Goal: Task Accomplishment & Management: Manage account settings

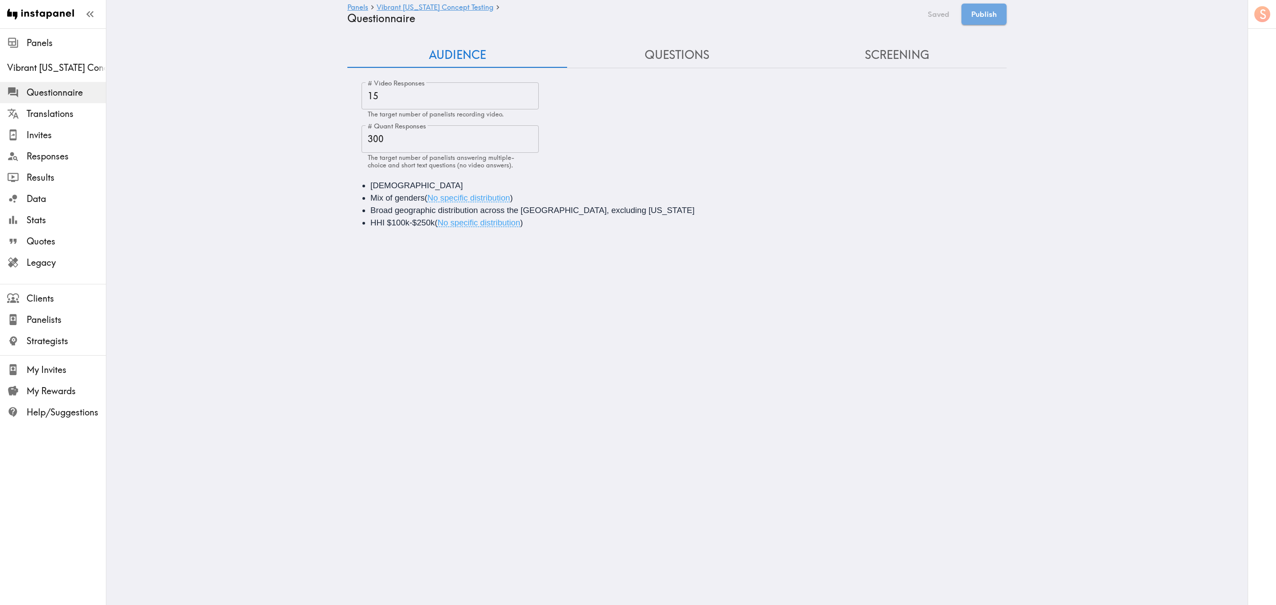
click at [633, 72] on div "Audience Questions Screening # Video Responses 15 # Video Responses The target …" at bounding box center [677, 141] width 660 height 197
click at [649, 53] on button "Questions" at bounding box center [677, 55] width 220 height 25
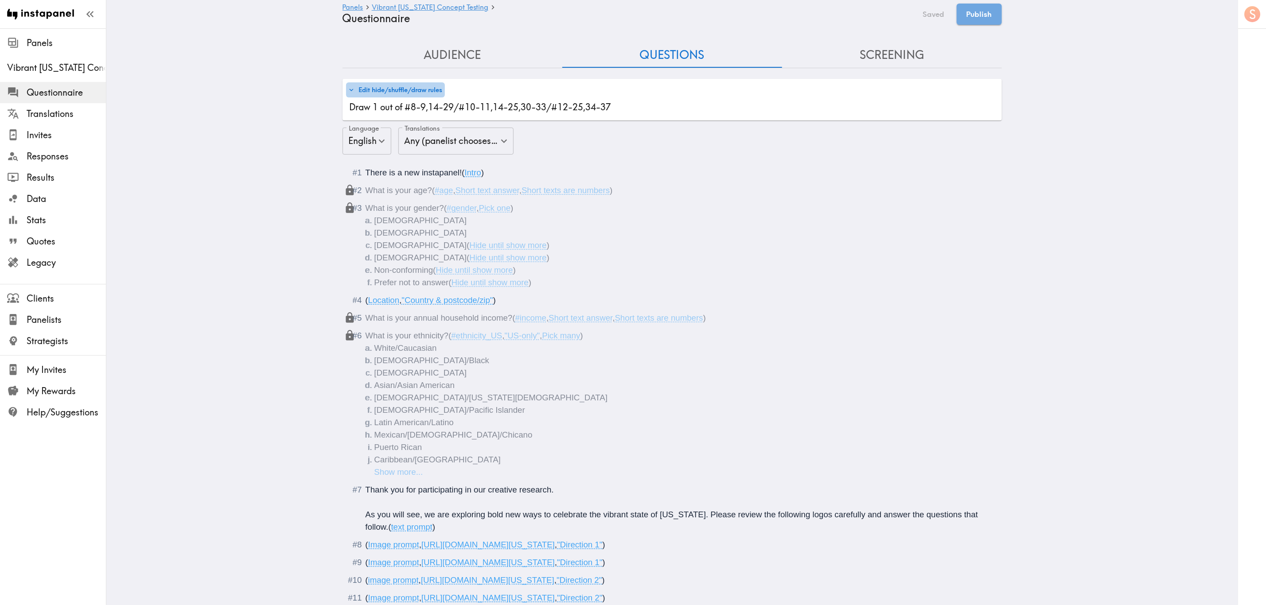
click at [427, 97] on button "Edit hide/shuffle/draw rules" at bounding box center [395, 89] width 99 height 15
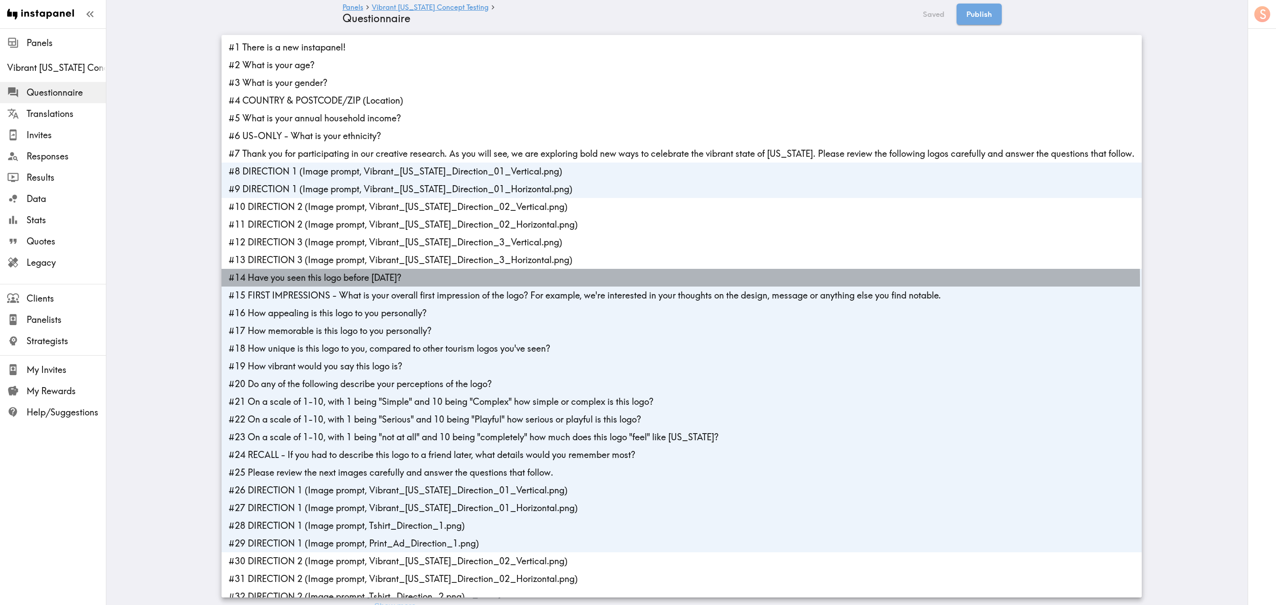
click at [285, 282] on li "#14 Have you seen this logo before [DATE]?" at bounding box center [682, 278] width 921 height 18
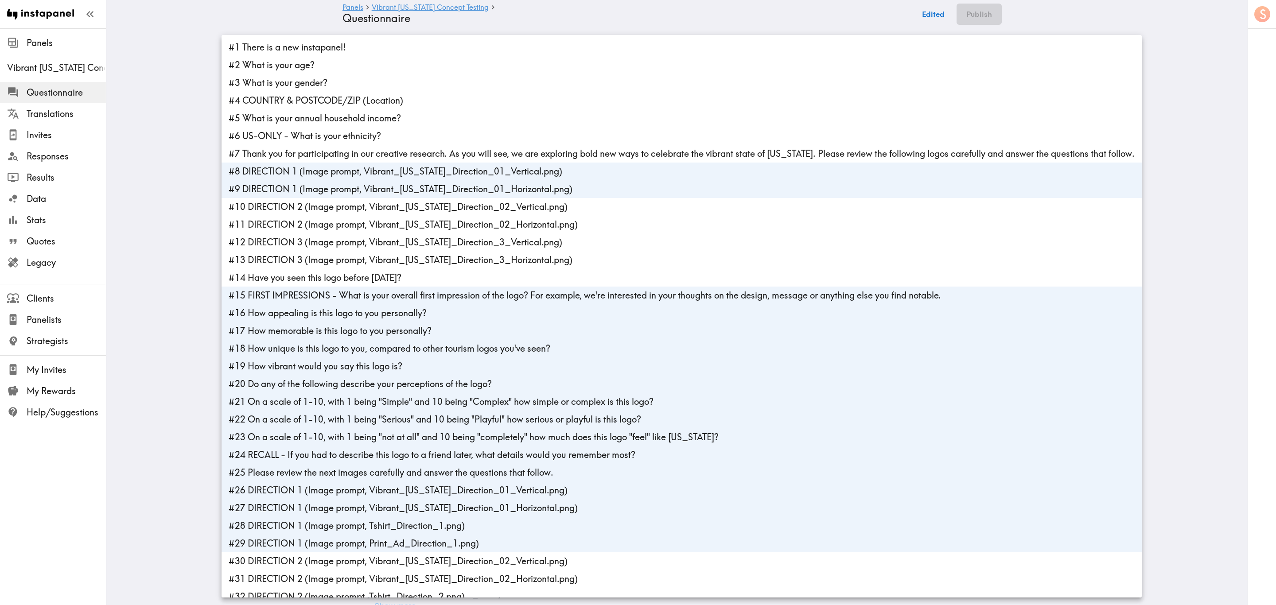
click at [293, 291] on li "#15 FIRST IMPRESSIONS - What is your overall first impression of the logo? For …" at bounding box center [682, 296] width 921 height 18
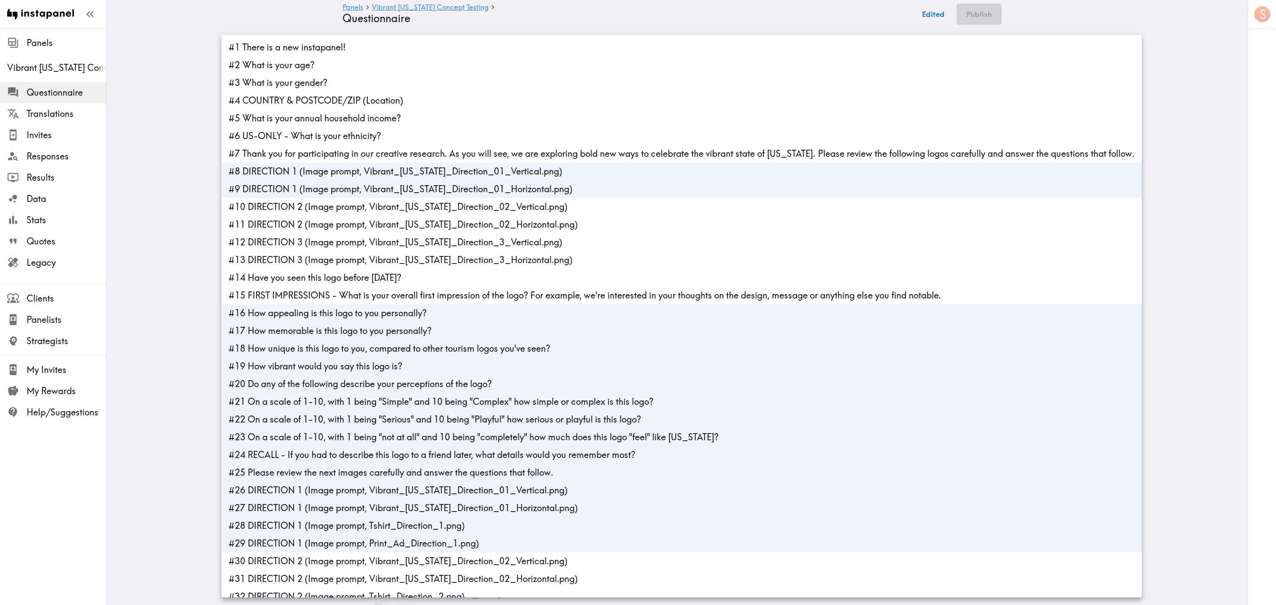
click at [314, 310] on li "#16 How appealing is this logo to you personally?" at bounding box center [682, 313] width 921 height 18
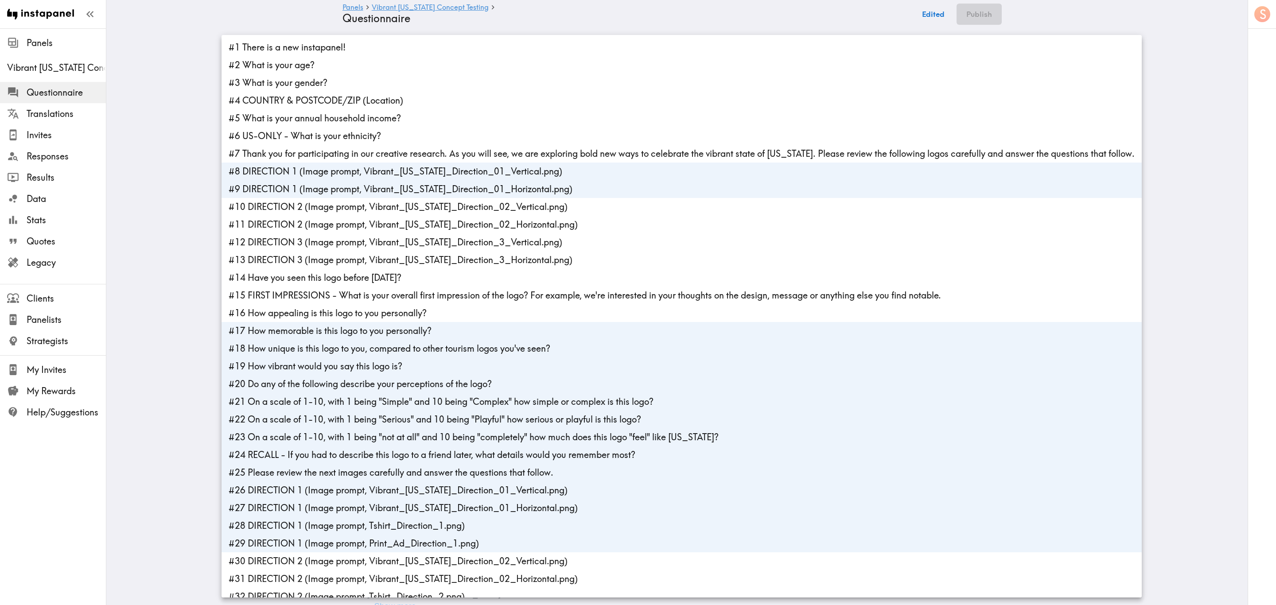
click at [322, 331] on li "#17 How memorable is this logo to you personally?" at bounding box center [682, 331] width 921 height 18
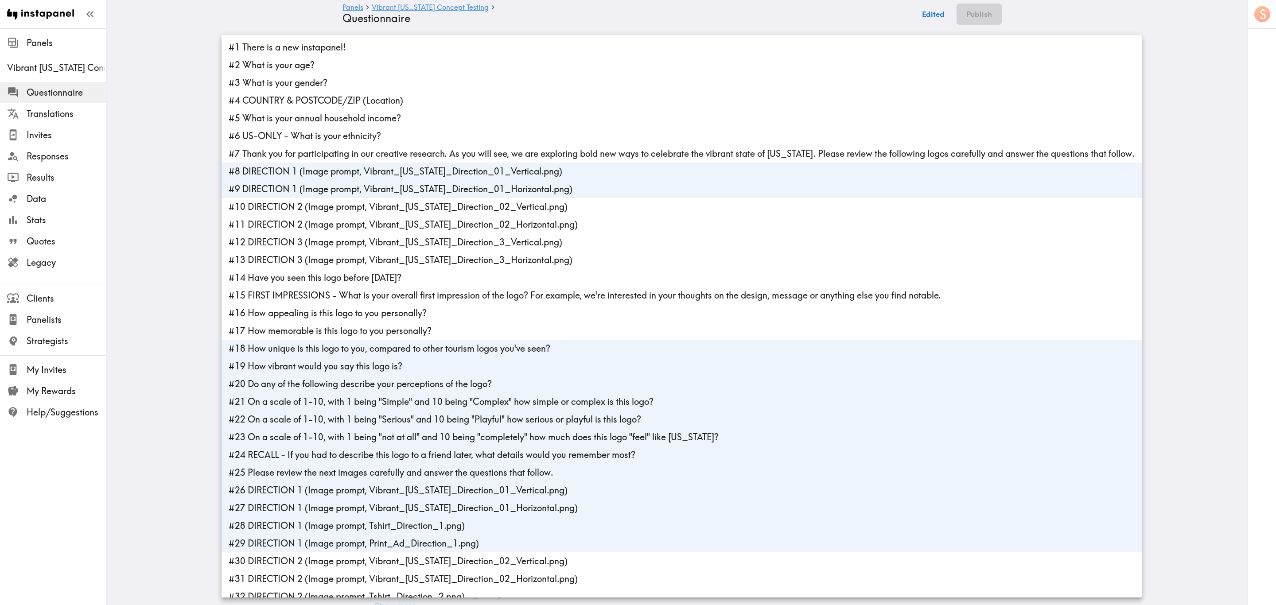
click at [330, 348] on li "#18 How unique is this logo to you, compared to other tourism logos you've seen?" at bounding box center [682, 349] width 921 height 18
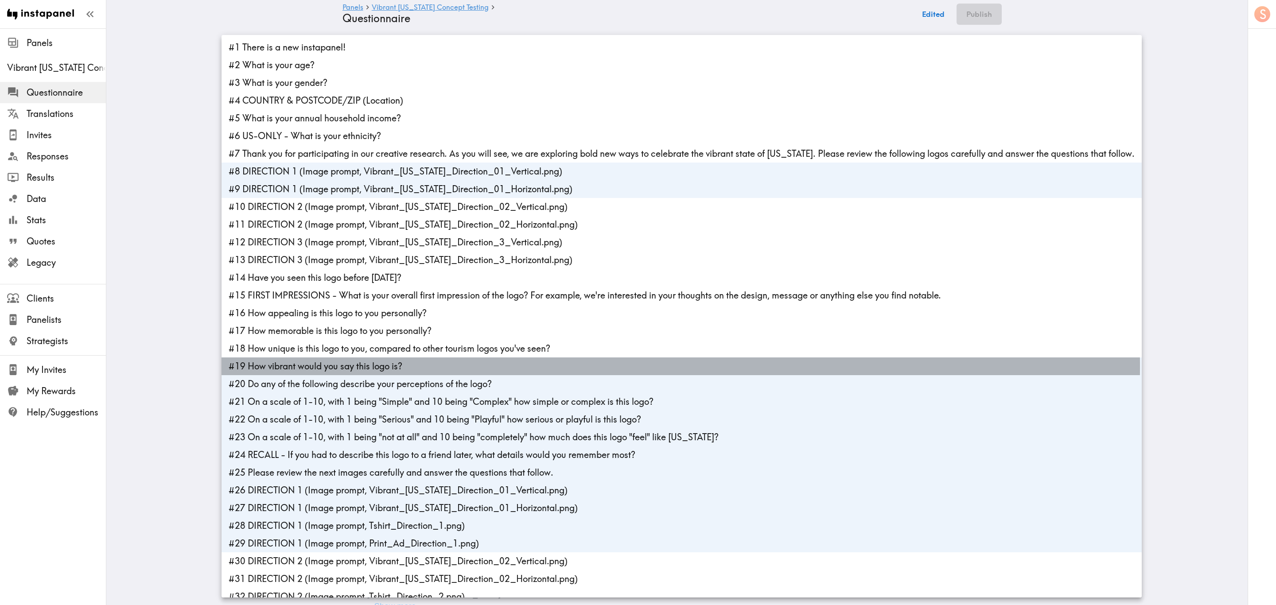
click at [338, 366] on li "#19 How vibrant would you say this logo is?" at bounding box center [682, 367] width 921 height 18
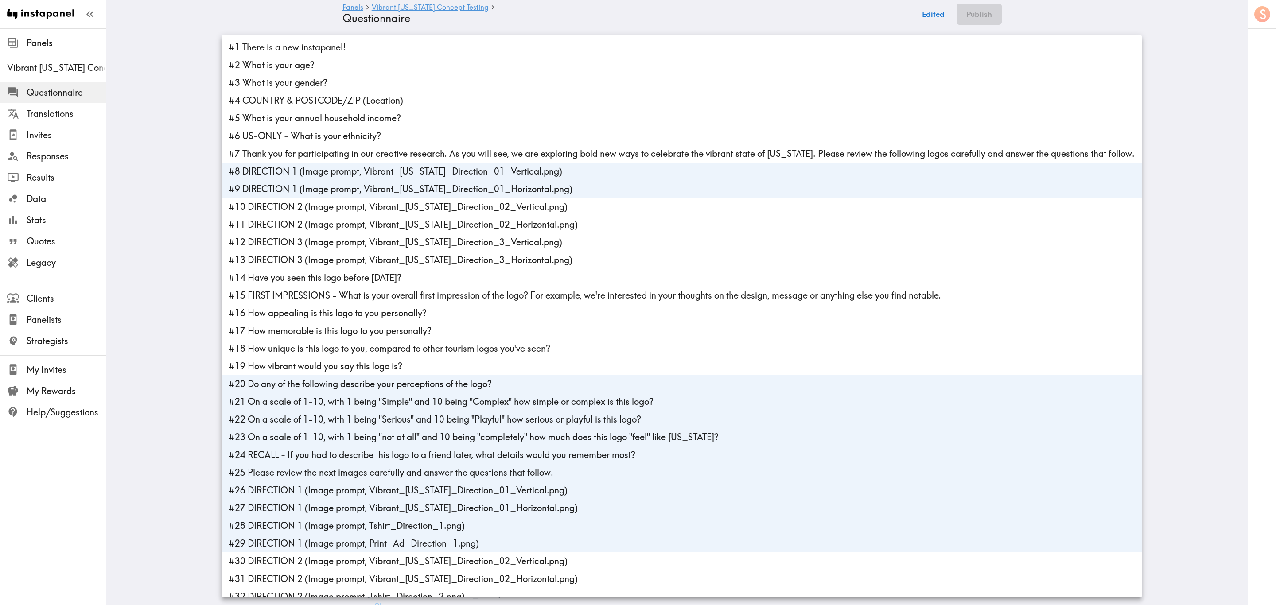
click at [343, 366] on li "#20 Do any of the following describe your perceptions of the logo?" at bounding box center [682, 384] width 921 height 18
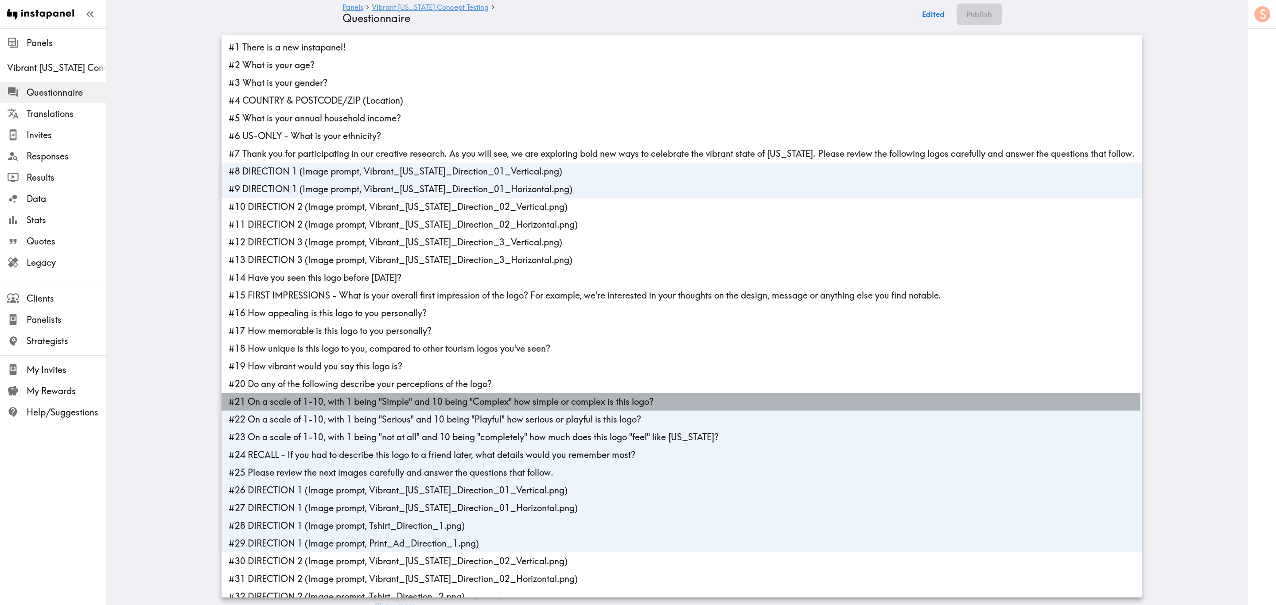
drag, startPoint x: 346, startPoint y: 402, endPoint x: 352, endPoint y: 414, distance: 13.1
click at [346, 366] on li "#21 On a scale of 1-10, with 1 being "Simple" and 10 being "Complex" how simple…" at bounding box center [682, 402] width 921 height 18
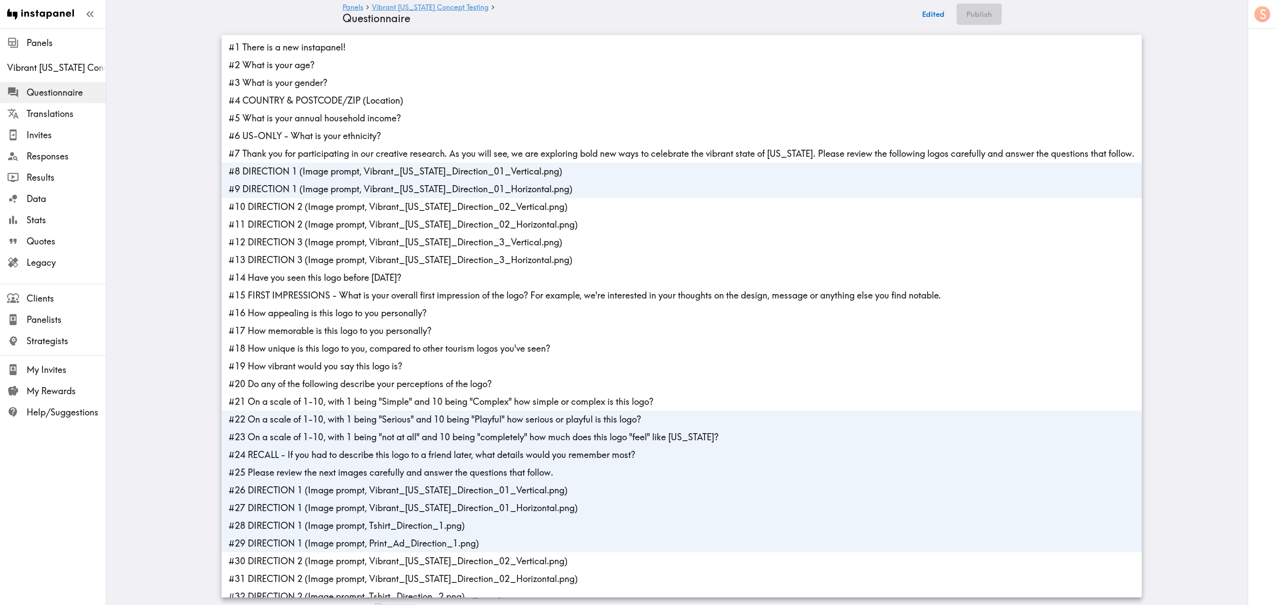
click at [353, 366] on li "#22 On a scale of 1-10, with 1 being "Serious" and 10 being "Playful" how serio…" at bounding box center [682, 420] width 921 height 18
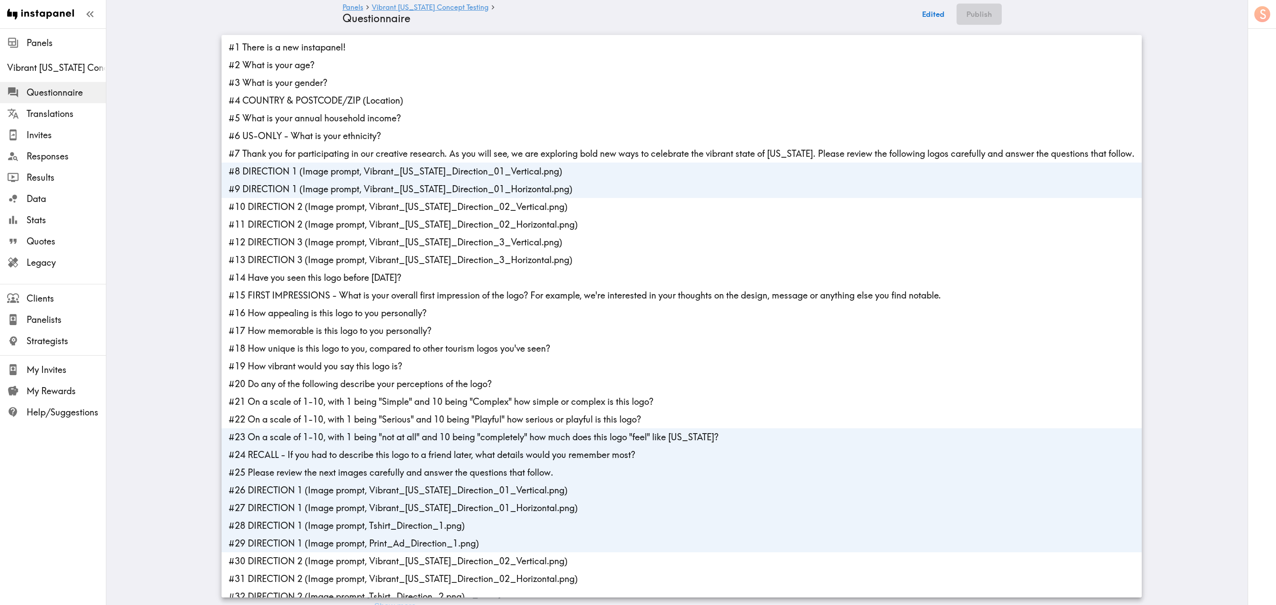
click at [355, 366] on li "#23 On a scale of 1-10, with 1 being "not at all" and 10 being "completely" how…" at bounding box center [682, 438] width 921 height 18
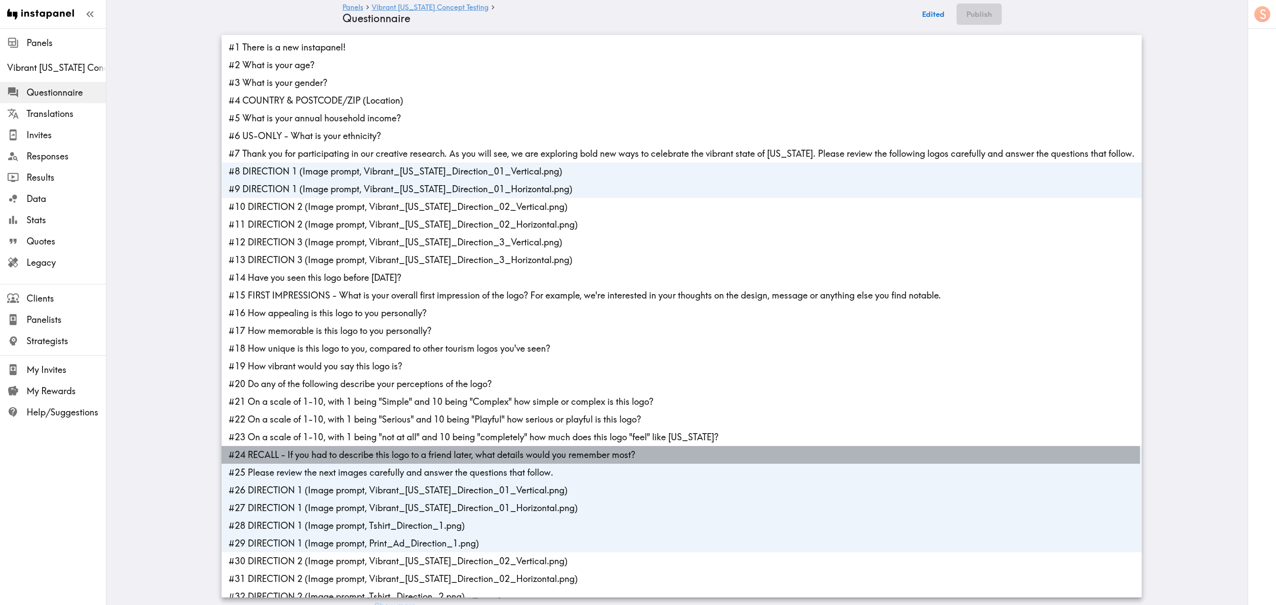
click at [360, 366] on li "#24 RECALL - If you had to describe this logo to a friend later, what details w…" at bounding box center [682, 455] width 921 height 18
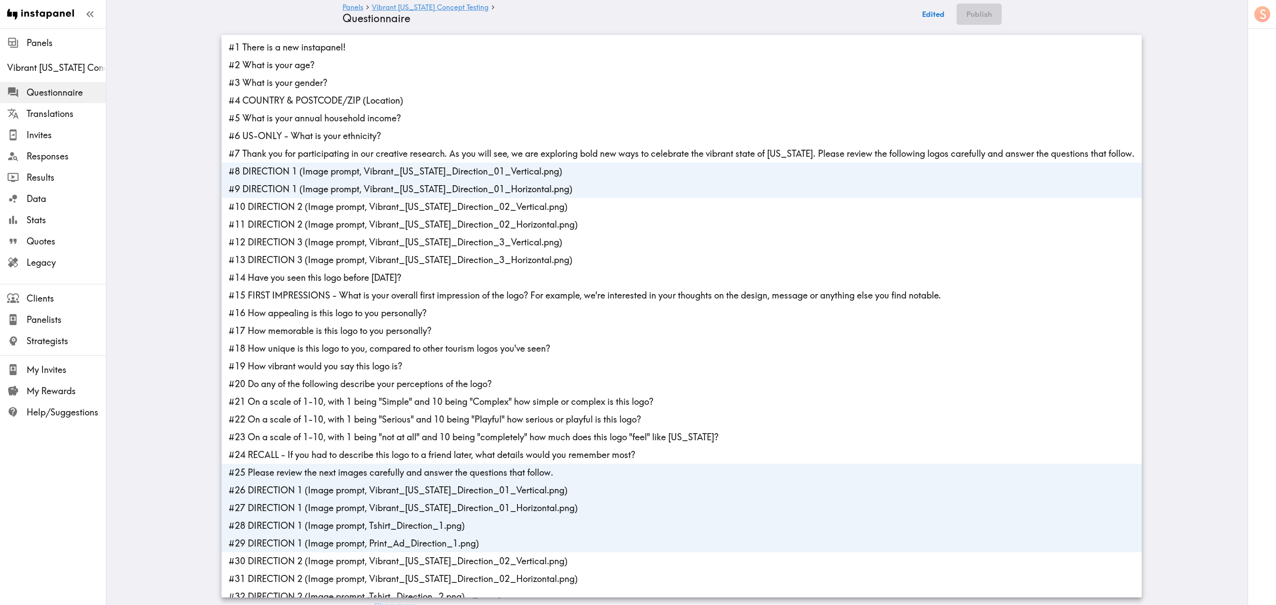
click at [363, 366] on li "#25 Please review the next images carefully and answer the questions that follo…" at bounding box center [682, 473] width 921 height 18
type input "ad81ef67-9e4a-440d-a55a-b180021876b5,c14d0d27-3b5e-486a-95fb-d39a812e3fb9,56993…"
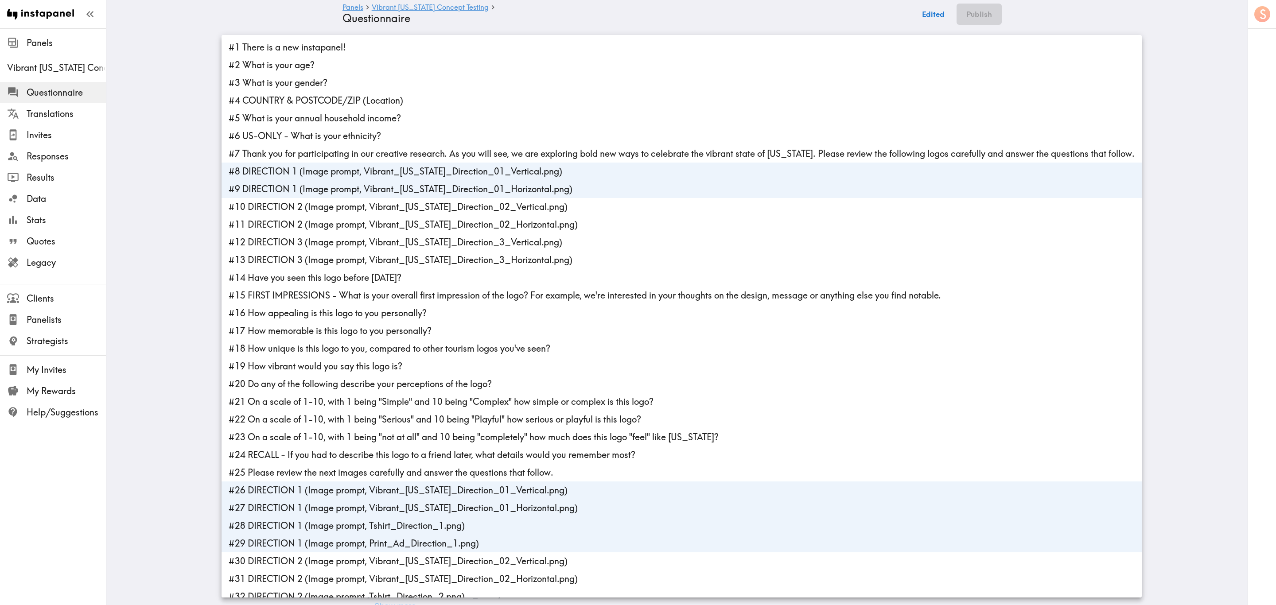
drag, startPoint x: 614, startPoint y: 11, endPoint x: 890, endPoint y: 11, distance: 275.7
click at [615, 11] on div at bounding box center [638, 302] width 1276 height 605
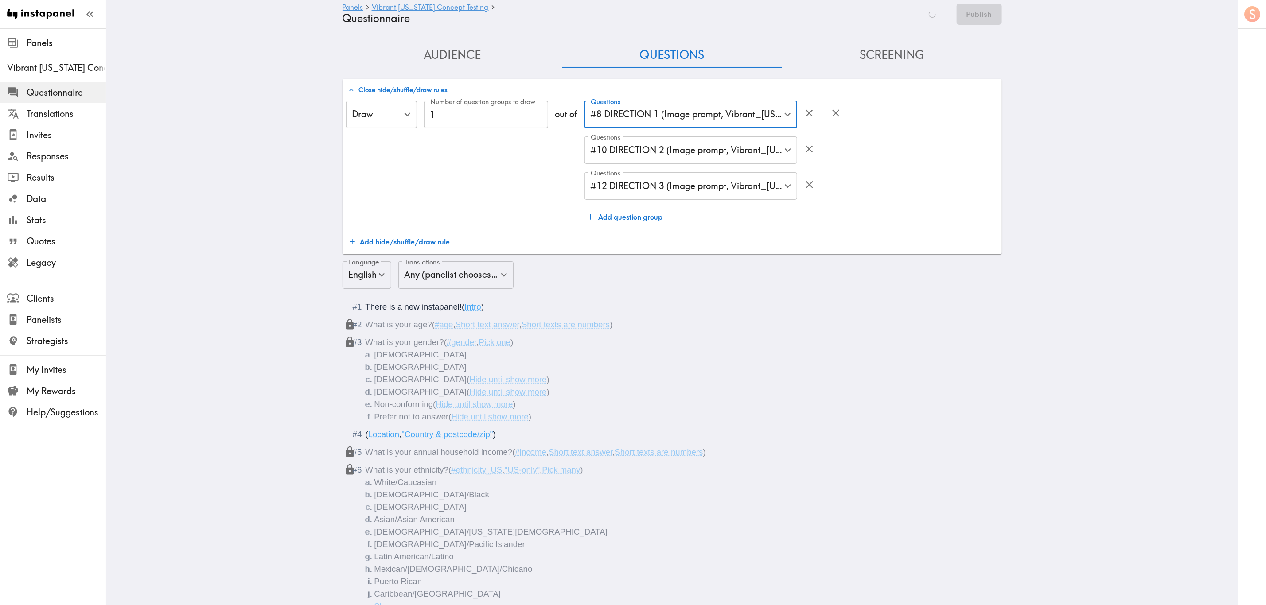
click at [765, 12] on div "Saving Publish" at bounding box center [959, 14] width 86 height 21
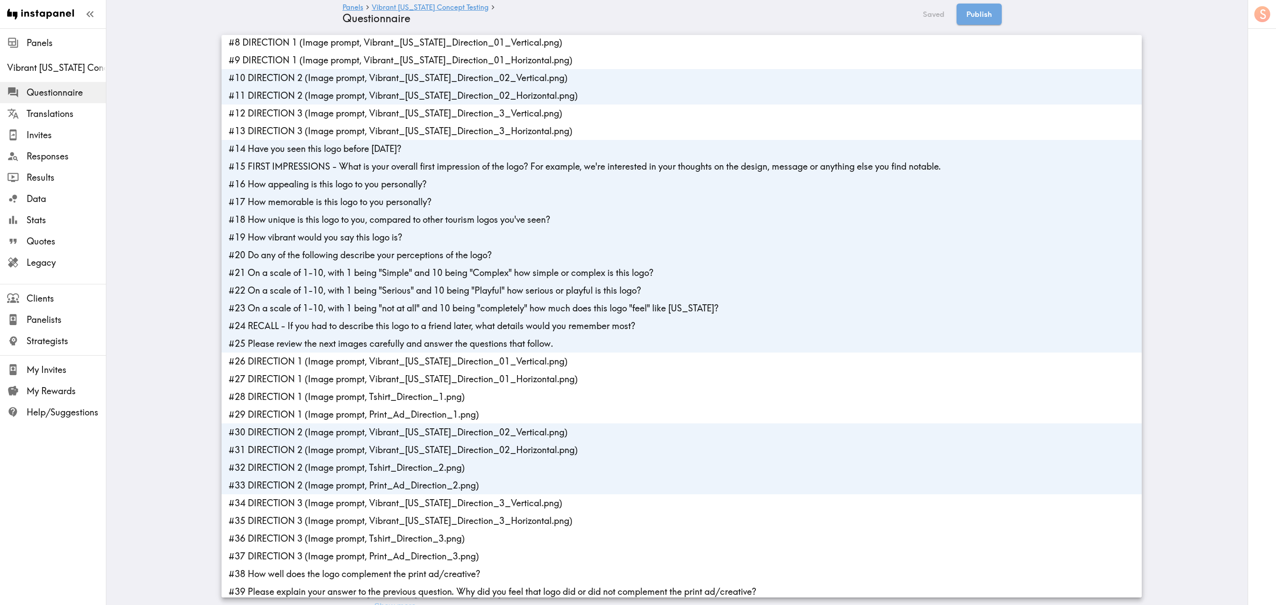
scroll to position [133, 0]
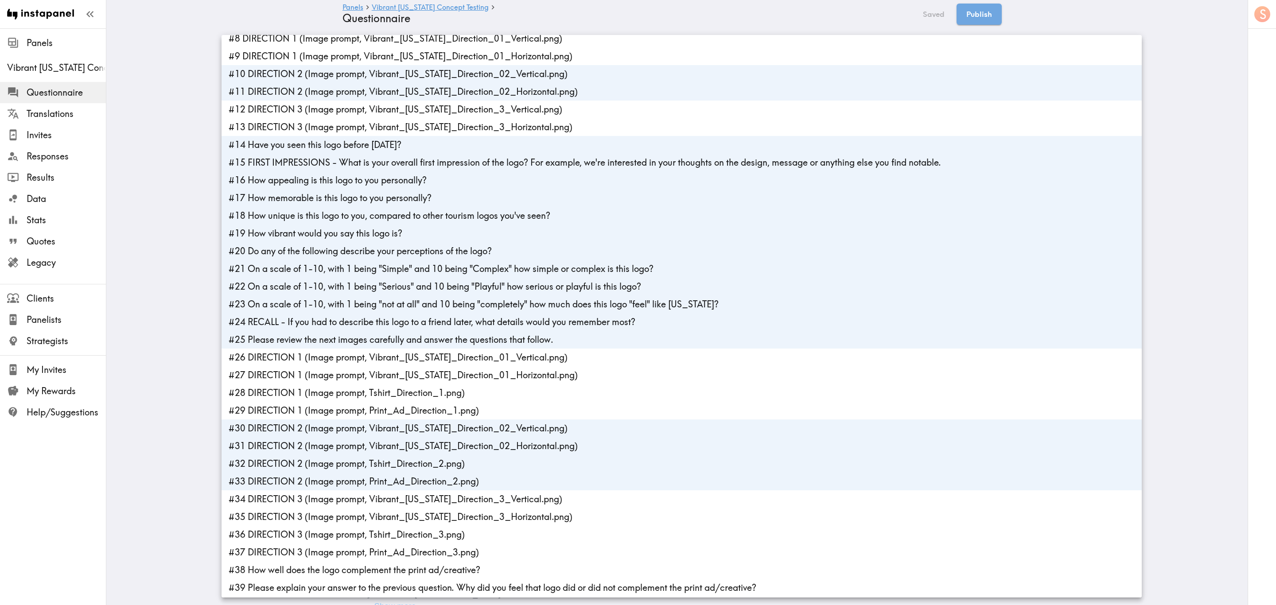
click at [325, 144] on li "#14 Have you seen this logo before today?" at bounding box center [682, 145] width 921 height 18
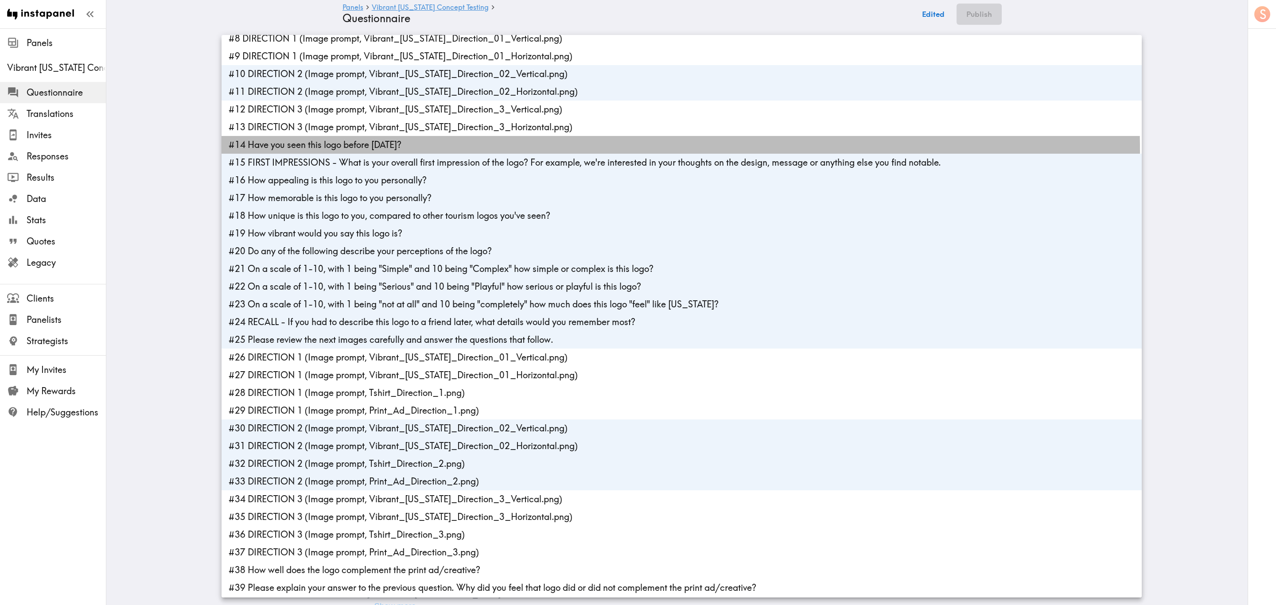
drag, startPoint x: 330, startPoint y: 152, endPoint x: 335, endPoint y: 163, distance: 11.9
click at [330, 153] on ul "#1 There is a new instapanel! #2 What is your age? #3 What is your gender? #4 C…" at bounding box center [682, 313] width 921 height 823
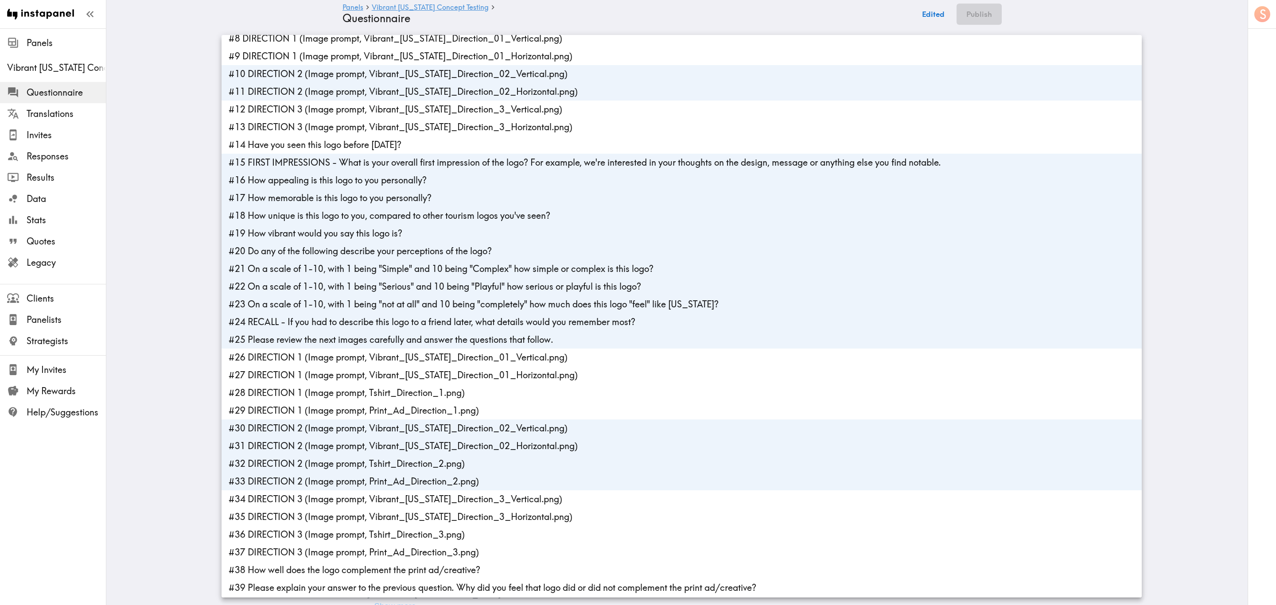
click at [350, 167] on li "#15 FIRST IMPRESSIONS - What is your overall first impression of the logo? For …" at bounding box center [682, 163] width 921 height 18
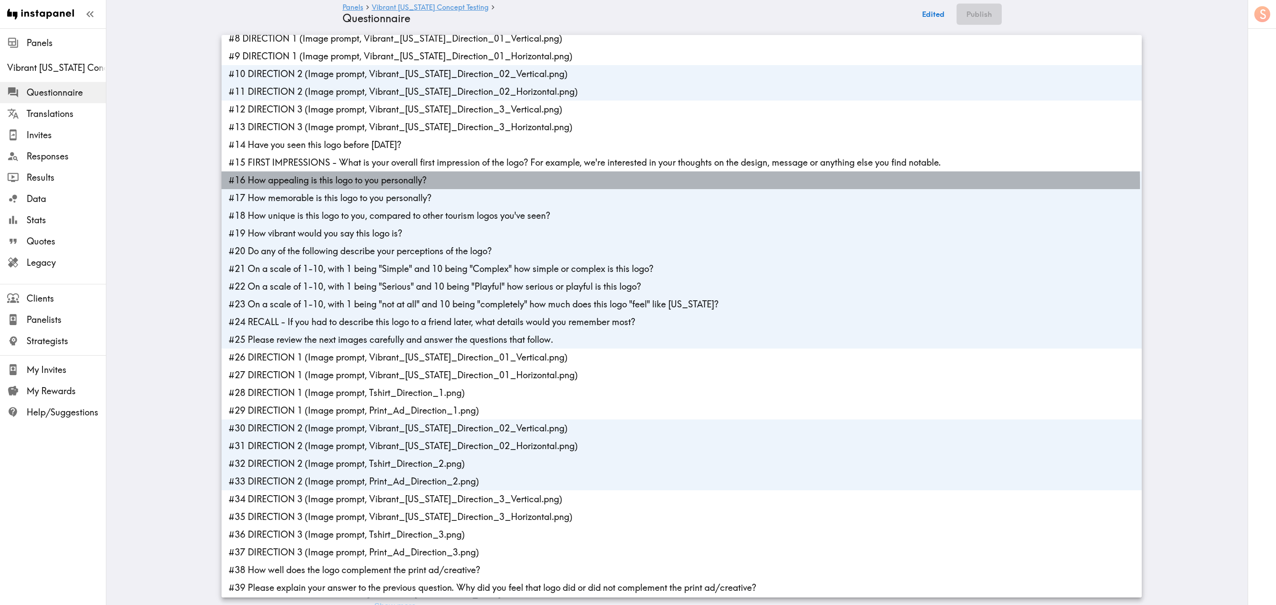
click at [351, 185] on li "#16 How appealing is this logo to you personally?" at bounding box center [682, 181] width 921 height 18
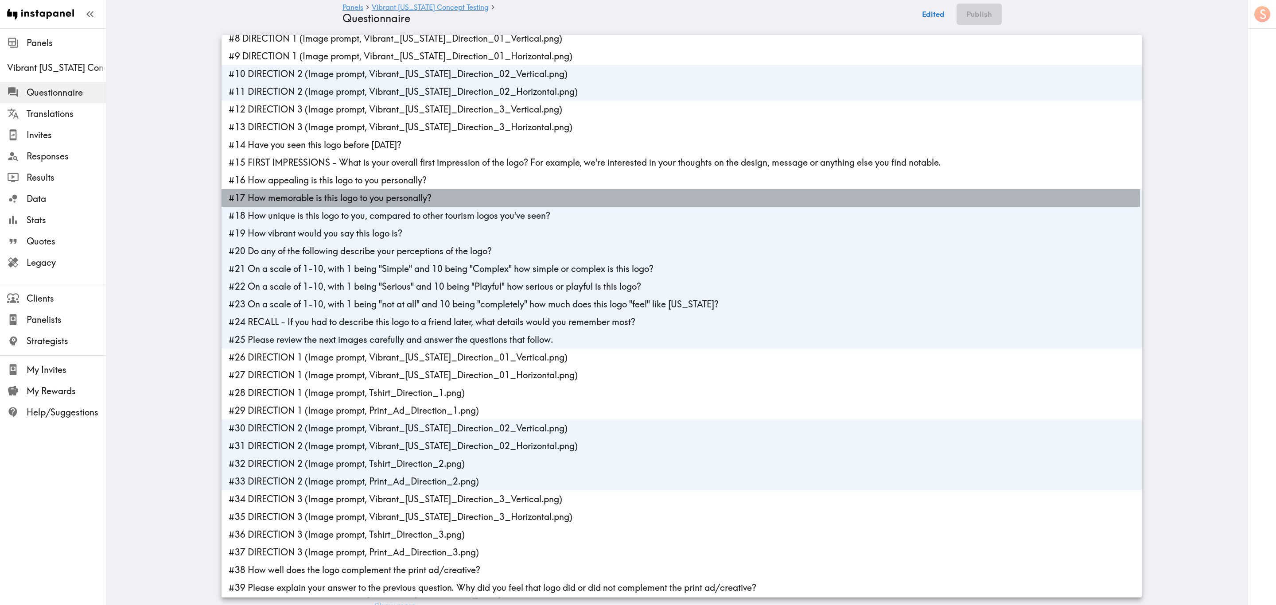
click at [356, 203] on li "#17 How memorable is this logo to you personally?" at bounding box center [682, 198] width 921 height 18
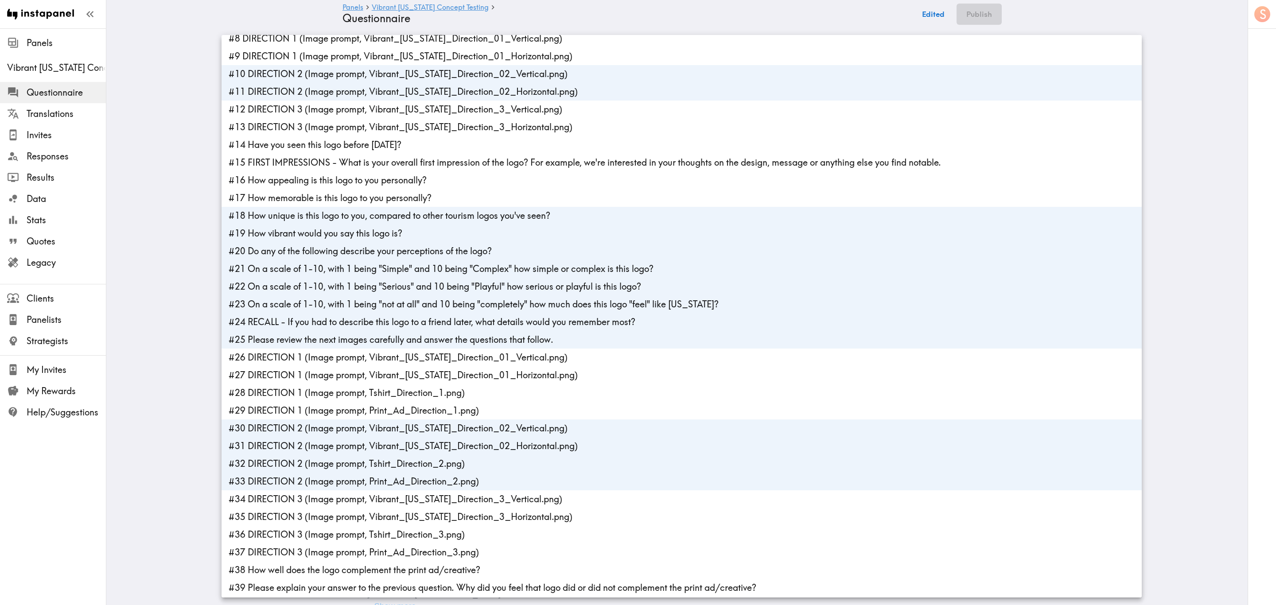
click at [359, 215] on li "#18 How unique is this logo to you, compared to other tourism logos you've seen?" at bounding box center [682, 216] width 921 height 18
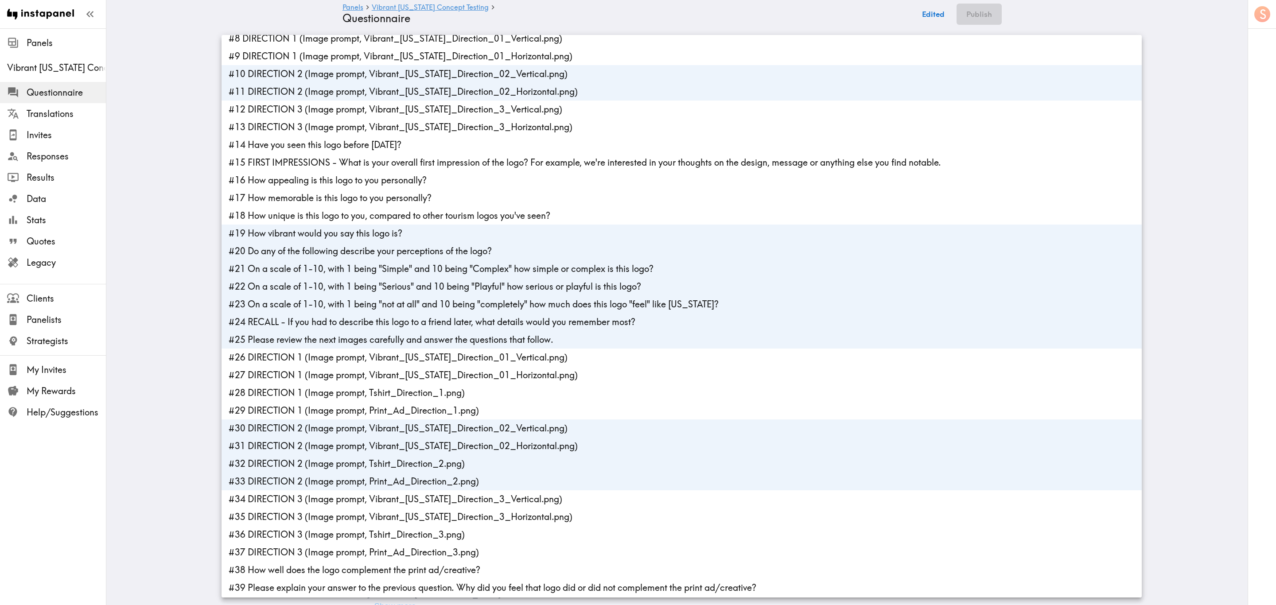
click at [365, 234] on li "#19 How vibrant would you say this logo is?" at bounding box center [682, 234] width 921 height 18
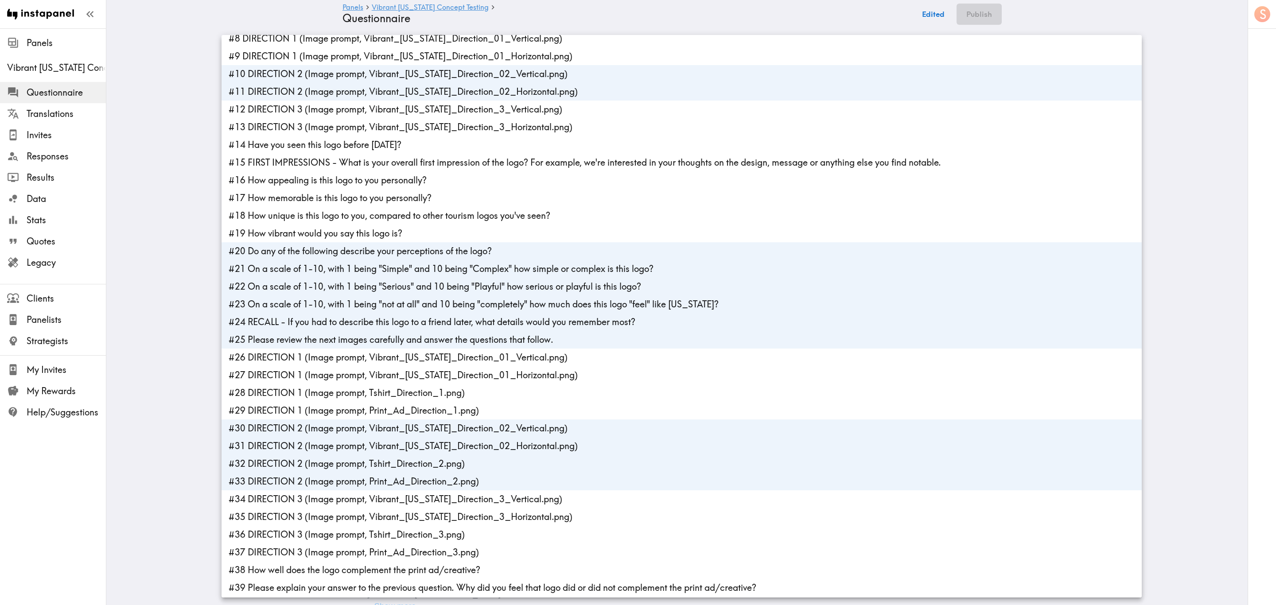
drag, startPoint x: 370, startPoint y: 254, endPoint x: 371, endPoint y: 261, distance: 6.3
click at [370, 254] on li "#20 Do any of the following describe your perceptions of the logo?" at bounding box center [682, 251] width 921 height 18
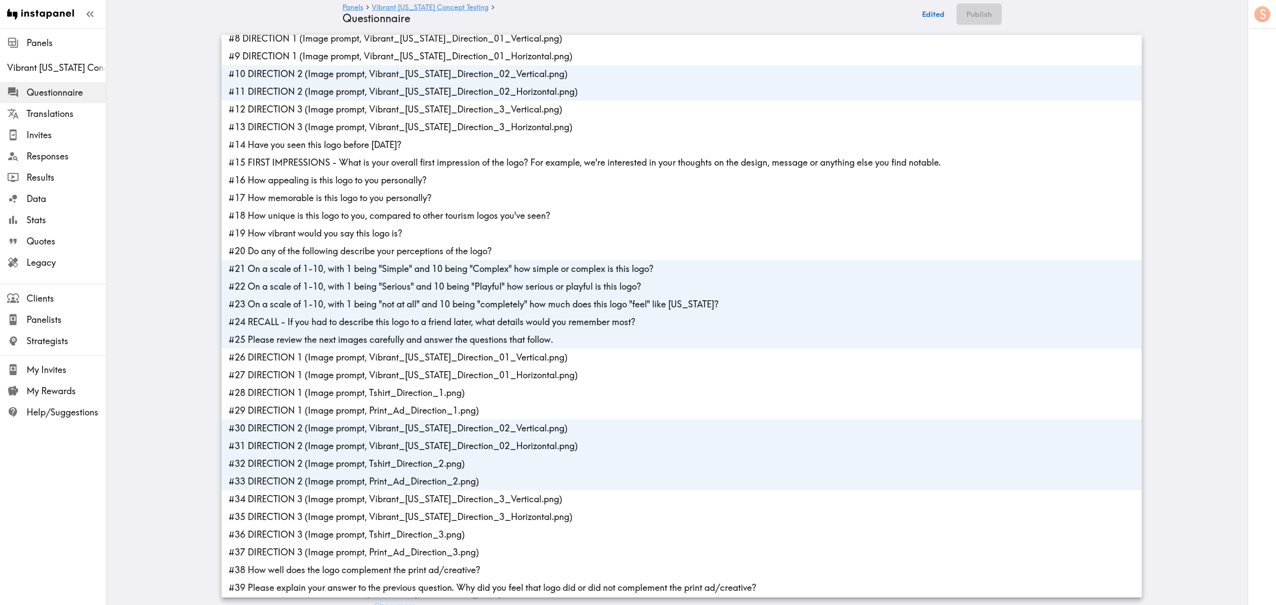
click at [373, 270] on li "#21 On a scale of 1-10, with 1 being "Simple" and 10 being "Complex" how simple…" at bounding box center [682, 269] width 921 height 18
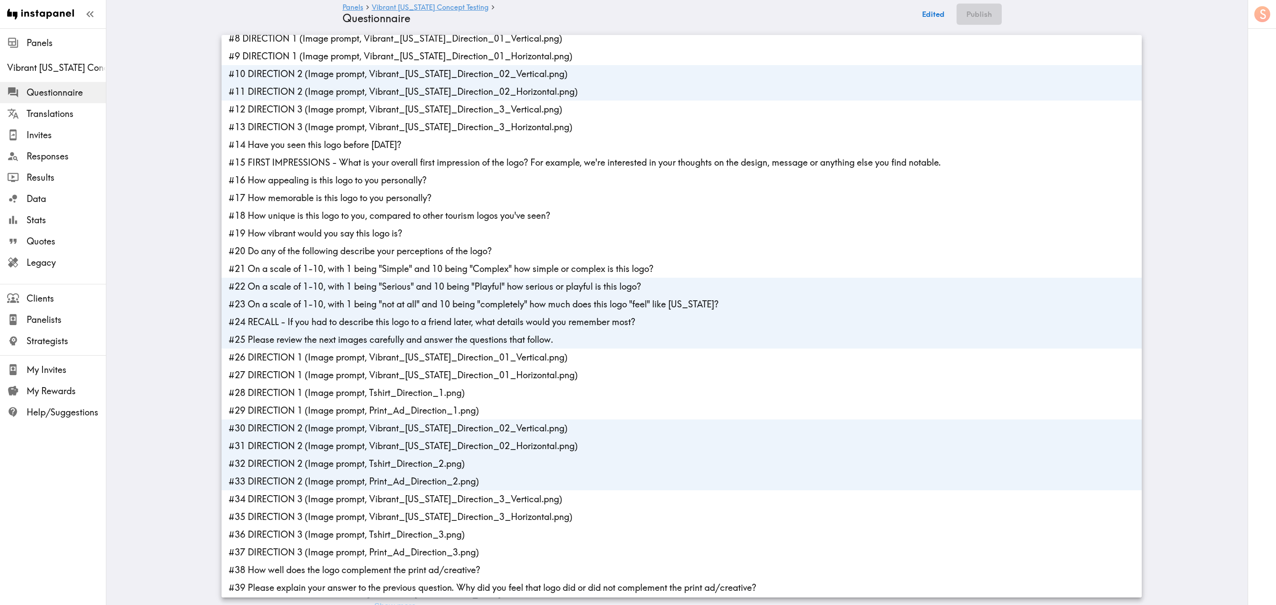
click at [376, 286] on li "#22 On a scale of 1-10, with 1 being "Serious" and 10 being "Playful" how serio…" at bounding box center [682, 287] width 921 height 18
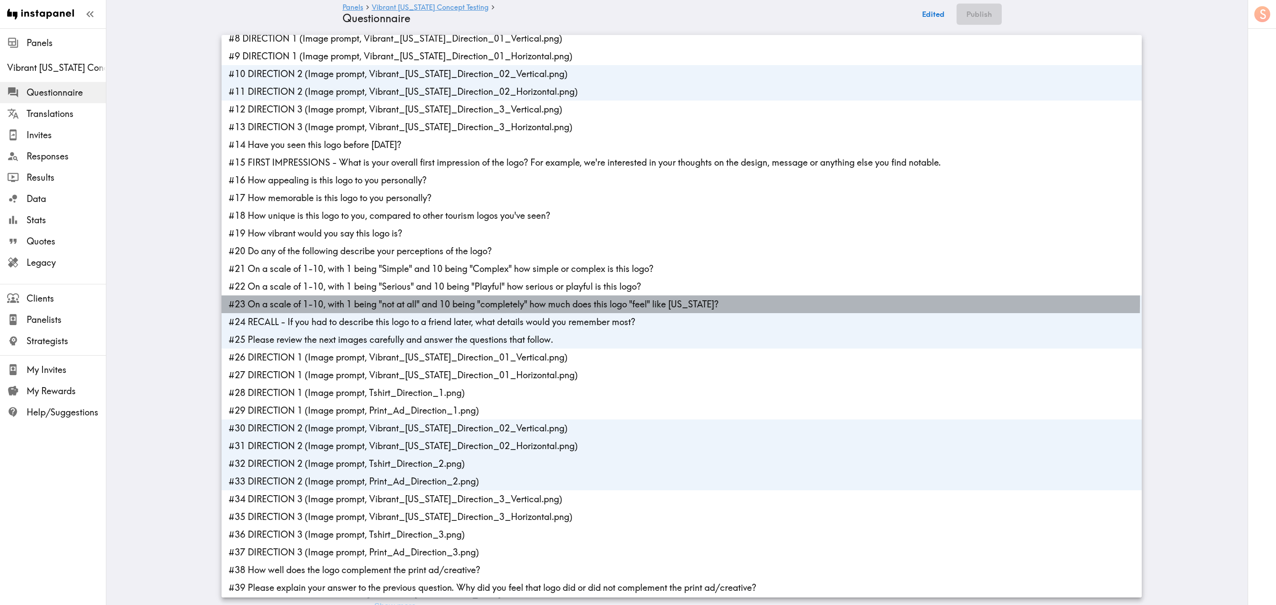
click at [375, 300] on li "#23 On a scale of 1-10, with 1 being "not at all" and 10 being "completely" how…" at bounding box center [682, 305] width 921 height 18
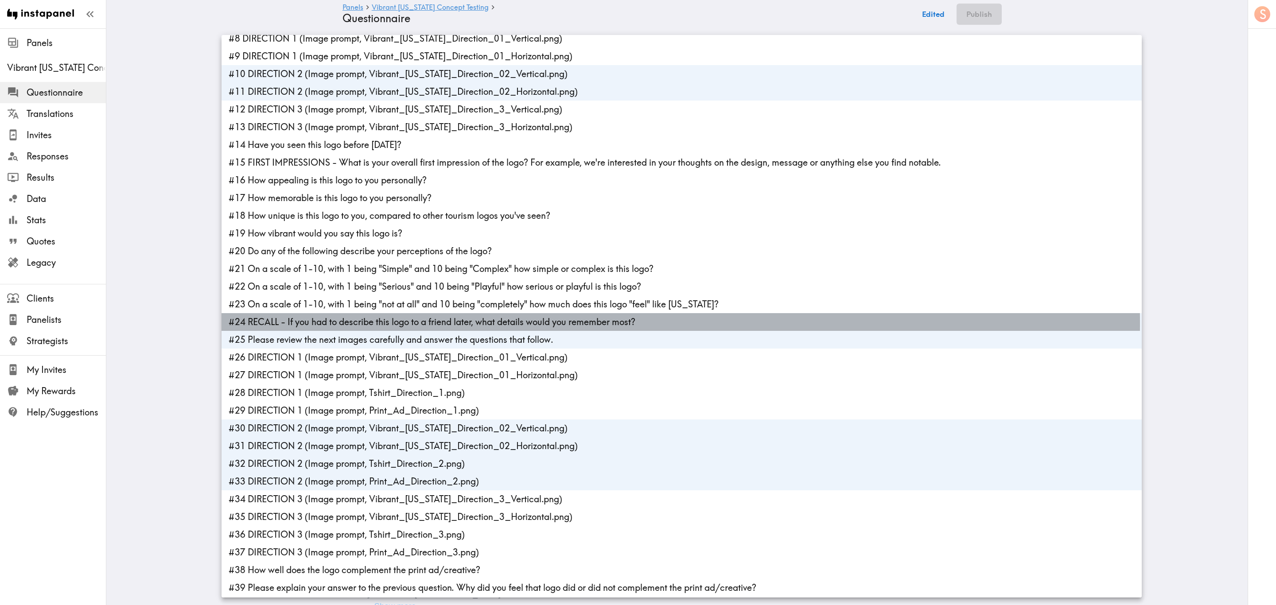
click at [377, 324] on li "#24 RECALL - If you had to describe this logo to a friend later, what details w…" at bounding box center [682, 322] width 921 height 18
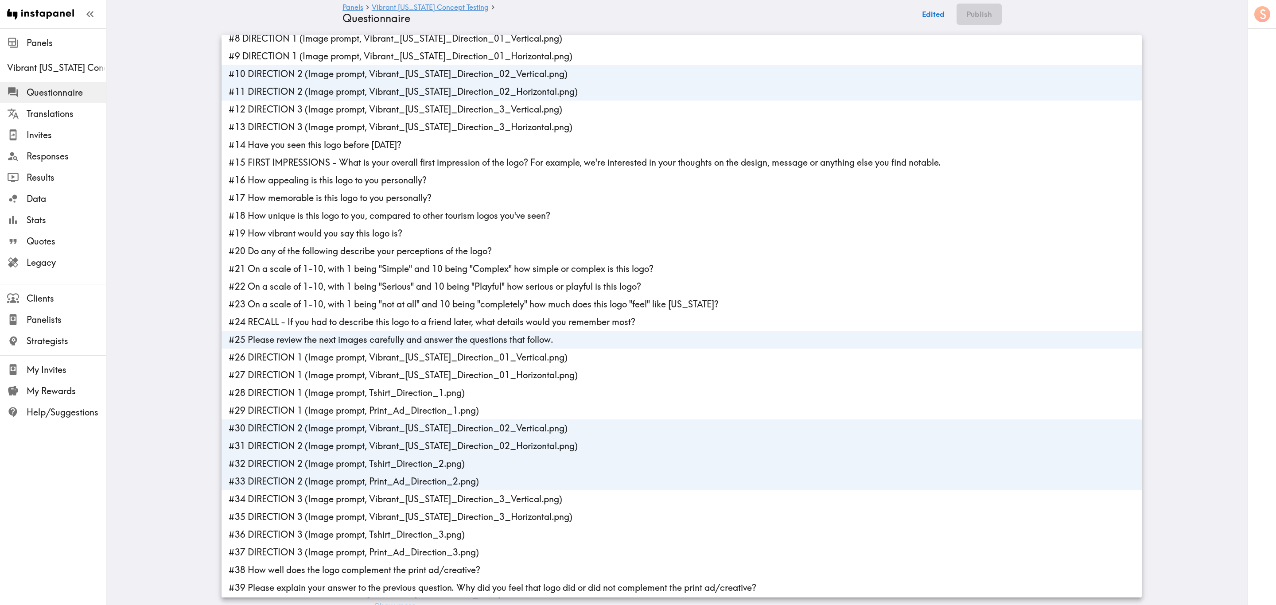
click at [378, 346] on li "#25 Please review the next images carefully and answer the questions that follo…" at bounding box center [682, 340] width 921 height 18
type input "d8f0feba-7282-4988-ad98-e2039a348299,3f2d180d-b710-4ae8-be3a-b7218c08963e,88f30…"
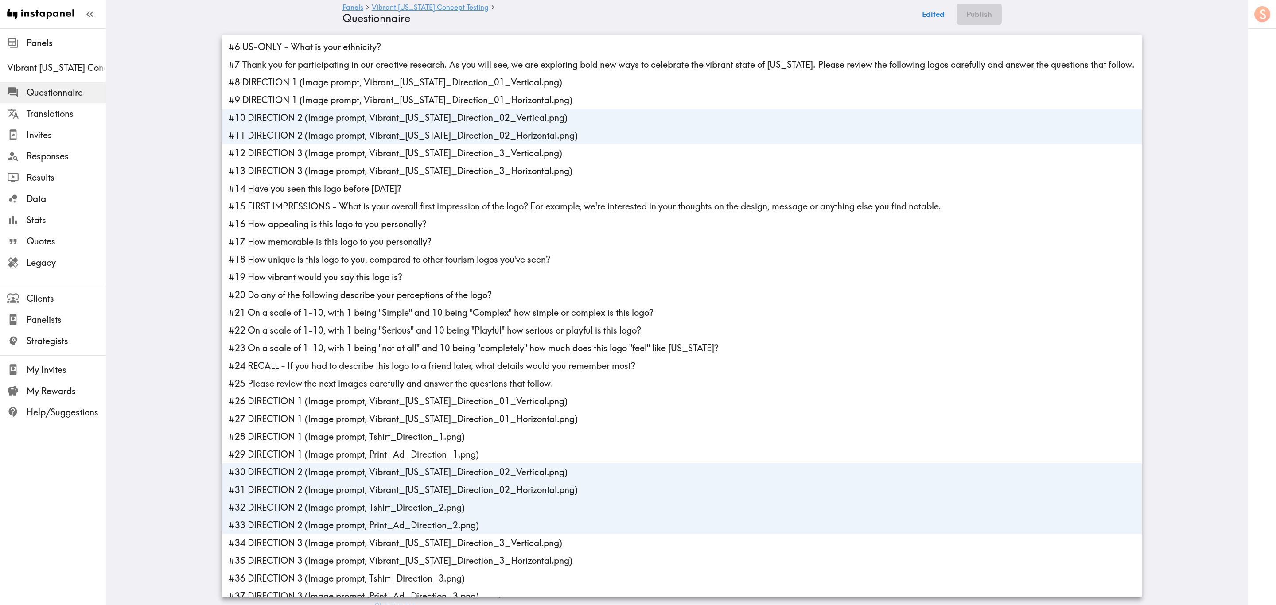
scroll to position [0, 0]
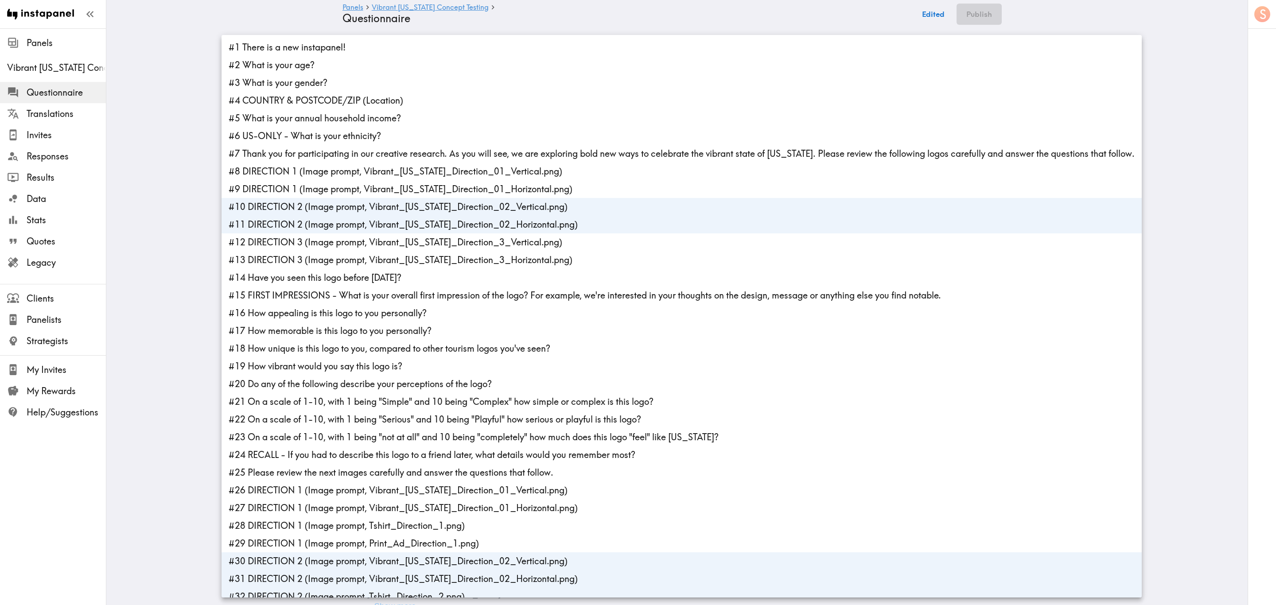
drag, startPoint x: 734, startPoint y: 21, endPoint x: 842, endPoint y: 5, distance: 108.9
click at [734, 20] on div at bounding box center [638, 302] width 1276 height 605
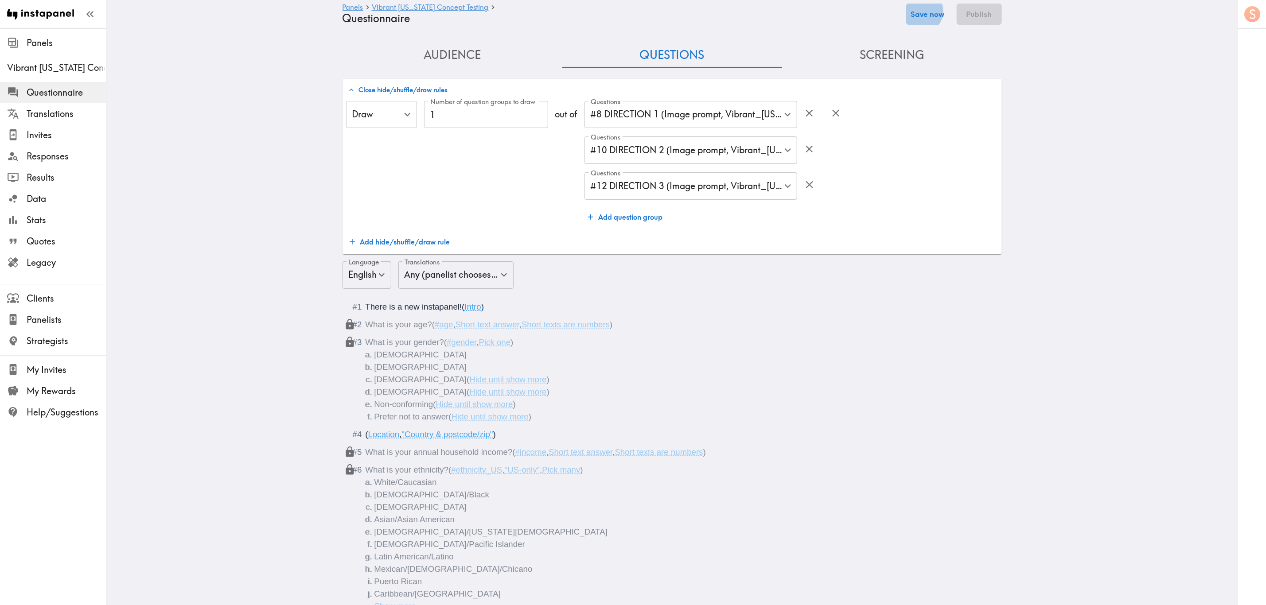
click at [765, 11] on button "Save now" at bounding box center [927, 14] width 43 height 21
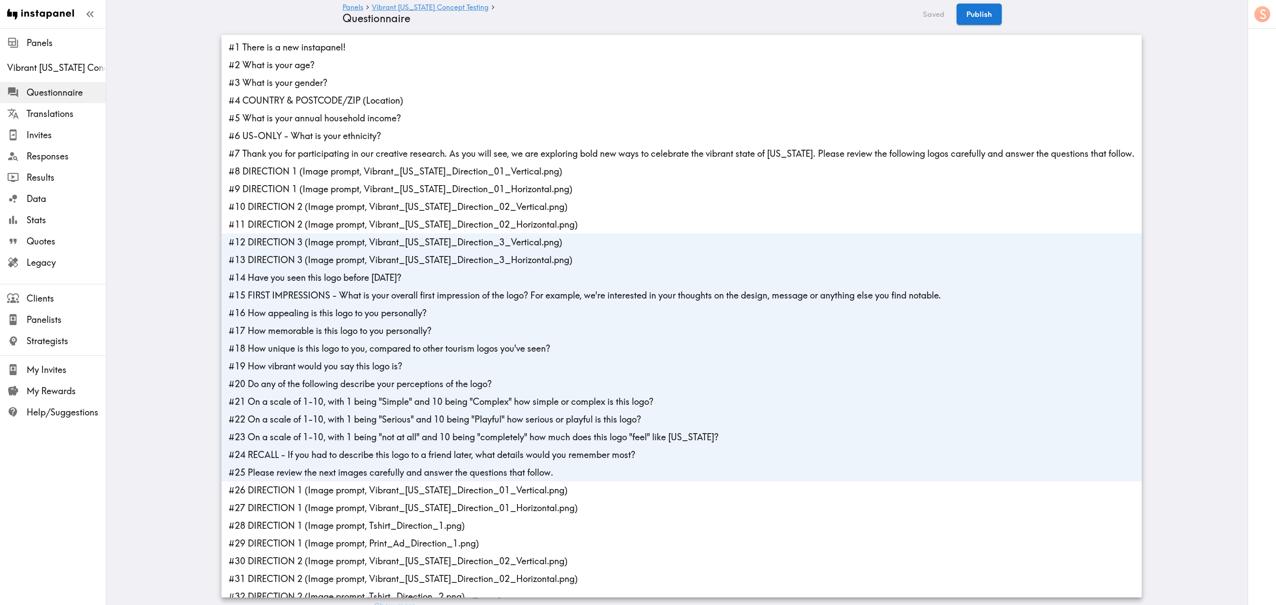
click at [316, 241] on li "#12 DIRECTION 3 (Image prompt, Vibrant_Arizona_Direction_3_Vertical.png)" at bounding box center [682, 243] width 921 height 18
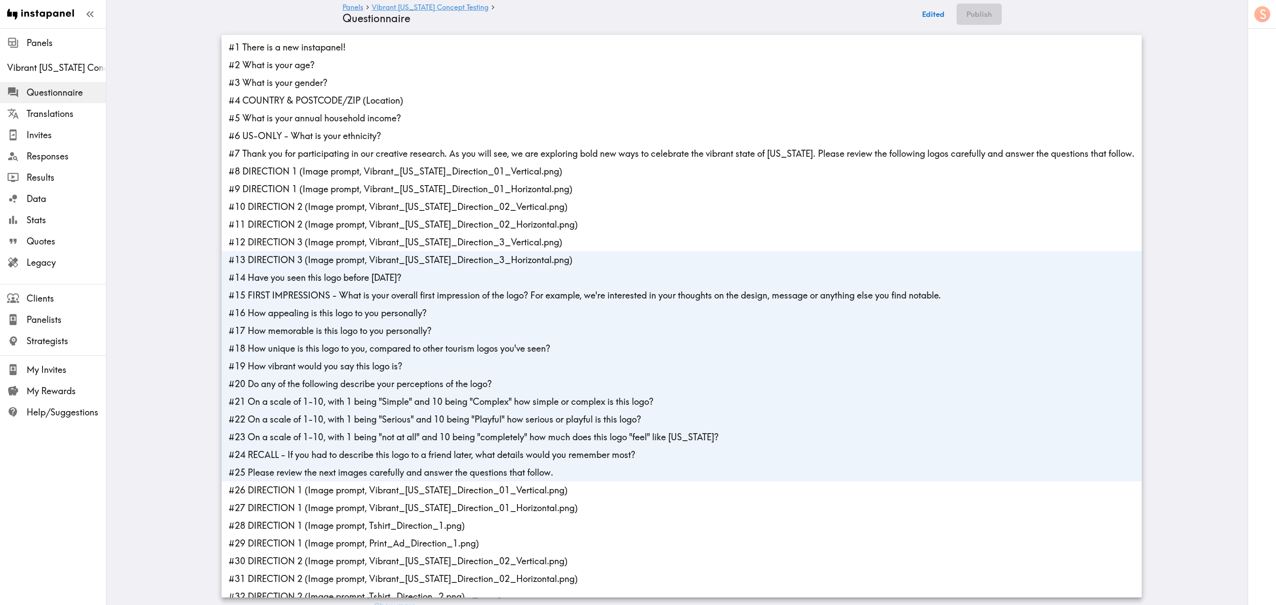
click at [316, 241] on li "#12 DIRECTION 3 (Image prompt, Vibrant_Arizona_Direction_3_Vertical.png)" at bounding box center [682, 243] width 921 height 18
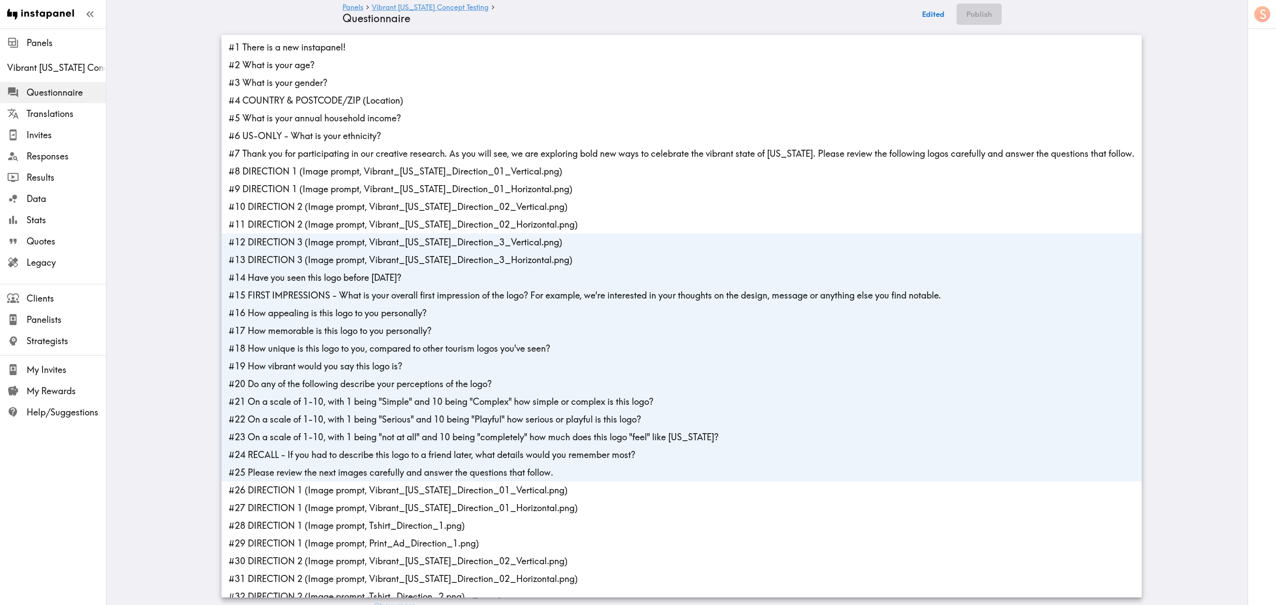
click at [328, 279] on li "#14 Have you seen this logo before today?" at bounding box center [682, 278] width 921 height 18
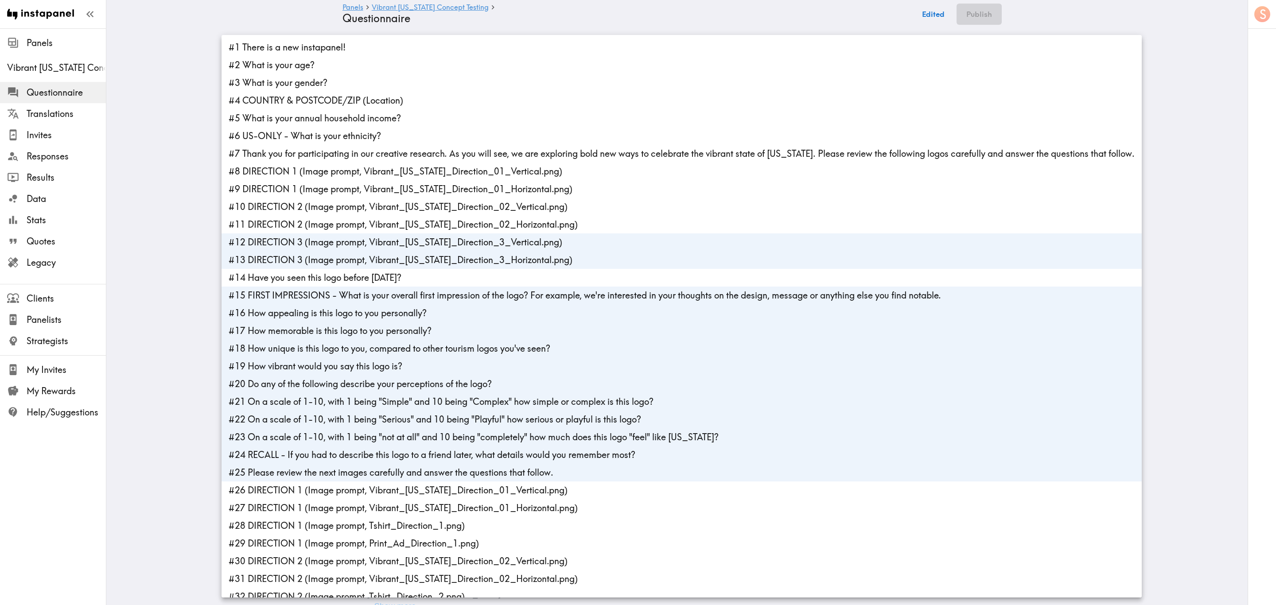
click at [336, 303] on li "#15 FIRST IMPRESSIONS - What is your overall first impression of the logo? For …" at bounding box center [682, 296] width 921 height 18
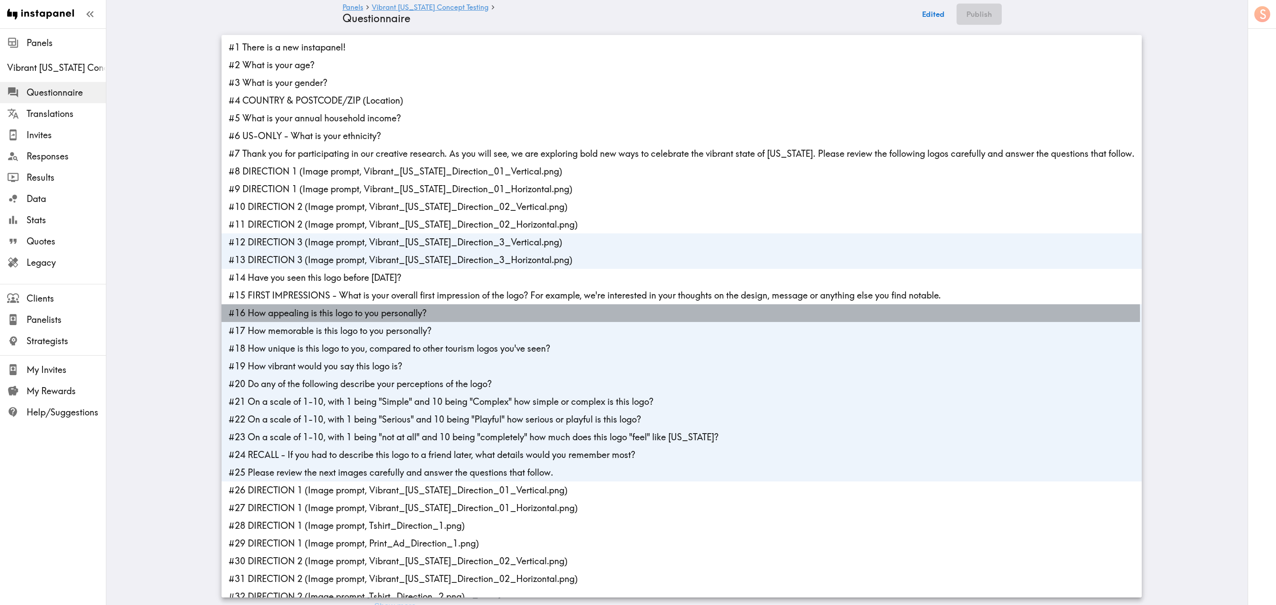
click at [340, 315] on li "#16 How appealing is this logo to you personally?" at bounding box center [682, 313] width 921 height 18
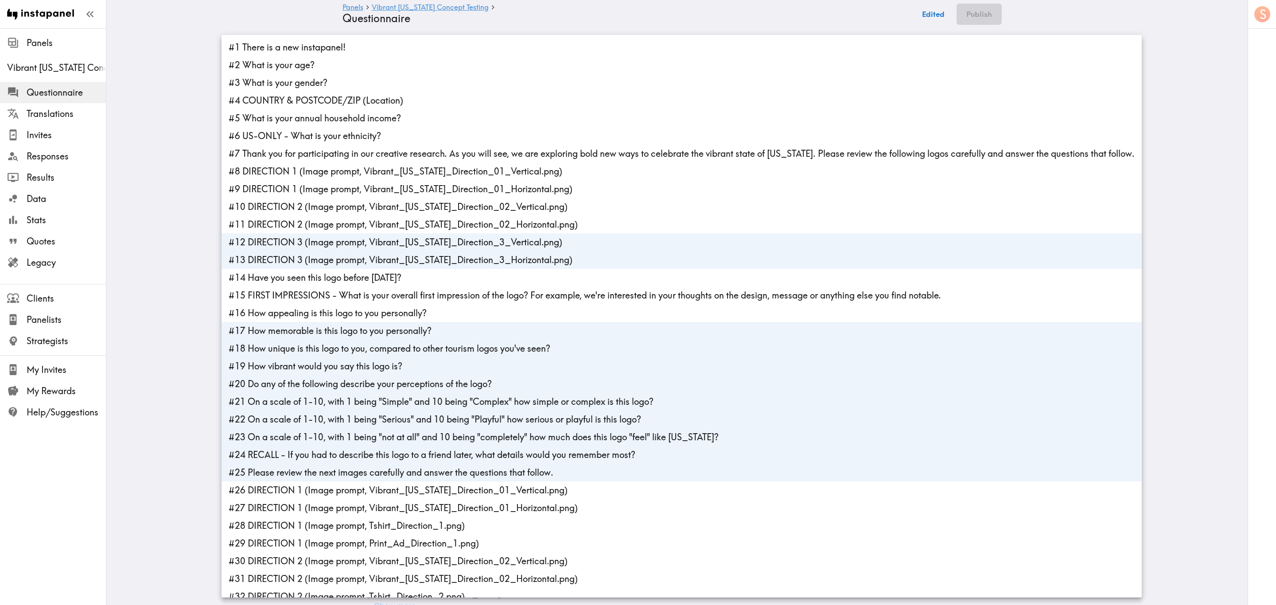
click at [346, 331] on li "#17 How memorable is this logo to you personally?" at bounding box center [682, 331] width 921 height 18
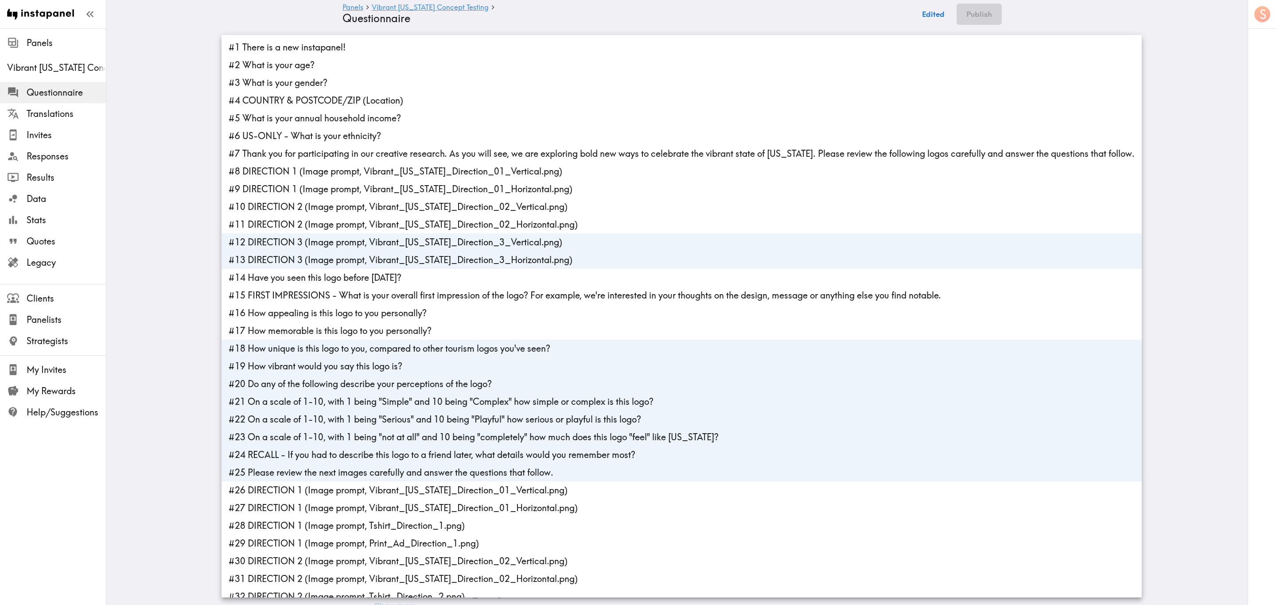
click at [351, 347] on li "#18 How unique is this logo to you, compared to other tourism logos you've seen?" at bounding box center [682, 349] width 921 height 18
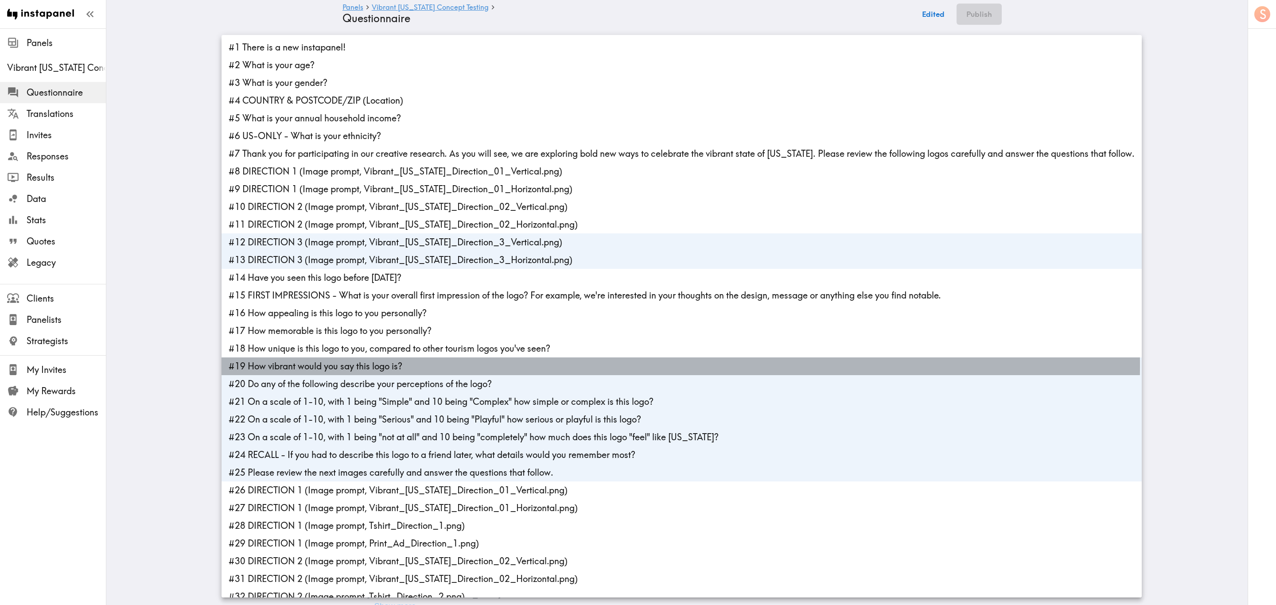
click at [356, 364] on li "#19 How vibrant would you say this logo is?" at bounding box center [682, 367] width 921 height 18
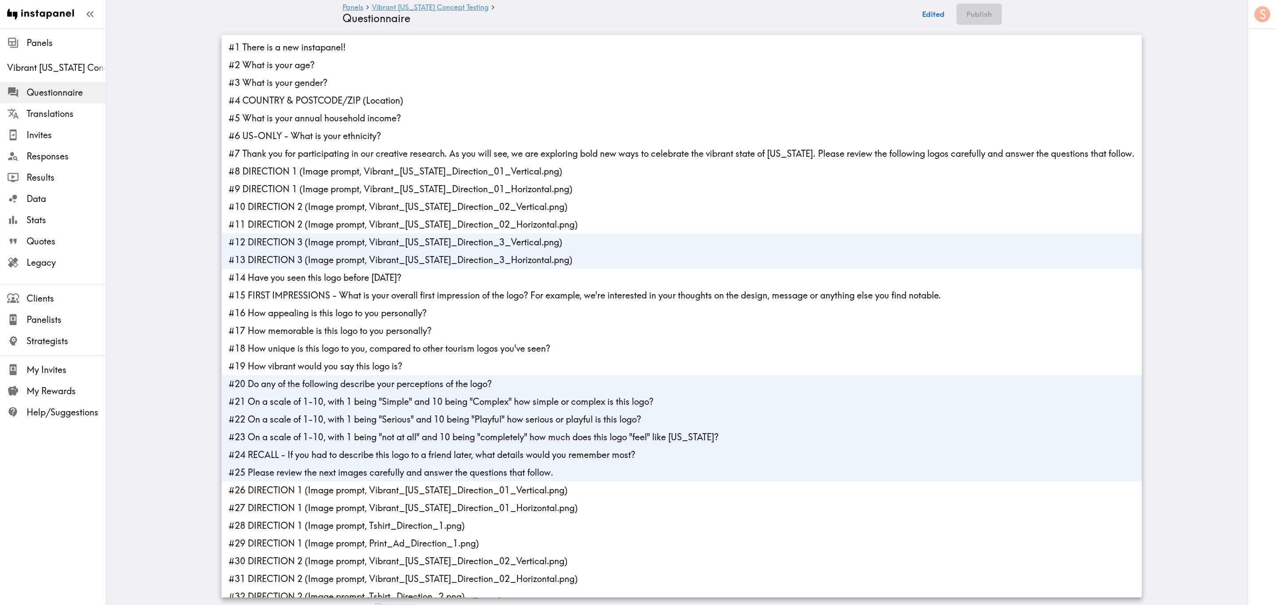
click at [362, 366] on li "#20 Do any of the following describe your perceptions of the logo?" at bounding box center [682, 384] width 921 height 18
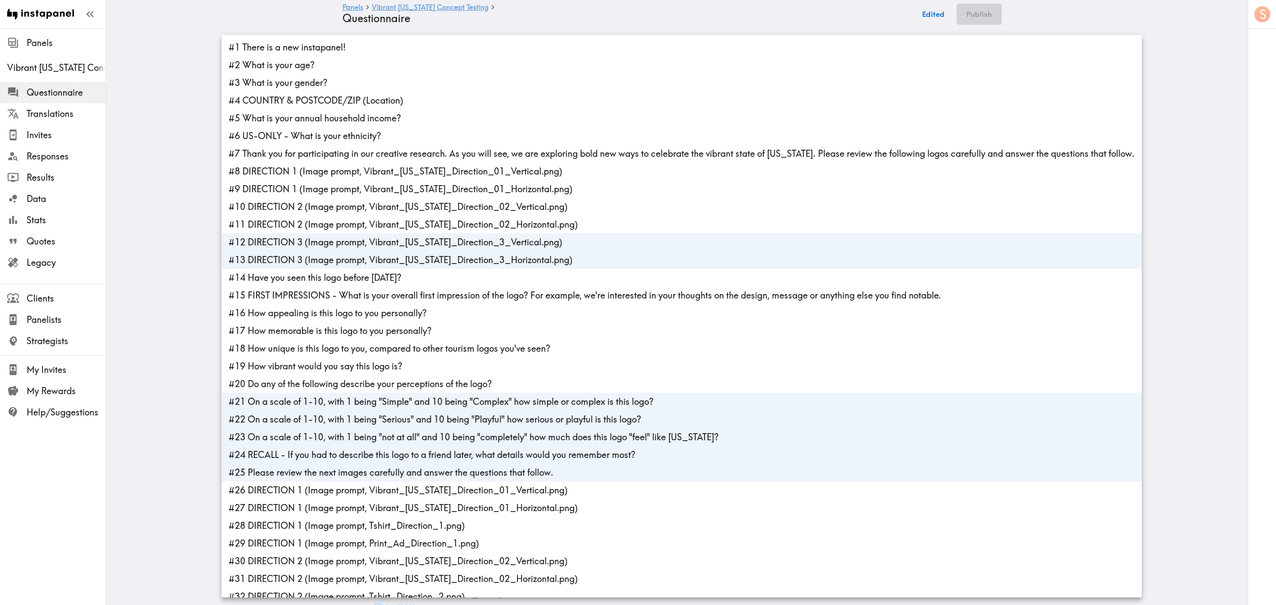
click at [374, 366] on li "#21 On a scale of 1-10, with 1 being "Simple" and 10 being "Complex" how simple…" at bounding box center [682, 402] width 921 height 18
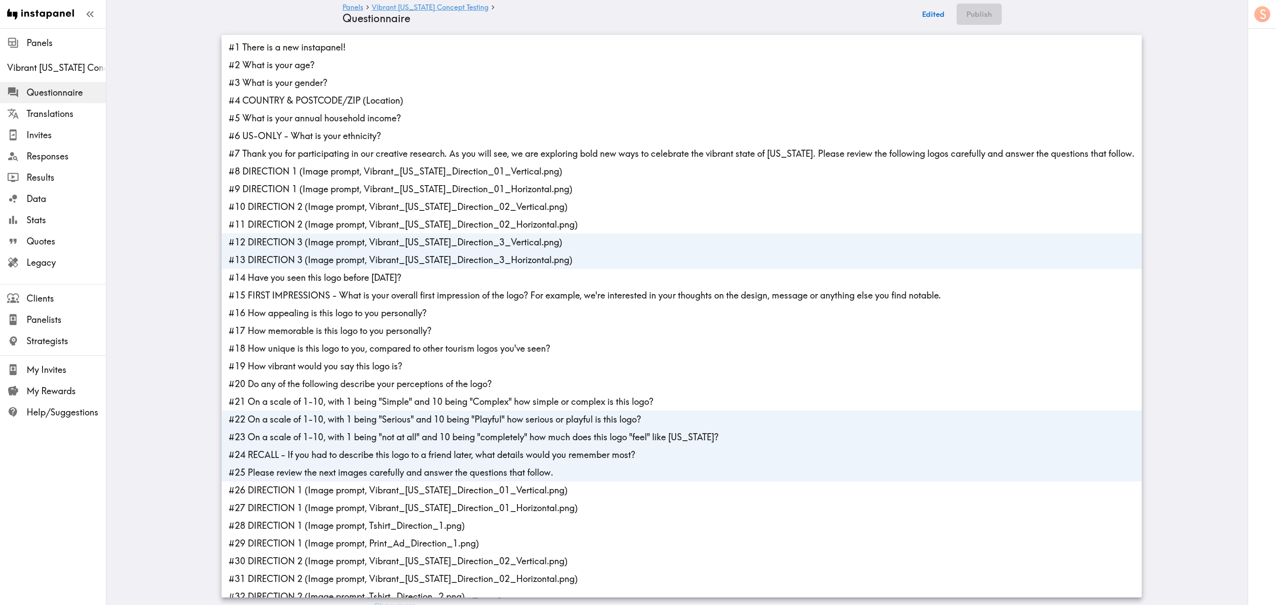
click at [377, 366] on li "#22 On a scale of 1-10, with 1 being "Serious" and 10 being "Playful" how serio…" at bounding box center [682, 420] width 921 height 18
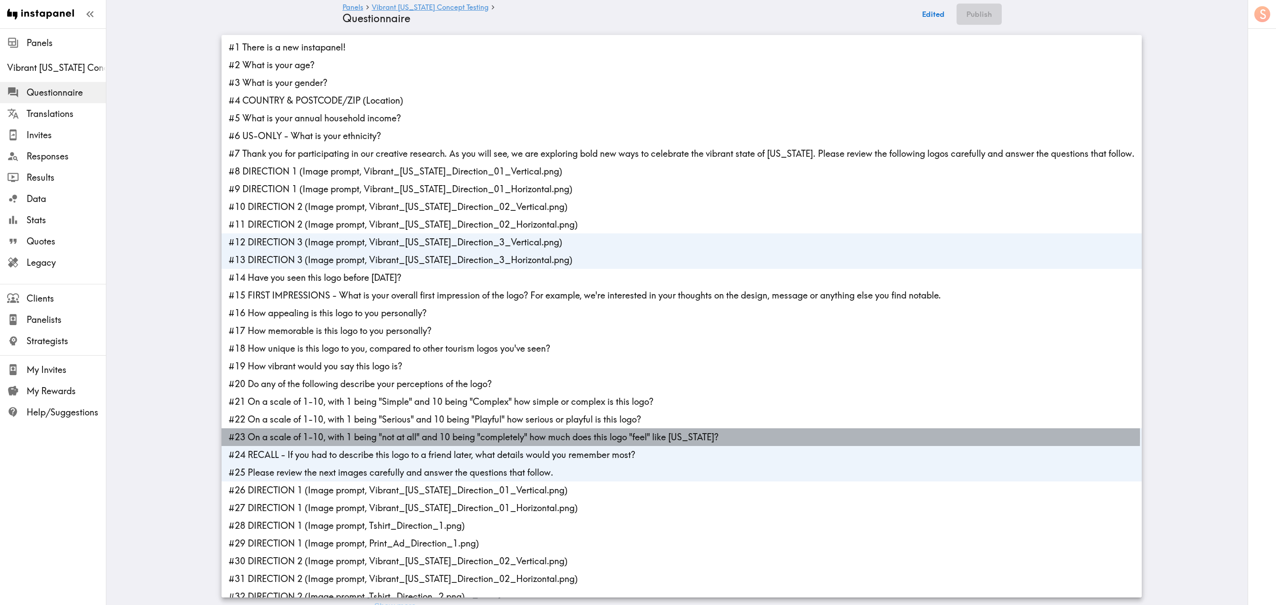
drag, startPoint x: 377, startPoint y: 436, endPoint x: 379, endPoint y: 455, distance: 19.2
click at [377, 366] on li "#23 On a scale of 1-10, with 1 being "not at all" and 10 being "completely" how…" at bounding box center [682, 438] width 921 height 18
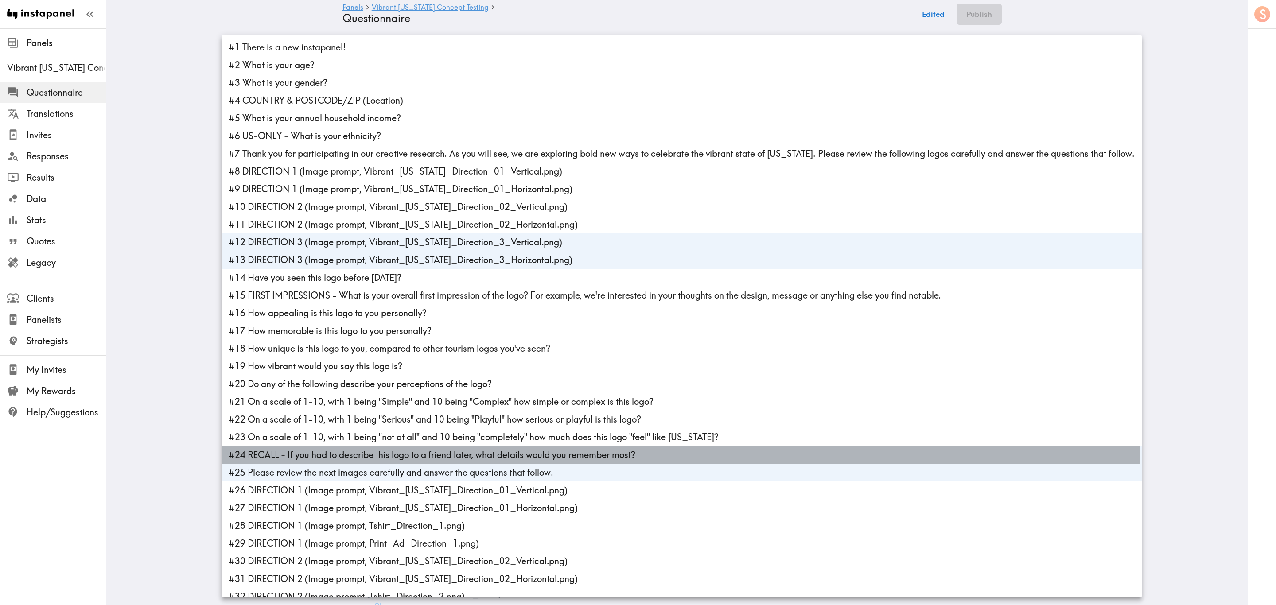
click at [380, 366] on li "#24 RECALL - If you had to describe this logo to a friend later, what details w…" at bounding box center [682, 455] width 921 height 18
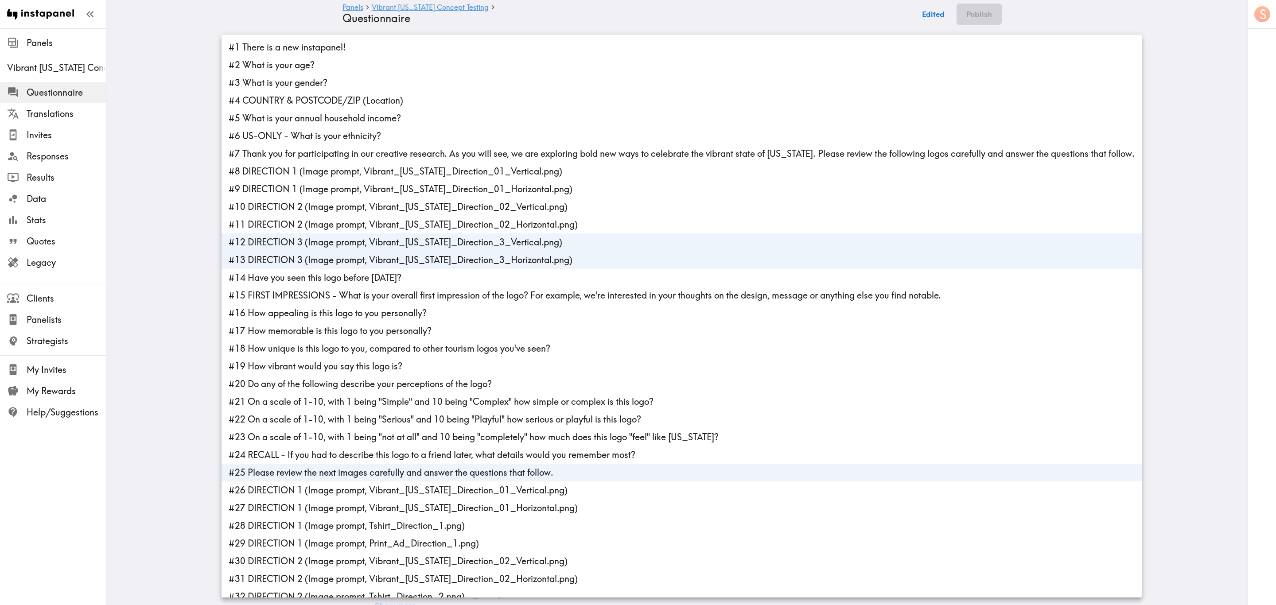
click at [383, 366] on li "#25 Please review the next images carefully and answer the questions that follo…" at bounding box center [682, 473] width 921 height 18
type input "74bcb442-a6f6-443b-9801-e32a3b65ba94,410225d1-51de-4d9a-91a2-524591b17ff8,f5099…"
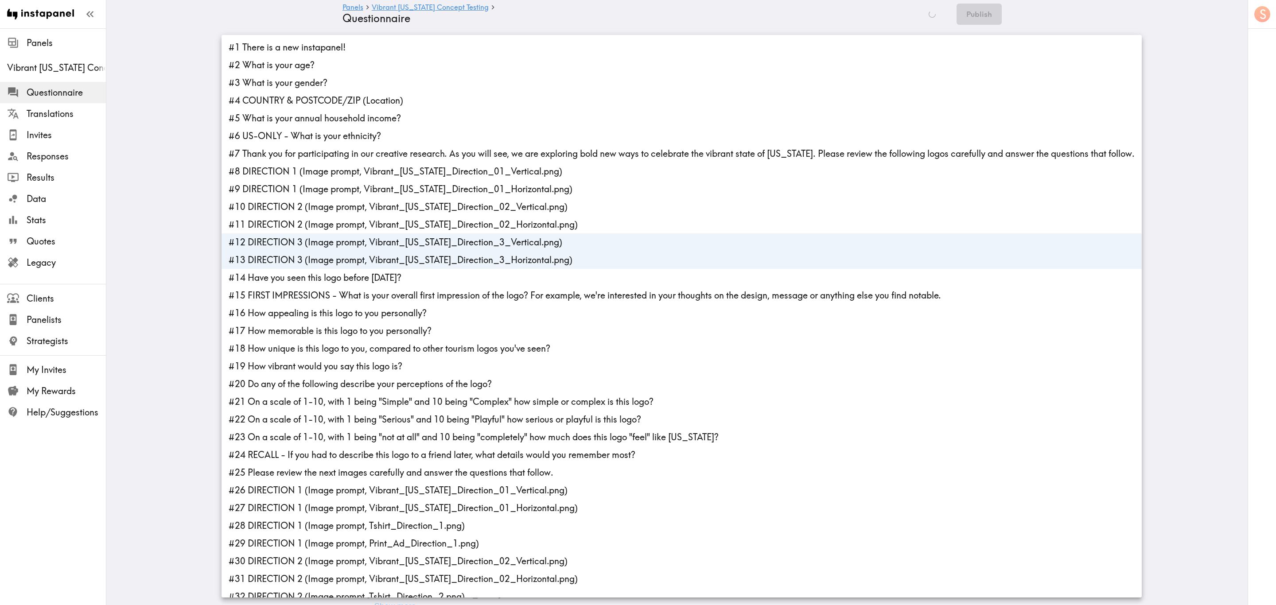
click at [765, 18] on div at bounding box center [638, 302] width 1276 height 605
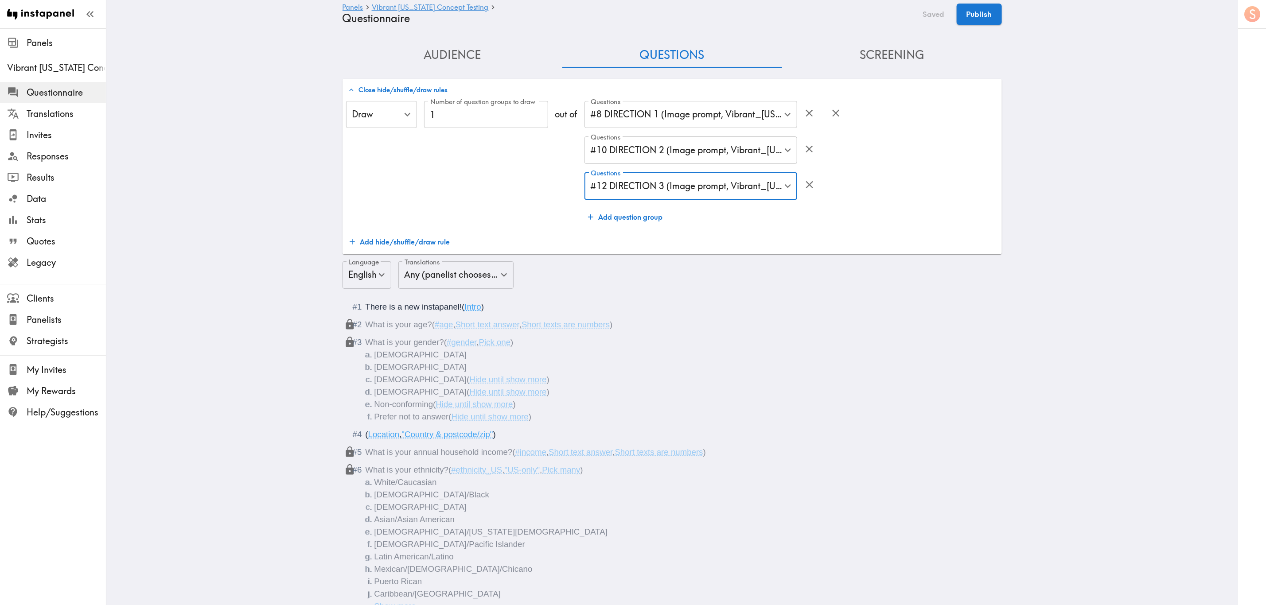
click at [765, 18] on button "Publish" at bounding box center [979, 14] width 45 height 21
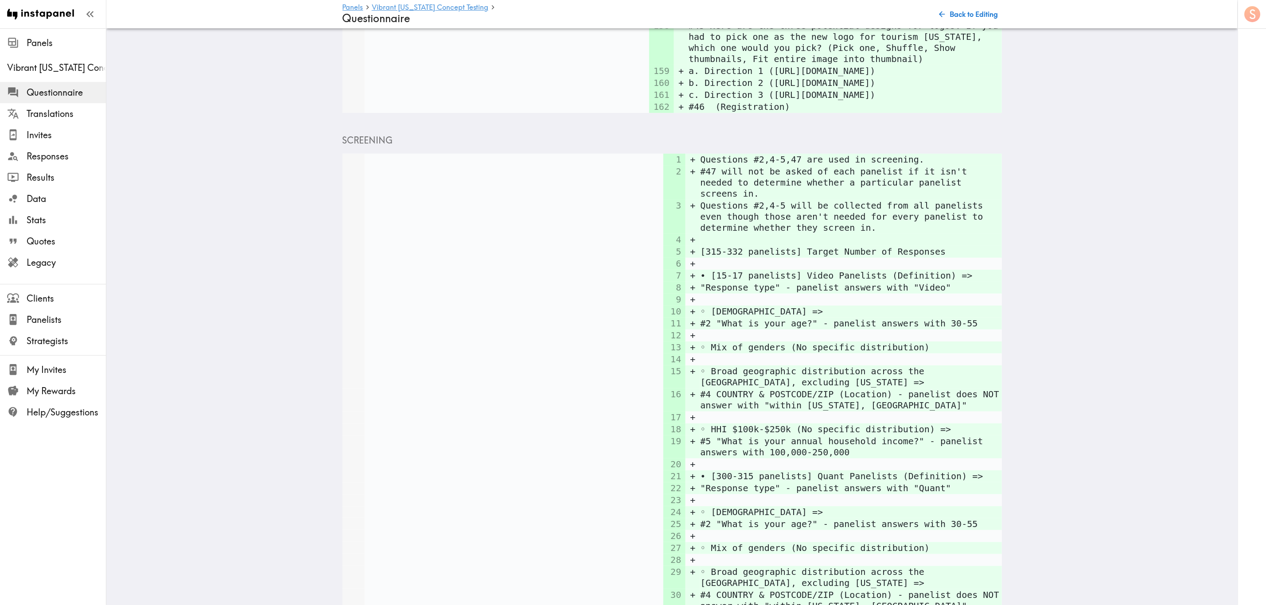
scroll to position [2632, 0]
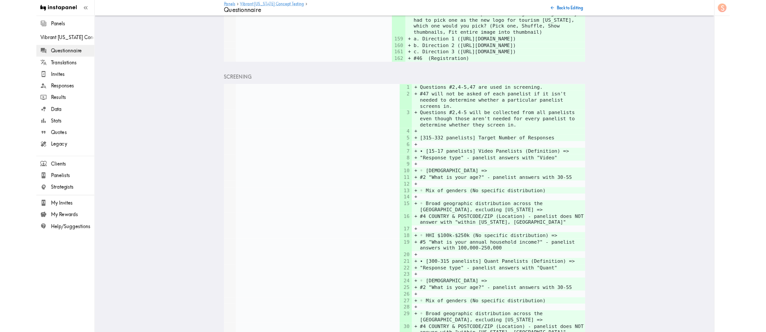
scroll to position [0, 0]
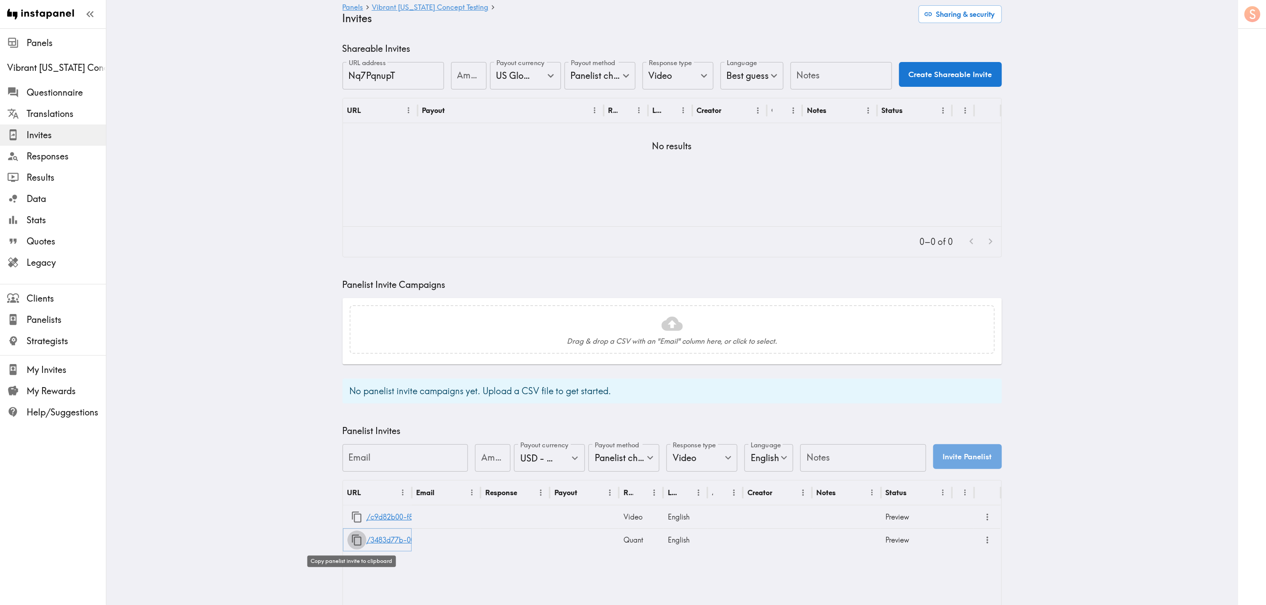
click at [358, 366] on icon "button" at bounding box center [357, 541] width 12 height 12
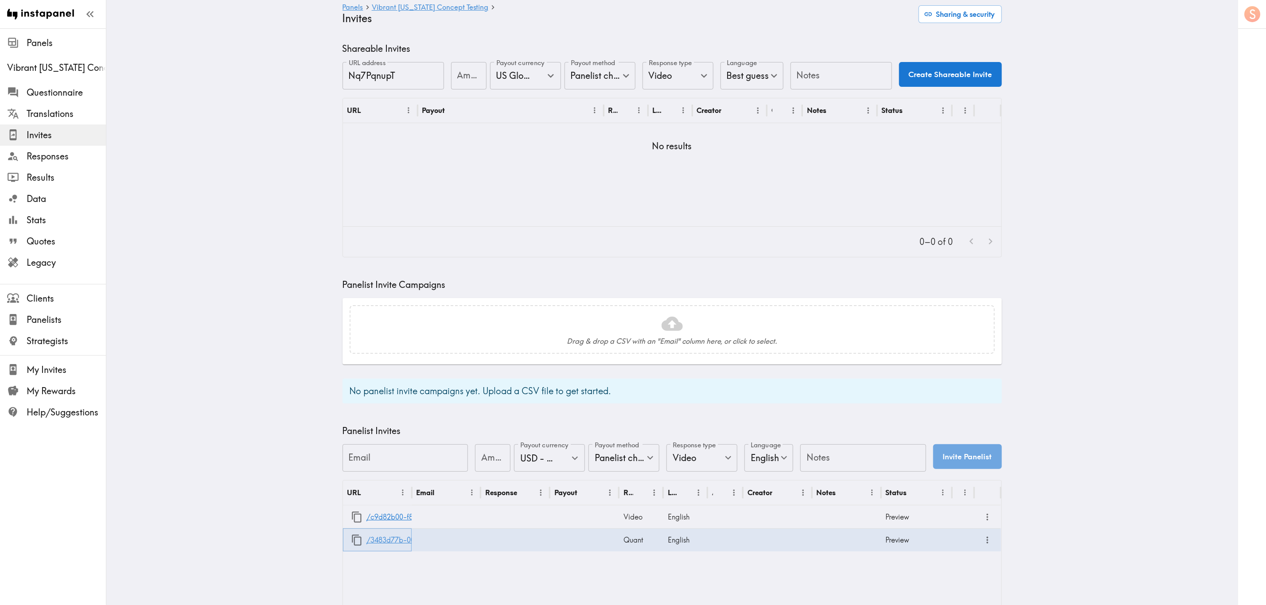
click at [382, 366] on link "/3483d77b-005c-47ab-b488-015f10095a6f" at bounding box center [439, 540] width 145 height 23
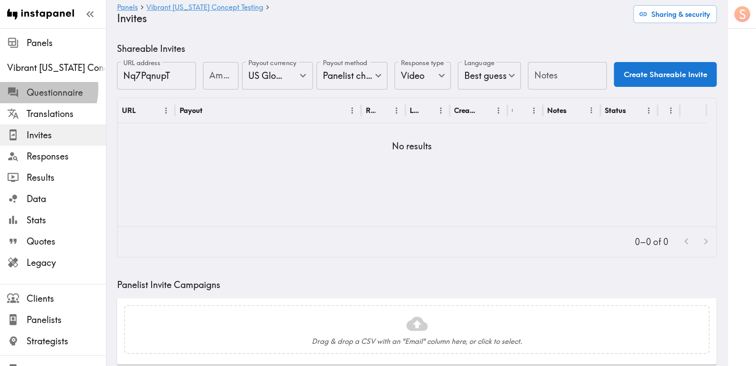
click at [35, 89] on span "Questionnaire" at bounding box center [66, 92] width 79 height 12
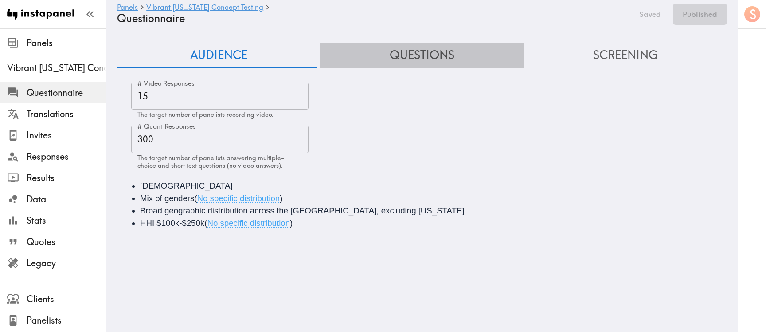
click at [437, 55] on button "Questions" at bounding box center [421, 55] width 203 height 25
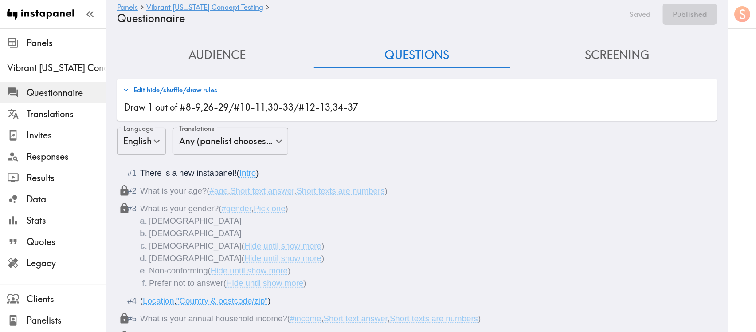
click at [205, 89] on button "Edit hide/shuffle/draw rules" at bounding box center [170, 89] width 99 height 15
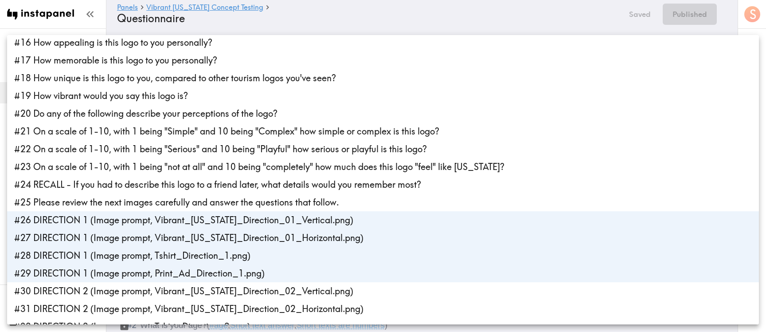
scroll to position [334, 0]
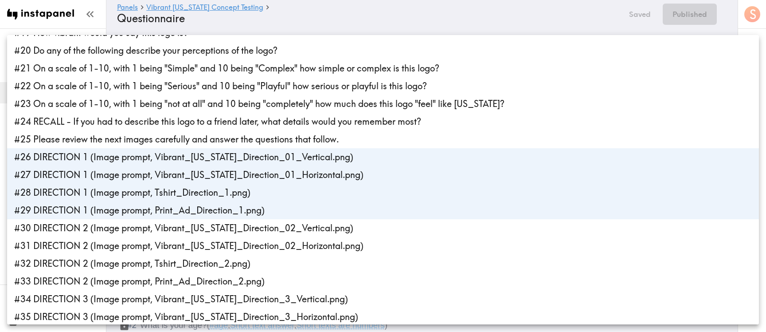
click at [393, 26] on div at bounding box center [383, 166] width 766 height 332
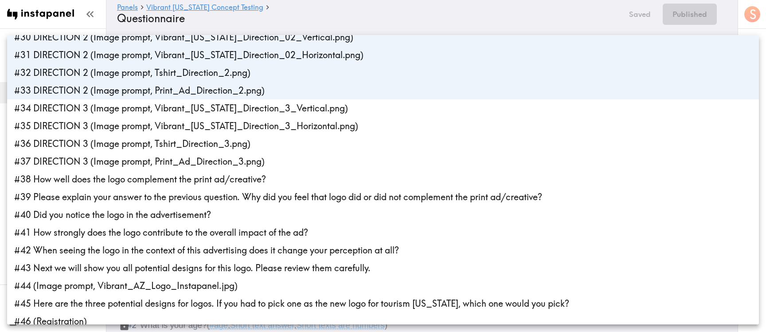
scroll to position [533, 0]
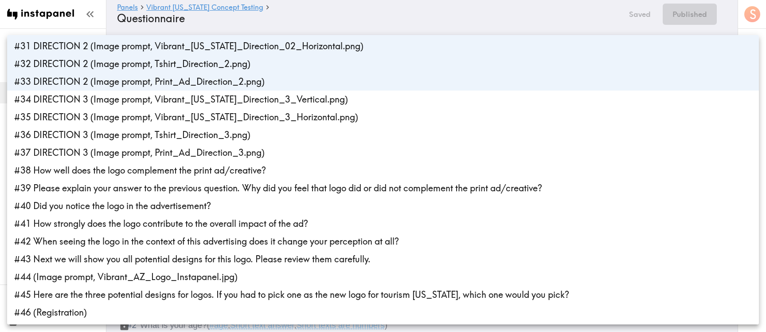
click at [365, 20] on div at bounding box center [383, 166] width 766 height 332
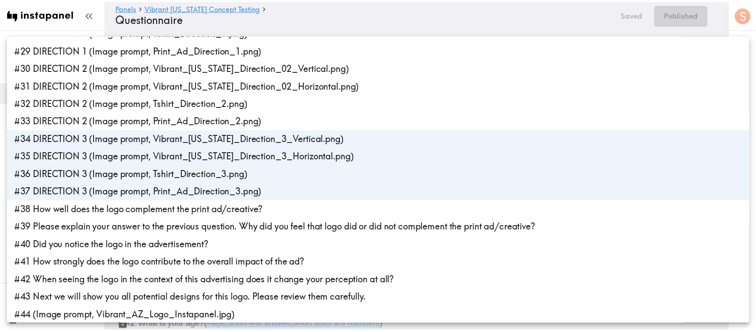
scroll to position [532, 0]
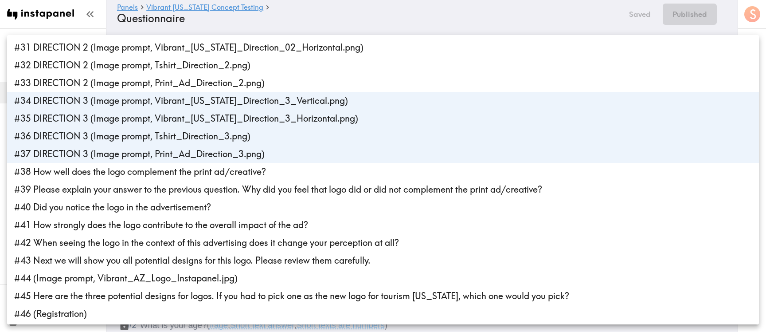
click at [407, 18] on div at bounding box center [383, 166] width 766 height 332
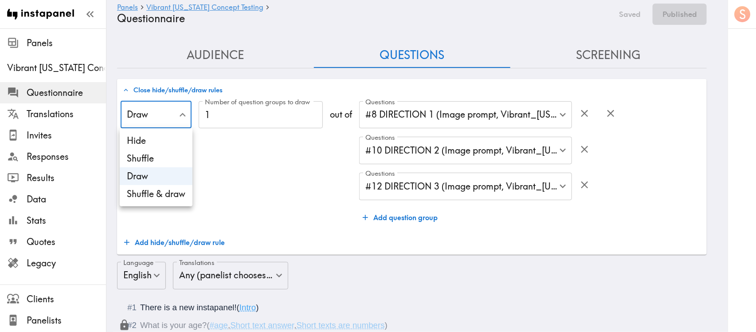
click at [174, 191] on li "Shuffle & draw" at bounding box center [156, 194] width 73 height 18
type input "Shuffle & draw"
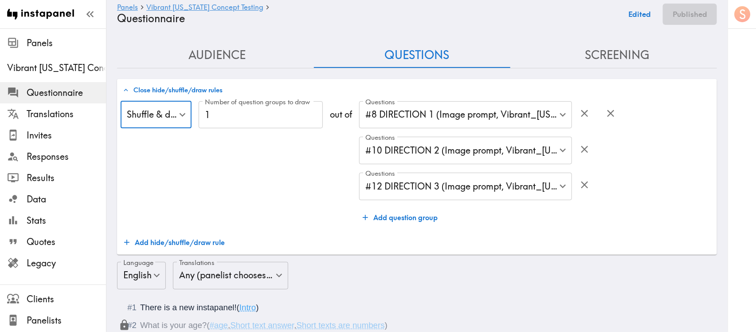
click at [258, 187] on div "Number of question groups to draw 1 Number of question groups to draw" at bounding box center [261, 163] width 124 height 125
click at [649, 19] on button "Save now" at bounding box center [633, 14] width 43 height 21
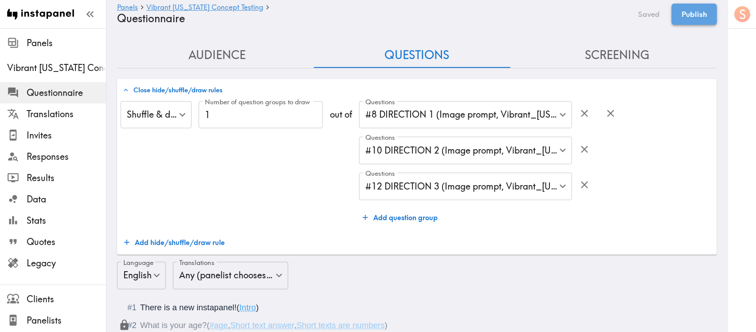
click at [690, 13] on button "Publish" at bounding box center [693, 14] width 45 height 21
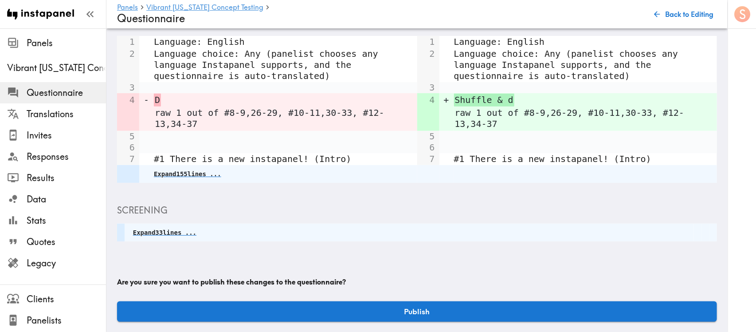
scroll to position [118, 0]
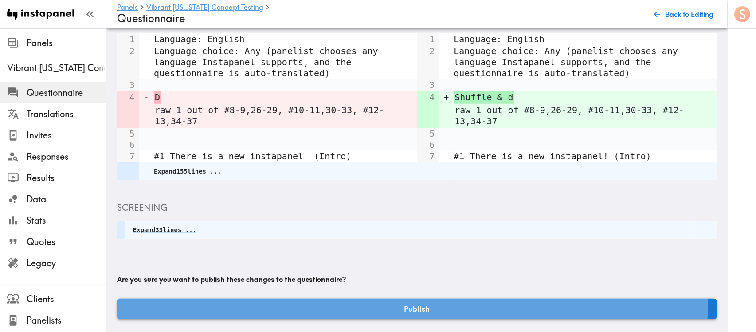
click at [399, 298] on button "Publish" at bounding box center [417, 308] width 600 height 20
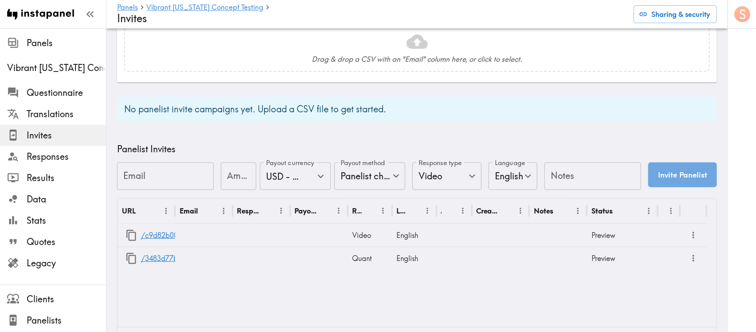
scroll to position [332, 0]
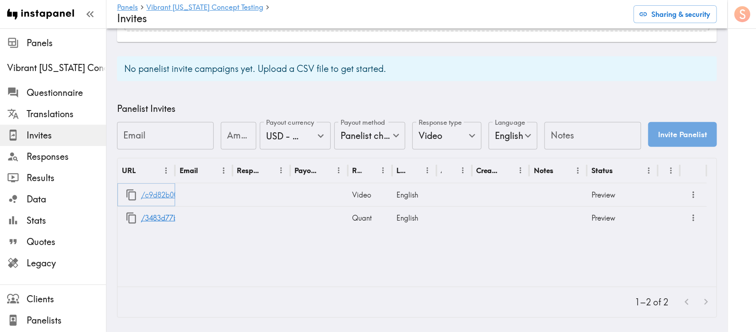
click at [161, 185] on link "/c9d82b00-f83f-485f-bc9f-5da892778394" at bounding box center [211, 194] width 141 height 23
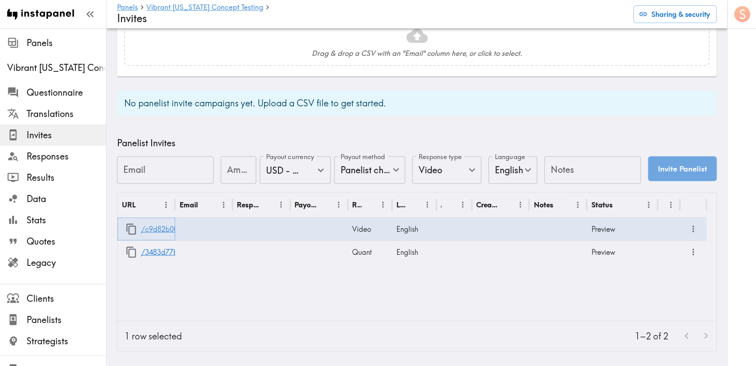
scroll to position [0, 0]
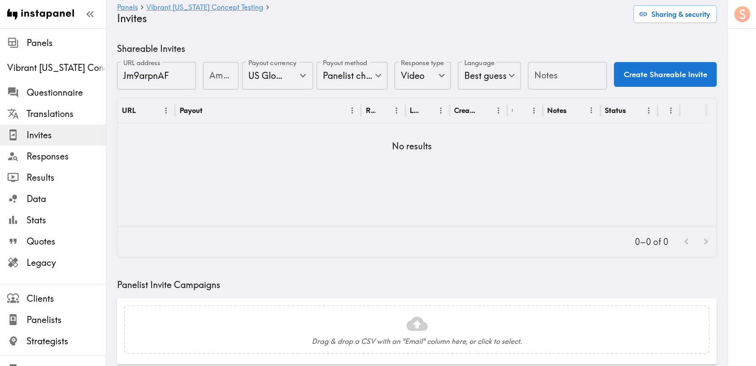
click at [556, 193] on div "URL Payout Response type Language Creator Opens Notes Status No results" at bounding box center [416, 162] width 599 height 128
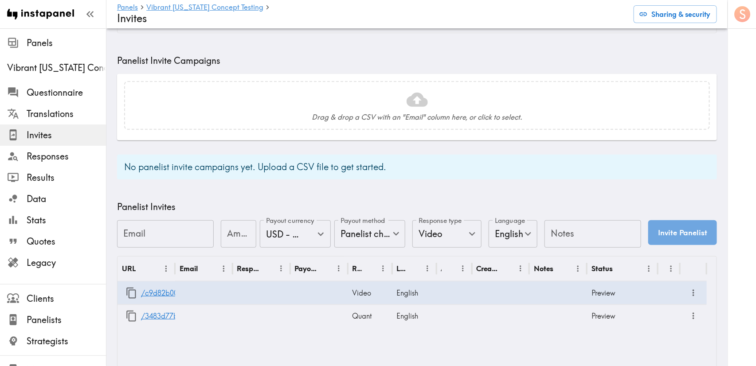
scroll to position [298, 0]
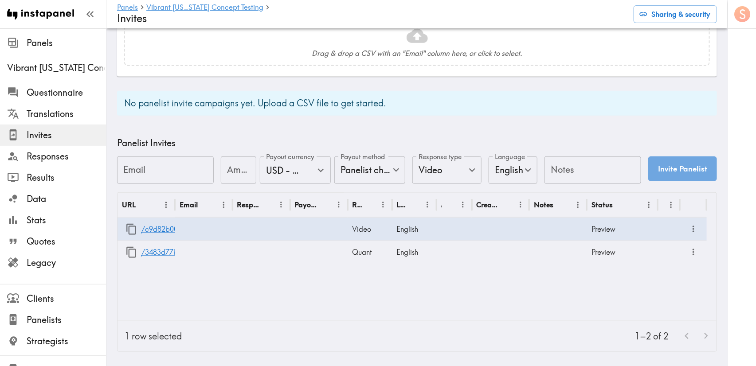
click at [480, 137] on h5 "Panelist Invites" at bounding box center [417, 143] width 600 height 12
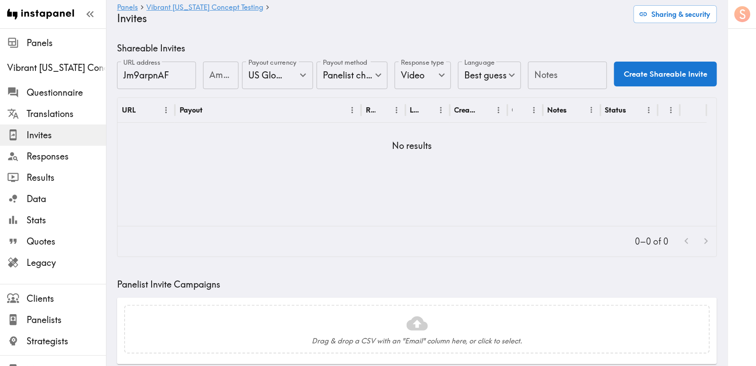
scroll to position [0, 0]
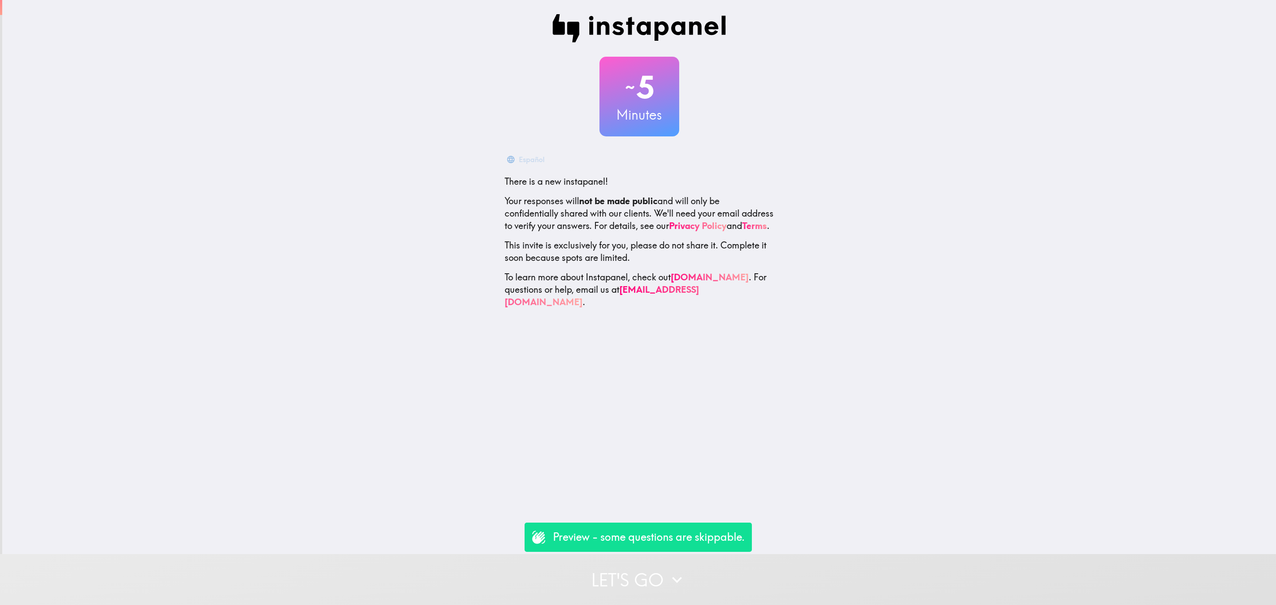
click at [656, 589] on button "Let's go" at bounding box center [638, 579] width 1276 height 51
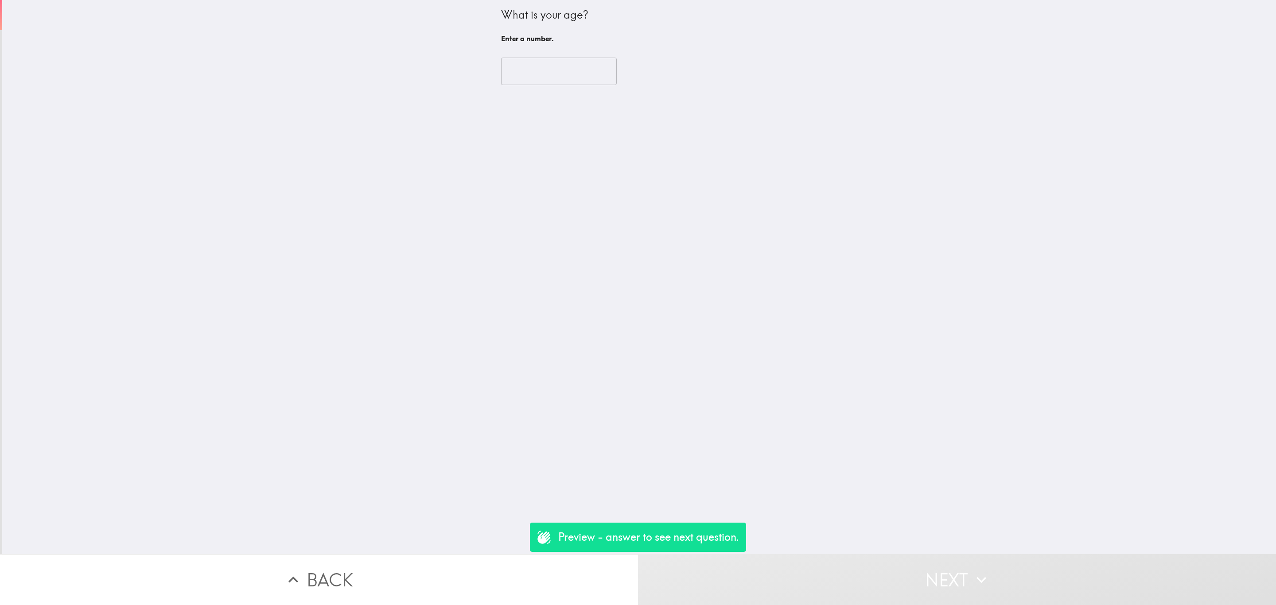
click at [514, 45] on div "What is your age? Enter a number." at bounding box center [639, 27] width 277 height 40
click at [524, 79] on input "number" at bounding box center [559, 71] width 116 height 27
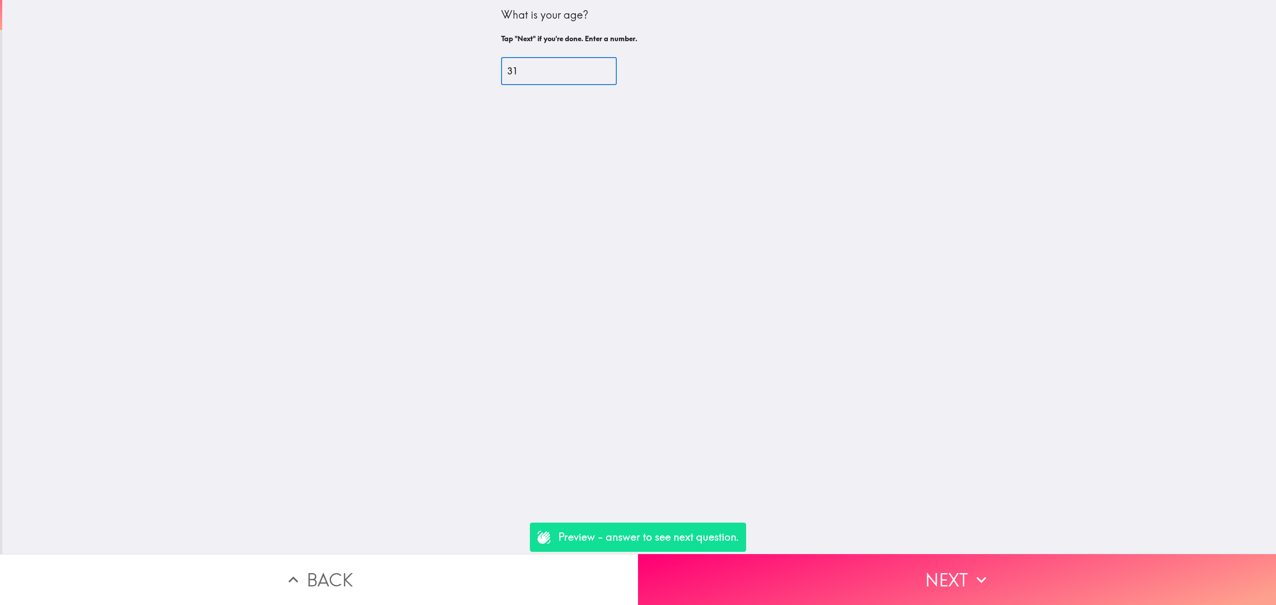
type input "31"
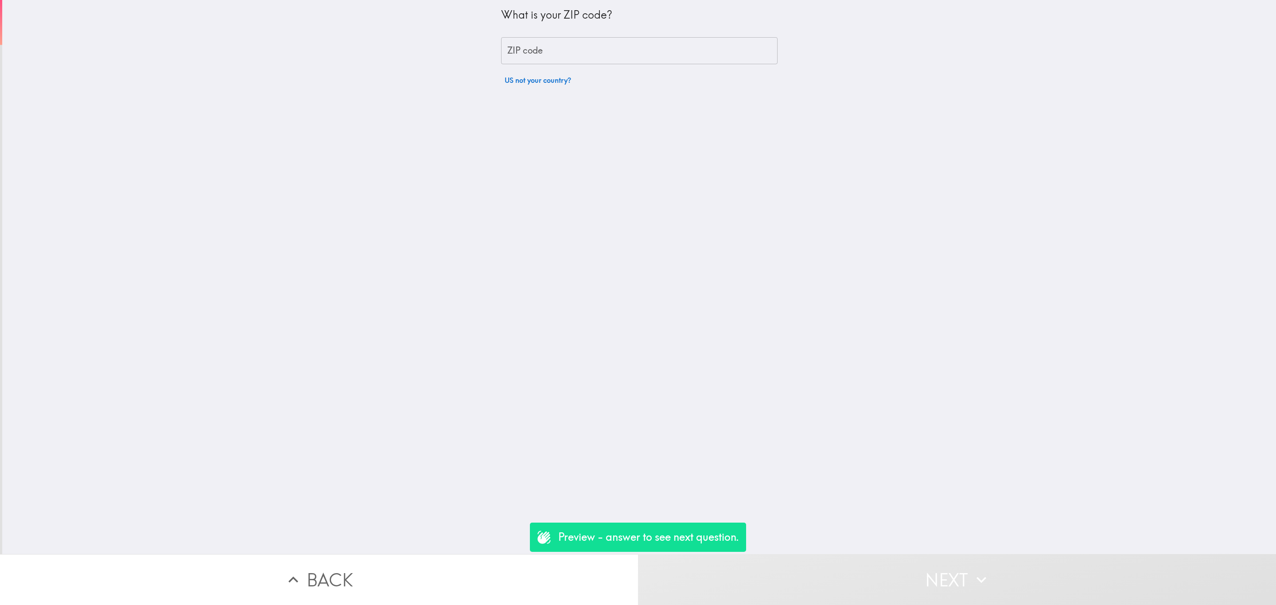
click at [543, 62] on input "ZIP code" at bounding box center [639, 50] width 277 height 27
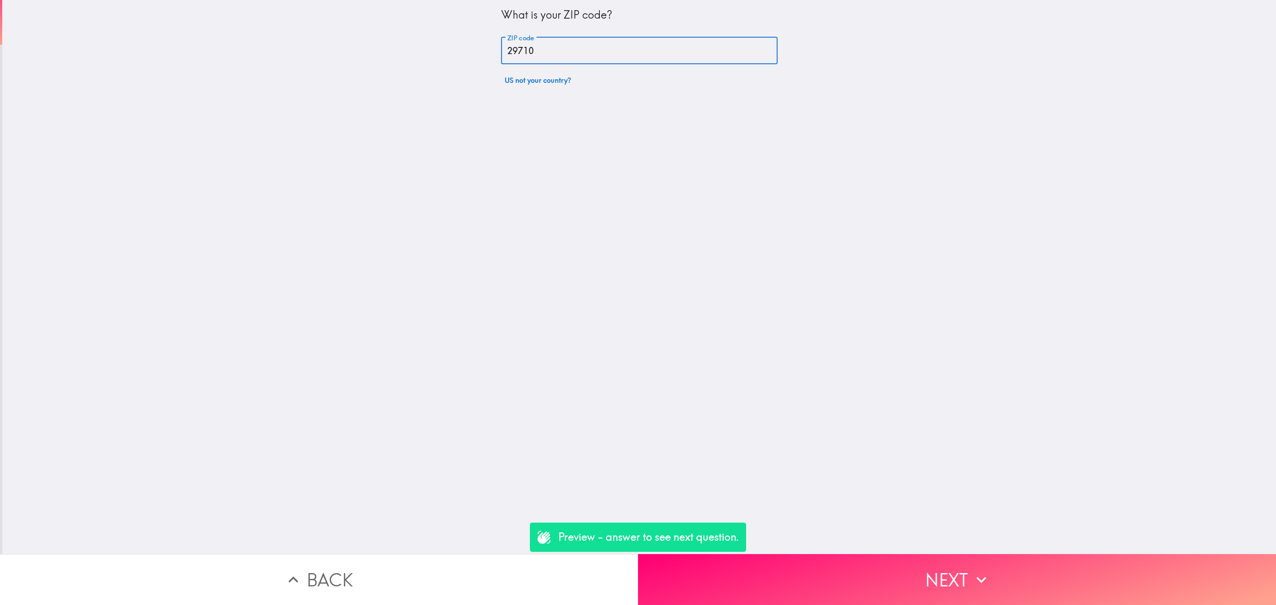
type input "29710"
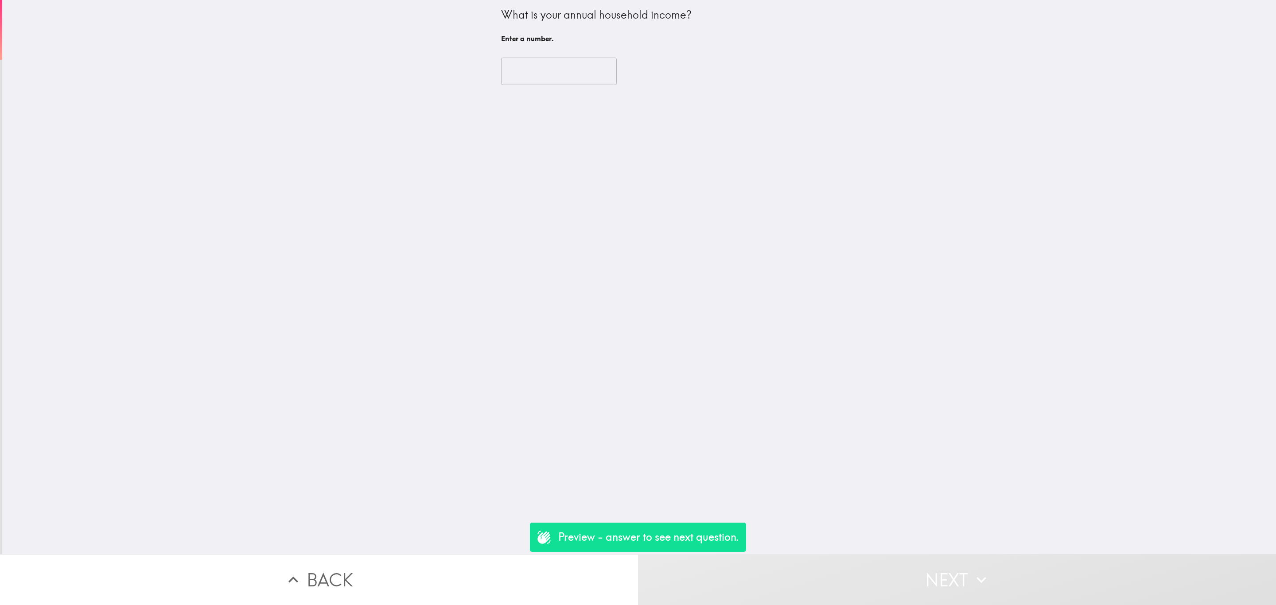
click at [597, 62] on input "number" at bounding box center [559, 71] width 116 height 27
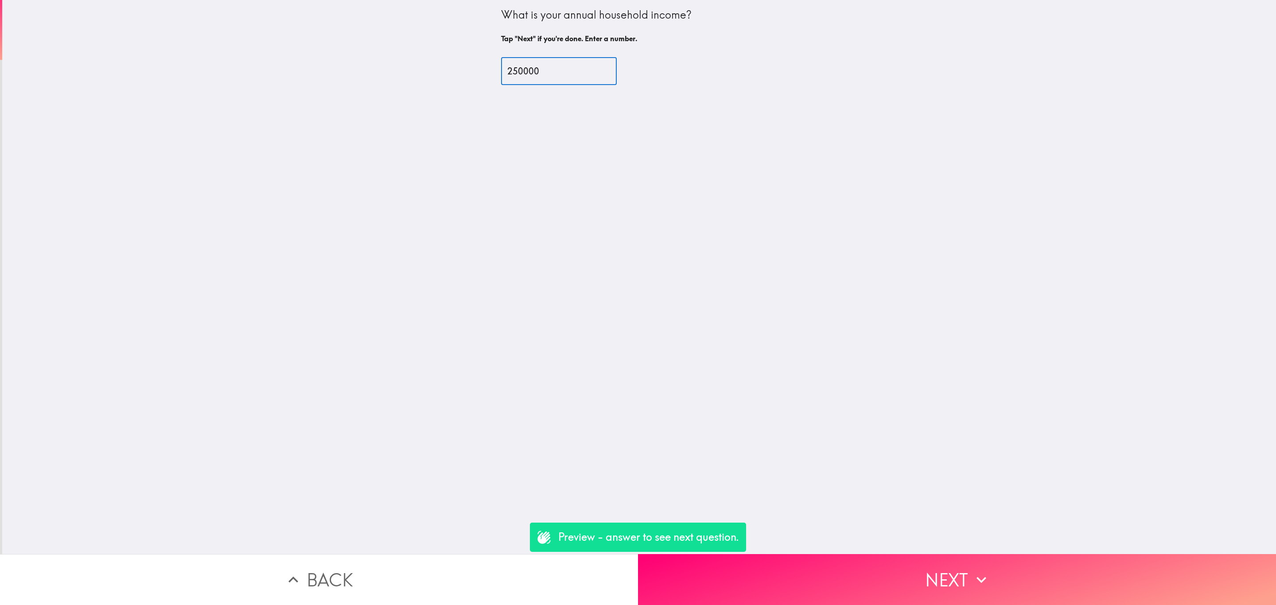
type input "250000"
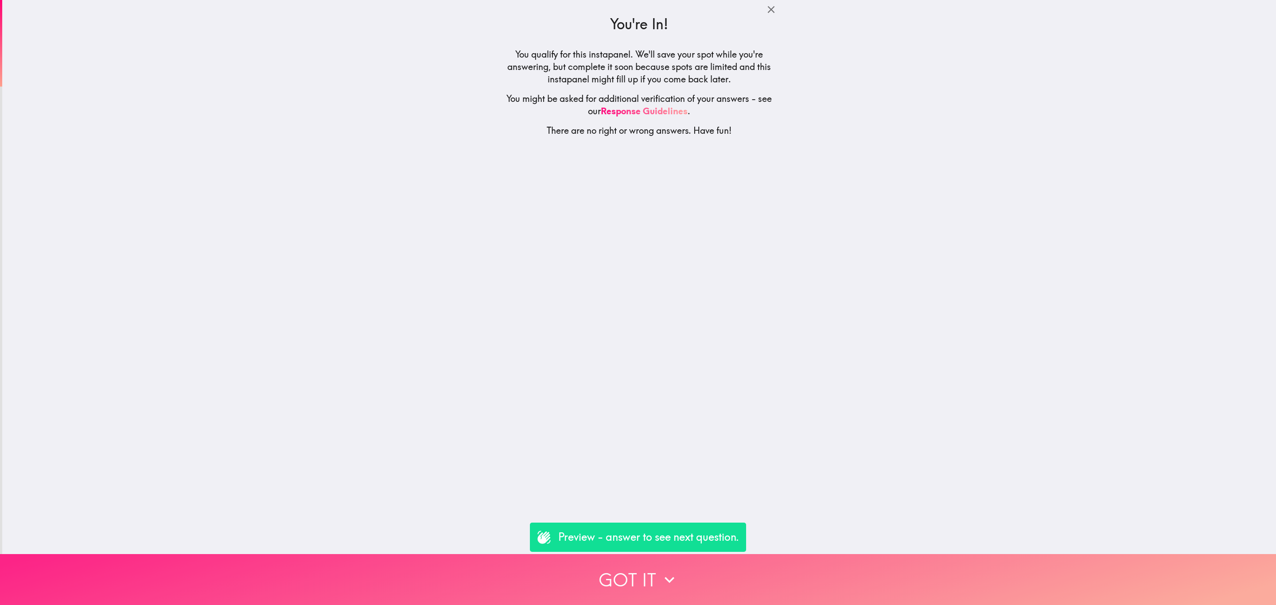
click at [713, 562] on button "Got it" at bounding box center [638, 579] width 1276 height 51
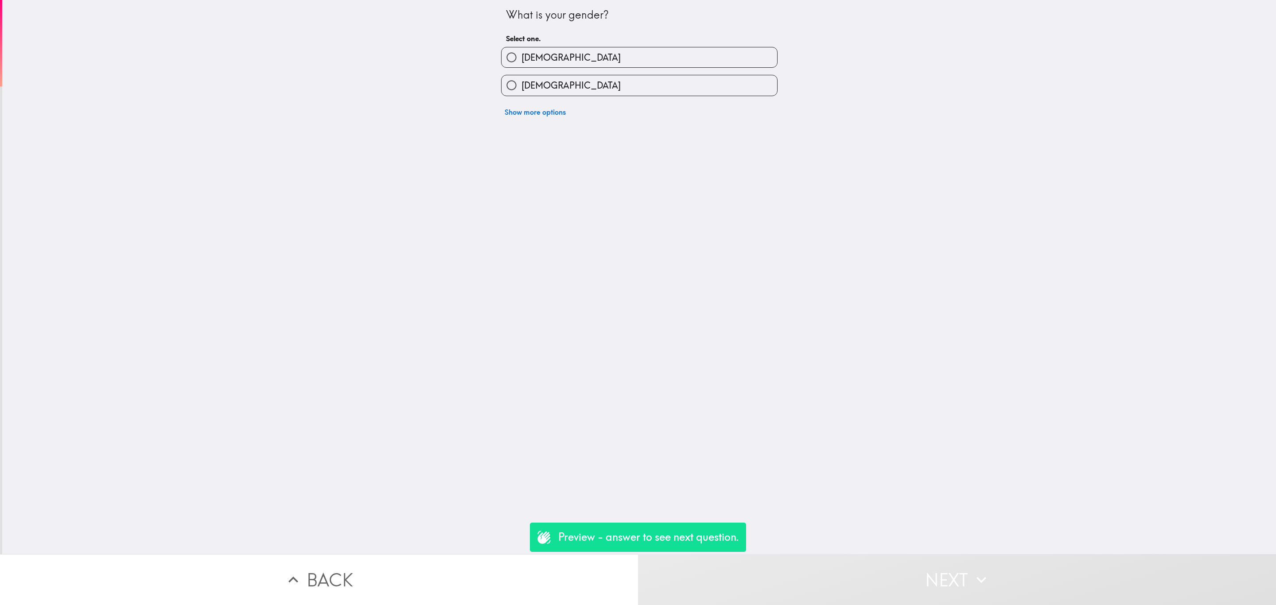
click at [668, 63] on label "[DEMOGRAPHIC_DATA]" at bounding box center [640, 57] width 276 height 20
click at [522, 63] on input "[DEMOGRAPHIC_DATA]" at bounding box center [512, 57] width 20 height 20
radio input "true"
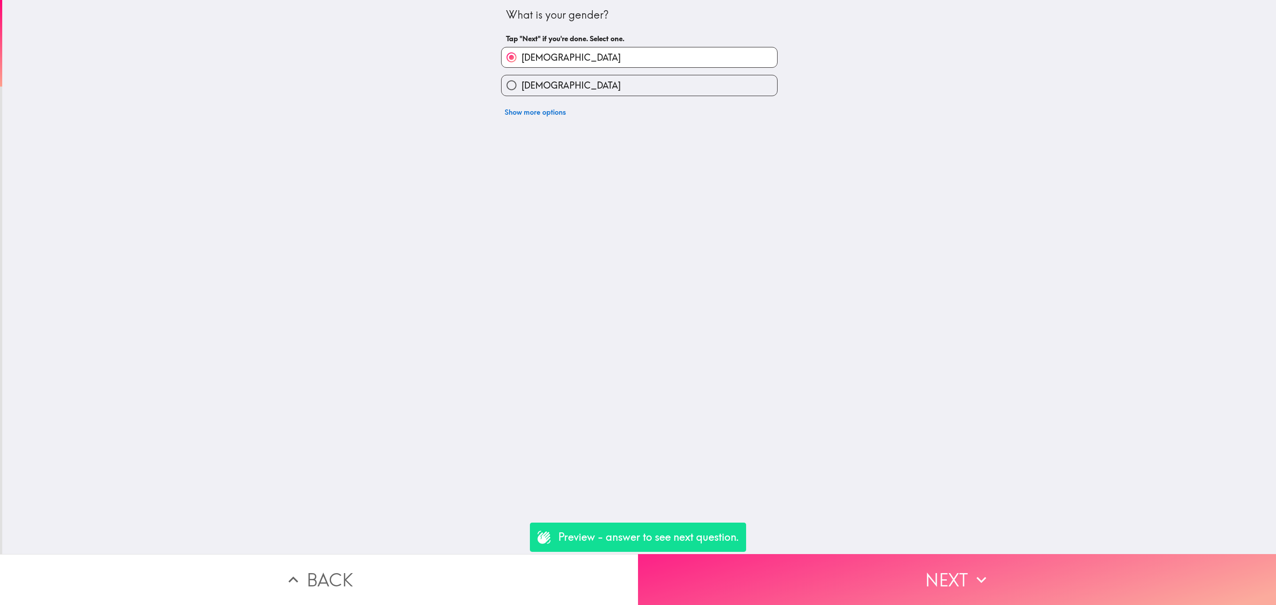
click at [829, 557] on button "Next" at bounding box center [957, 579] width 638 height 51
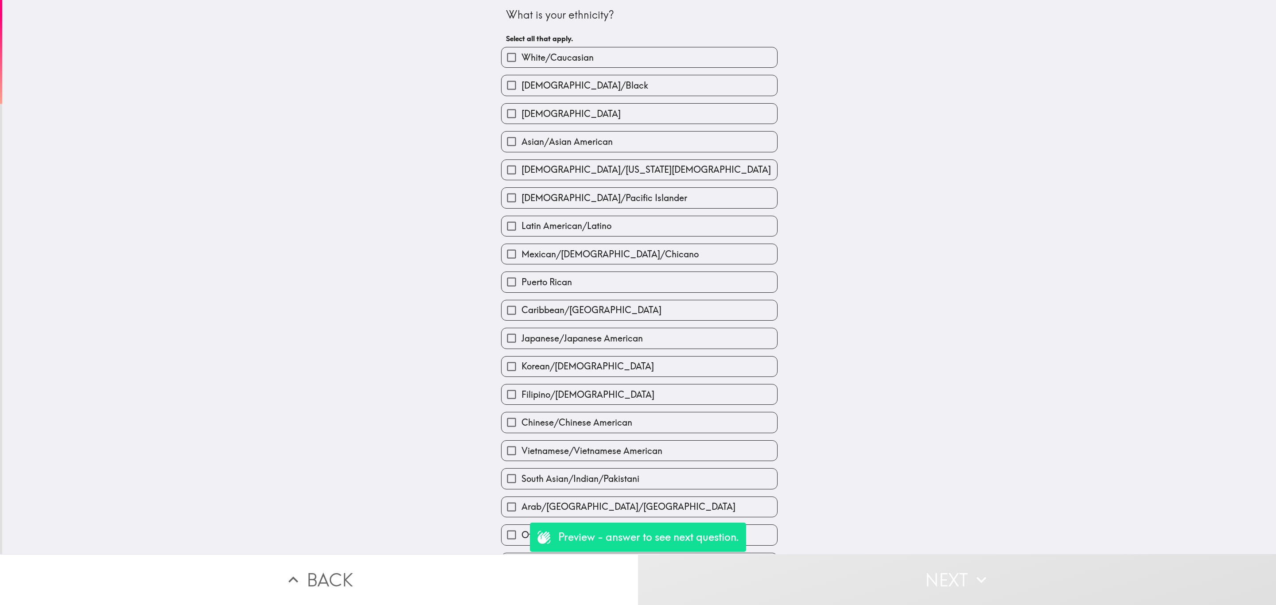
click at [596, 73] on div "[DEMOGRAPHIC_DATA]/Black" at bounding box center [636, 82] width 284 height 28
click at [617, 112] on label "[DEMOGRAPHIC_DATA]" at bounding box center [640, 114] width 276 height 20
click at [522, 112] on input "[DEMOGRAPHIC_DATA]" at bounding box center [512, 114] width 20 height 20
checkbox input "true"
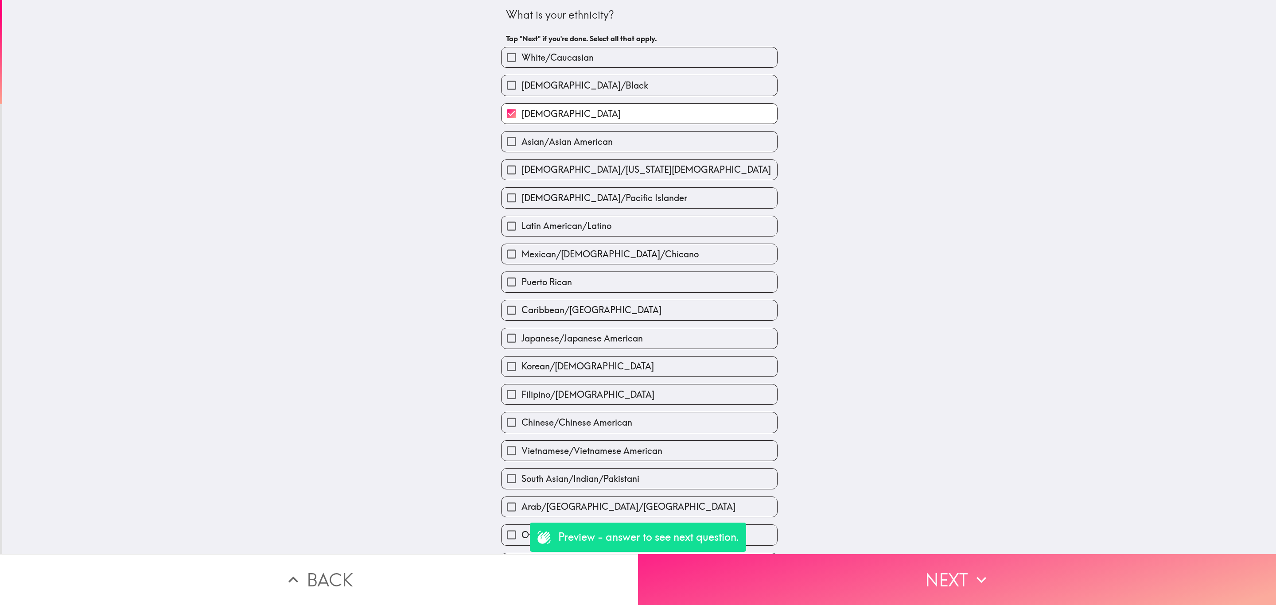
click at [972, 570] on icon "button" at bounding box center [982, 580] width 20 height 20
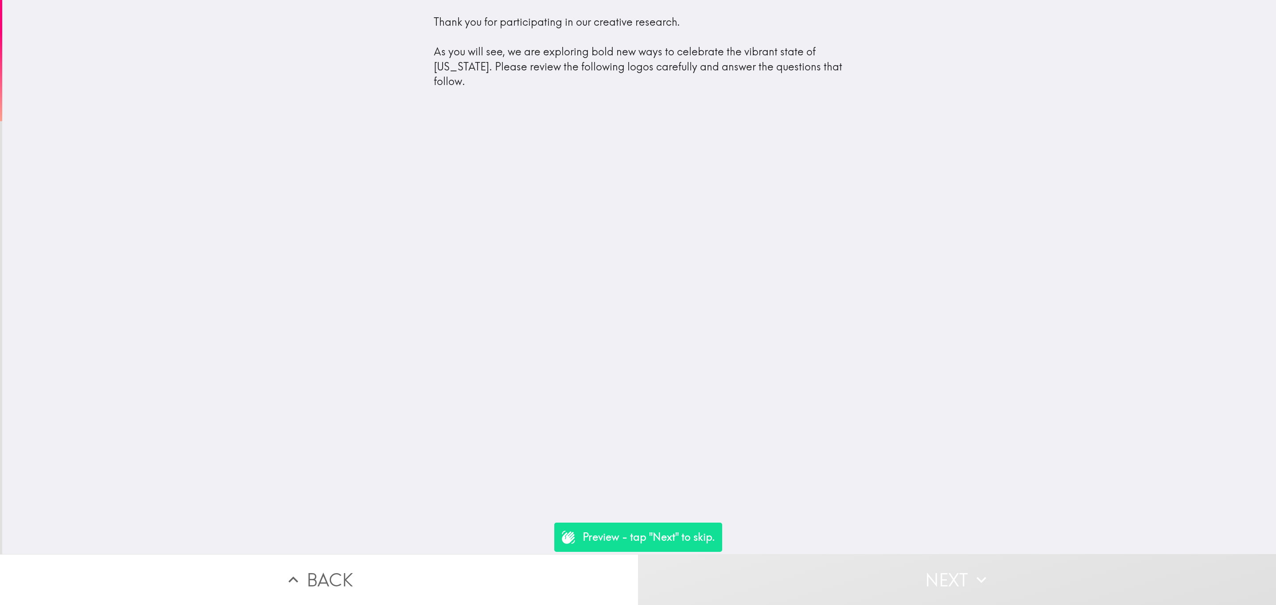
click at [972, 570] on icon "button" at bounding box center [982, 580] width 20 height 20
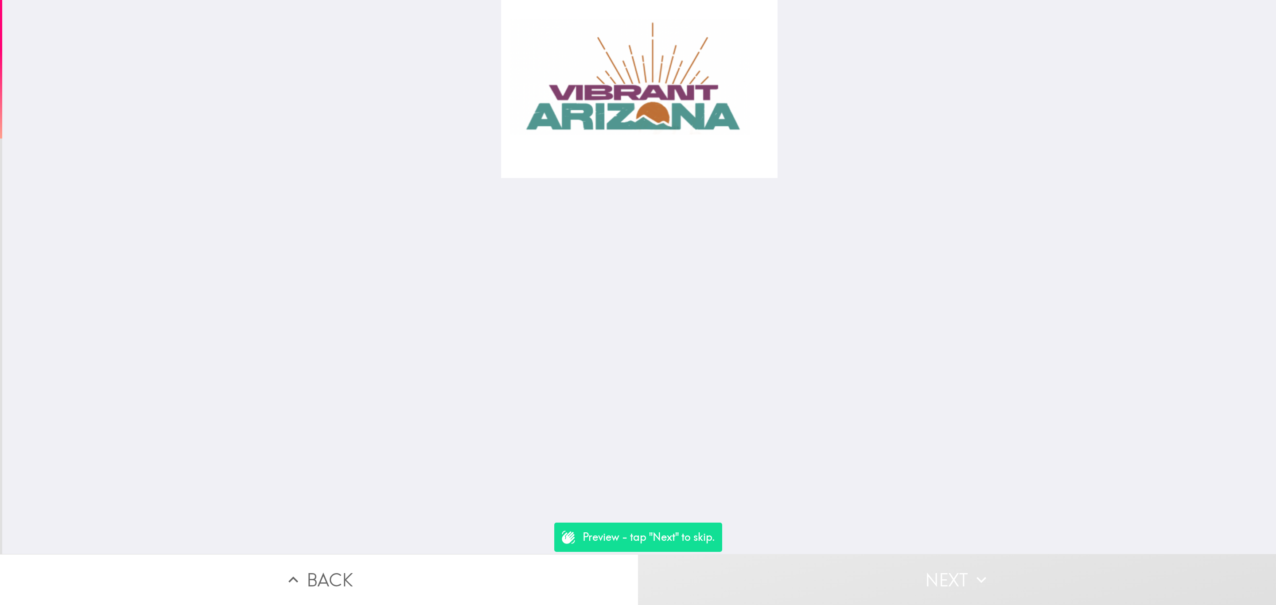
click at [972, 570] on icon "button" at bounding box center [982, 580] width 20 height 20
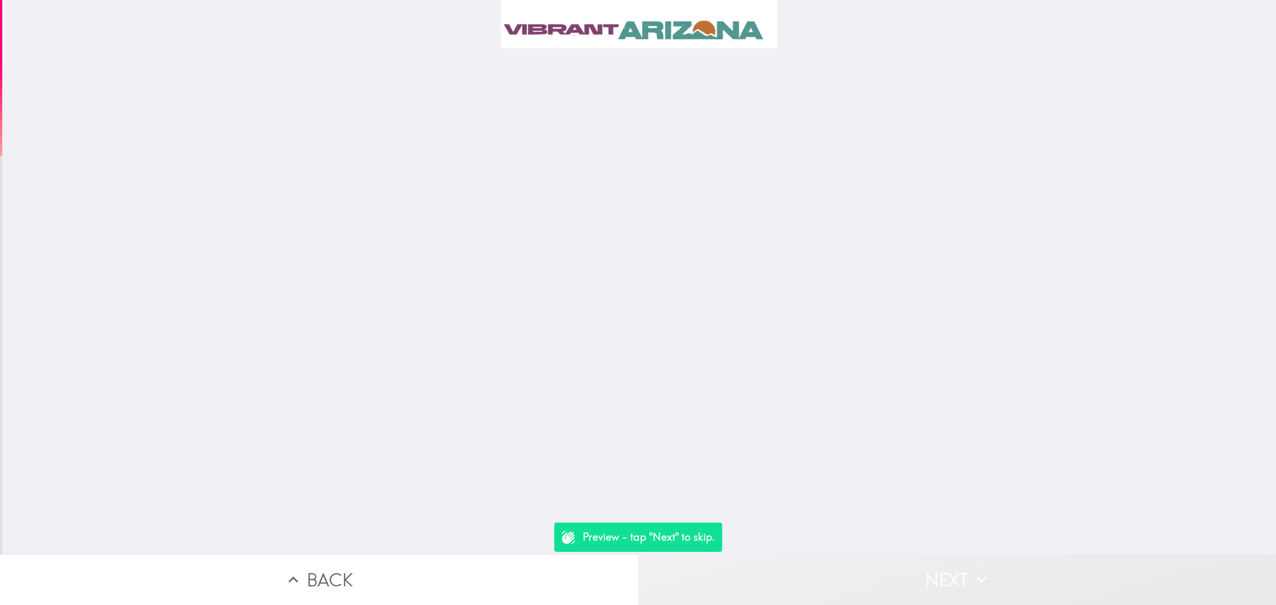
click at [972, 570] on icon "button" at bounding box center [982, 580] width 20 height 20
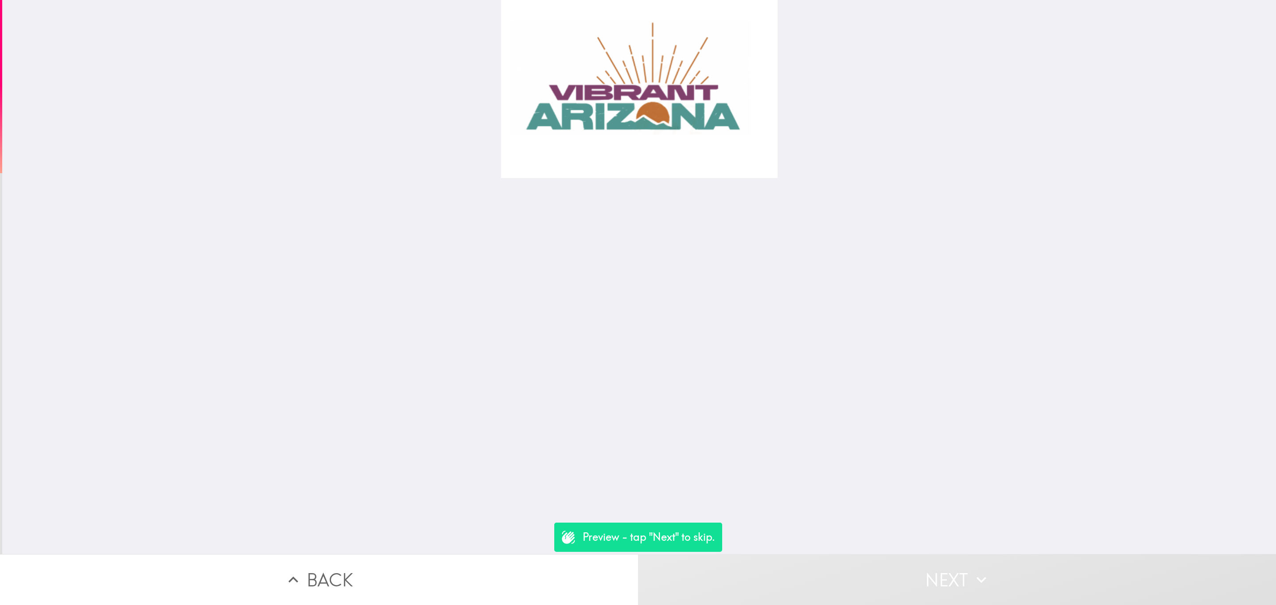
click at [972, 570] on icon "button" at bounding box center [982, 580] width 20 height 20
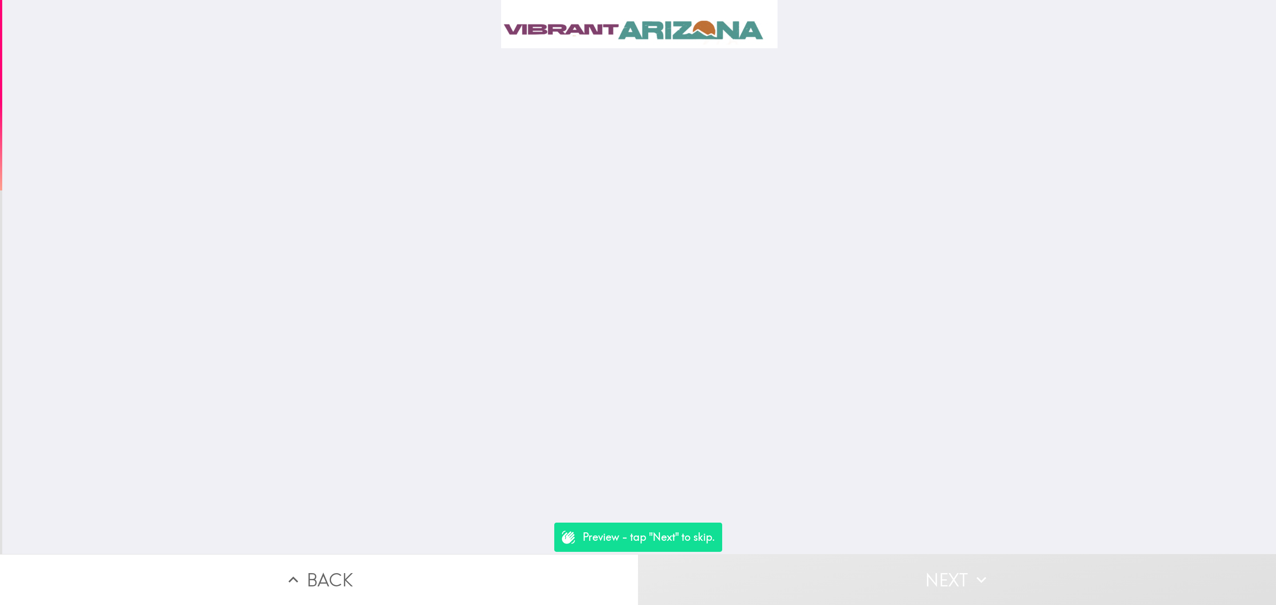
click at [972, 570] on icon "button" at bounding box center [982, 580] width 20 height 20
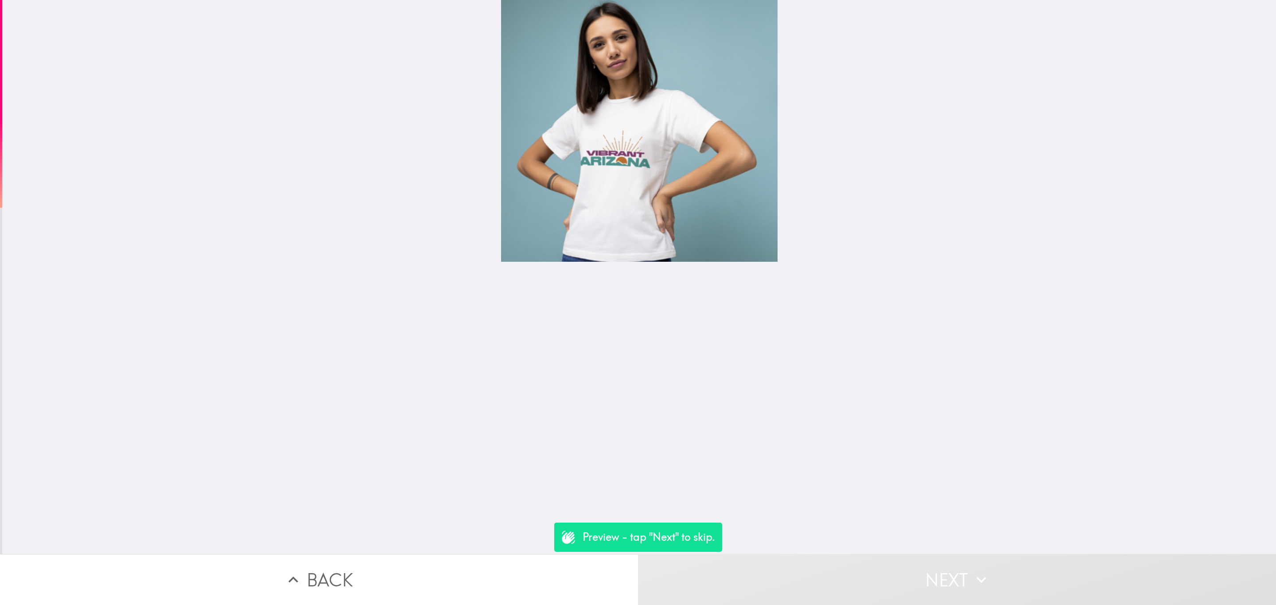
click at [972, 570] on icon "button" at bounding box center [982, 580] width 20 height 20
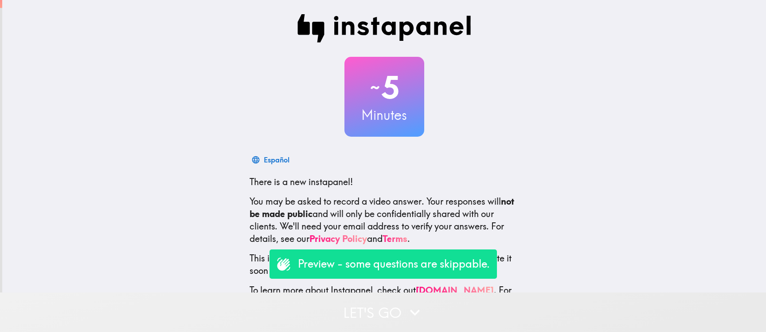
click at [393, 303] on button "Let's go" at bounding box center [383, 311] width 766 height 39
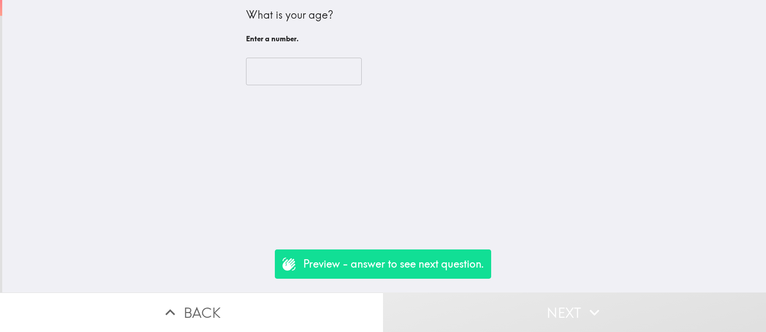
click at [251, 62] on input "number" at bounding box center [304, 71] width 116 height 27
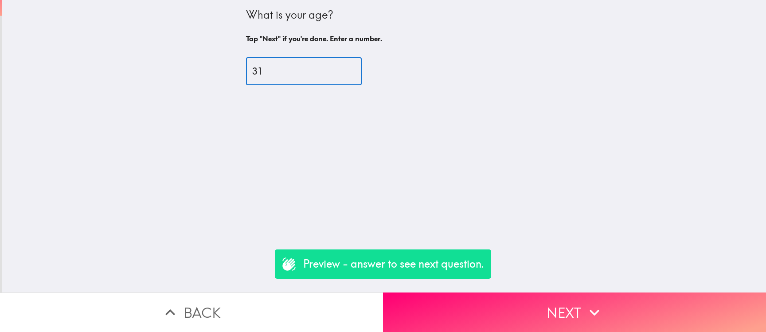
type input "31"
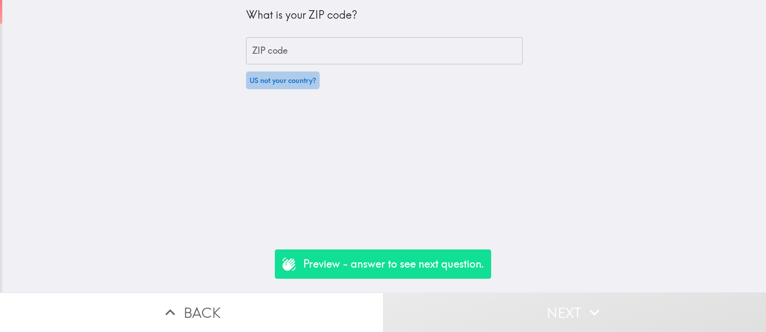
click at [273, 80] on button "US not your country?" at bounding box center [283, 80] width 74 height 18
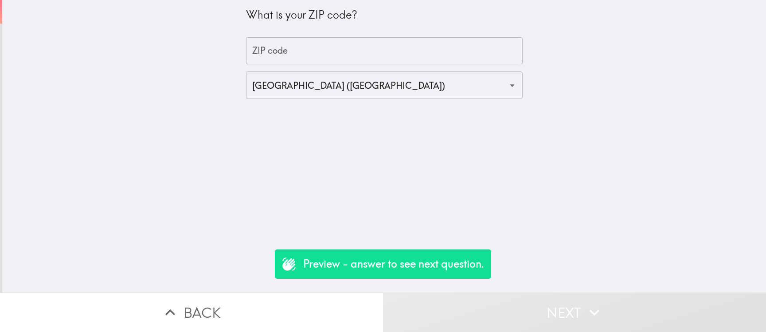
click at [285, 50] on input "ZIP code" at bounding box center [384, 50] width 277 height 27
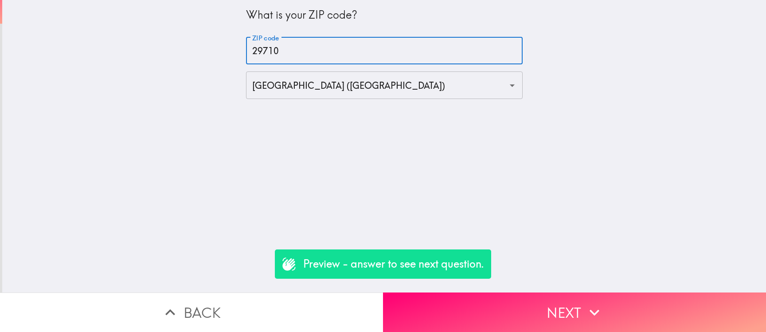
type input "29710"
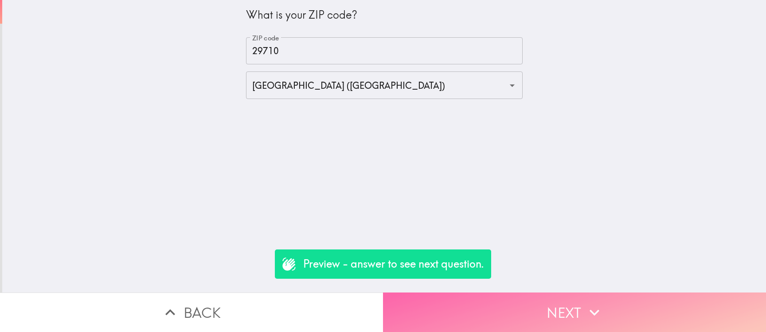
click at [656, 294] on button "Next" at bounding box center [574, 311] width 383 height 39
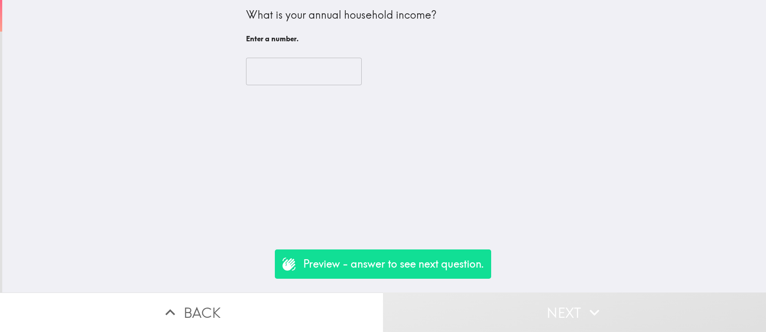
click at [304, 66] on input "number" at bounding box center [304, 71] width 116 height 27
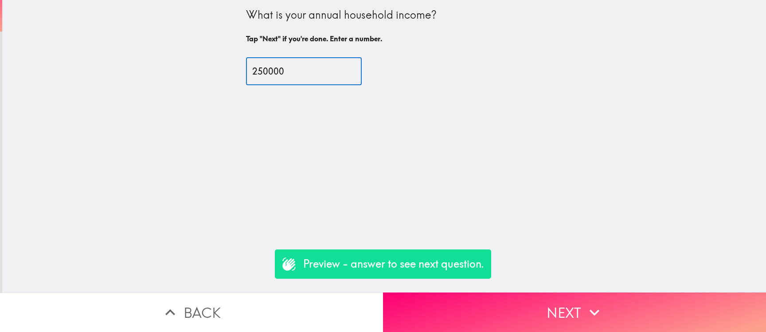
type input "250000"
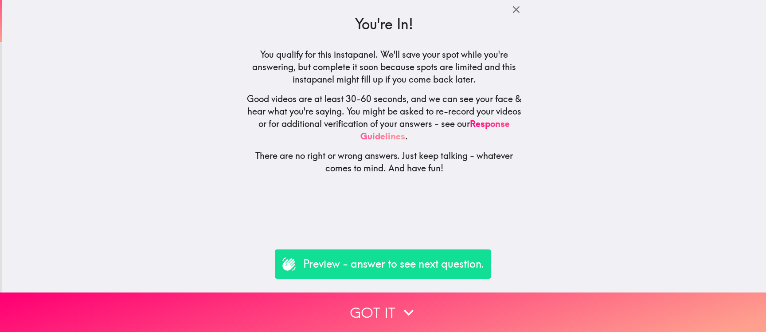
click at [434, 281] on div "You're In! You qualify for this instapanel. We'll save your spot while you're a…" at bounding box center [384, 146] width 764 height 292
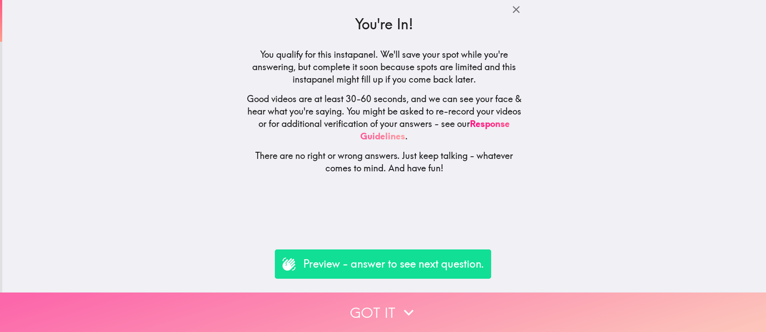
click at [446, 297] on button "Got it" at bounding box center [383, 311] width 766 height 39
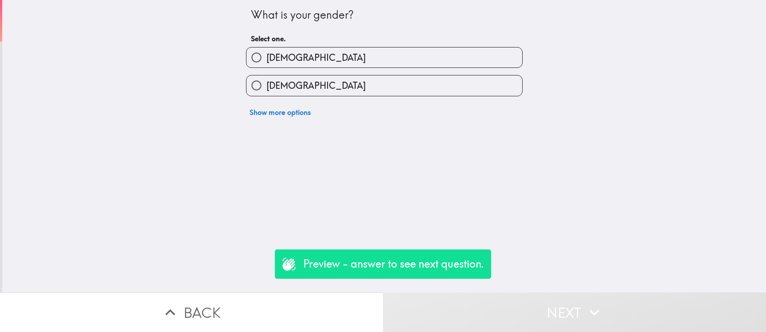
click at [371, 80] on label "[DEMOGRAPHIC_DATA]" at bounding box center [384, 85] width 276 height 20
click at [266, 80] on input "[DEMOGRAPHIC_DATA]" at bounding box center [256, 85] width 20 height 20
radio input "true"
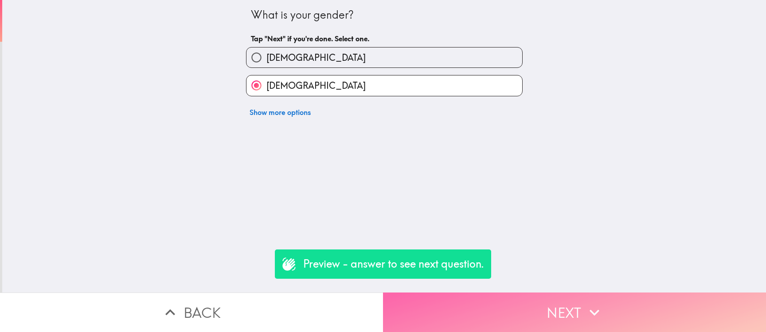
click at [488, 312] on button "Next" at bounding box center [574, 311] width 383 height 39
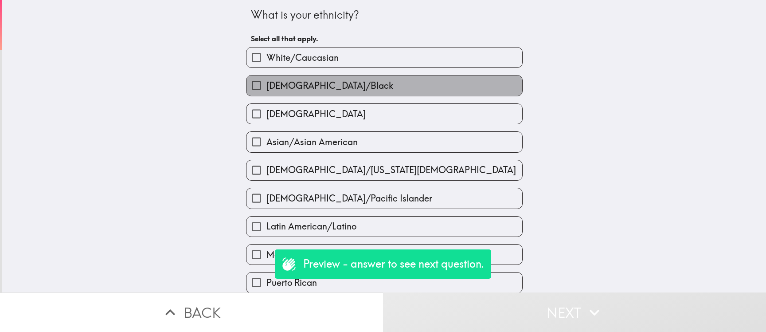
click at [333, 95] on label "[DEMOGRAPHIC_DATA]/Black" at bounding box center [384, 85] width 276 height 20
click at [266, 95] on input "[DEMOGRAPHIC_DATA]/Black" at bounding box center [256, 85] width 20 height 20
checkbox input "true"
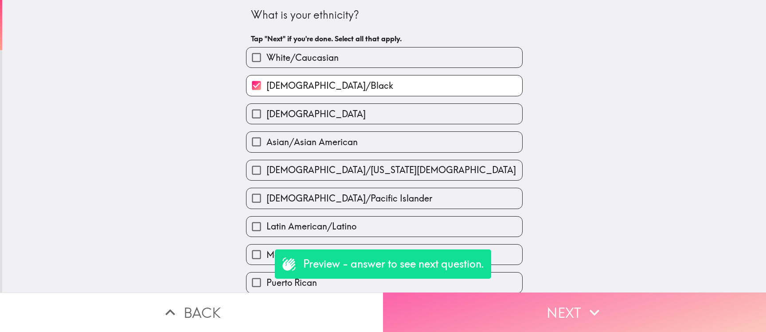
click at [532, 315] on button "Next" at bounding box center [574, 311] width 383 height 39
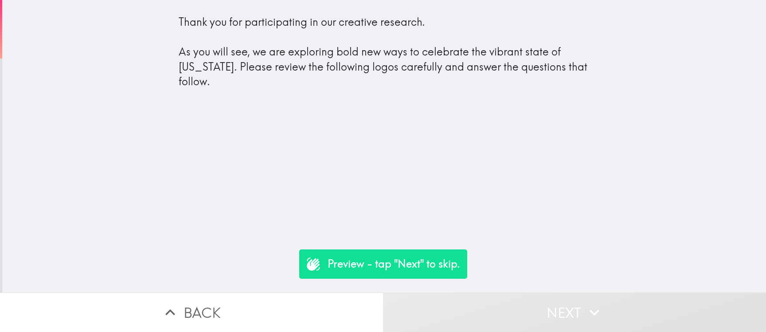
click at [531, 314] on button "Next" at bounding box center [574, 311] width 383 height 39
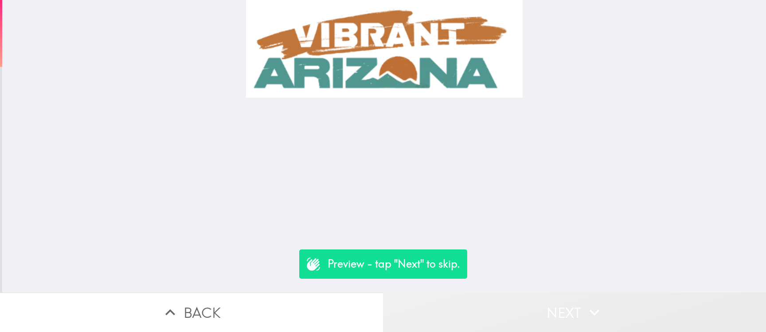
click at [557, 296] on button "Next" at bounding box center [574, 311] width 383 height 39
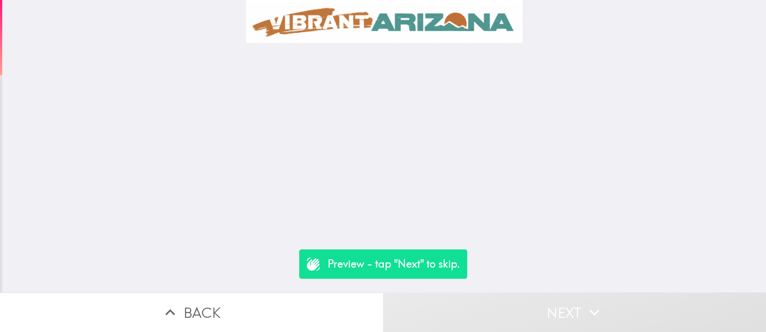
click at [557, 296] on button "Next" at bounding box center [574, 311] width 383 height 39
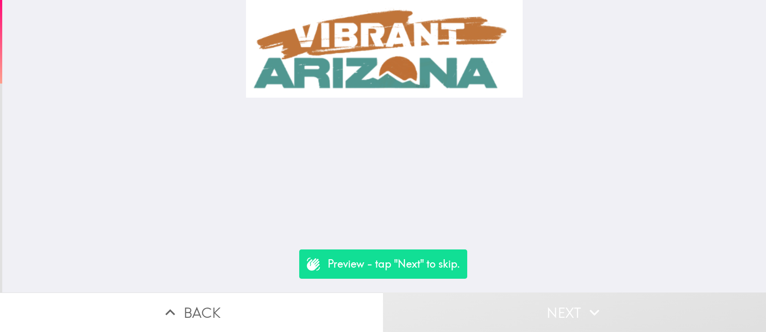
click at [557, 296] on button "Next" at bounding box center [574, 311] width 383 height 39
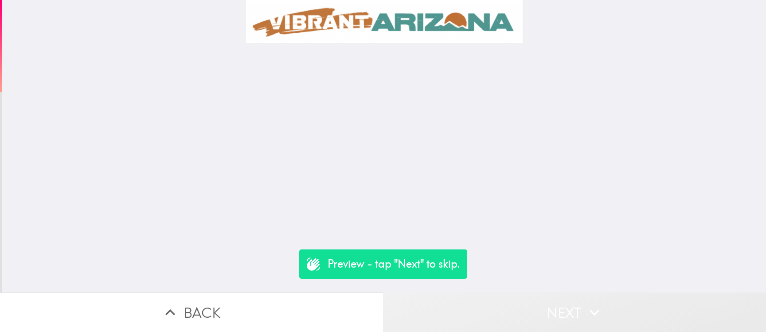
click at [557, 296] on button "Next" at bounding box center [574, 311] width 383 height 39
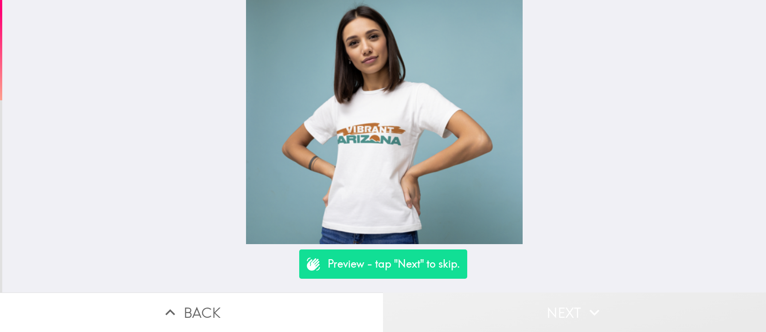
click at [557, 296] on button "Next" at bounding box center [574, 311] width 383 height 39
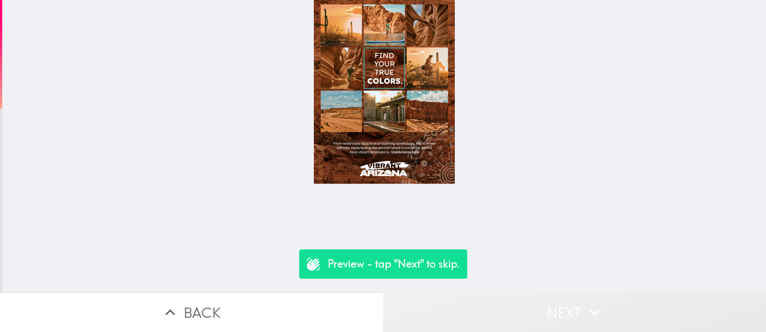
click at [557, 296] on button "Next" at bounding box center [574, 311] width 383 height 39
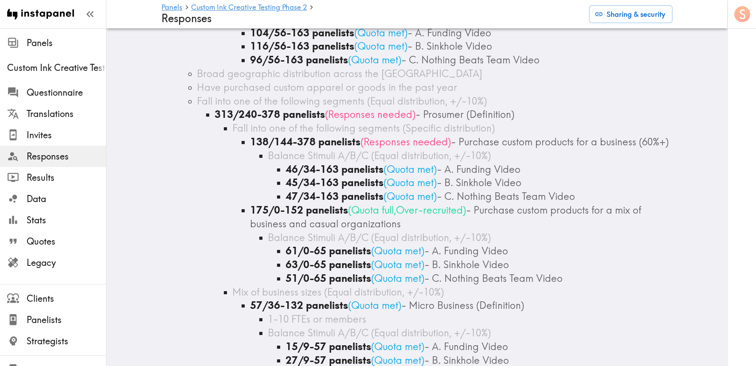
scroll to position [1130, 0]
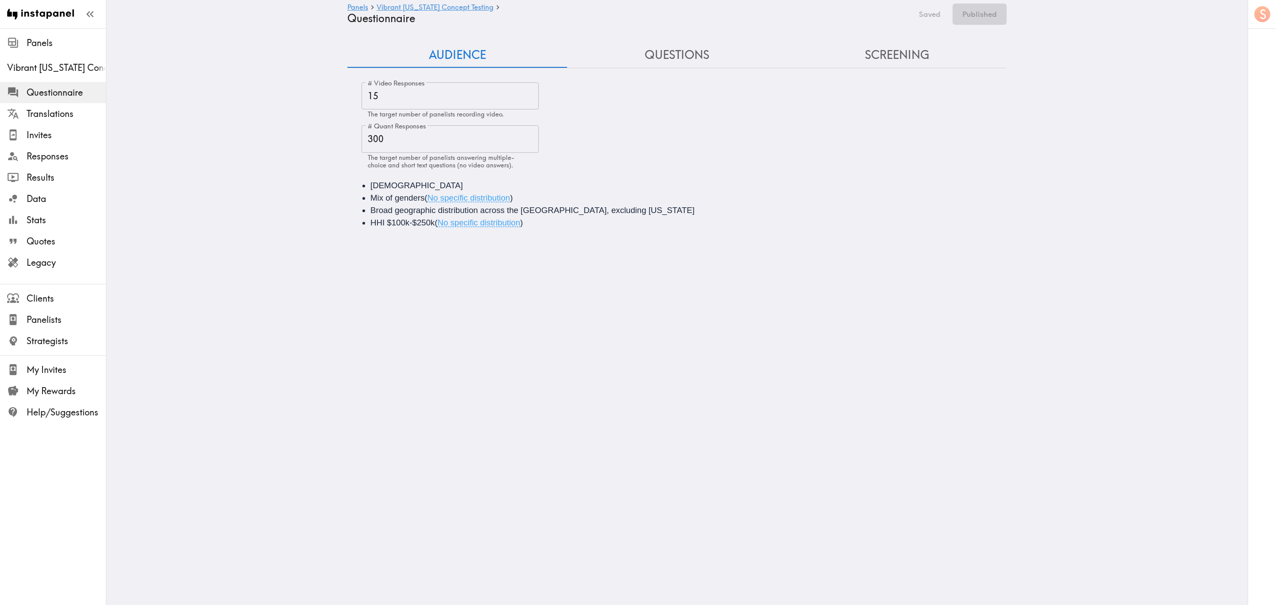
click at [658, 66] on button "Questions" at bounding box center [677, 55] width 220 height 25
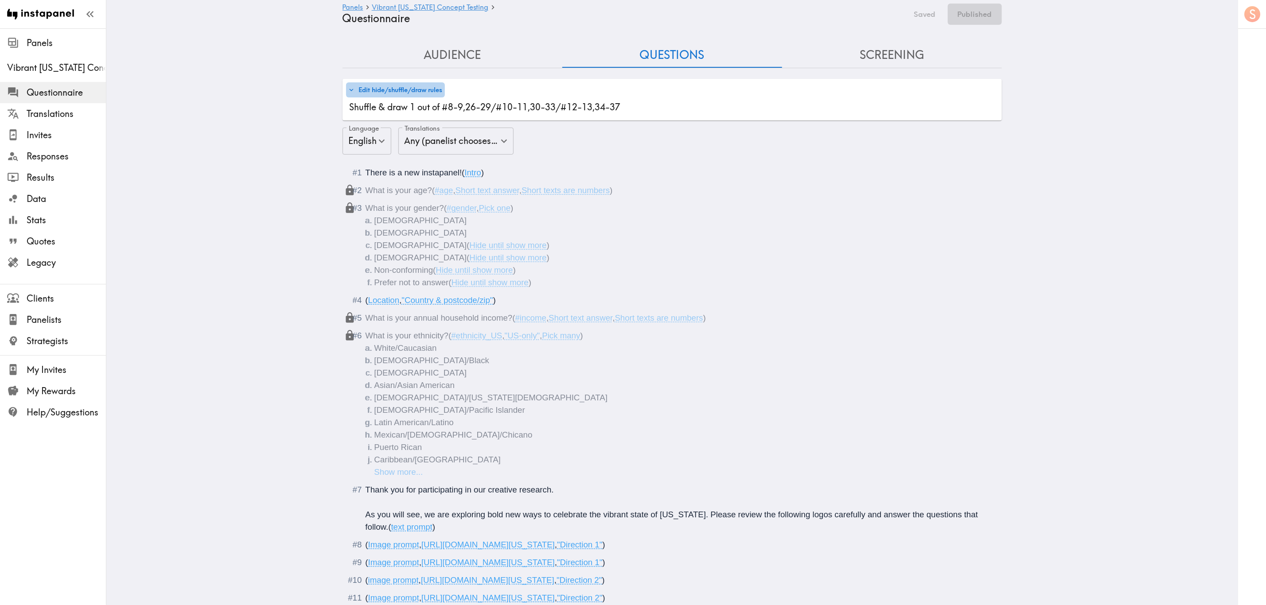
click at [434, 86] on button "Edit hide/shuffle/draw rules" at bounding box center [395, 89] width 99 height 15
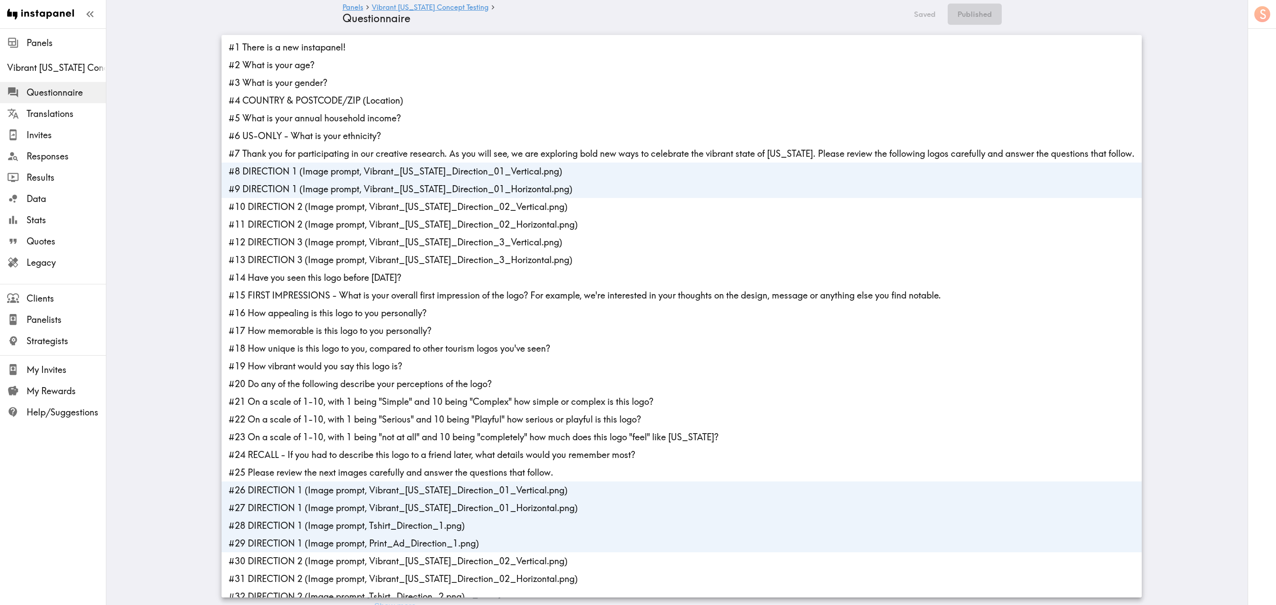
scroll to position [259, 0]
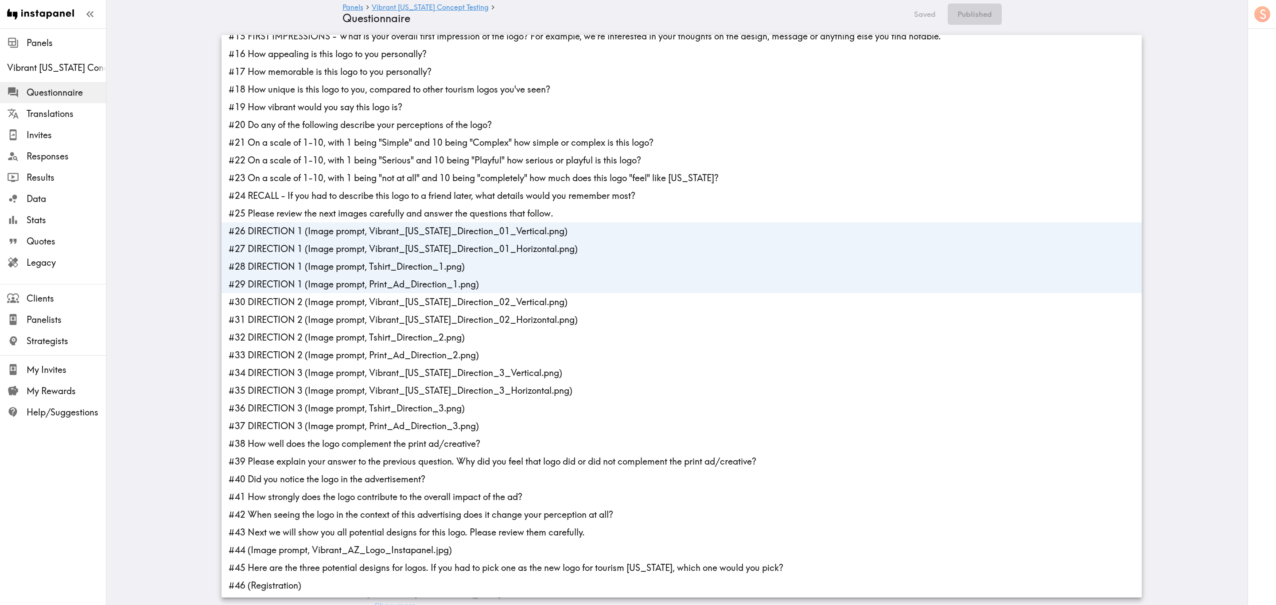
drag, startPoint x: 358, startPoint y: 293, endPoint x: 358, endPoint y: 288, distance: 4.9
click at [358, 292] on li "#29 DIRECTION 1 (Image prompt, Print_Ad_Direction_1.png)" at bounding box center [682, 285] width 921 height 18
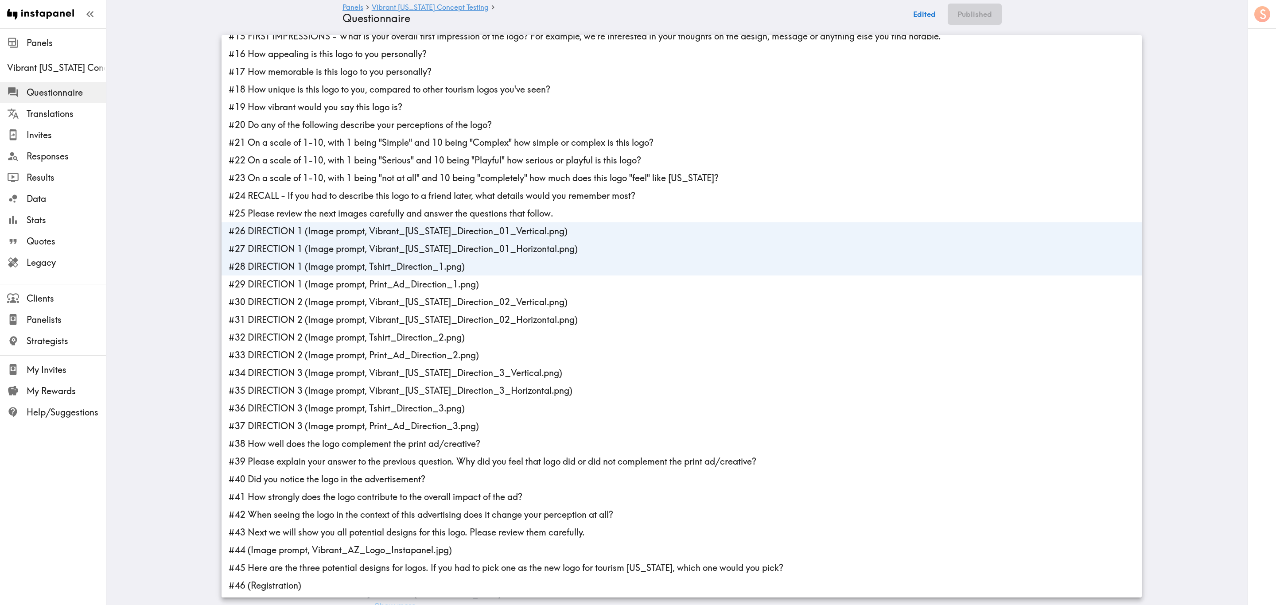
click at [360, 268] on li "#28 DIRECTION 1 (Image prompt, Tshirt_Direction_1.png)" at bounding box center [682, 267] width 921 height 18
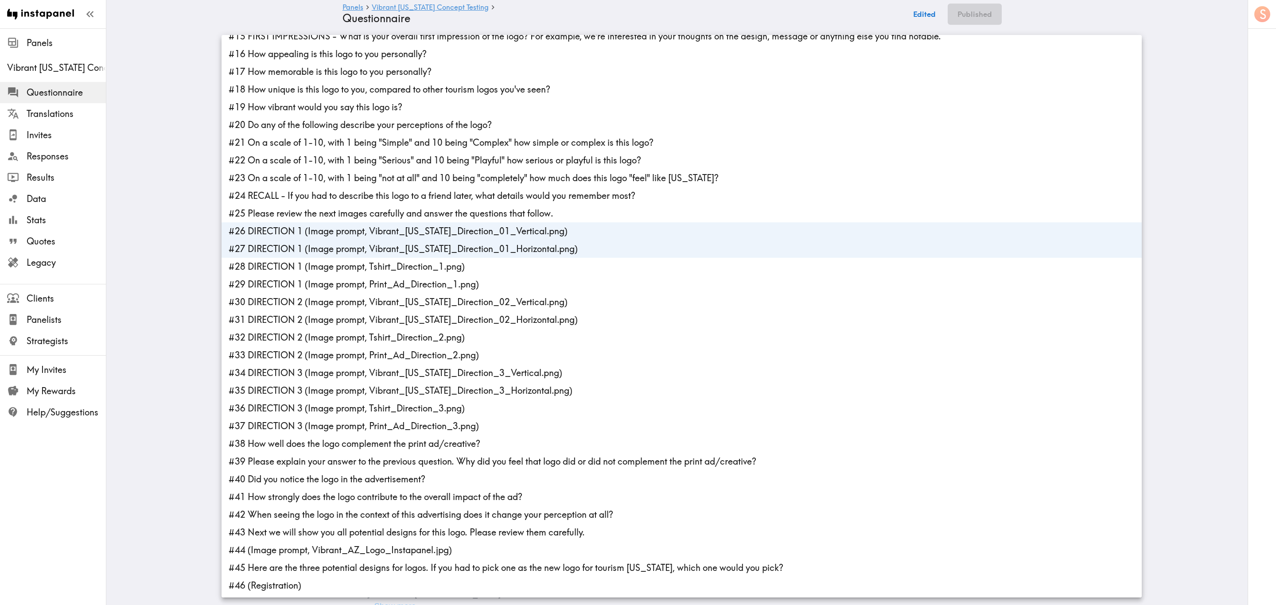
click at [366, 247] on li "#27 DIRECTION 1 (Image prompt, Vibrant_Arizona_Direction_01_Horizontal.png)" at bounding box center [682, 249] width 921 height 18
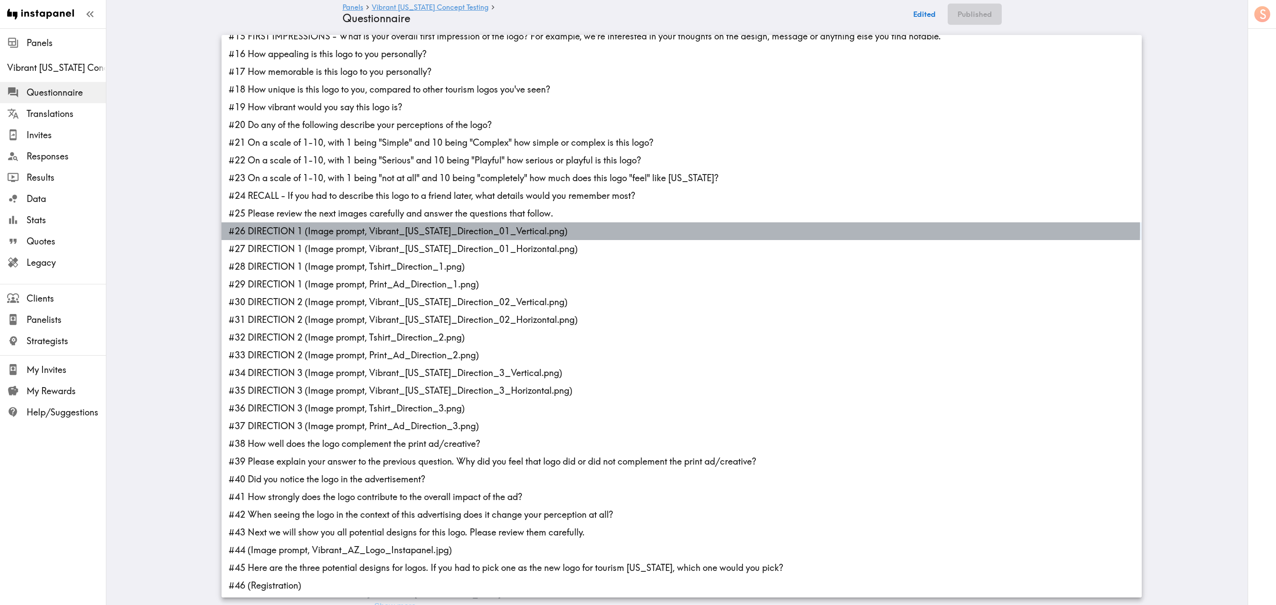
click at [367, 229] on li "#26 DIRECTION 1 (Image prompt, Vibrant_Arizona_Direction_01_Vertical.png)" at bounding box center [682, 231] width 921 height 18
type input "ad81ef67-9e4a-440d-a55a-b180021876b5,c14d0d27-3b5e-486a-95fb-d39a812e3fb9"
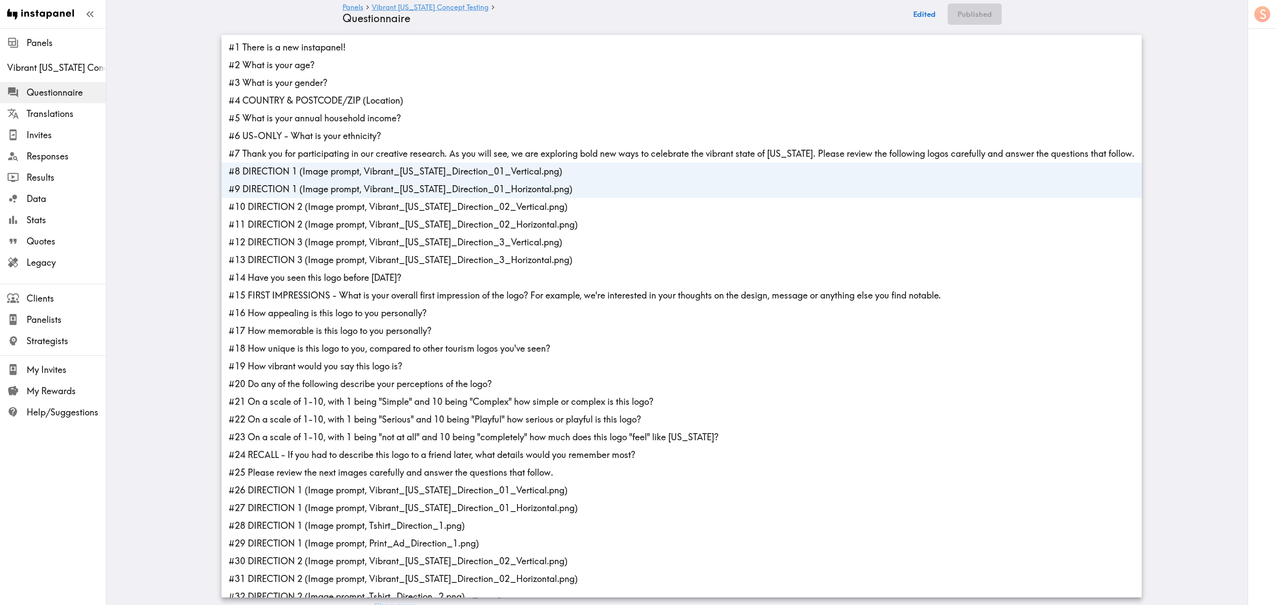
click at [183, 157] on div at bounding box center [638, 302] width 1276 height 605
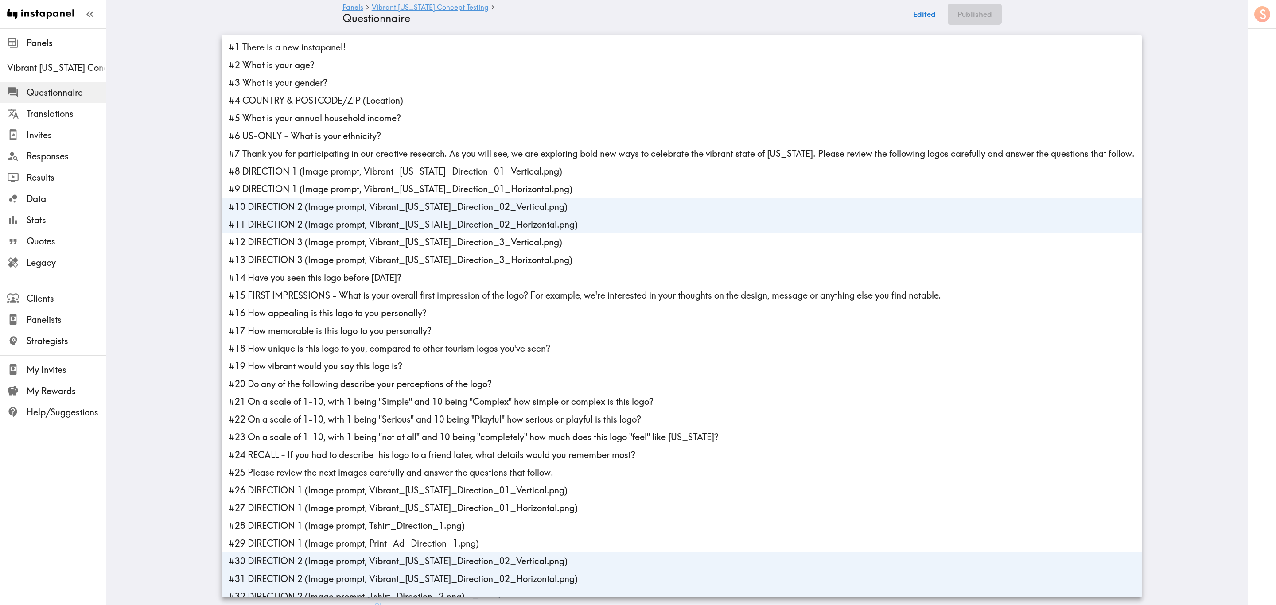
scroll to position [259, 0]
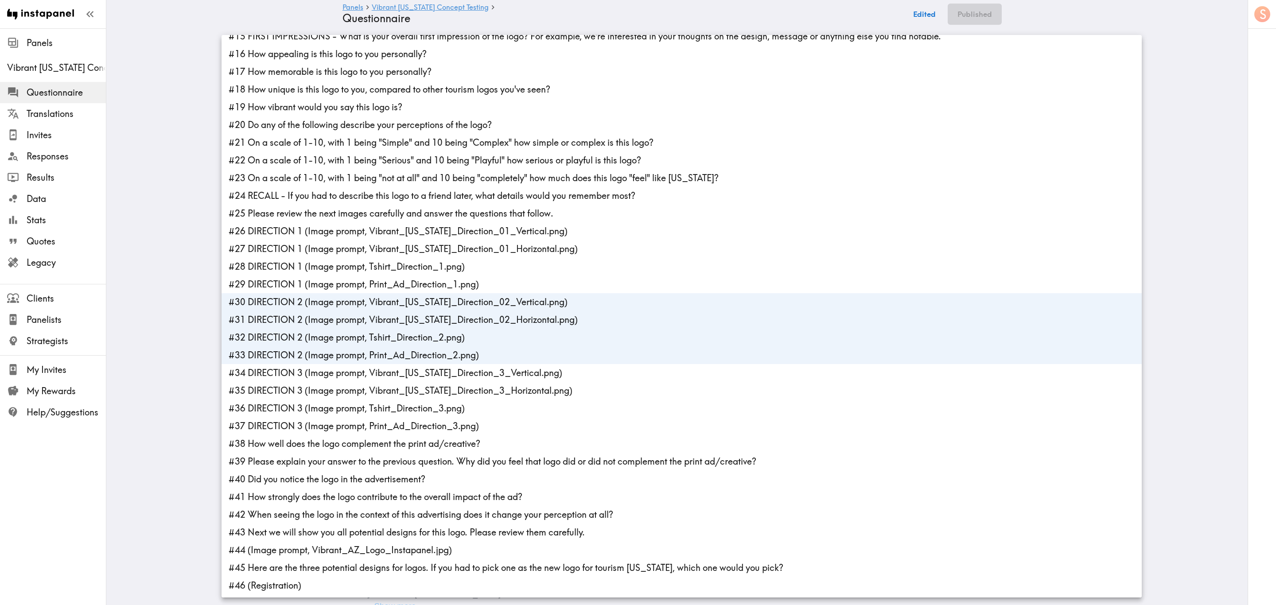
click at [385, 350] on li "#33 DIRECTION 2 (Image prompt, Print_Ad_Direction_2.png)" at bounding box center [682, 356] width 921 height 18
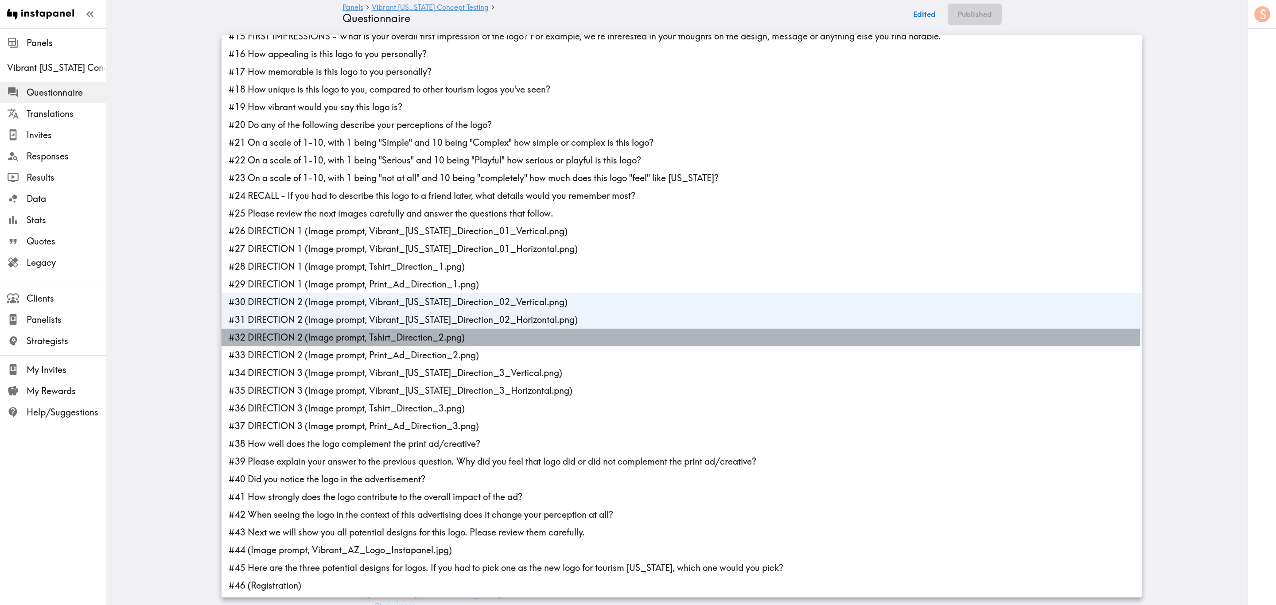
click at [382, 331] on li "#32 DIRECTION 2 (Image prompt, Tshirt_Direction_2.png)" at bounding box center [682, 338] width 921 height 18
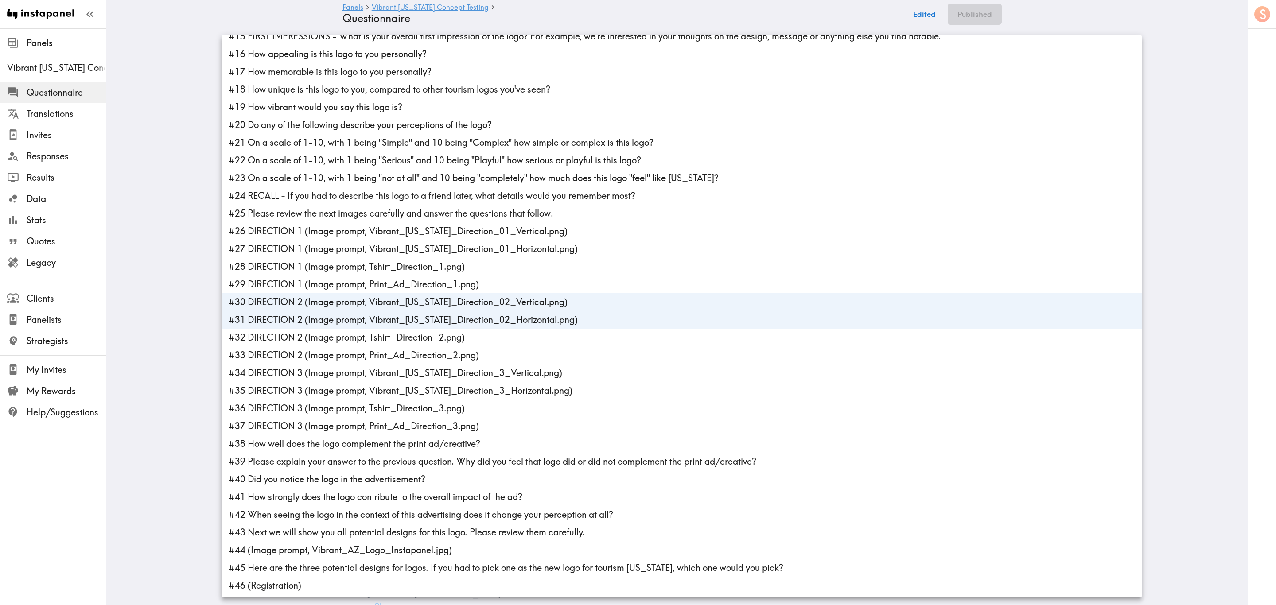
click at [382, 316] on li "#31 DIRECTION 2 (Image prompt, Vibrant_Arizona_Direction_02_Horizontal.png)" at bounding box center [682, 320] width 921 height 18
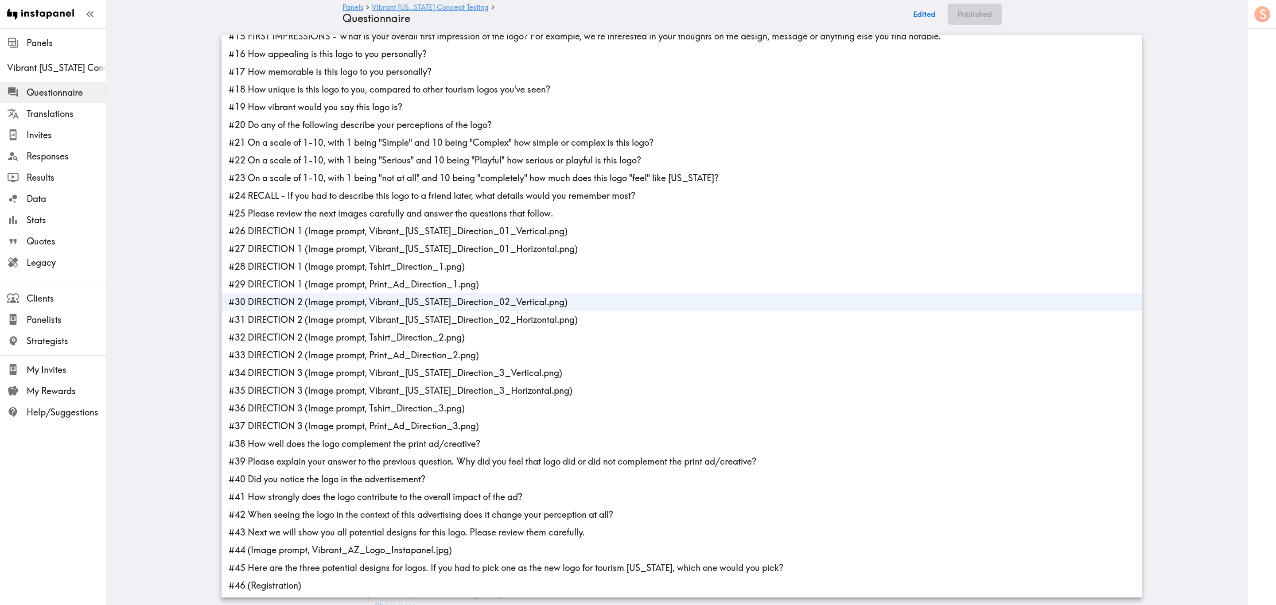
click at [382, 306] on li "#30 DIRECTION 2 (Image prompt, Vibrant_Arizona_Direction_02_Vertical.png)" at bounding box center [682, 302] width 921 height 18
type input "d8f0feba-7282-4988-ad98-e2039a348299,3f2d180d-b710-4ae8-be3a-b7218c08963e"
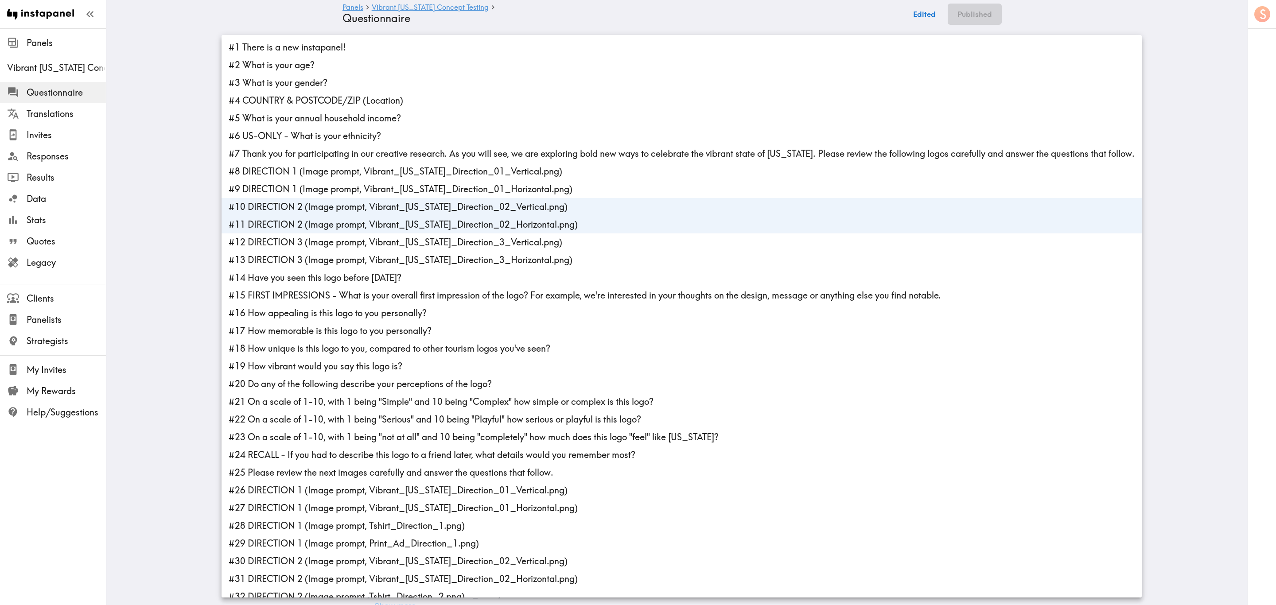
click at [194, 189] on div at bounding box center [638, 302] width 1276 height 605
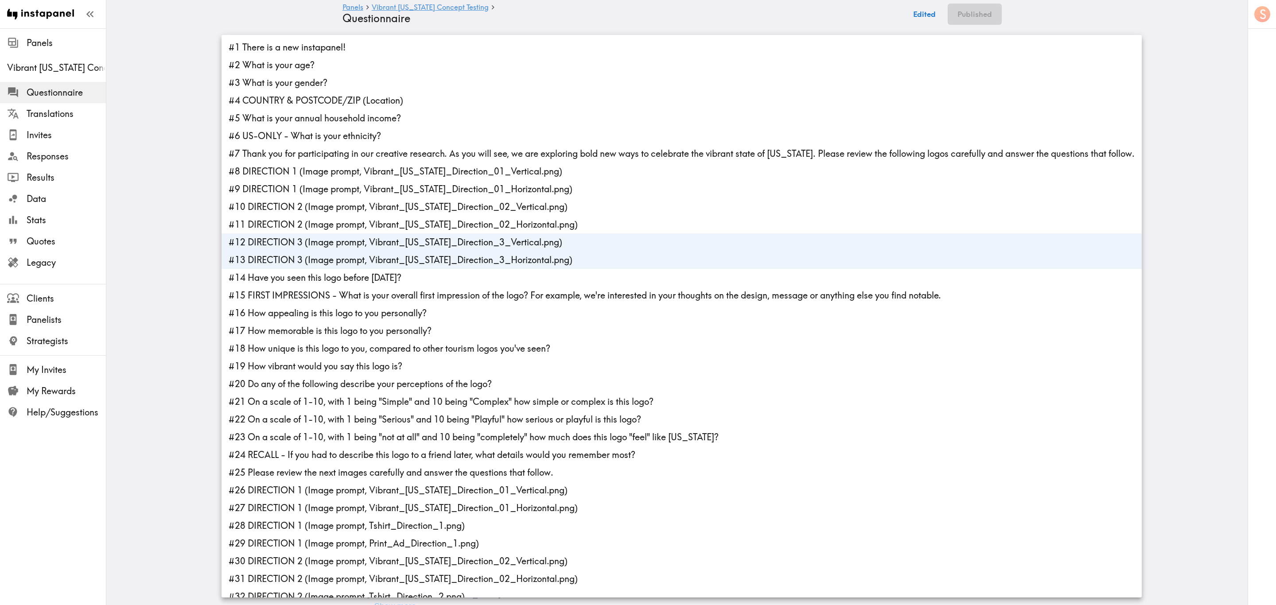
scroll to position [259, 0]
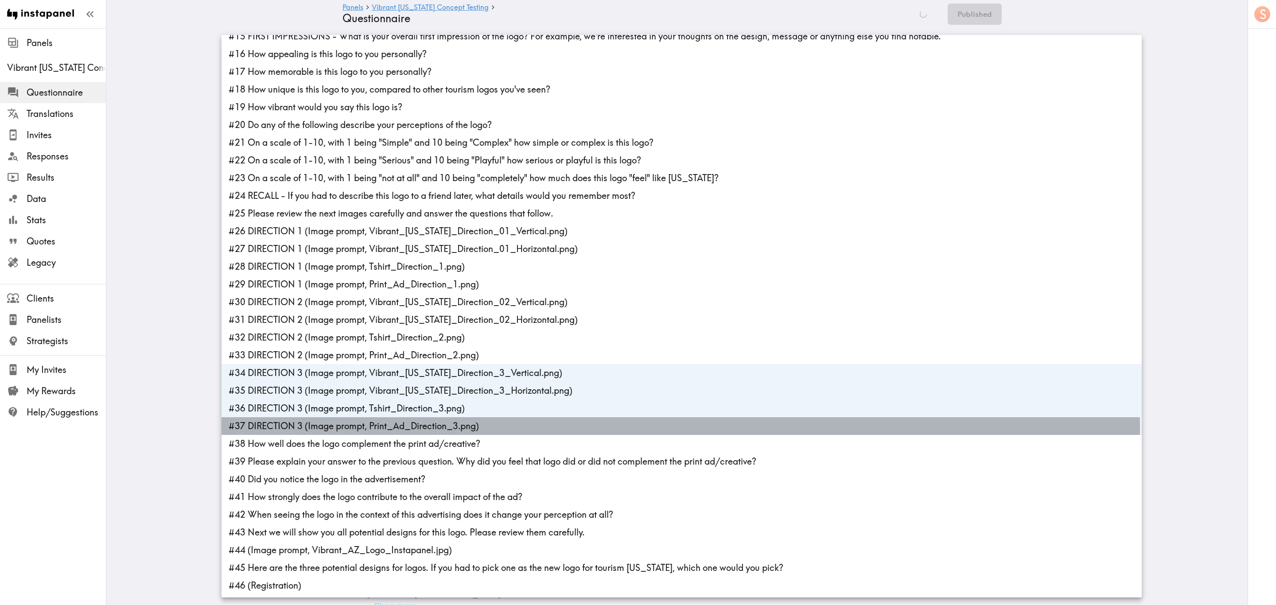
click at [382, 366] on li "#37 DIRECTION 3 (Image prompt, Print_Ad_Direction_3.png)" at bounding box center [682, 427] width 921 height 18
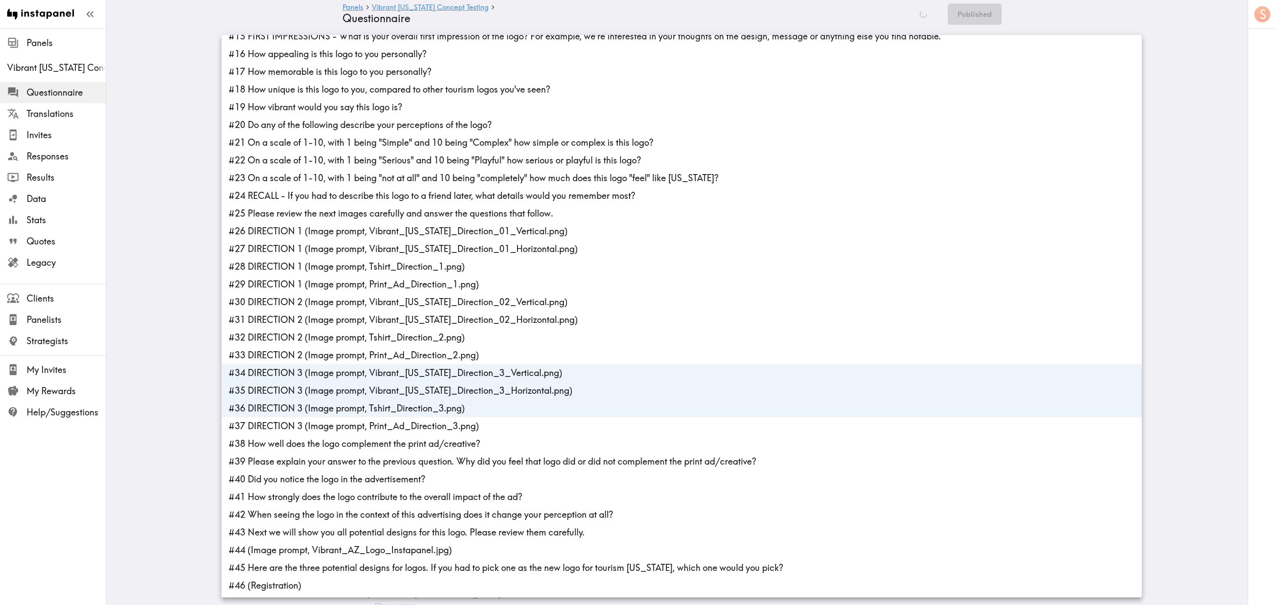
click at [383, 366] on li "#36 DIRECTION 3 (Image prompt, Tshirt_Direction_3.png)" at bounding box center [682, 409] width 921 height 18
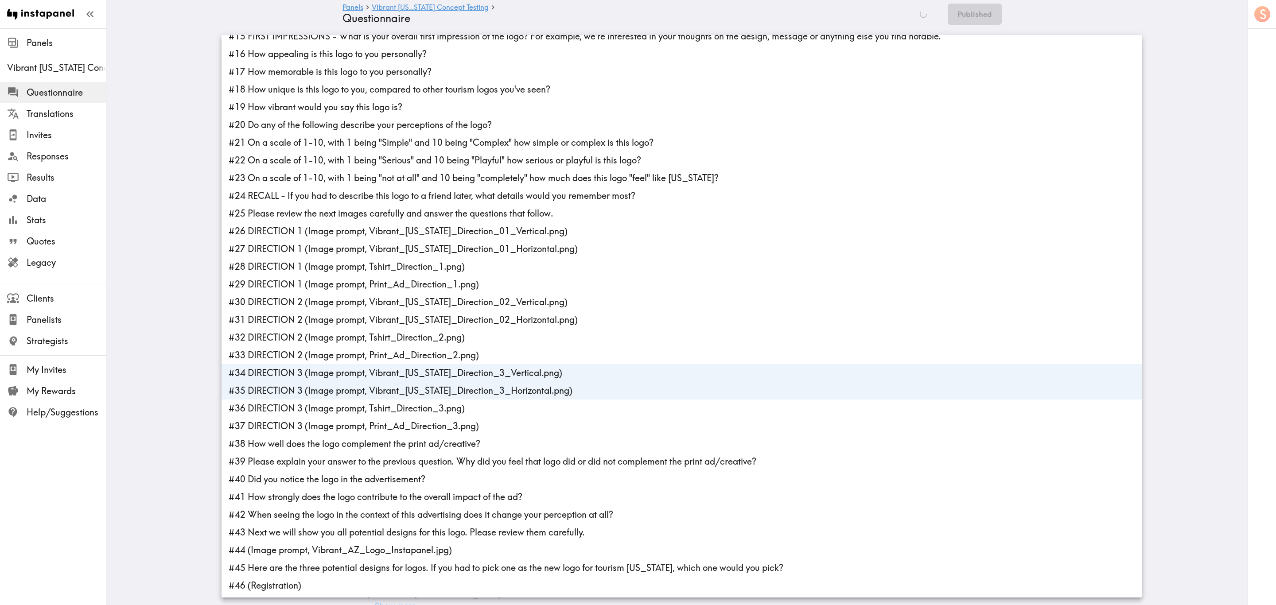
click at [392, 366] on li "#35 DIRECTION 3 (Image prompt, Vibrant_Arizona_Direction_3_Horizontal.png)" at bounding box center [682, 391] width 921 height 18
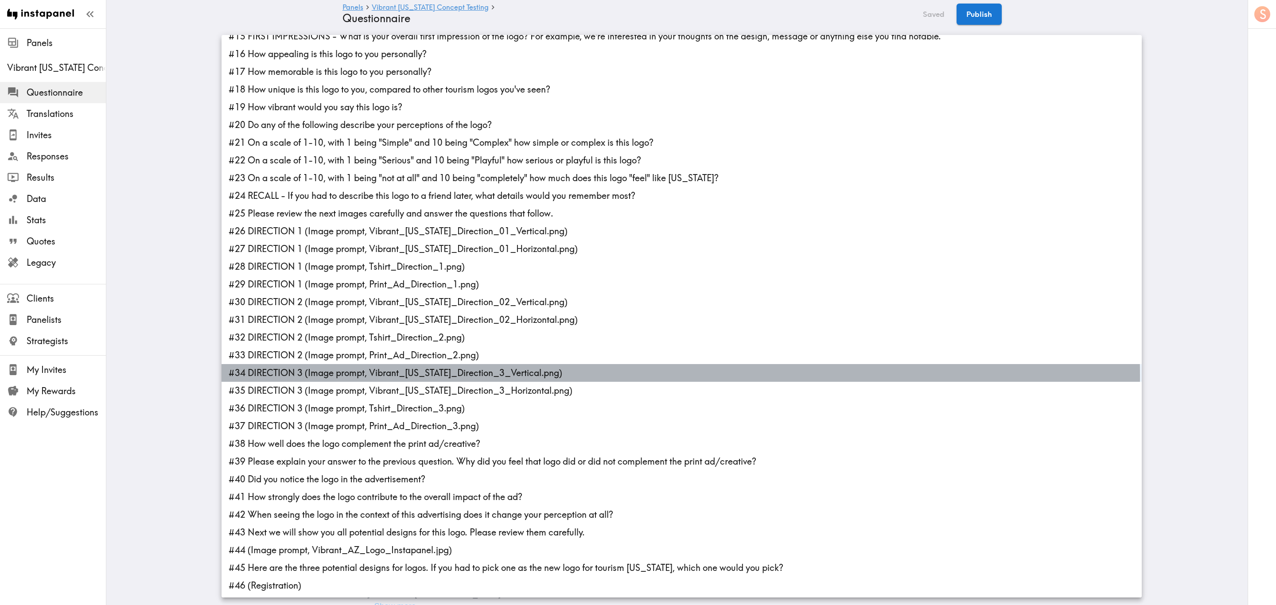
click at [396, 366] on li "#34 DIRECTION 3 (Image prompt, Vibrant_Arizona_Direction_3_Vertical.png)" at bounding box center [682, 373] width 921 height 18
type input "74bcb442-a6f6-443b-9801-e32a3b65ba94,051e7d58-4c61-4e42-b455-0cae2af97644"
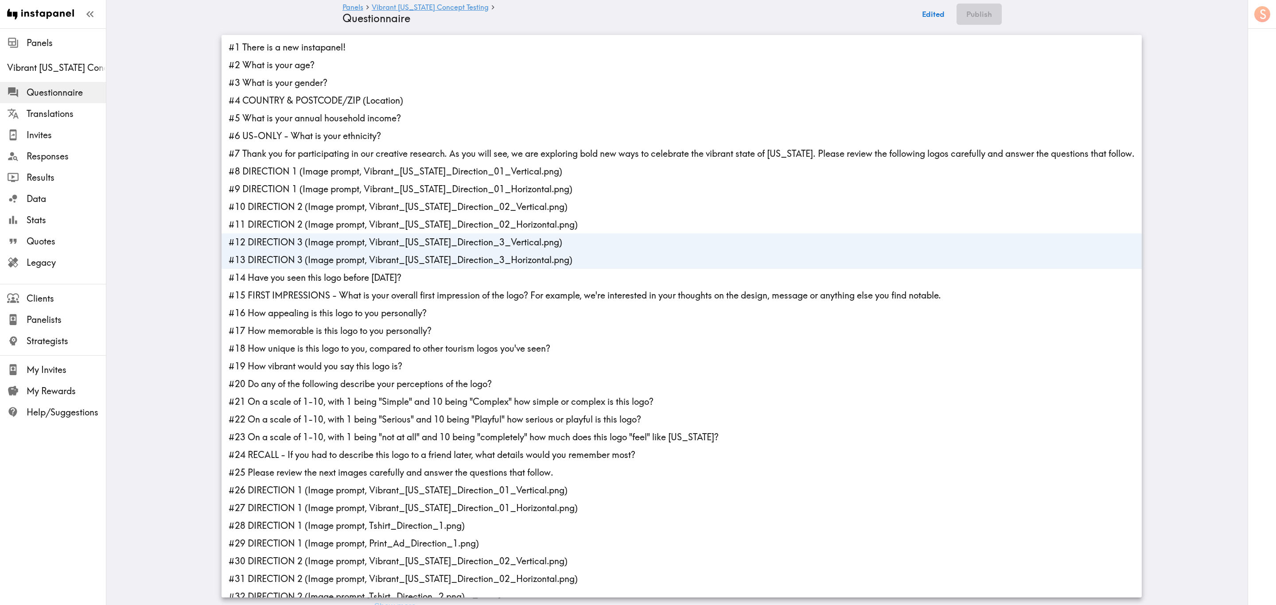
click at [172, 312] on div at bounding box center [638, 302] width 1276 height 605
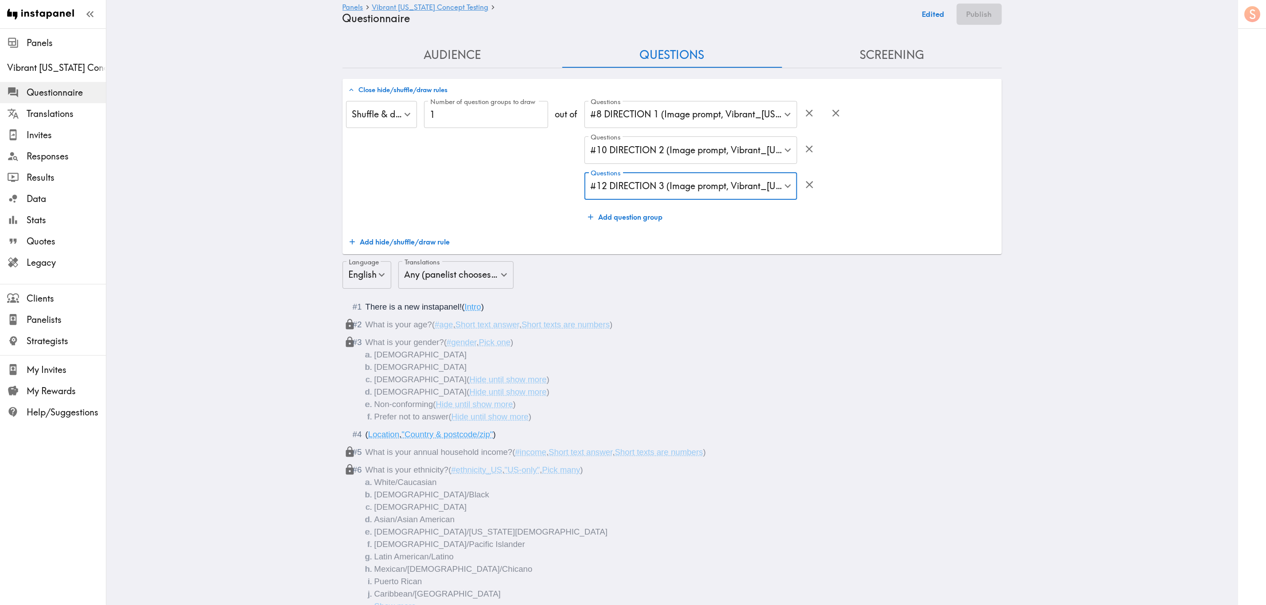
click at [652, 242] on div "Shuffle & draw Shuffle & draw ​ Number of question groups to draw 1 Number of q…" at bounding box center [672, 176] width 652 height 150
click at [381, 245] on button "Add hide/shuffle/draw rule" at bounding box center [400, 242] width 108 height 18
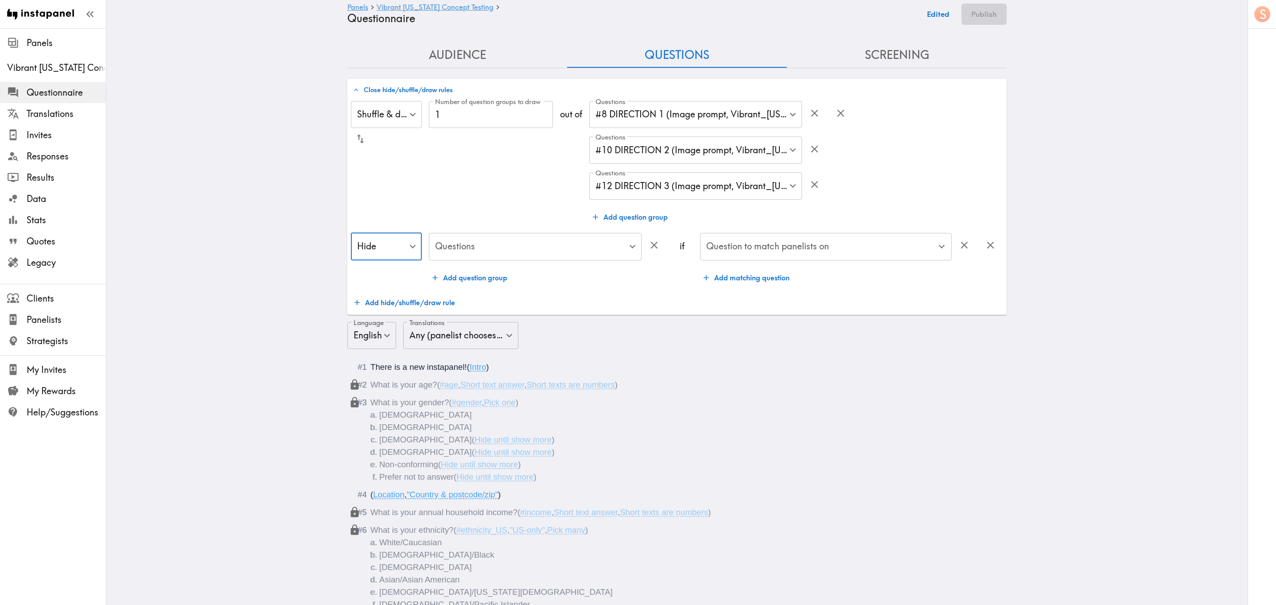
click at [381, 172] on li "Draw" at bounding box center [376, 177] width 73 height 18
type input "Draw"
click at [387, 305] on li "Draw" at bounding box center [376, 309] width 73 height 18
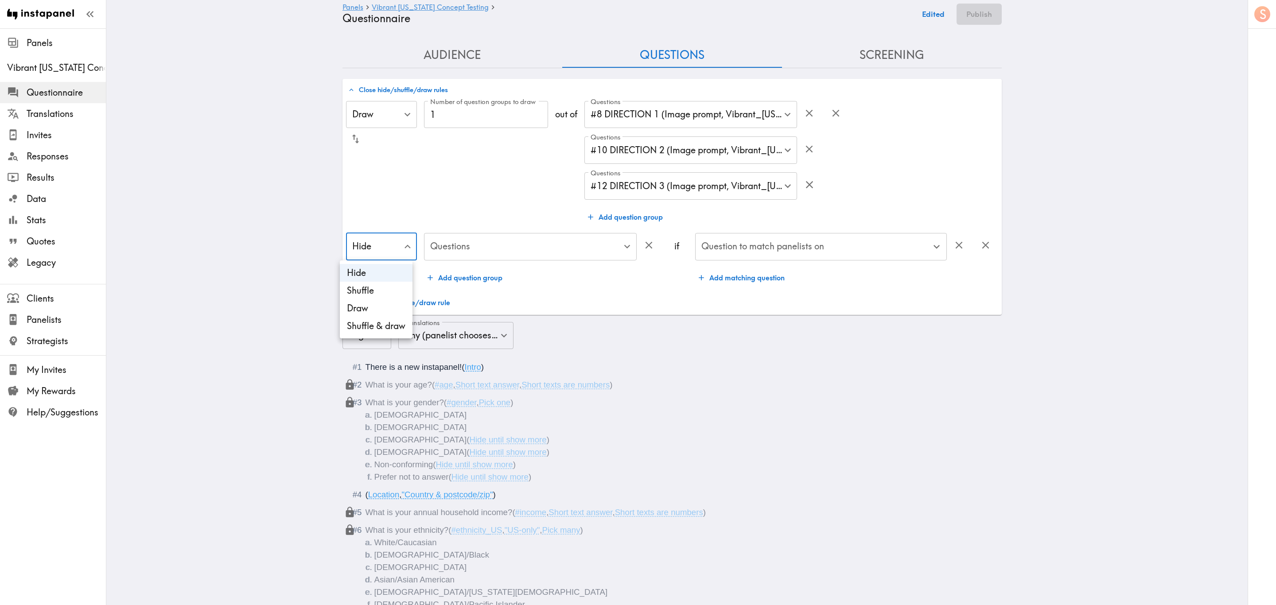
type input "Draw"
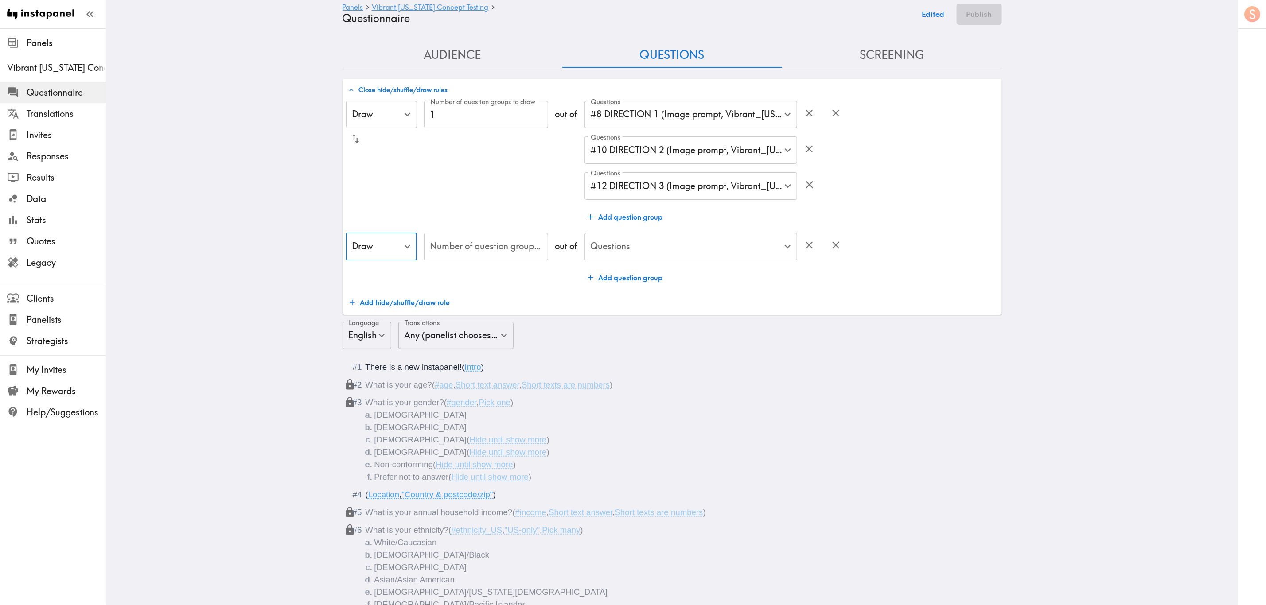
click at [472, 254] on input "Number of question groups to draw" at bounding box center [486, 246] width 124 height 27
type input "1"
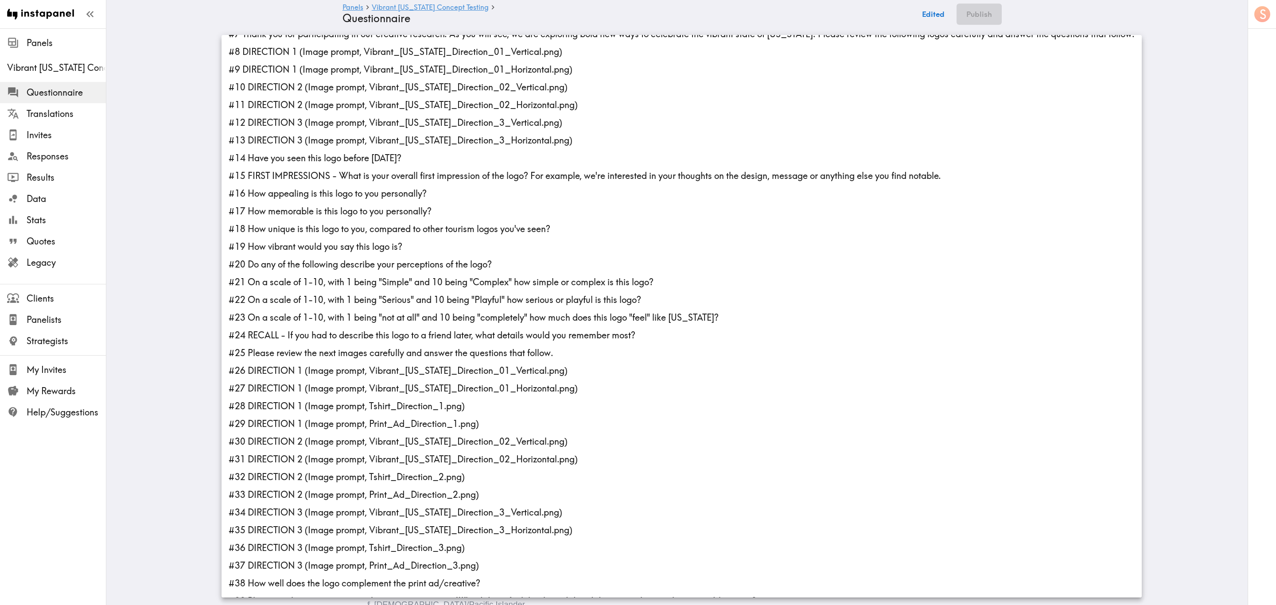
scroll to position [259, 0]
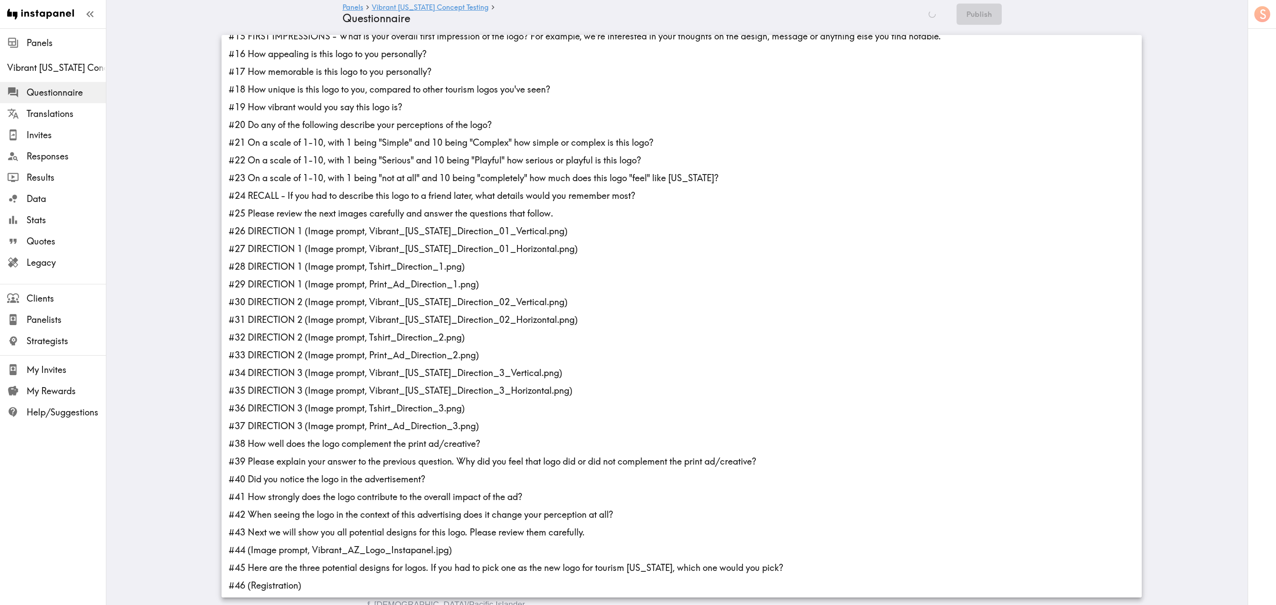
click at [330, 231] on li "#26 DIRECTION 1 (Image prompt, Vibrant_Arizona_Direction_01_Vertical.png)" at bounding box center [682, 231] width 921 height 18
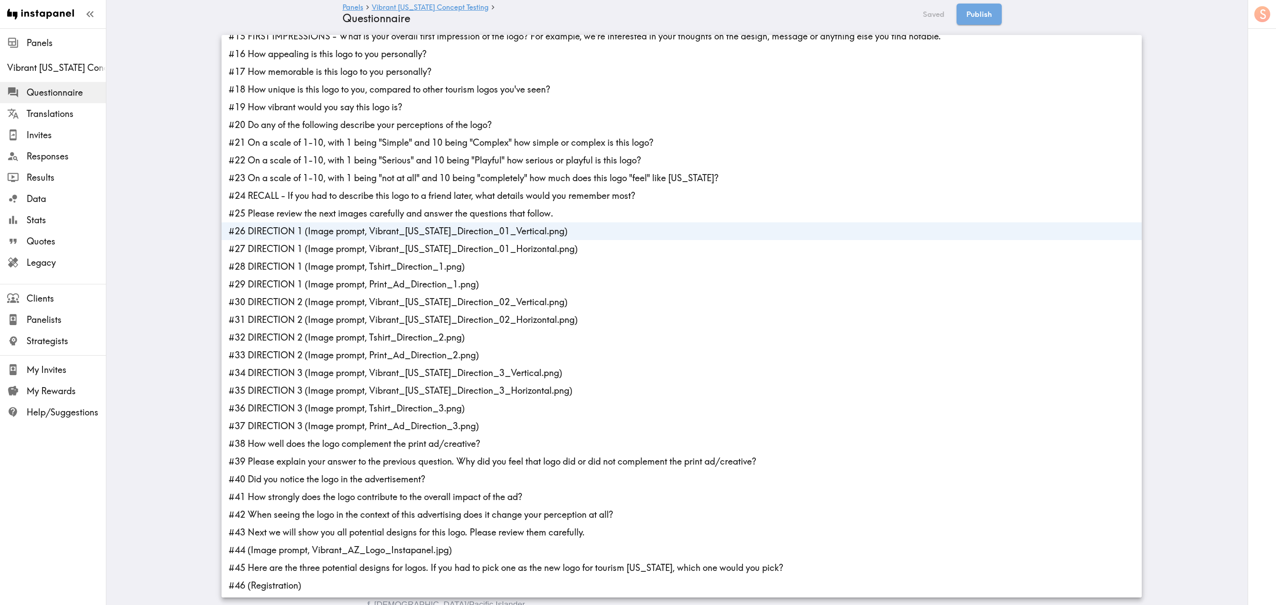
click at [333, 251] on li "#27 DIRECTION 1 (Image prompt, Vibrant_Arizona_Direction_01_Horizontal.png)" at bounding box center [682, 249] width 921 height 18
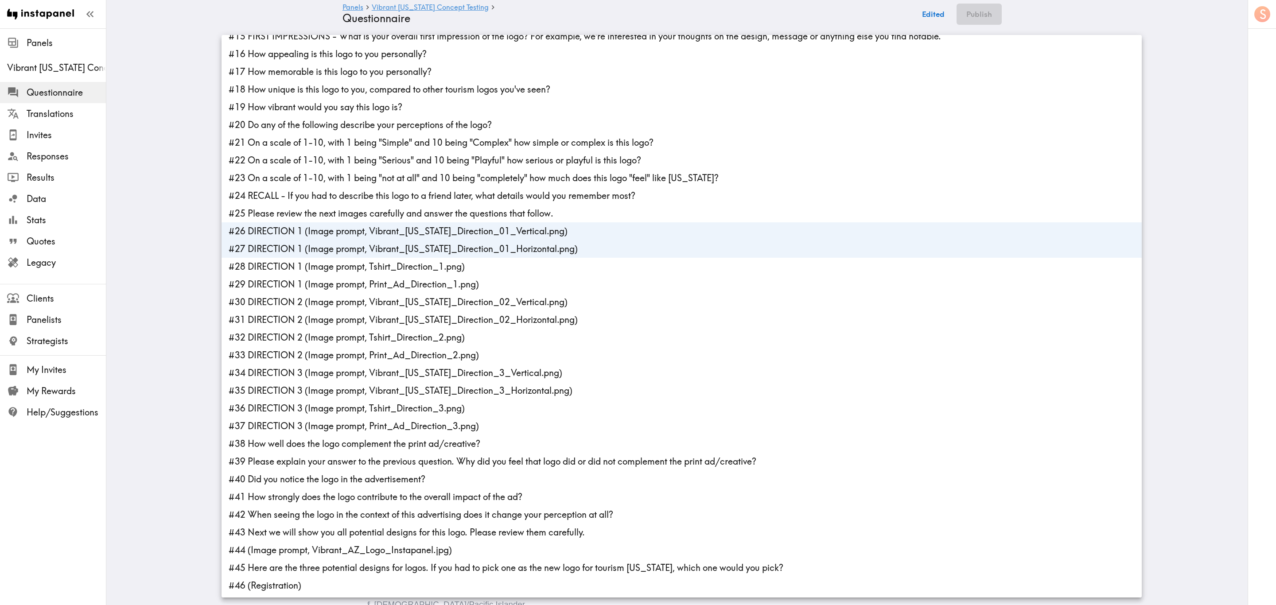
click at [336, 262] on li "#28 DIRECTION 1 (Image prompt, Tshirt_Direction_1.png)" at bounding box center [682, 267] width 921 height 18
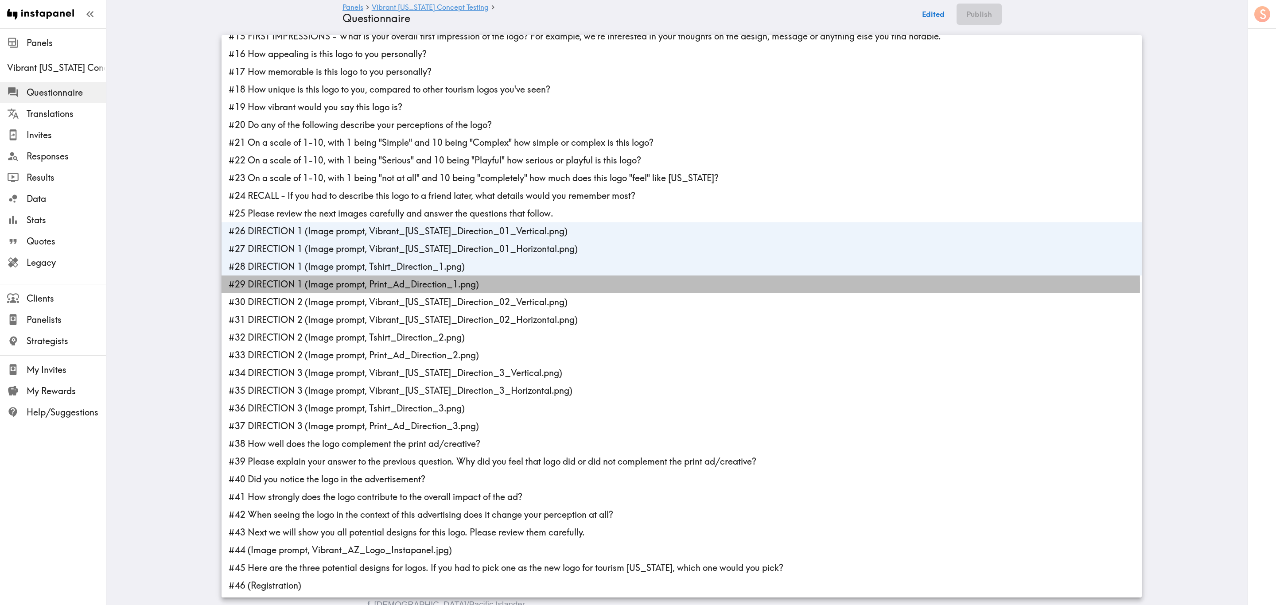
click at [340, 286] on li "#29 DIRECTION 1 (Image prompt, Print_Ad_Direction_1.png)" at bounding box center [682, 285] width 921 height 18
type input "56993bd0-12b6-4d06-8b0f-d802d013f863,15cbccfc-3982-4054-986b-fe95edd6aba6,f577b…"
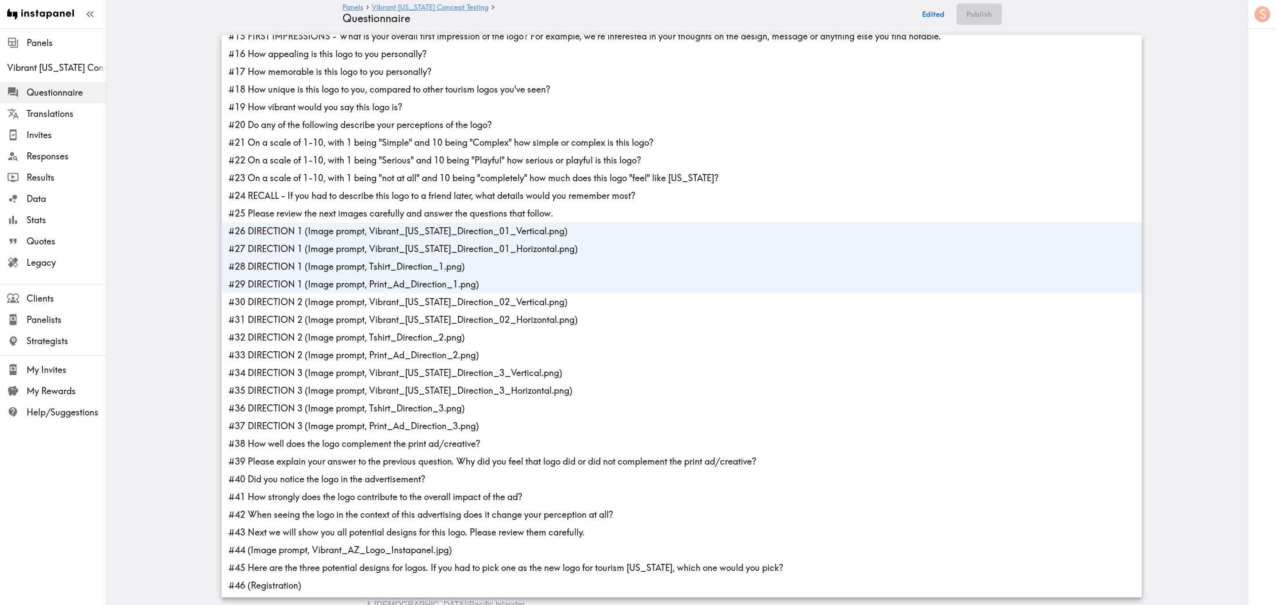
click at [188, 240] on div at bounding box center [638, 302] width 1276 height 605
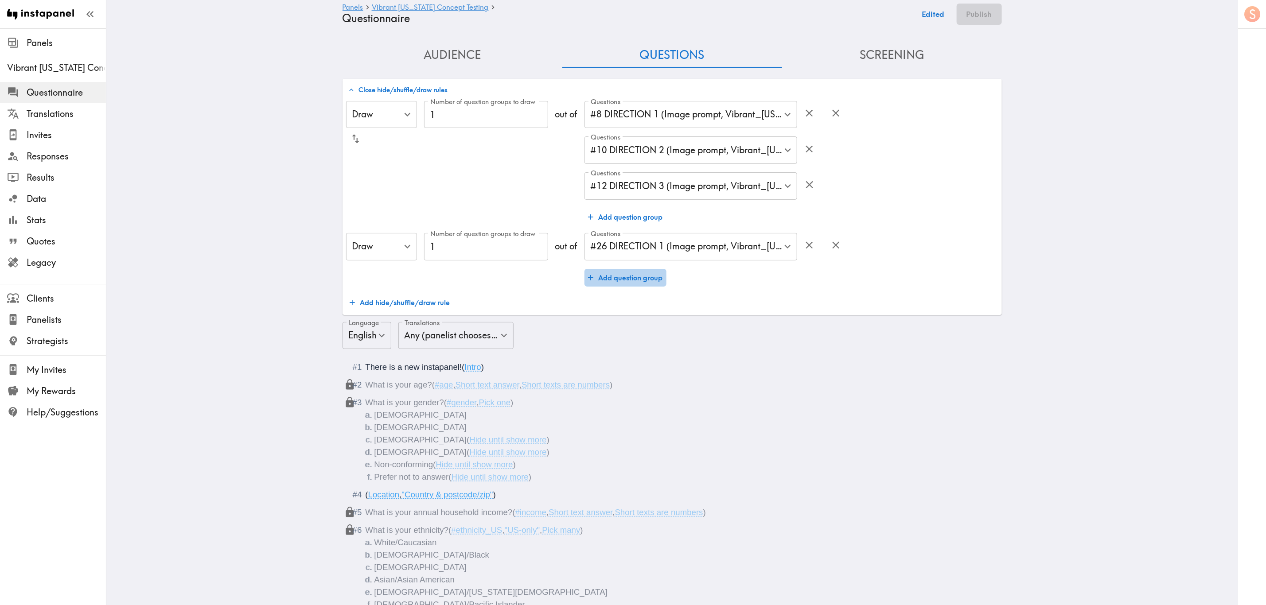
click at [616, 279] on button "Add question group" at bounding box center [626, 278] width 82 height 18
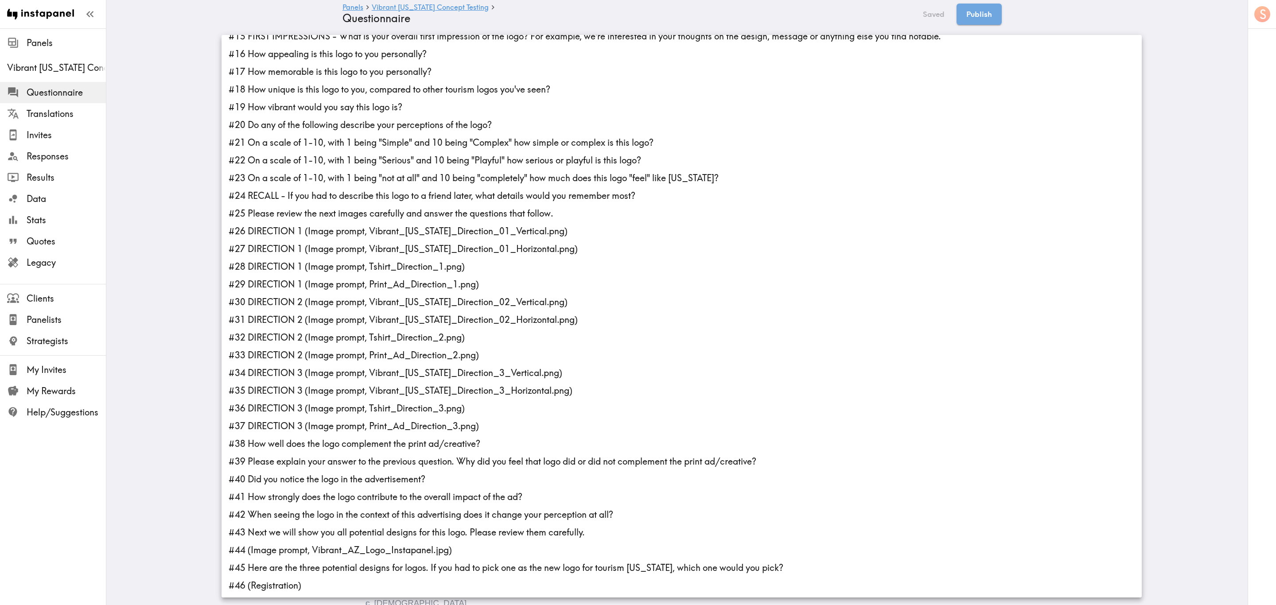
click at [316, 303] on li "#30 DIRECTION 2 (Image prompt, Vibrant_Arizona_Direction_02_Vertical.png)" at bounding box center [682, 302] width 921 height 18
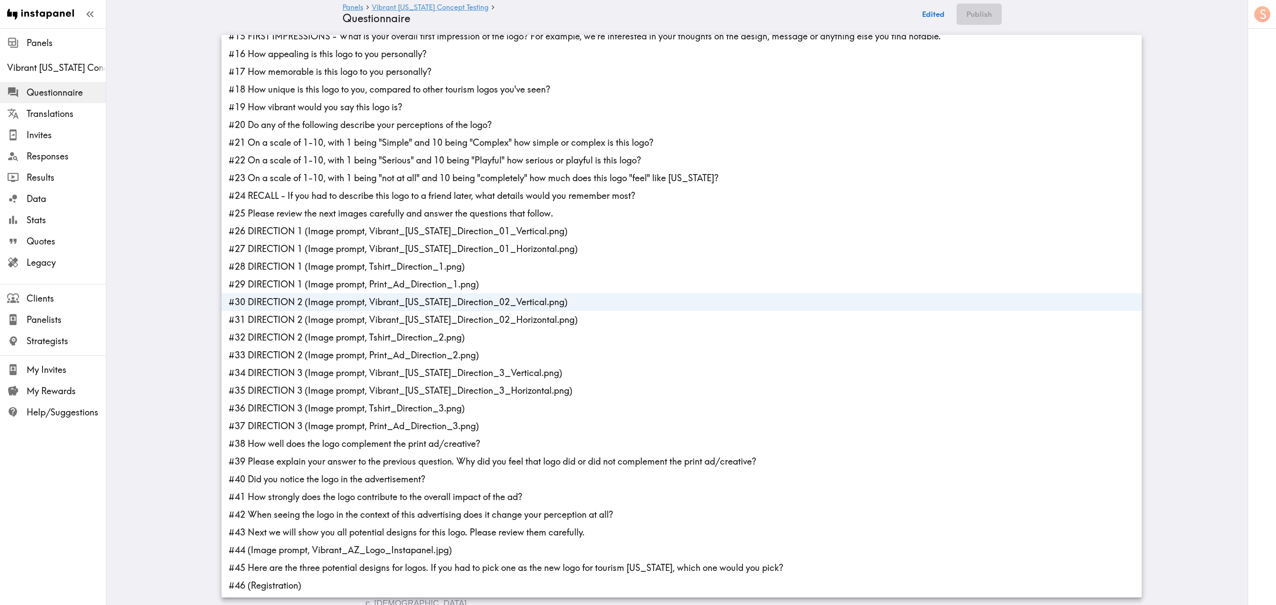
click at [316, 326] on li "#31 DIRECTION 2 (Image prompt, Vibrant_Arizona_Direction_02_Horizontal.png)" at bounding box center [682, 320] width 921 height 18
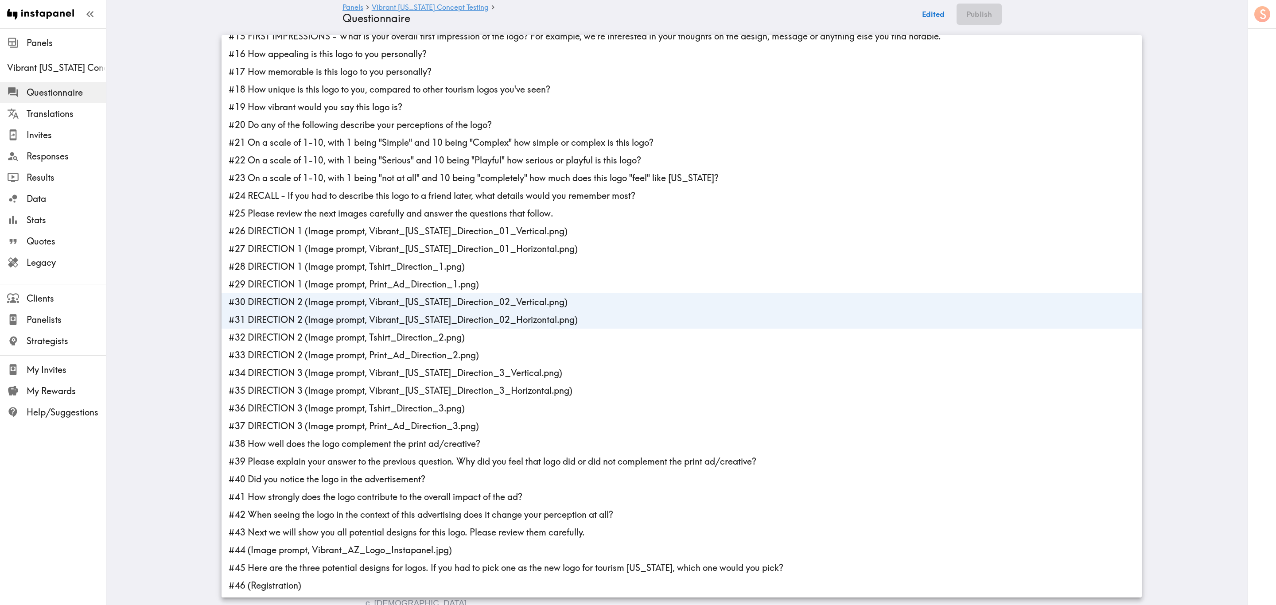
click at [318, 336] on li "#32 DIRECTION 2 (Image prompt, Tshirt_Direction_2.png)" at bounding box center [682, 338] width 921 height 18
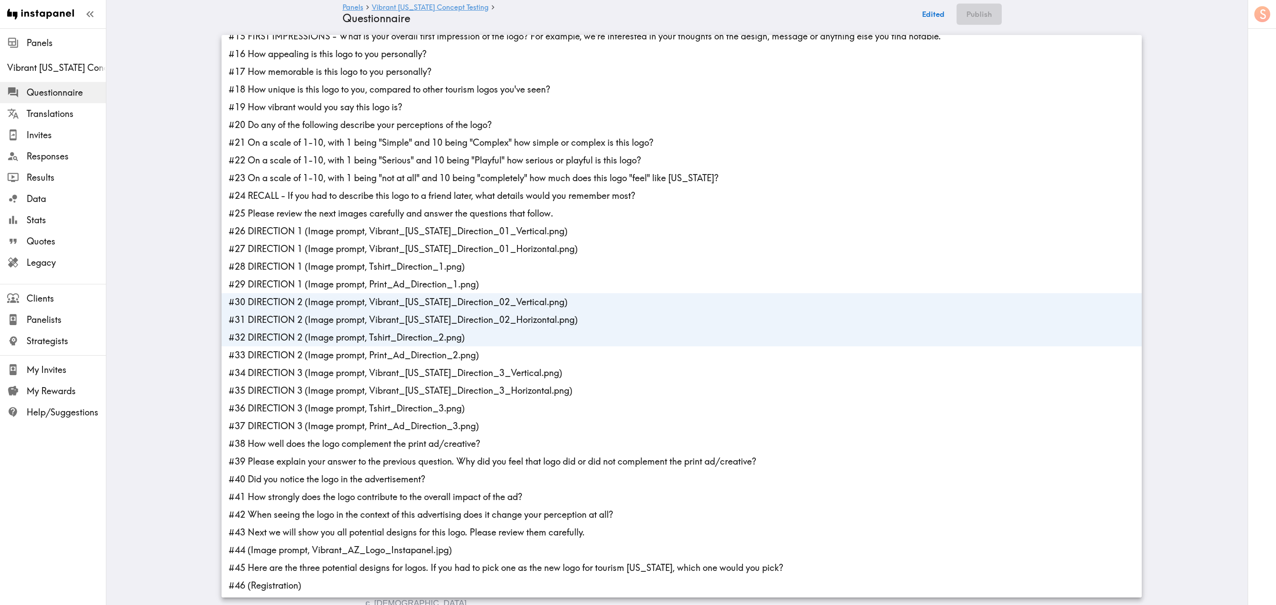
click at [322, 355] on li "#33 DIRECTION 2 (Image prompt, Print_Ad_Direction_2.png)" at bounding box center [682, 356] width 921 height 18
type input "88f30518-bc90-4751-bedf-d611d387a06f,eeefe76f-1e2b-4588-9d25-f513b8e4967c,0786d…"
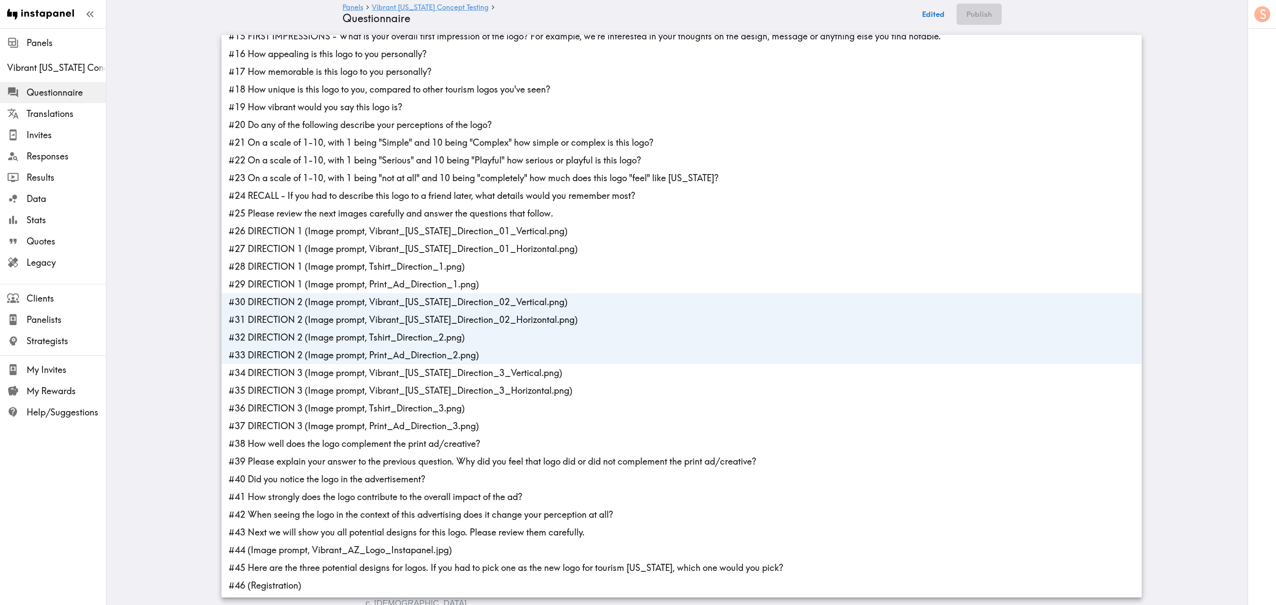
click at [185, 299] on div at bounding box center [638, 302] width 1276 height 605
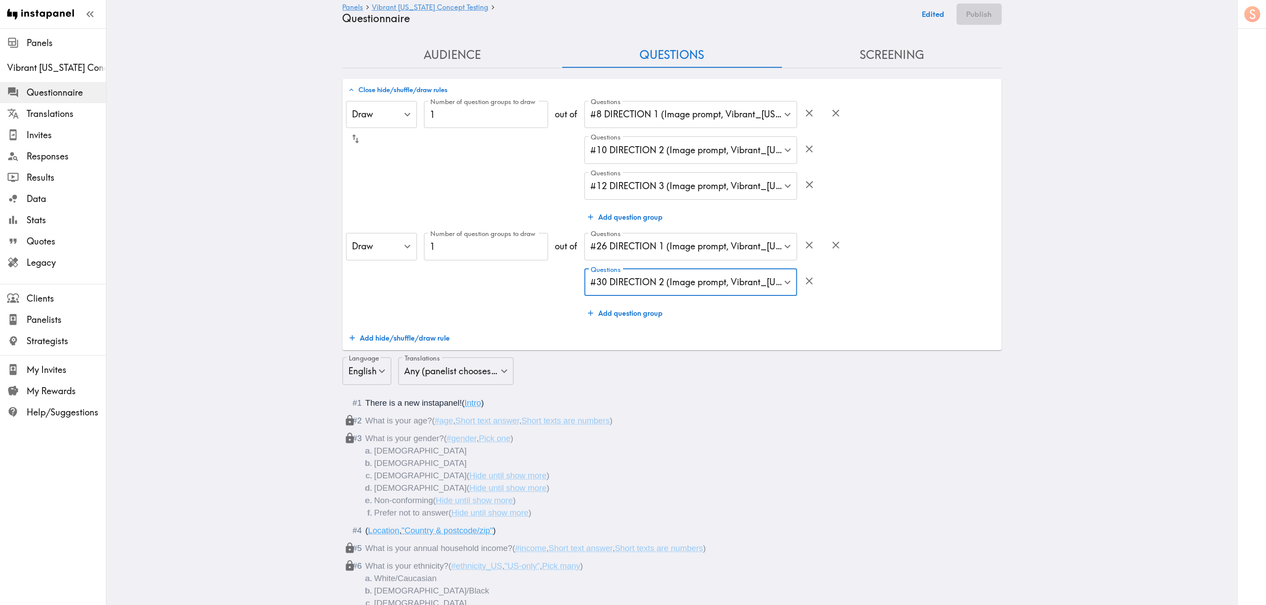
click at [641, 309] on button "Add question group" at bounding box center [626, 313] width 82 height 18
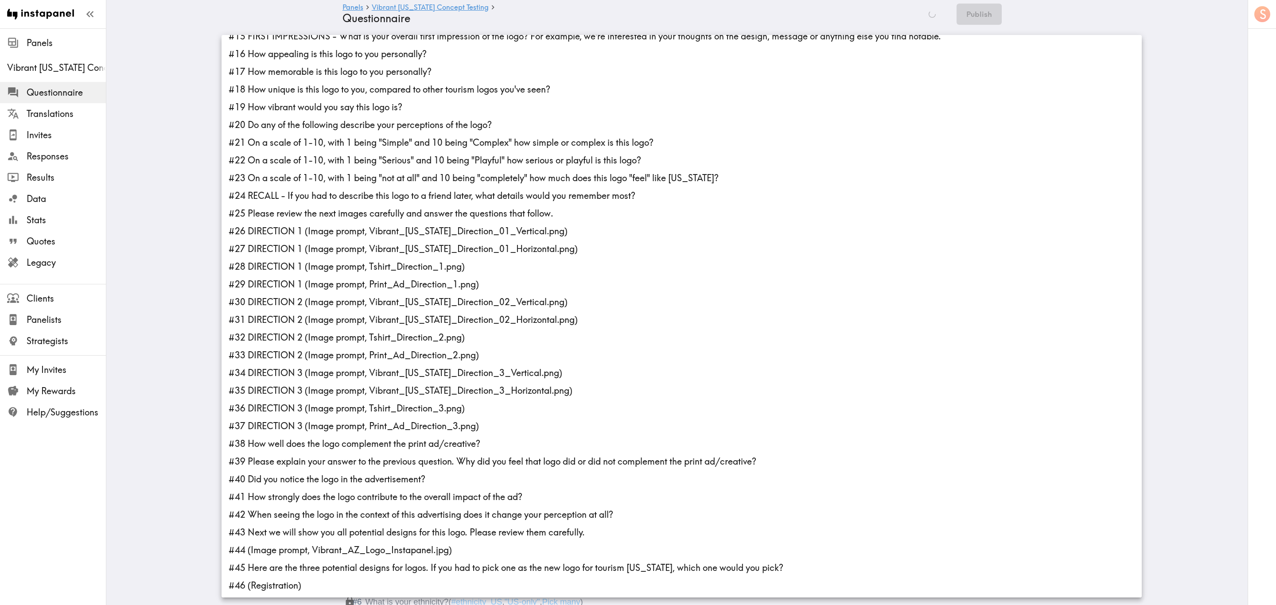
click at [319, 366] on li "#34 DIRECTION 3 (Image prompt, Vibrant_Arizona_Direction_3_Vertical.png)" at bounding box center [682, 373] width 921 height 18
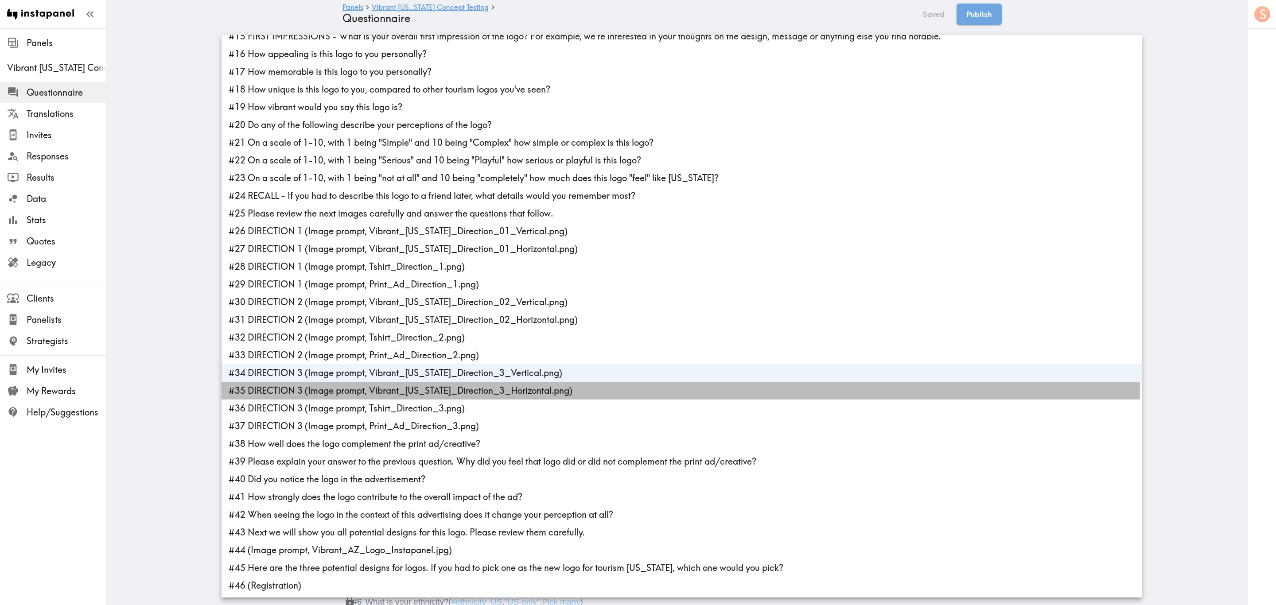
click at [326, 366] on li "#35 DIRECTION 3 (Image prompt, Vibrant_Arizona_Direction_3_Horizontal.png)" at bounding box center [682, 391] width 921 height 18
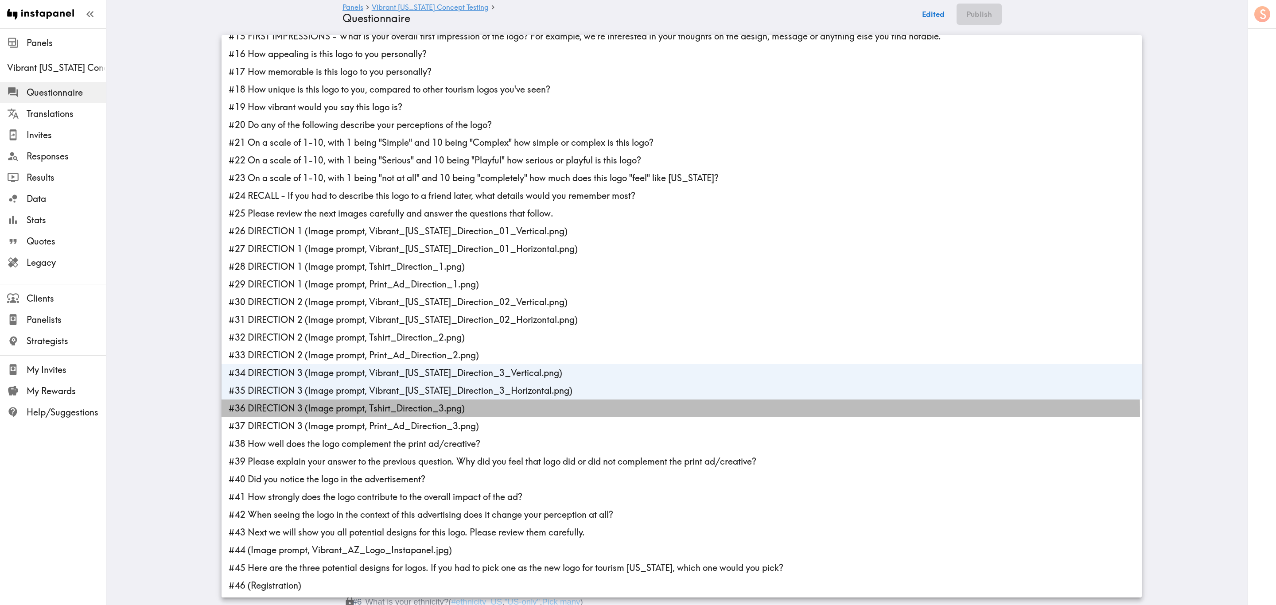
click at [337, 366] on li "#36 DIRECTION 3 (Image prompt, Tshirt_Direction_3.png)" at bounding box center [682, 409] width 921 height 18
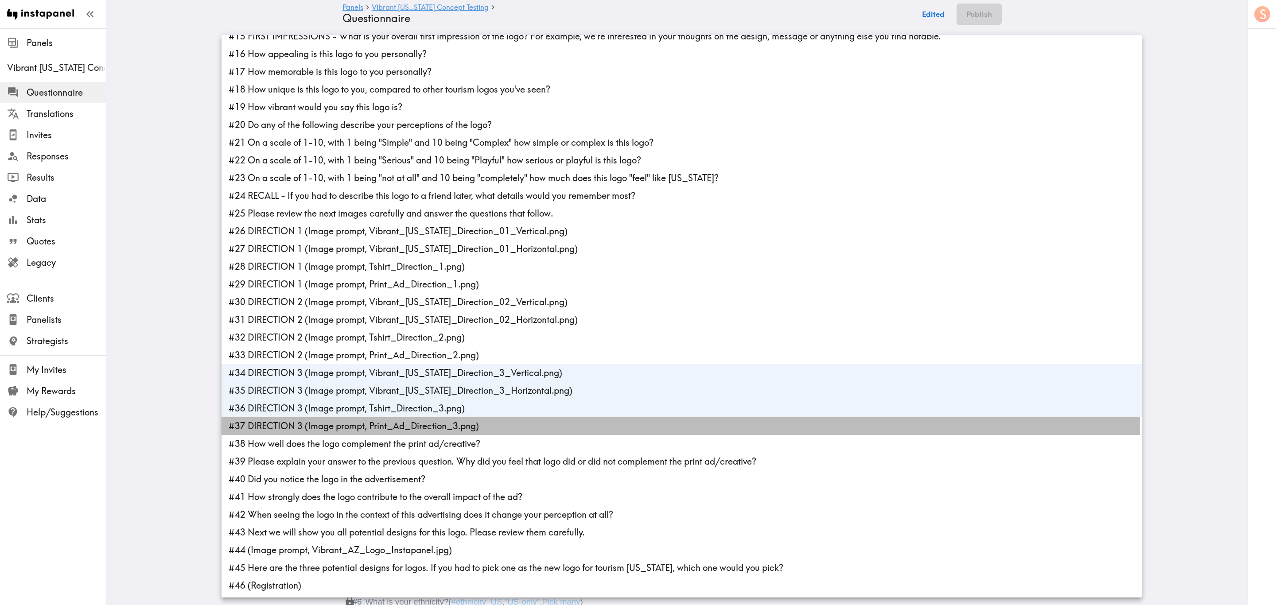
click at [339, 366] on li "#37 DIRECTION 3 (Image prompt, Print_Ad_Direction_3.png)" at bounding box center [682, 427] width 921 height 18
type input "410225d1-51de-4d9a-91a2-524591b17ff8,f5099602-79dc-45ab-914e-5130052eab64,3928f…"
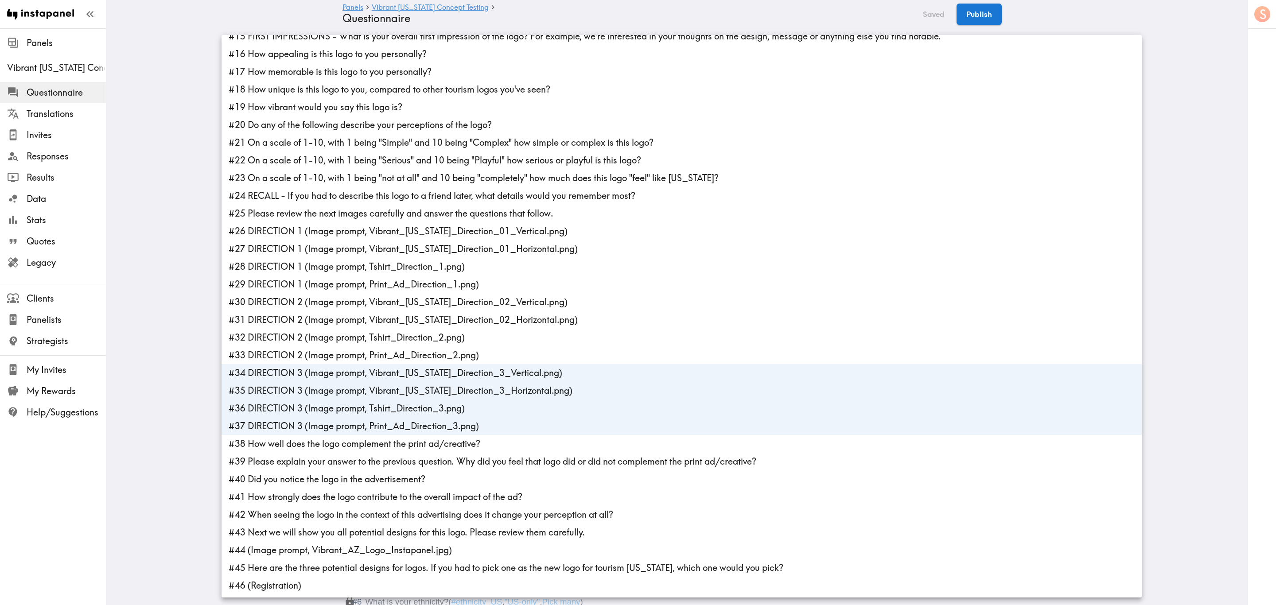
click at [144, 302] on div at bounding box center [638, 302] width 1276 height 605
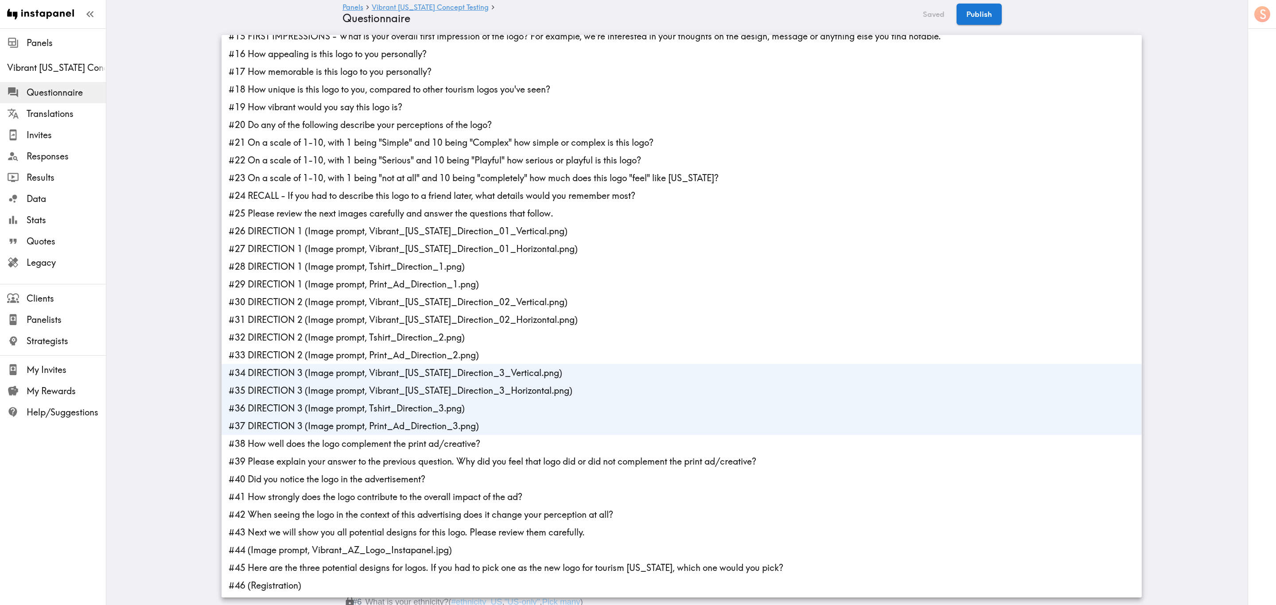
click at [192, 261] on div at bounding box center [638, 302] width 1276 height 605
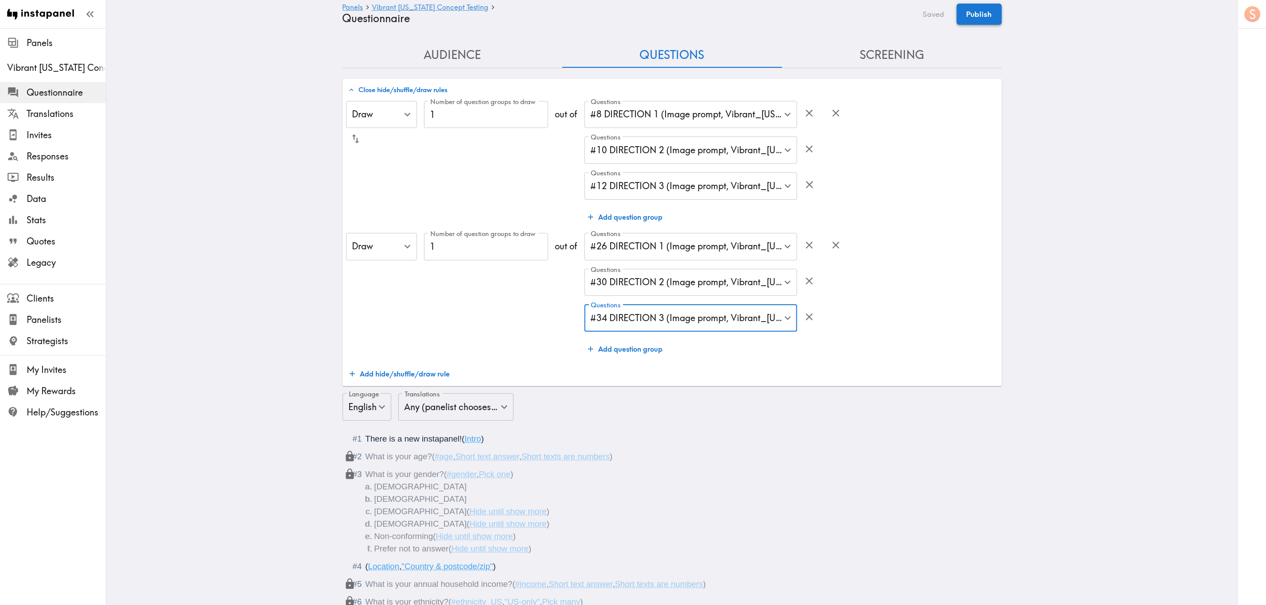
click at [765, 19] on button "Publish" at bounding box center [979, 14] width 45 height 21
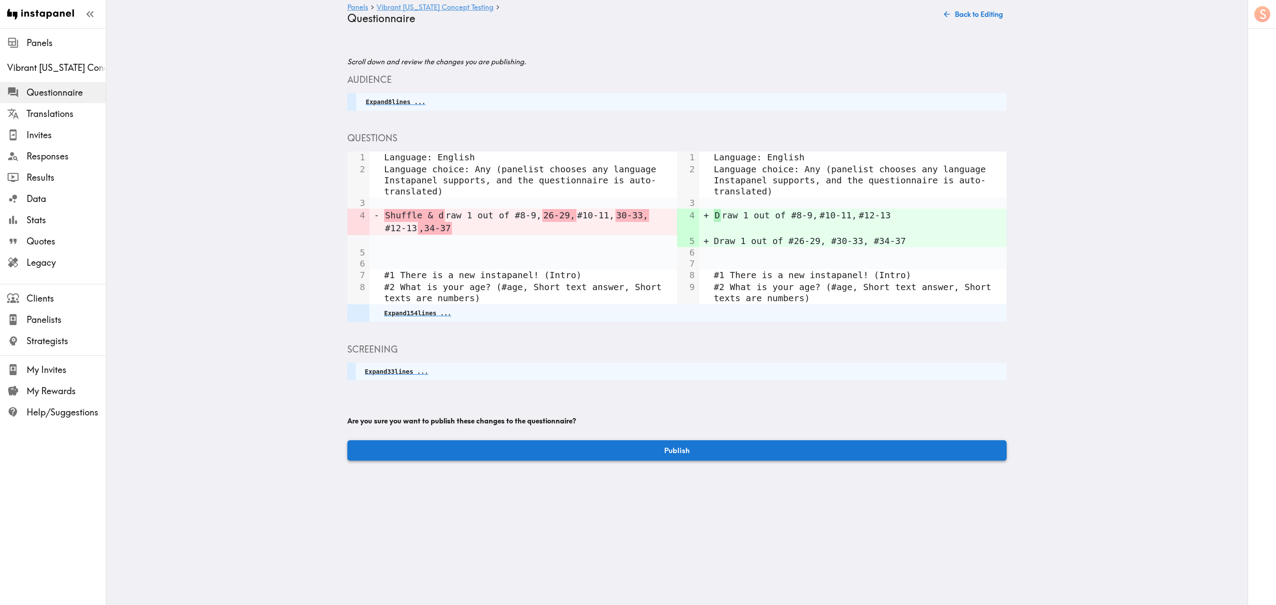
click at [765, 366] on button "Publish" at bounding box center [677, 451] width 660 height 20
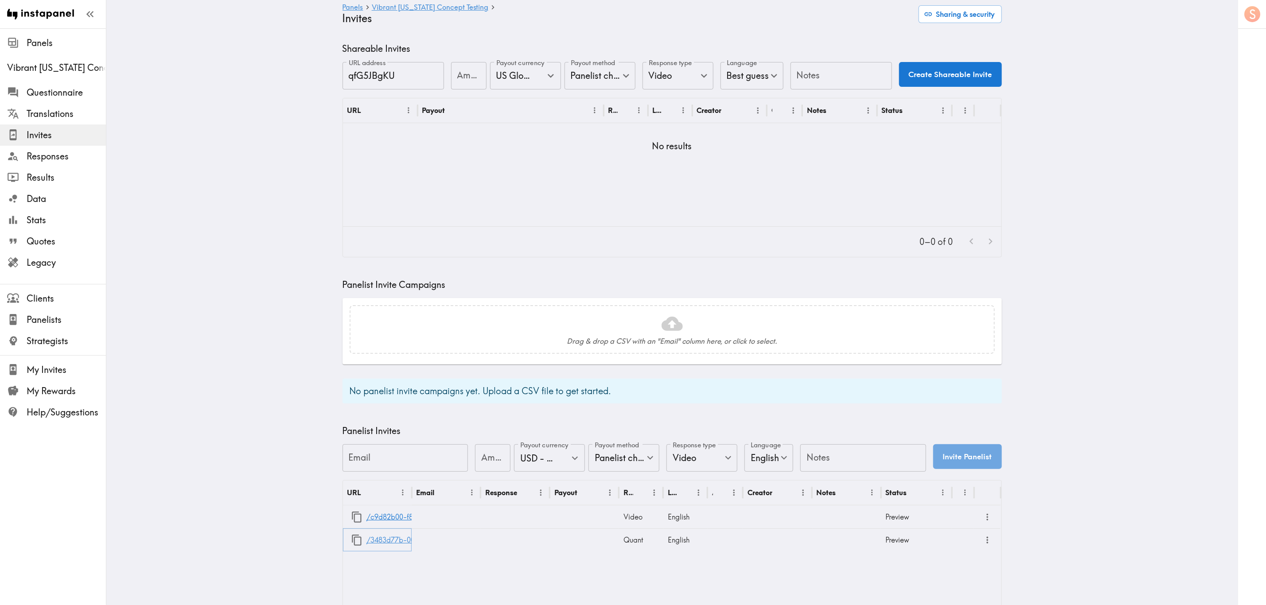
click at [391, 366] on link "/3483d77b-005c-47ab-b488-015f10095a6f" at bounding box center [439, 540] width 145 height 23
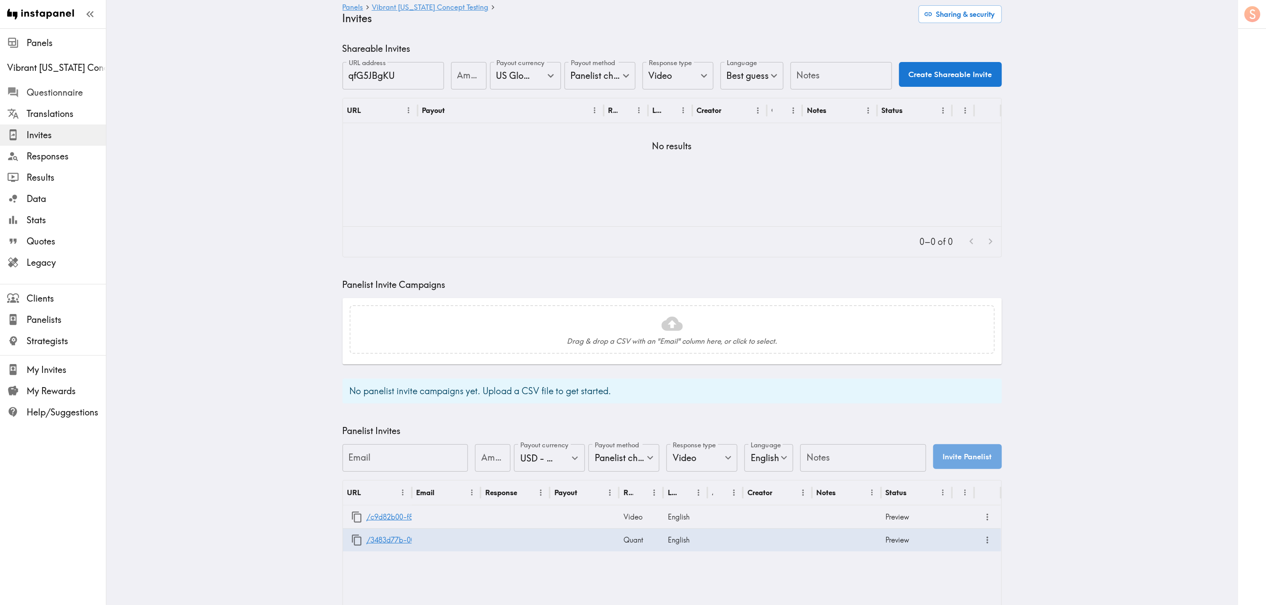
click at [70, 90] on span "Questionnaire" at bounding box center [66, 92] width 79 height 12
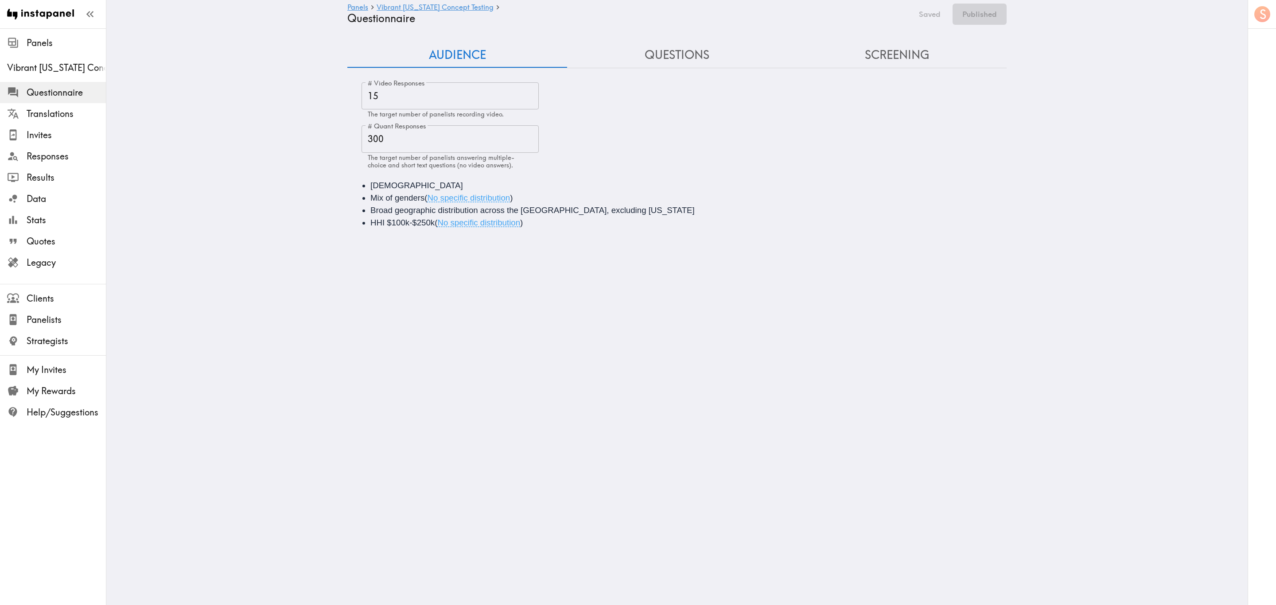
click at [672, 56] on button "Questions" at bounding box center [677, 55] width 220 height 25
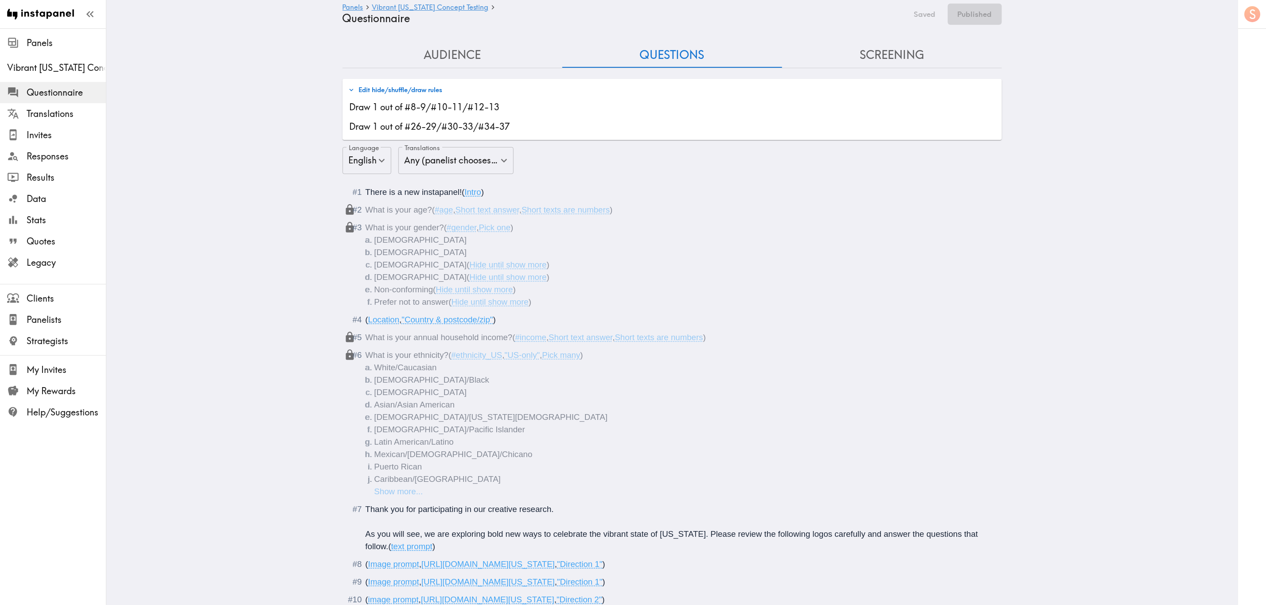
click at [418, 90] on button "Edit hide/shuffle/draw rules" at bounding box center [395, 89] width 99 height 15
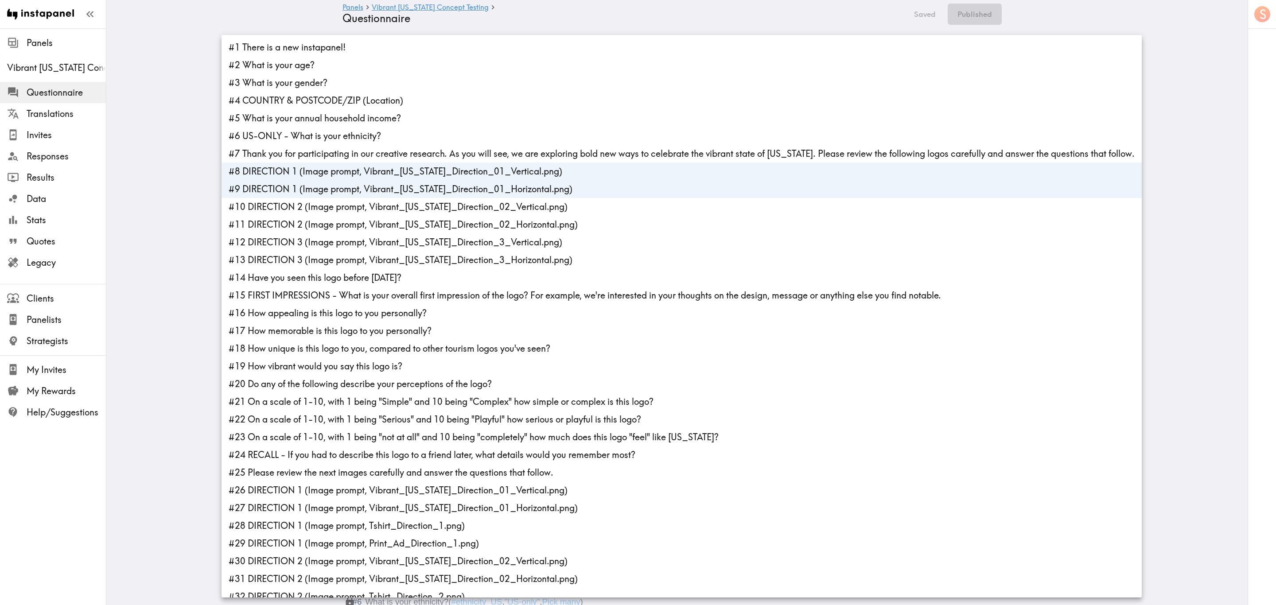
click at [355, 192] on li "#9 DIRECTION 1 (Image prompt, Vibrant_Arizona_Direction_01_Horizontal.png)" at bounding box center [682, 189] width 921 height 18
type input "ad81ef67-9e4a-440d-a55a-b180021876b5"
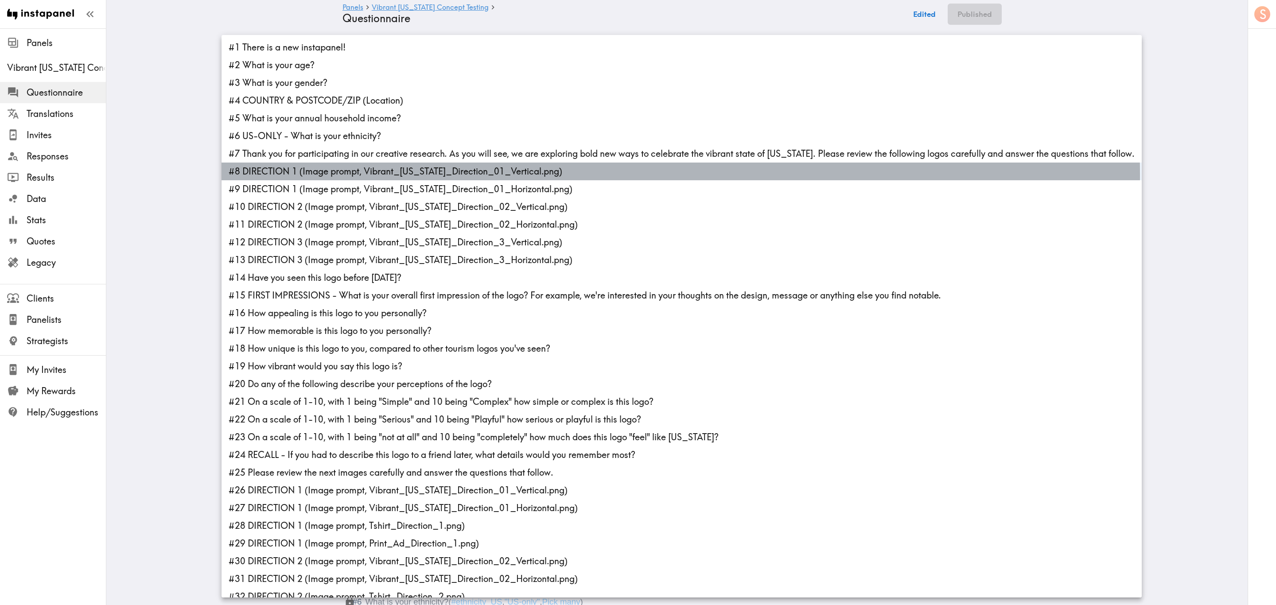
click at [363, 176] on li "#8 DIRECTION 1 (Image prompt, Vibrant_Arizona_Direction_01_Vertical.png)" at bounding box center [682, 172] width 921 height 18
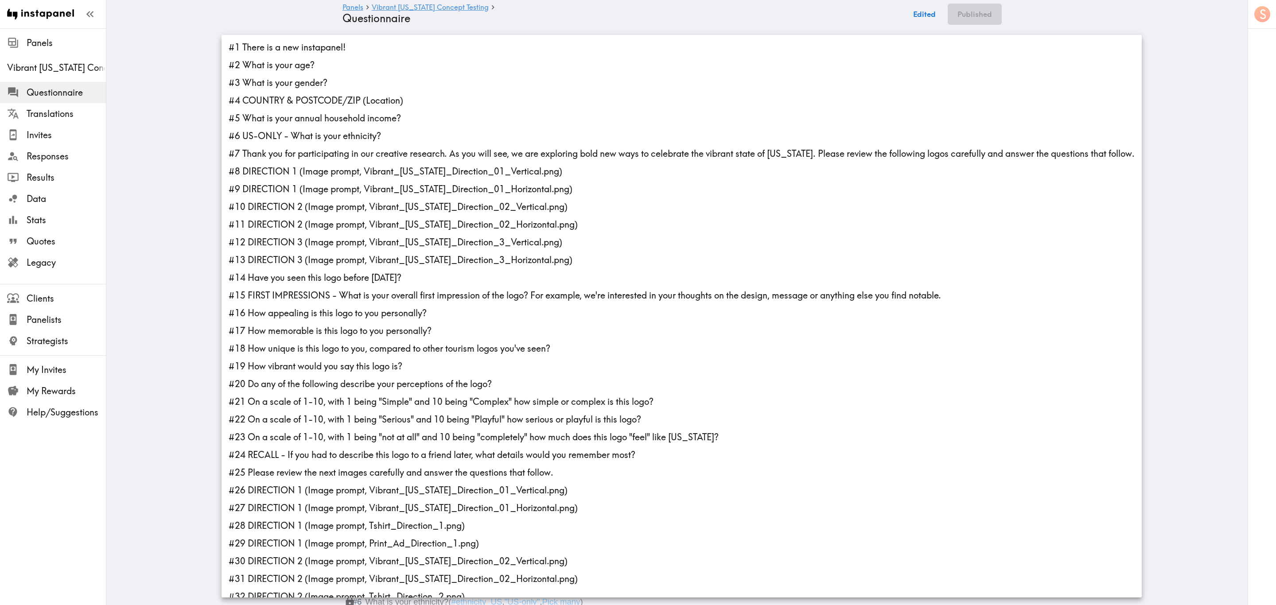
click at [173, 110] on div at bounding box center [638, 302] width 1276 height 605
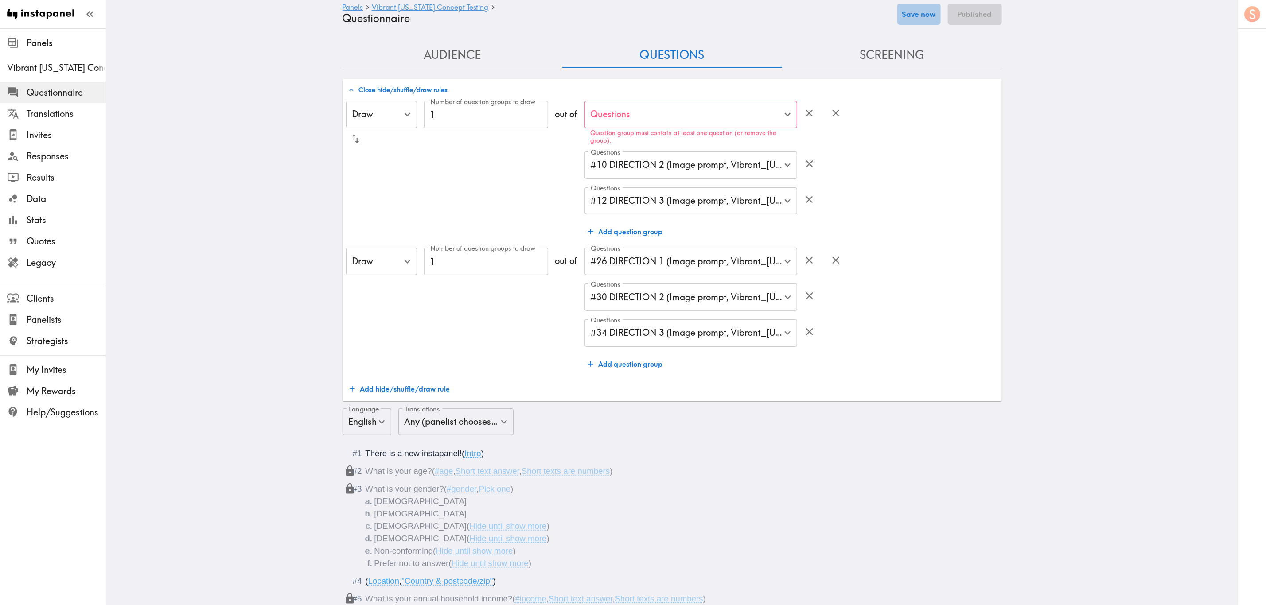
click at [765, 11] on button "Save now" at bounding box center [919, 14] width 43 height 21
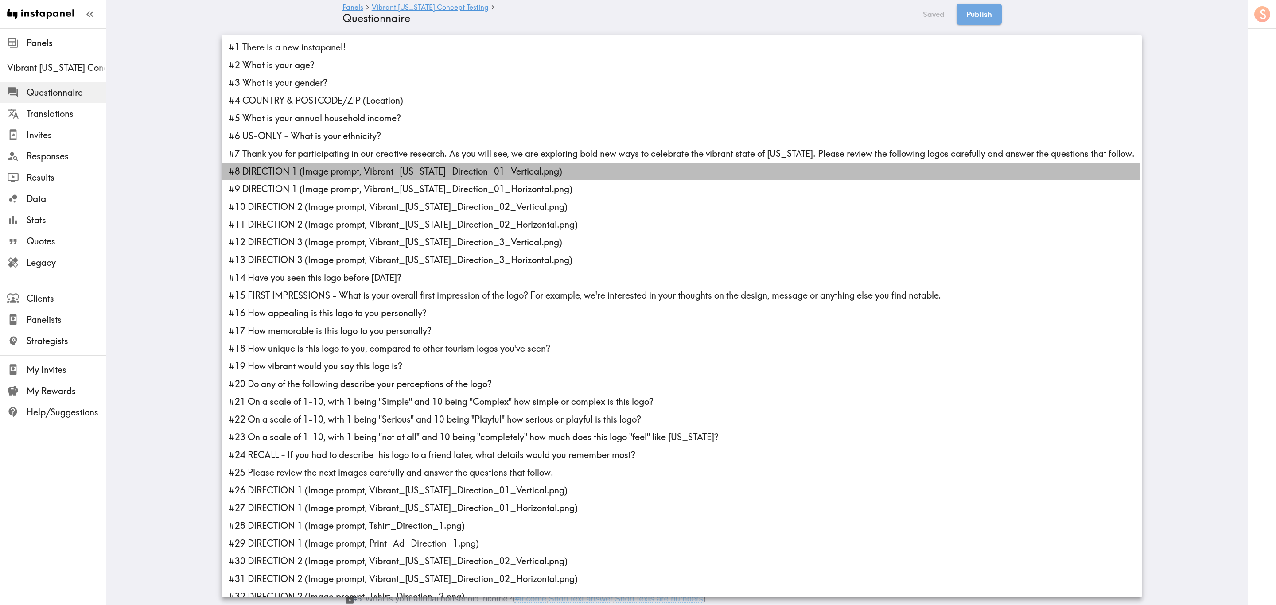
click at [403, 173] on li "#8 DIRECTION 1 (Image prompt, Vibrant_Arizona_Direction_01_Vertical.png)" at bounding box center [682, 172] width 921 height 18
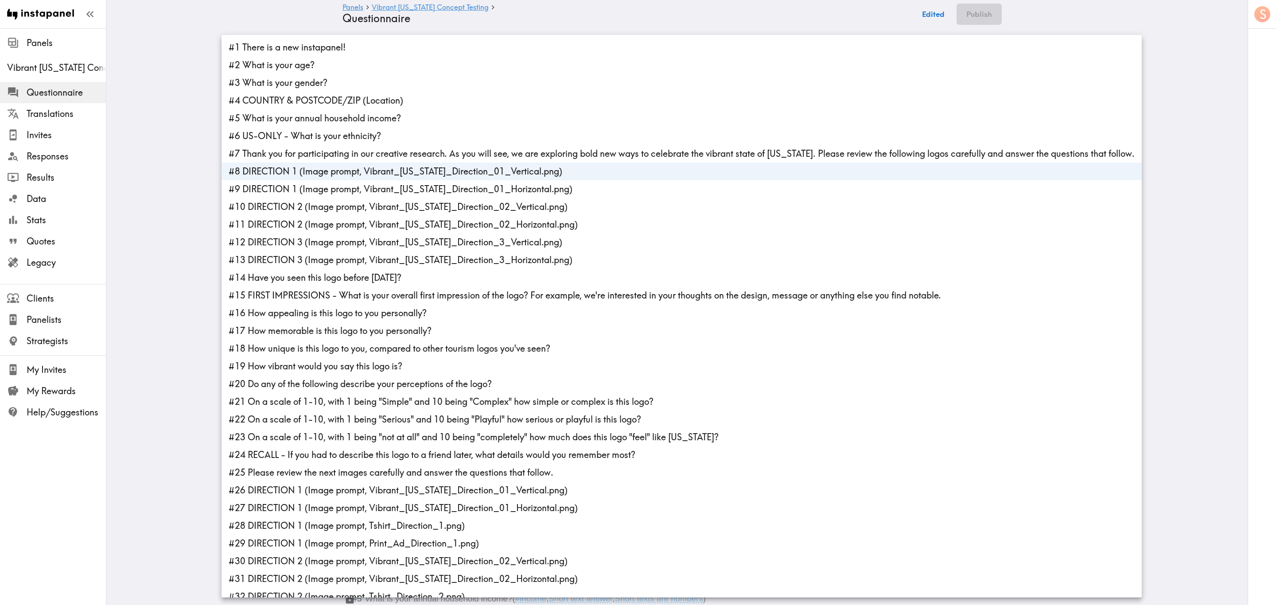
click at [401, 187] on li "#9 DIRECTION 1 (Image prompt, Vibrant_Arizona_Direction_01_Horizontal.png)" at bounding box center [682, 189] width 921 height 18
type input "ad81ef67-9e4a-440d-a55a-b180021876b5,c14d0d27-3b5e-486a-95fb-d39a812e3fb9"
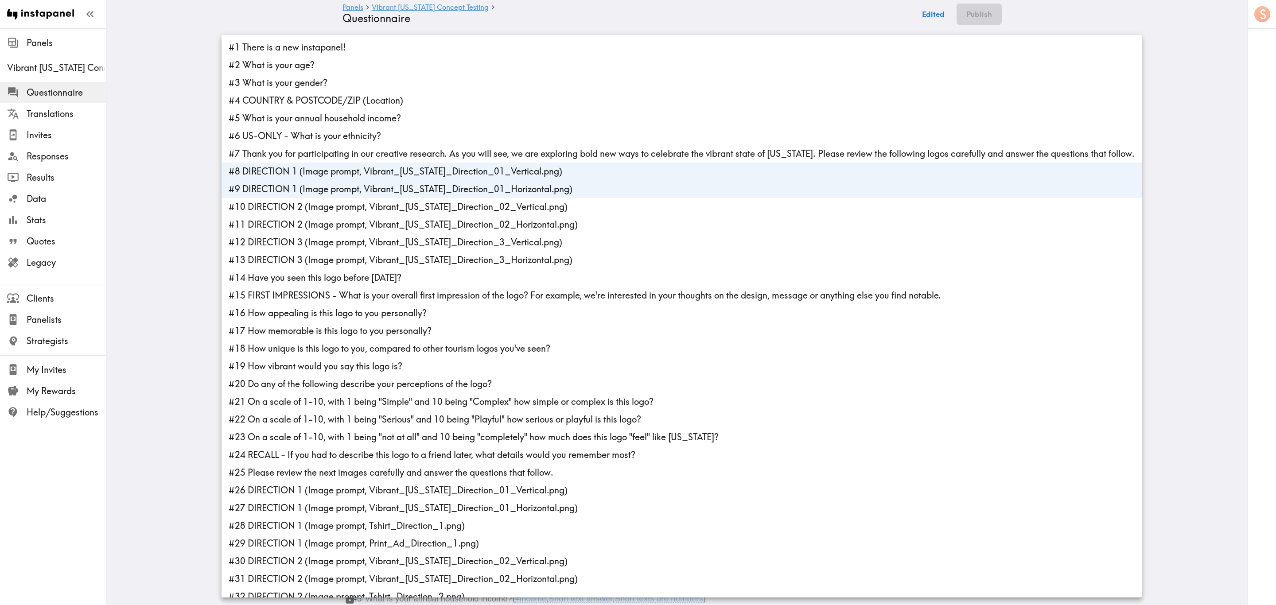
click at [187, 161] on div at bounding box center [638, 302] width 1276 height 605
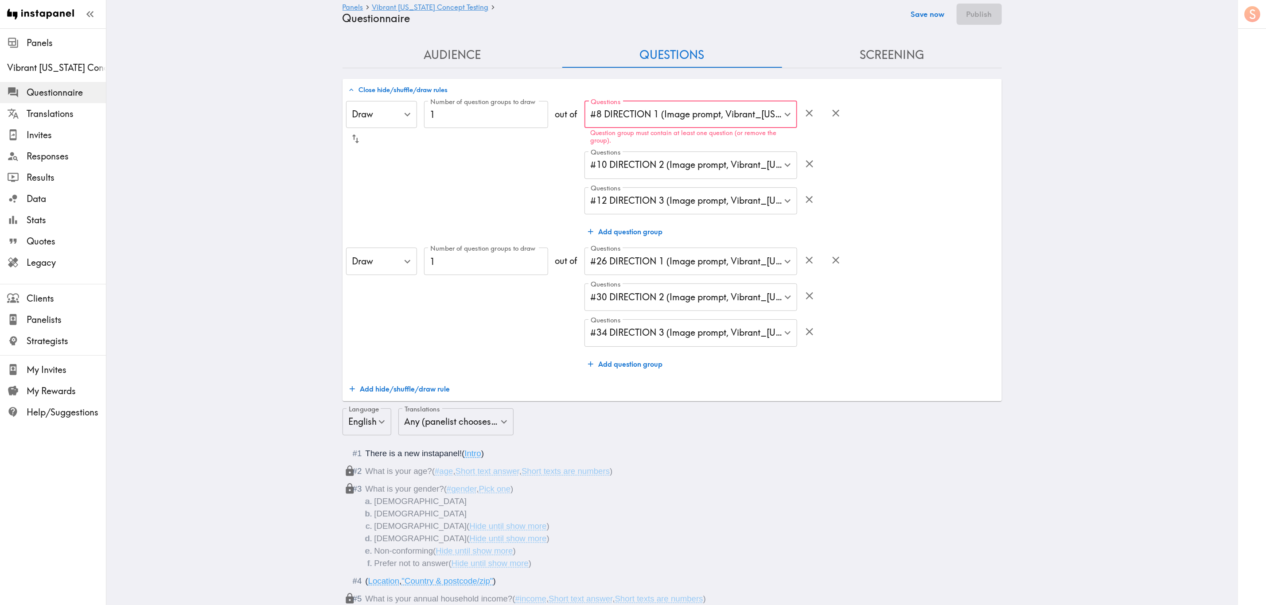
click at [765, 19] on button "Save now" at bounding box center [927, 14] width 43 height 21
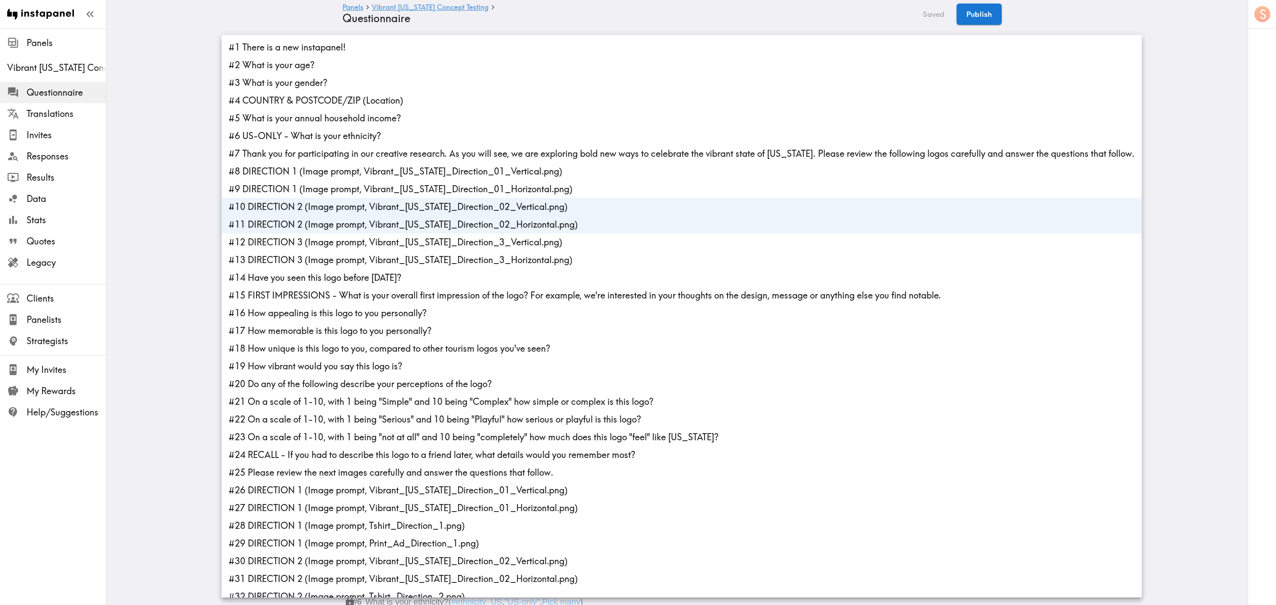
click at [293, 211] on li "#10 DIRECTION 2 (Image prompt, Vibrant_[US_STATE]_Direction_02_Vertical.png)" at bounding box center [682, 207] width 921 height 18
type input "3f2d180d-b710-4ae8-be3a-b7218c08963e"
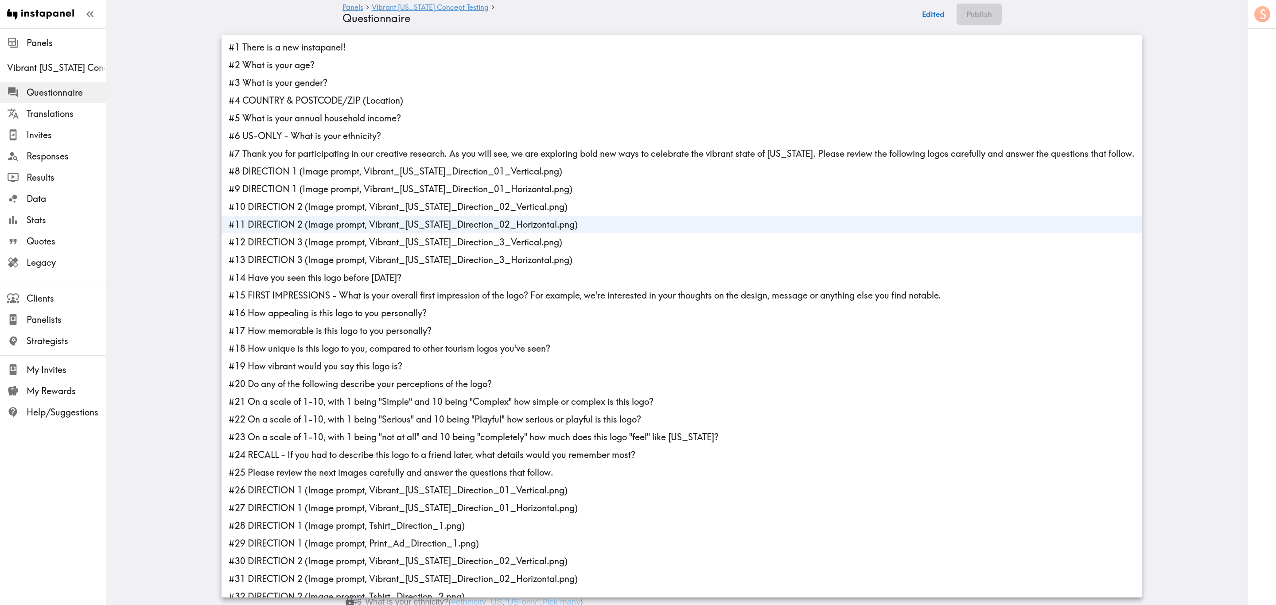
click at [302, 226] on li "#11 DIRECTION 2 (Image prompt, Vibrant_[US_STATE]_Direction_02_Horizontal.png)" at bounding box center [682, 225] width 921 height 18
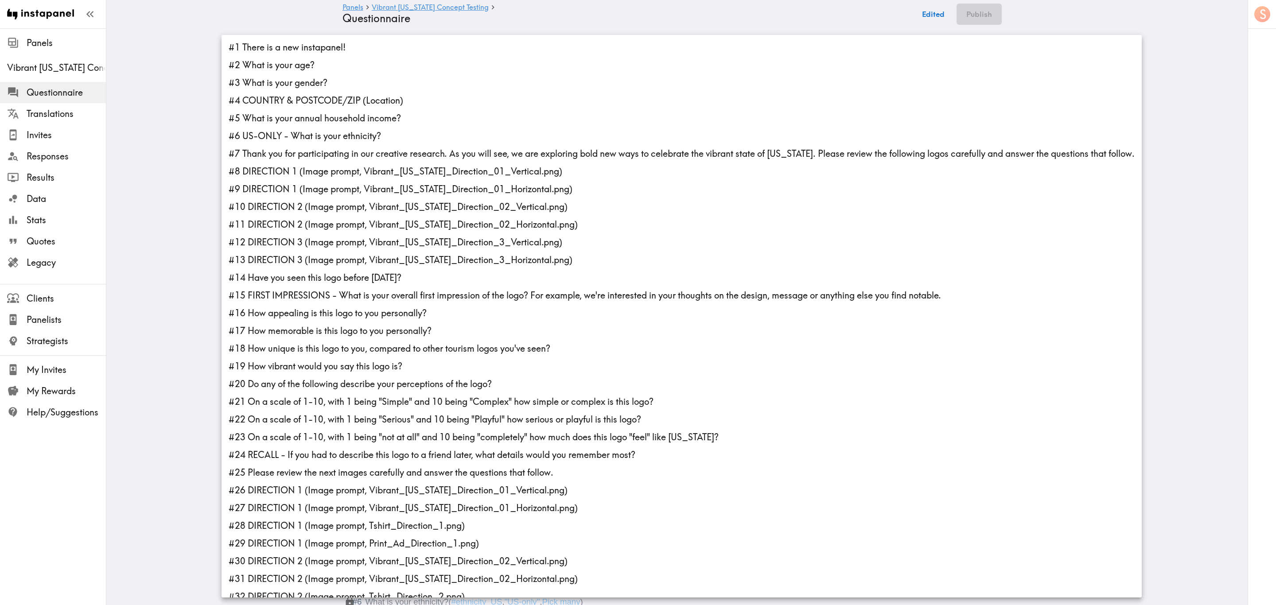
click at [177, 201] on div at bounding box center [638, 302] width 1276 height 605
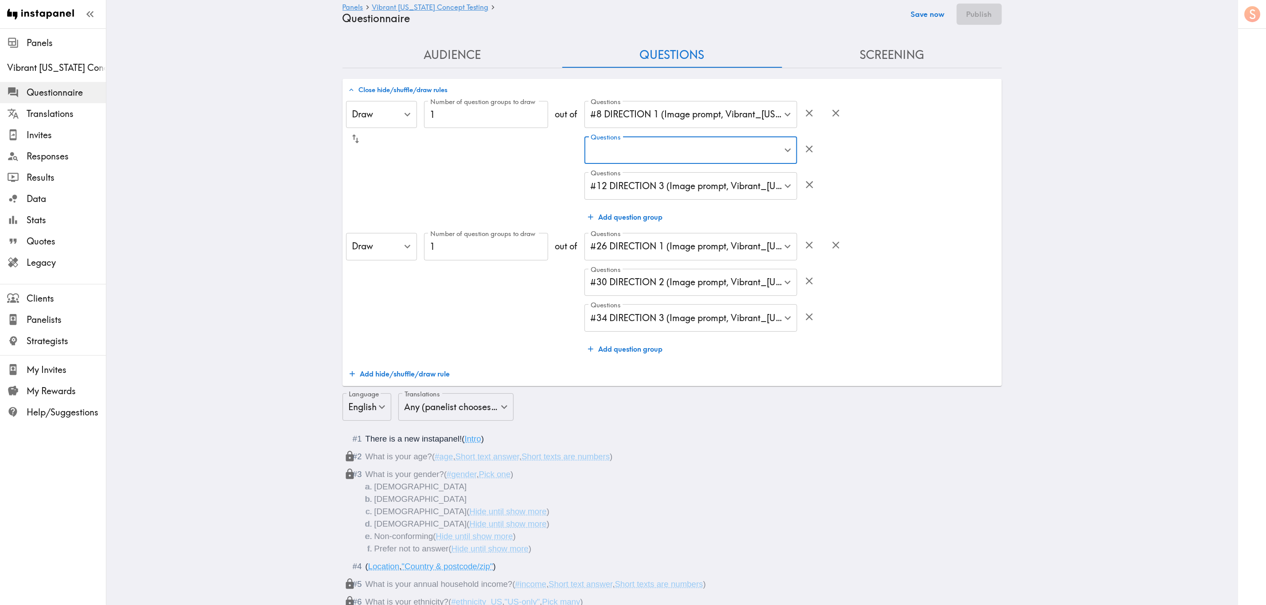
click at [765, 15] on button "Save now" at bounding box center [927, 14] width 43 height 21
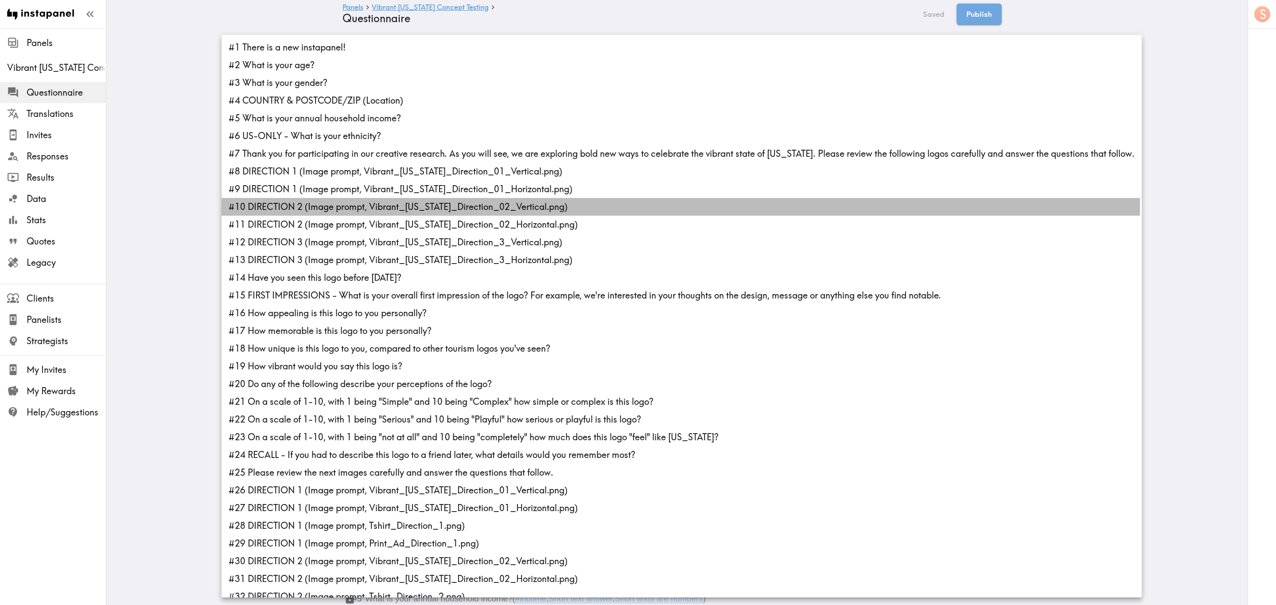
click at [302, 205] on li "#10 DIRECTION 2 (Image prompt, Vibrant_[US_STATE]_Direction_02_Vertical.png)" at bounding box center [682, 207] width 921 height 18
type input "d8f0feba-7282-4988-ad98-e2039a348299"
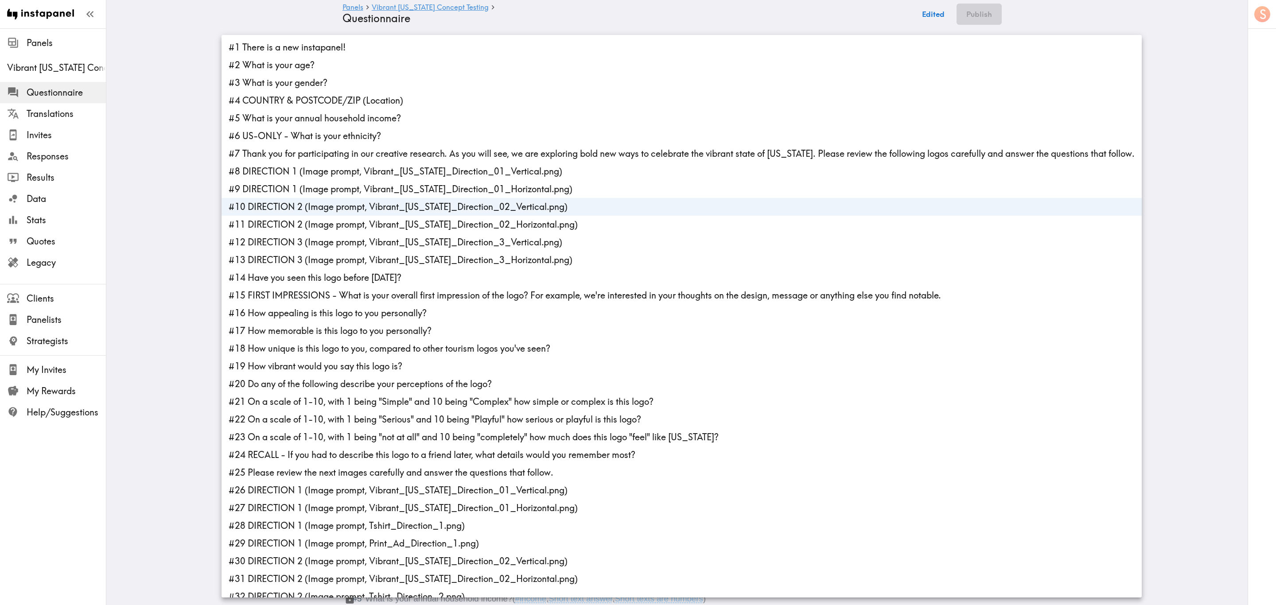
click at [308, 215] on li "#10 DIRECTION 2 (Image prompt, Vibrant_[US_STATE]_Direction_02_Vertical.png)" at bounding box center [682, 207] width 921 height 18
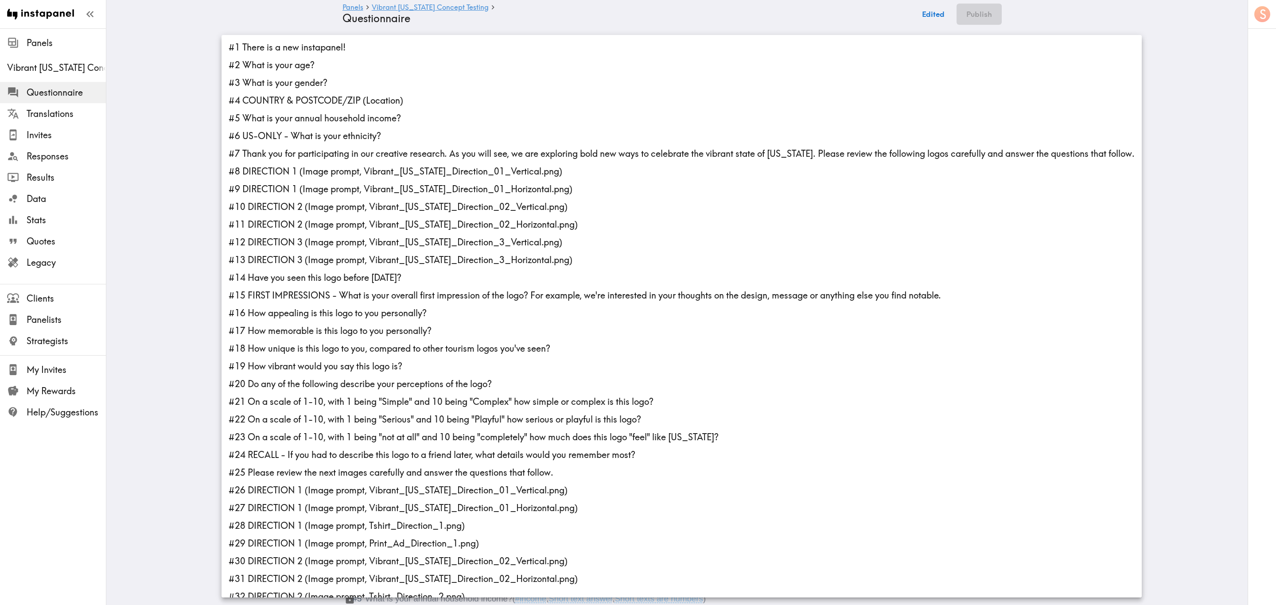
click at [312, 206] on li "#10 DIRECTION 2 (Image prompt, Vibrant_[US_STATE]_Direction_02_Vertical.png)" at bounding box center [682, 207] width 921 height 18
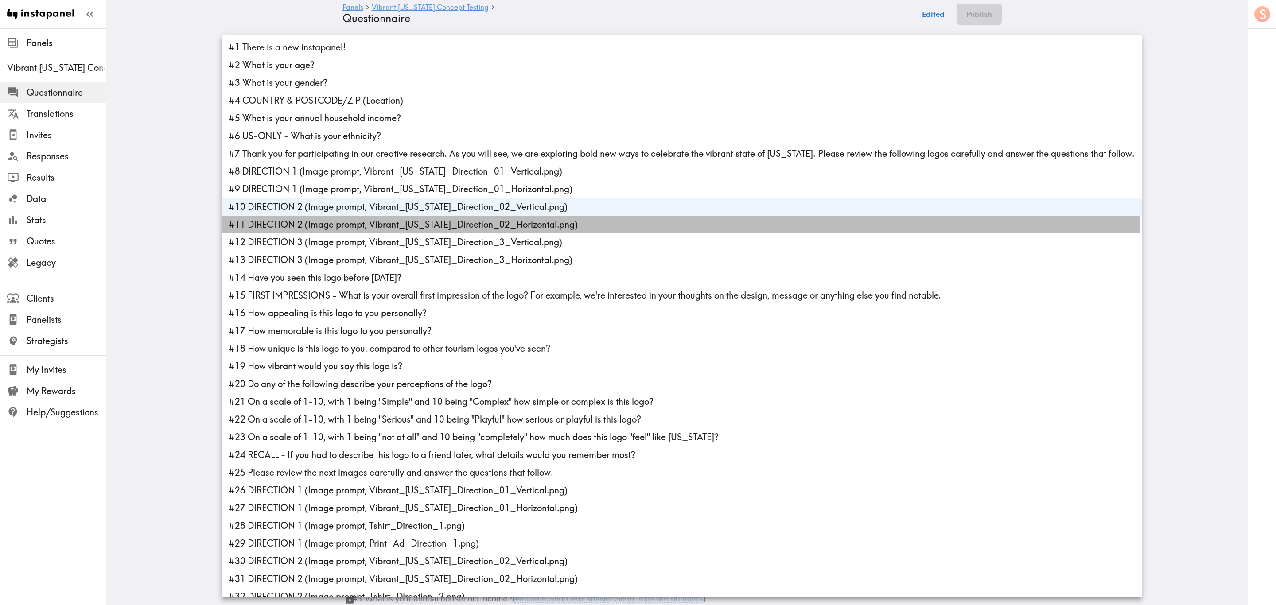
click at [315, 224] on li "#11 DIRECTION 2 (Image prompt, Vibrant_[US_STATE]_Direction_02_Horizontal.png)" at bounding box center [682, 225] width 921 height 18
type input "d8f0feba-7282-4988-ad98-e2039a348299,3f2d180d-b710-4ae8-be3a-b7218c08963e"
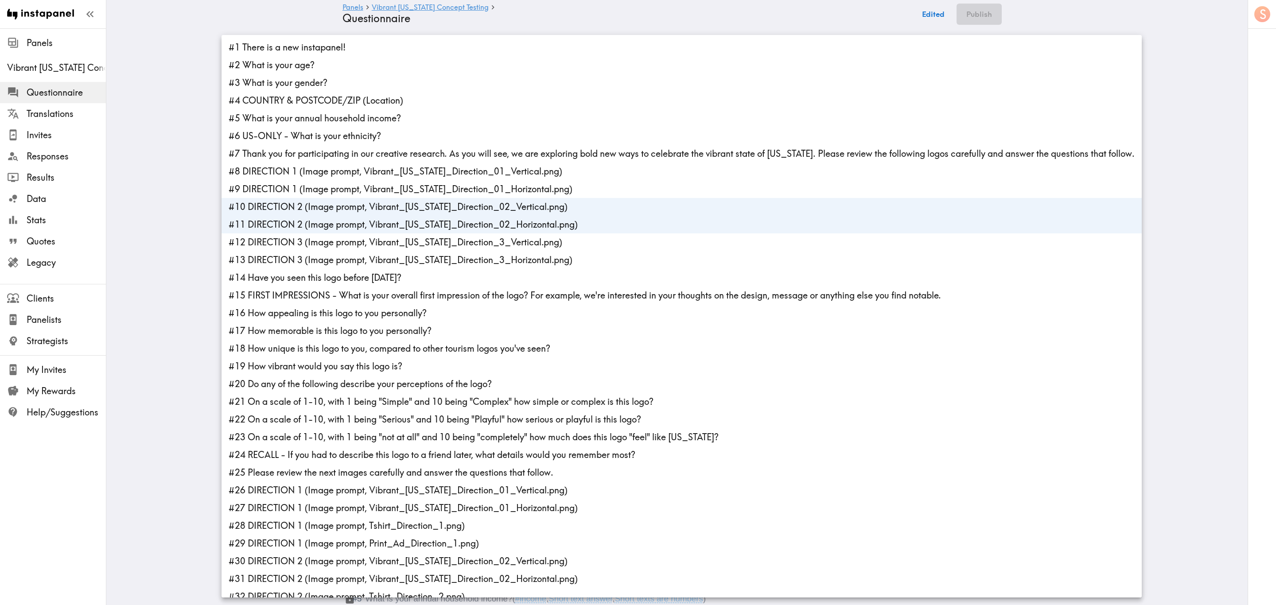
click at [176, 196] on div at bounding box center [638, 302] width 1276 height 605
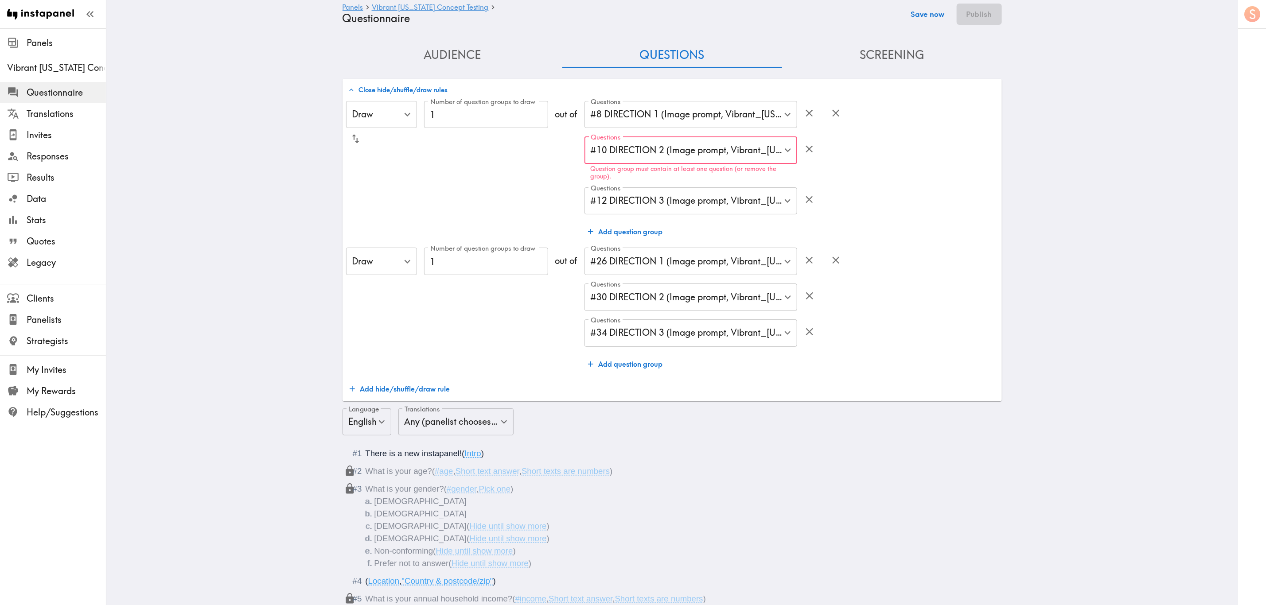
click at [765, 14] on button "Save now" at bounding box center [927, 14] width 43 height 21
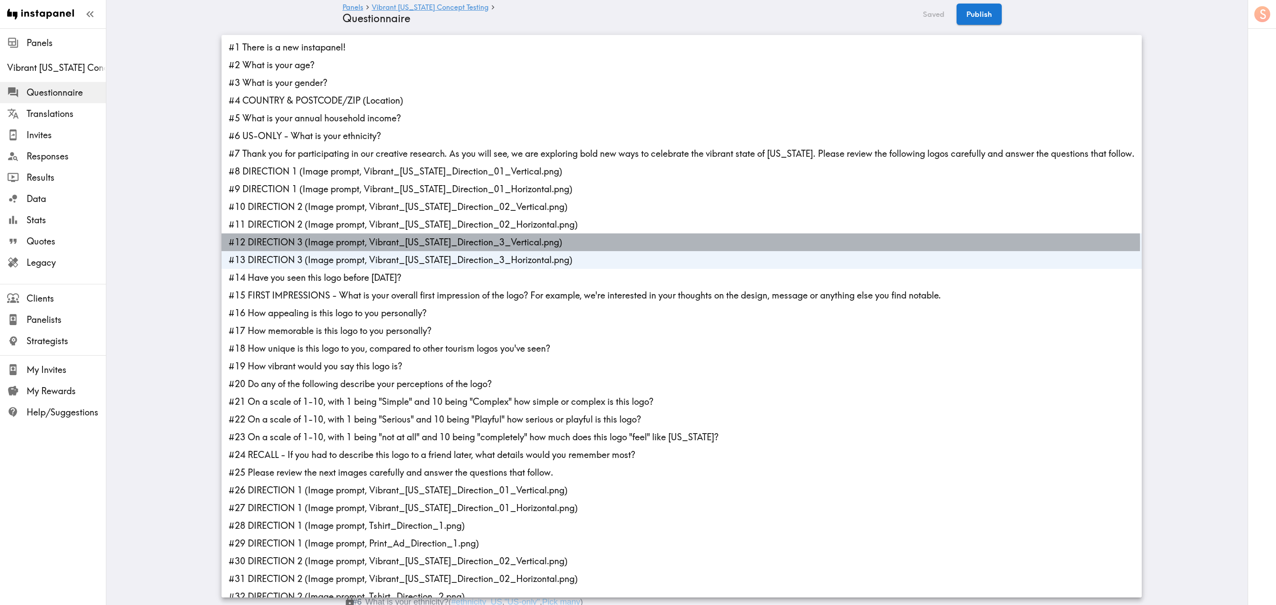
click at [370, 244] on li "#12 DIRECTION 3 (Image prompt, Vibrant_[US_STATE]_Direction_3_Vertical.png)" at bounding box center [682, 243] width 921 height 18
type input "74bcb442-a6f6-443b-9801-e32a3b65ba94"
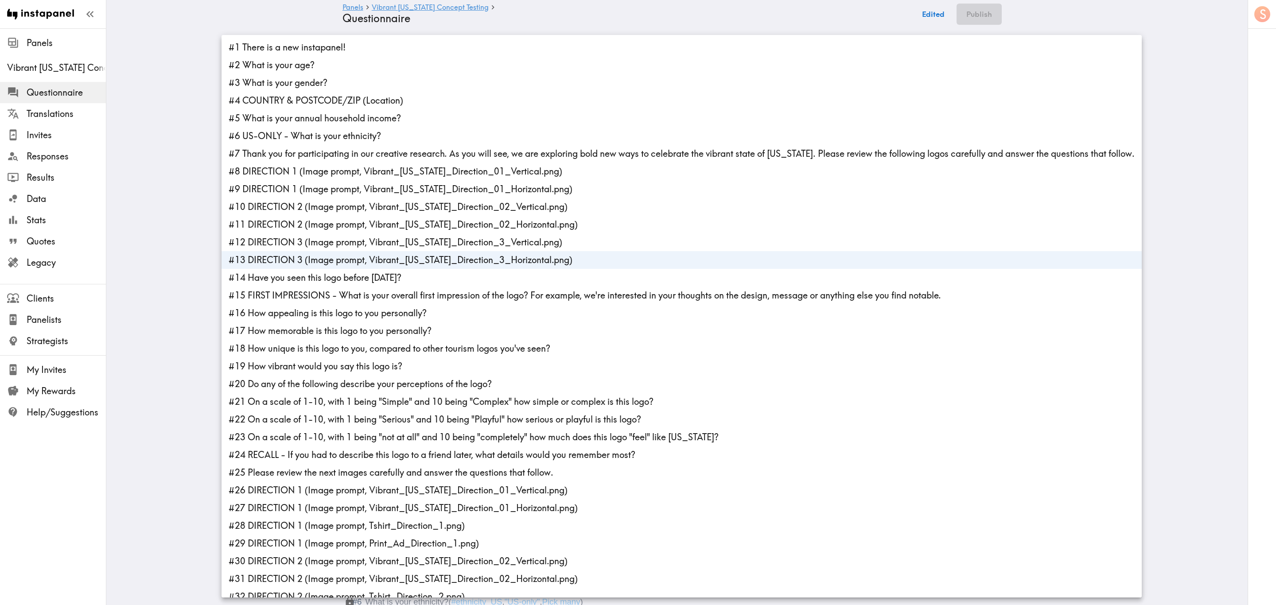
click at [376, 262] on li "#13 DIRECTION 3 (Image prompt, Vibrant_[US_STATE]_Direction_3_Horizontal.png)" at bounding box center [682, 260] width 921 height 18
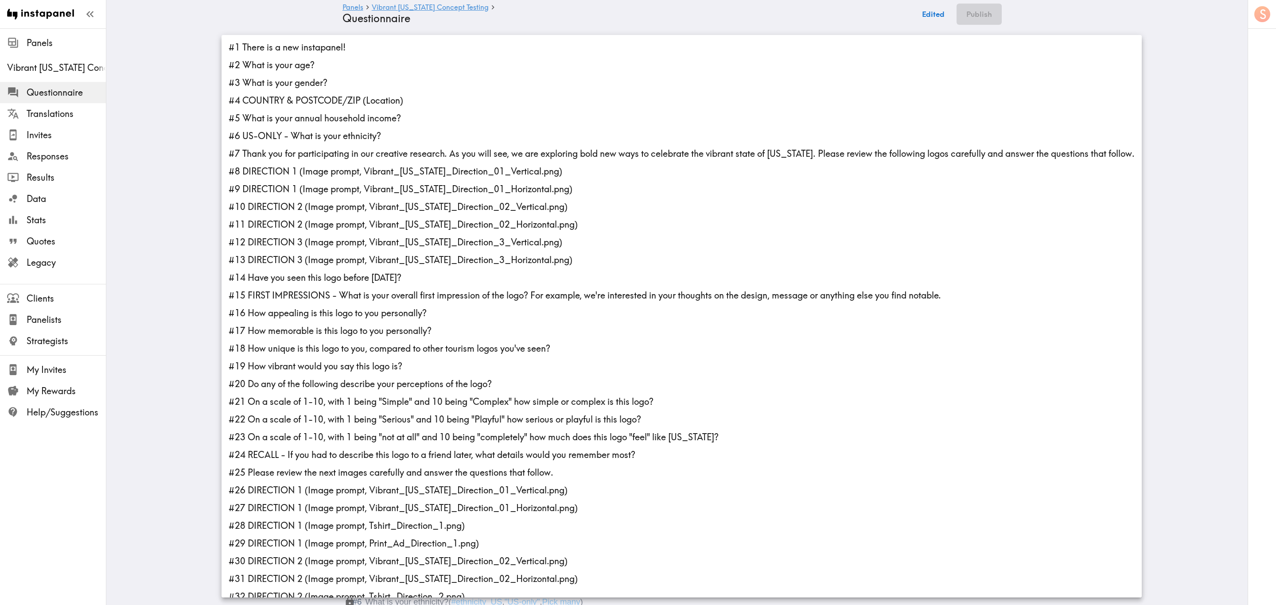
click at [134, 238] on div at bounding box center [638, 302] width 1276 height 605
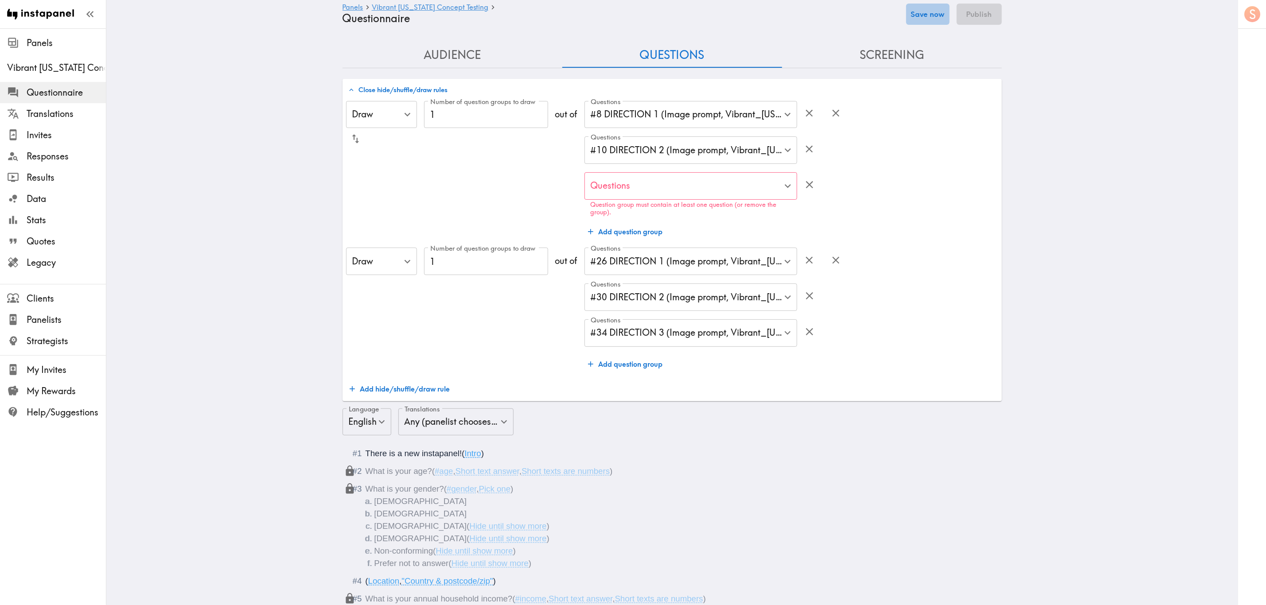
click at [765, 12] on button "Save now" at bounding box center [927, 14] width 43 height 21
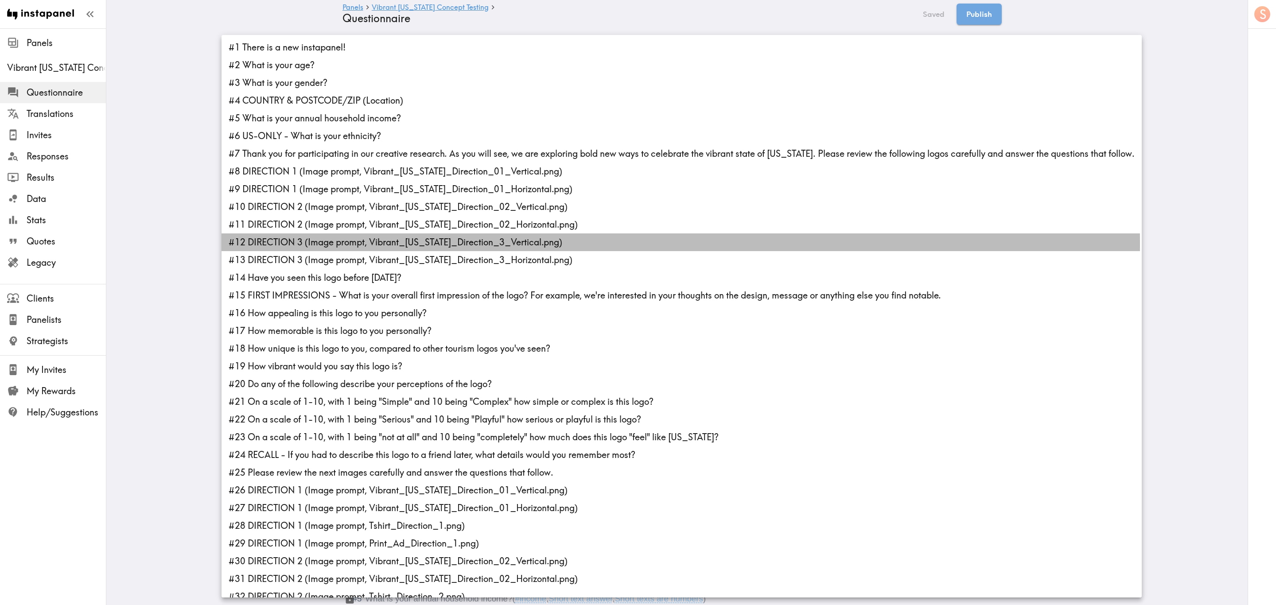
click at [328, 244] on li "#12 DIRECTION 3 (Image prompt, Vibrant_[US_STATE]_Direction_3_Vertical.png)" at bounding box center [682, 243] width 921 height 18
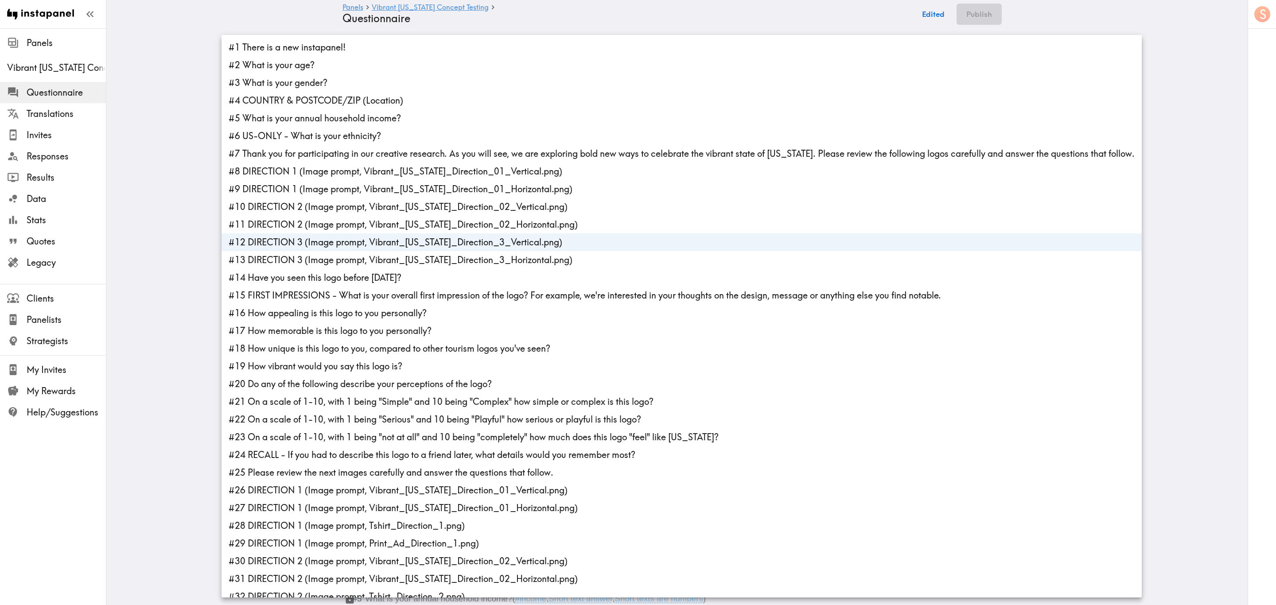
click at [337, 262] on li "#13 DIRECTION 3 (Image prompt, Vibrant_[US_STATE]_Direction_3_Horizontal.png)" at bounding box center [682, 260] width 921 height 18
type input "051e7d58-4c61-4e42-b455-0cae2af97644,74bcb442-a6f6-443b-9801-e32a3b65ba94"
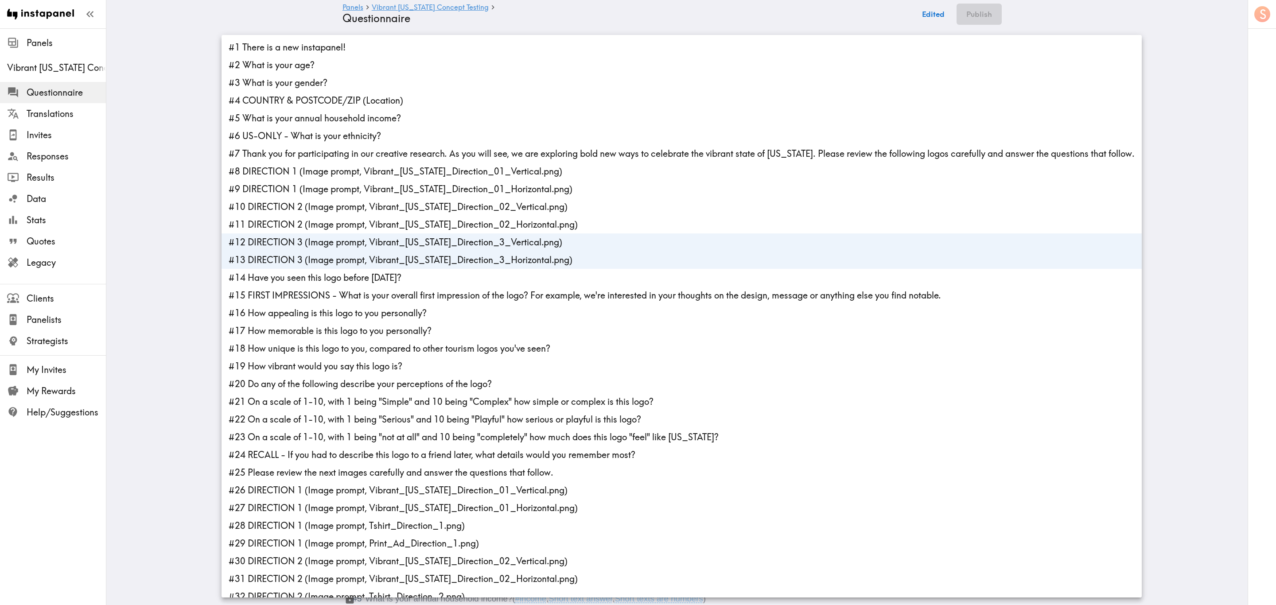
click at [172, 236] on div at bounding box center [638, 302] width 1276 height 605
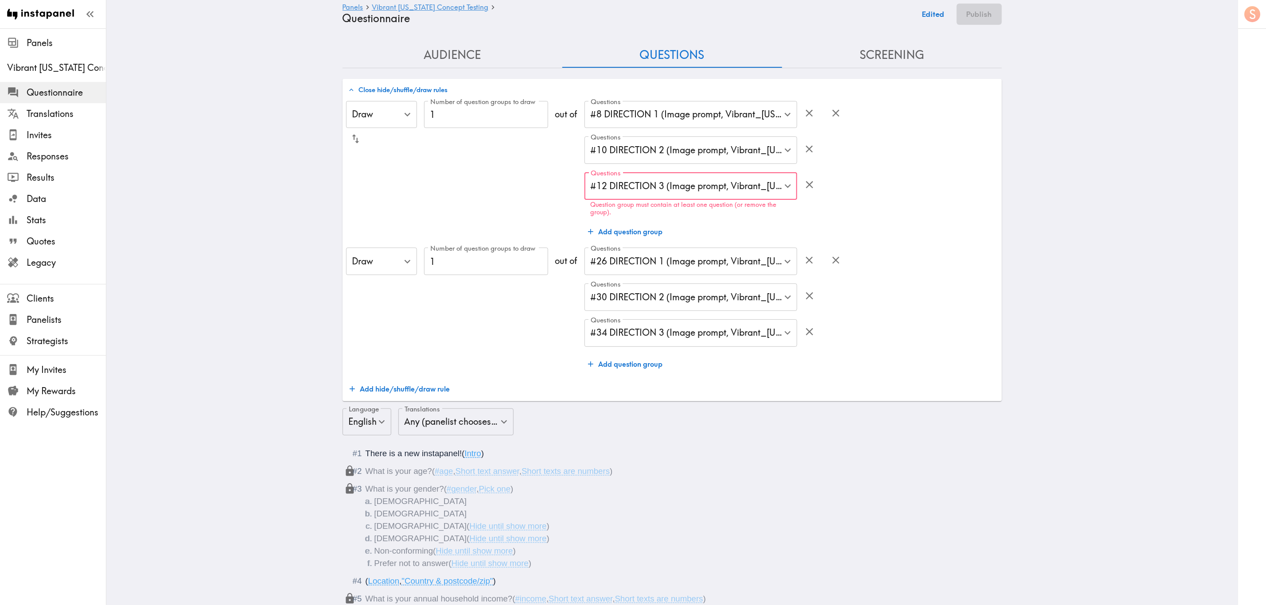
click at [765, 12] on button "Edited" at bounding box center [933, 14] width 32 height 21
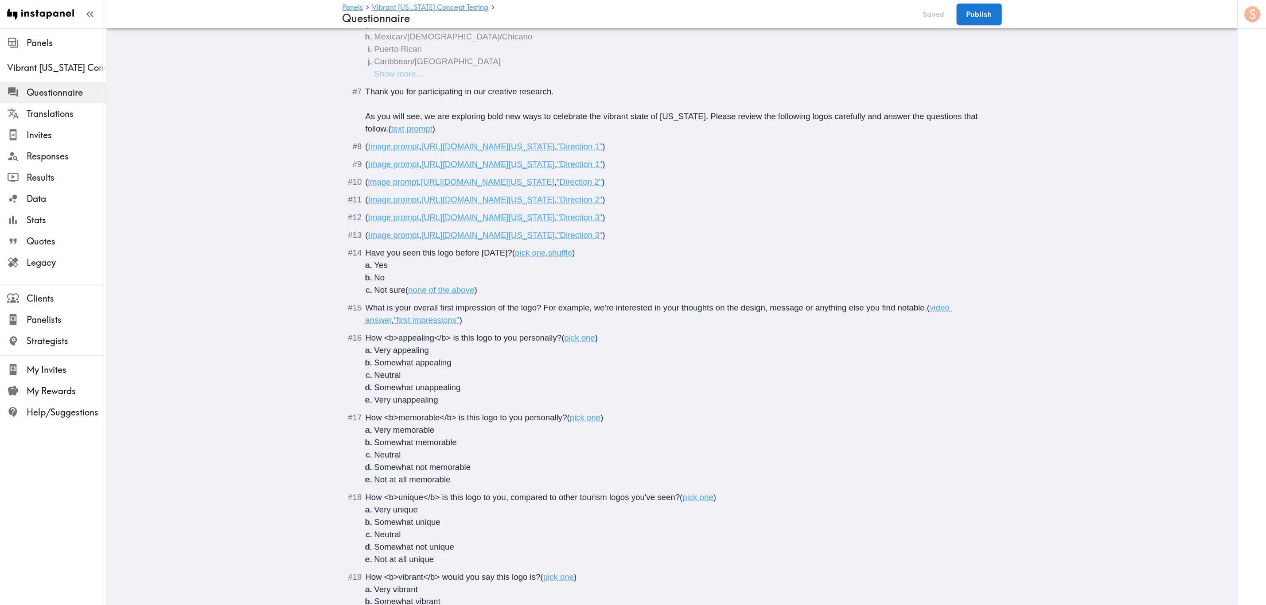
scroll to position [598, 0]
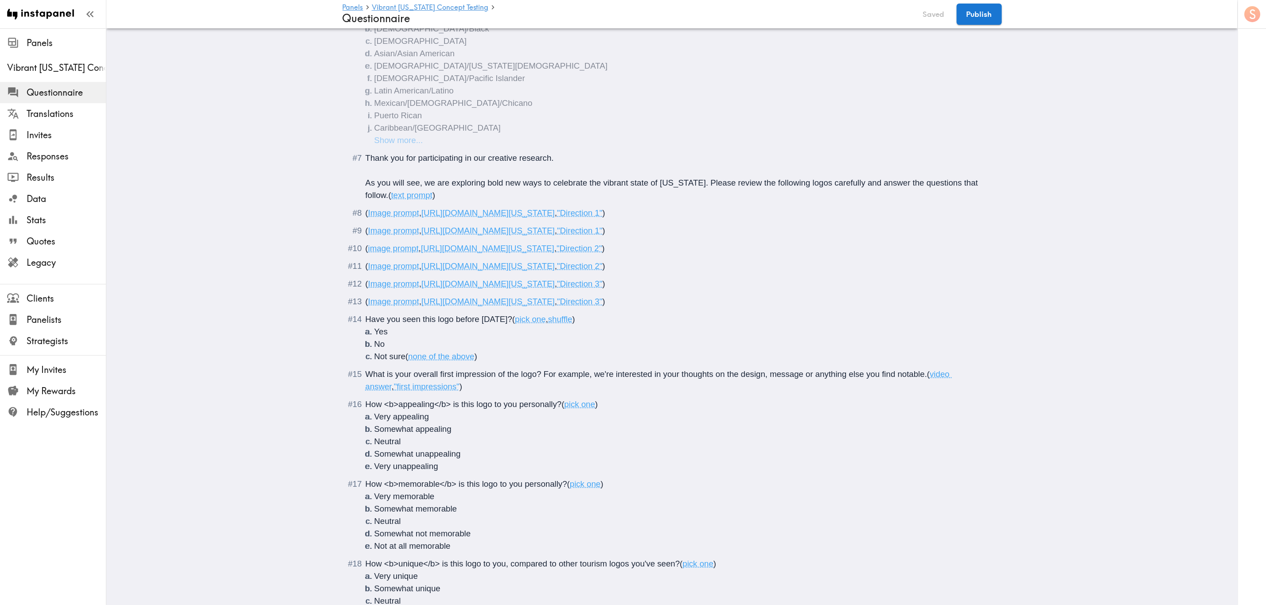
drag, startPoint x: 762, startPoint y: 282, endPoint x: 419, endPoint y: 284, distance: 343.1
click at [422, 284] on span "[URL][DOMAIN_NAME][US_STATE]" at bounding box center [488, 283] width 133 height 9
copy span "[URL][DOMAIN_NAME][US_STATE]"
click at [765, 8] on button "Publish" at bounding box center [979, 14] width 45 height 21
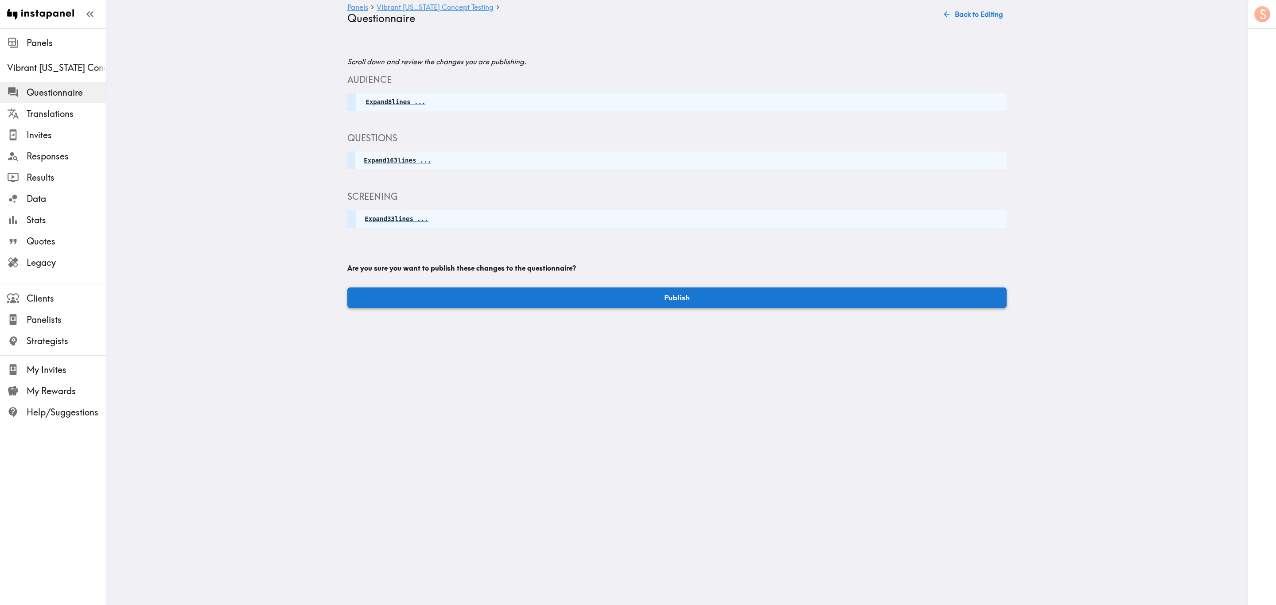
click at [685, 300] on button "Publish" at bounding box center [677, 298] width 660 height 20
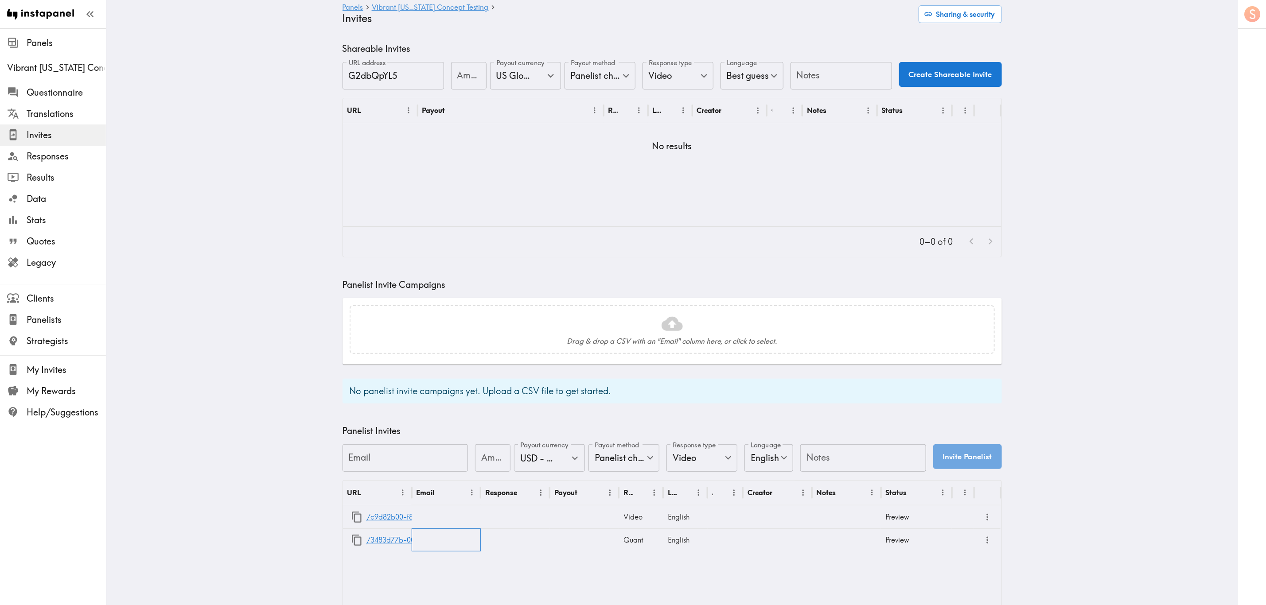
click at [412, 366] on div at bounding box center [446, 540] width 69 height 23
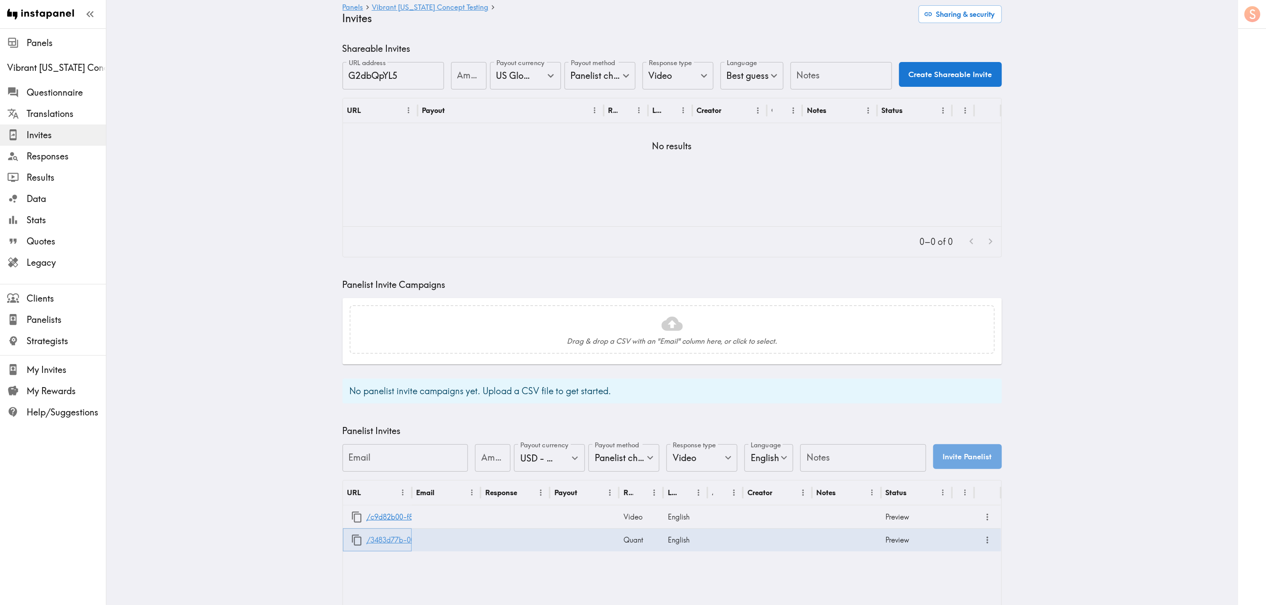
click at [398, 366] on link "/3483d77b-005c-47ab-b488-015f10095a6f" at bounding box center [439, 540] width 145 height 23
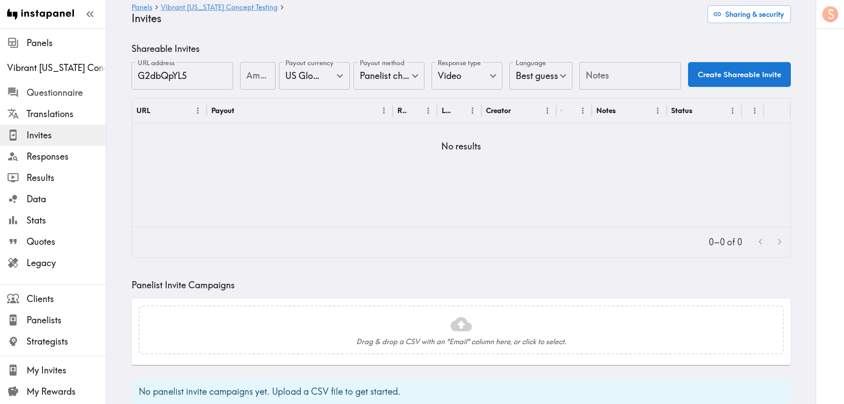
drag, startPoint x: 60, startPoint y: 87, endPoint x: 741, endPoint y: 0, distance: 686.3
click at [60, 87] on span "Questionnaire" at bounding box center [66, 92] width 79 height 12
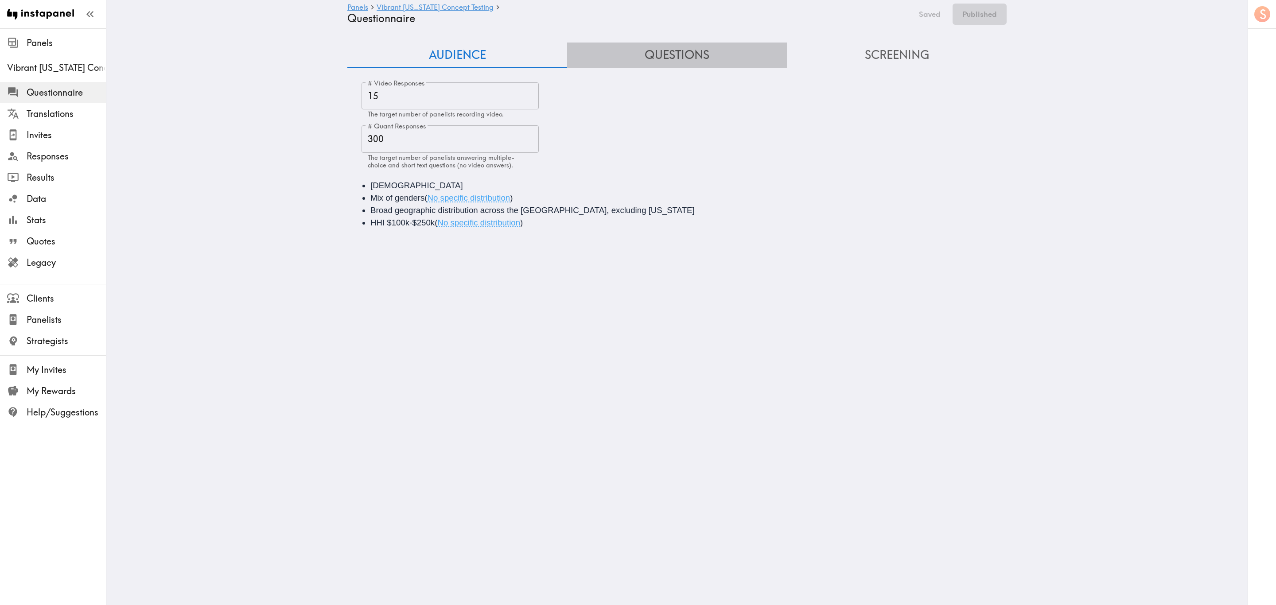
drag, startPoint x: 741, startPoint y: 0, endPoint x: 703, endPoint y: 50, distance: 62.2
click at [703, 50] on button "Questions" at bounding box center [677, 55] width 220 height 25
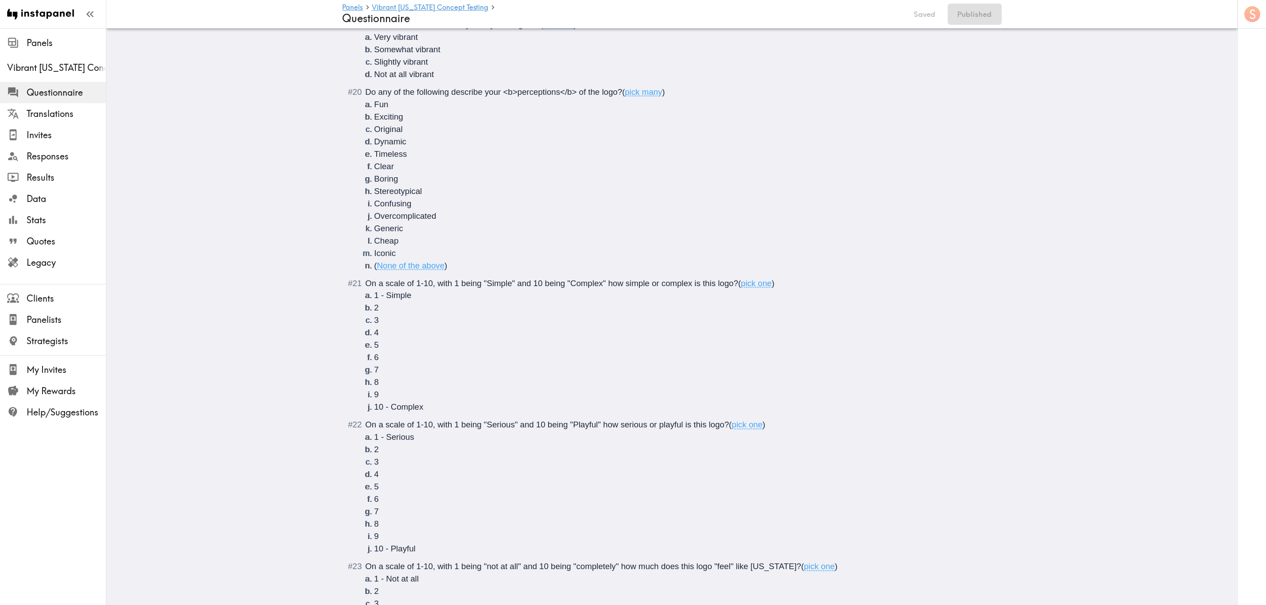
scroll to position [762, 0]
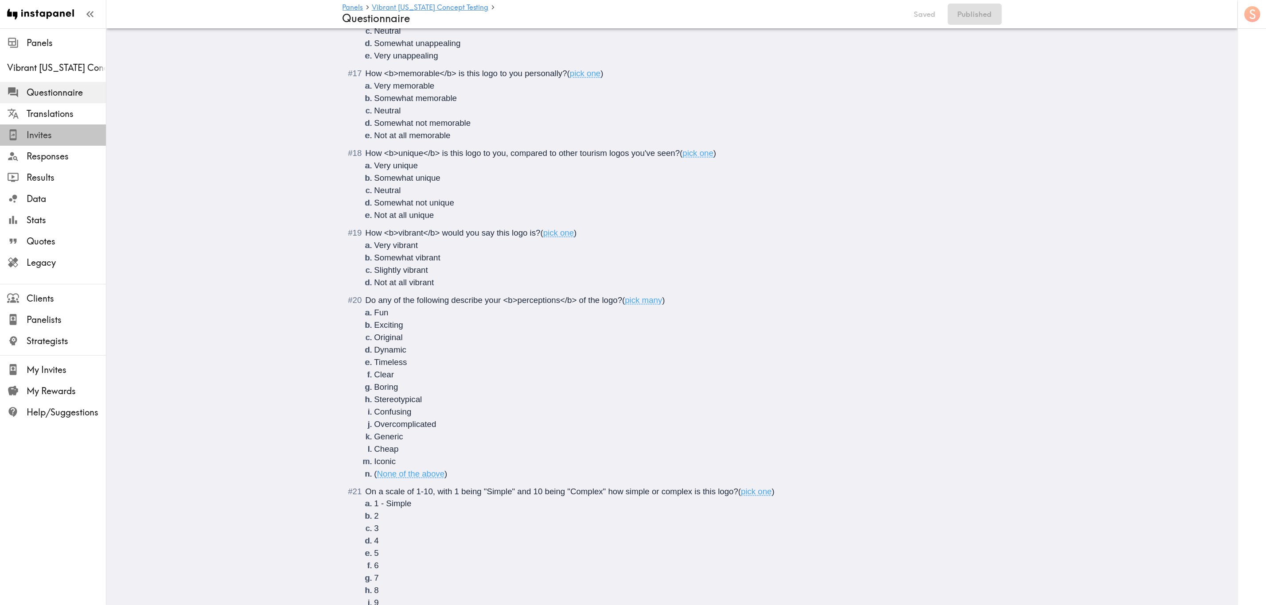
click at [59, 133] on span "Invites" at bounding box center [66, 135] width 79 height 12
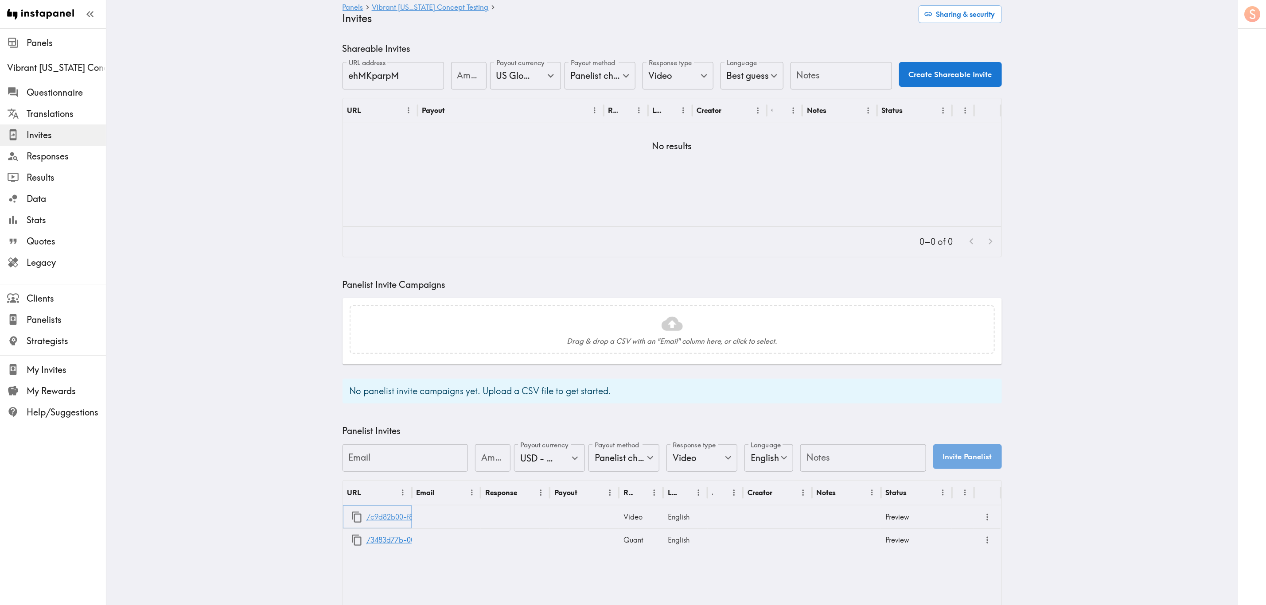
click at [391, 366] on link "/c9d82b00-f83f-485f-bc9f-5da892778394" at bounding box center [437, 517] width 141 height 23
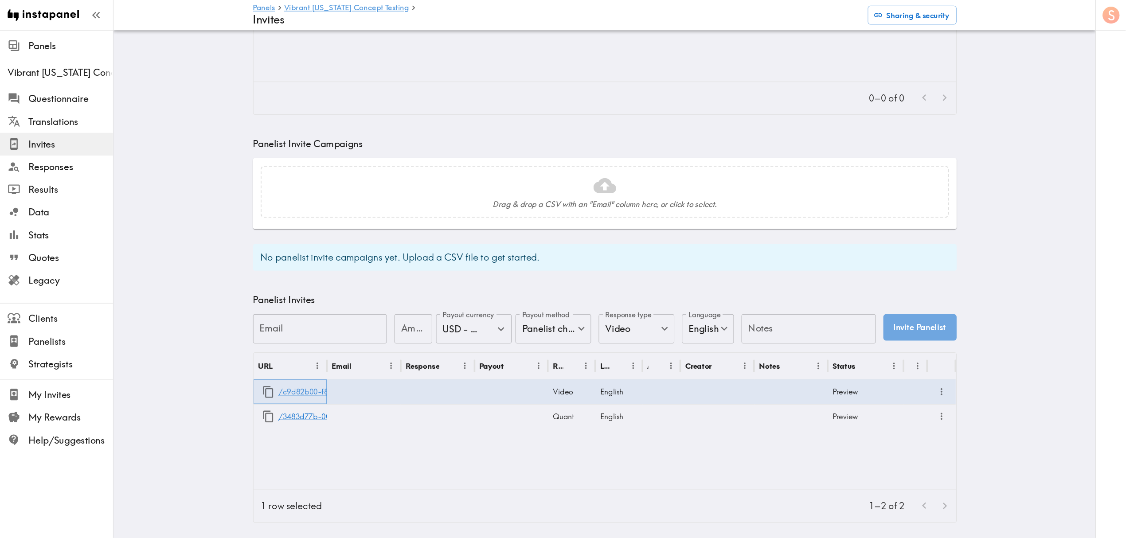
scroll to position [124, 0]
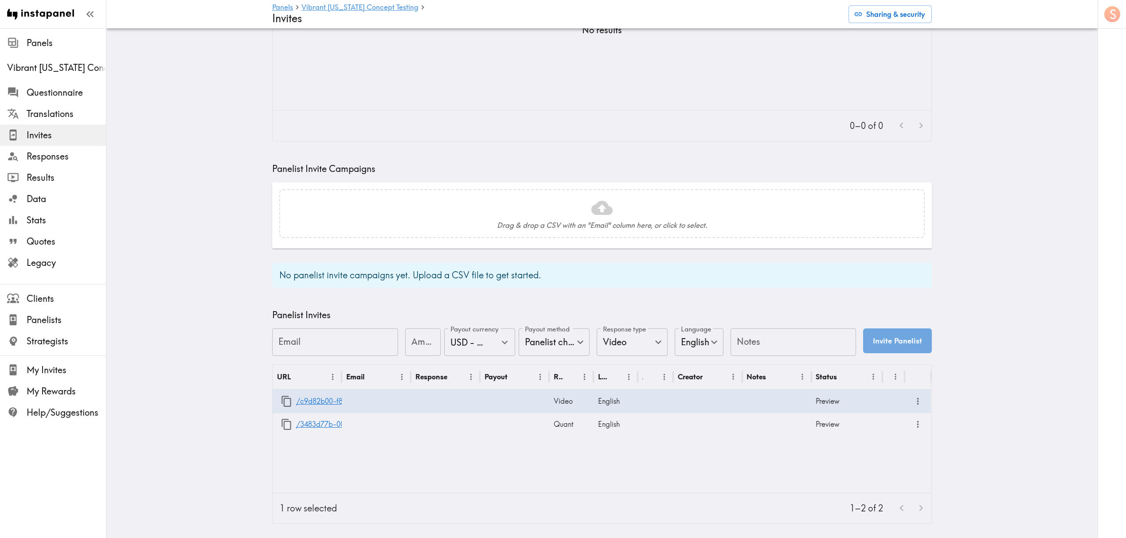
drag, startPoint x: 797, startPoint y: 0, endPoint x: 711, endPoint y: 259, distance: 272.7
click at [721, 246] on div "Drag & drop a CSV with an "Email" column here, or click to select. No panelist …" at bounding box center [602, 234] width 660 height 105
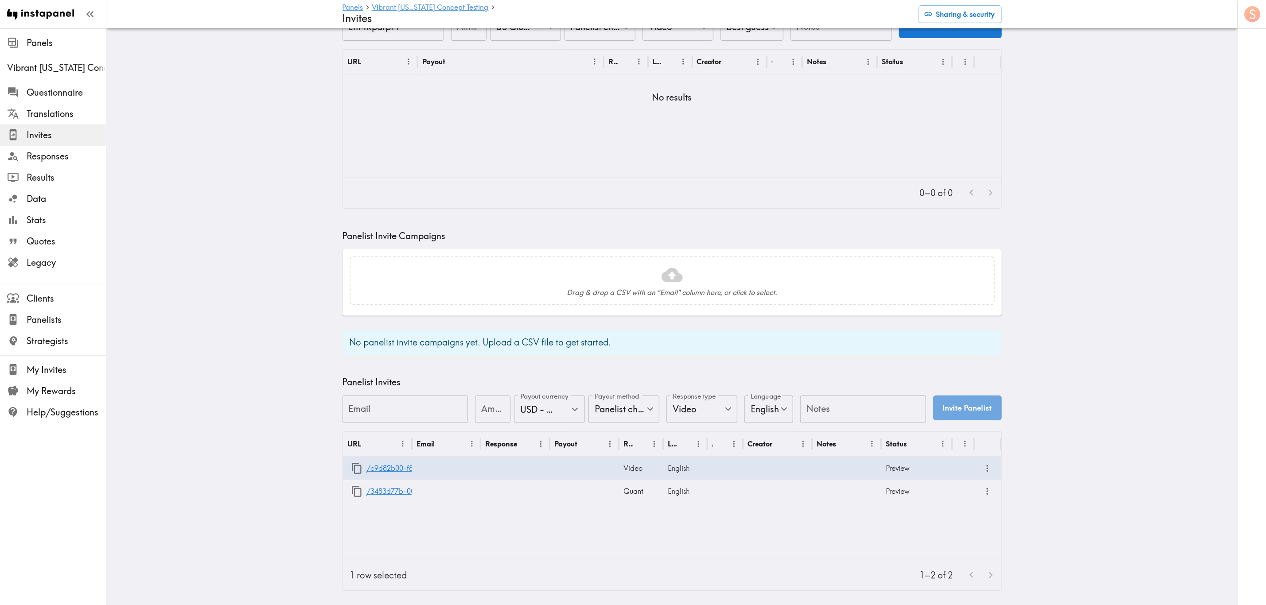
drag, startPoint x: 1097, startPoint y: 2, endPoint x: 731, endPoint y: 342, distance: 499.3
click at [731, 342] on div "No panelist invite campaigns yet. Upload a CSV file to get started." at bounding box center [673, 342] width 660 height 25
click at [396, 366] on link "/3483d77b-005c-47ab-b488-015f10095a6f" at bounding box center [439, 491] width 145 height 23
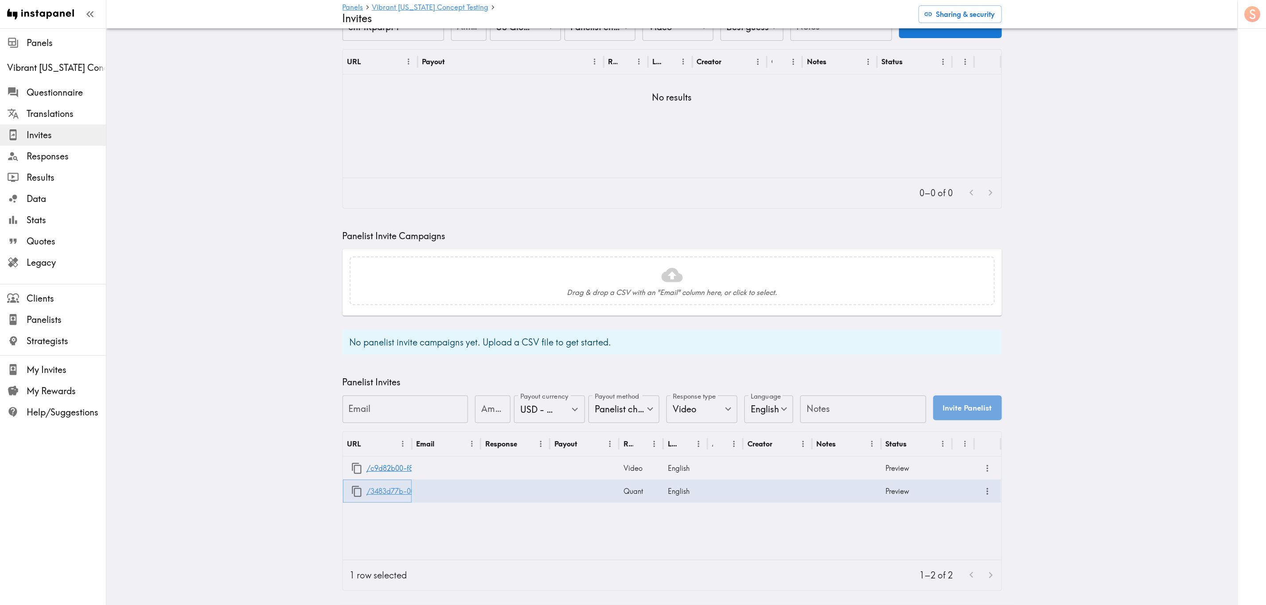
click at [393, 366] on link "/3483d77b-005c-47ab-b488-015f10095a6f" at bounding box center [439, 491] width 145 height 23
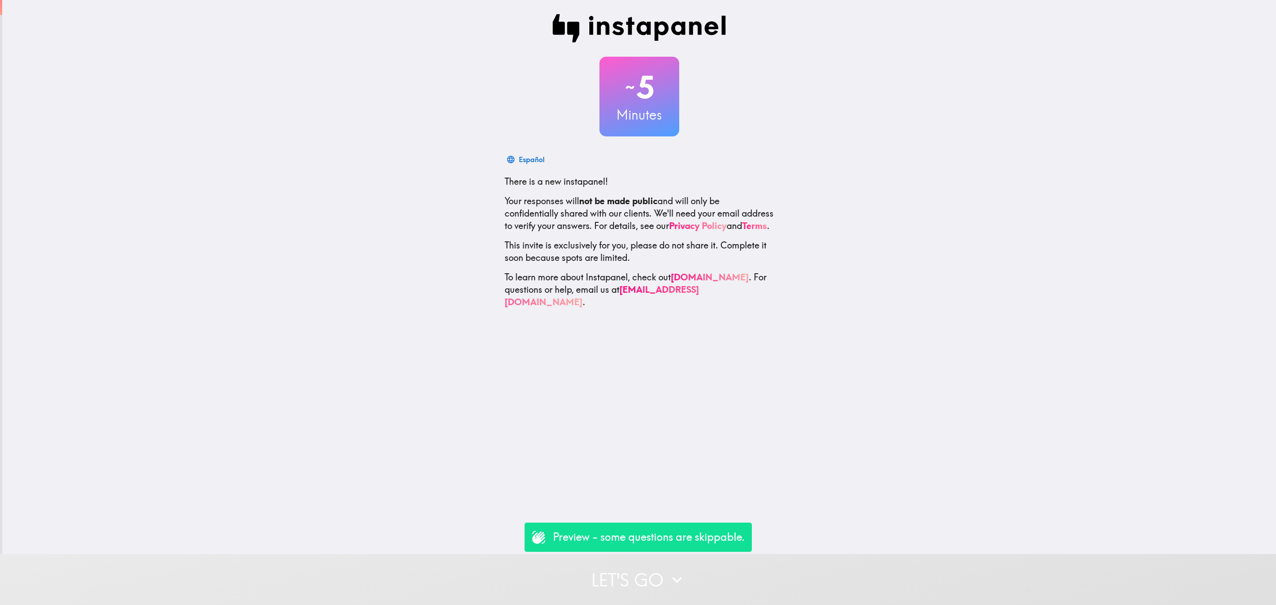
click at [614, 564] on button "Let's go" at bounding box center [638, 579] width 1276 height 51
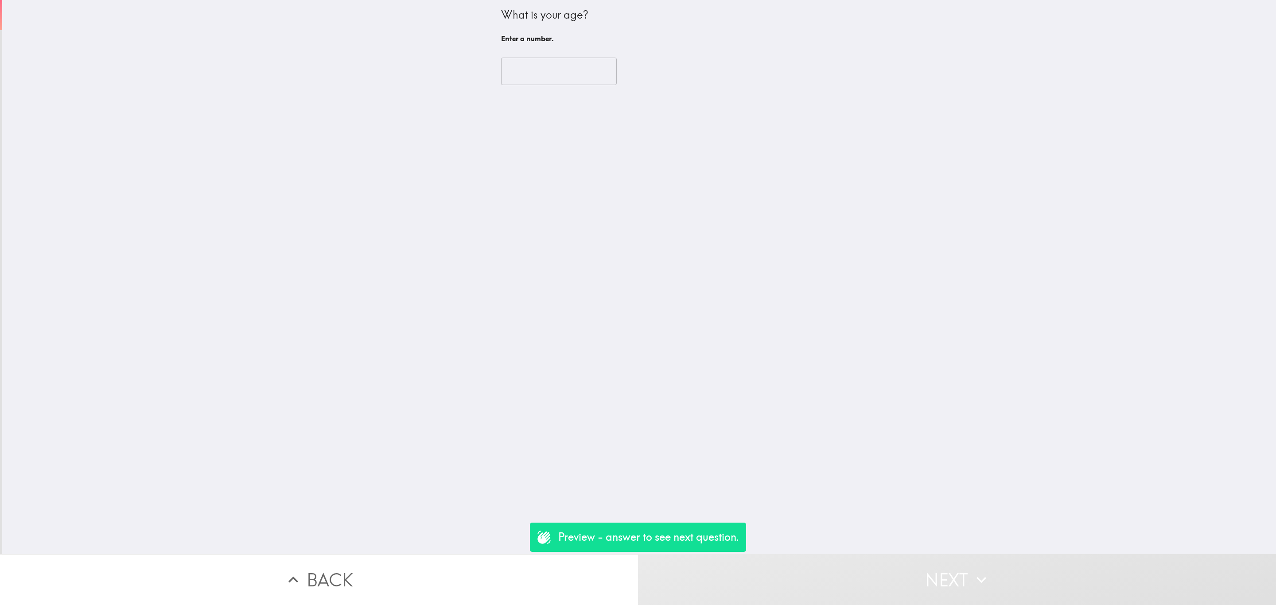
click at [511, 74] on input "number" at bounding box center [559, 71] width 116 height 27
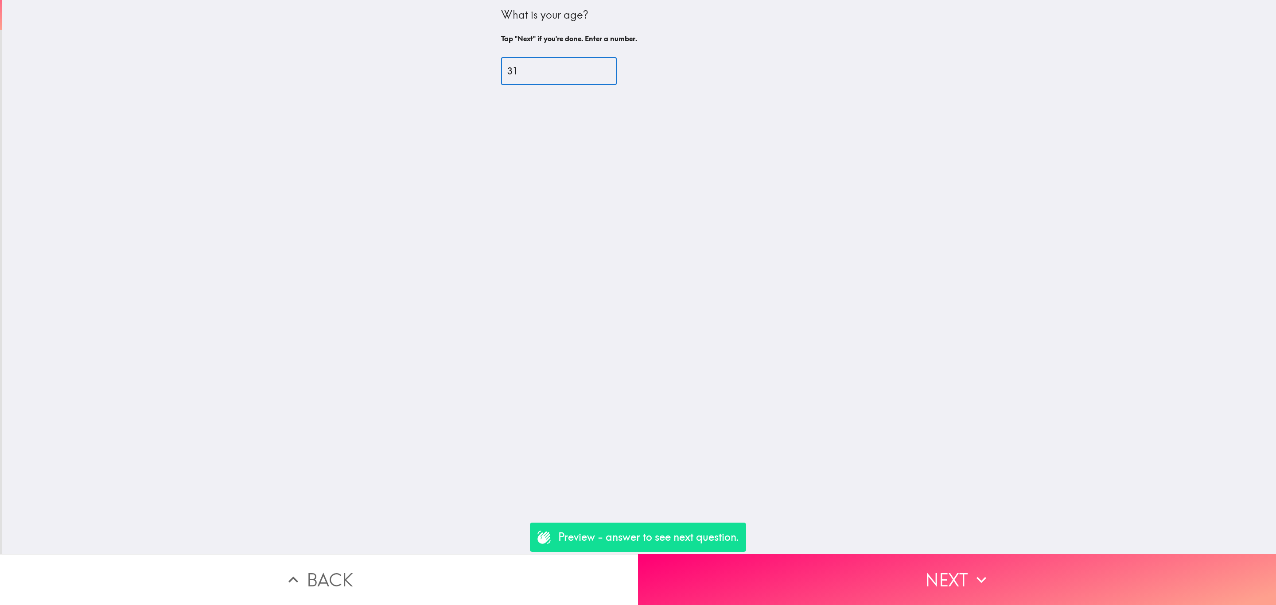
type input "31"
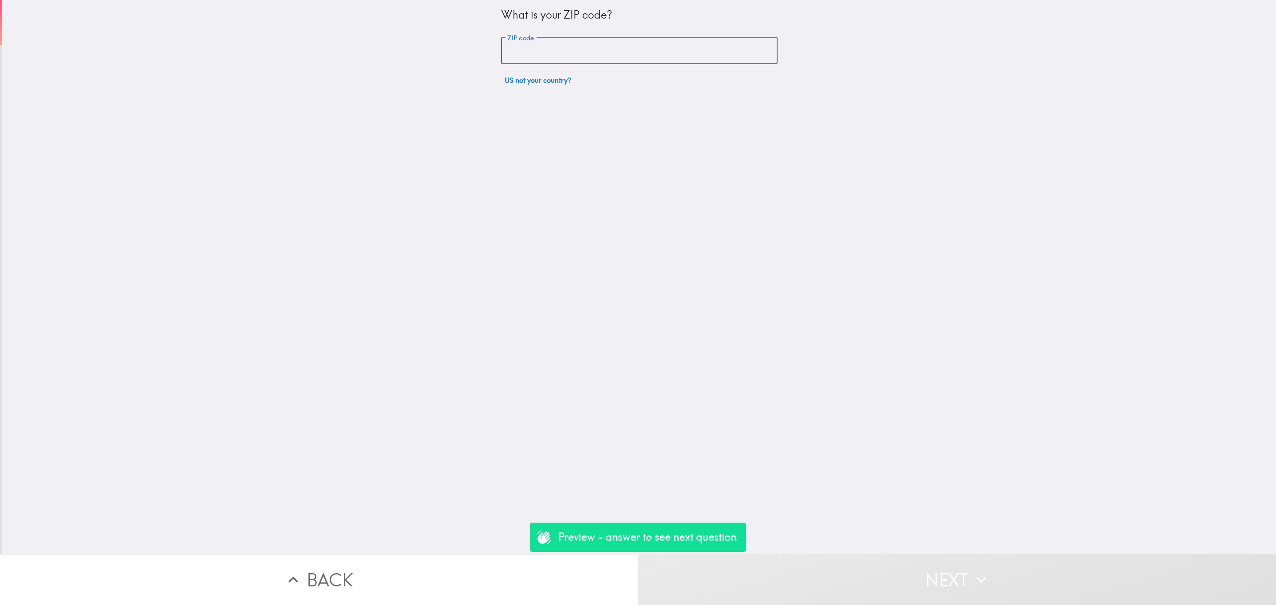
click at [503, 62] on input "ZIP code" at bounding box center [639, 50] width 277 height 27
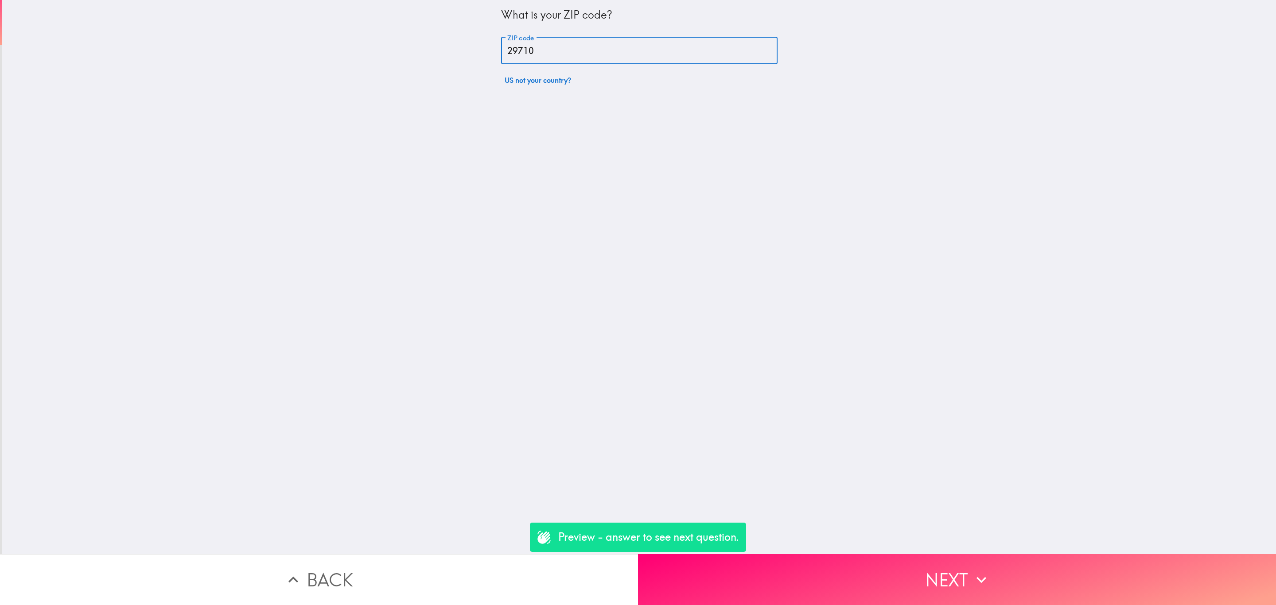
type input "29710"
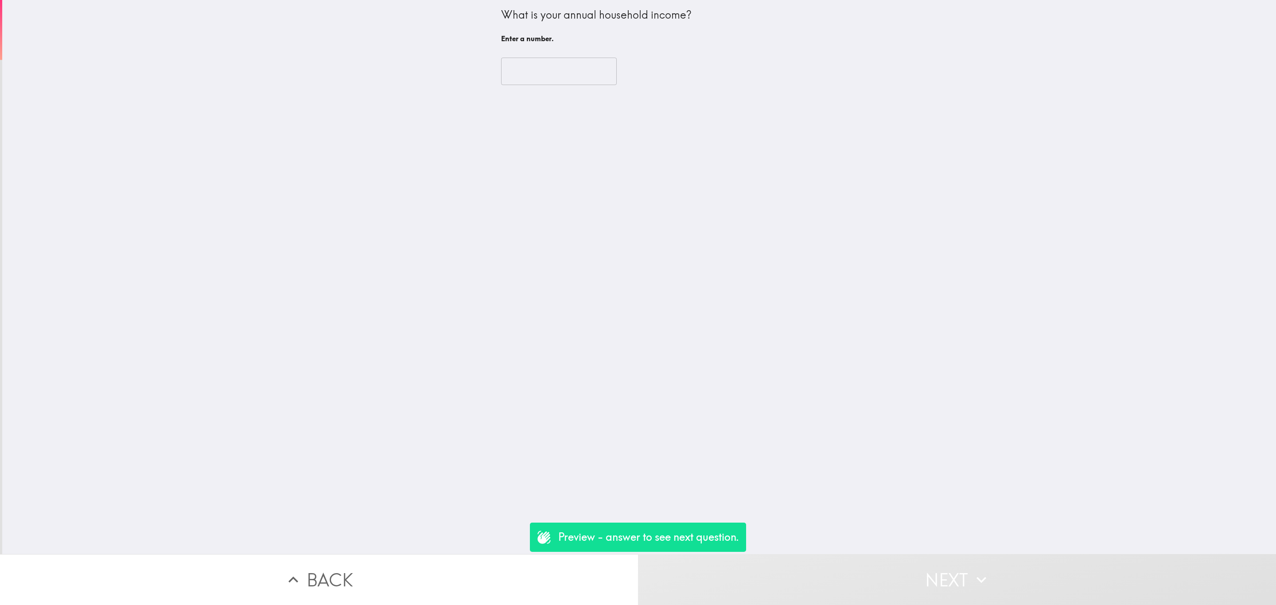
click at [508, 48] on div "​" at bounding box center [639, 71] width 277 height 49
click at [512, 55] on div "​" at bounding box center [639, 71] width 277 height 49
click at [543, 62] on input "number" at bounding box center [559, 71] width 116 height 27
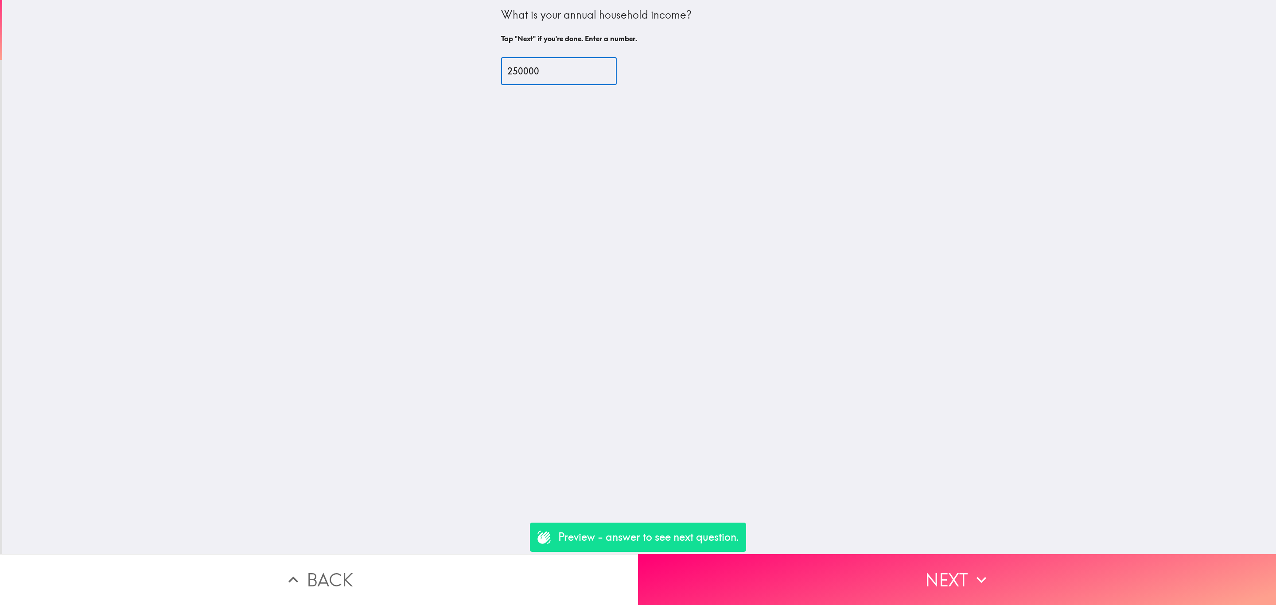
type input "250000"
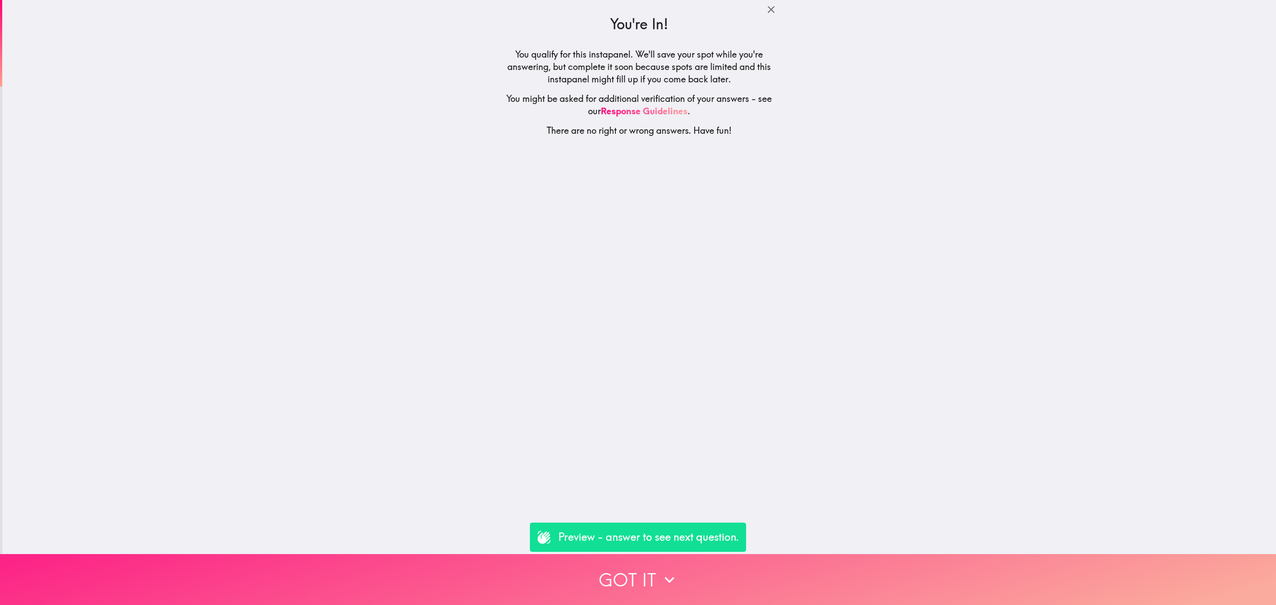
click at [664, 556] on button "Got it" at bounding box center [638, 579] width 1276 height 51
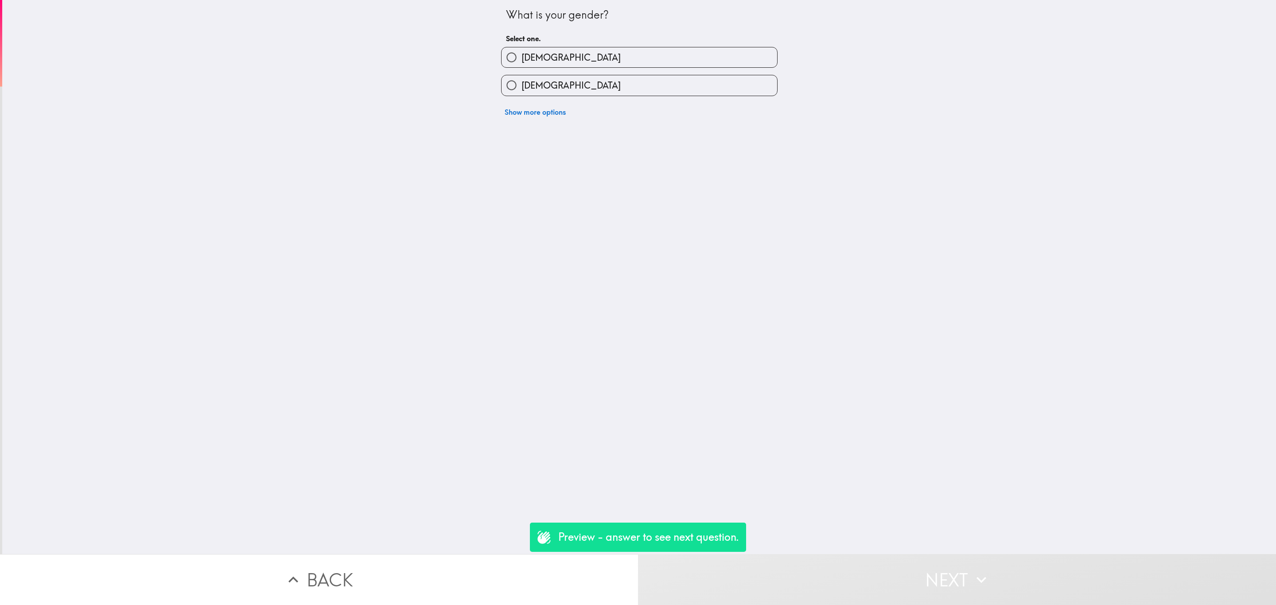
click at [643, 91] on label "[DEMOGRAPHIC_DATA]" at bounding box center [640, 85] width 276 height 20
click at [522, 91] on input "[DEMOGRAPHIC_DATA]" at bounding box center [512, 85] width 20 height 20
radio input "true"
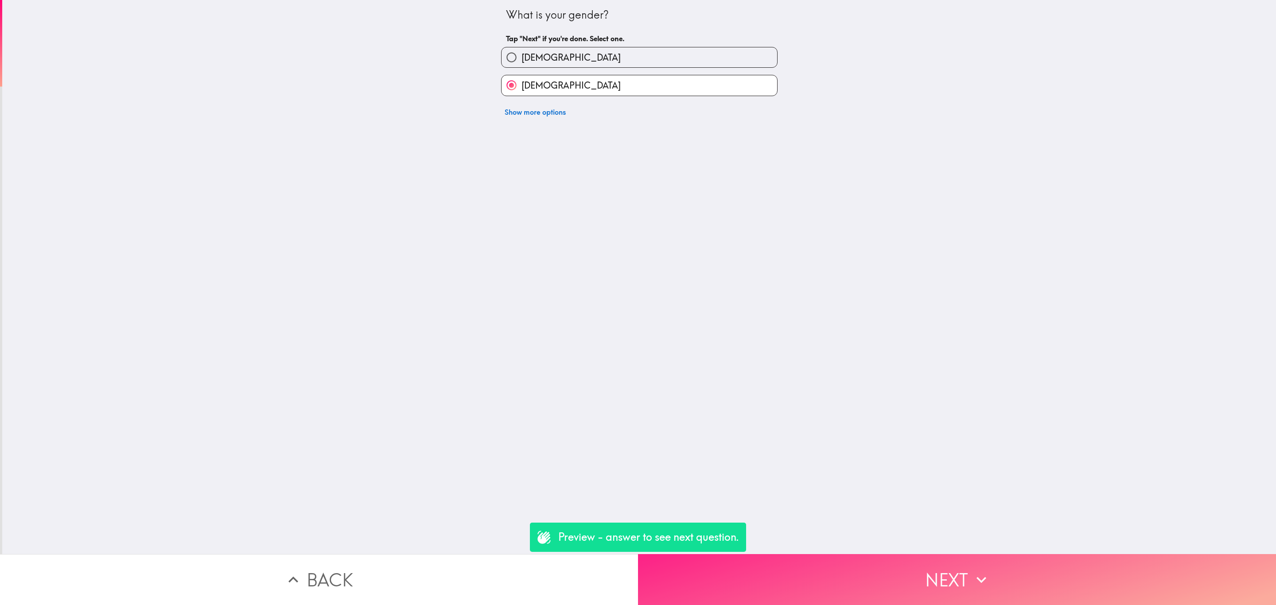
click at [766, 585] on button "Next" at bounding box center [957, 579] width 638 height 51
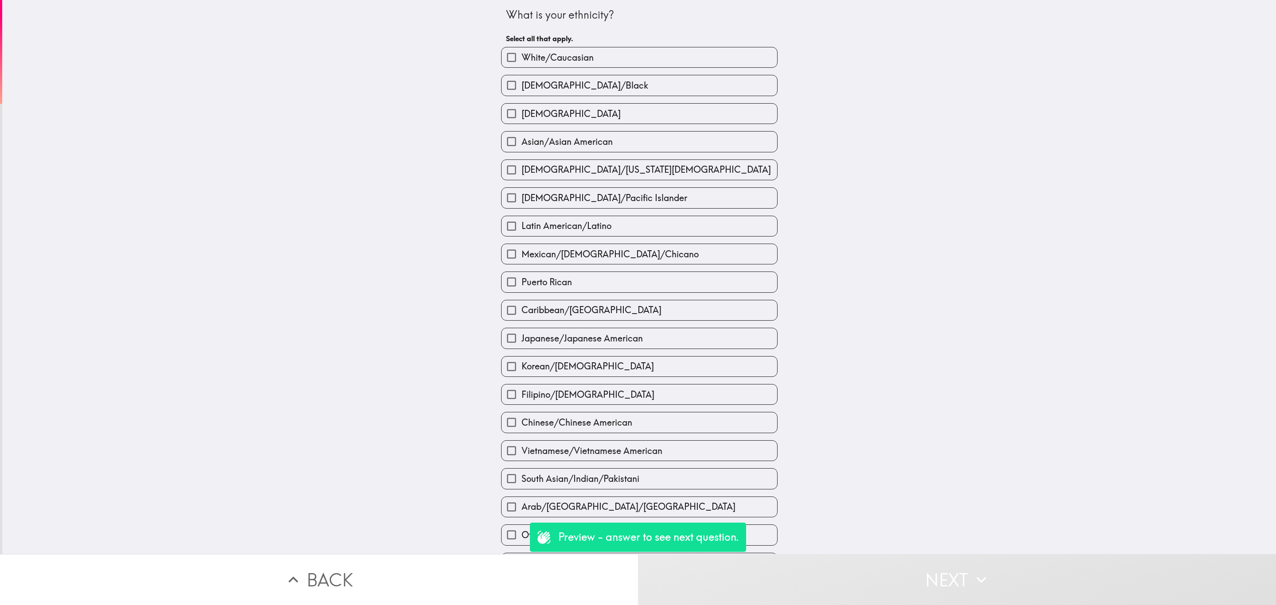
drag, startPoint x: 598, startPoint y: 113, endPoint x: 701, endPoint y: 418, distance: 321.8
click at [598, 114] on label "[DEMOGRAPHIC_DATA]" at bounding box center [640, 114] width 276 height 20
click at [522, 114] on input "[DEMOGRAPHIC_DATA]" at bounding box center [512, 114] width 20 height 20
checkbox input "true"
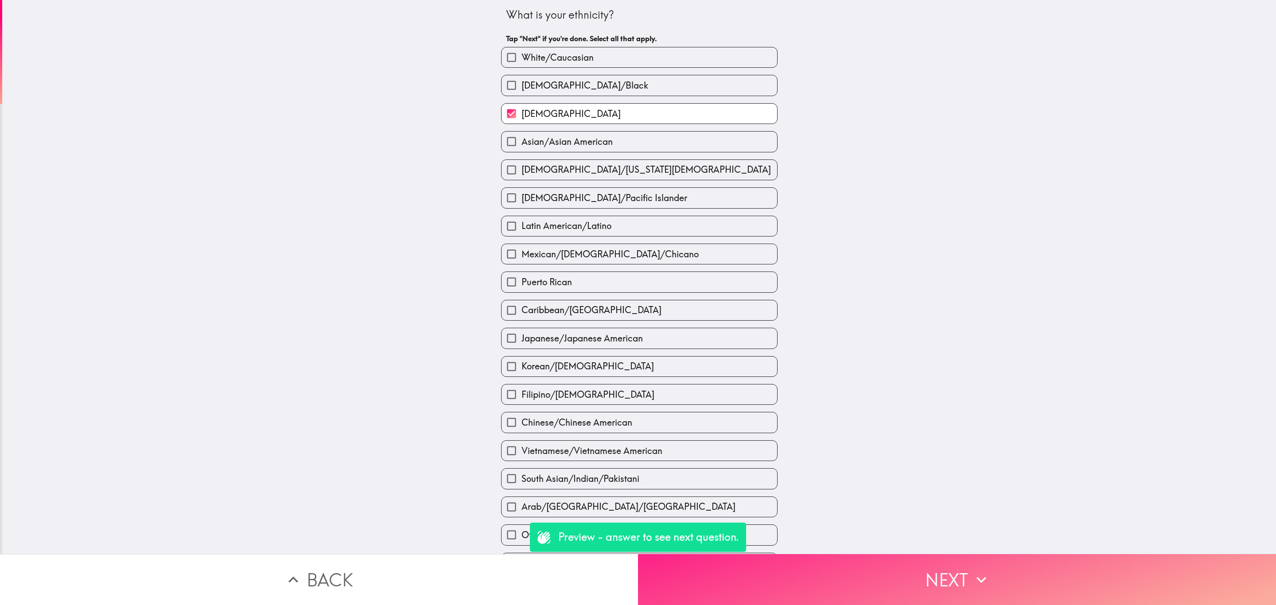
click at [790, 554] on button "Next" at bounding box center [957, 579] width 638 height 51
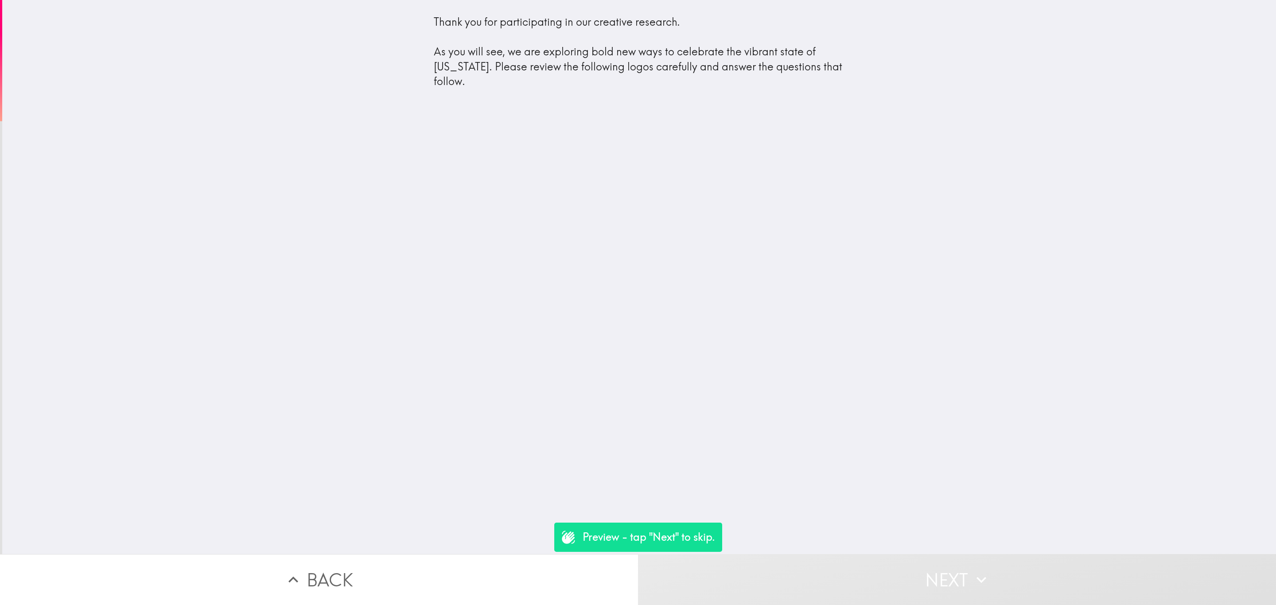
click at [883, 576] on button "Next" at bounding box center [957, 579] width 638 height 51
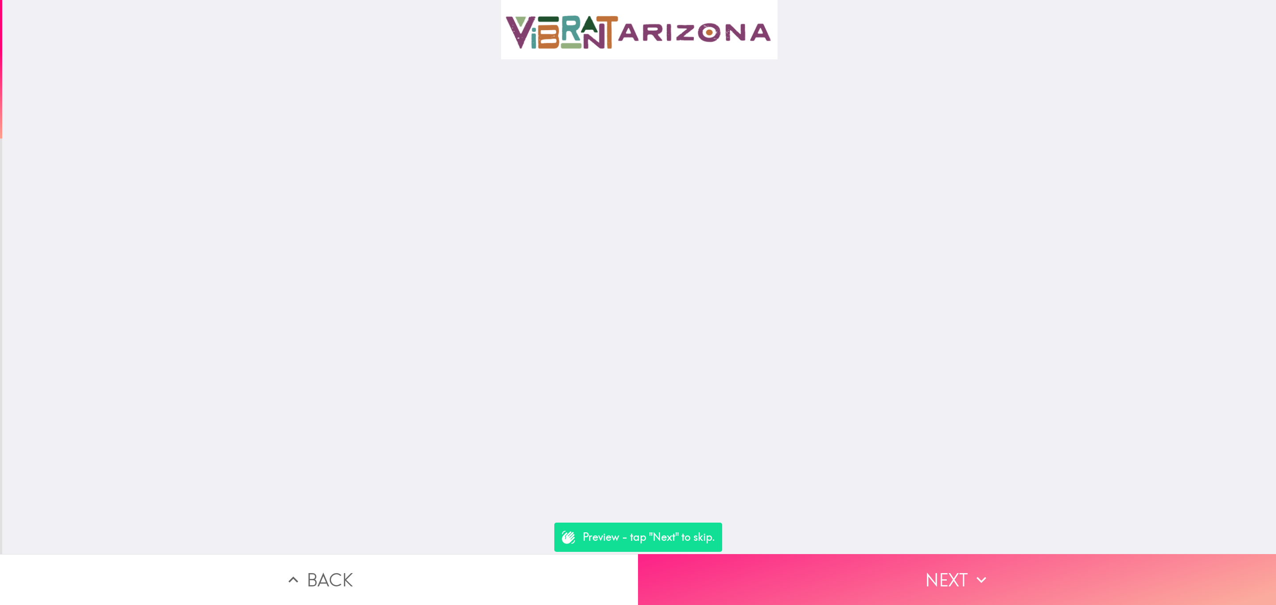
click at [773, 570] on button "Next" at bounding box center [957, 579] width 638 height 51
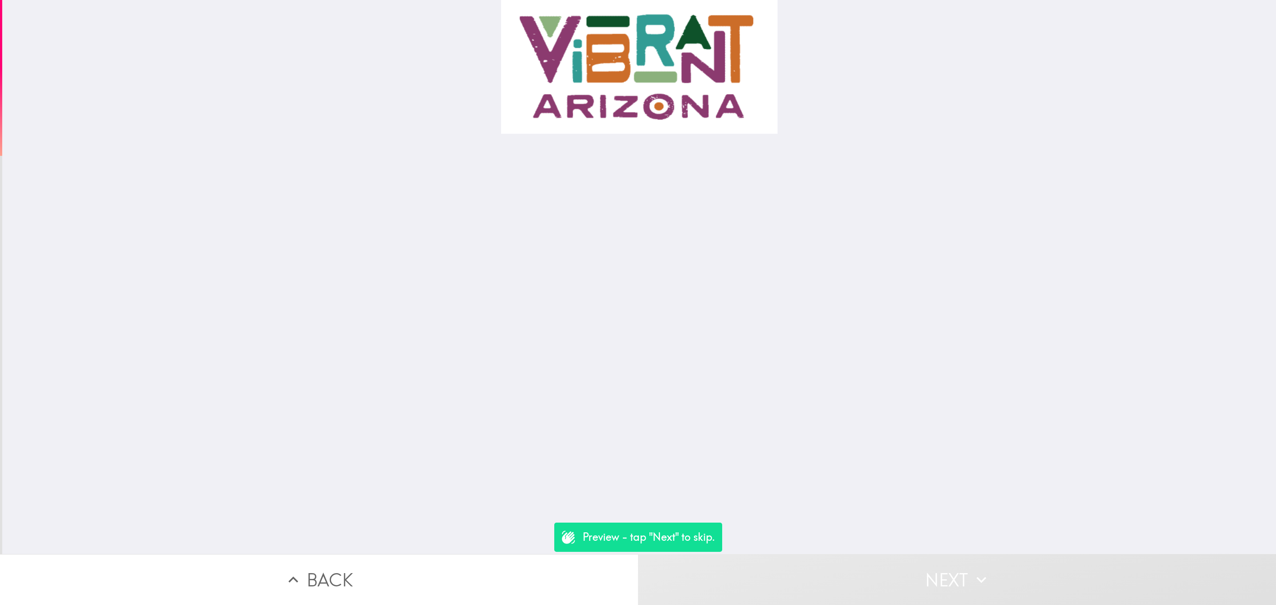
click at [779, 565] on button "Next" at bounding box center [957, 579] width 638 height 51
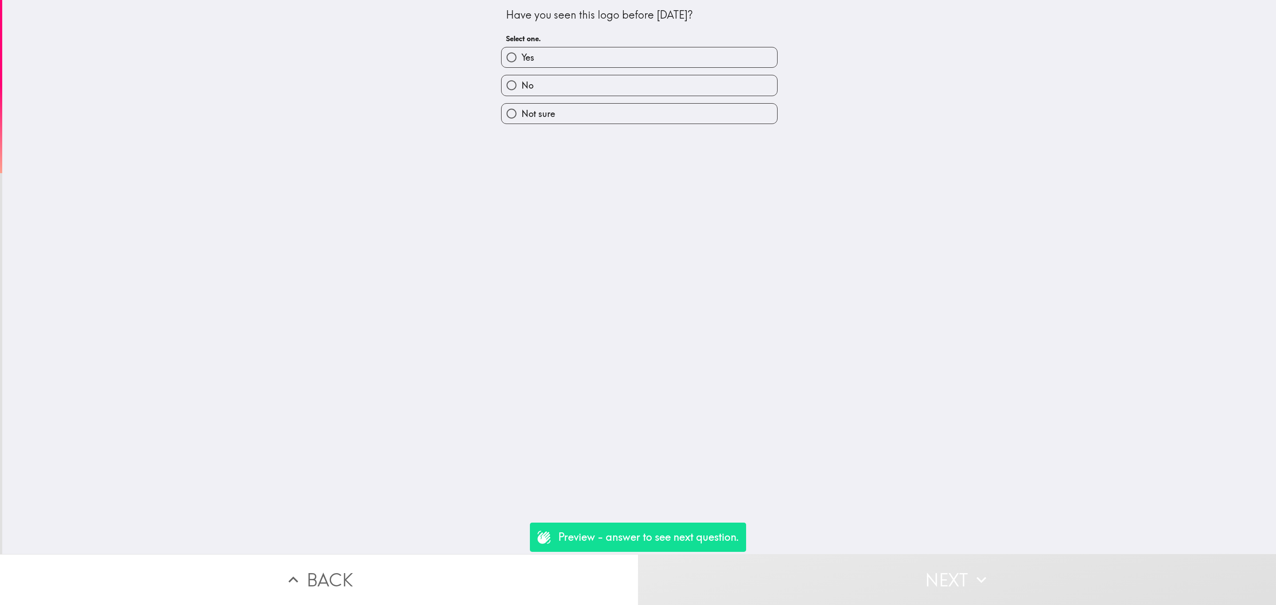
click at [478, 567] on button "Back" at bounding box center [319, 579] width 638 height 51
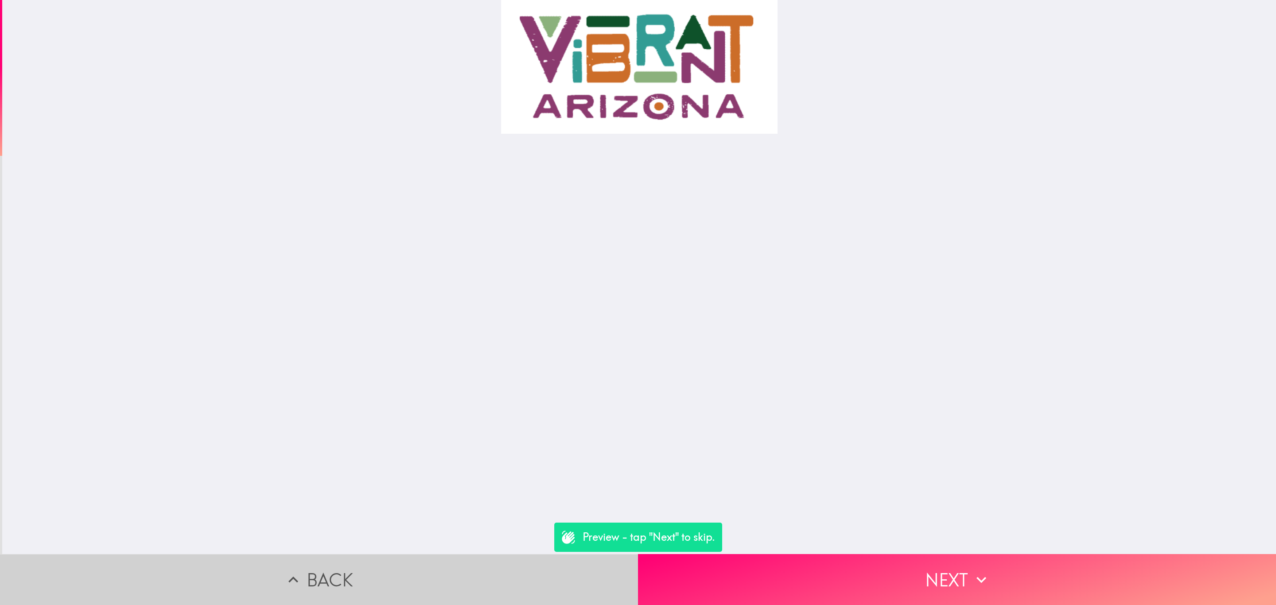
click at [478, 567] on button "Back" at bounding box center [319, 579] width 638 height 51
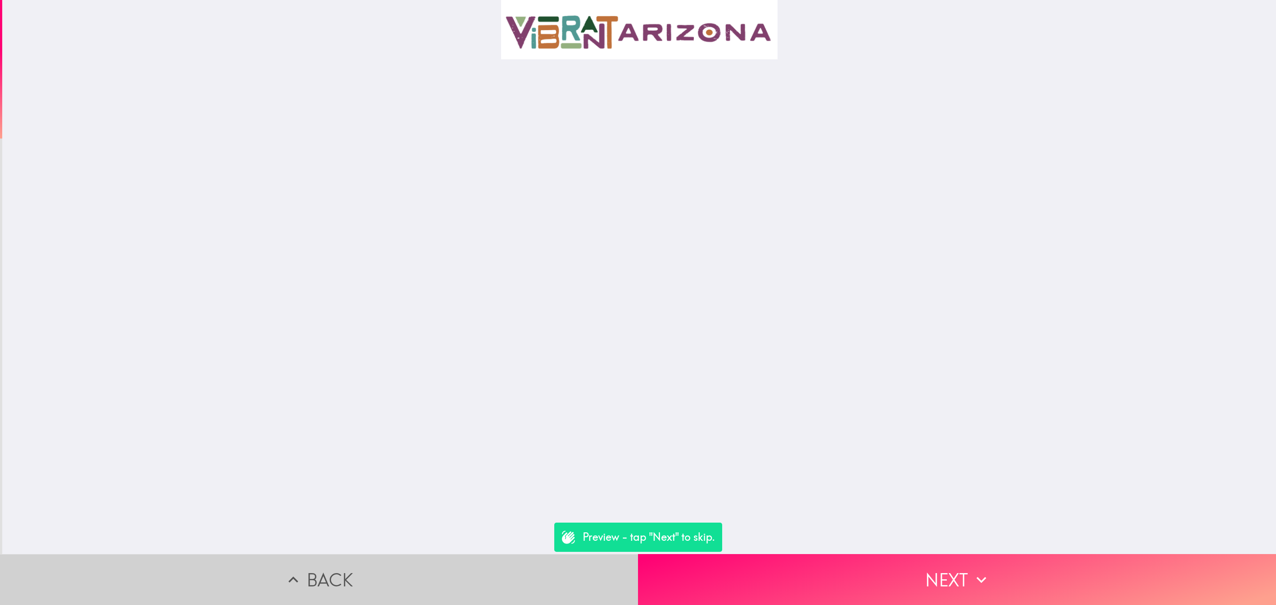
click at [485, 565] on button "Back" at bounding box center [319, 579] width 638 height 51
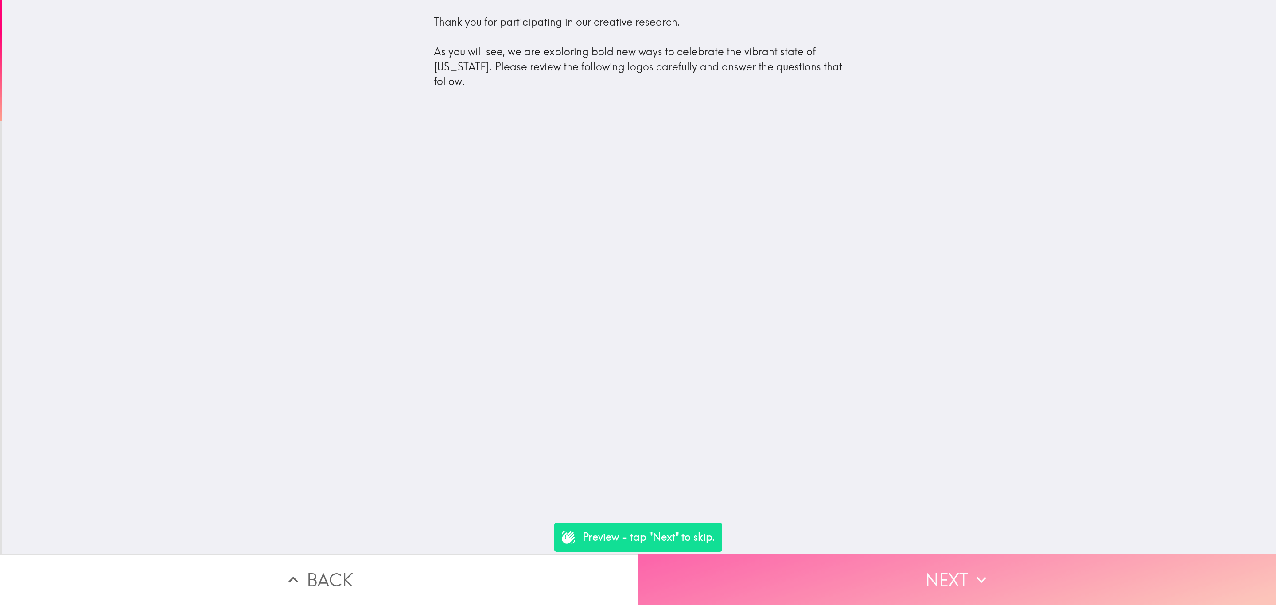
click at [780, 566] on button "Next" at bounding box center [957, 579] width 638 height 51
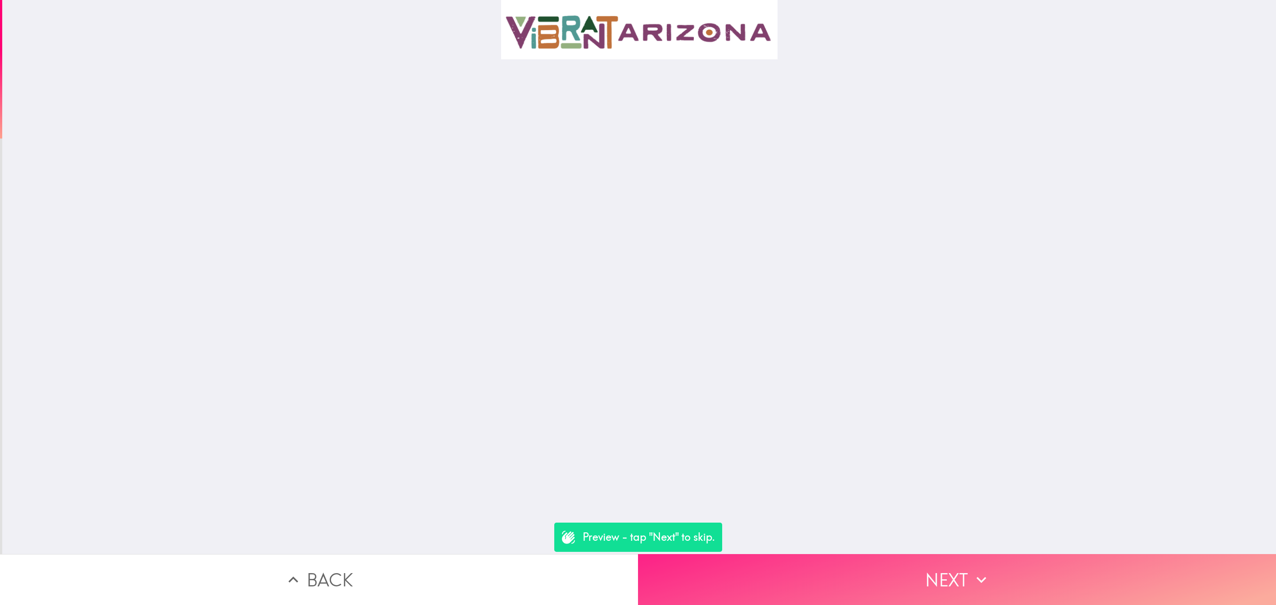
click at [780, 566] on button "Next" at bounding box center [957, 579] width 638 height 51
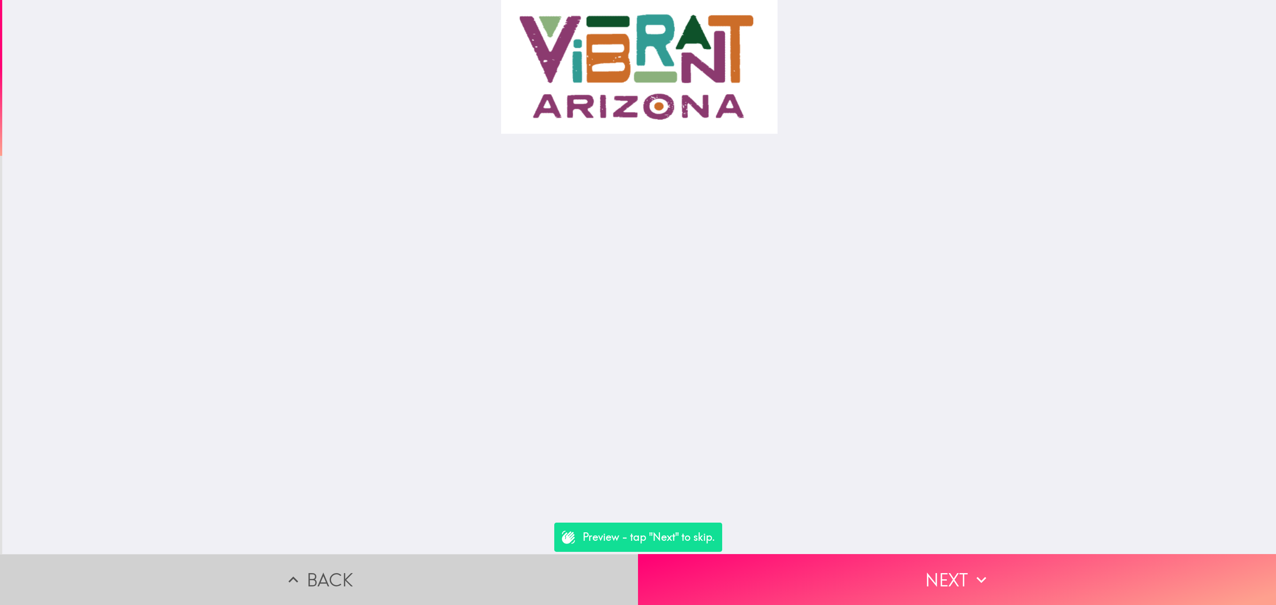
click at [424, 589] on button "Back" at bounding box center [319, 579] width 638 height 51
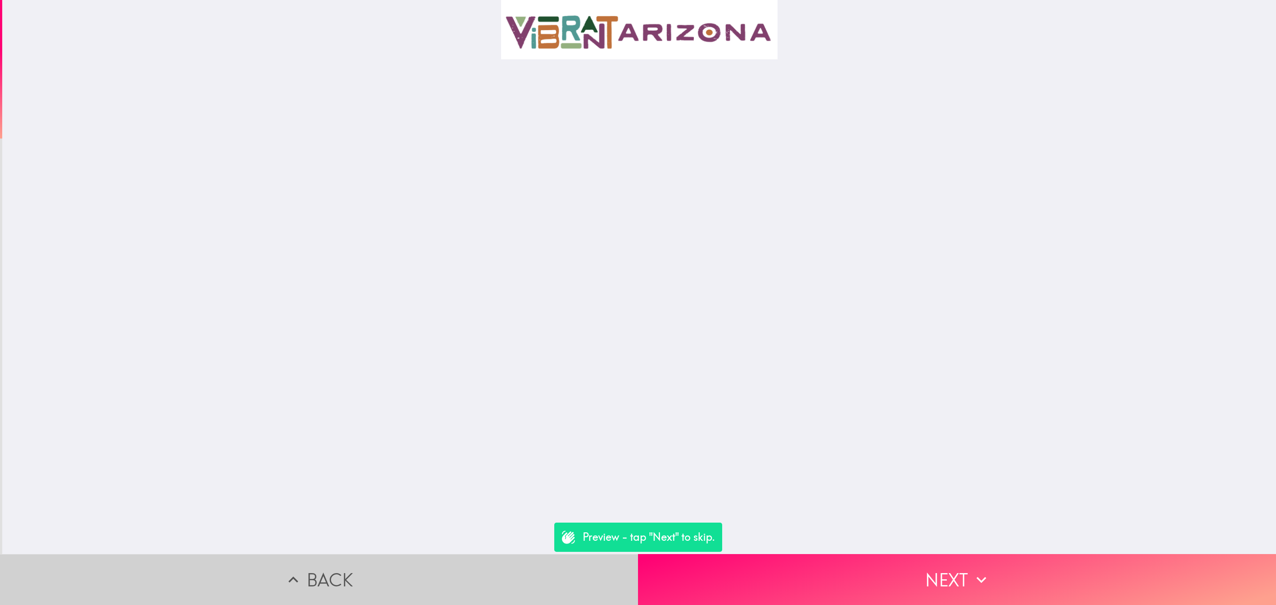
click at [424, 589] on button "Back" at bounding box center [319, 579] width 638 height 51
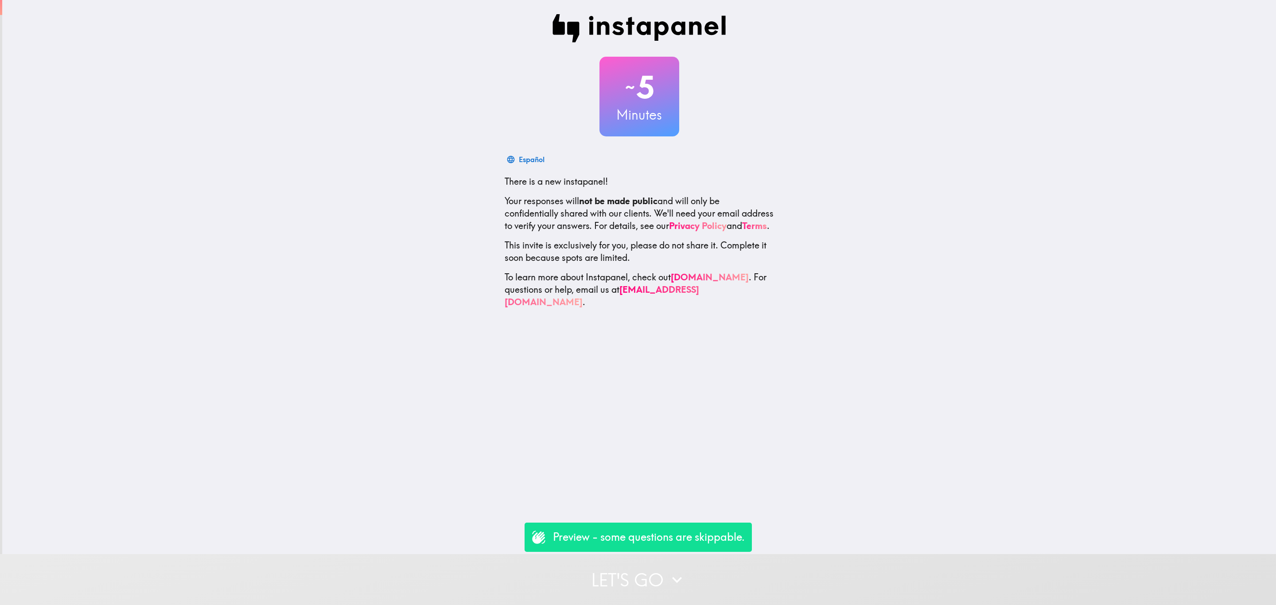
drag, startPoint x: 761, startPoint y: 579, endPoint x: 753, endPoint y: 561, distance: 19.3
click at [761, 580] on button "Let's go" at bounding box center [638, 579] width 1276 height 51
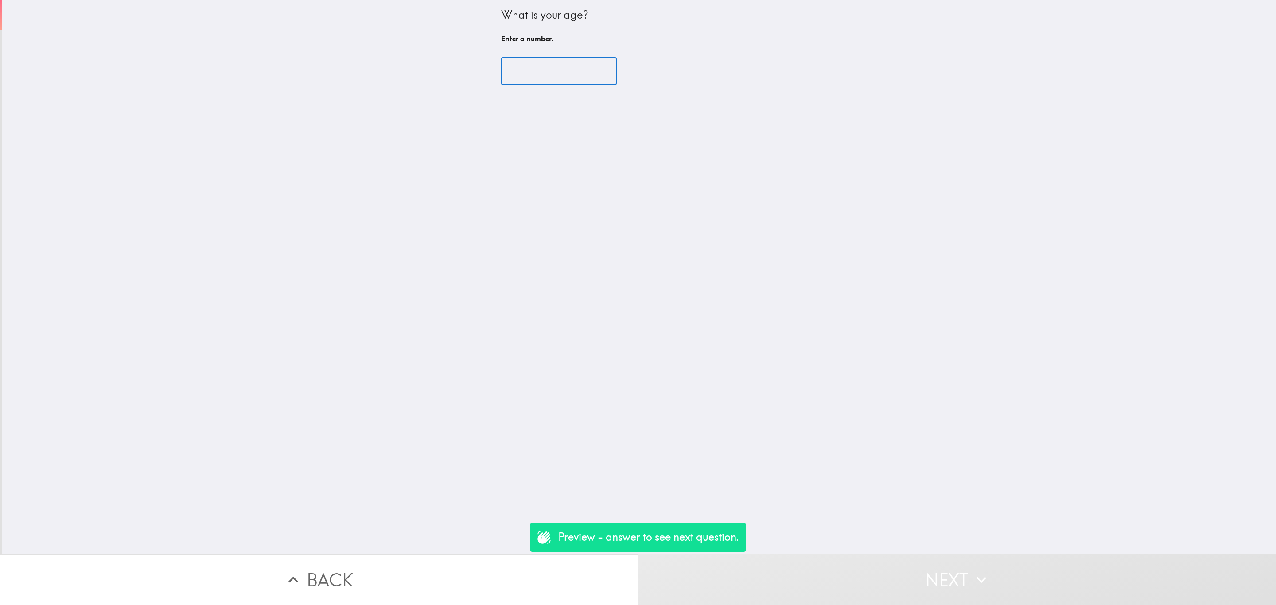
drag, startPoint x: 554, startPoint y: 84, endPoint x: 550, endPoint y: 80, distance: 5.1
click at [550, 80] on input "number" at bounding box center [559, 71] width 116 height 27
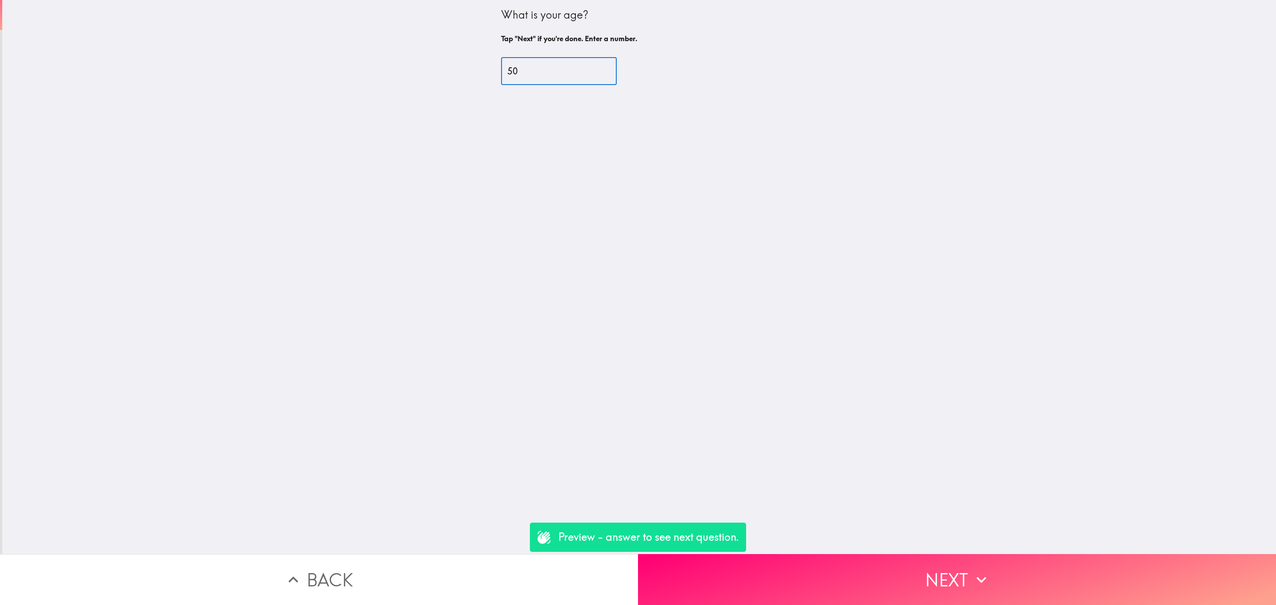
type input "50"
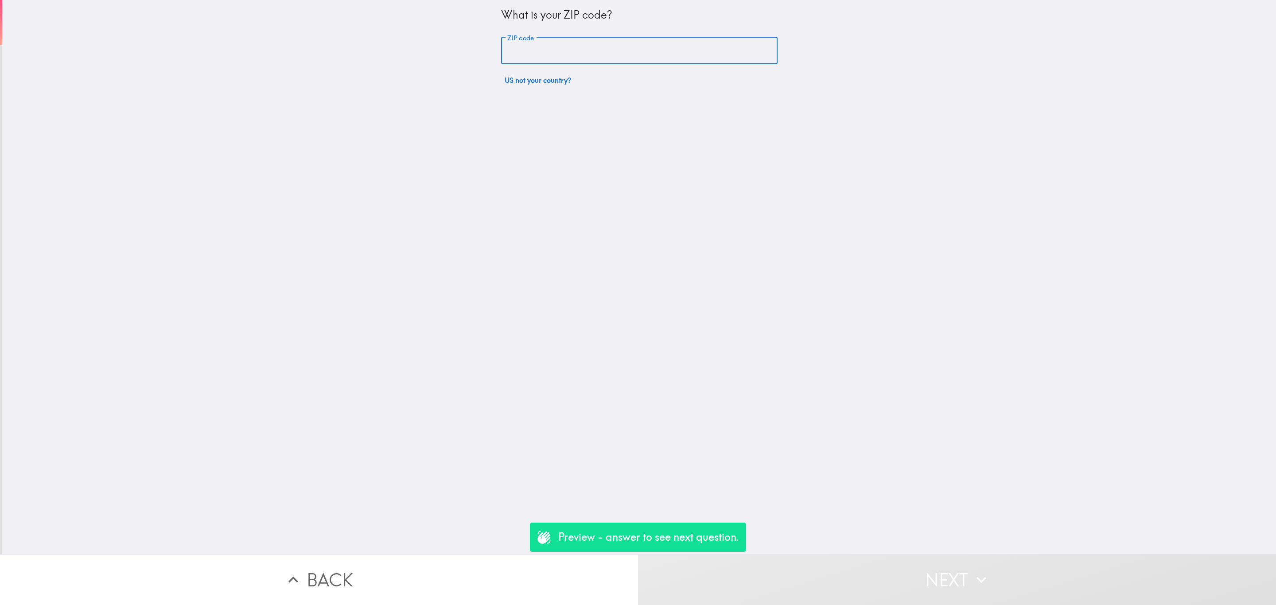
click at [553, 51] on input "ZIP code" at bounding box center [639, 50] width 277 height 27
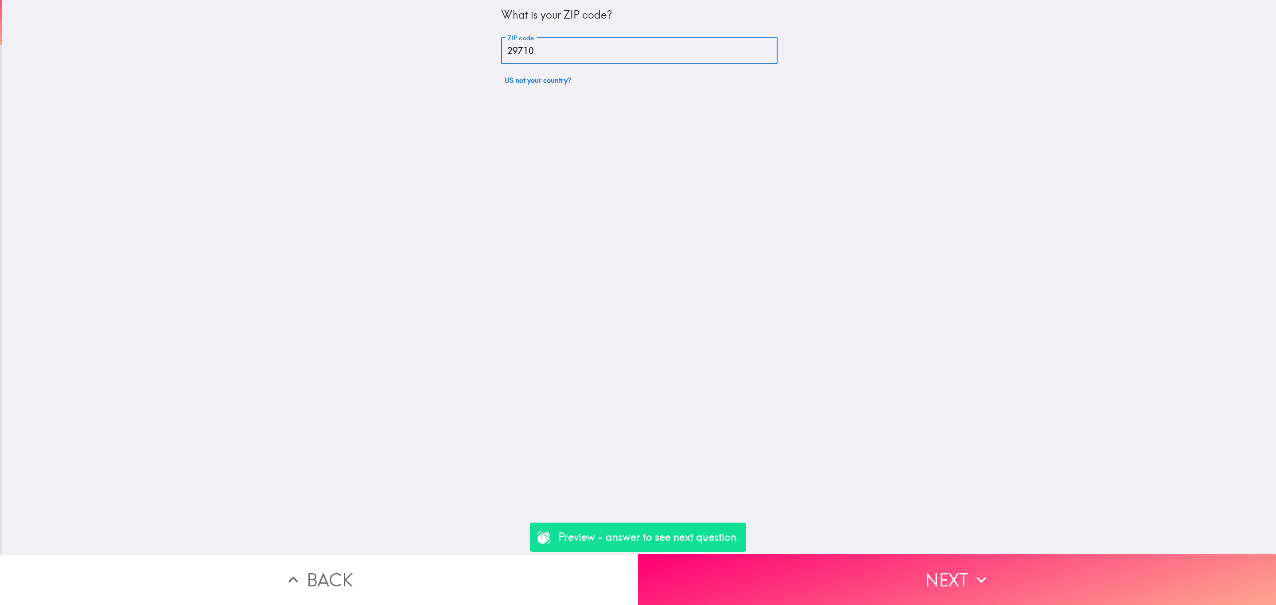
type input "29710"
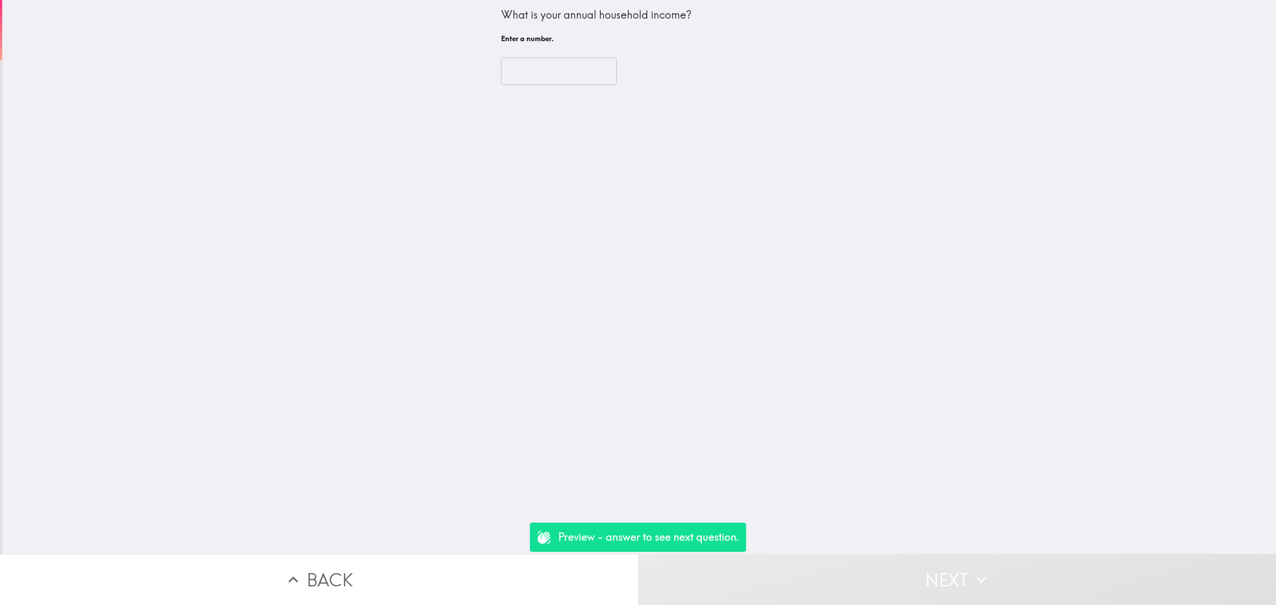
click at [515, 70] on input "number" at bounding box center [559, 71] width 116 height 27
type input "5"
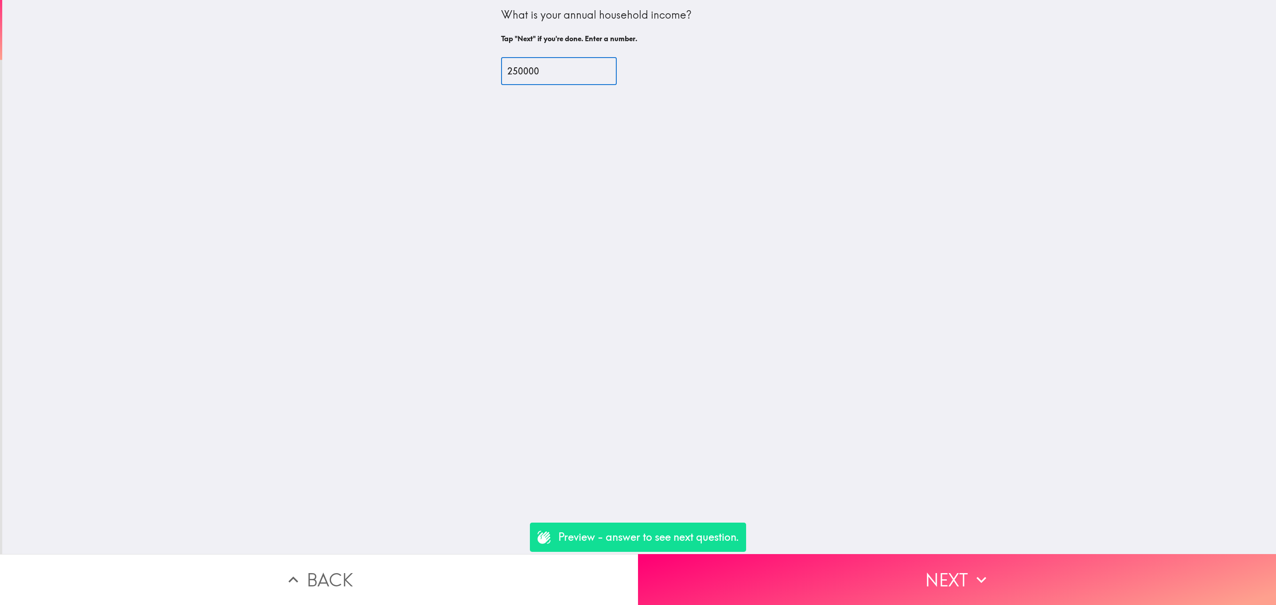
type input "250000"
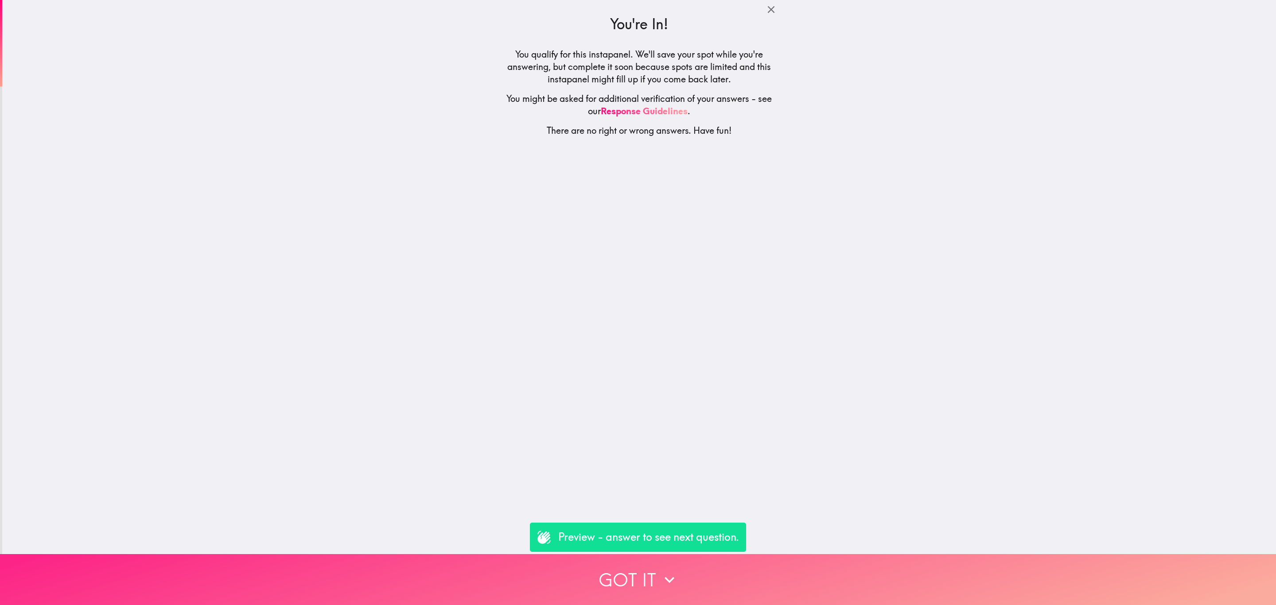
drag, startPoint x: 644, startPoint y: 568, endPoint x: 653, endPoint y: 568, distance: 8.9
click at [644, 568] on button "Got it" at bounding box center [638, 579] width 1276 height 51
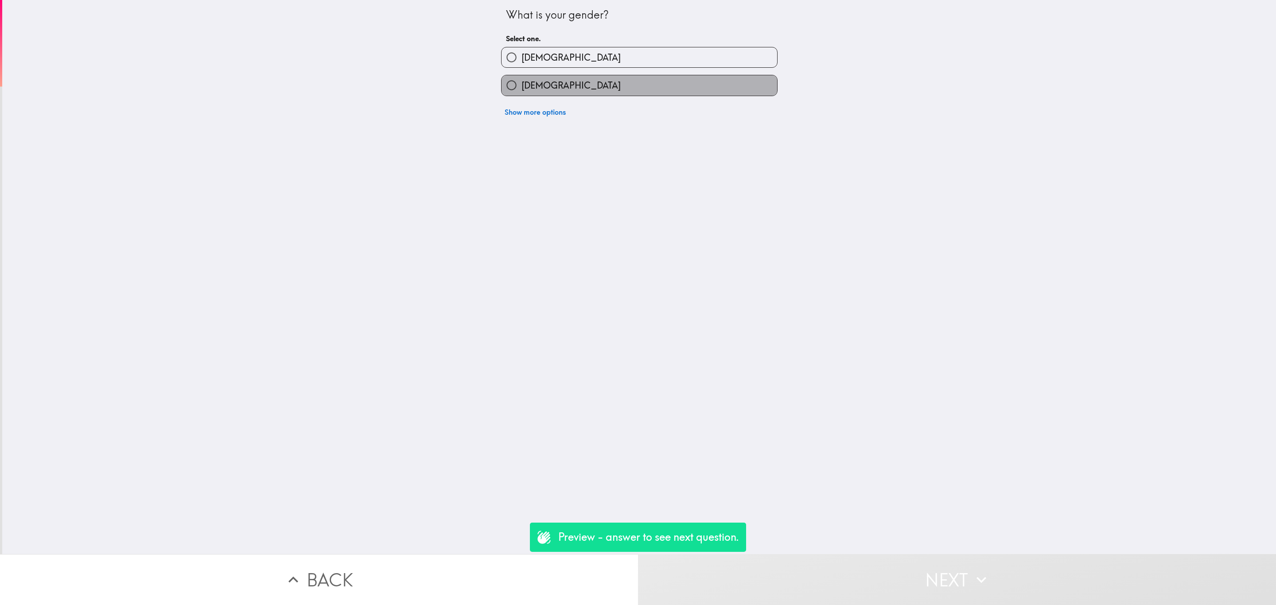
click at [577, 89] on label "[DEMOGRAPHIC_DATA]" at bounding box center [640, 85] width 276 height 20
click at [522, 89] on input "[DEMOGRAPHIC_DATA]" at bounding box center [512, 85] width 20 height 20
radio input "true"
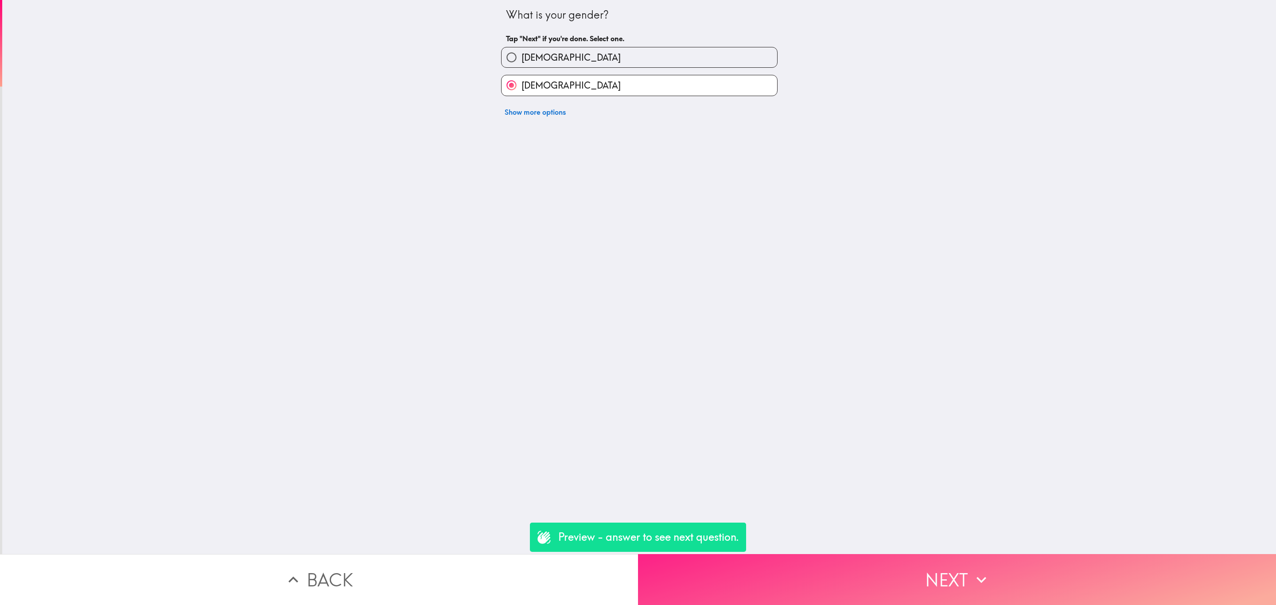
click at [915, 579] on button "Next" at bounding box center [957, 579] width 638 height 51
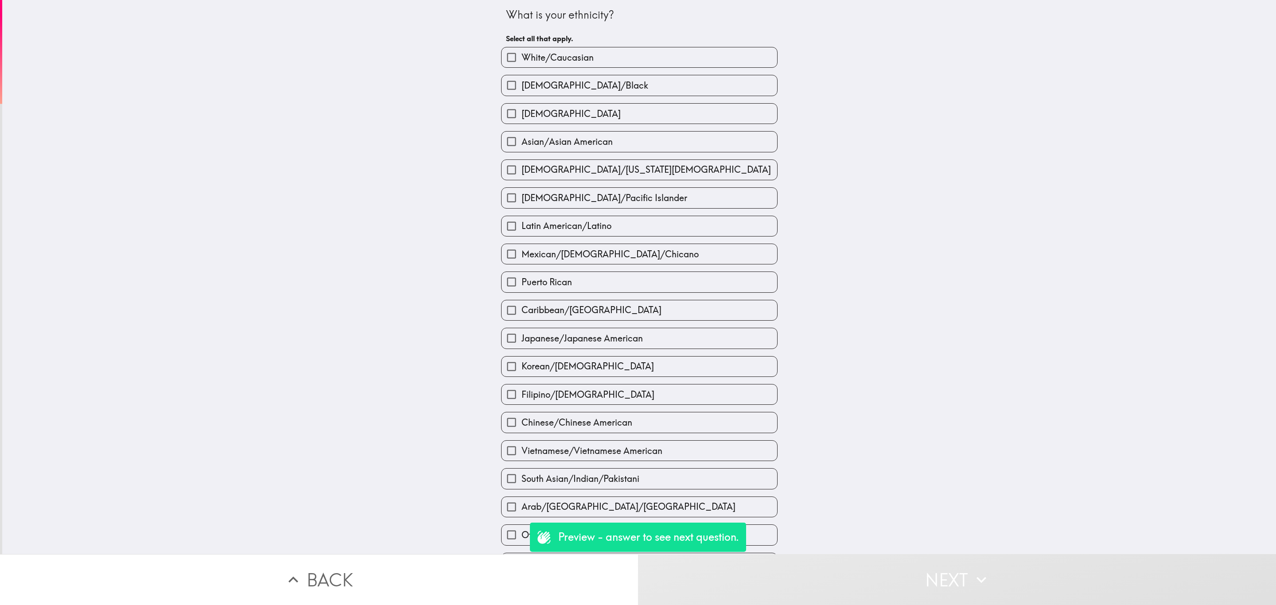
click at [596, 163] on label "[DEMOGRAPHIC_DATA]/[US_STATE][DEMOGRAPHIC_DATA]" at bounding box center [640, 170] width 276 height 20
click at [522, 163] on input "[DEMOGRAPHIC_DATA]/[US_STATE][DEMOGRAPHIC_DATA]" at bounding box center [512, 170] width 20 height 20
checkbox input "true"
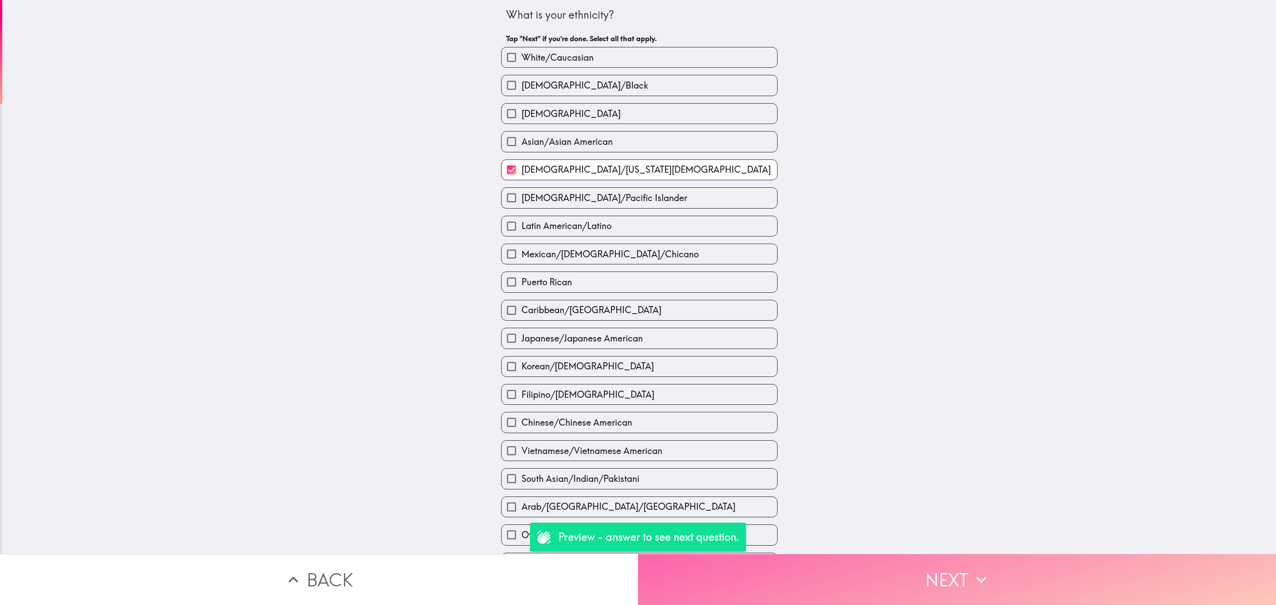
click at [1040, 556] on button "Next" at bounding box center [957, 579] width 638 height 51
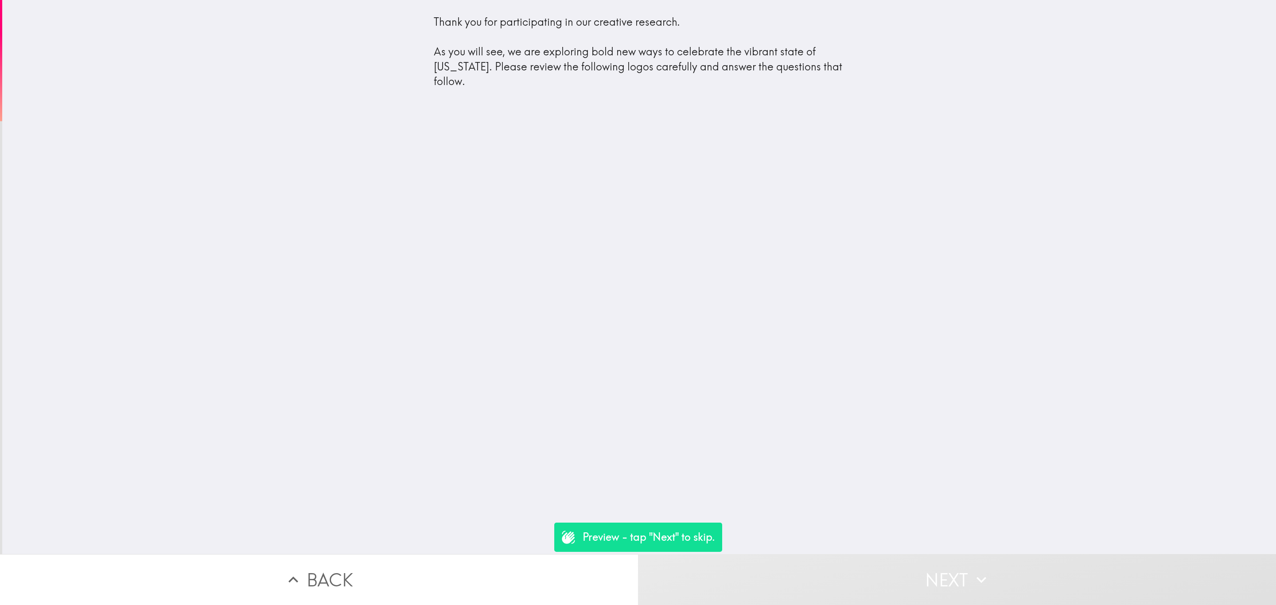
click at [900, 574] on button "Next" at bounding box center [957, 579] width 638 height 51
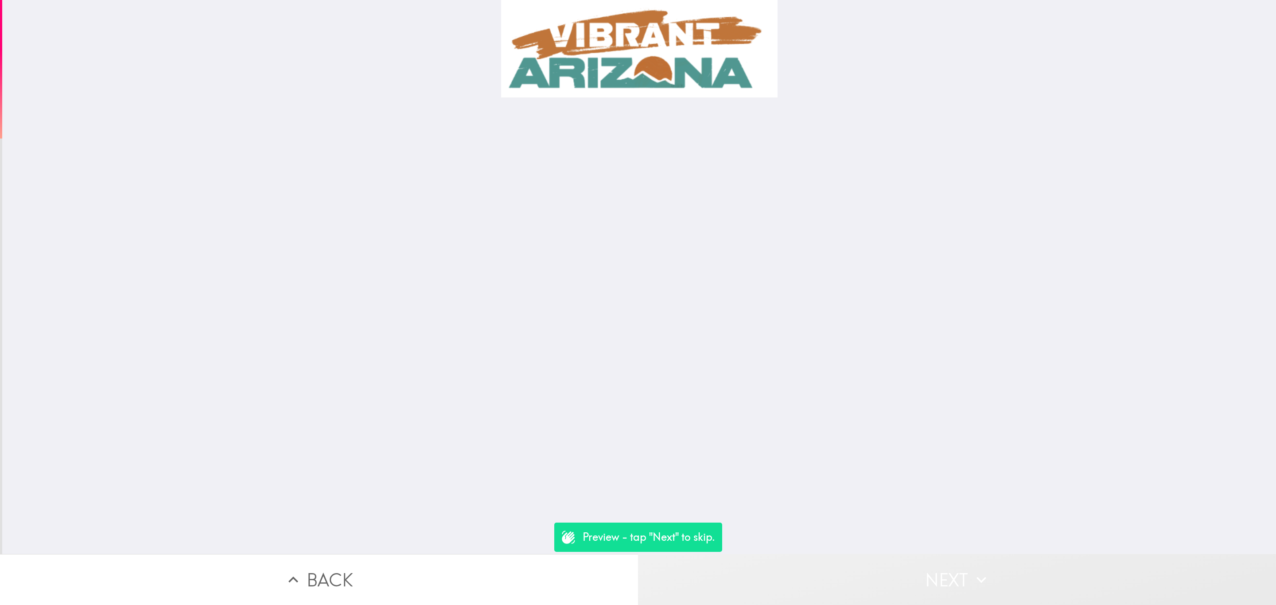
click at [900, 574] on button "Next" at bounding box center [957, 579] width 638 height 51
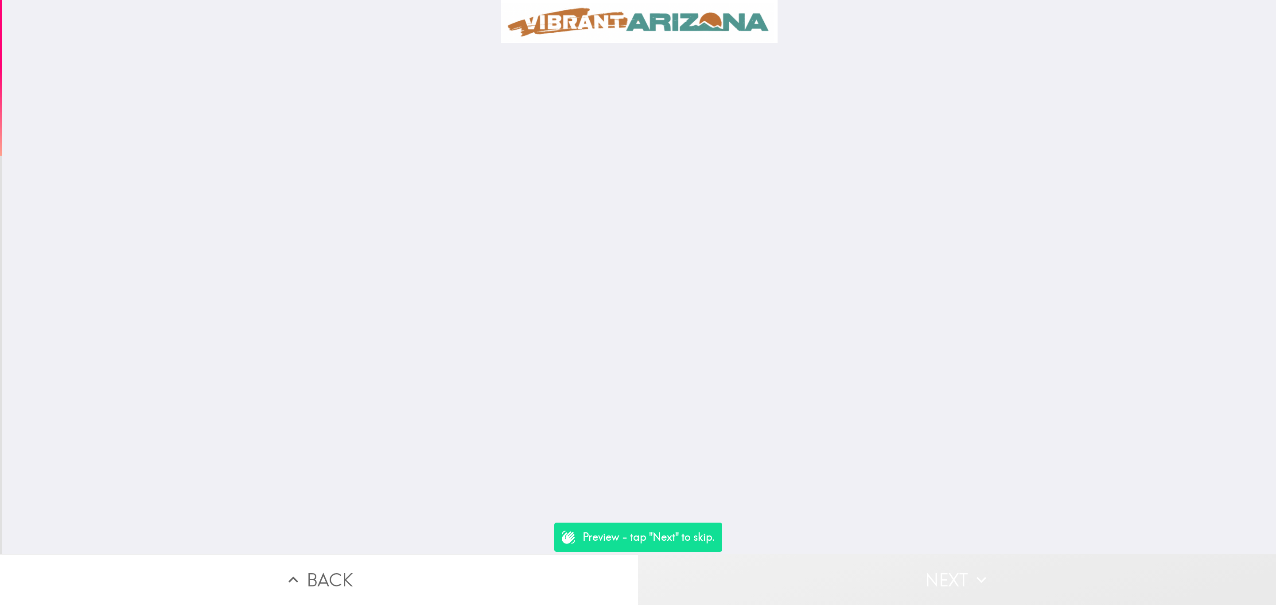
click at [900, 574] on button "Next" at bounding box center [957, 579] width 638 height 51
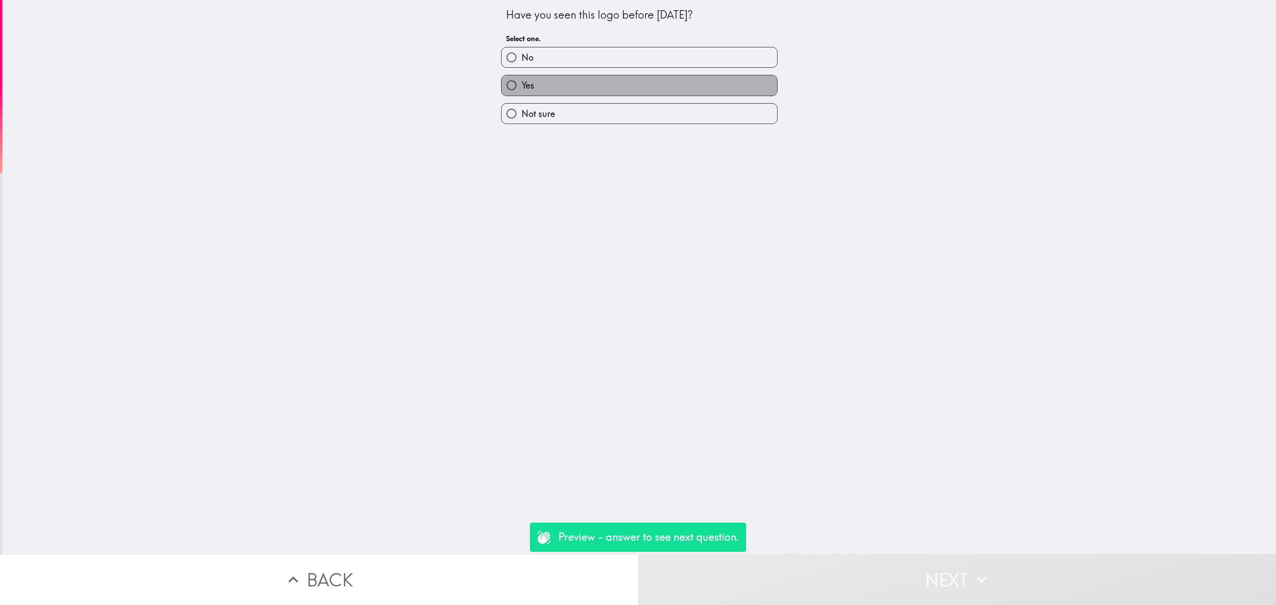
click at [564, 82] on label "Yes" at bounding box center [640, 85] width 276 height 20
click at [522, 82] on input "Yes" at bounding box center [512, 85] width 20 height 20
radio input "true"
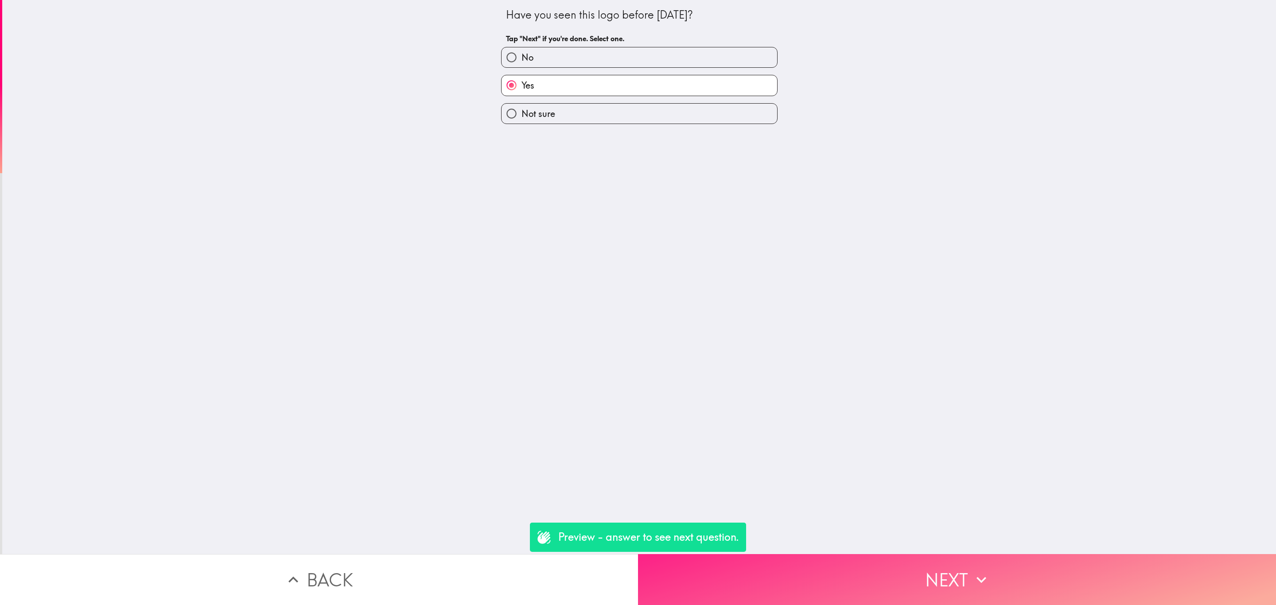
click at [885, 554] on button "Next" at bounding box center [957, 579] width 638 height 51
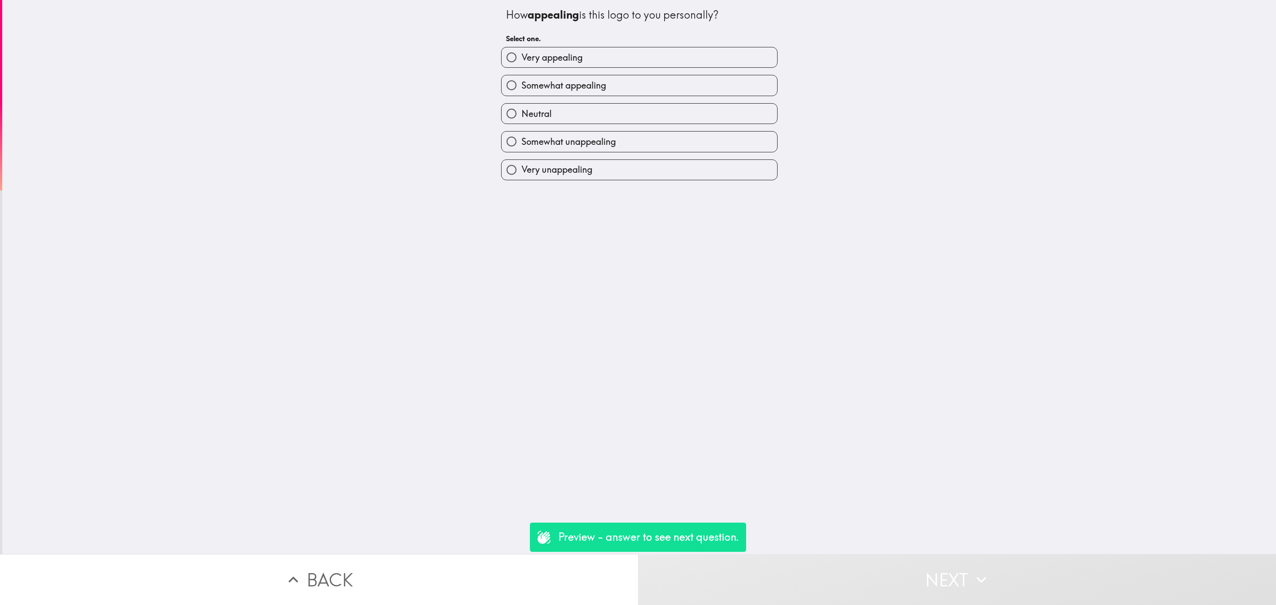
click at [625, 141] on label "Somewhat unappealing" at bounding box center [640, 142] width 276 height 20
click at [522, 141] on input "Somewhat unappealing" at bounding box center [512, 142] width 20 height 20
radio input "true"
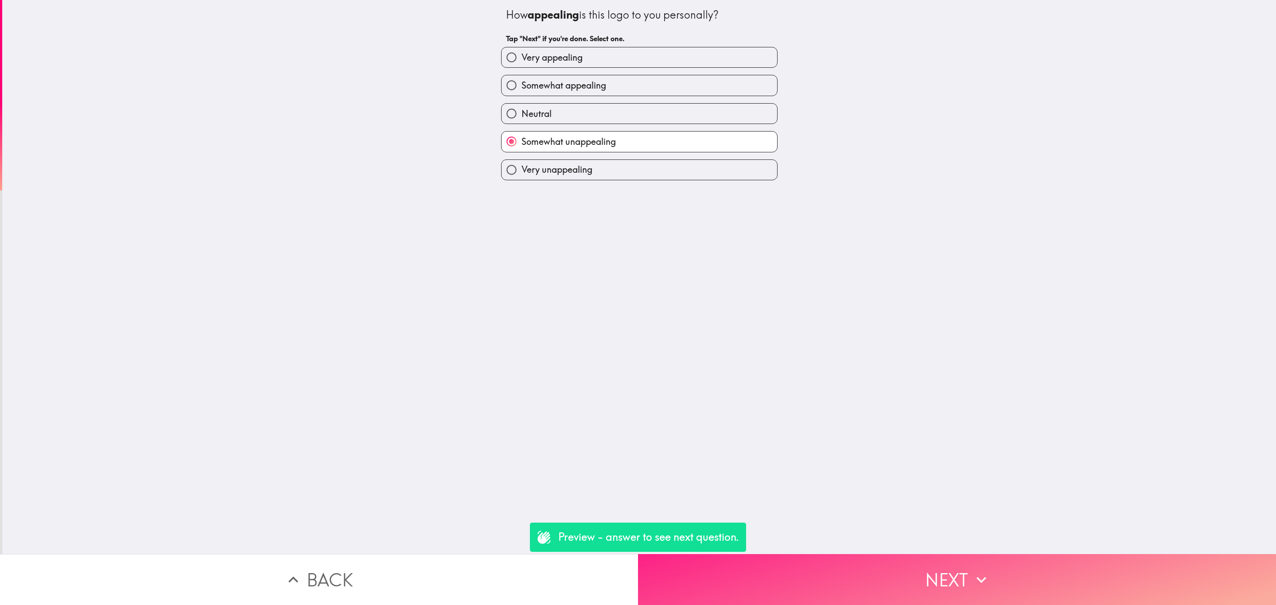
click at [856, 568] on button "Next" at bounding box center [957, 579] width 638 height 51
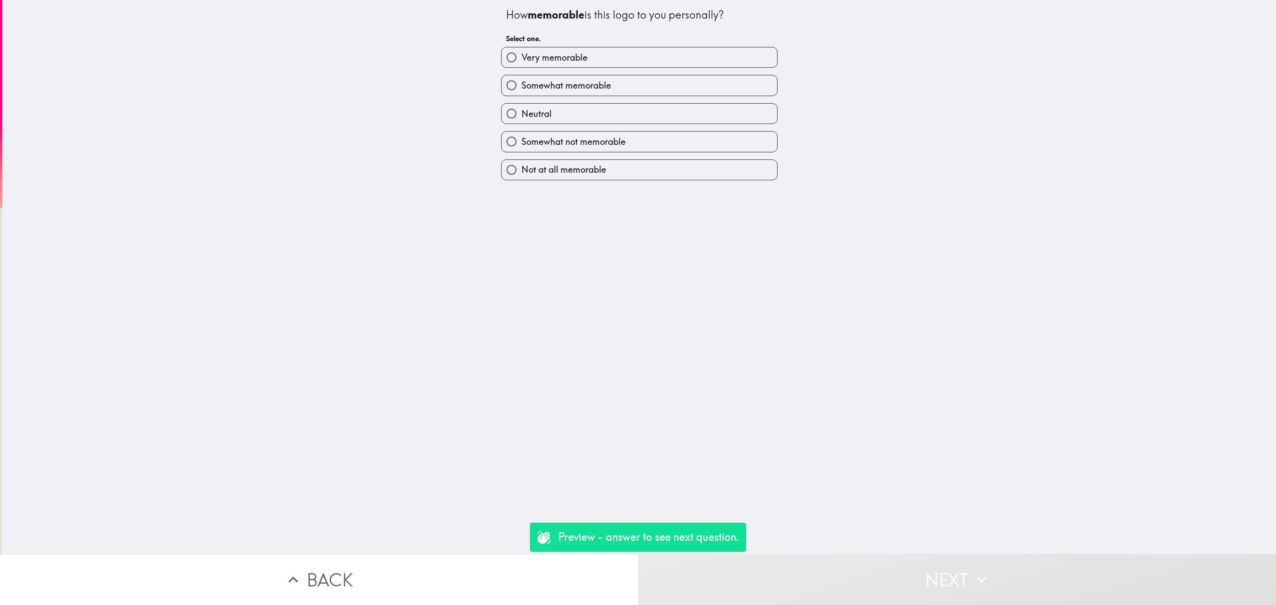
click at [663, 125] on div "Somewhat not memorable" at bounding box center [636, 138] width 284 height 28
click at [680, 144] on label "Somewhat not memorable" at bounding box center [640, 142] width 276 height 20
click at [522, 144] on input "Somewhat not memorable" at bounding box center [512, 142] width 20 height 20
radio input "true"
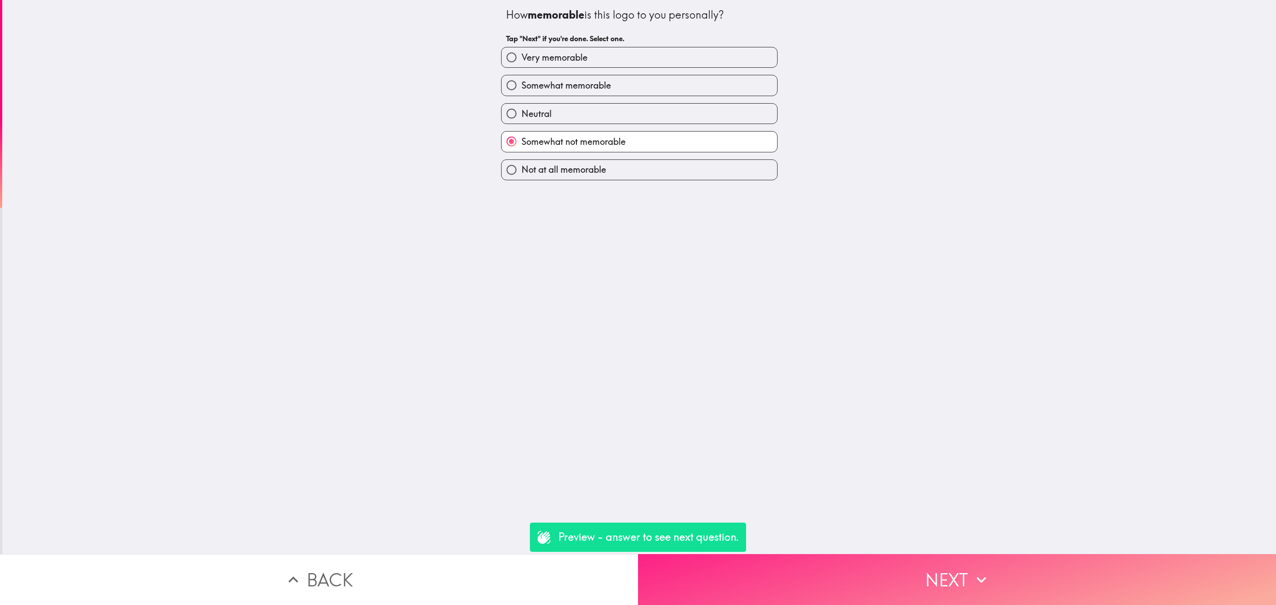
click at [891, 555] on button "Next" at bounding box center [957, 579] width 638 height 51
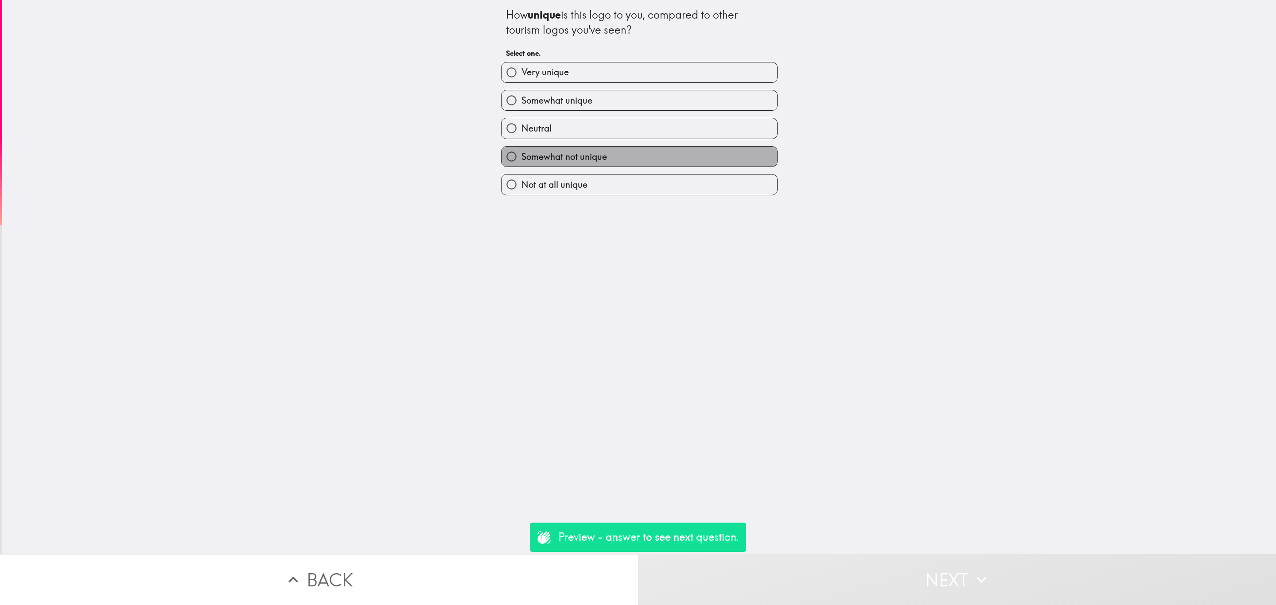
click at [673, 157] on label "Somewhat not unique" at bounding box center [640, 157] width 276 height 20
click at [522, 157] on input "Somewhat not unique" at bounding box center [512, 157] width 20 height 20
radio input "true"
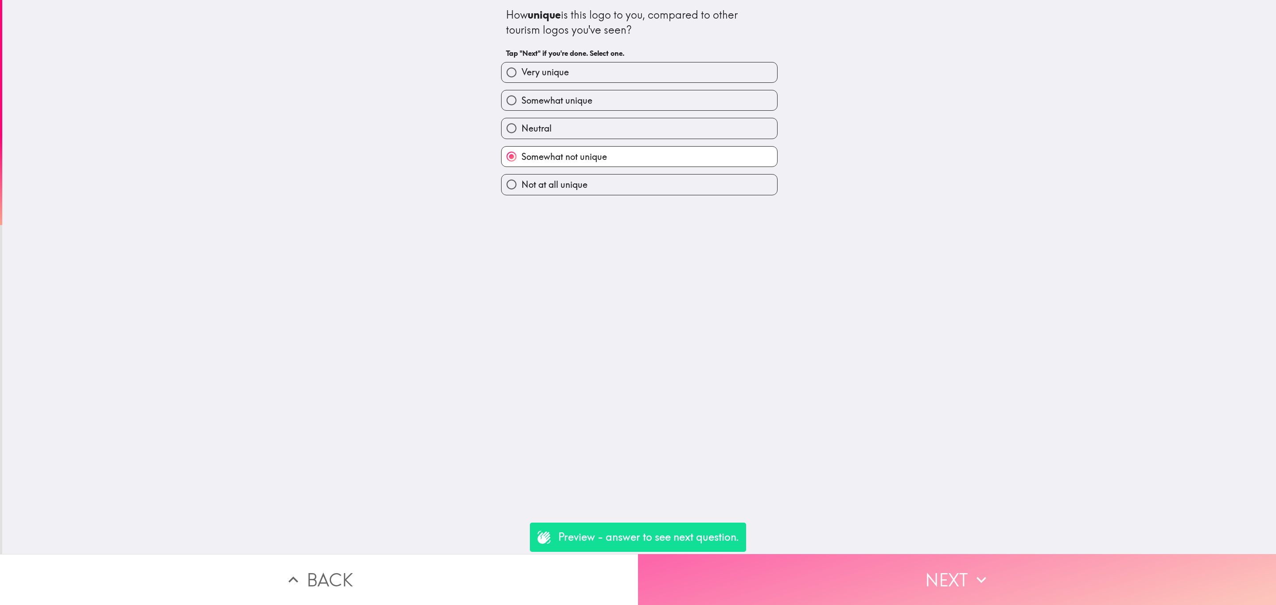
click at [884, 561] on button "Next" at bounding box center [957, 579] width 638 height 51
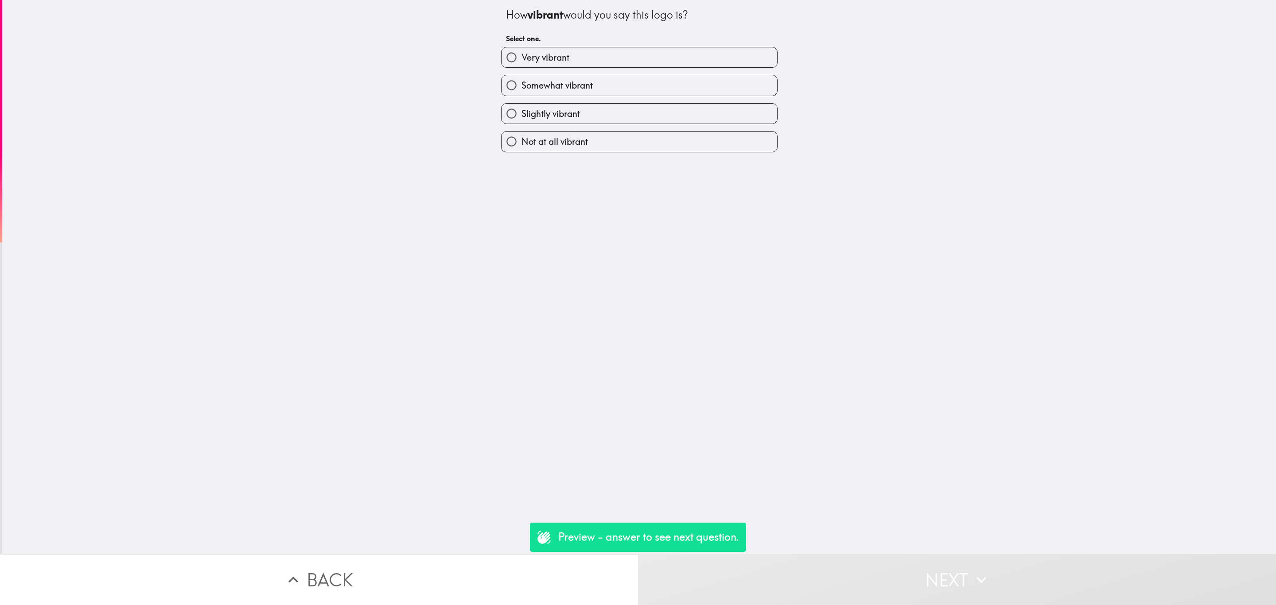
click at [613, 110] on label "Slightly vibrant" at bounding box center [640, 114] width 276 height 20
click at [522, 110] on input "Slightly vibrant" at bounding box center [512, 114] width 20 height 20
radio input "true"
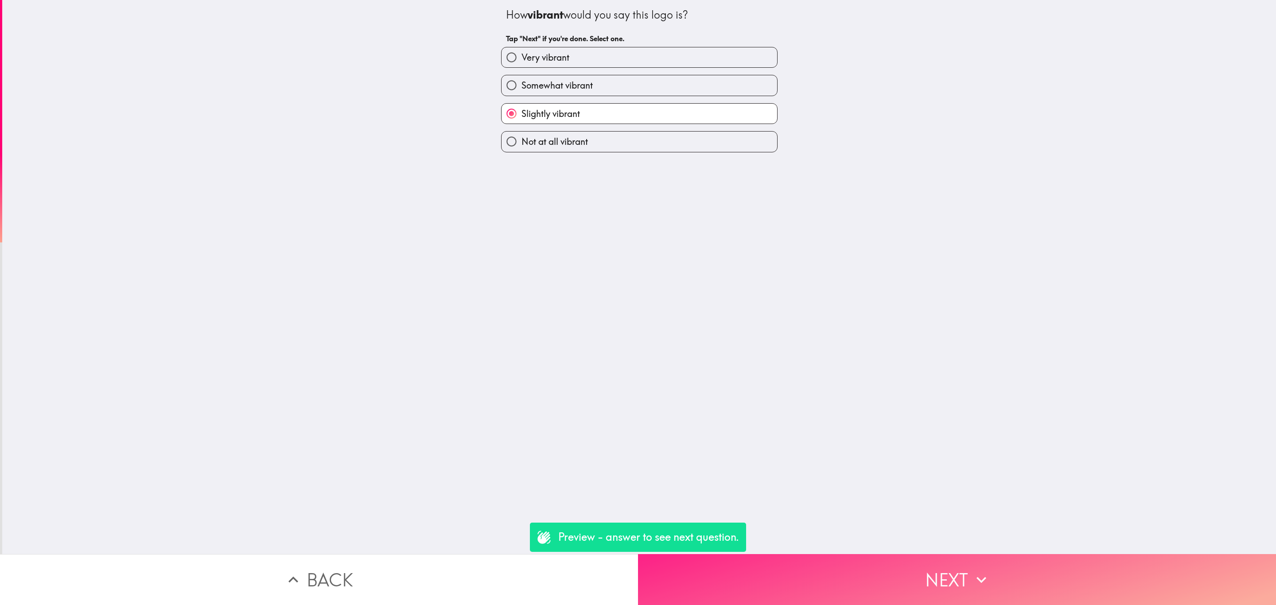
click at [899, 581] on button "Next" at bounding box center [957, 579] width 638 height 51
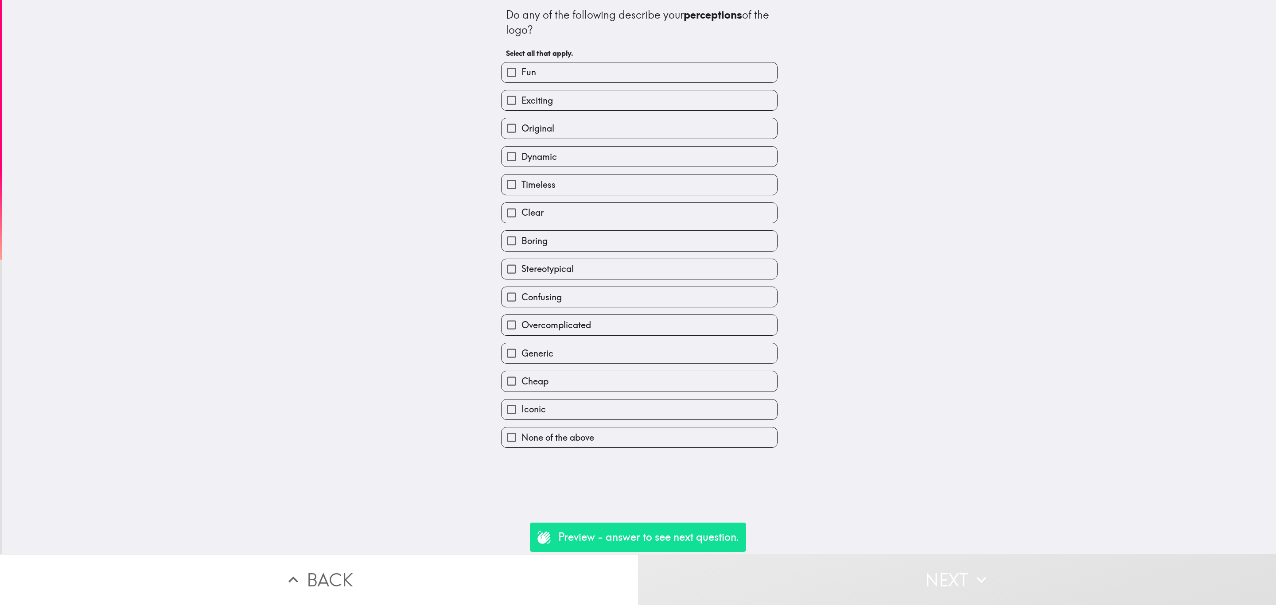
click at [602, 113] on div "Original" at bounding box center [636, 125] width 284 height 28
click at [694, 149] on label "Dynamic" at bounding box center [640, 157] width 276 height 20
click at [522, 149] on input "Dynamic" at bounding box center [512, 157] width 20 height 20
checkbox input "true"
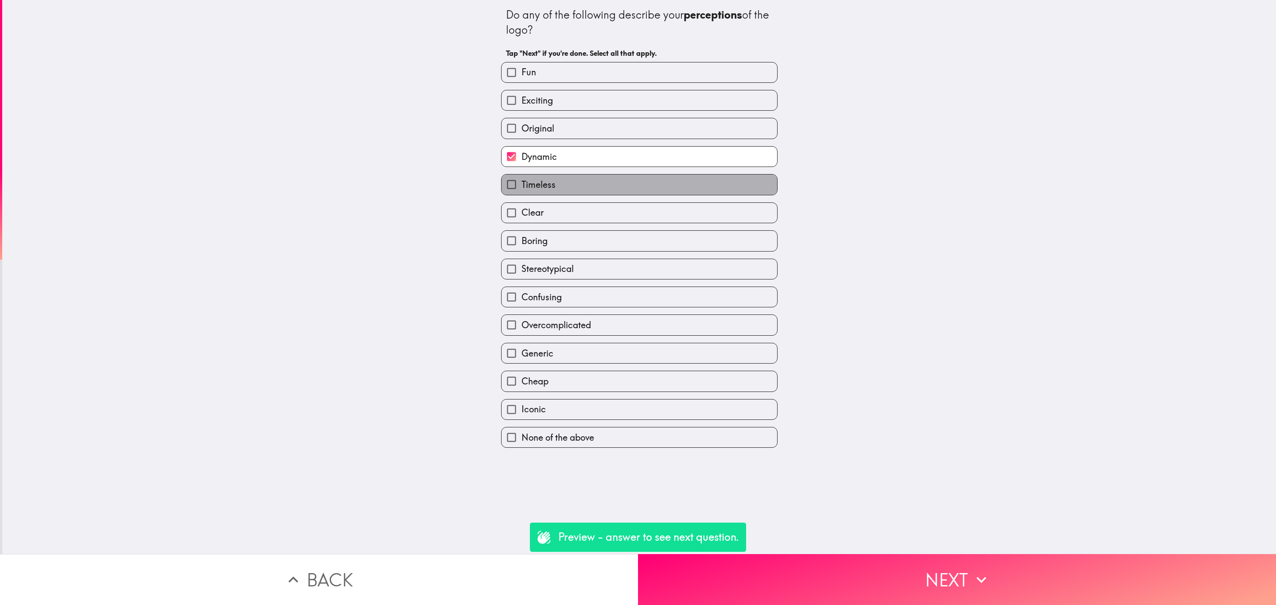
click at [700, 195] on label "Timeless" at bounding box center [640, 185] width 276 height 20
click at [522, 195] on input "Timeless" at bounding box center [512, 185] width 20 height 20
checkbox input "true"
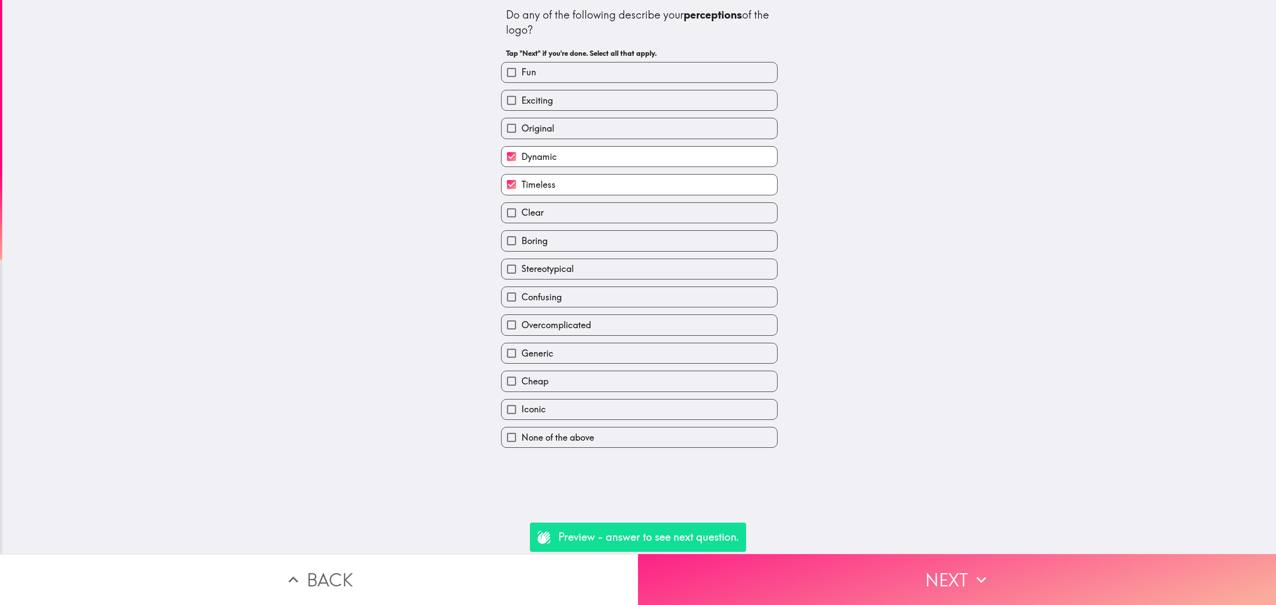
click at [933, 585] on button "Next" at bounding box center [957, 579] width 638 height 51
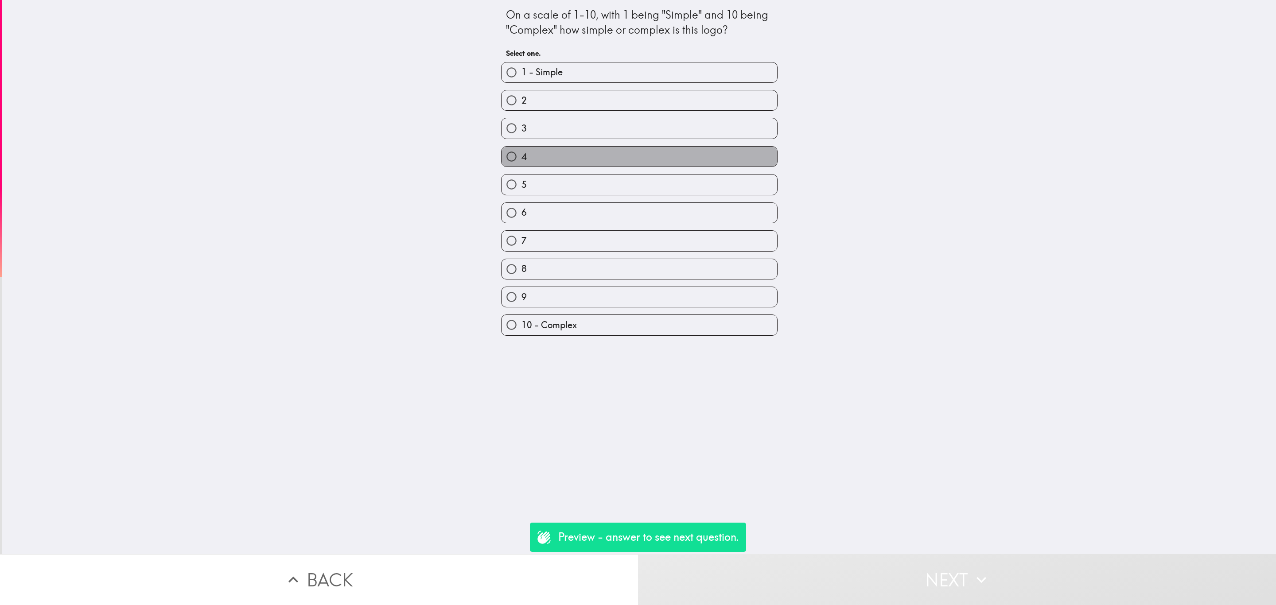
click at [631, 167] on label "4" at bounding box center [640, 157] width 276 height 20
click at [522, 167] on input "4" at bounding box center [512, 157] width 20 height 20
radio input "true"
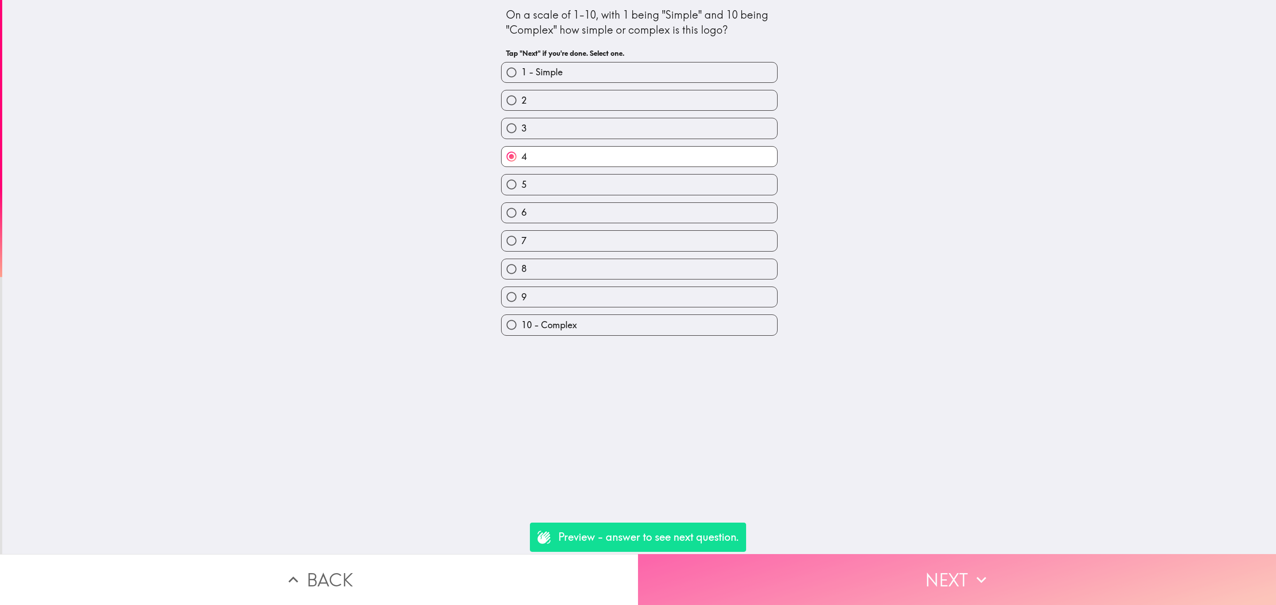
click at [851, 554] on button "Next" at bounding box center [957, 579] width 638 height 51
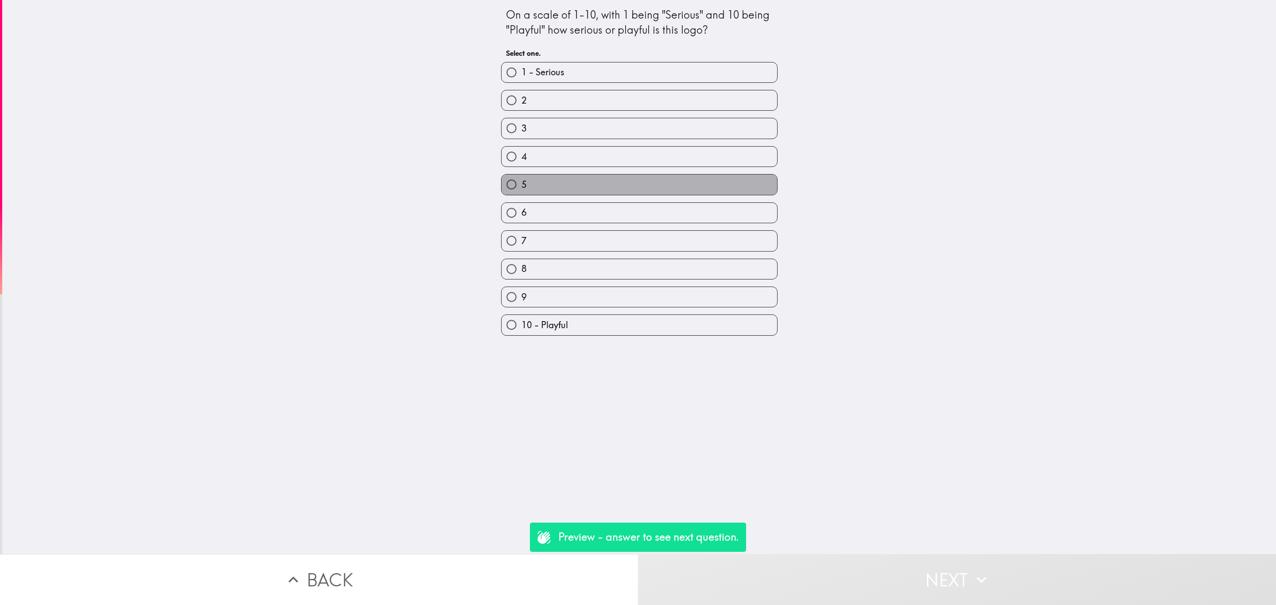
click at [641, 180] on label "5" at bounding box center [640, 185] width 276 height 20
click at [522, 180] on input "5" at bounding box center [512, 185] width 20 height 20
radio input "true"
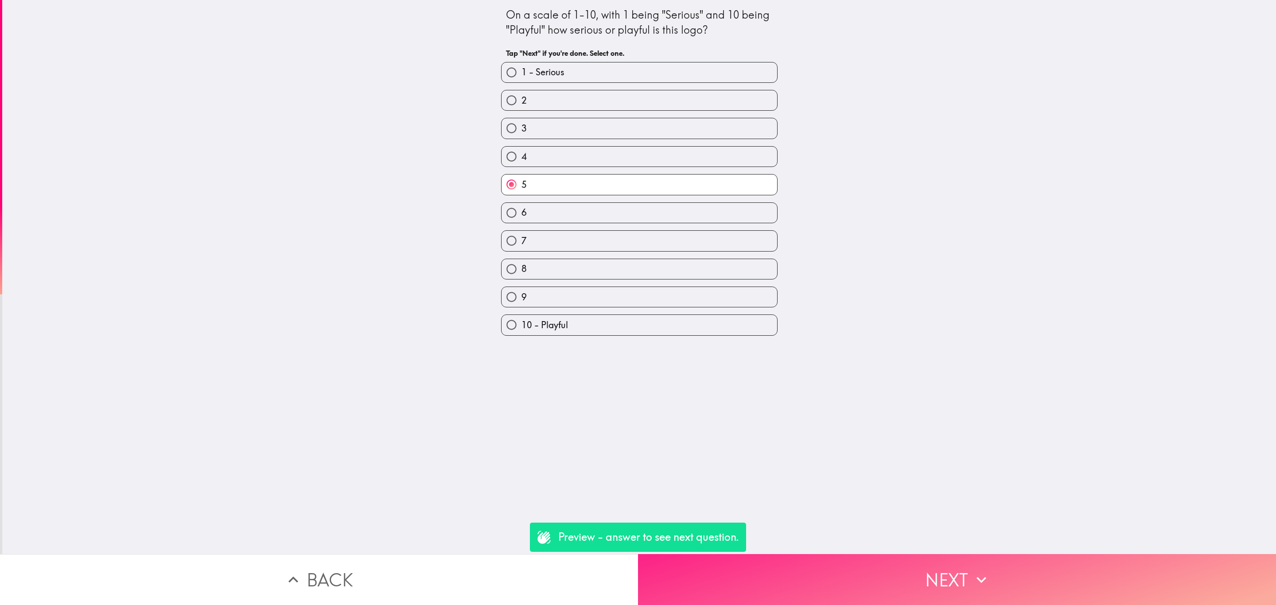
click at [875, 574] on button "Next" at bounding box center [957, 579] width 638 height 51
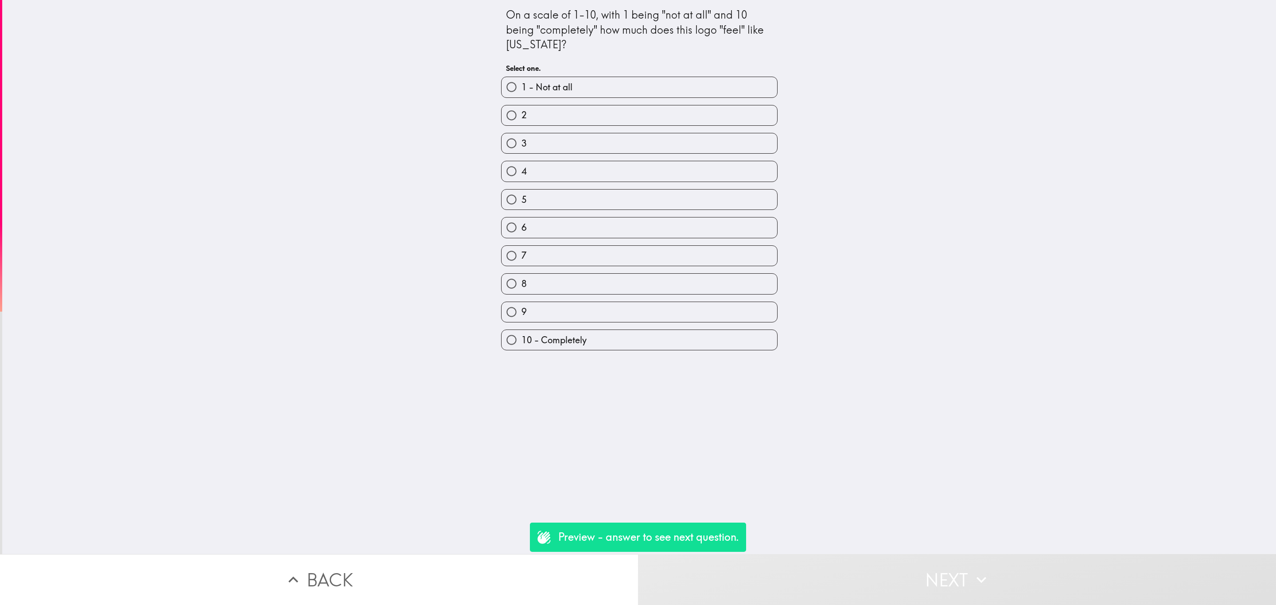
click at [673, 163] on label "4" at bounding box center [640, 171] width 276 height 20
click at [522, 163] on input "4" at bounding box center [512, 171] width 20 height 20
radio input "true"
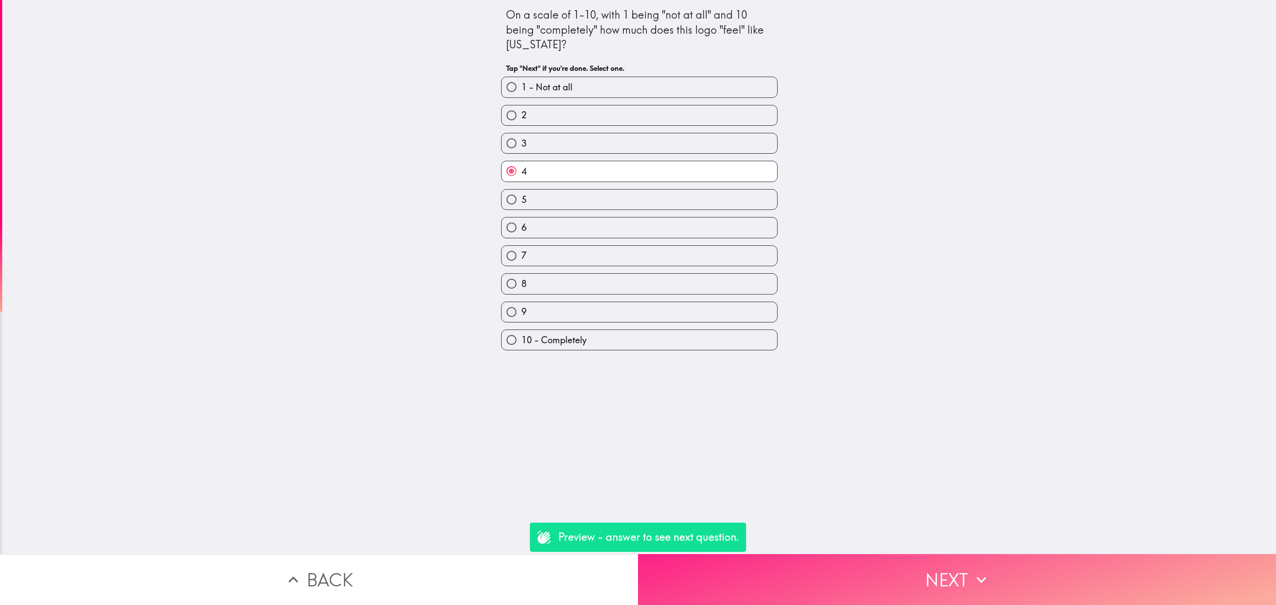
click at [807, 560] on button "Next" at bounding box center [957, 579] width 638 height 51
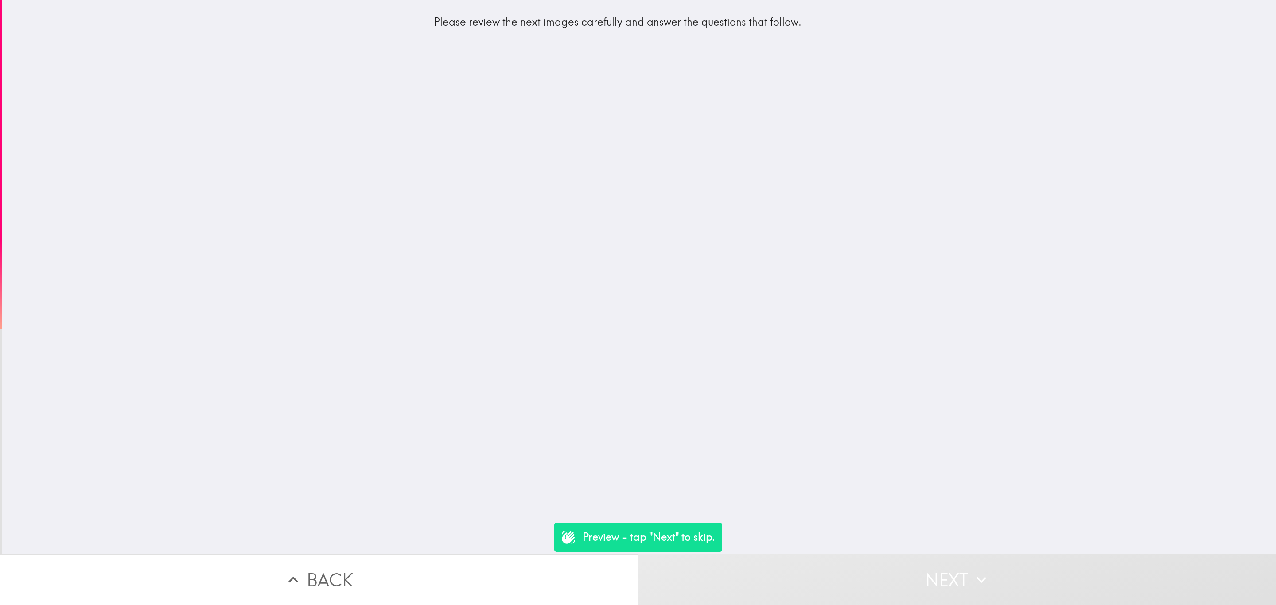
click at [812, 556] on button "Next" at bounding box center [957, 579] width 638 height 51
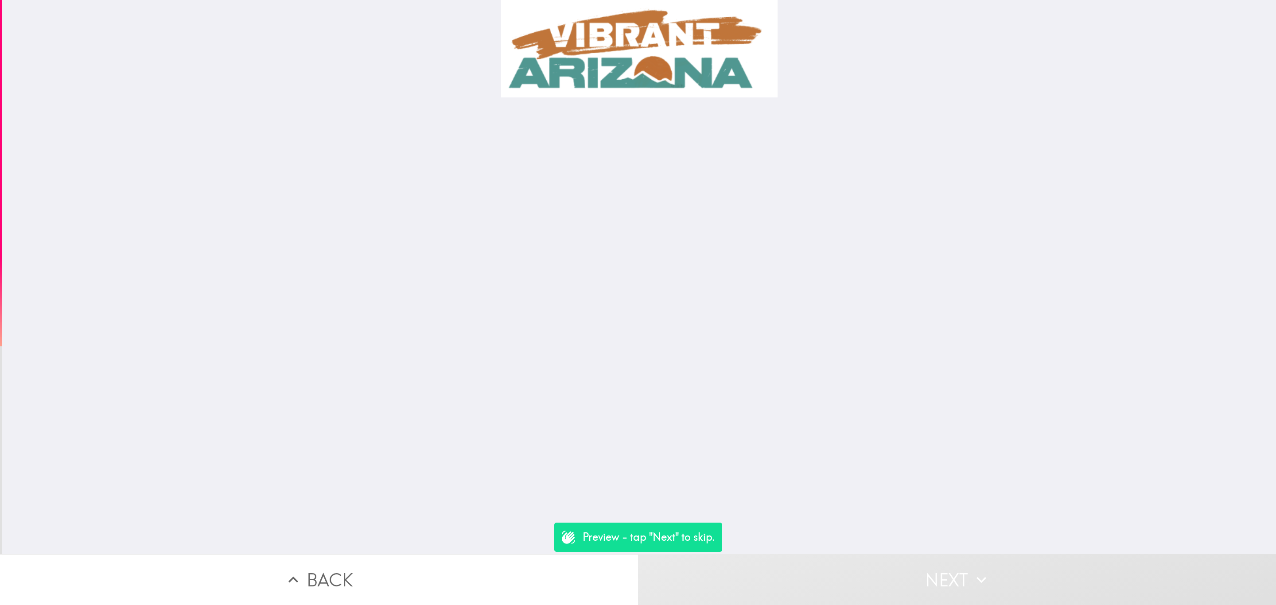
click at [910, 575] on button "Next" at bounding box center [957, 579] width 638 height 51
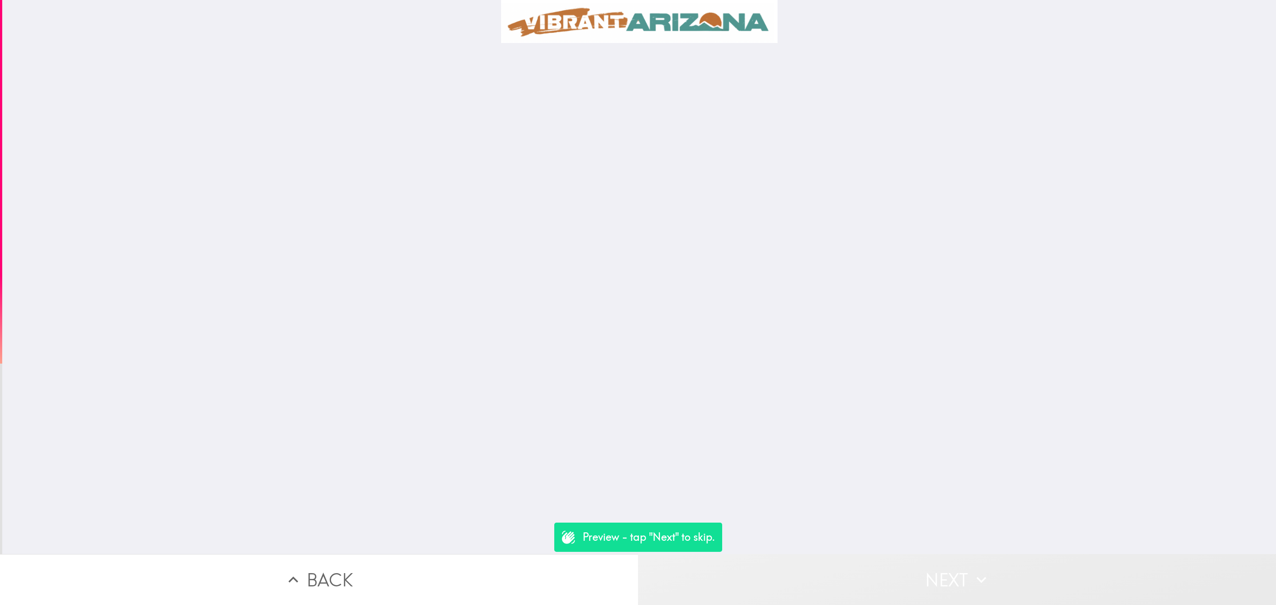
click at [910, 575] on button "Next" at bounding box center [957, 579] width 638 height 51
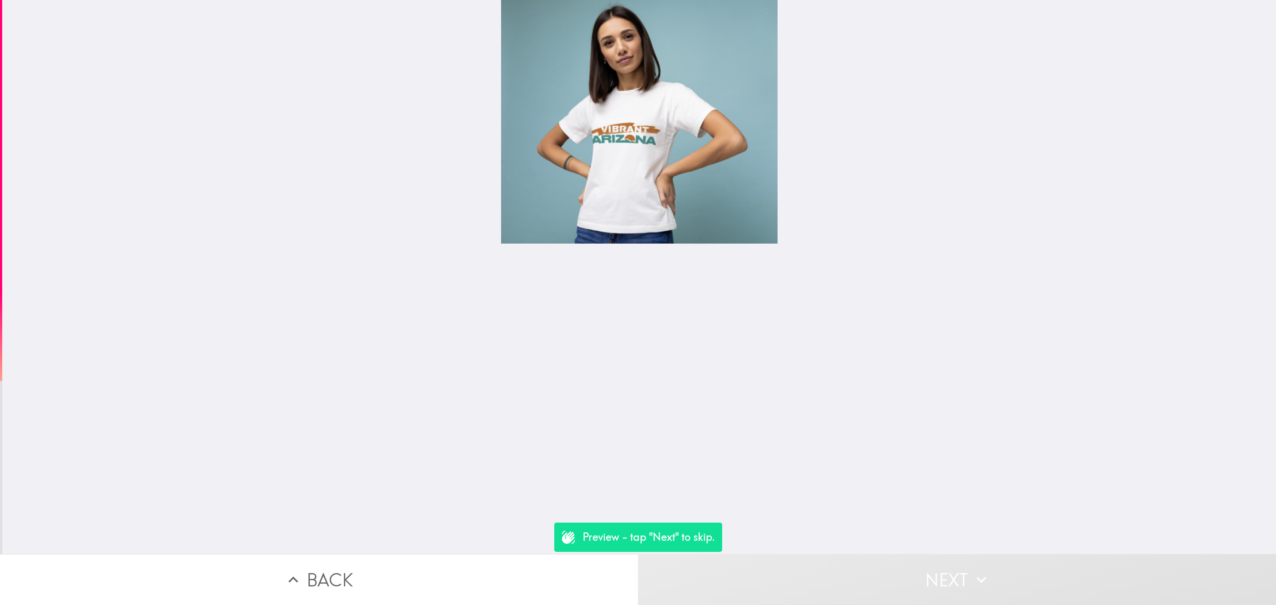
click at [910, 575] on button "Next" at bounding box center [957, 579] width 638 height 51
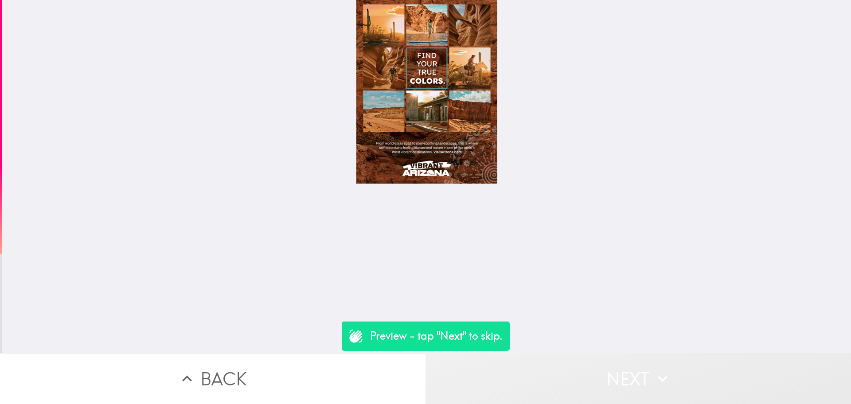
drag, startPoint x: 1243, startPoint y: 2, endPoint x: 584, endPoint y: 369, distance: 754.7
click at [584, 369] on button "Next" at bounding box center [637, 378] width 425 height 51
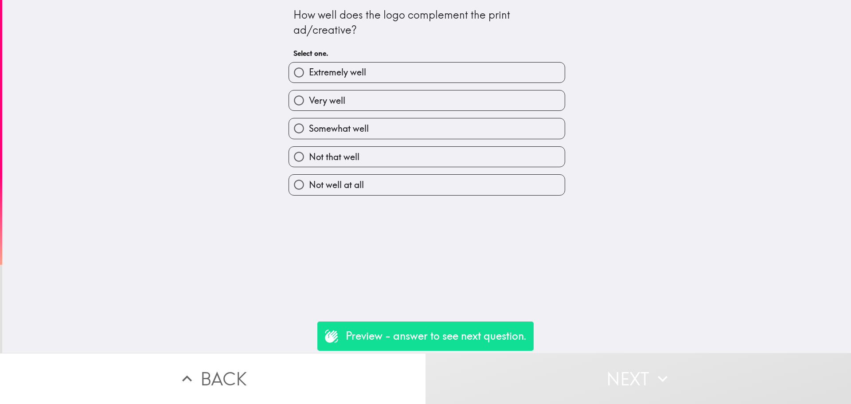
click at [368, 99] on label "Very well" at bounding box center [427, 100] width 276 height 20
click at [309, 99] on input "Very well" at bounding box center [299, 100] width 20 height 20
radio input "true"
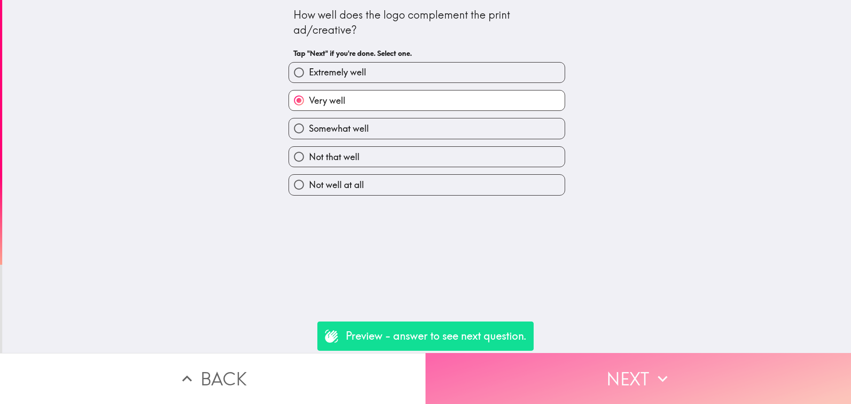
drag, startPoint x: 608, startPoint y: 396, endPoint x: 608, endPoint y: 390, distance: 5.8
click at [608, 396] on button "Next" at bounding box center [637, 378] width 425 height 51
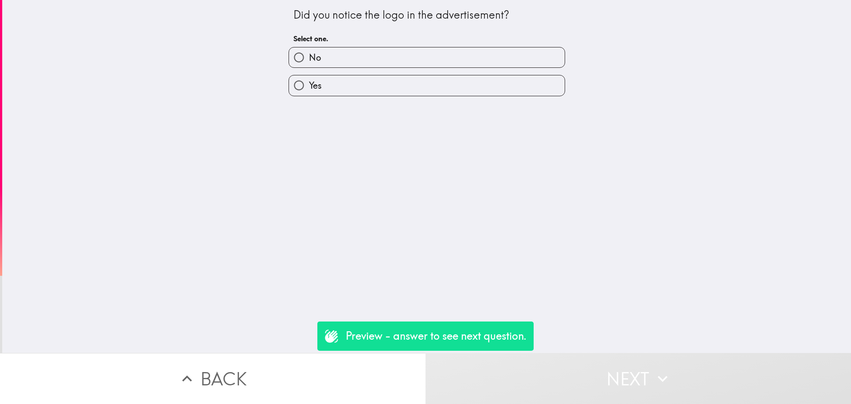
click at [369, 53] on label "No" at bounding box center [427, 57] width 276 height 20
click at [309, 53] on input "No" at bounding box center [299, 57] width 20 height 20
radio input "true"
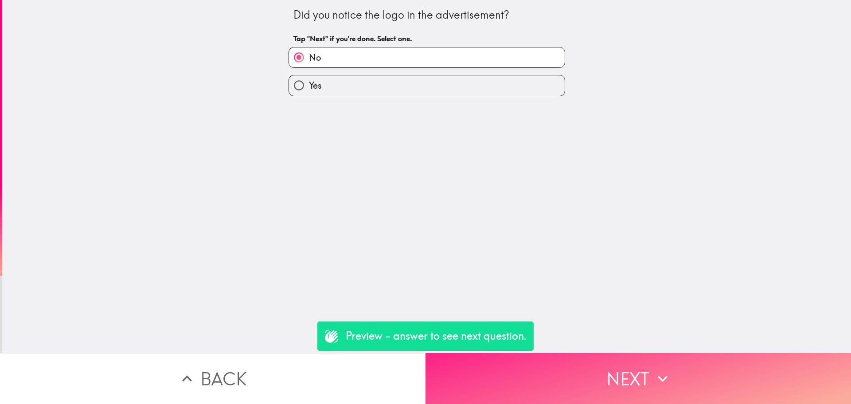
click at [667, 389] on button "Next" at bounding box center [637, 378] width 425 height 51
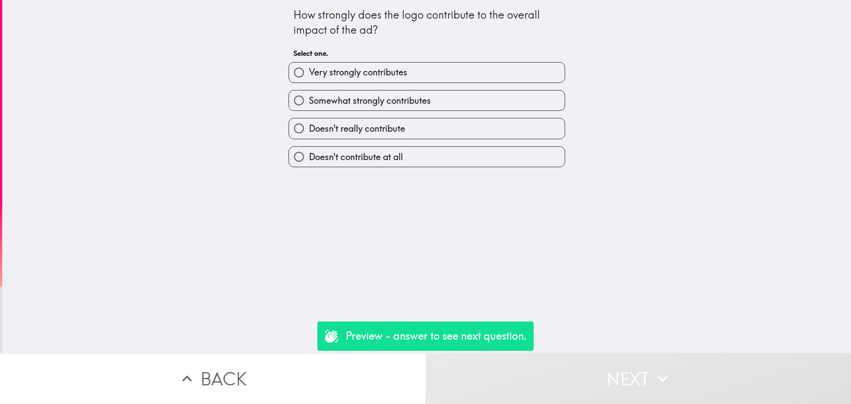
click at [390, 127] on span "Doesn't really contribute" at bounding box center [357, 128] width 96 height 12
click at [309, 127] on input "Doesn't really contribute" at bounding box center [299, 128] width 20 height 20
radio input "true"
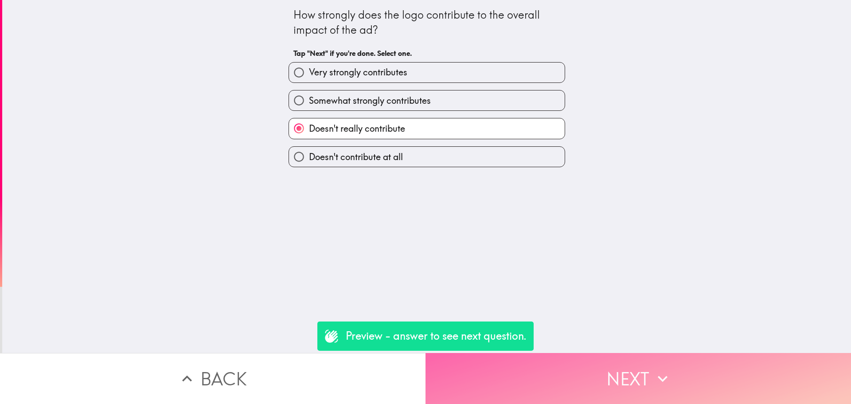
click at [636, 371] on button "Next" at bounding box center [637, 378] width 425 height 51
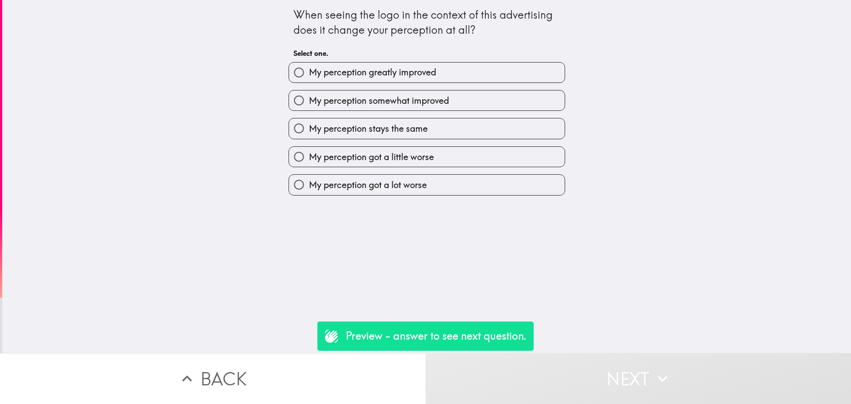
click at [393, 85] on div "My perception somewhat improved" at bounding box center [423, 97] width 284 height 28
click at [466, 129] on label "My perception stays the same" at bounding box center [427, 128] width 276 height 20
click at [309, 129] on input "My perception stays the same" at bounding box center [299, 128] width 20 height 20
radio input "true"
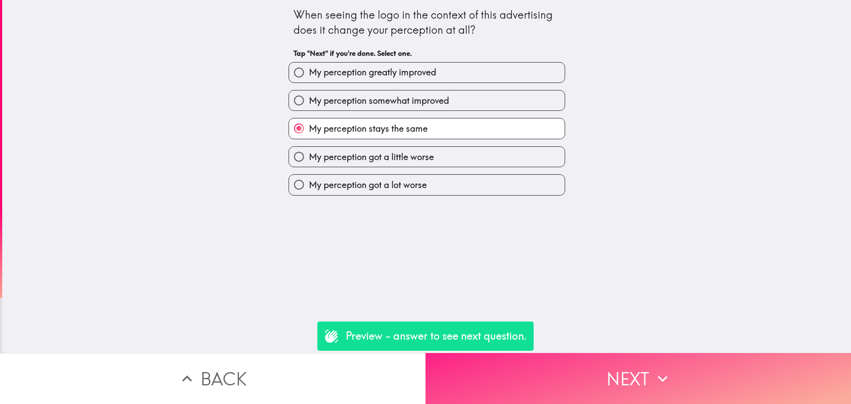
click at [581, 369] on button "Next" at bounding box center [637, 378] width 425 height 51
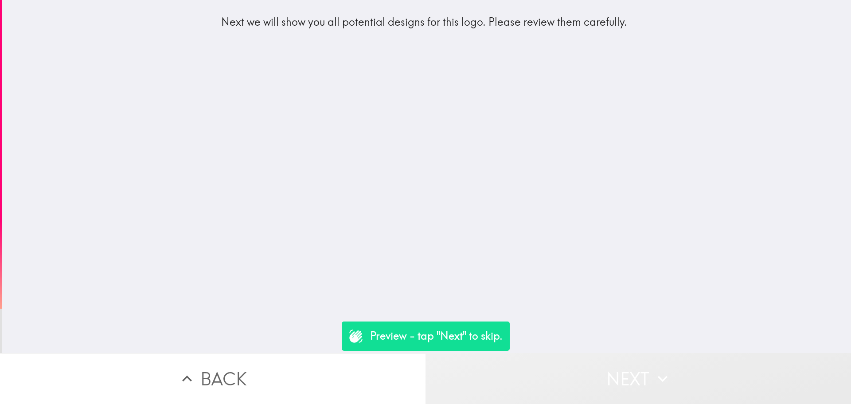
click at [653, 369] on icon "button" at bounding box center [663, 379] width 20 height 20
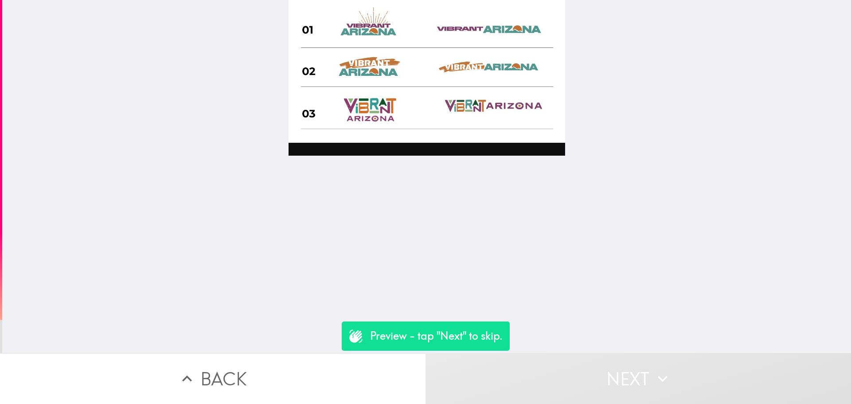
click at [649, 379] on button "Next" at bounding box center [637, 378] width 425 height 51
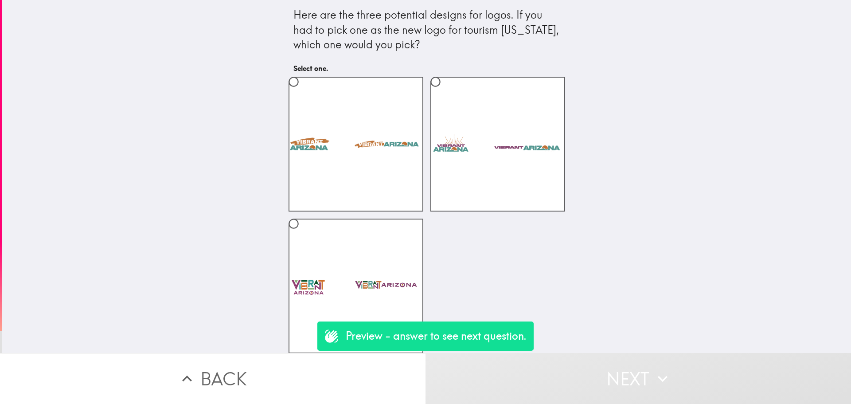
scroll to position [7, 0]
click at [340, 233] on label at bounding box center [356, 285] width 135 height 135
click at [304, 233] on input "radio" at bounding box center [294, 223] width 20 height 20
radio input "true"
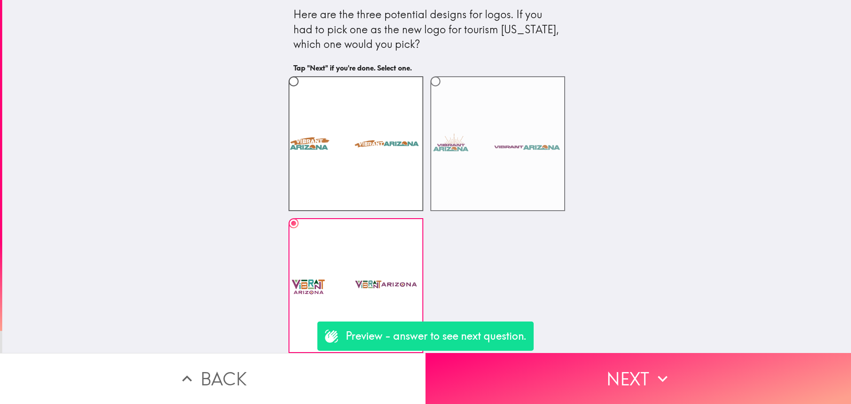
click at [519, 167] on label at bounding box center [497, 143] width 135 height 135
click at [445, 91] on input "radio" at bounding box center [435, 81] width 20 height 20
radio input "true"
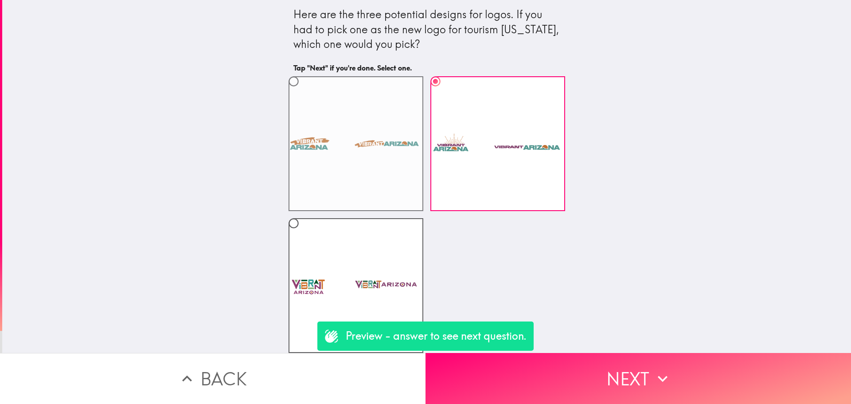
click at [382, 131] on label at bounding box center [356, 143] width 135 height 135
click at [304, 91] on input "radio" at bounding box center [294, 81] width 20 height 20
radio input "true"
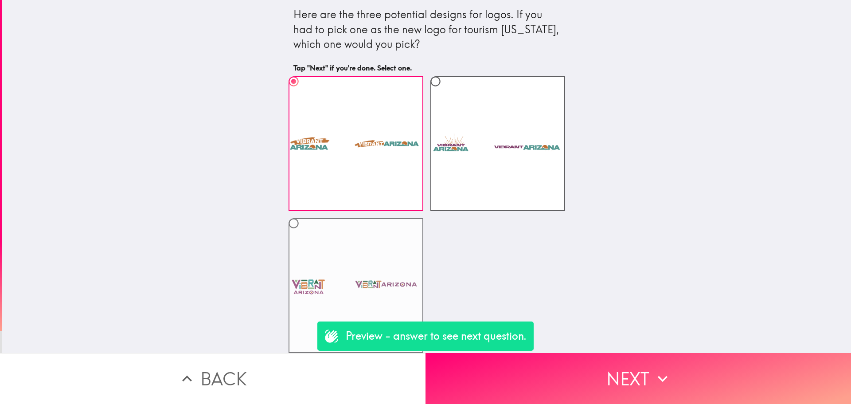
click at [336, 266] on label at bounding box center [356, 285] width 135 height 135
click at [304, 233] on input "radio" at bounding box center [294, 223] width 20 height 20
radio input "true"
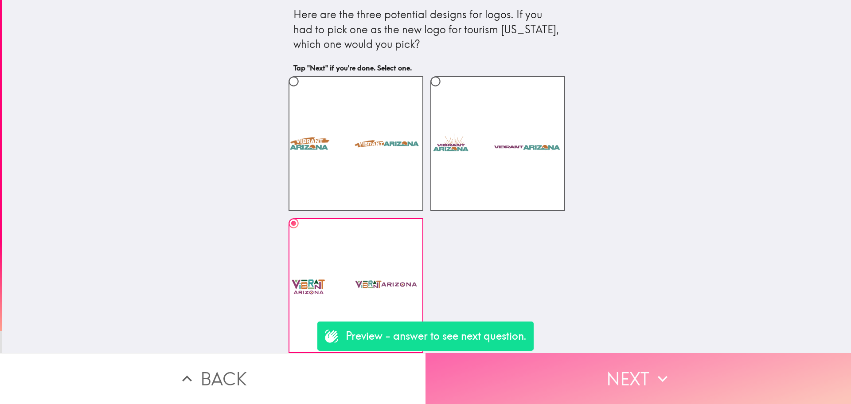
click at [580, 370] on button "Next" at bounding box center [637, 378] width 425 height 51
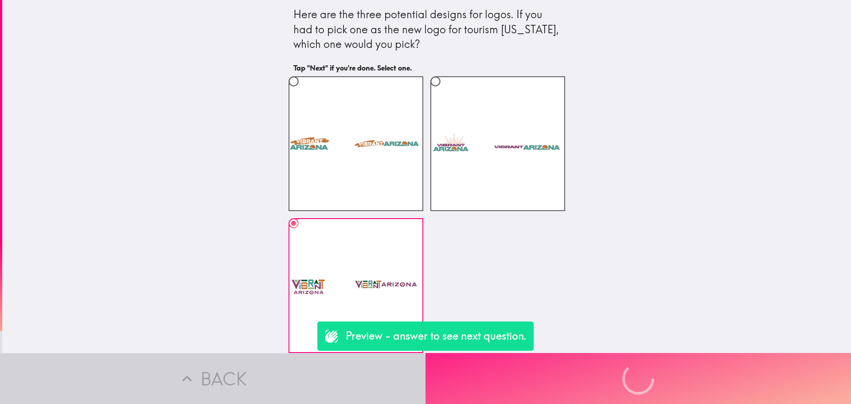
scroll to position [0, 0]
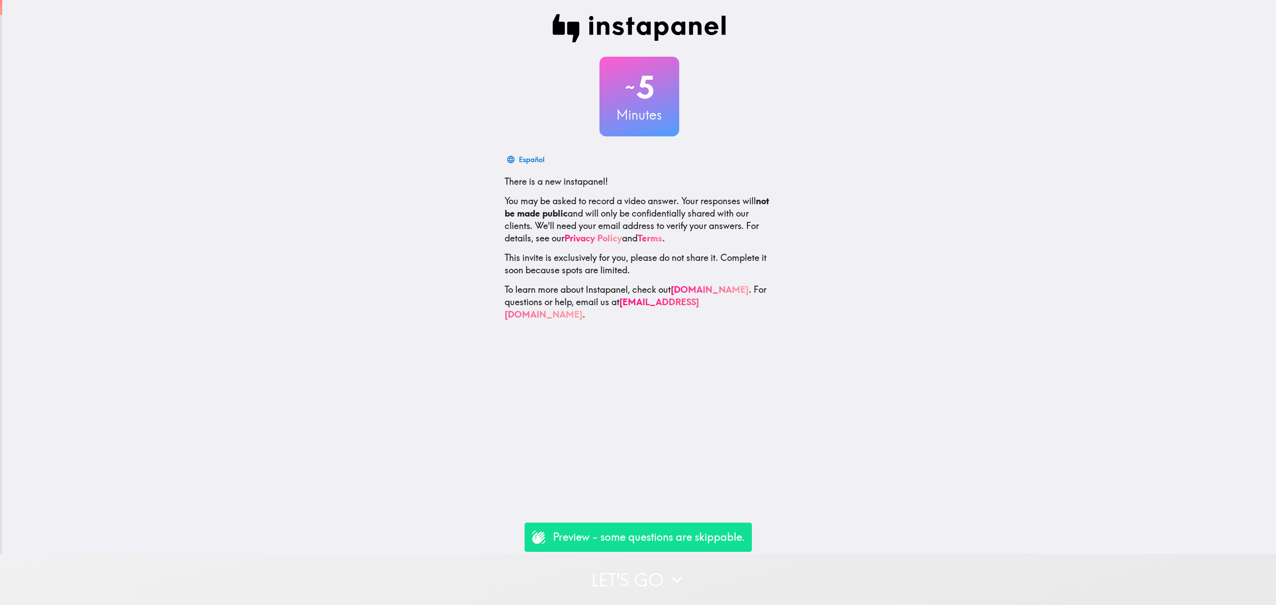
click at [714, 566] on button "Let's go" at bounding box center [638, 579] width 1276 height 51
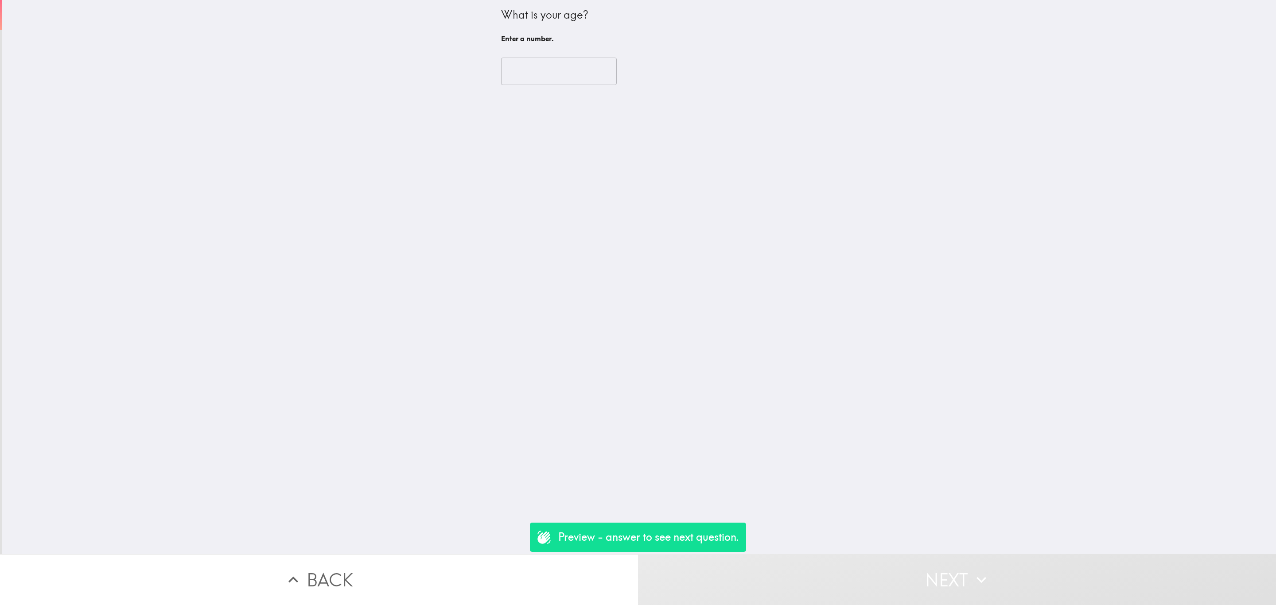
click at [541, 67] on input "number" at bounding box center [559, 71] width 116 height 27
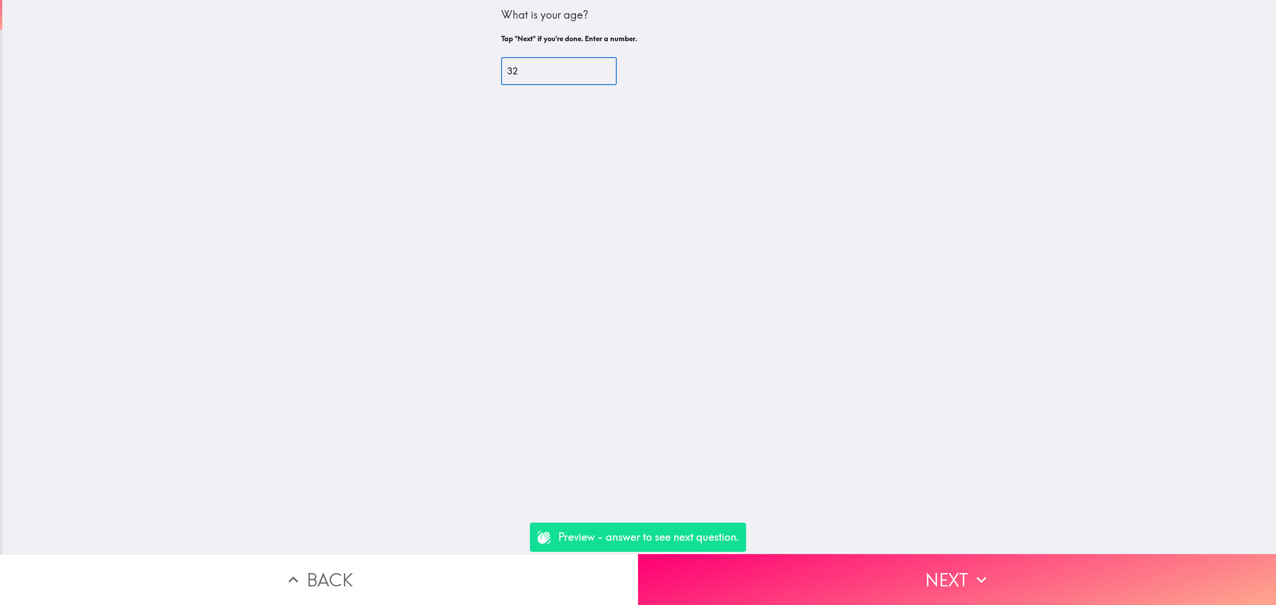
type input "32"
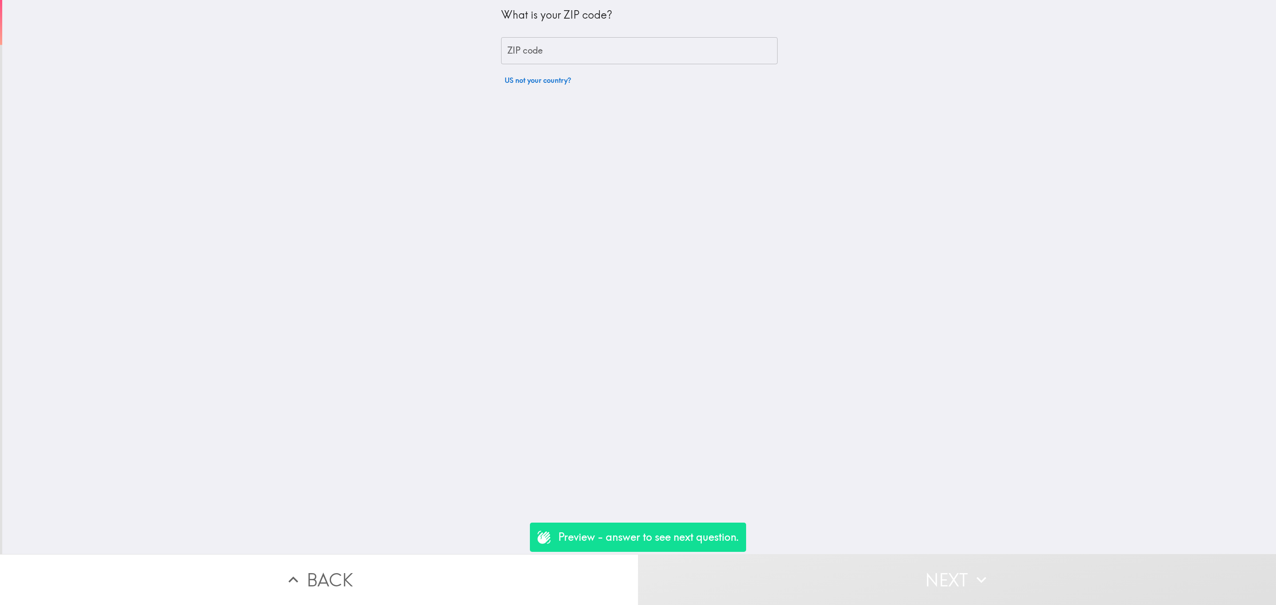
click at [543, 64] on div "What is your ZIP code? ZIP code ZIP code US not your country?" at bounding box center [639, 44] width 277 height 89
click at [560, 47] on input "ZIP code" at bounding box center [639, 50] width 277 height 27
type input "29710"
click at [552, 62] on input "number" at bounding box center [559, 71] width 116 height 27
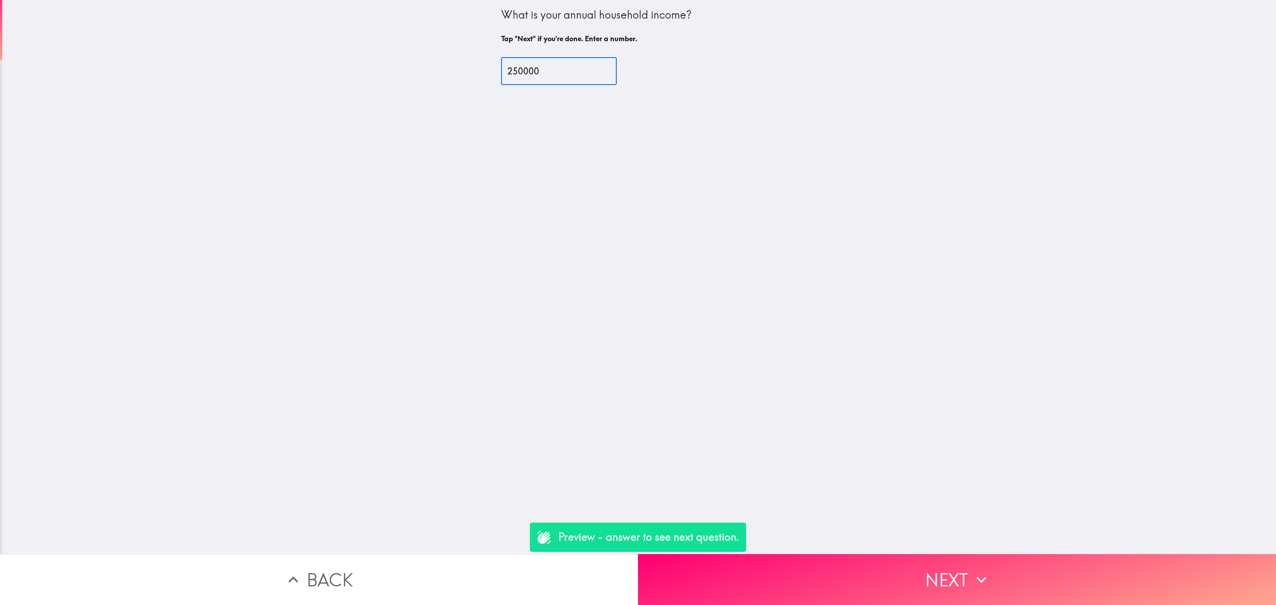
type input "250000"
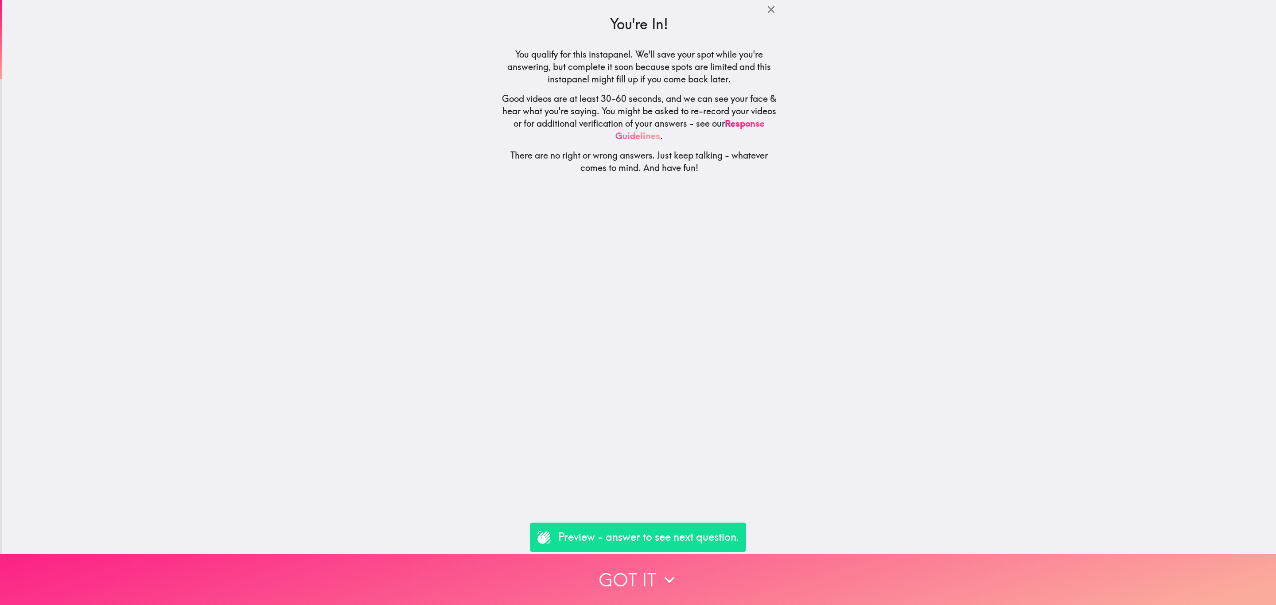
click at [762, 567] on button "Got it" at bounding box center [638, 579] width 1276 height 51
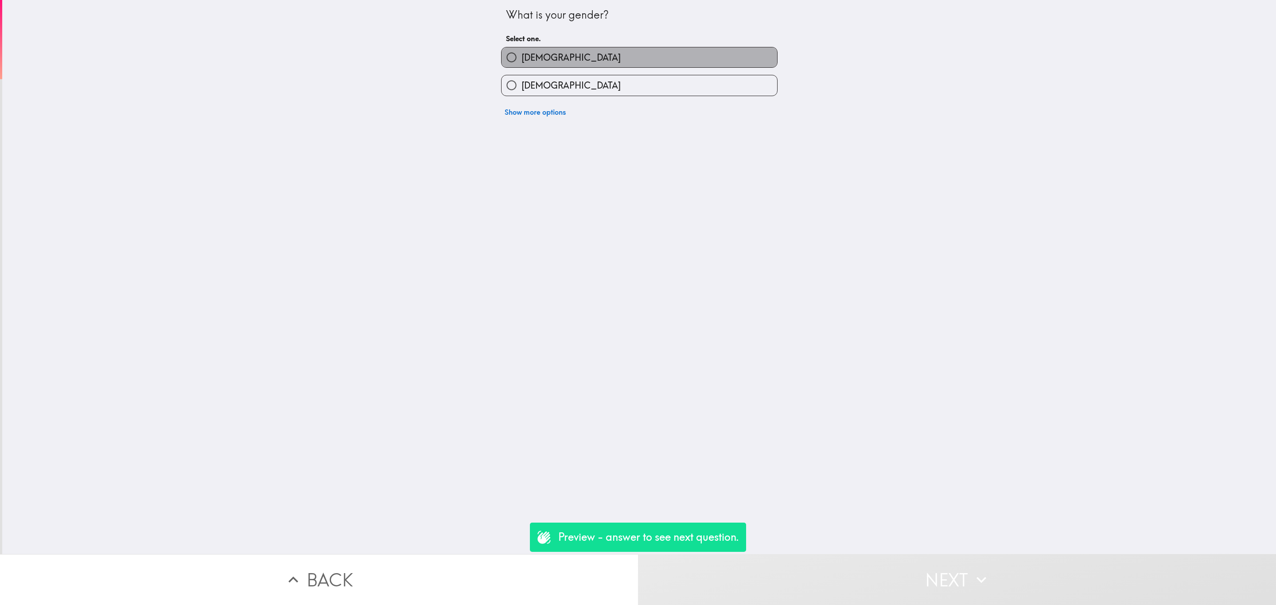
click at [578, 47] on label "[DEMOGRAPHIC_DATA]" at bounding box center [640, 57] width 276 height 20
click at [522, 47] on input "[DEMOGRAPHIC_DATA]" at bounding box center [512, 57] width 20 height 20
radio input "true"
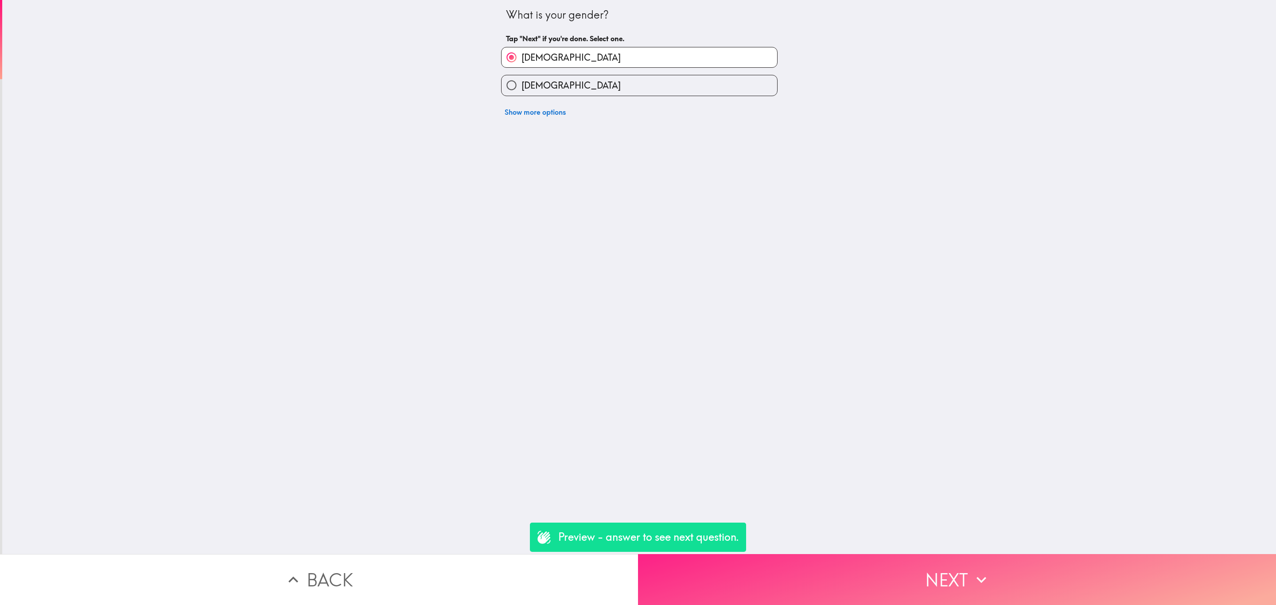
click at [895, 554] on button "Next" at bounding box center [957, 579] width 638 height 51
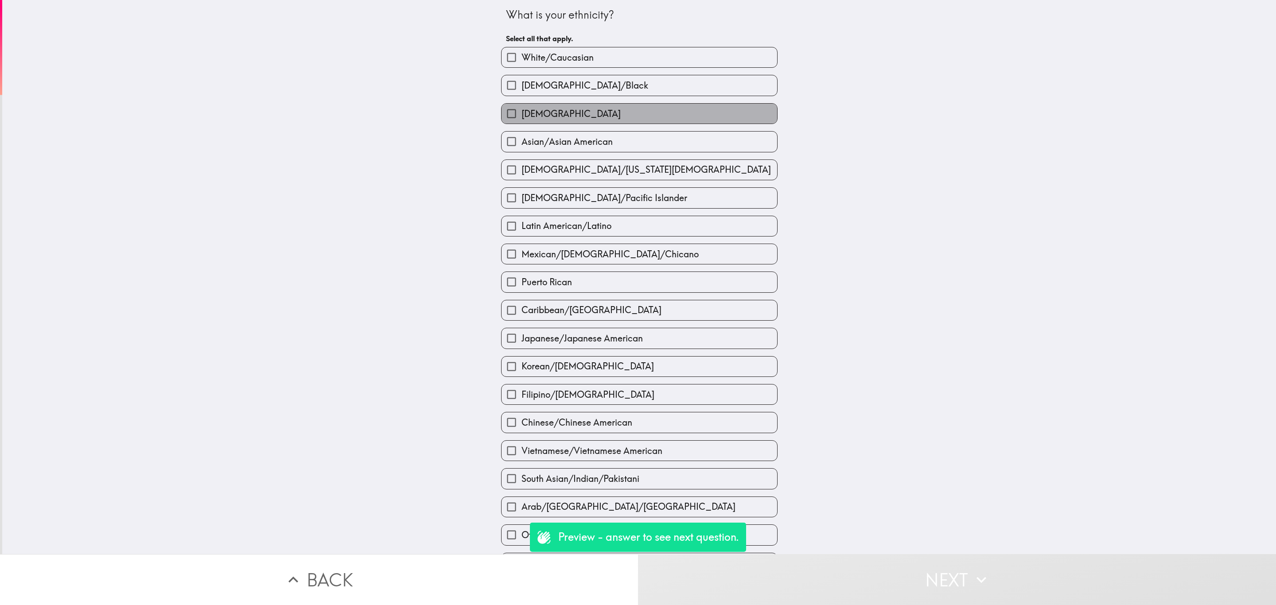
click at [626, 118] on label "[DEMOGRAPHIC_DATA]" at bounding box center [640, 114] width 276 height 20
click at [522, 118] on input "[DEMOGRAPHIC_DATA]" at bounding box center [512, 114] width 20 height 20
checkbox input "true"
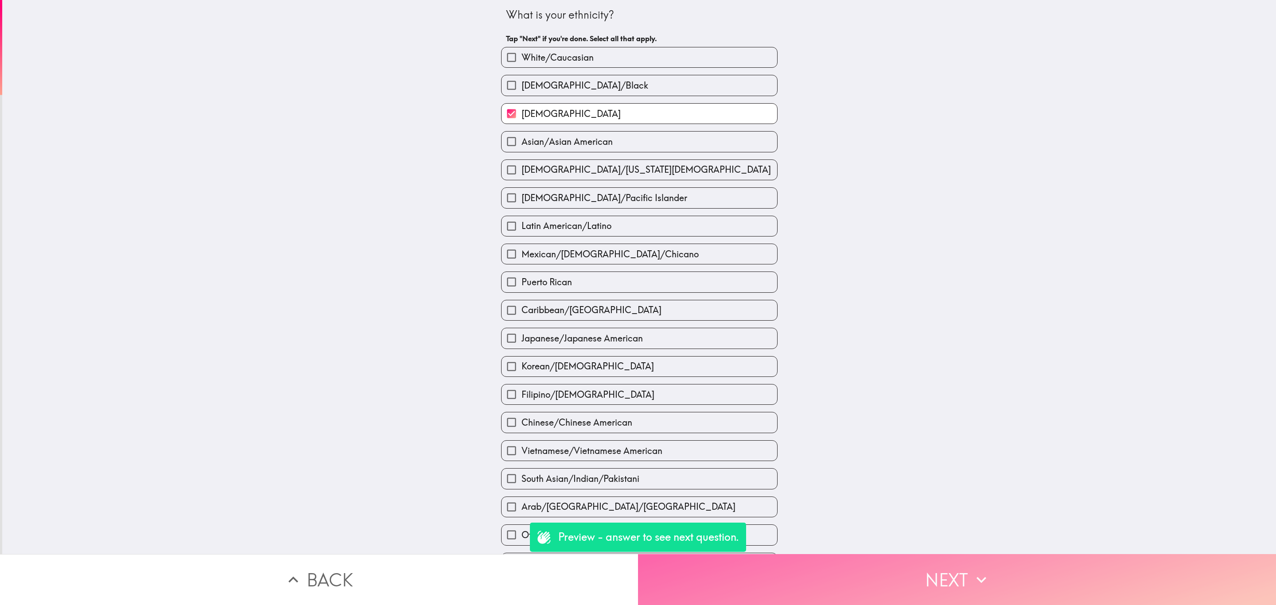
click at [951, 561] on button "Next" at bounding box center [957, 579] width 638 height 51
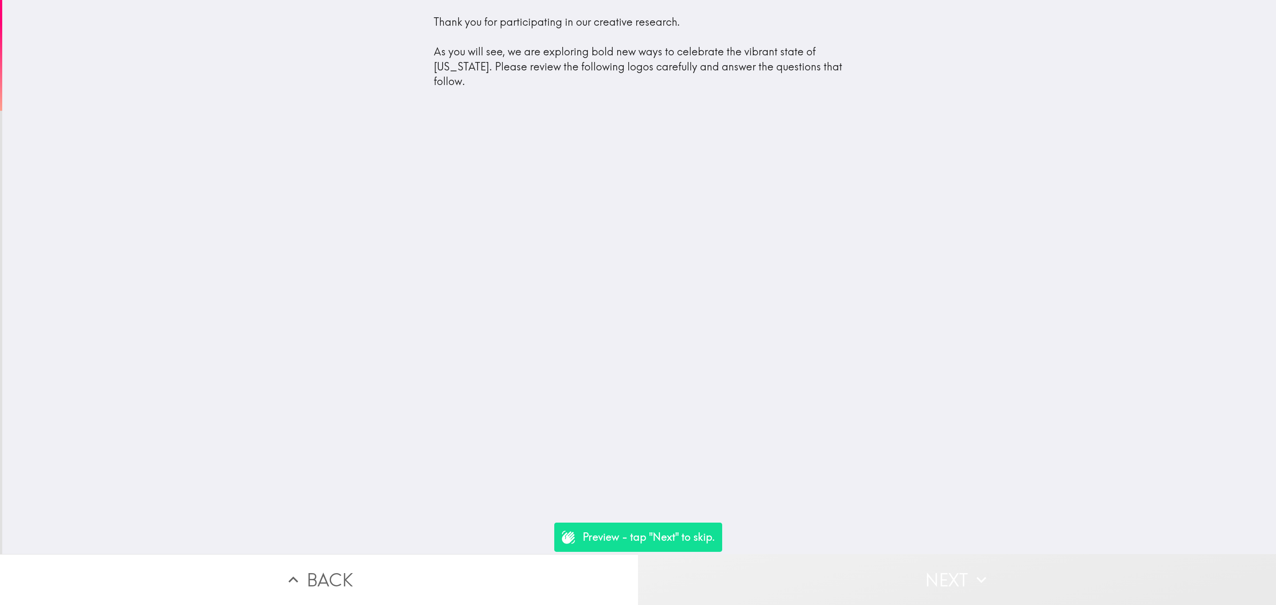
click at [918, 573] on button "Next" at bounding box center [957, 579] width 638 height 51
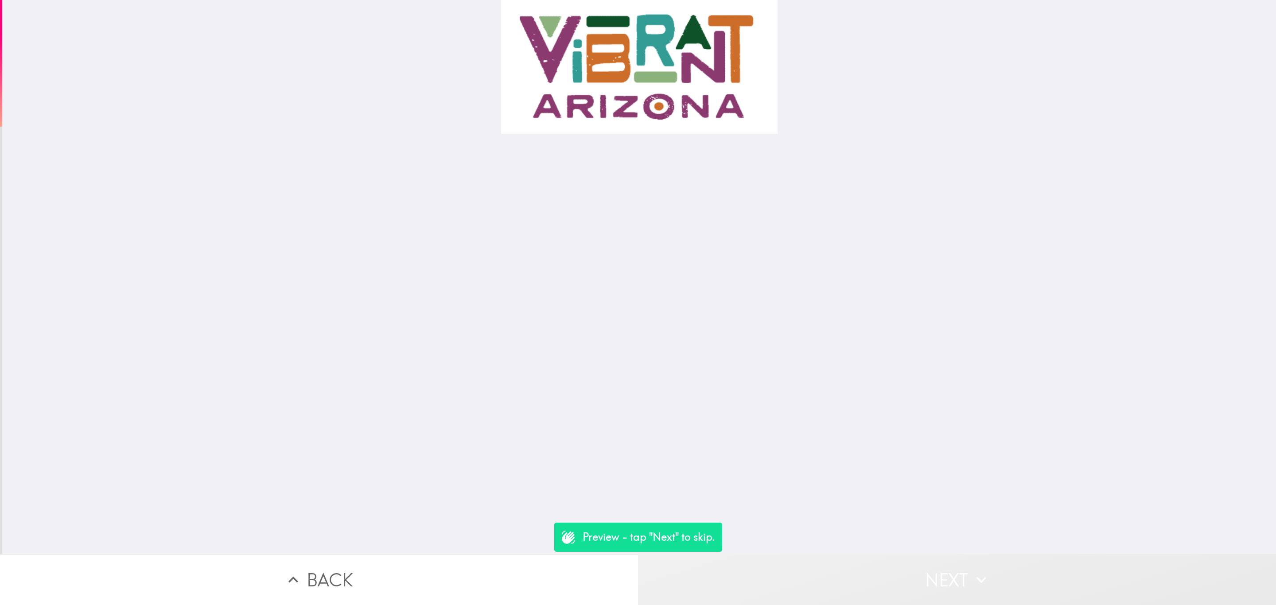
click at [917, 574] on button "Next" at bounding box center [957, 579] width 638 height 51
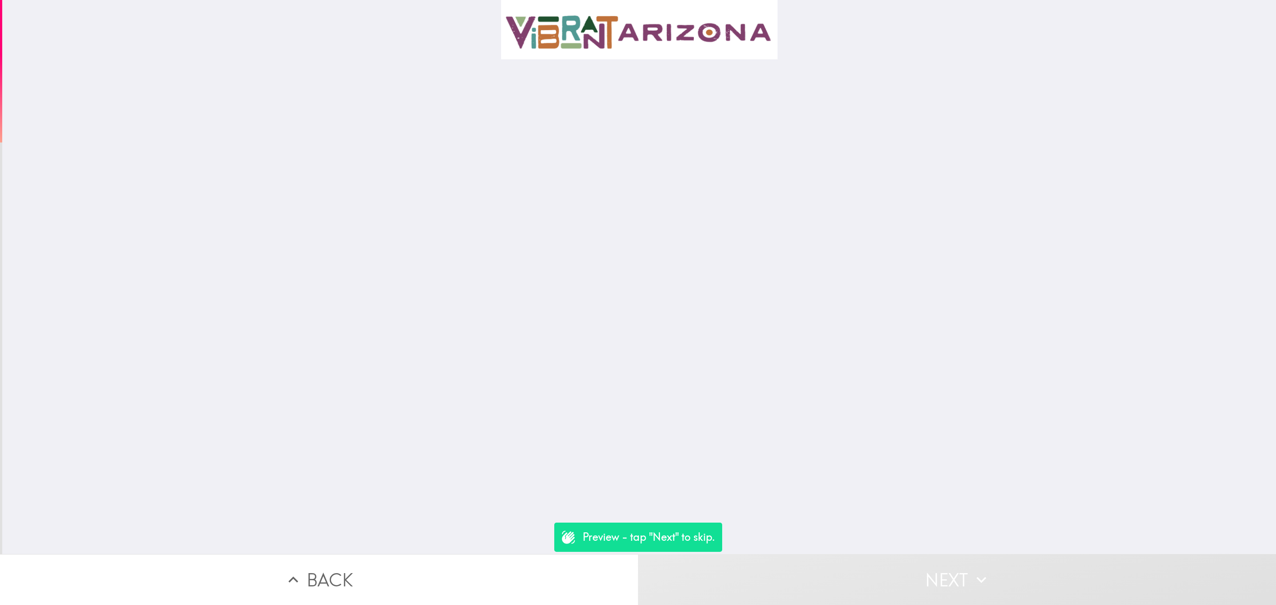
click at [941, 557] on button "Next" at bounding box center [957, 579] width 638 height 51
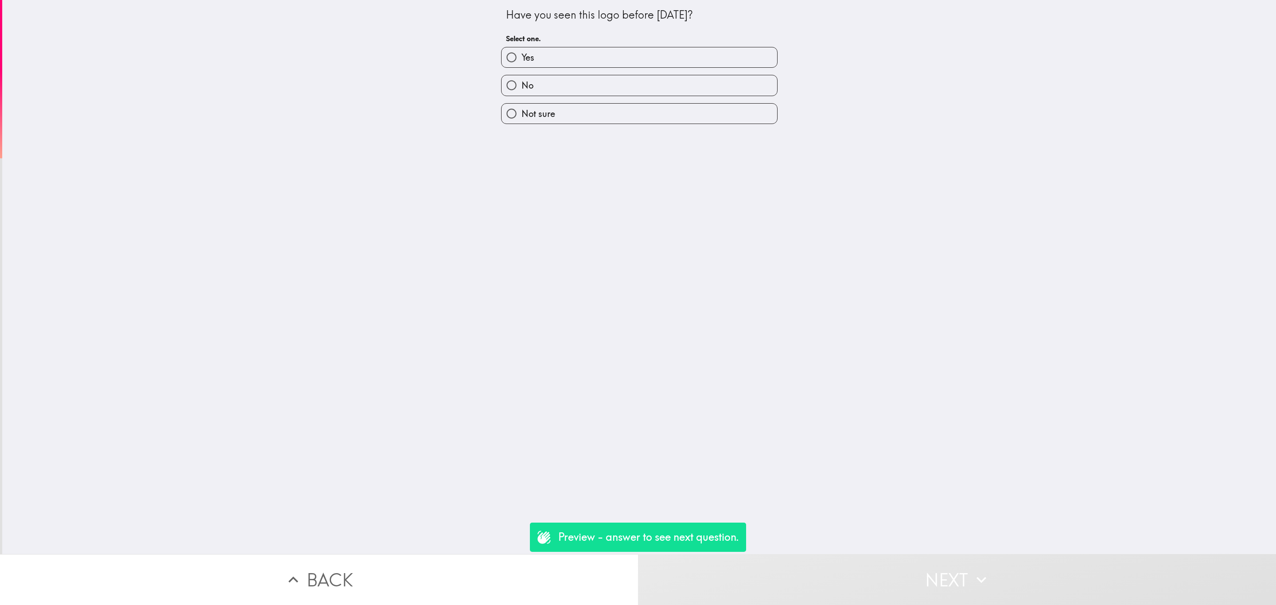
click at [565, 55] on label "Yes" at bounding box center [640, 57] width 276 height 20
click at [522, 55] on input "Yes" at bounding box center [512, 57] width 20 height 20
radio input "true"
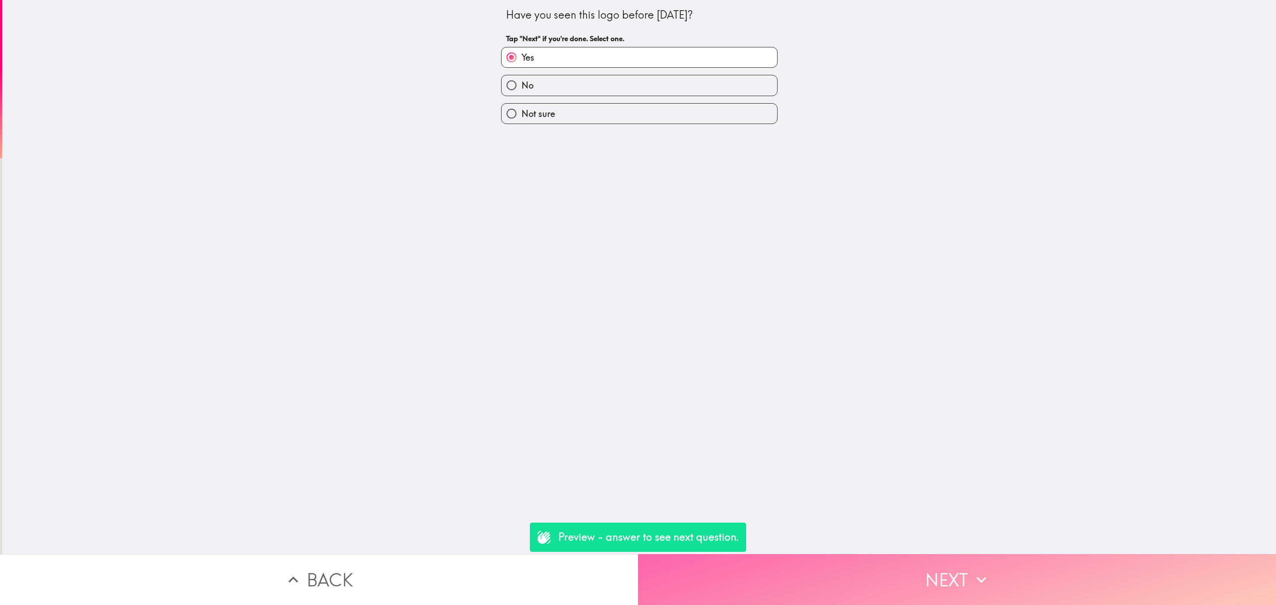
click at [952, 576] on button "Next" at bounding box center [957, 579] width 638 height 51
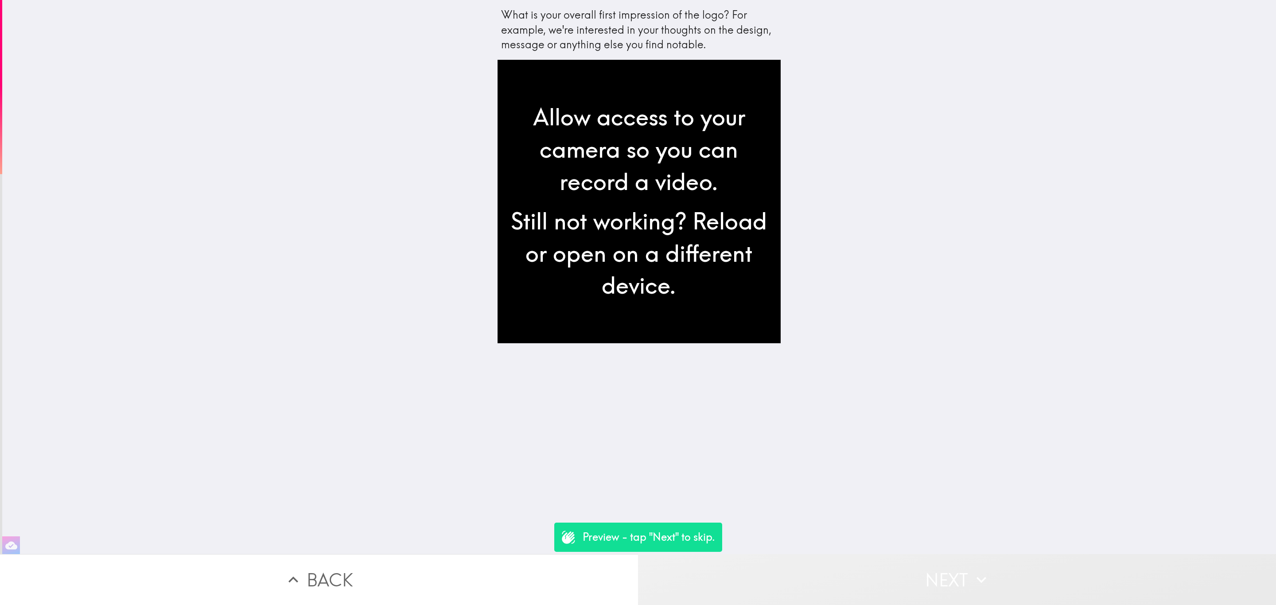
click at [906, 574] on button "Next" at bounding box center [957, 579] width 638 height 51
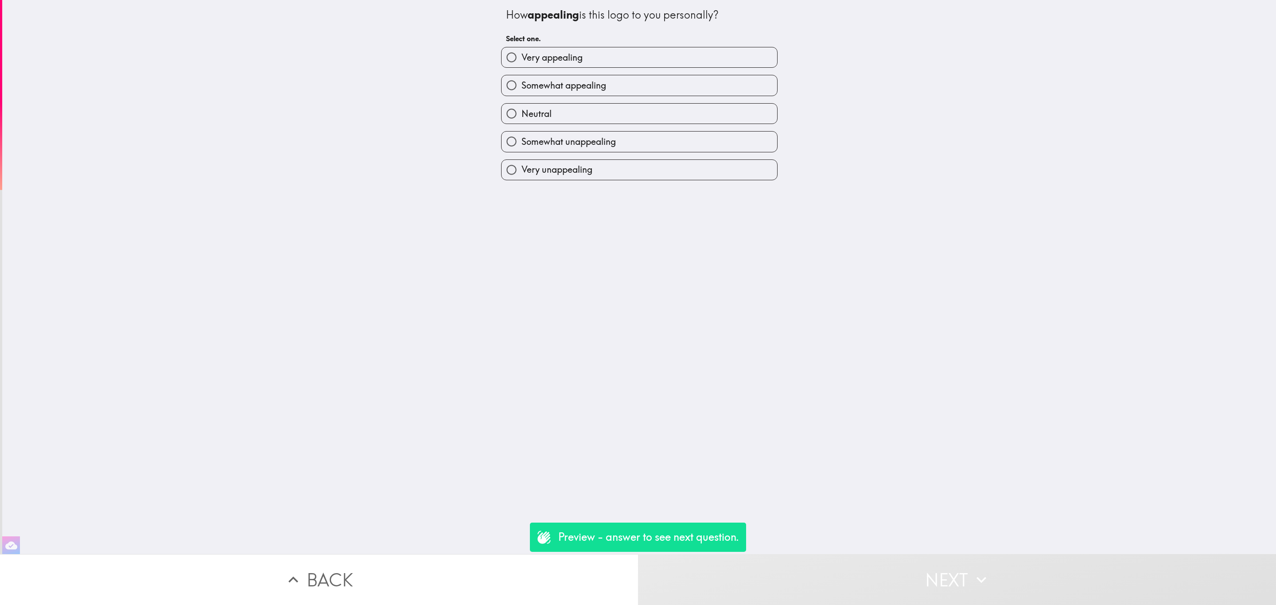
click at [608, 158] on div "Very unappealing" at bounding box center [636, 166] width 284 height 28
click at [642, 155] on div "Very unappealing" at bounding box center [636, 166] width 284 height 28
click at [717, 173] on label "Very unappealing" at bounding box center [640, 170] width 276 height 20
click at [522, 173] on input "Very unappealing" at bounding box center [512, 170] width 20 height 20
radio input "true"
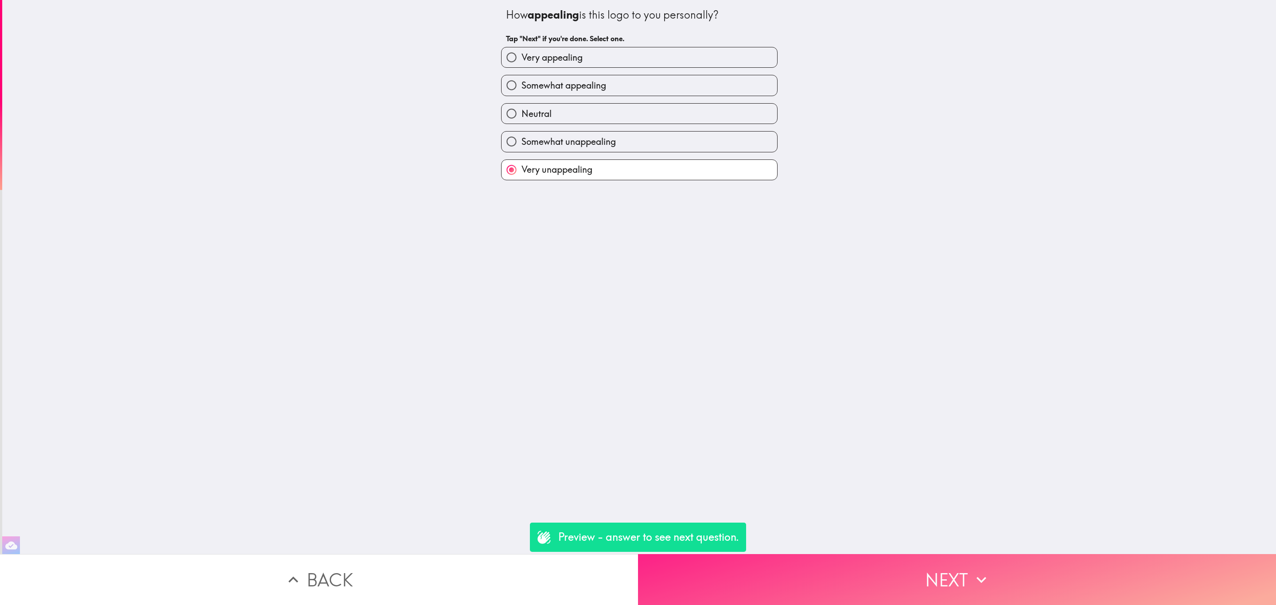
click at [883, 566] on button "Next" at bounding box center [957, 579] width 638 height 51
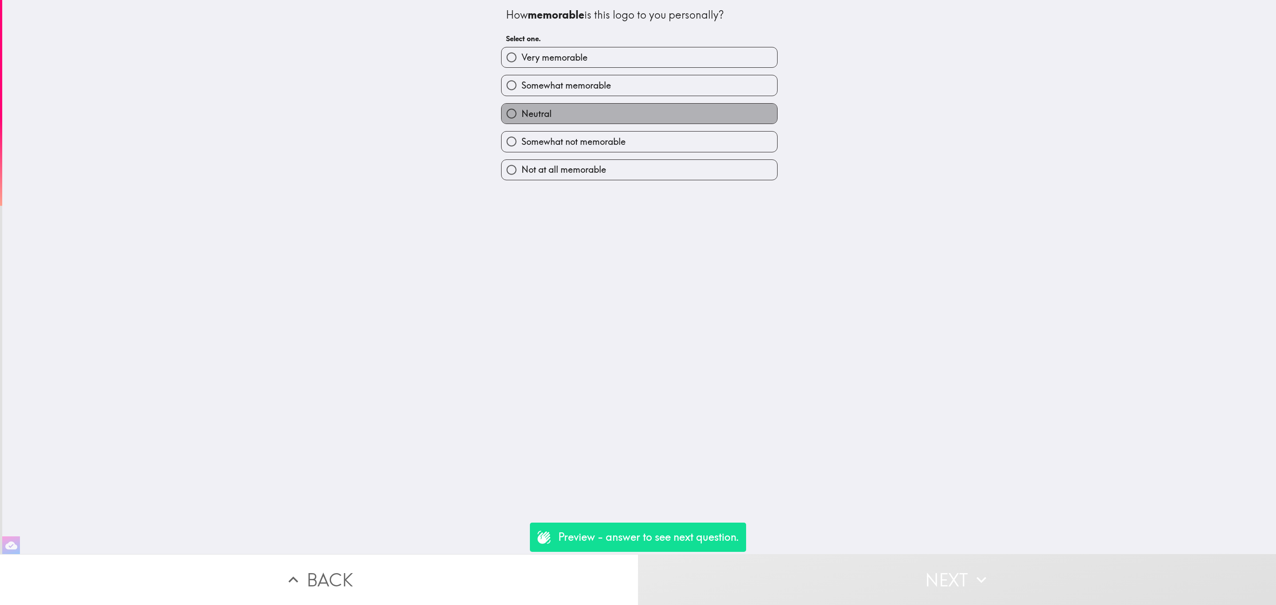
click at [620, 117] on label "Neutral" at bounding box center [640, 114] width 276 height 20
click at [522, 117] on input "Neutral" at bounding box center [512, 114] width 20 height 20
radio input "true"
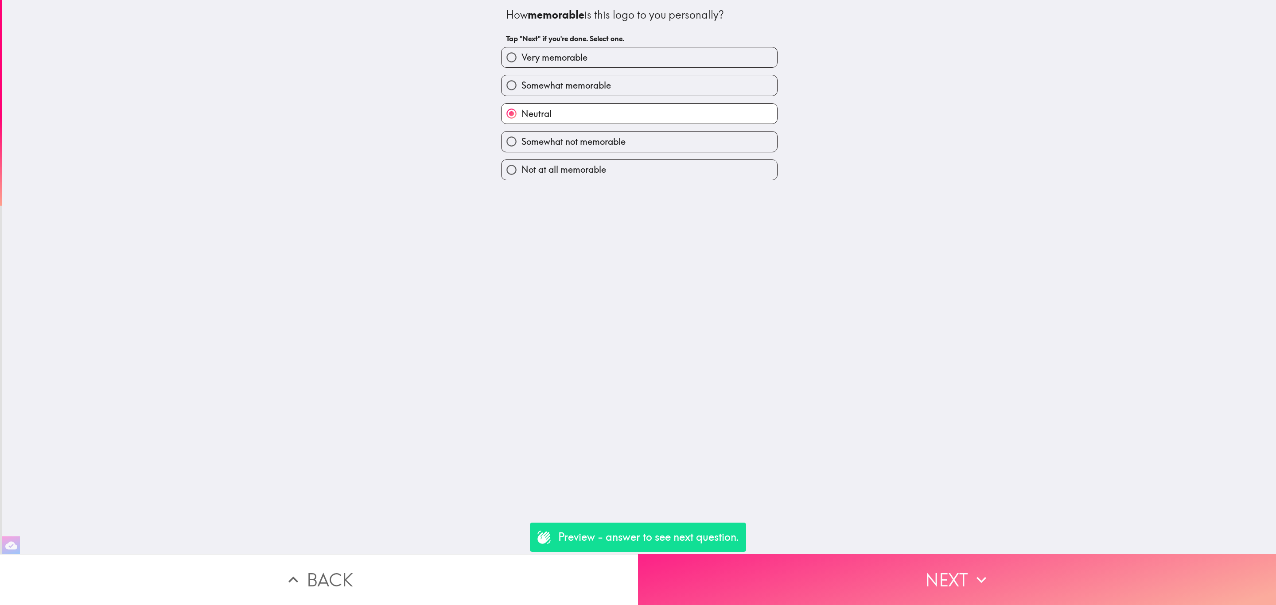
drag, startPoint x: 875, startPoint y: 564, endPoint x: 870, endPoint y: 572, distance: 9.3
click at [870, 572] on button "Next" at bounding box center [957, 579] width 638 height 51
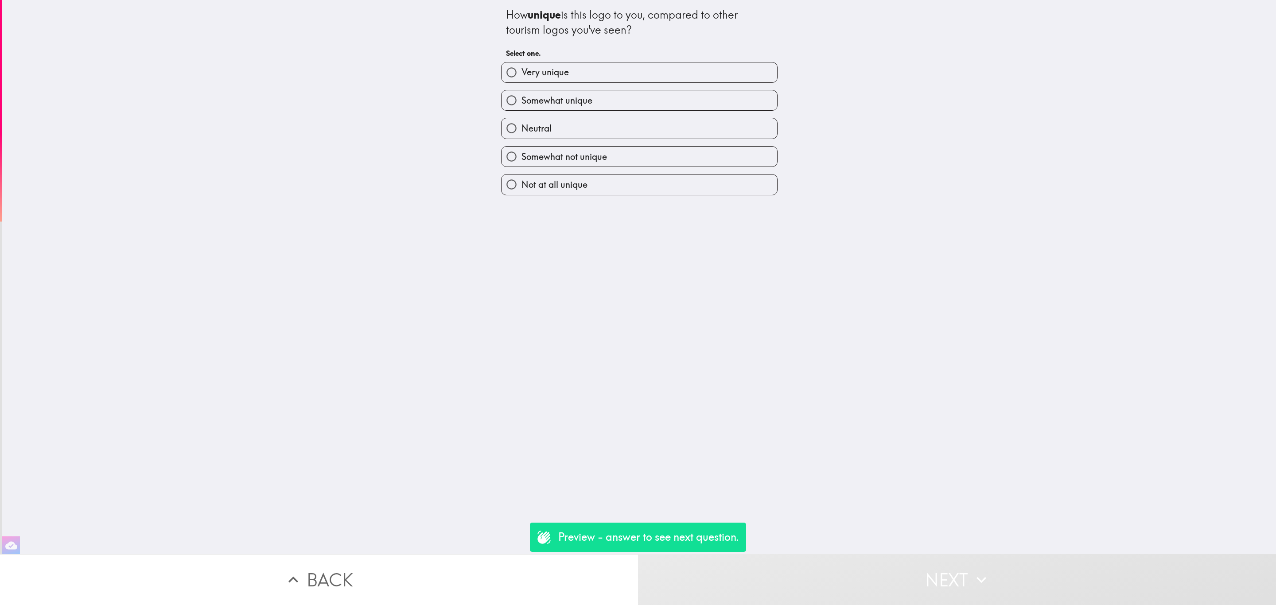
click at [625, 176] on div "Not at all unique" at bounding box center [639, 184] width 277 height 21
click at [660, 192] on label "Not at all unique" at bounding box center [640, 185] width 276 height 20
click at [522, 192] on input "Not at all unique" at bounding box center [512, 185] width 20 height 20
radio input "true"
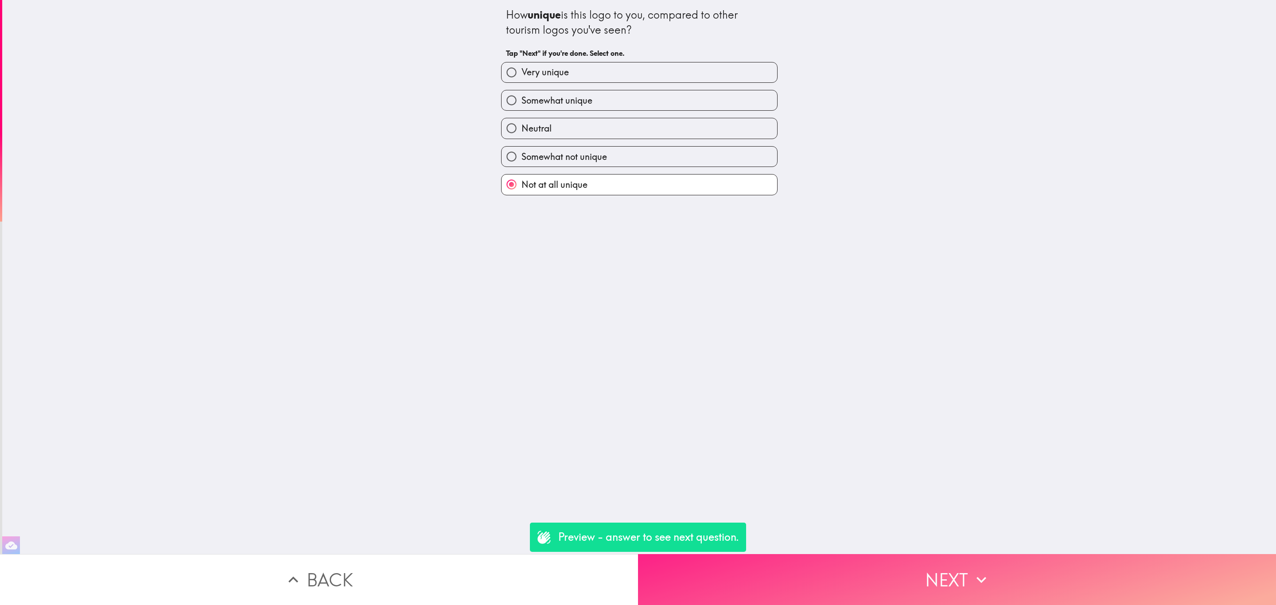
click at [893, 560] on button "Next" at bounding box center [957, 579] width 638 height 51
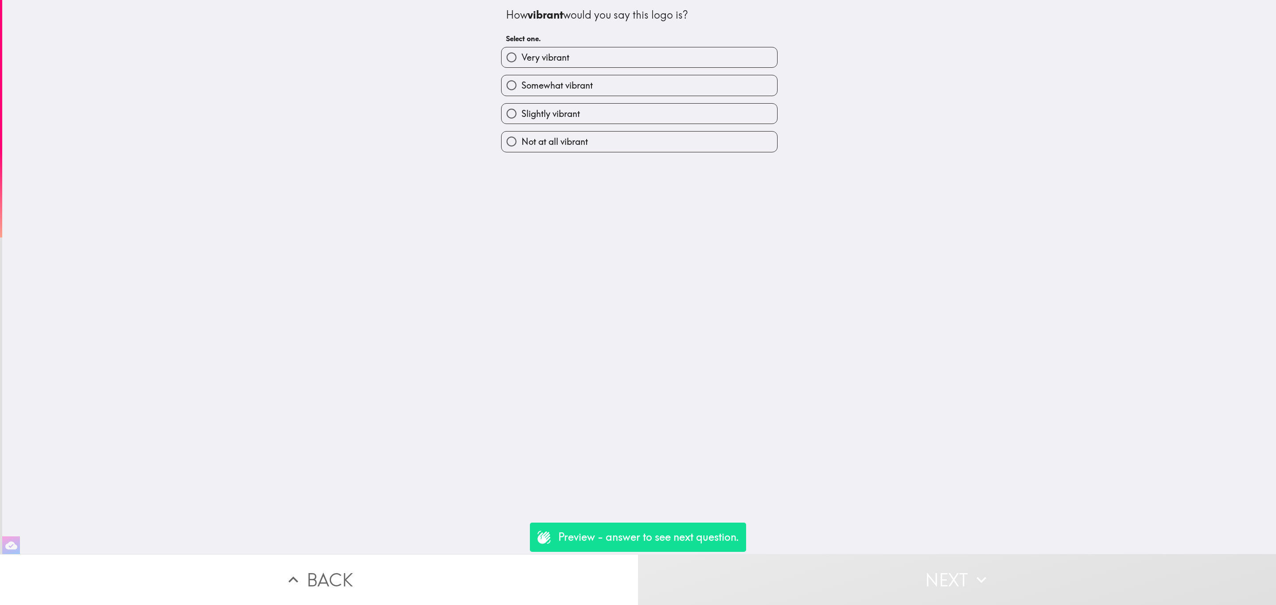
click at [609, 127] on div "Not at all vibrant" at bounding box center [636, 138] width 284 height 28
click at [611, 136] on label "Not at all vibrant" at bounding box center [640, 142] width 276 height 20
click at [522, 136] on input "Not at all vibrant" at bounding box center [512, 142] width 20 height 20
radio input "true"
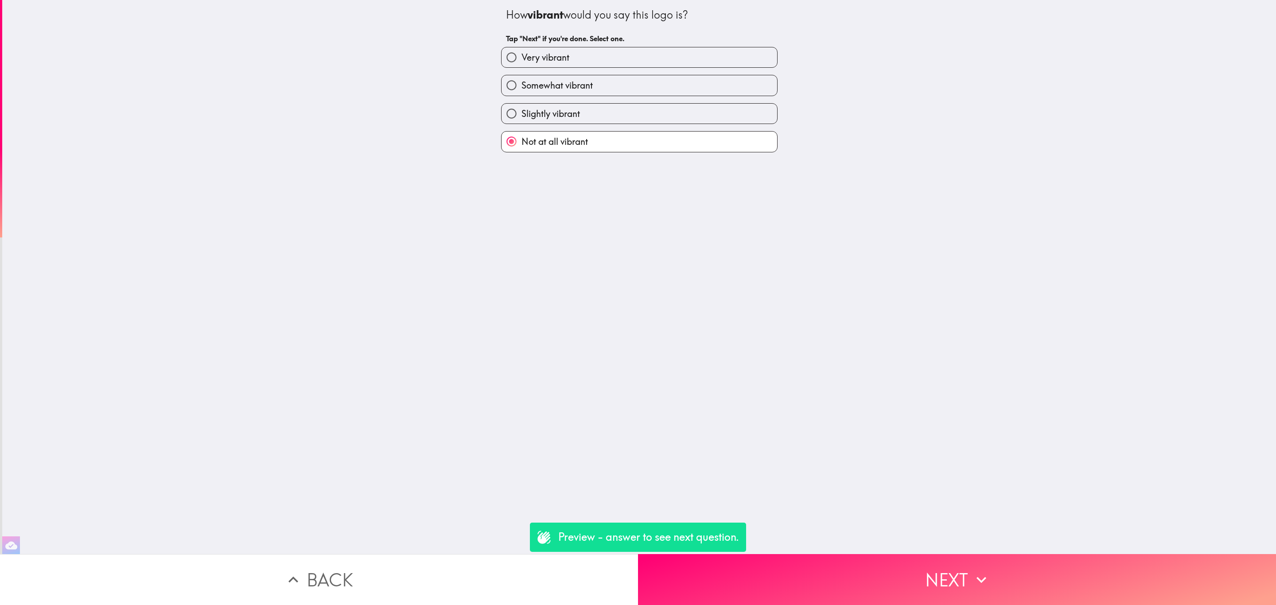
click at [471, 564] on button "Back" at bounding box center [319, 579] width 638 height 51
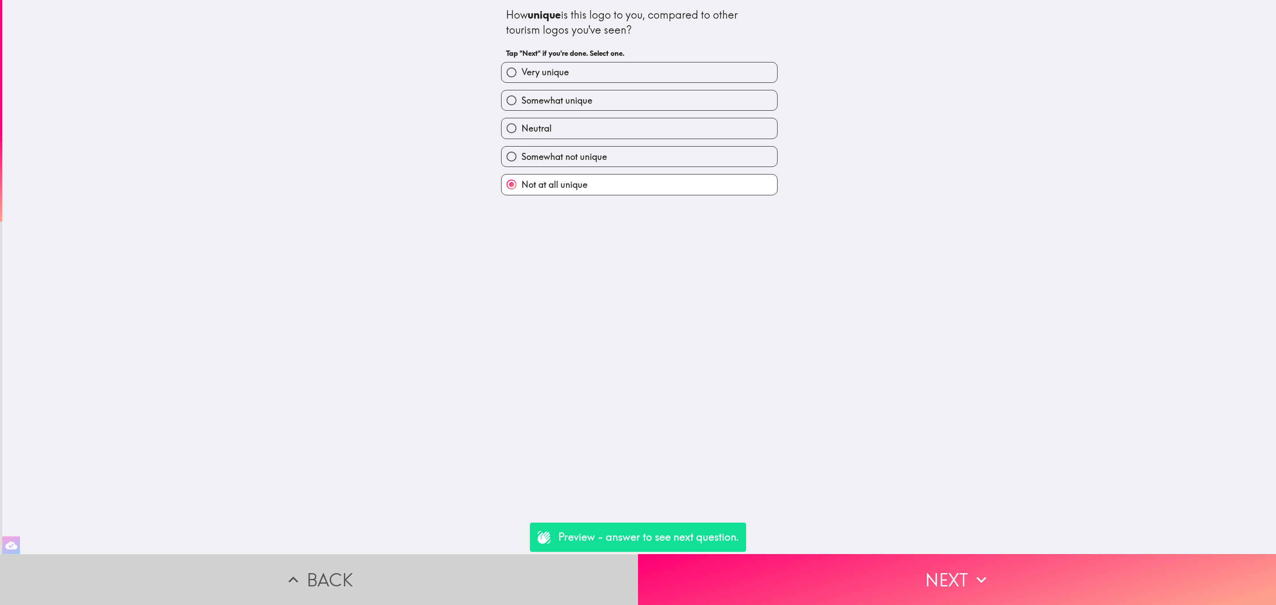
click at [471, 564] on button "Back" at bounding box center [319, 579] width 638 height 51
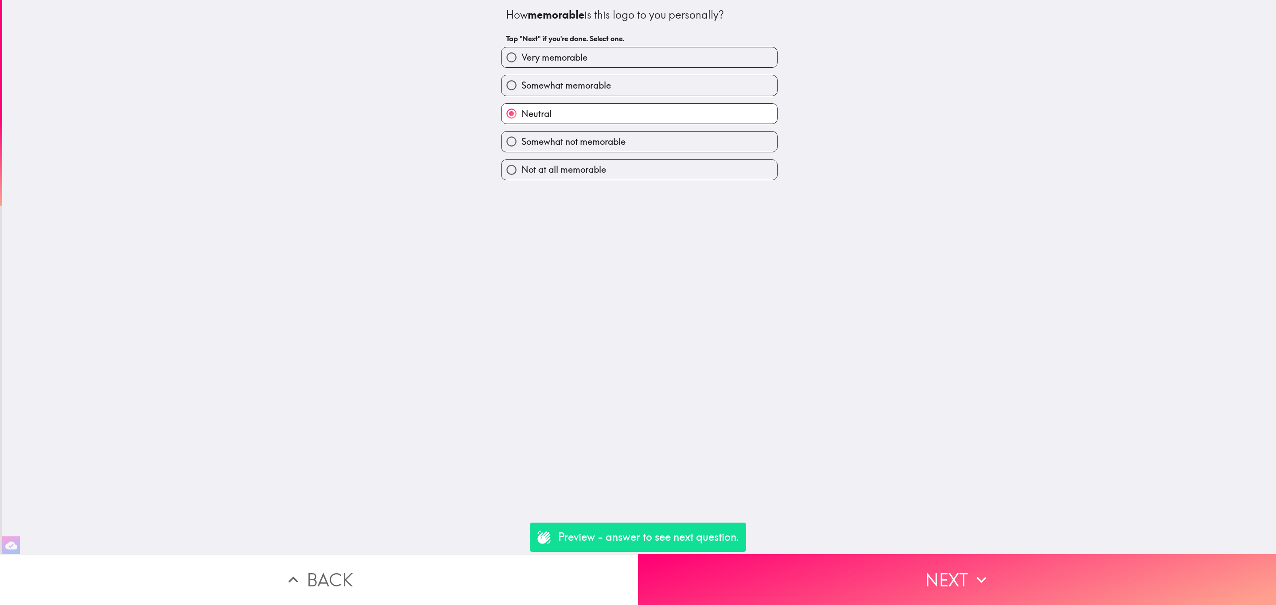
click at [471, 564] on button "Back" at bounding box center [319, 579] width 638 height 51
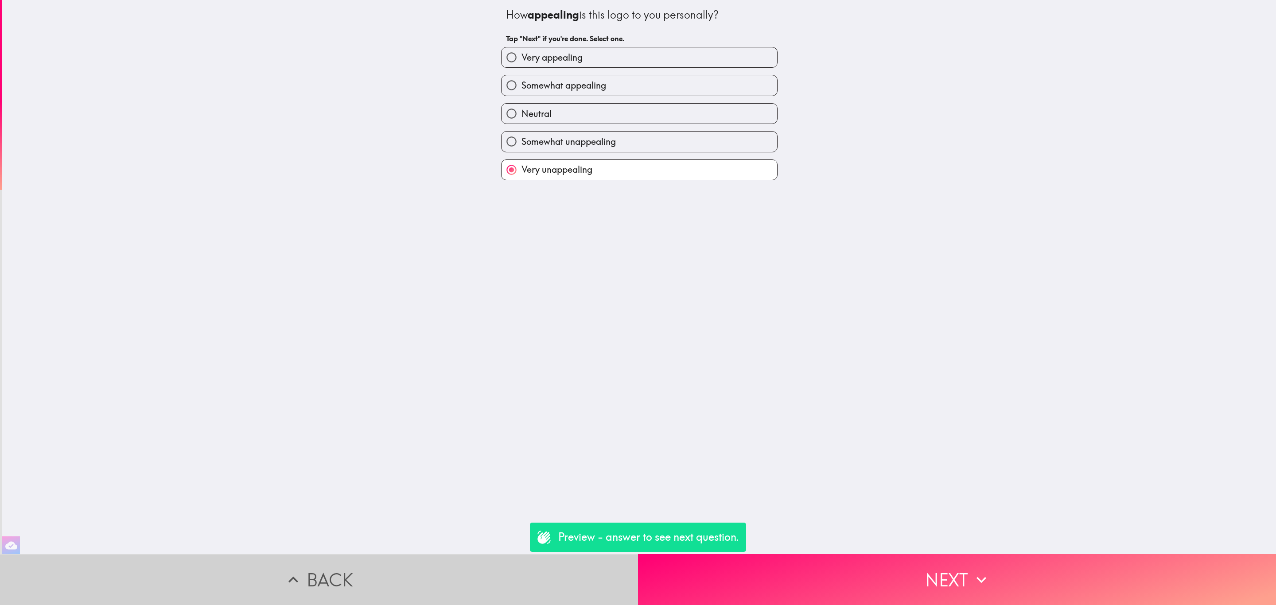
click at [471, 564] on button "Back" at bounding box center [319, 579] width 638 height 51
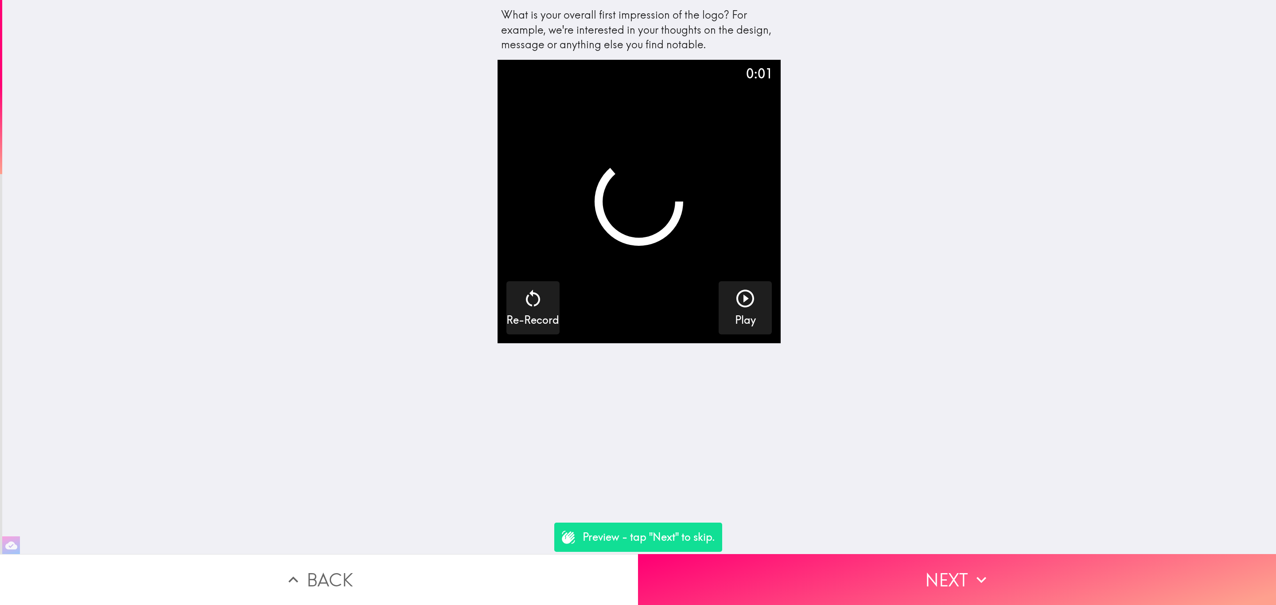
click at [471, 564] on button "Back" at bounding box center [319, 579] width 638 height 51
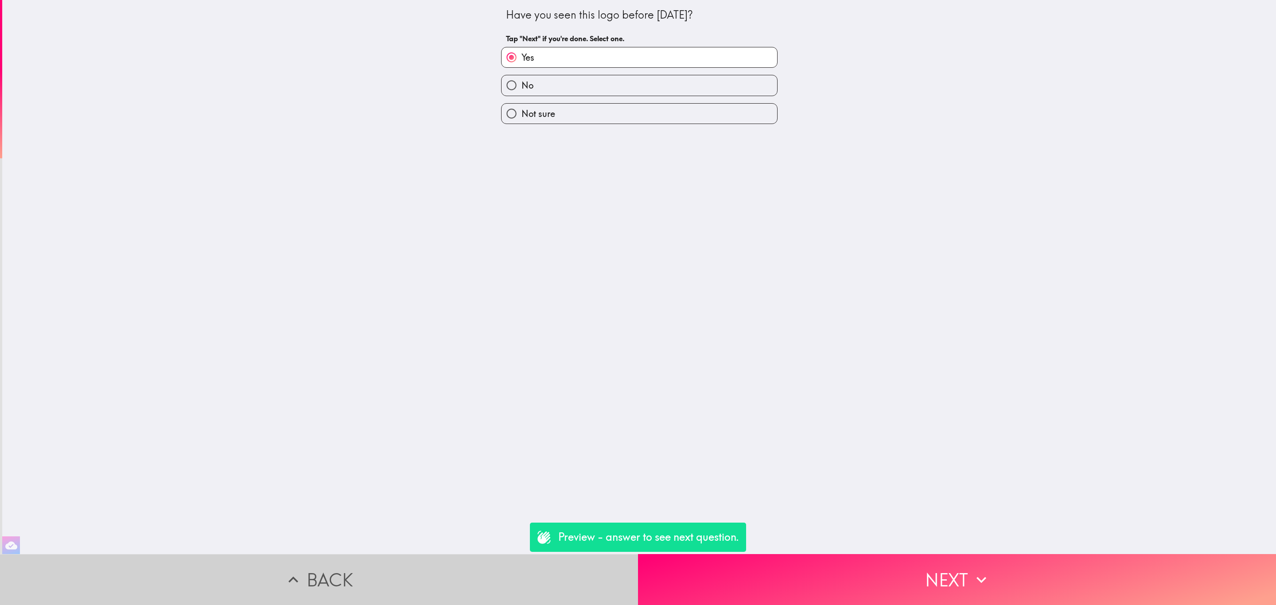
click at [471, 564] on button "Back" at bounding box center [319, 579] width 638 height 51
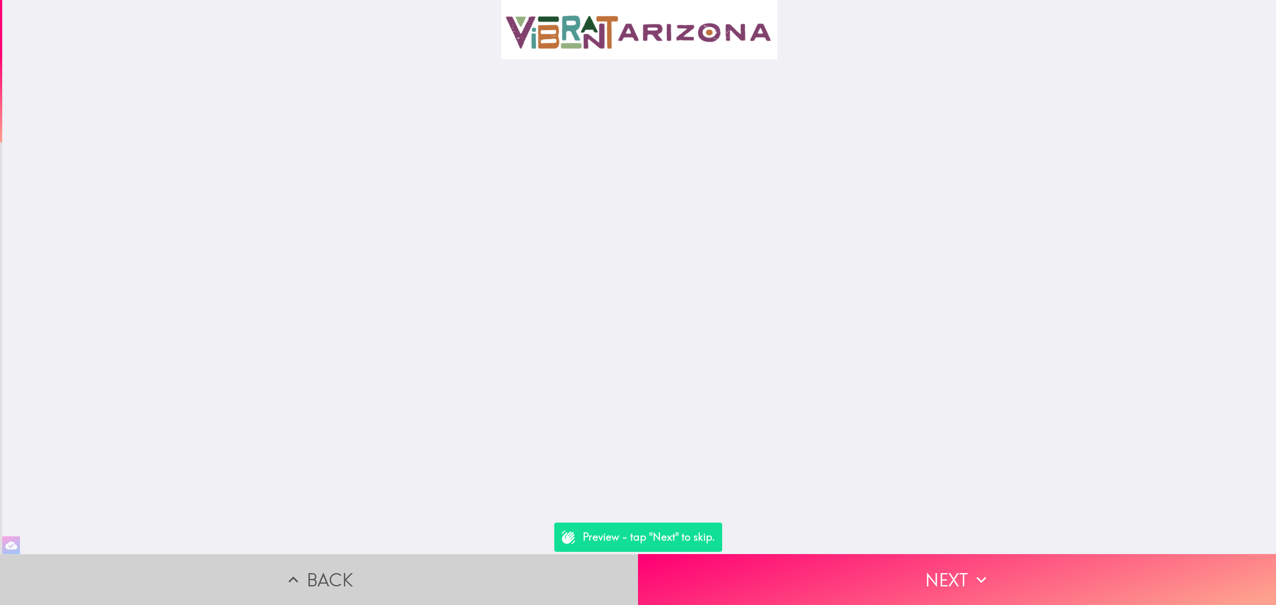
click at [471, 564] on button "Back" at bounding box center [319, 579] width 638 height 51
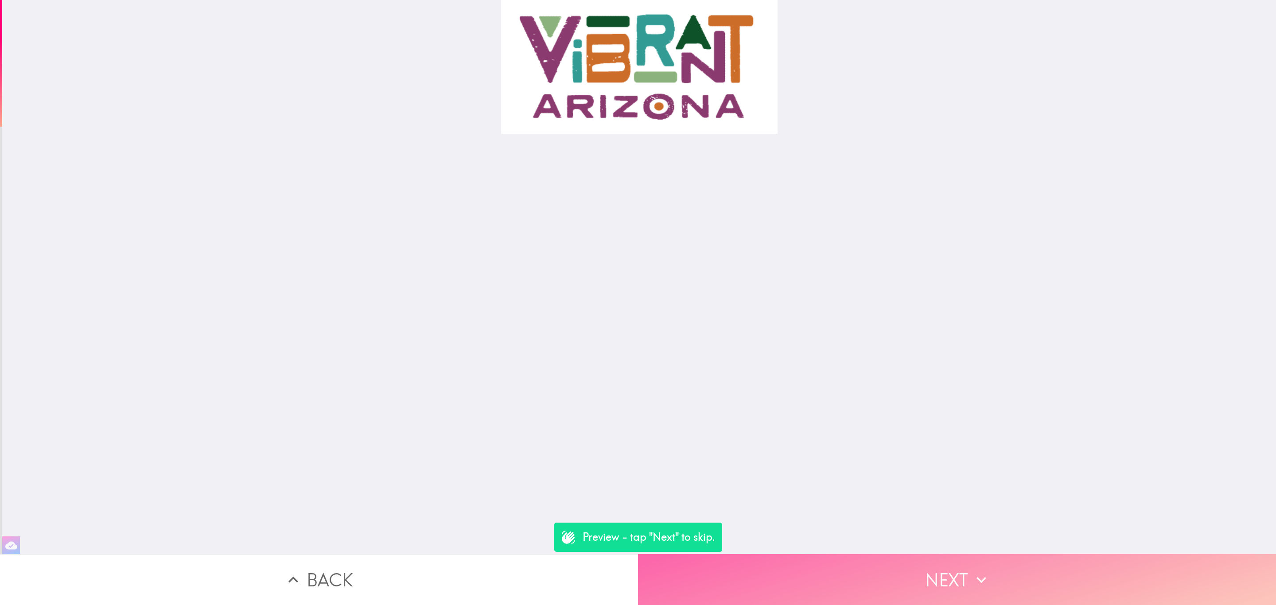
click at [844, 554] on button "Next" at bounding box center [957, 579] width 638 height 51
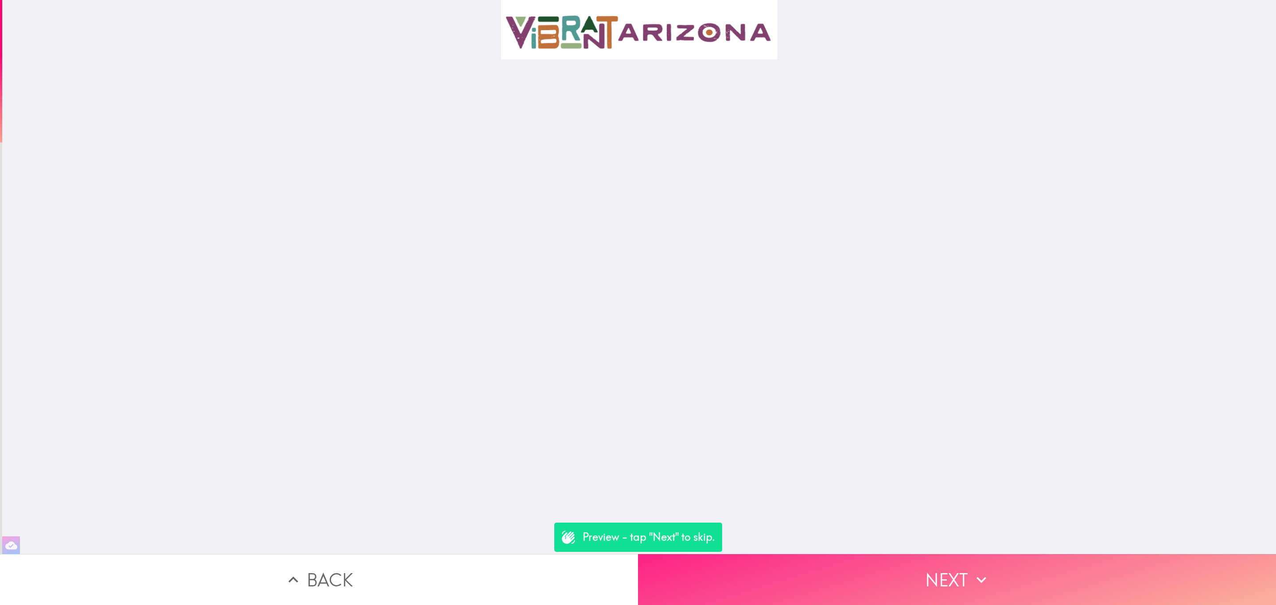
click at [844, 554] on button "Next" at bounding box center [957, 579] width 638 height 51
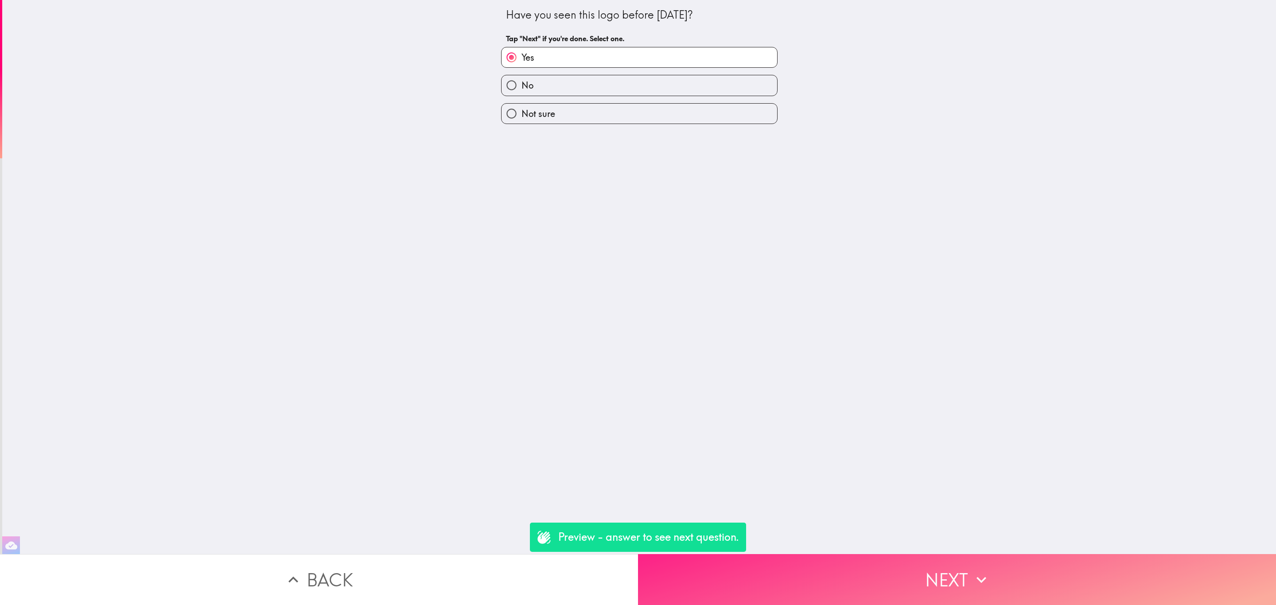
click at [844, 554] on button "Next" at bounding box center [957, 579] width 638 height 51
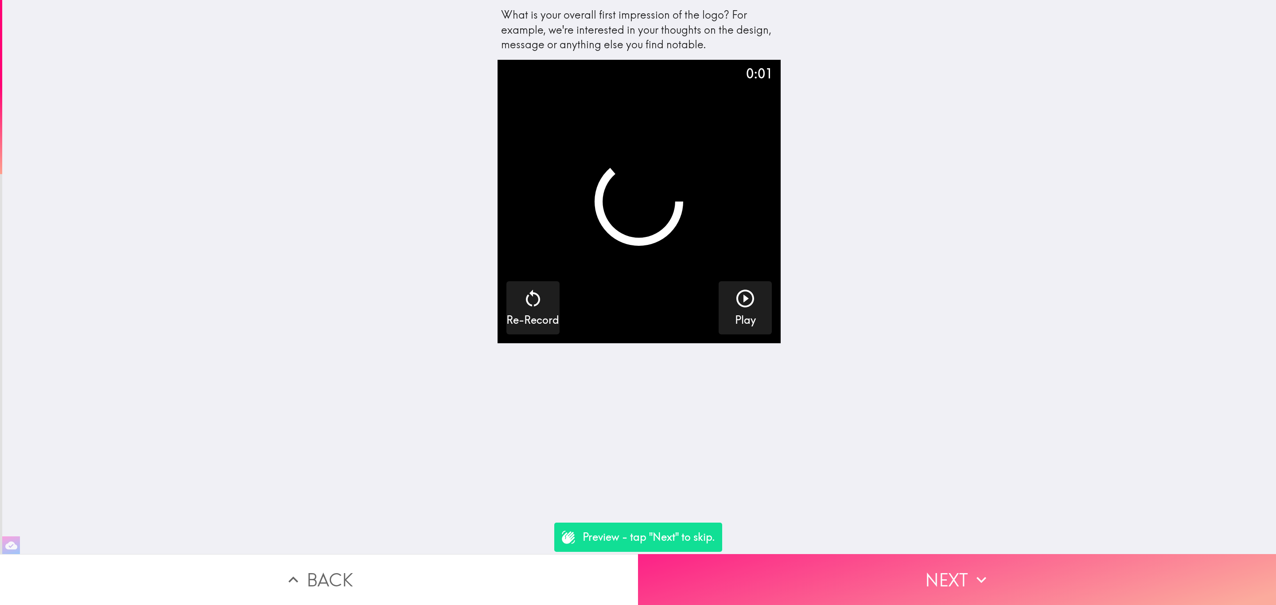
click at [844, 554] on button "Next" at bounding box center [957, 579] width 638 height 51
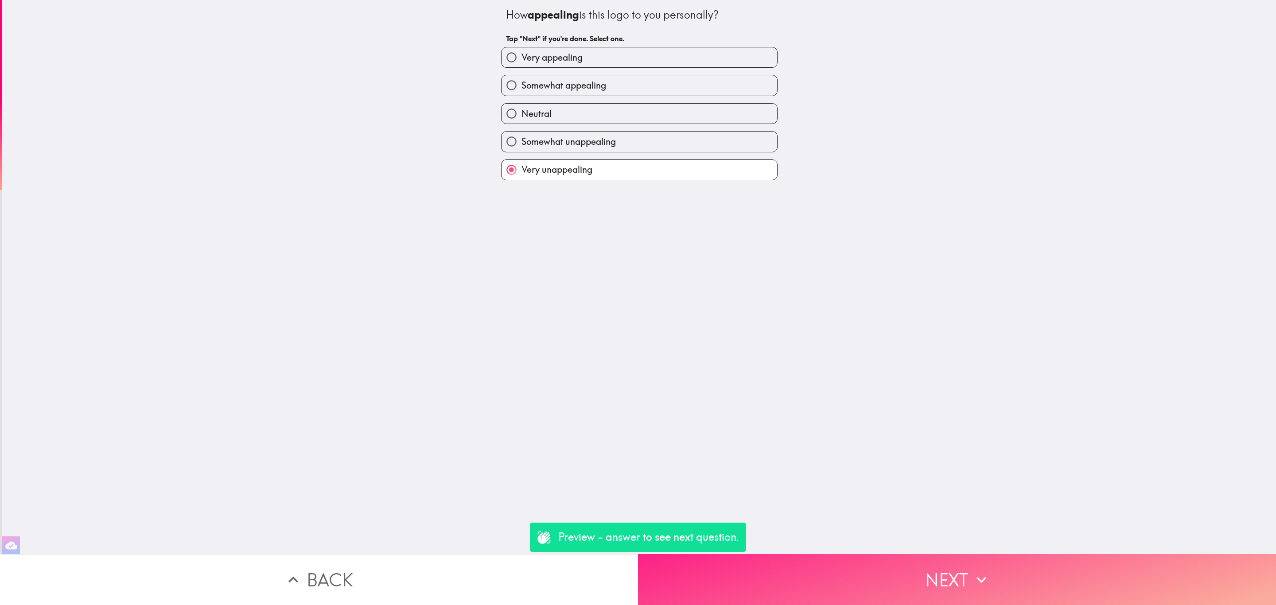
click at [844, 554] on button "Next" at bounding box center [957, 579] width 638 height 51
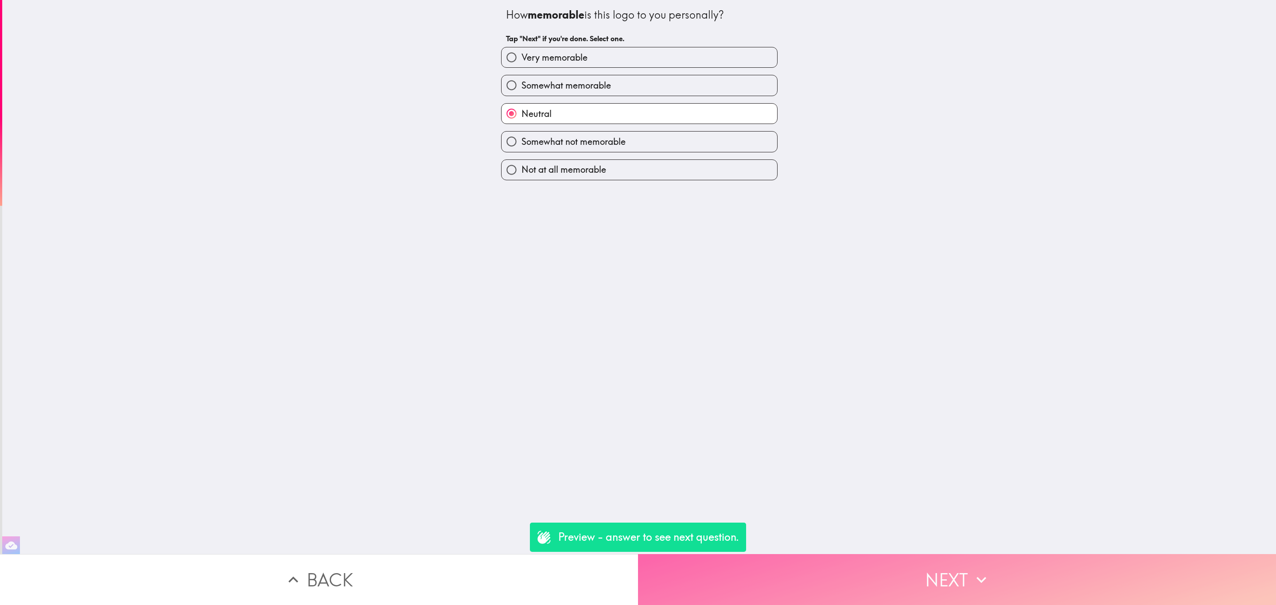
click at [844, 554] on button "Next" at bounding box center [957, 579] width 638 height 51
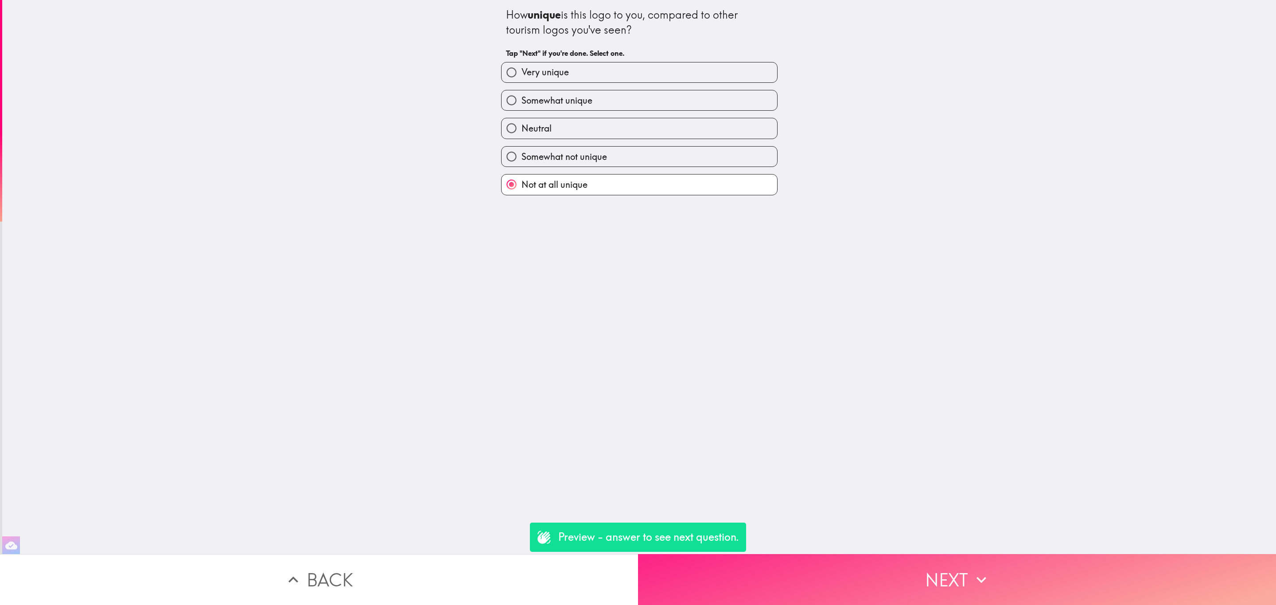
click at [844, 554] on button "Next" at bounding box center [957, 579] width 638 height 51
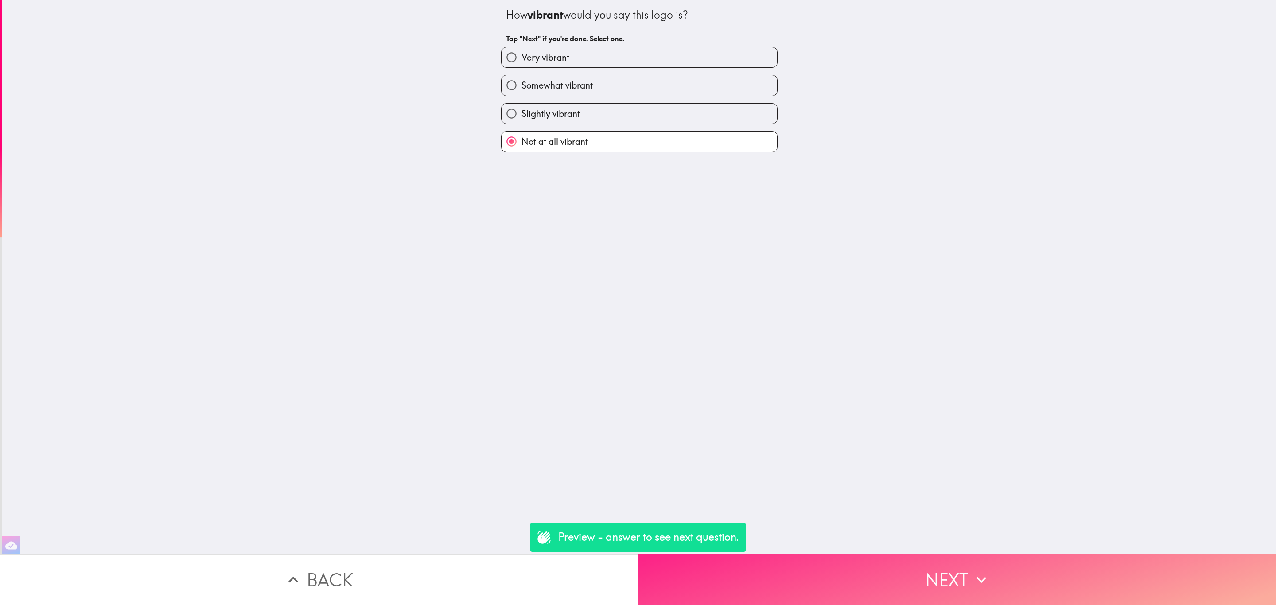
click at [844, 554] on button "Next" at bounding box center [957, 579] width 638 height 51
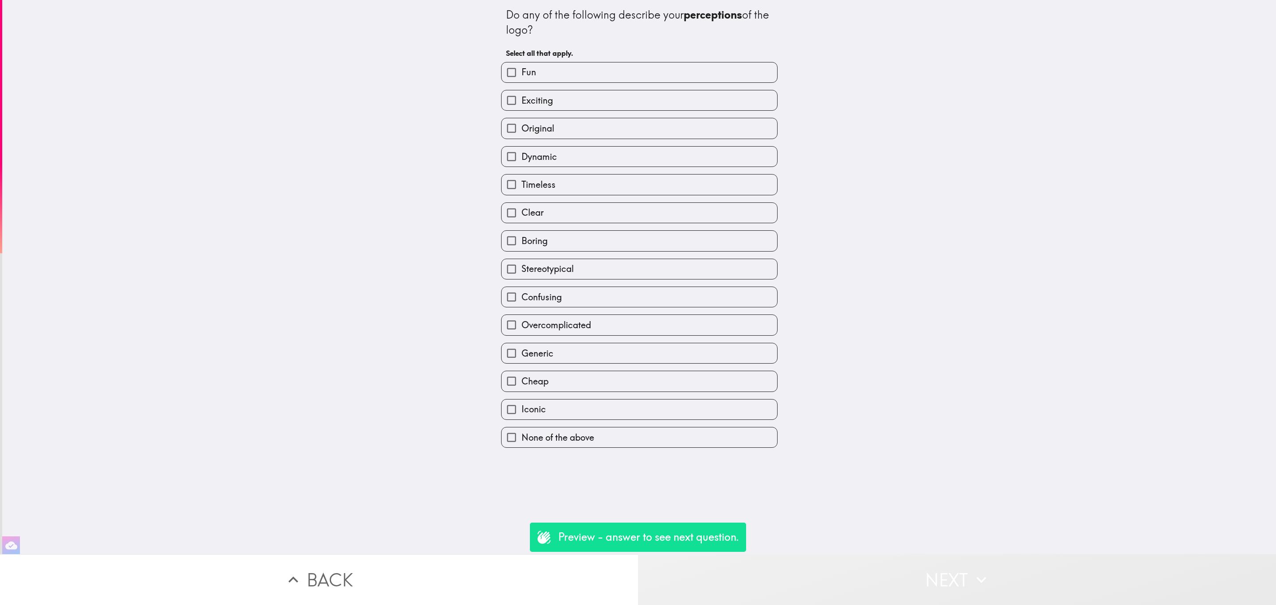
click at [844, 554] on button "Next" at bounding box center [957, 579] width 638 height 51
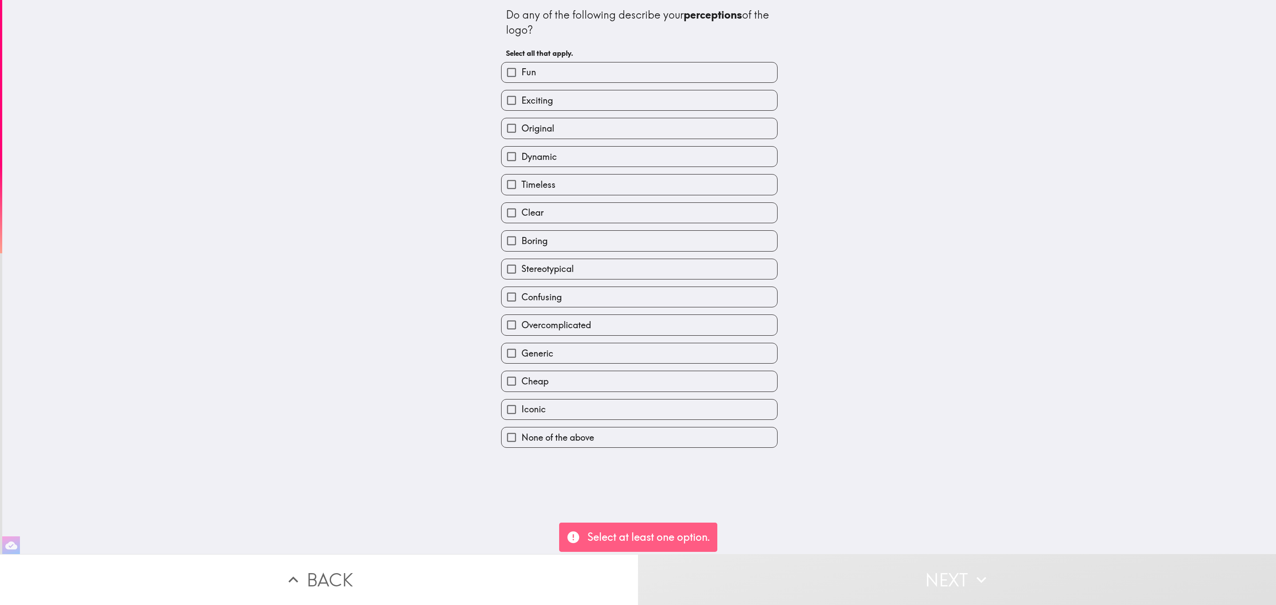
click at [602, 342] on div "Generic" at bounding box center [636, 350] width 284 height 28
click at [628, 385] on label "Cheap" at bounding box center [640, 381] width 276 height 20
click at [522, 385] on input "Cheap" at bounding box center [512, 381] width 20 height 20
checkbox input "true"
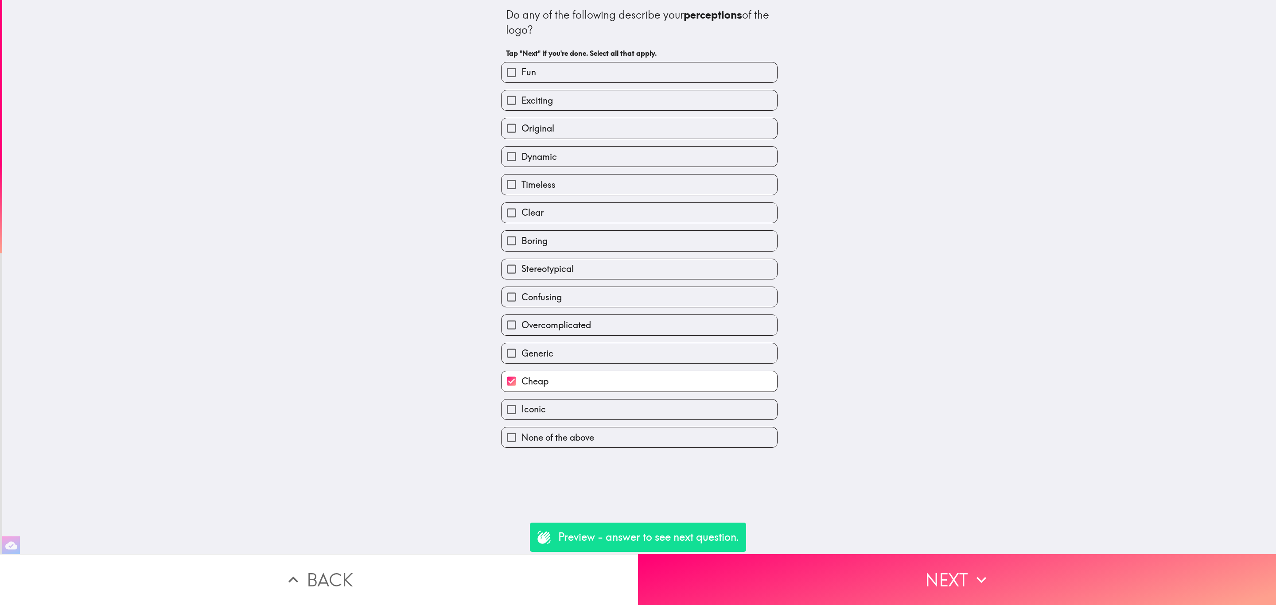
click at [743, 552] on div "Preview - answer to see next question." at bounding box center [638, 537] width 216 height 29
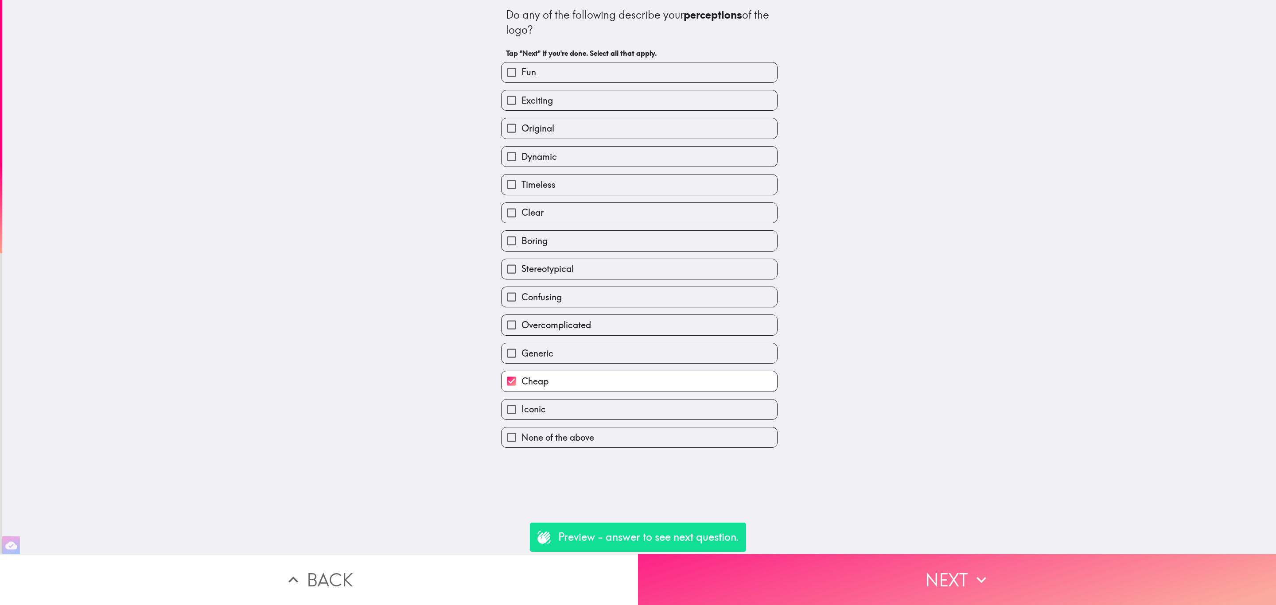
click at [845, 589] on button "Next" at bounding box center [957, 579] width 638 height 51
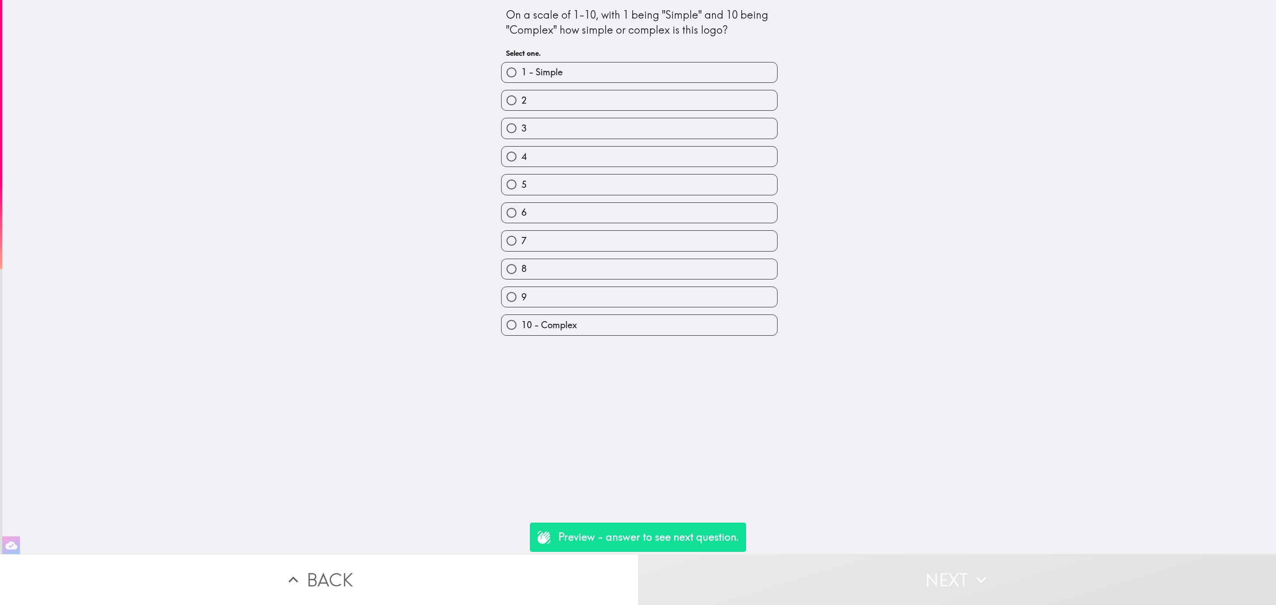
click at [533, 251] on label "7" at bounding box center [640, 241] width 276 height 20
click at [522, 251] on input "7" at bounding box center [512, 241] width 20 height 20
radio input "true"
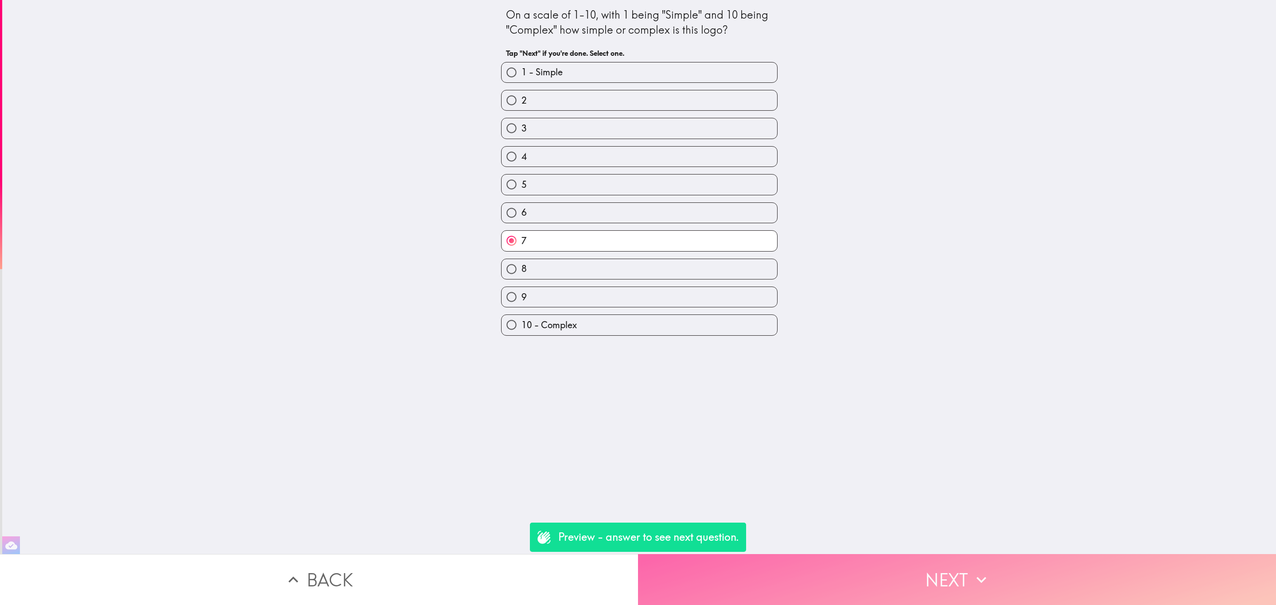
click at [788, 562] on button "Next" at bounding box center [957, 579] width 638 height 51
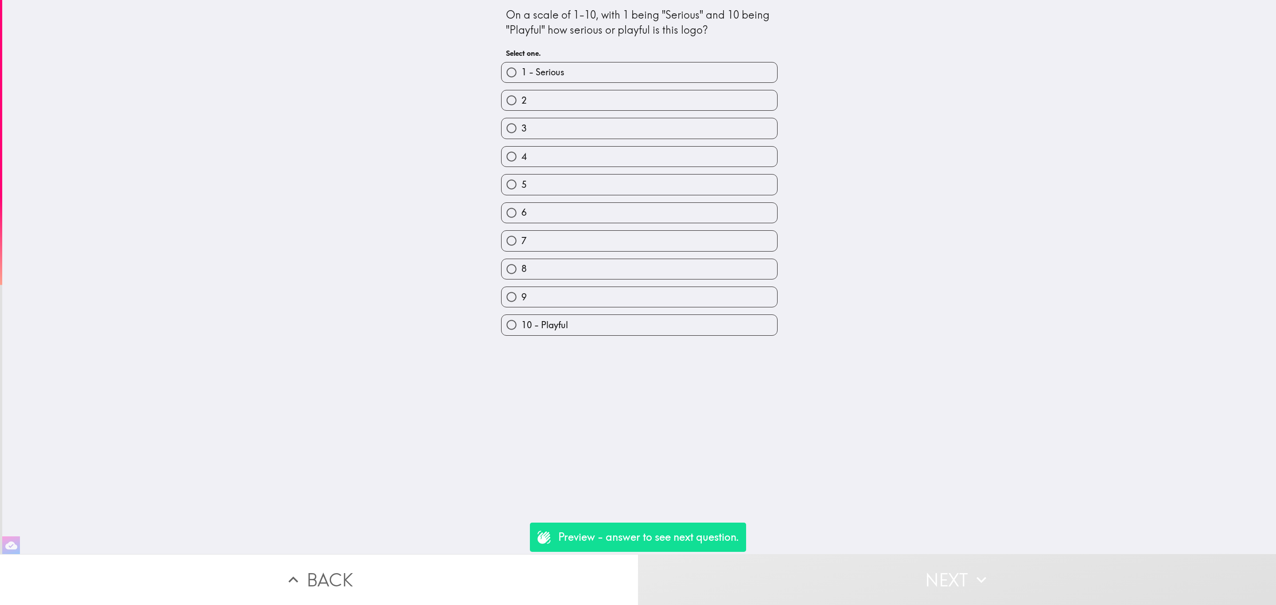
click at [789, 565] on button "Next" at bounding box center [957, 579] width 638 height 51
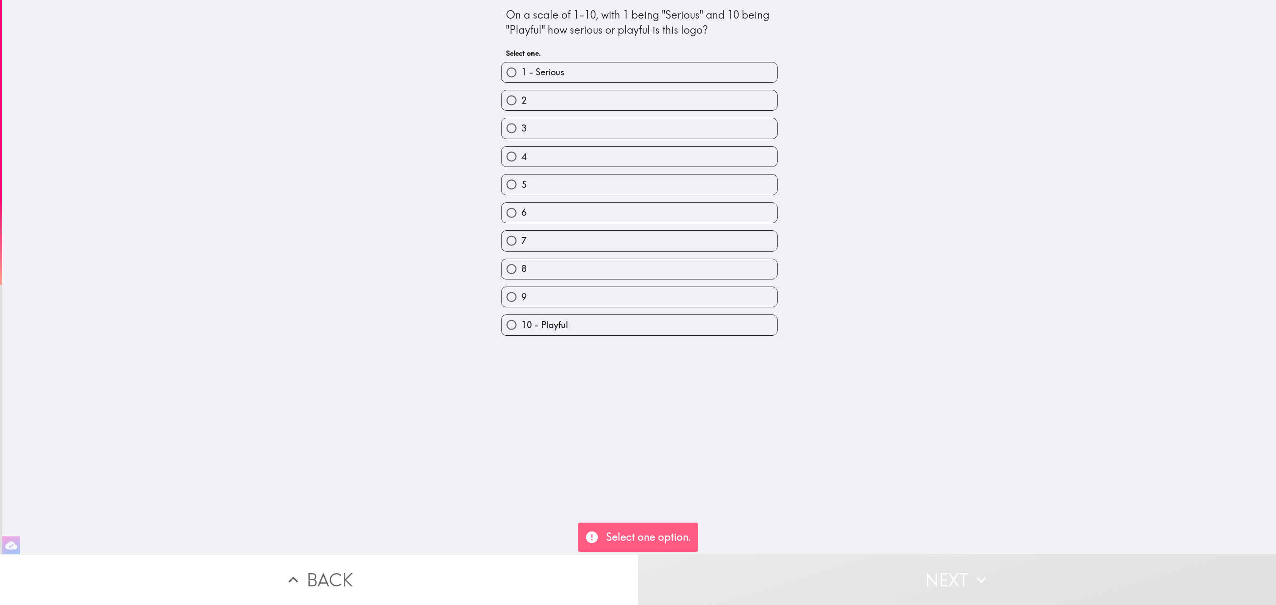
click at [660, 215] on label "6" at bounding box center [640, 213] width 276 height 20
click at [522, 215] on input "6" at bounding box center [512, 213] width 20 height 20
radio input "true"
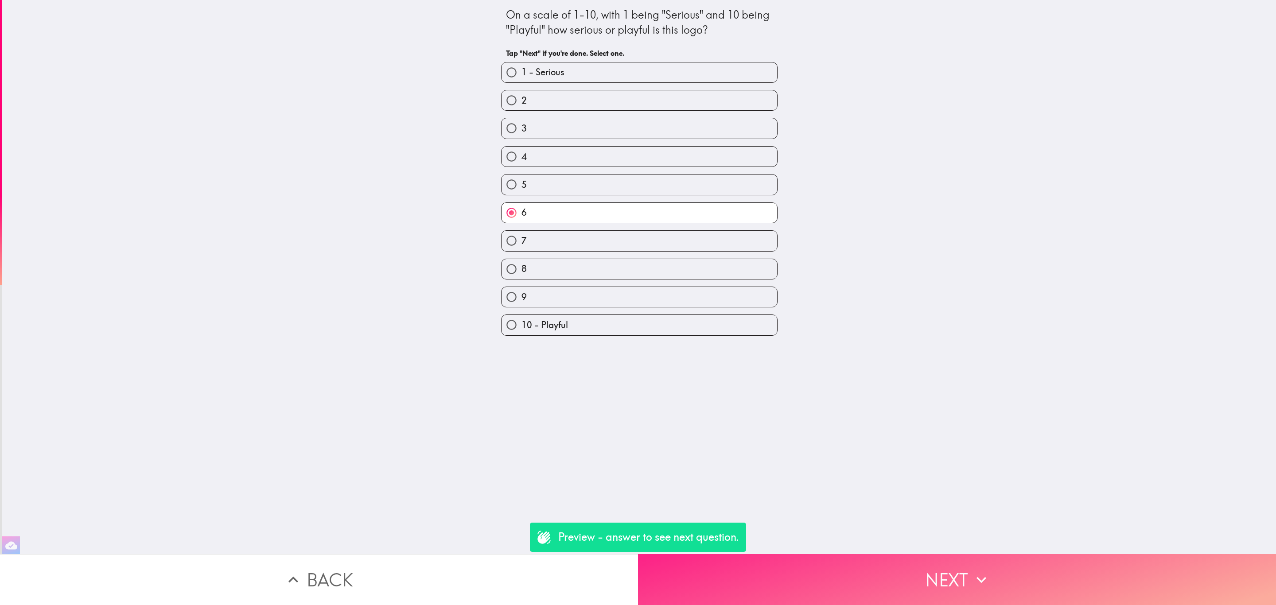
click at [814, 580] on button "Next" at bounding box center [957, 579] width 638 height 51
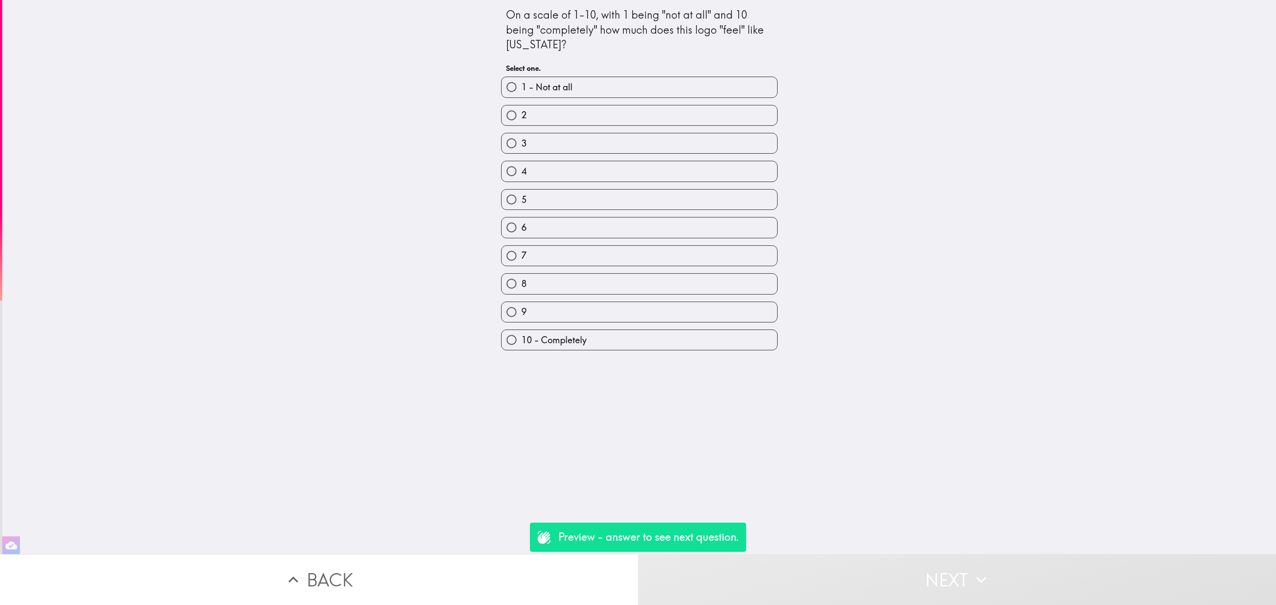
click at [612, 181] on label "4" at bounding box center [640, 171] width 276 height 20
click at [522, 181] on input "4" at bounding box center [512, 171] width 20 height 20
radio input "true"
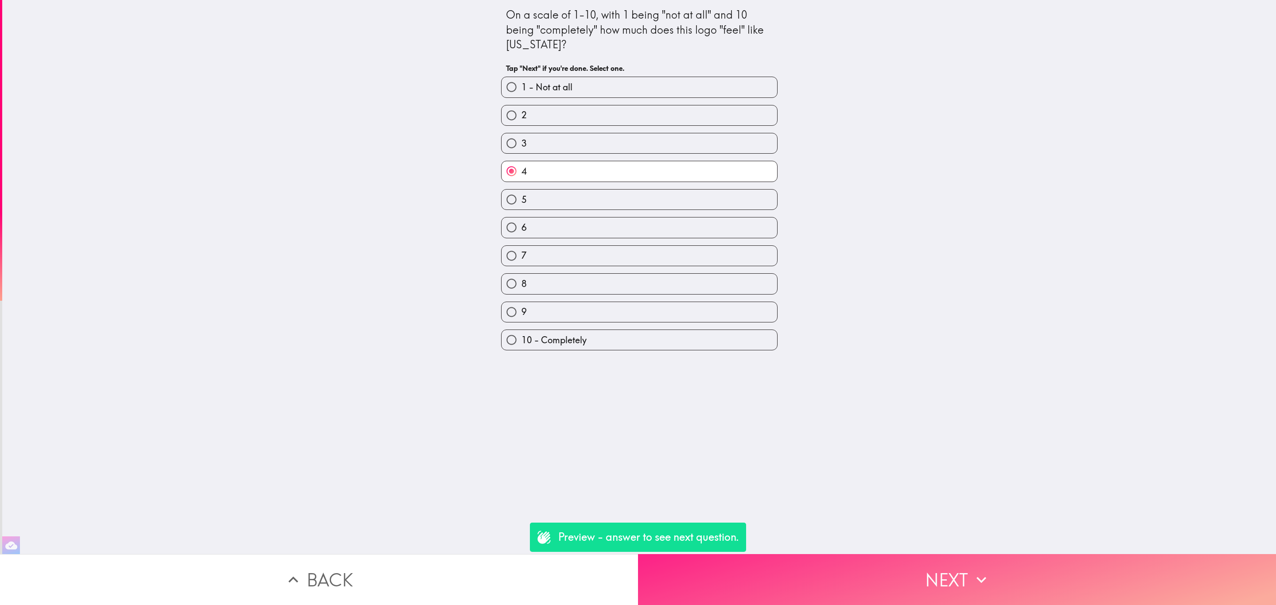
click at [838, 592] on button "Next" at bounding box center [957, 579] width 638 height 51
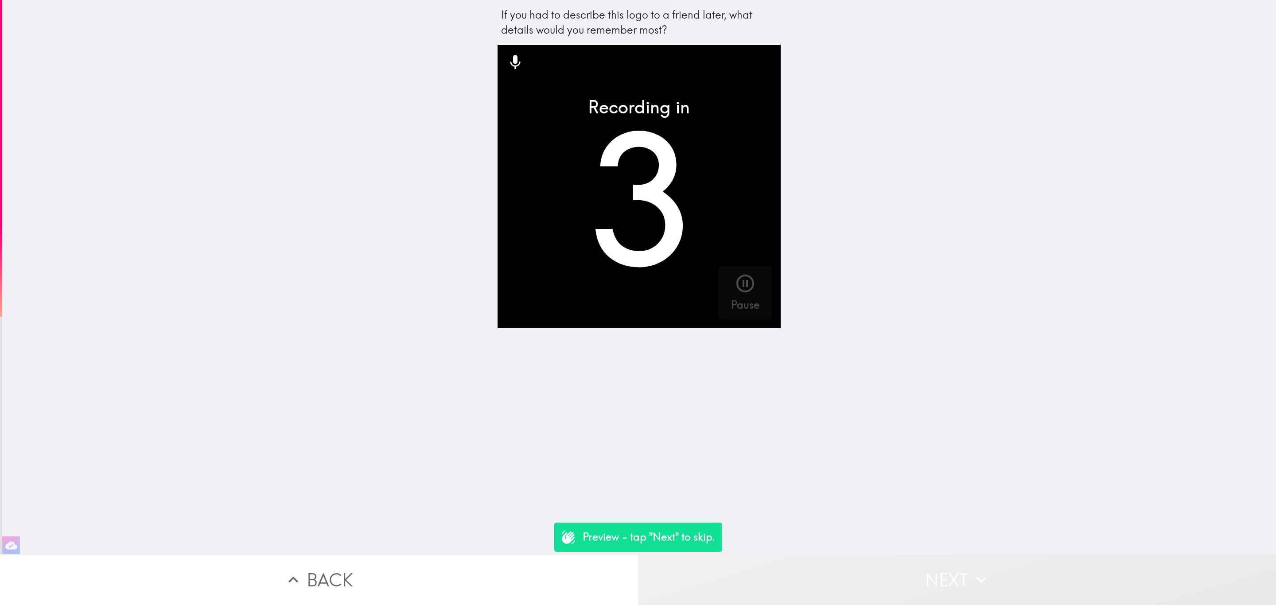
click at [894, 564] on button "Next" at bounding box center [957, 579] width 638 height 51
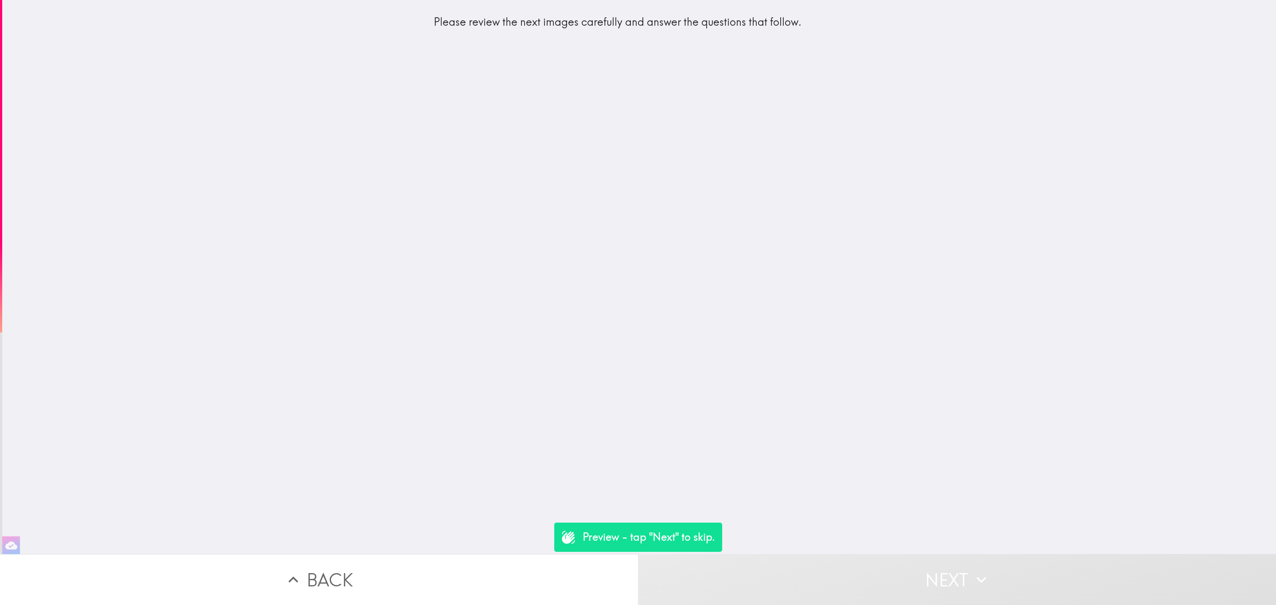
click at [894, 564] on button "Next" at bounding box center [957, 579] width 638 height 51
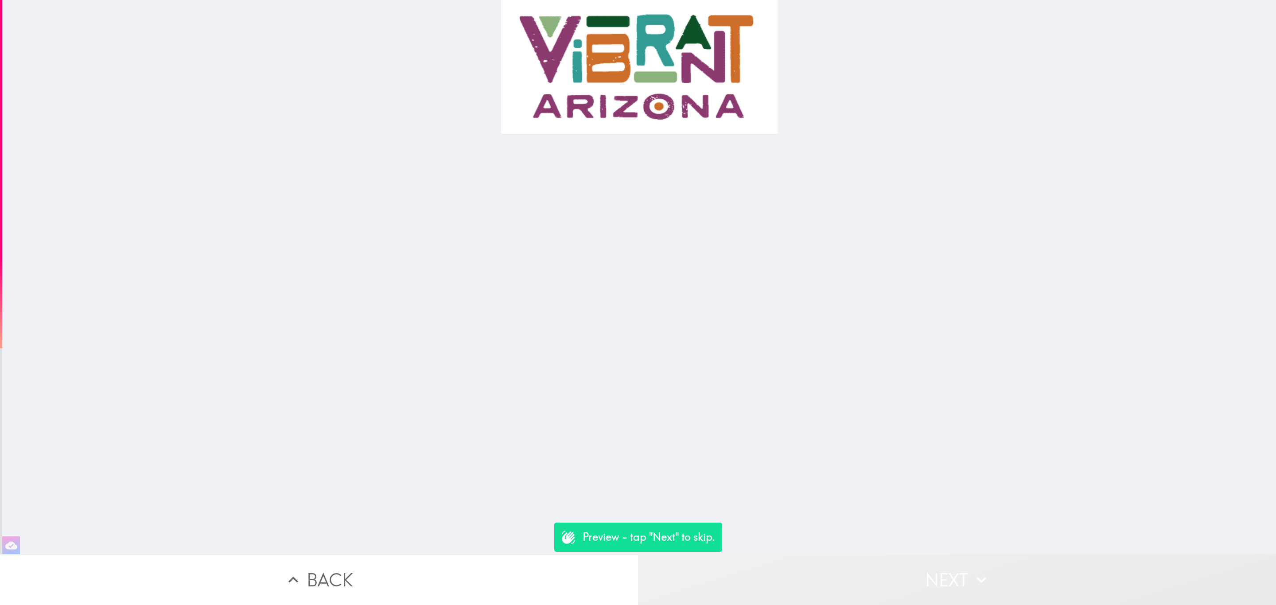
click at [894, 564] on button "Next" at bounding box center [957, 579] width 638 height 51
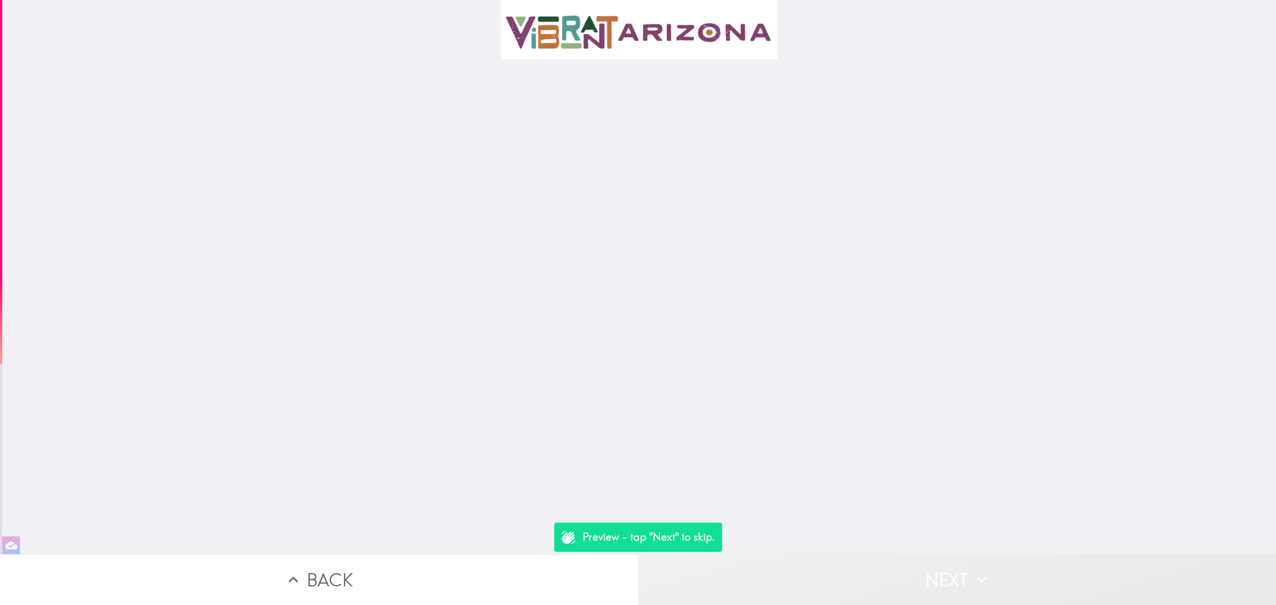
click at [894, 564] on button "Next" at bounding box center [957, 579] width 638 height 51
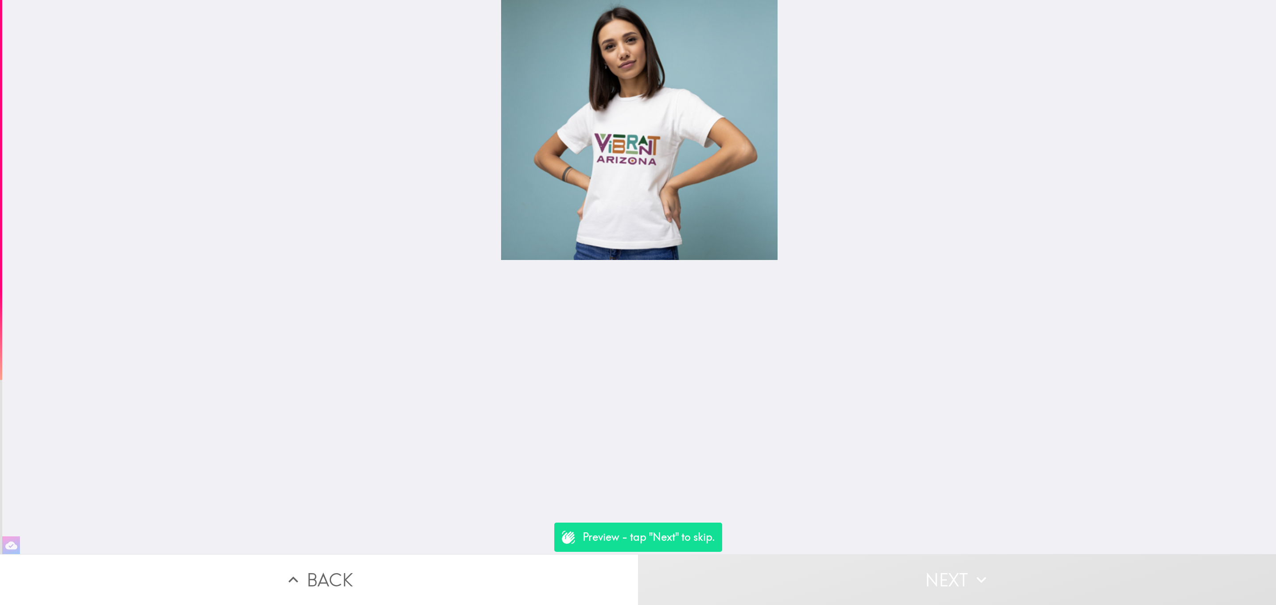
click at [894, 564] on button "Next" at bounding box center [957, 579] width 638 height 51
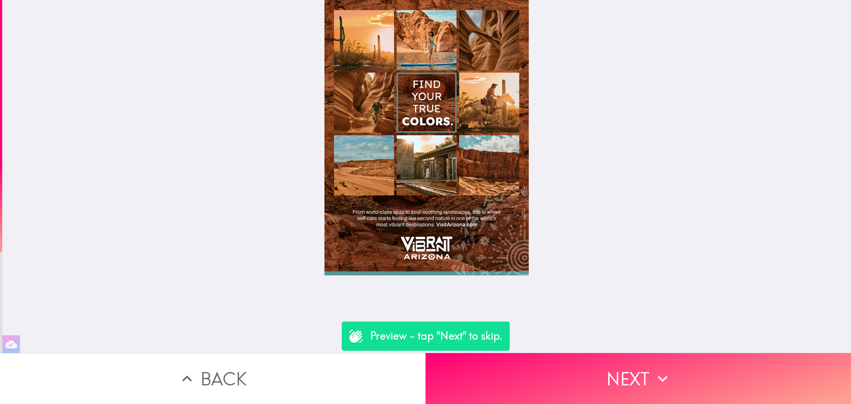
drag, startPoint x: 1159, startPoint y: 0, endPoint x: 567, endPoint y: 191, distance: 621.5
click at [567, 191] on div at bounding box center [426, 176] width 849 height 353
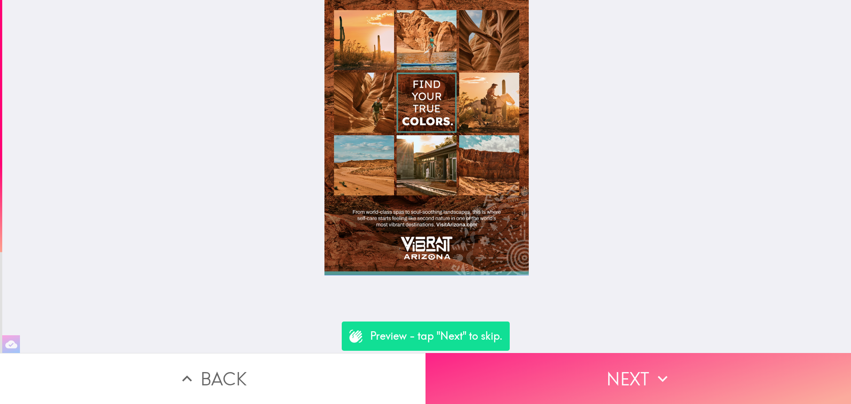
click at [594, 369] on button "Next" at bounding box center [637, 378] width 425 height 51
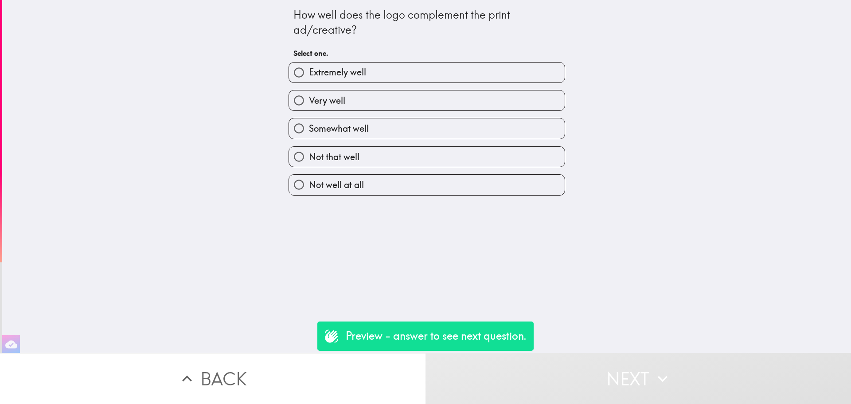
click at [414, 148] on label "Not that well" at bounding box center [427, 157] width 276 height 20
click at [309, 148] on input "Not that well" at bounding box center [299, 157] width 20 height 20
radio input "true"
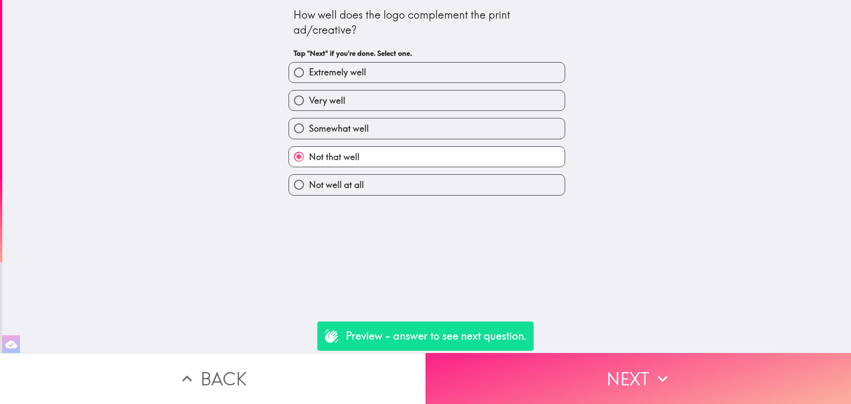
drag, startPoint x: 585, startPoint y: 344, endPoint x: 635, endPoint y: 368, distance: 55.1
click at [585, 345] on div "How well does the logo complement the print ad/creative? Tap "Next" if you're d…" at bounding box center [426, 176] width 849 height 353
click at [634, 370] on button "Next" at bounding box center [637, 378] width 425 height 51
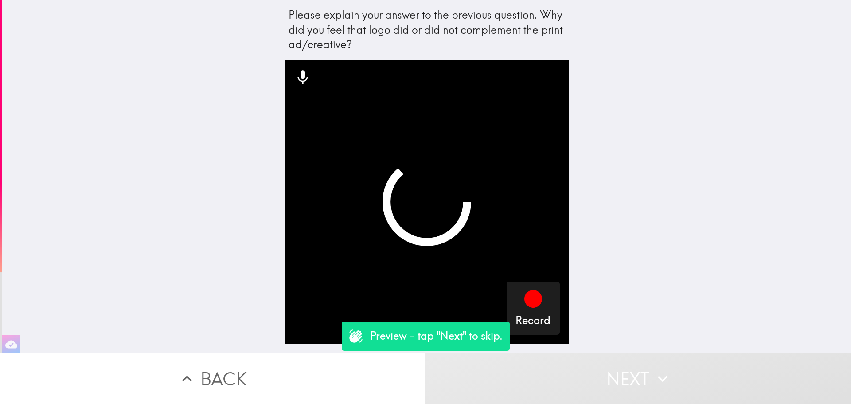
click at [379, 93] on video "button" at bounding box center [427, 202] width 284 height 284
click at [644, 363] on button "Next" at bounding box center [637, 378] width 425 height 51
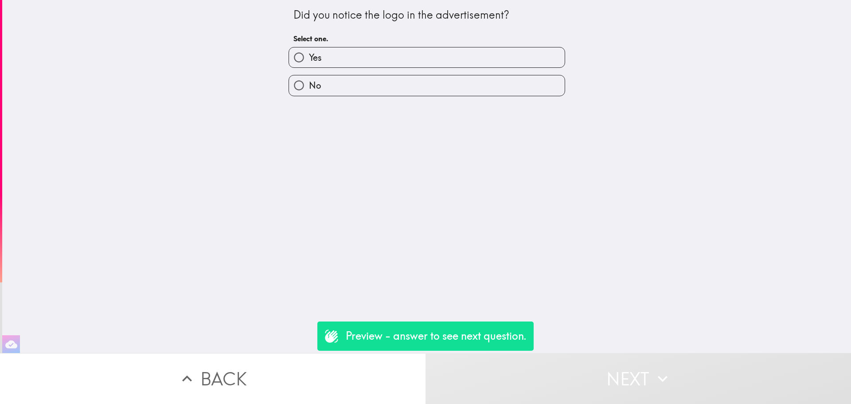
click at [351, 74] on div "No" at bounding box center [423, 82] width 284 height 28
click at [386, 80] on label "No" at bounding box center [427, 85] width 276 height 20
click at [309, 80] on input "No" at bounding box center [299, 85] width 20 height 20
radio input "true"
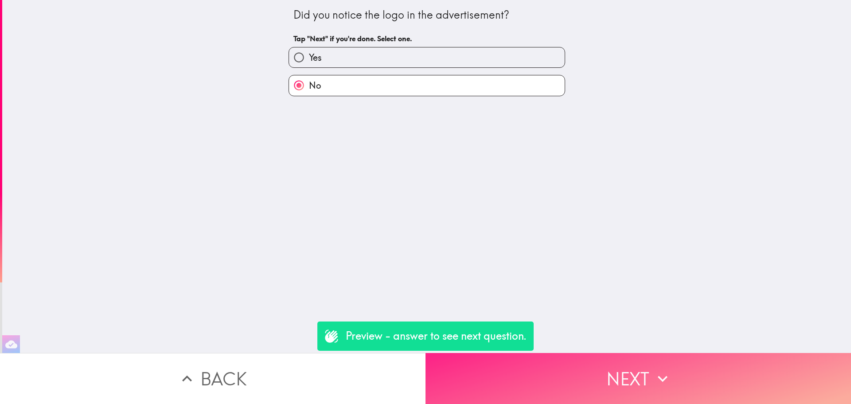
click at [622, 370] on button "Next" at bounding box center [637, 378] width 425 height 51
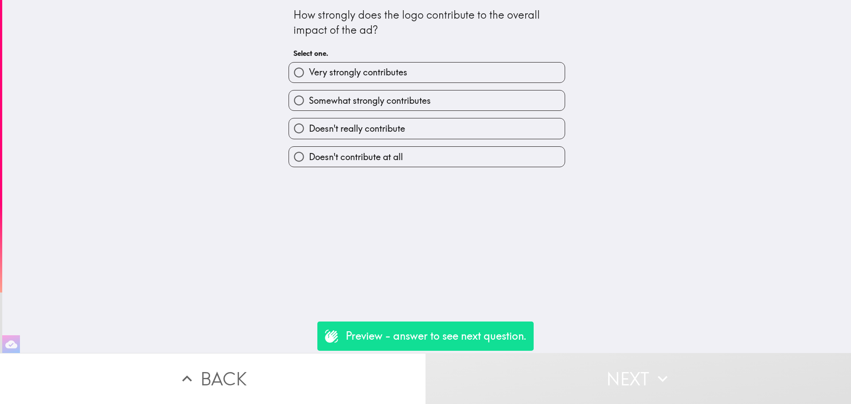
click at [446, 119] on label "Doesn't really contribute" at bounding box center [427, 128] width 276 height 20
click at [309, 119] on input "Doesn't really contribute" at bounding box center [299, 128] width 20 height 20
radio input "true"
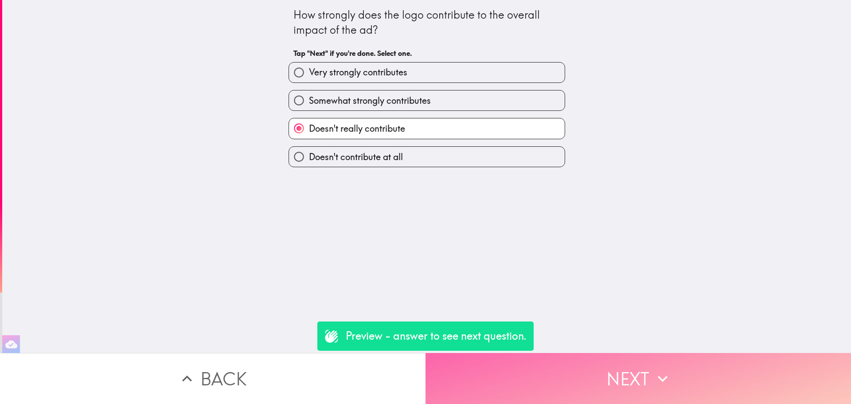
click at [610, 386] on button "Next" at bounding box center [637, 378] width 425 height 51
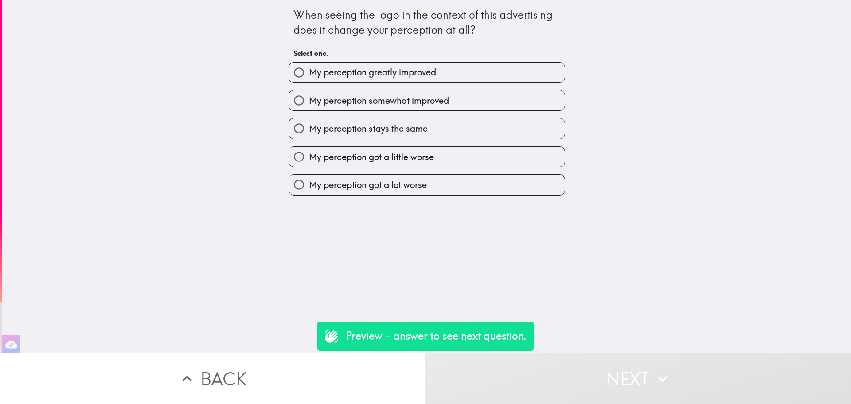
click at [432, 116] on div "My perception stays the same" at bounding box center [423, 125] width 284 height 28
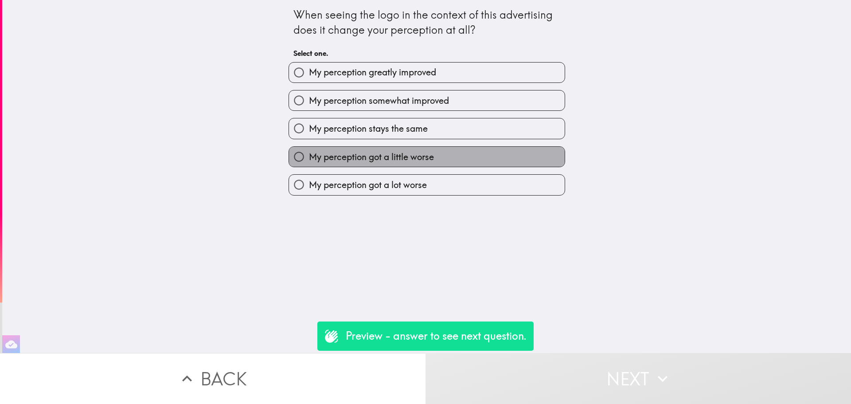
click at [457, 148] on label "My perception got a little worse" at bounding box center [427, 157] width 276 height 20
click at [309, 148] on input "My perception got a little worse" at bounding box center [299, 157] width 20 height 20
radio input "true"
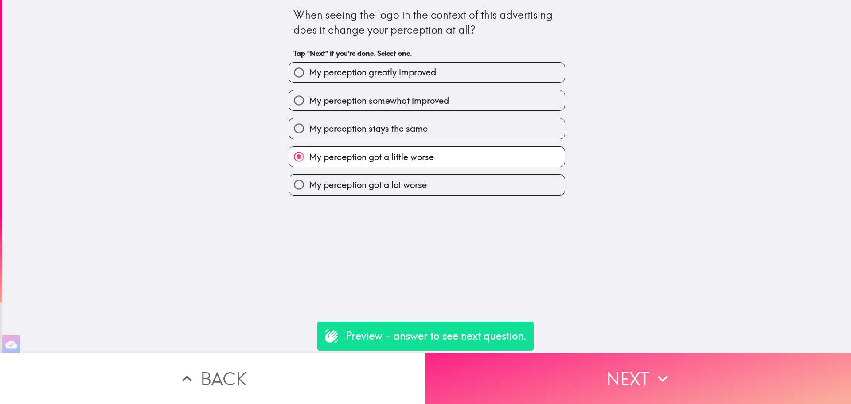
click at [631, 360] on button "Next" at bounding box center [637, 378] width 425 height 51
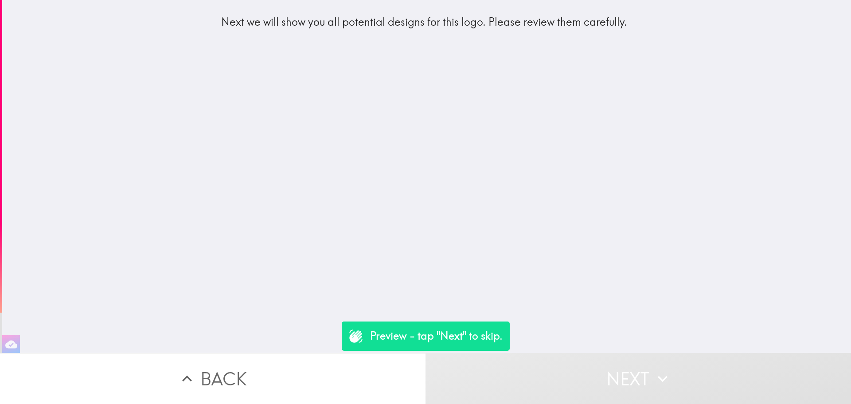
click at [631, 360] on button "Next" at bounding box center [637, 378] width 425 height 51
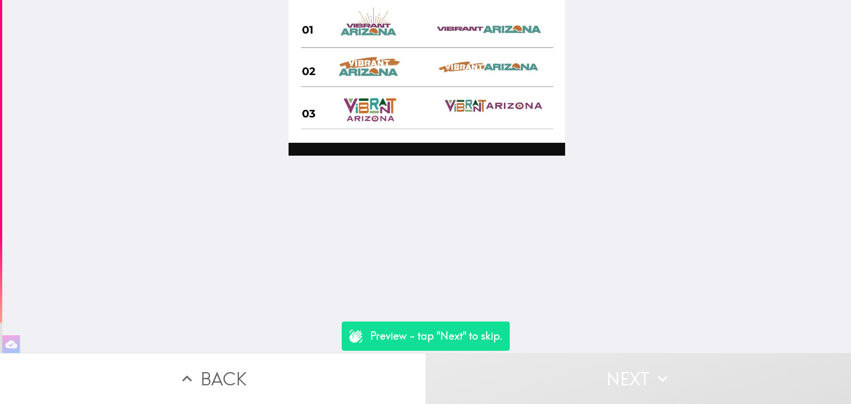
click at [631, 360] on button "Next" at bounding box center [637, 378] width 425 height 51
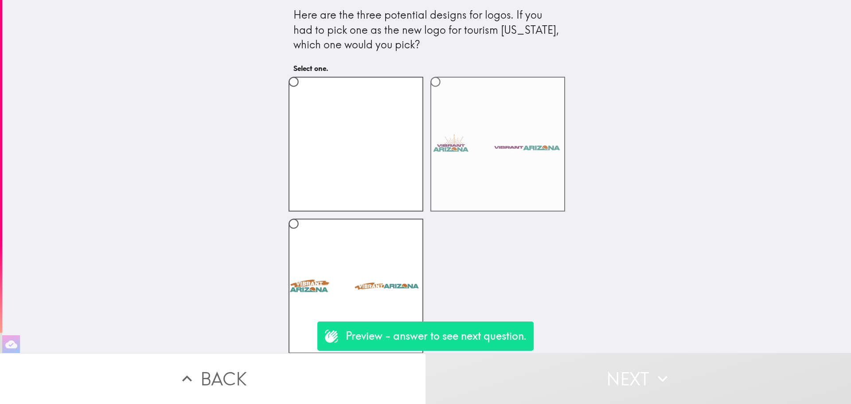
click at [471, 159] on label at bounding box center [497, 144] width 135 height 135
click at [445, 92] on input "radio" at bounding box center [435, 82] width 20 height 20
radio input "true"
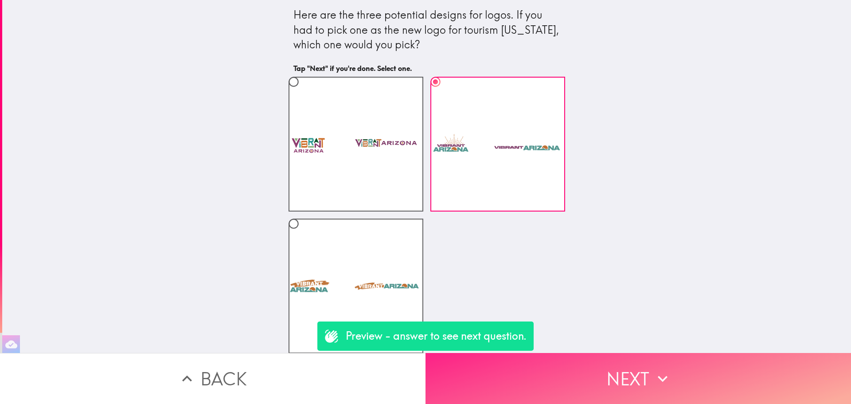
click at [571, 368] on button "Next" at bounding box center [637, 378] width 425 height 51
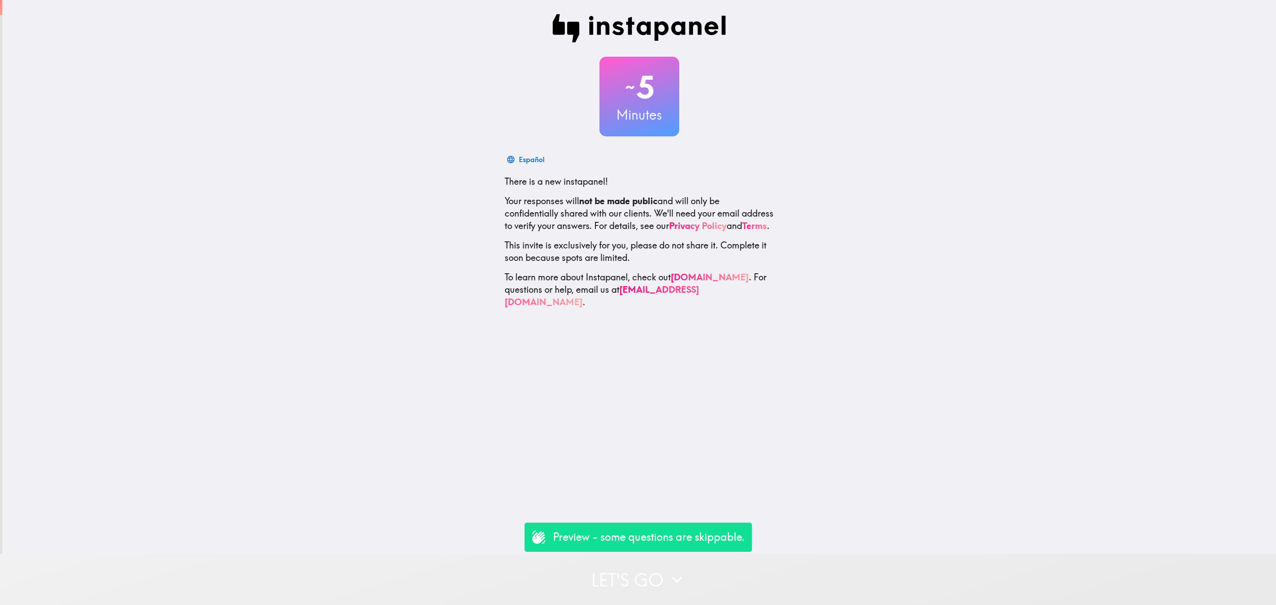
click at [920, 564] on button "Let's go" at bounding box center [638, 579] width 1276 height 51
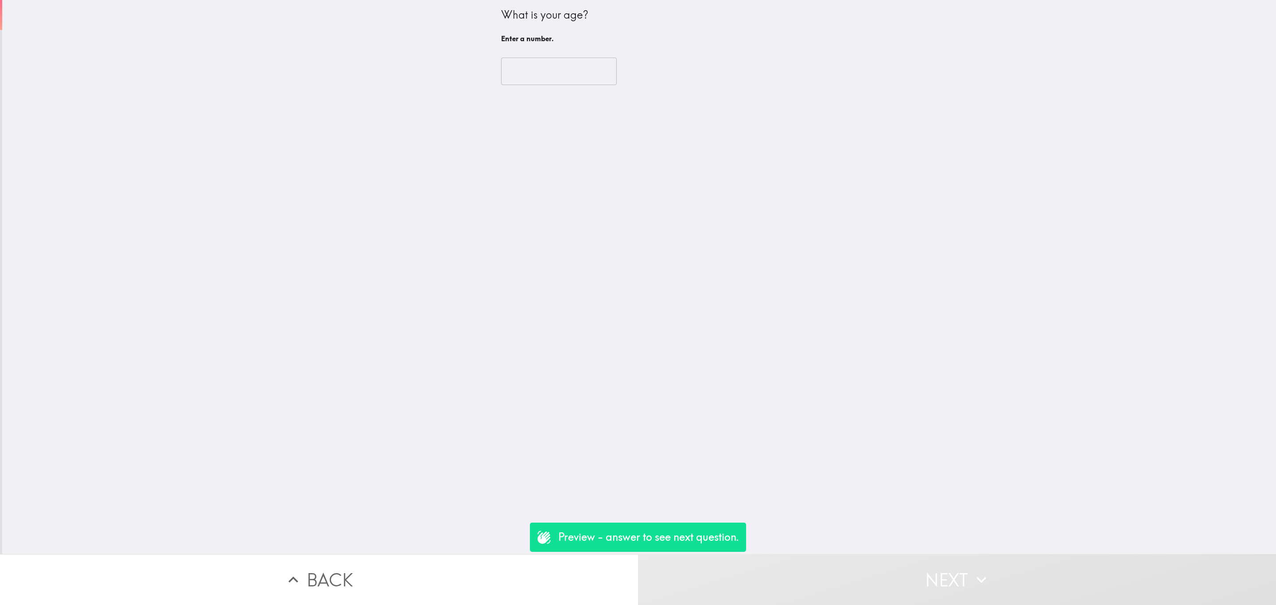
click at [552, 56] on div "​" at bounding box center [639, 71] width 277 height 49
click at [540, 63] on input "number" at bounding box center [559, 71] width 116 height 27
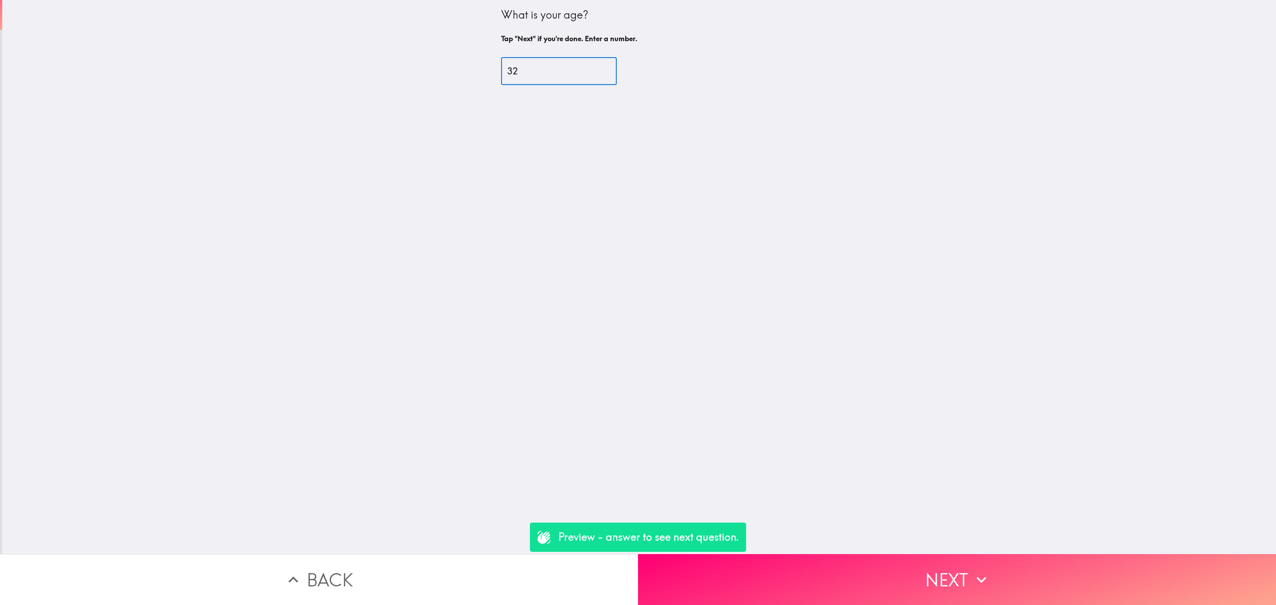
type input "32"
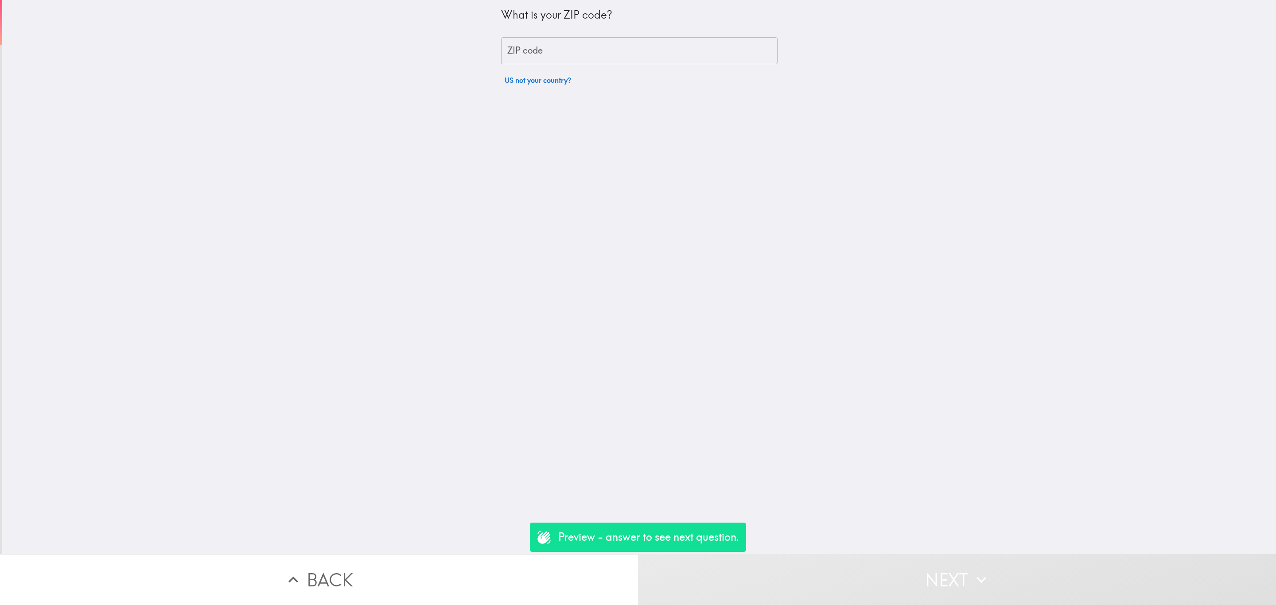
click at [537, 65] on div "What is your ZIP code? ZIP code ZIP code US not your country?" at bounding box center [639, 44] width 277 height 89
click at [532, 55] on input "ZIP code" at bounding box center [639, 50] width 277 height 27
type input "29710"
click at [525, 58] on input "number" at bounding box center [559, 71] width 116 height 27
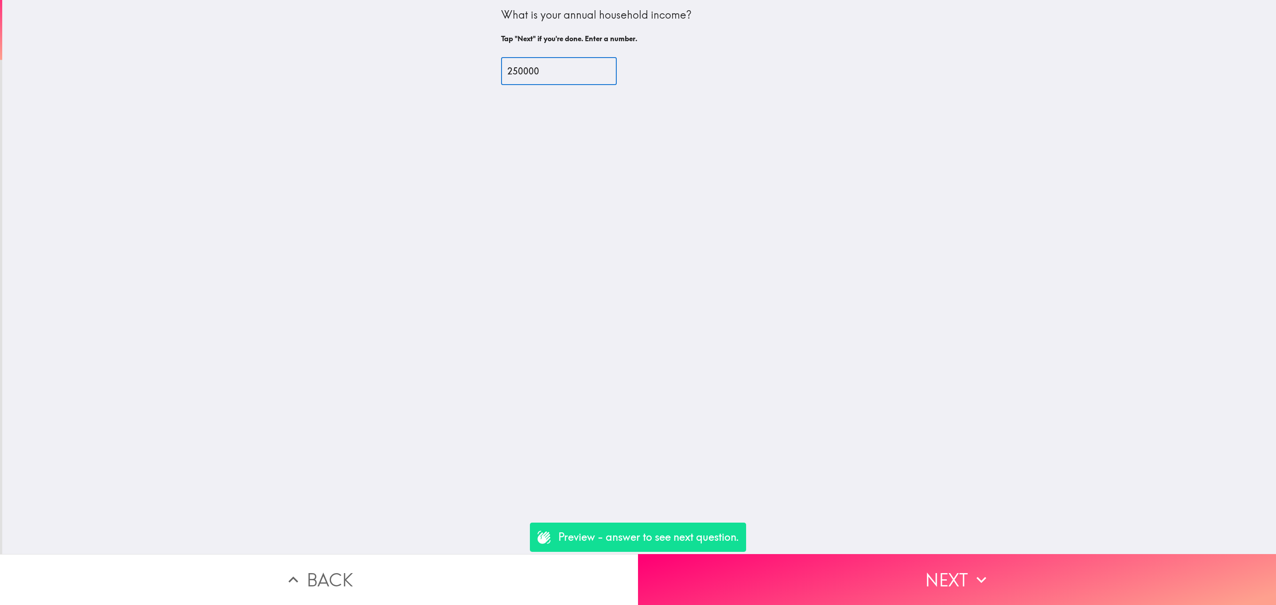
type input "250000"
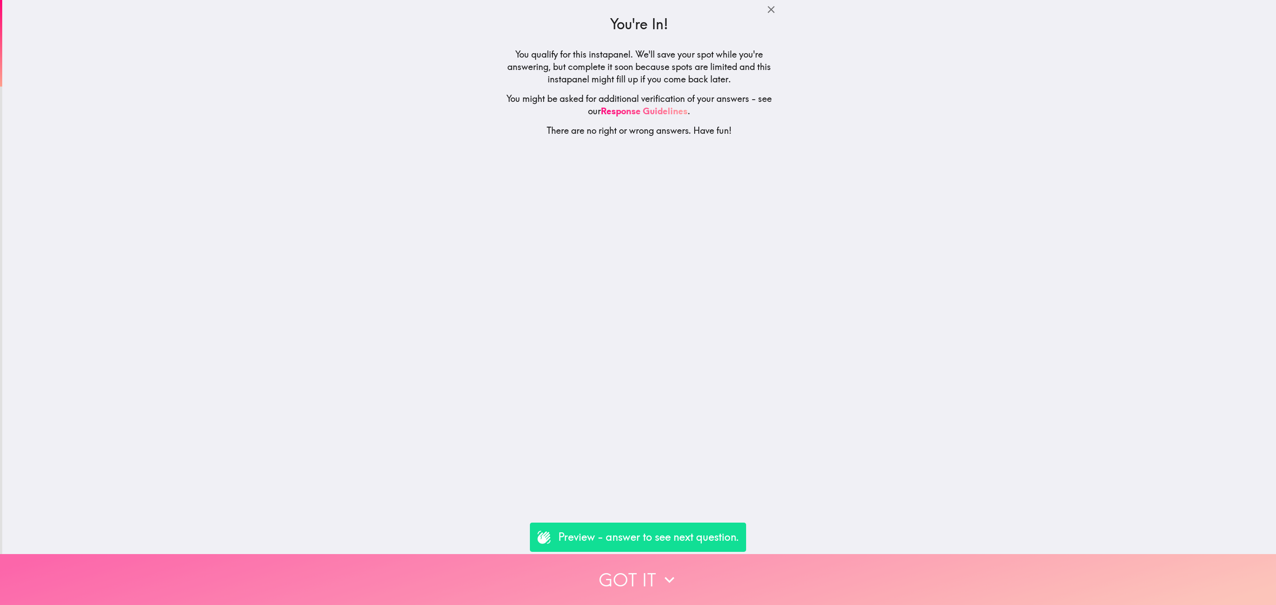
click at [746, 577] on button "Got it" at bounding box center [638, 579] width 1276 height 51
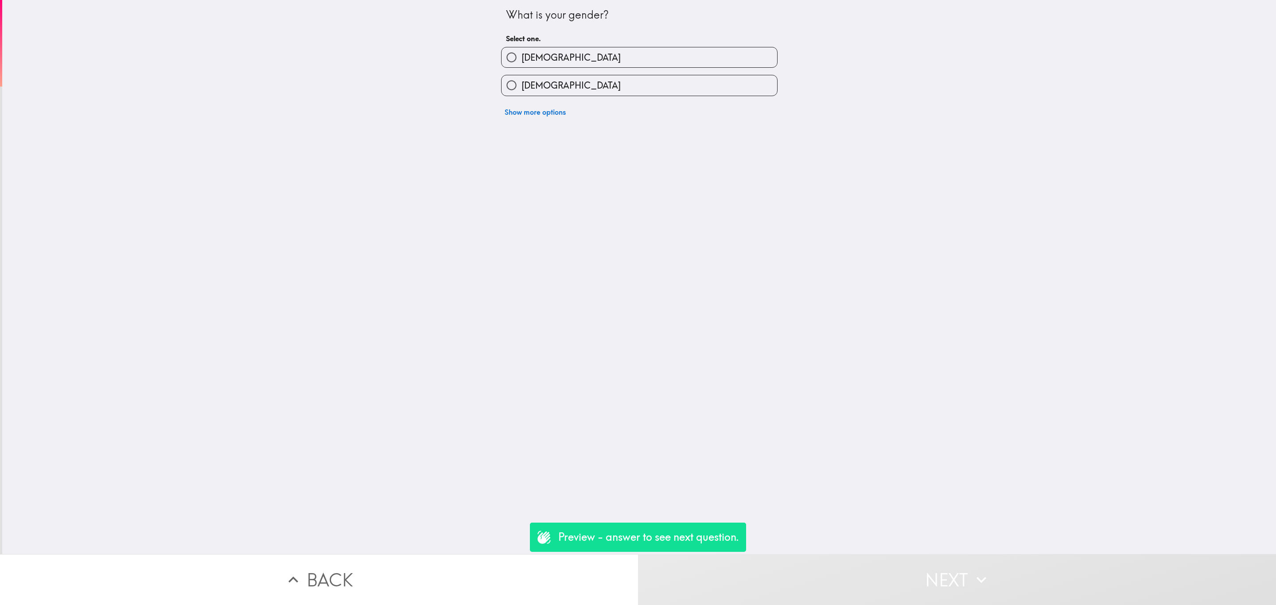
click at [590, 64] on label "[DEMOGRAPHIC_DATA]" at bounding box center [640, 57] width 276 height 20
click at [522, 64] on input "[DEMOGRAPHIC_DATA]" at bounding box center [512, 57] width 20 height 20
radio input "true"
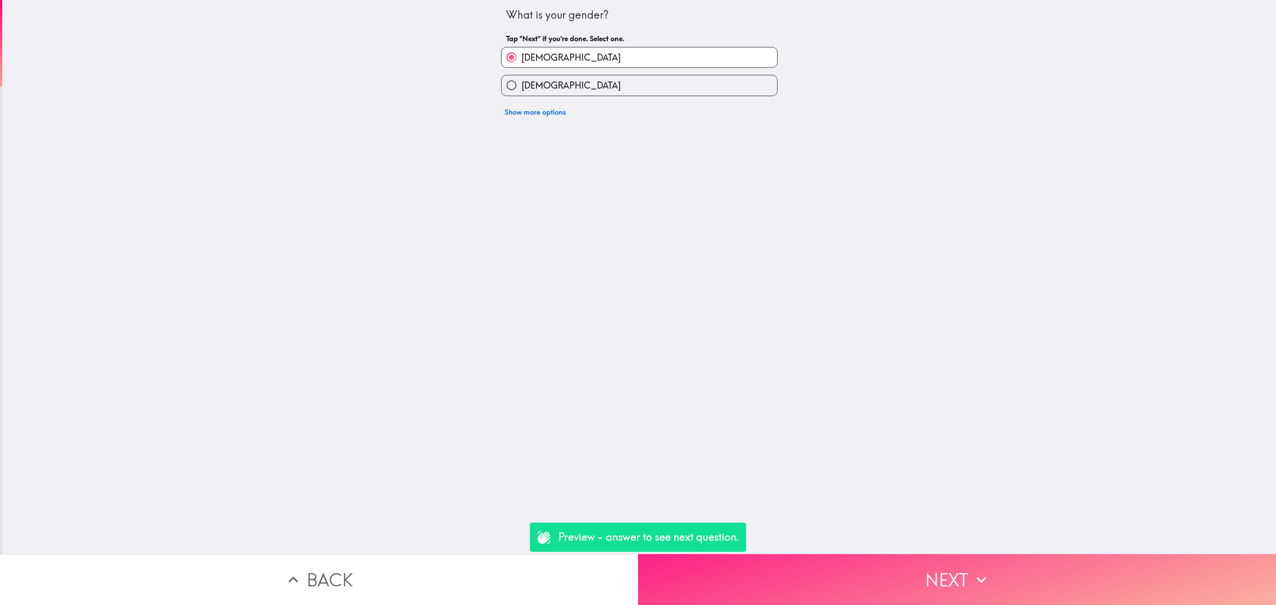
click at [879, 556] on button "Next" at bounding box center [957, 579] width 638 height 51
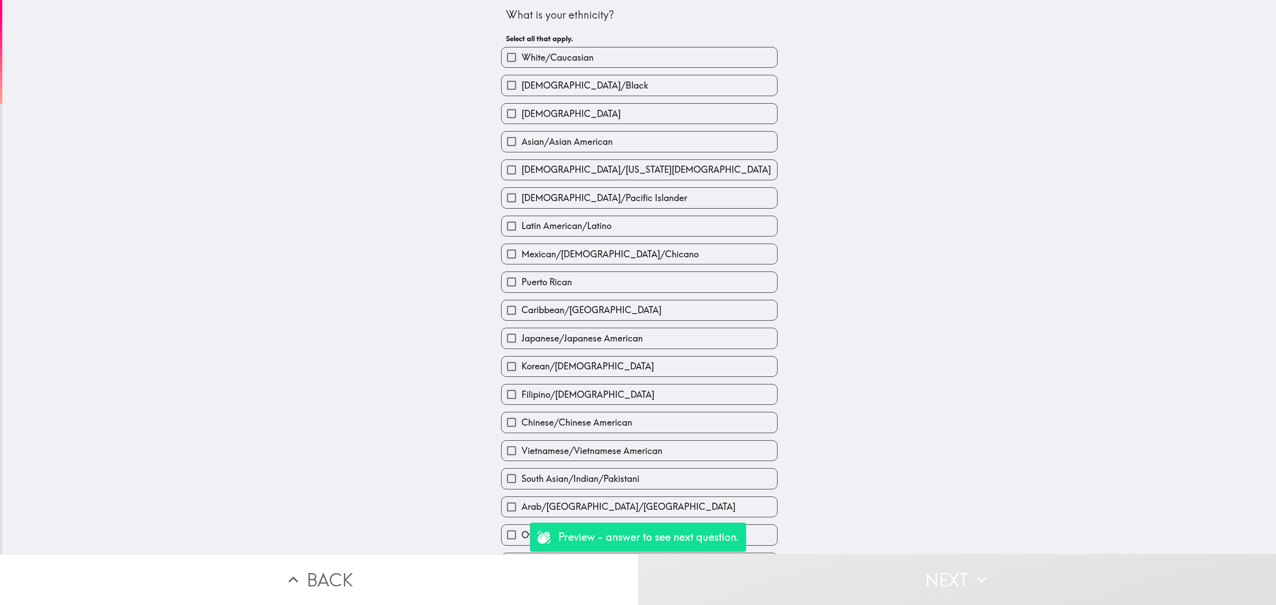
click at [584, 183] on div "[DEMOGRAPHIC_DATA]/Pacific Islander" at bounding box center [636, 194] width 284 height 28
click at [758, 328] on div "Japanese/Japanese American" at bounding box center [636, 335] width 284 height 28
click at [693, 342] on label "Japanese/Japanese American" at bounding box center [640, 338] width 276 height 20
click at [522, 342] on input "Japanese/Japanese American" at bounding box center [512, 338] width 20 height 20
checkbox input "true"
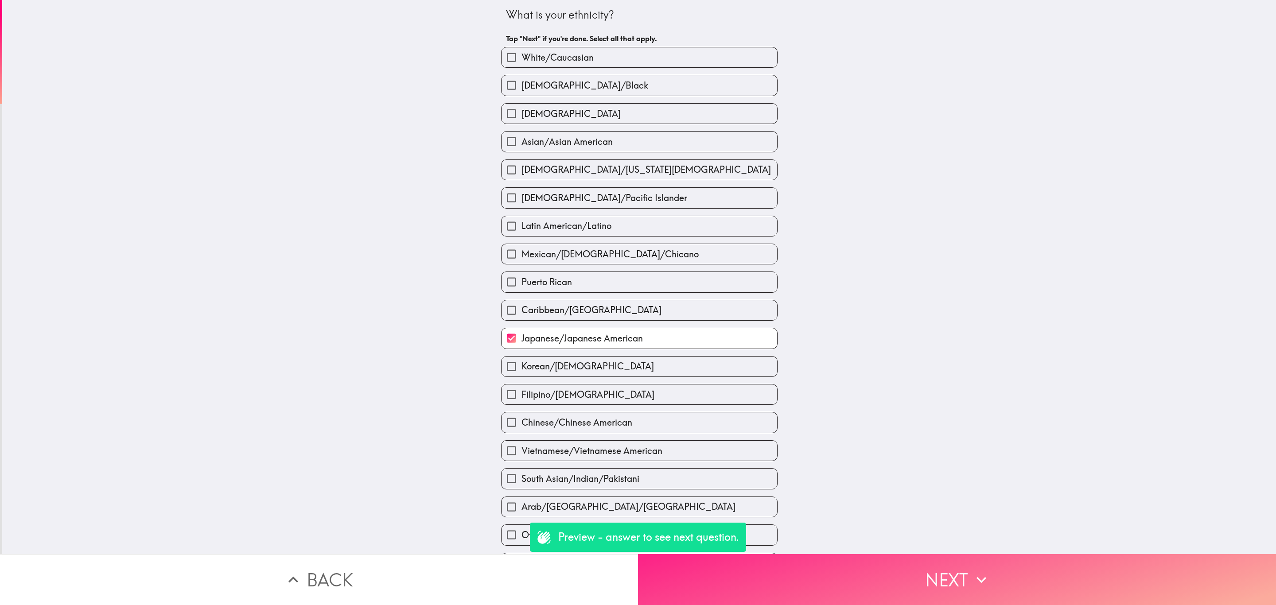
click at [931, 563] on button "Next" at bounding box center [957, 579] width 638 height 51
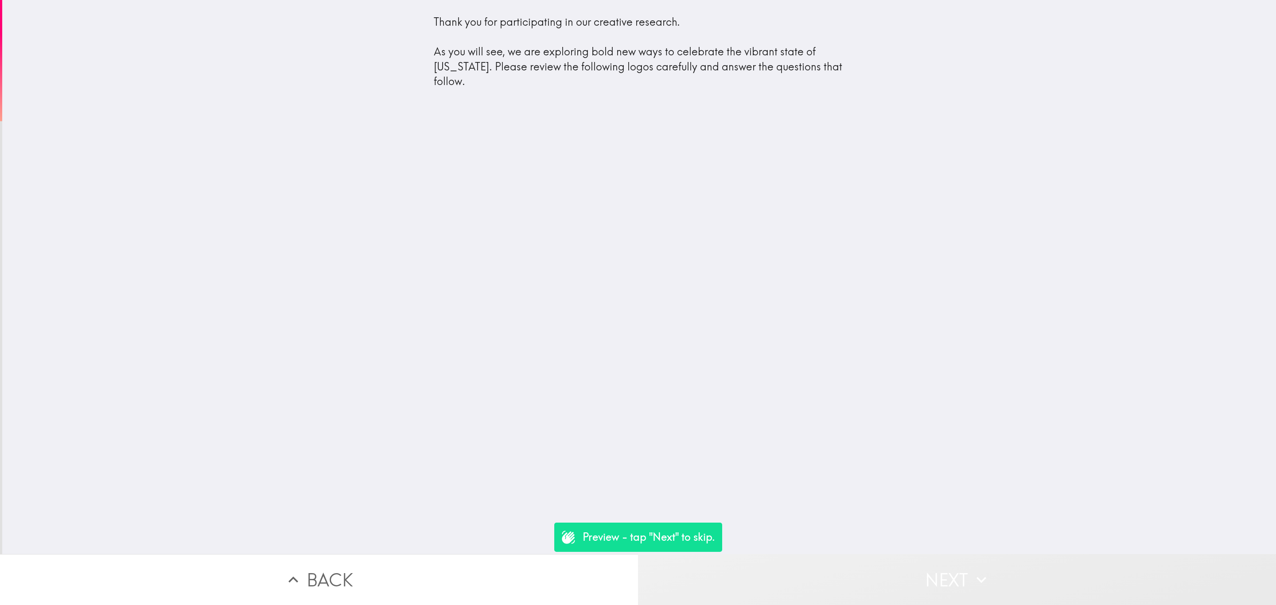
click at [904, 573] on button "Next" at bounding box center [957, 579] width 638 height 51
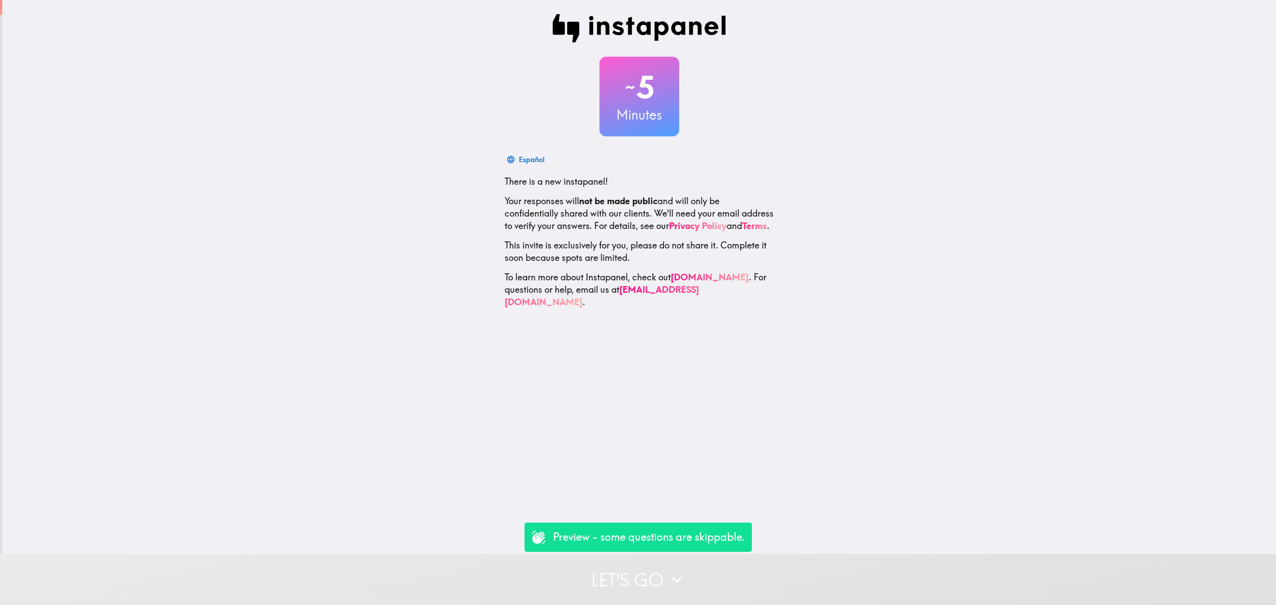
click at [597, 578] on button "Let's go" at bounding box center [638, 579] width 1276 height 51
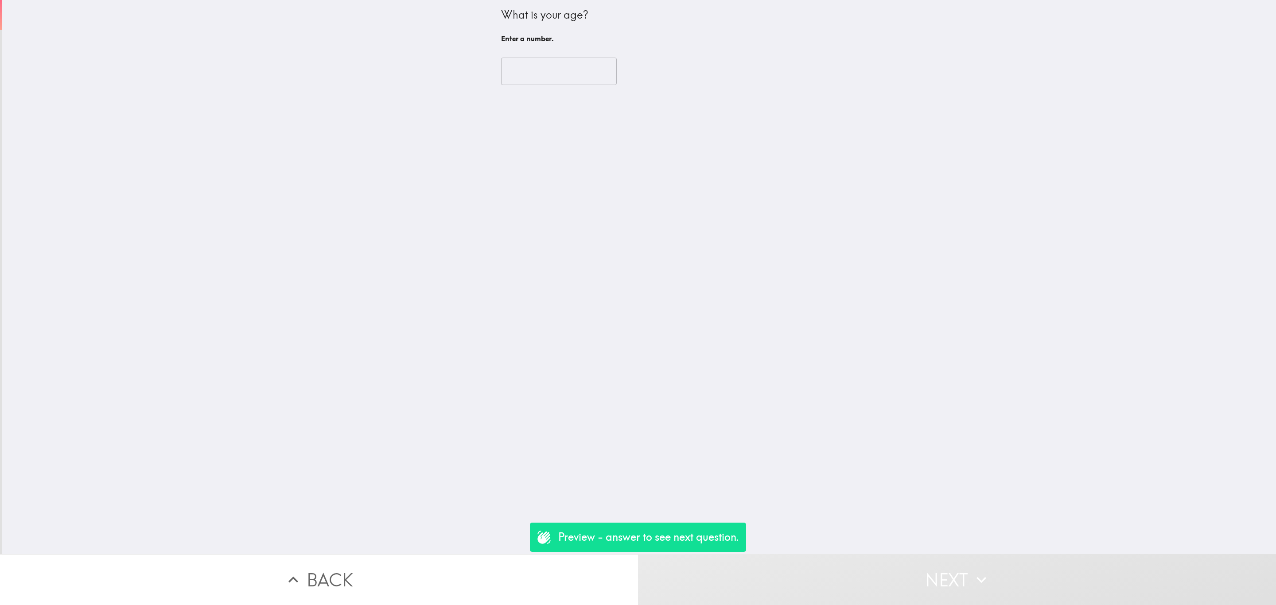
click at [562, 74] on input "number" at bounding box center [559, 71] width 116 height 27
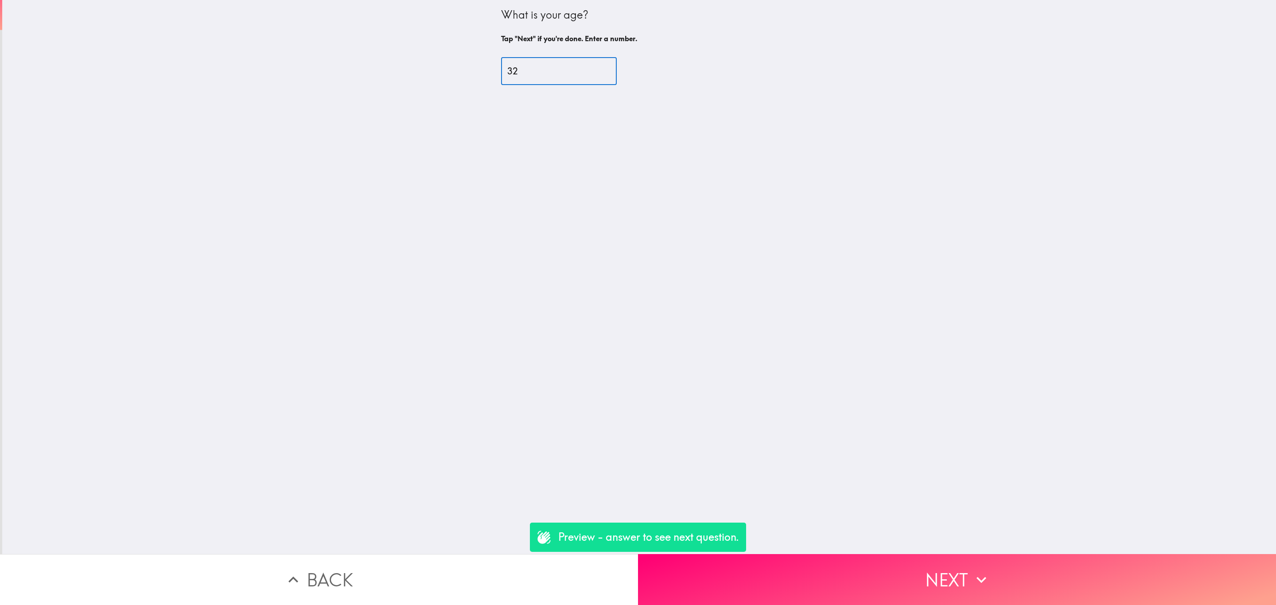
type input "32"
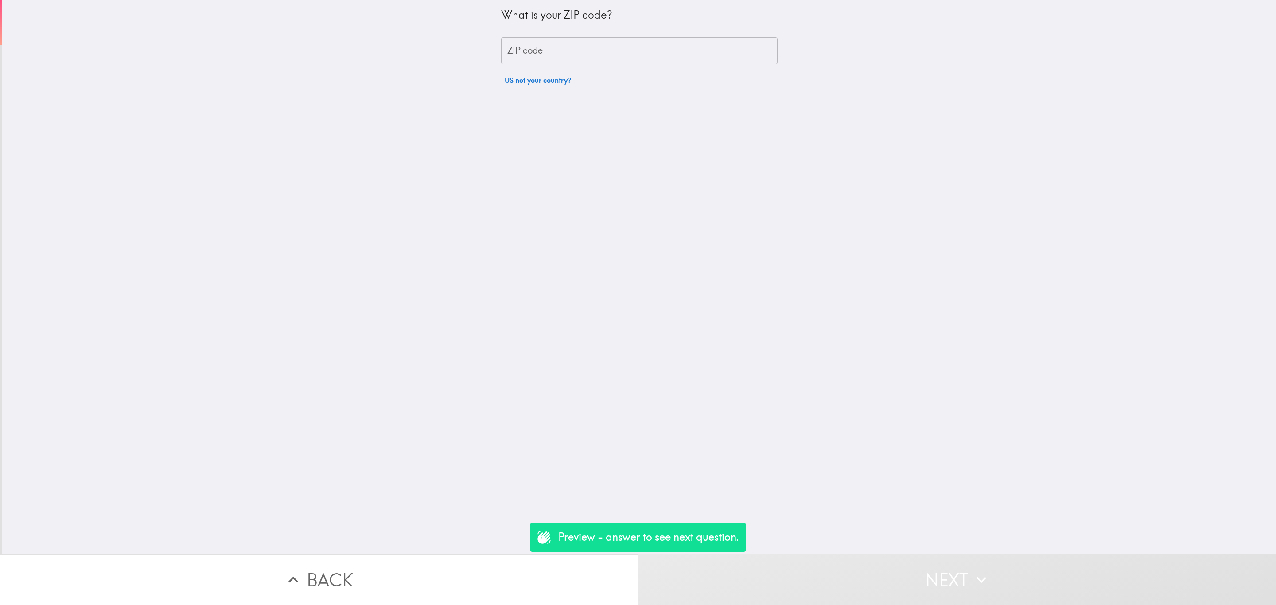
click at [585, 41] on input "ZIP code" at bounding box center [639, 50] width 277 height 27
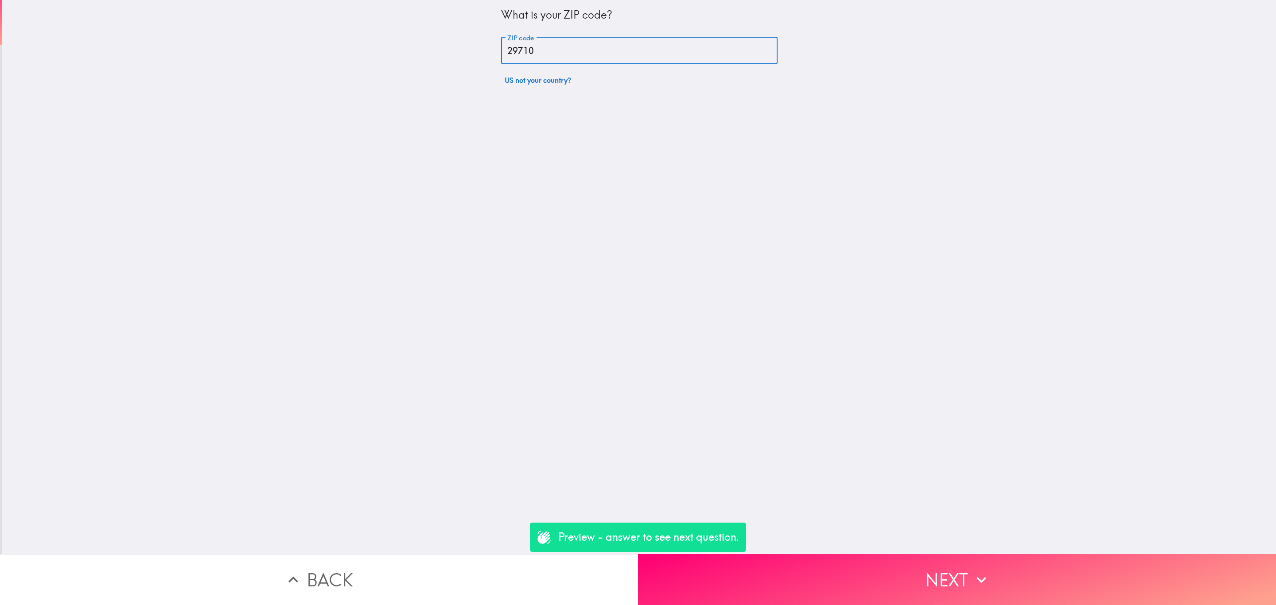
type input "29710"
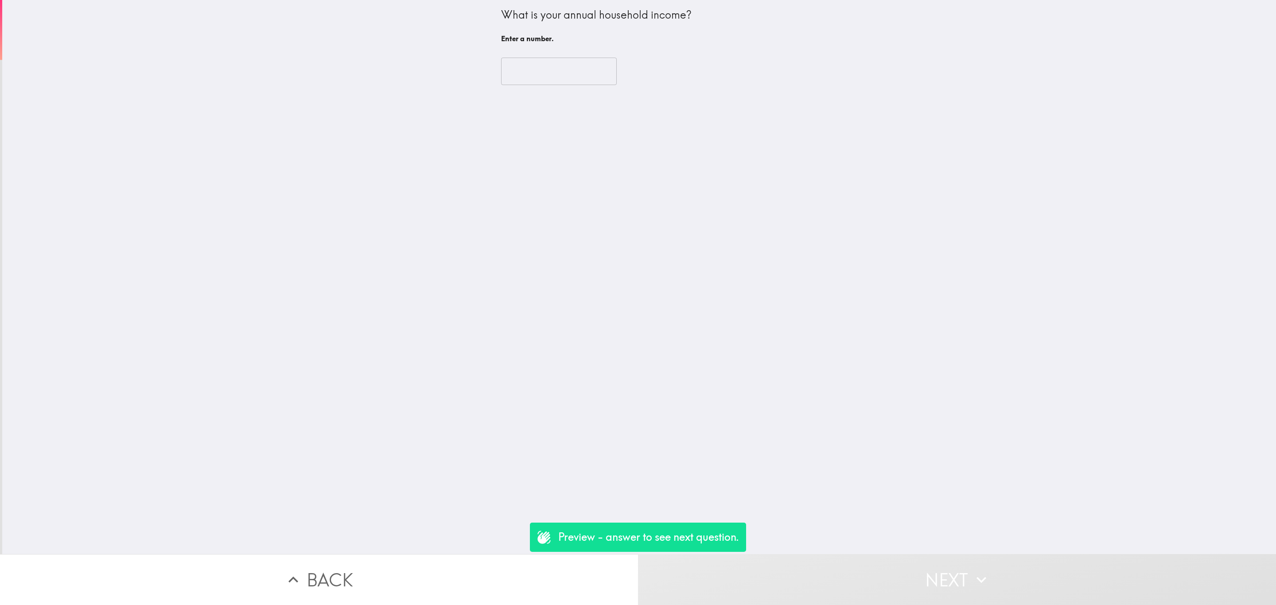
click at [552, 66] on input "number" at bounding box center [559, 71] width 116 height 27
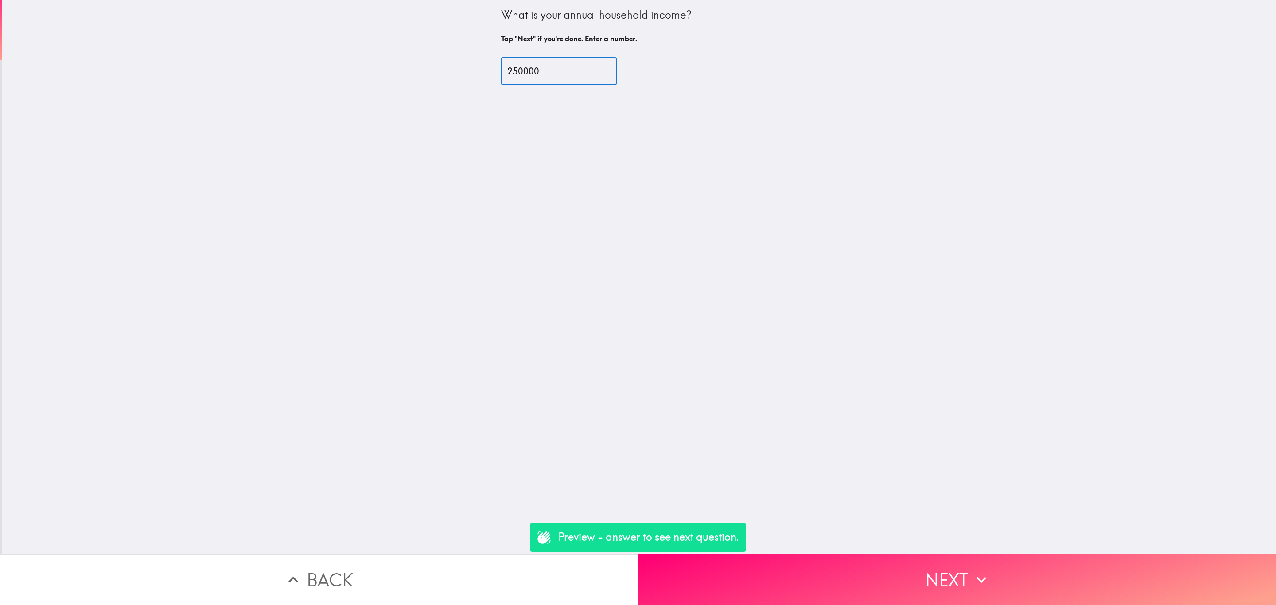
type input "250000"
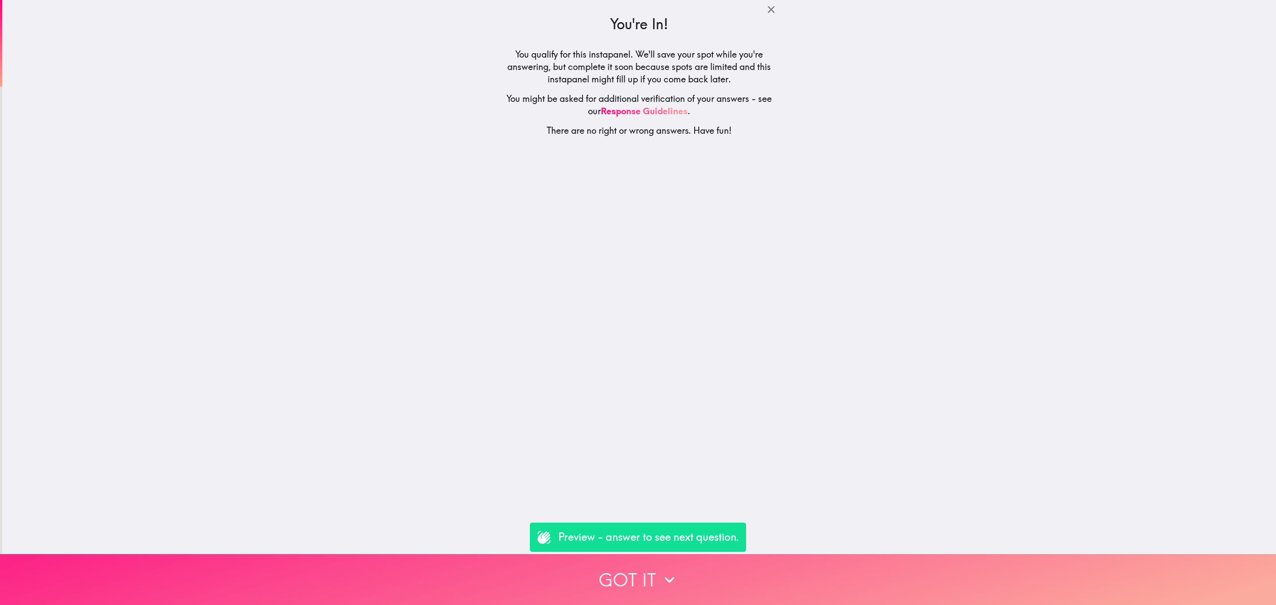
click at [777, 578] on button "Got it" at bounding box center [638, 579] width 1276 height 51
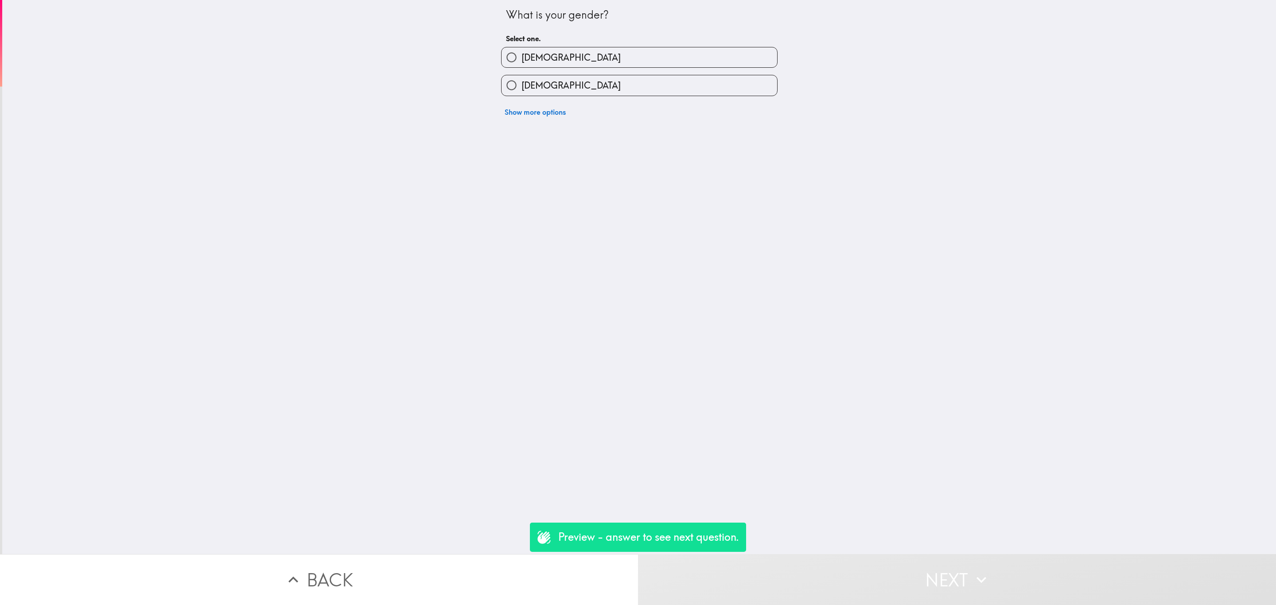
click at [579, 61] on label "Male" at bounding box center [640, 57] width 276 height 20
click at [522, 61] on input "Male" at bounding box center [512, 57] width 20 height 20
radio input "true"
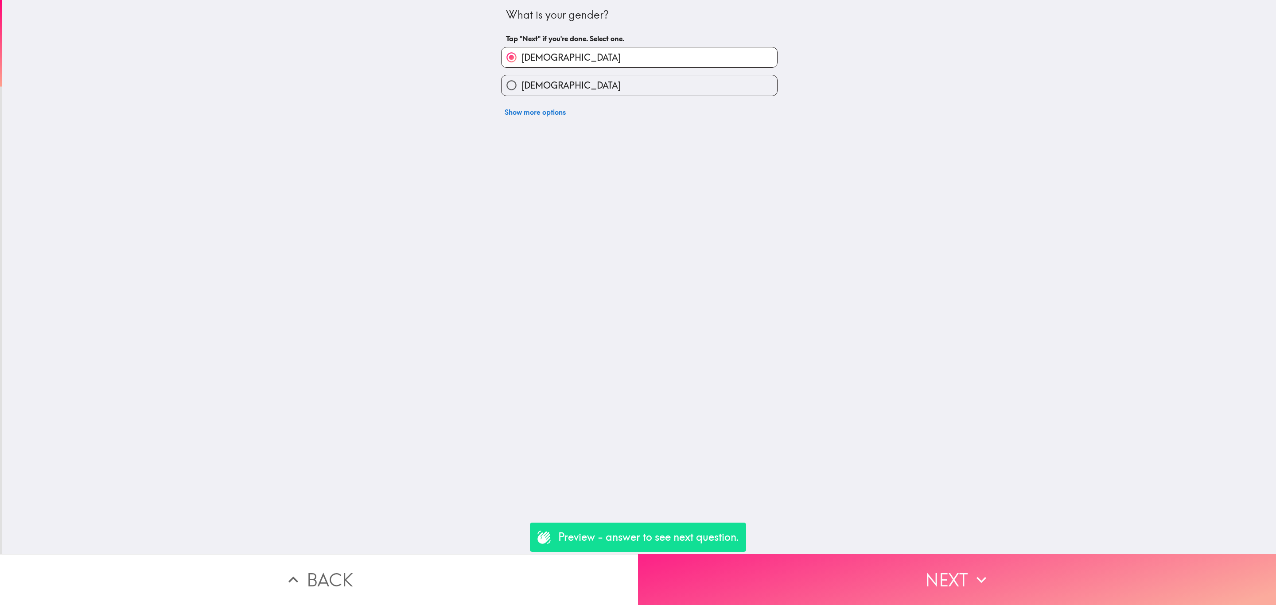
click at [878, 572] on button "Next" at bounding box center [957, 579] width 638 height 51
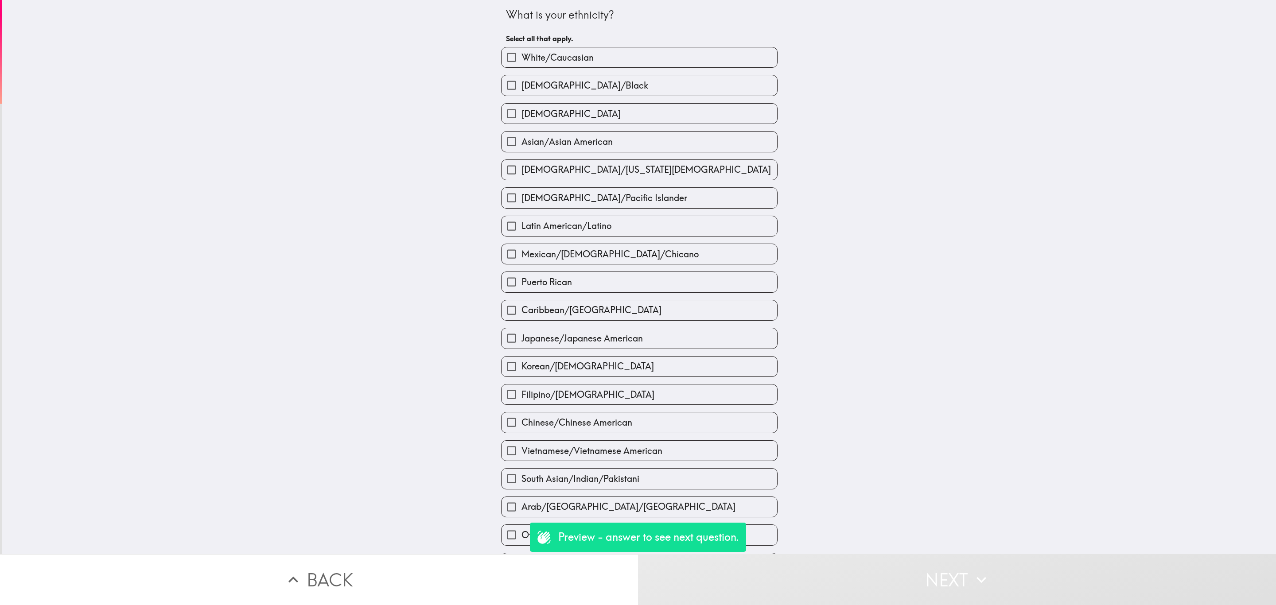
click at [567, 121] on label "Hispanic" at bounding box center [640, 114] width 276 height 20
click at [522, 121] on input "Hispanic" at bounding box center [512, 114] width 20 height 20
checkbox input "true"
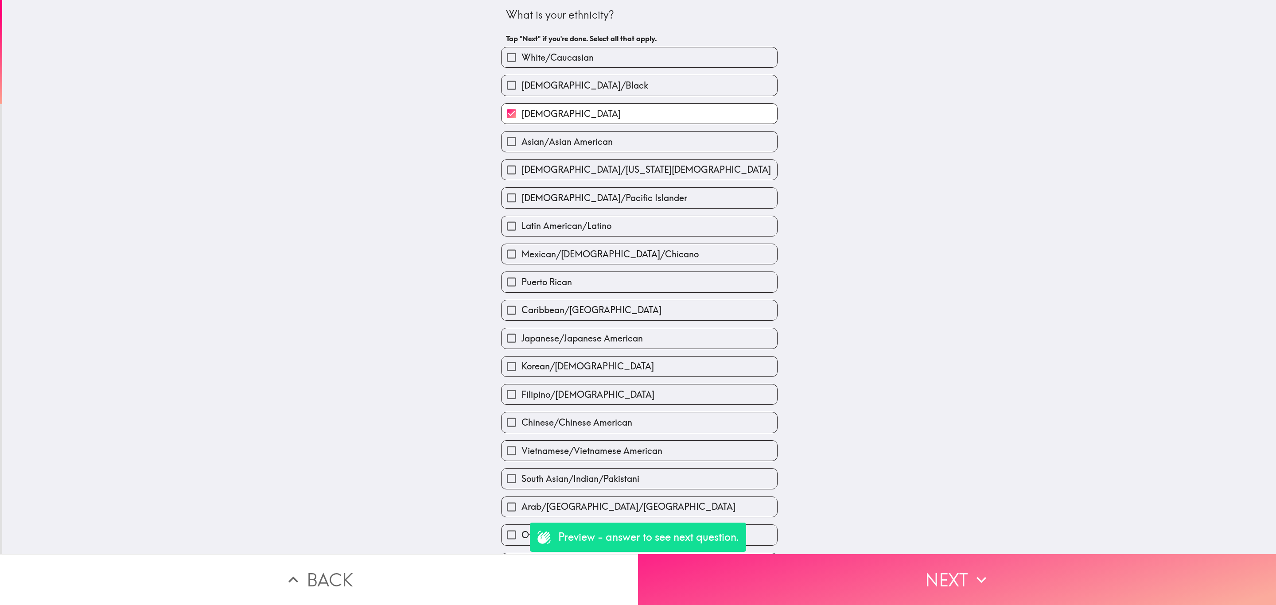
click at [892, 559] on button "Next" at bounding box center [957, 579] width 638 height 51
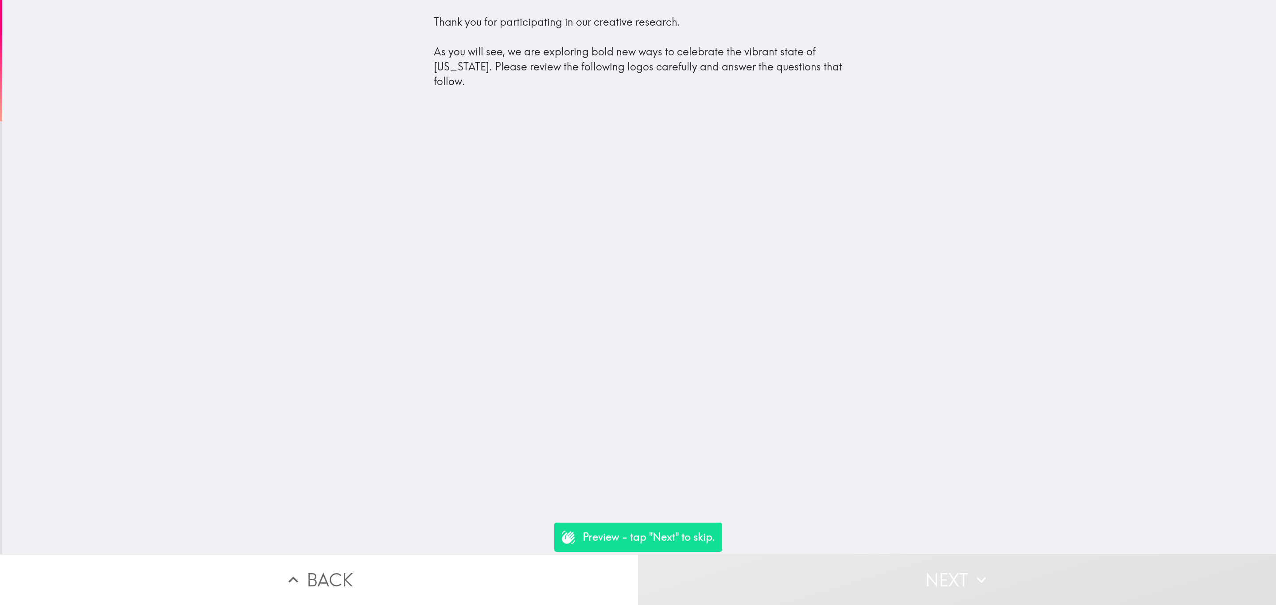
click at [878, 566] on button "Next" at bounding box center [957, 579] width 638 height 51
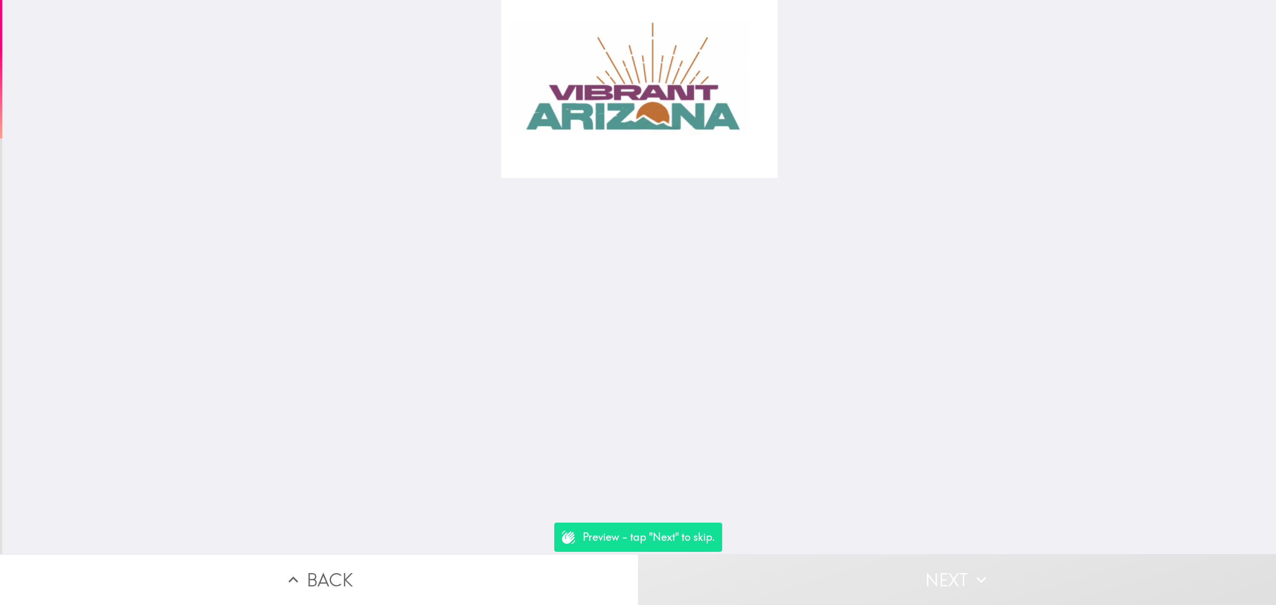
click at [866, 576] on button "Next" at bounding box center [957, 579] width 638 height 51
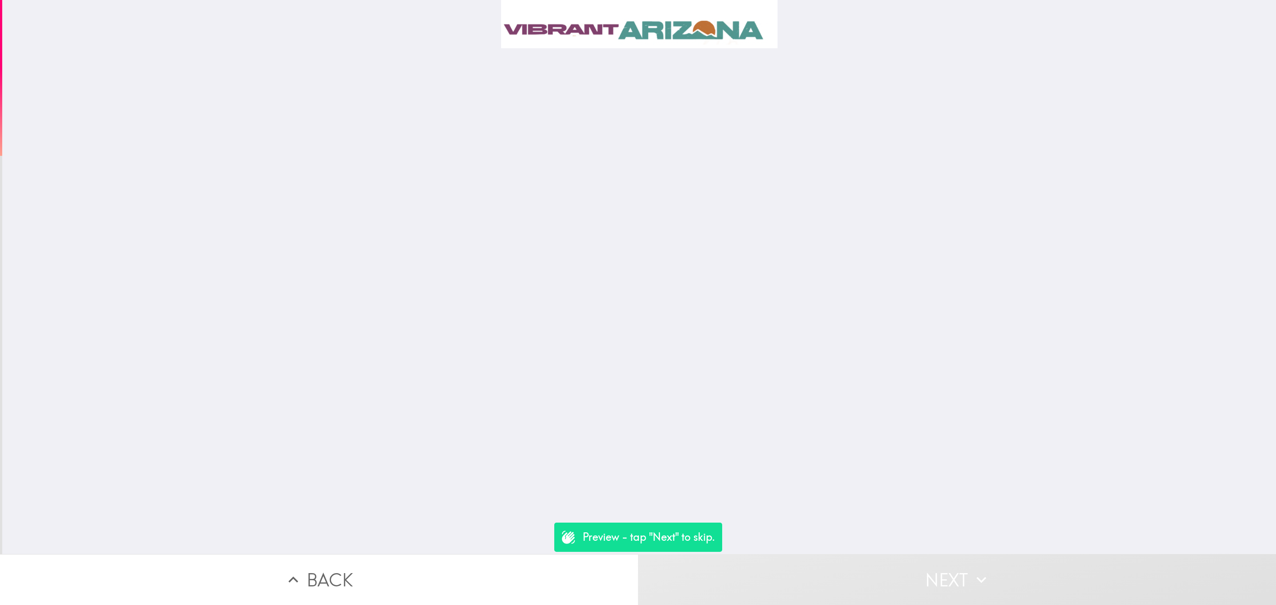
click at [866, 576] on button "Next" at bounding box center [957, 579] width 638 height 51
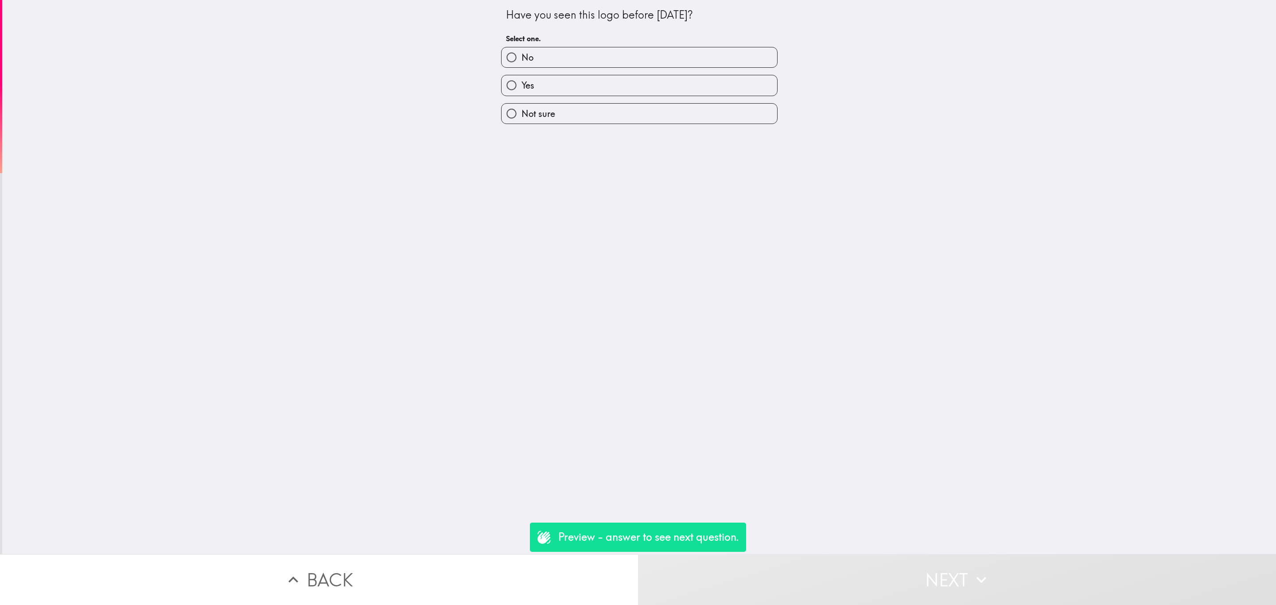
click at [604, 82] on label "Yes" at bounding box center [640, 85] width 276 height 20
click at [522, 82] on input "Yes" at bounding box center [512, 85] width 20 height 20
radio input "true"
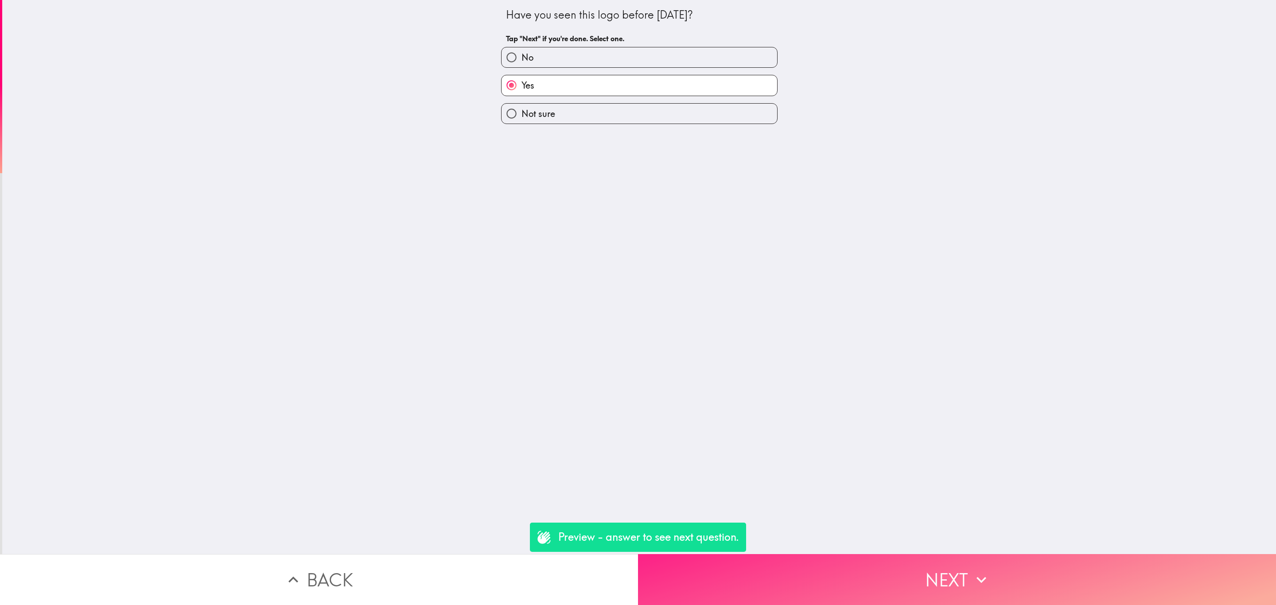
click at [941, 560] on button "Next" at bounding box center [957, 579] width 638 height 51
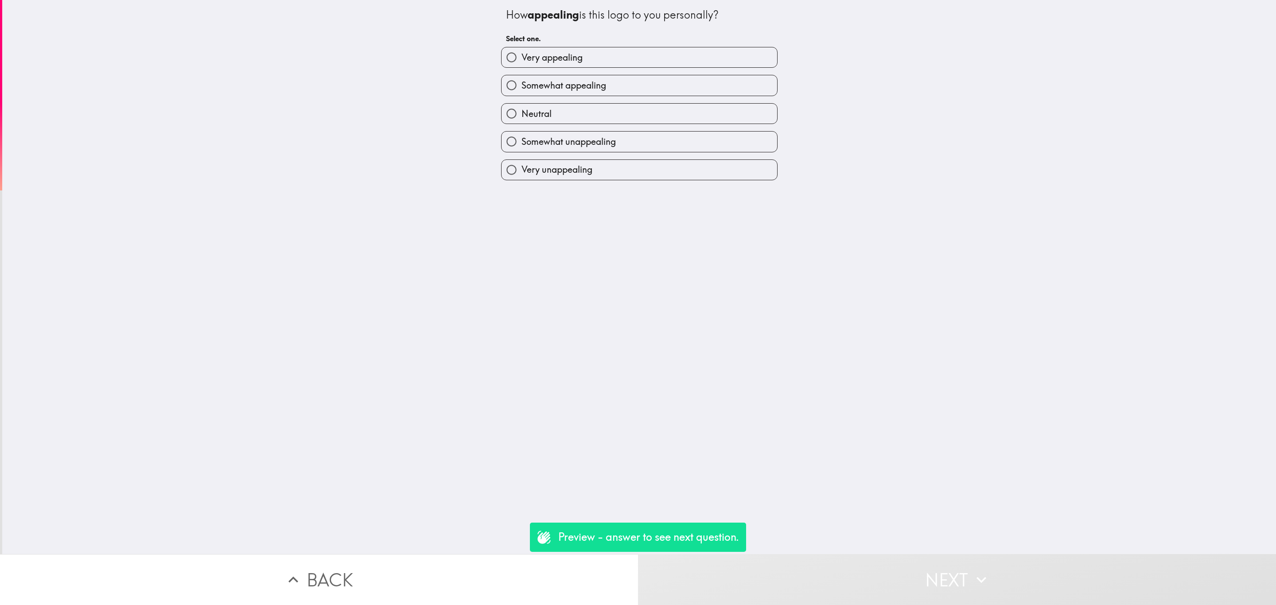
click at [552, 100] on div "Neutral" at bounding box center [636, 110] width 284 height 28
click at [560, 112] on label "Neutral" at bounding box center [640, 114] width 276 height 20
click at [522, 112] on input "Neutral" at bounding box center [512, 114] width 20 height 20
radio input "true"
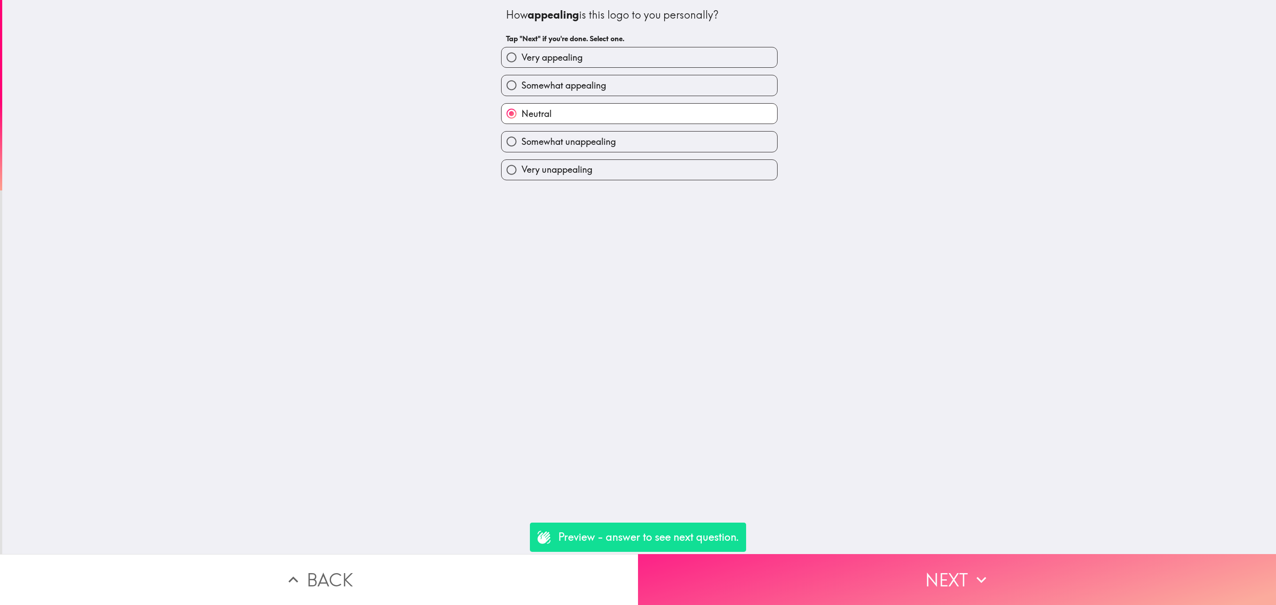
click at [914, 554] on button "Next" at bounding box center [957, 579] width 638 height 51
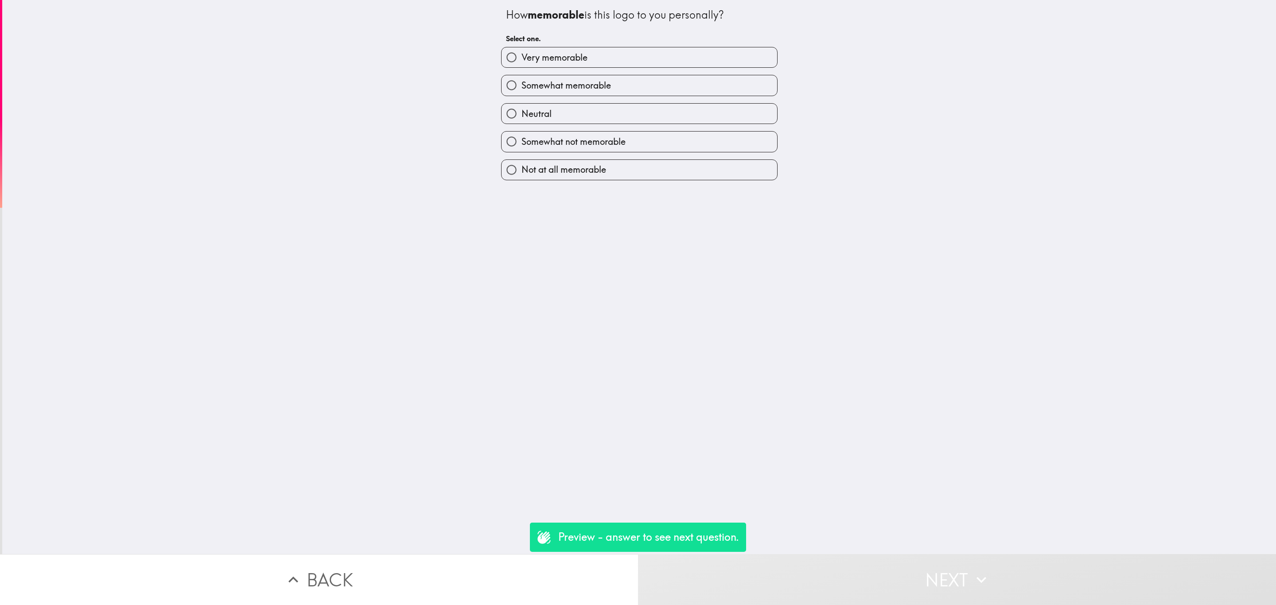
click at [623, 119] on label "Neutral" at bounding box center [640, 114] width 276 height 20
click at [522, 119] on input "Neutral" at bounding box center [512, 114] width 20 height 20
radio input "true"
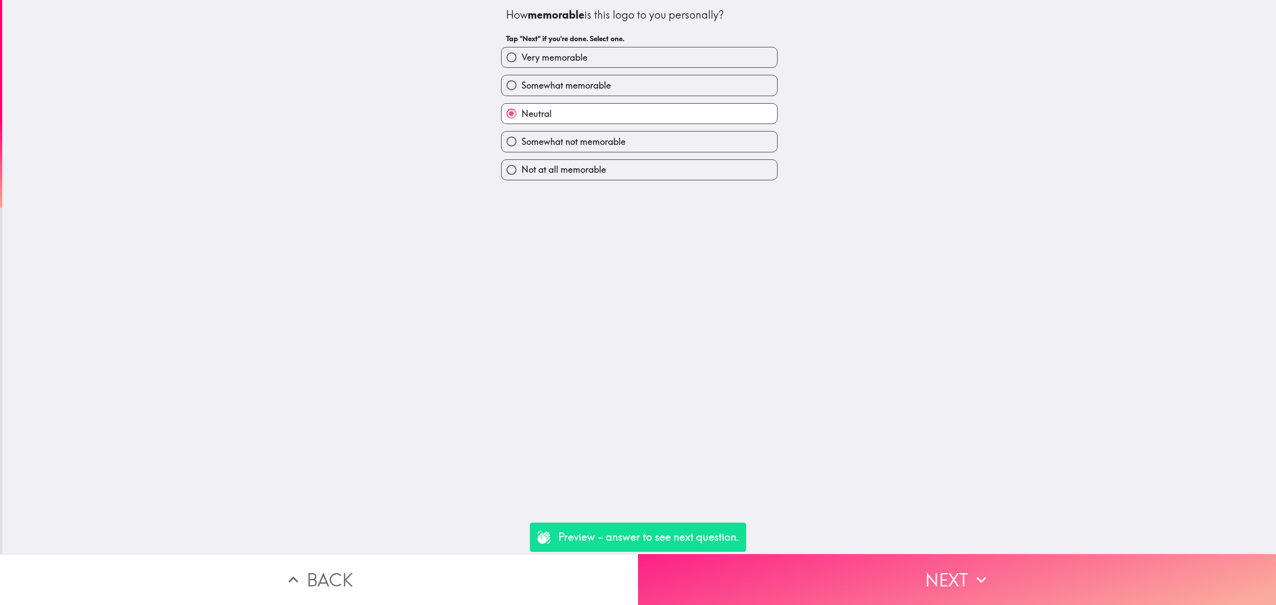
click at [867, 574] on button "Next" at bounding box center [957, 579] width 638 height 51
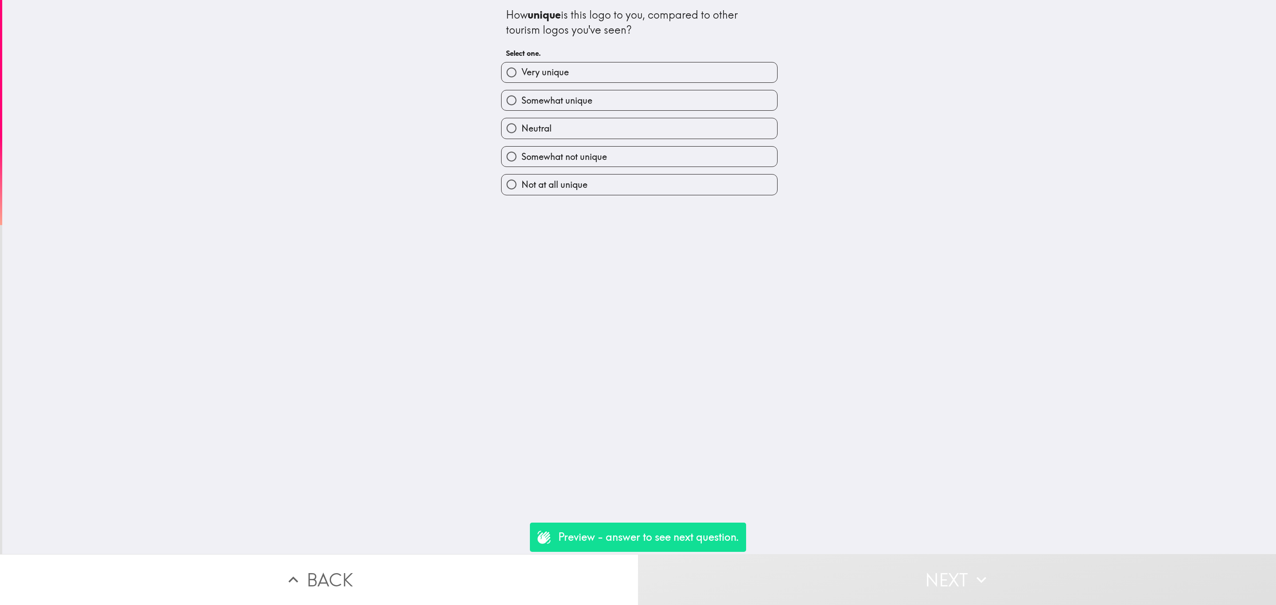
click at [618, 147] on div "Somewhat not unique" at bounding box center [639, 156] width 277 height 21
click at [669, 176] on label "Not at all unique" at bounding box center [640, 185] width 276 height 20
click at [522, 176] on input "Not at all unique" at bounding box center [512, 185] width 20 height 20
radio input "true"
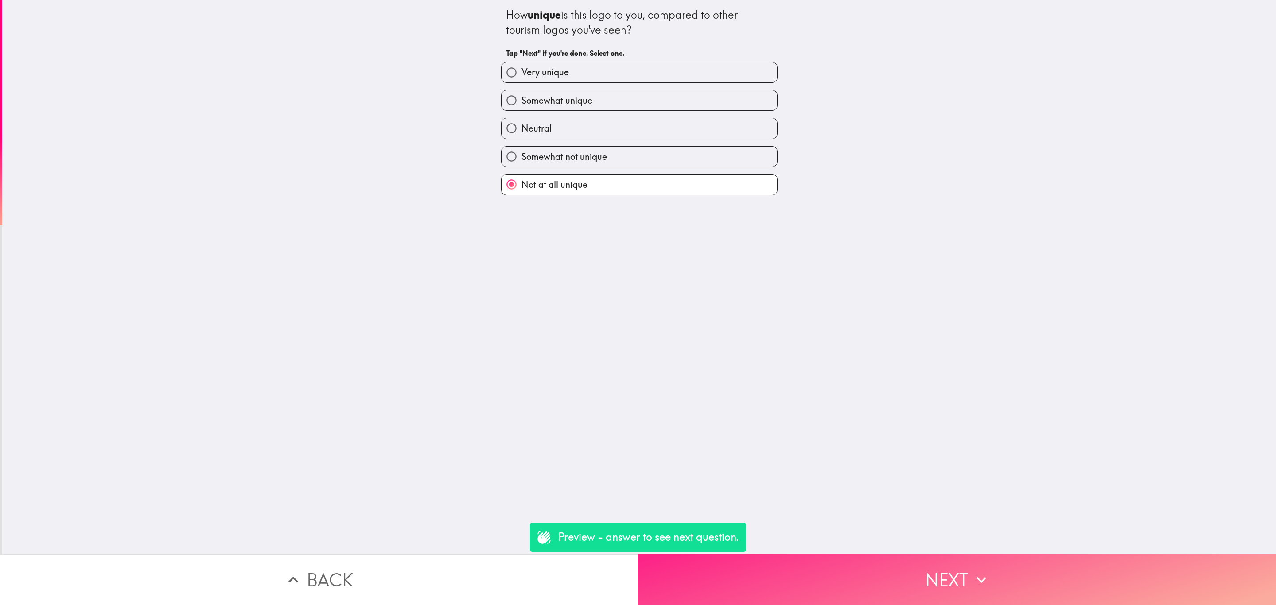
click at [946, 564] on button "Next" at bounding box center [957, 579] width 638 height 51
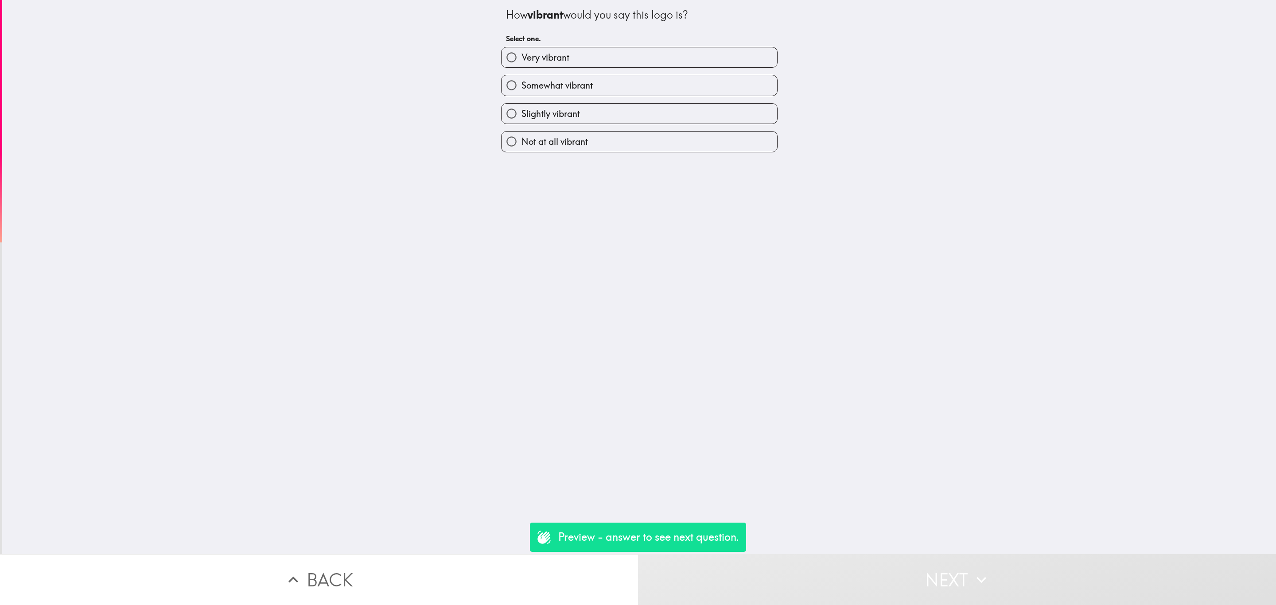
click at [606, 109] on label "Slightly vibrant" at bounding box center [640, 114] width 276 height 20
click at [522, 109] on input "Slightly vibrant" at bounding box center [512, 114] width 20 height 20
radio input "true"
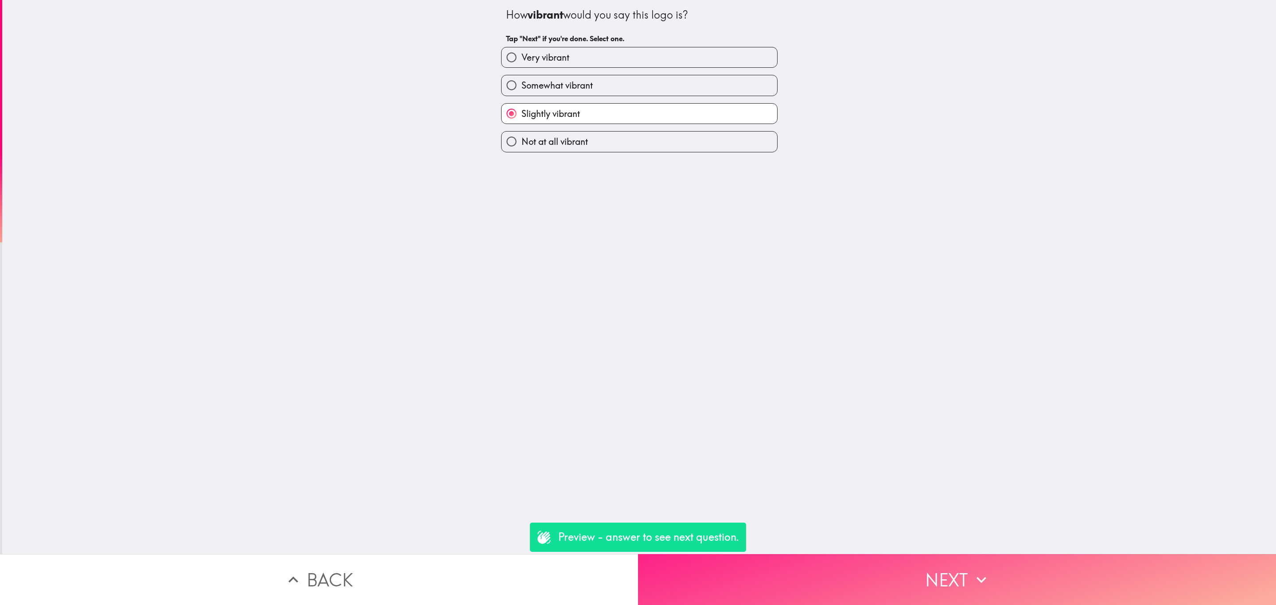
drag, startPoint x: 912, startPoint y: 539, endPoint x: 915, endPoint y: 546, distance: 8.4
click at [913, 540] on div "How vibrant would you say this logo is? Tap "Next" if you're done. Select one. …" at bounding box center [639, 277] width 1274 height 554
click at [923, 563] on button "Next" at bounding box center [957, 579] width 638 height 51
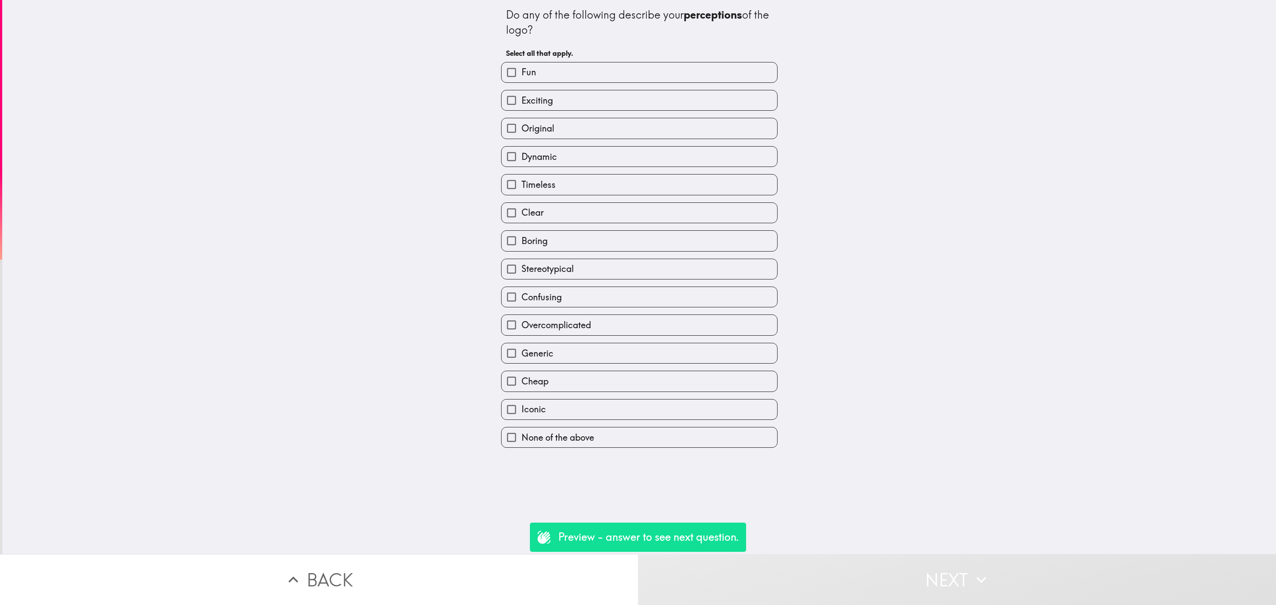
click at [588, 86] on div "Exciting" at bounding box center [636, 97] width 284 height 28
click at [643, 164] on label "Dynamic" at bounding box center [640, 157] width 276 height 20
click at [522, 164] on input "Dynamic" at bounding box center [512, 157] width 20 height 20
checkbox input "true"
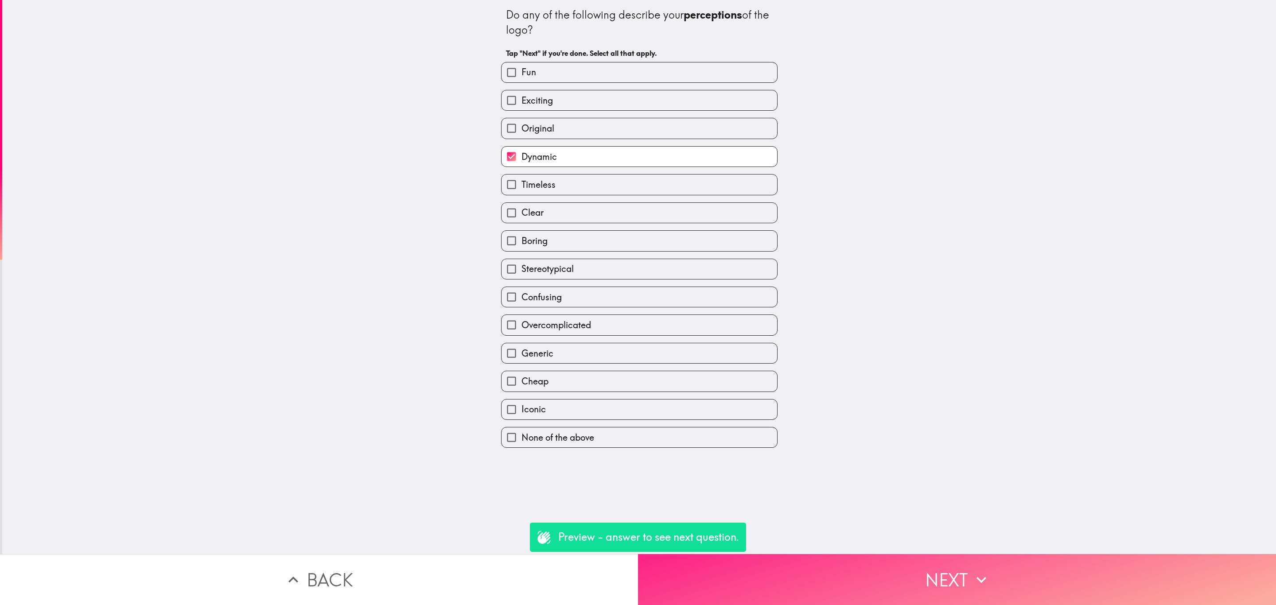
click at [881, 557] on button "Next" at bounding box center [957, 579] width 638 height 51
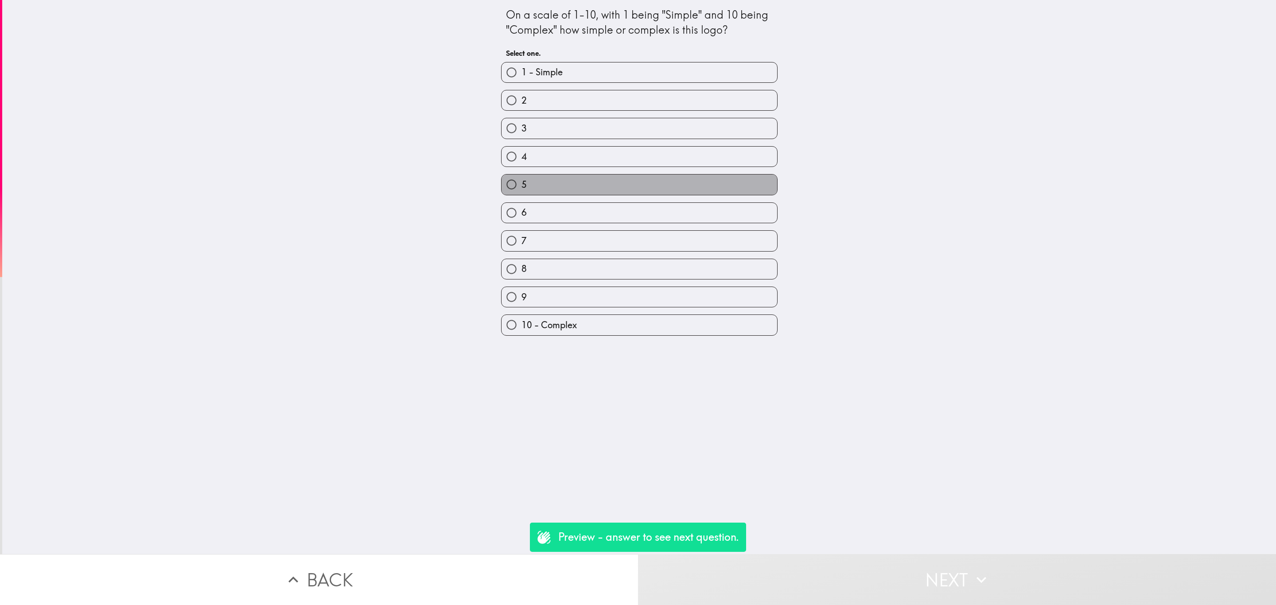
click at [635, 181] on label "5" at bounding box center [640, 185] width 276 height 20
click at [522, 181] on input "5" at bounding box center [512, 185] width 20 height 20
radio input "true"
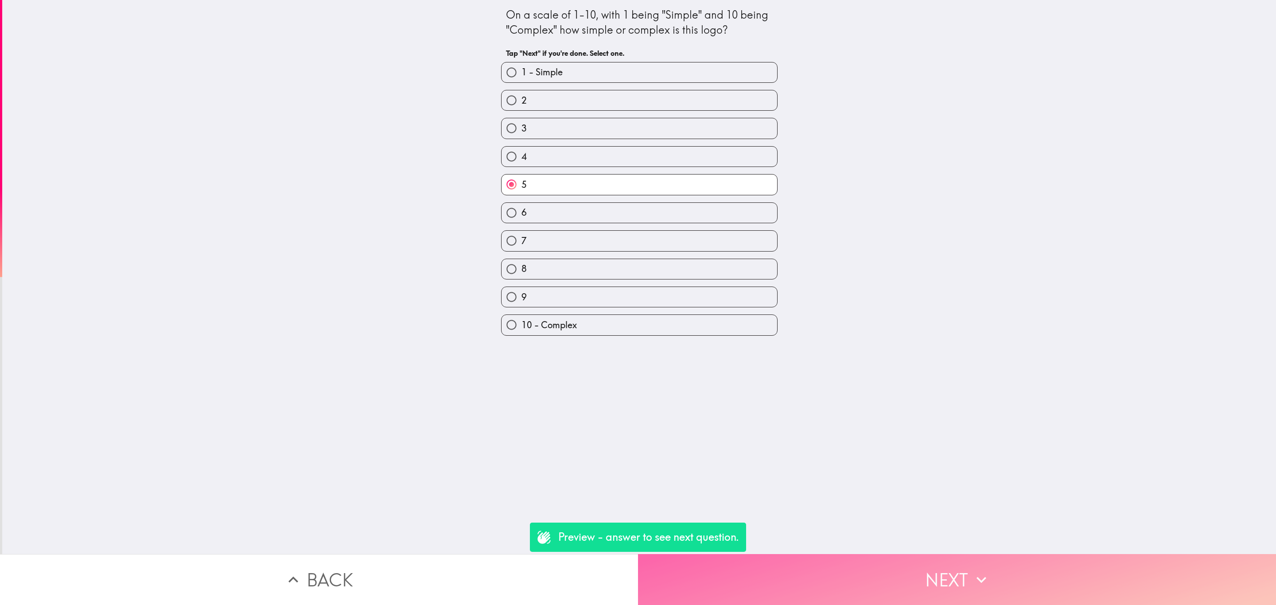
click at [880, 563] on button "Next" at bounding box center [957, 579] width 638 height 51
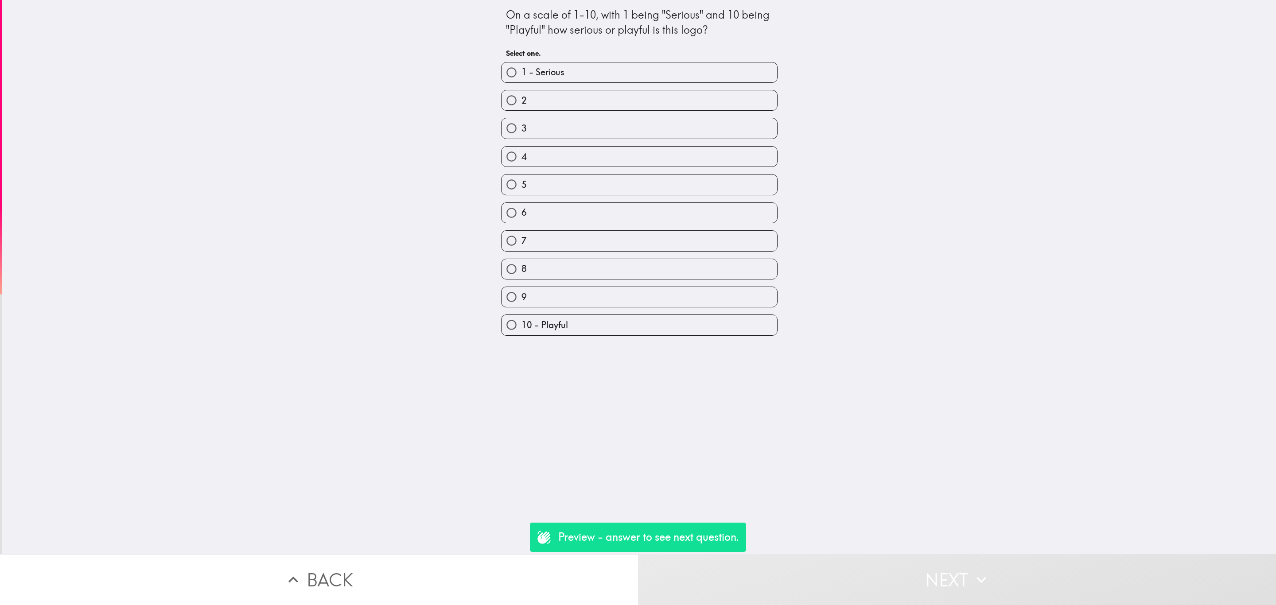
click at [627, 210] on label "6" at bounding box center [640, 213] width 276 height 20
click at [522, 210] on input "6" at bounding box center [512, 213] width 20 height 20
radio input "true"
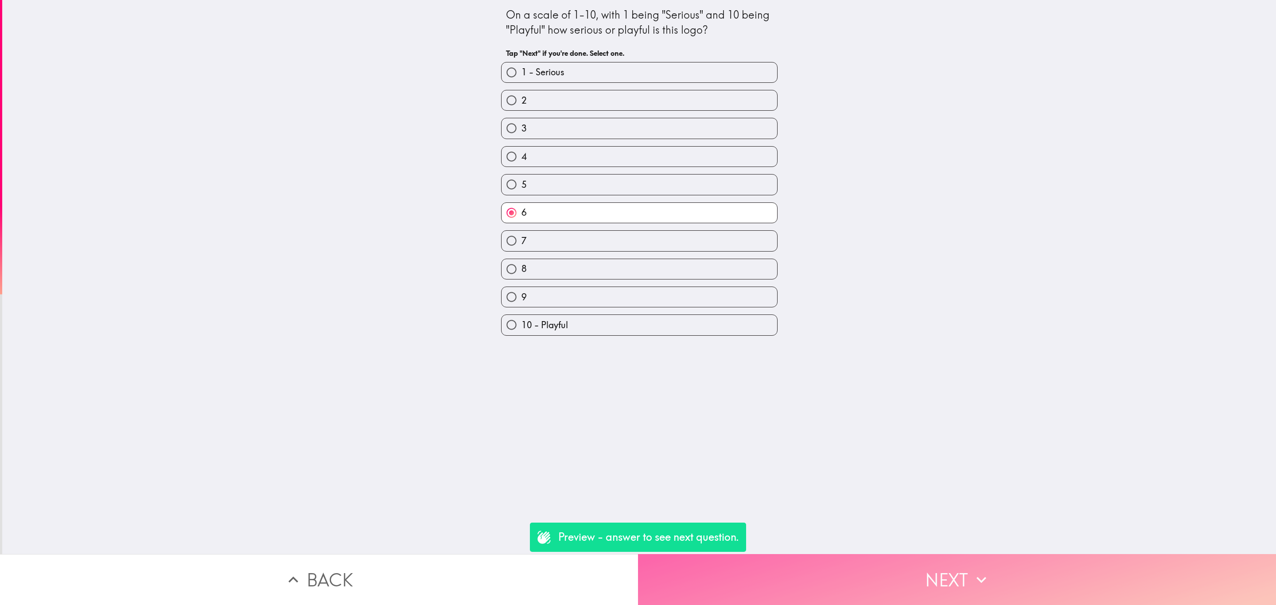
click at [903, 557] on button "Next" at bounding box center [957, 579] width 638 height 51
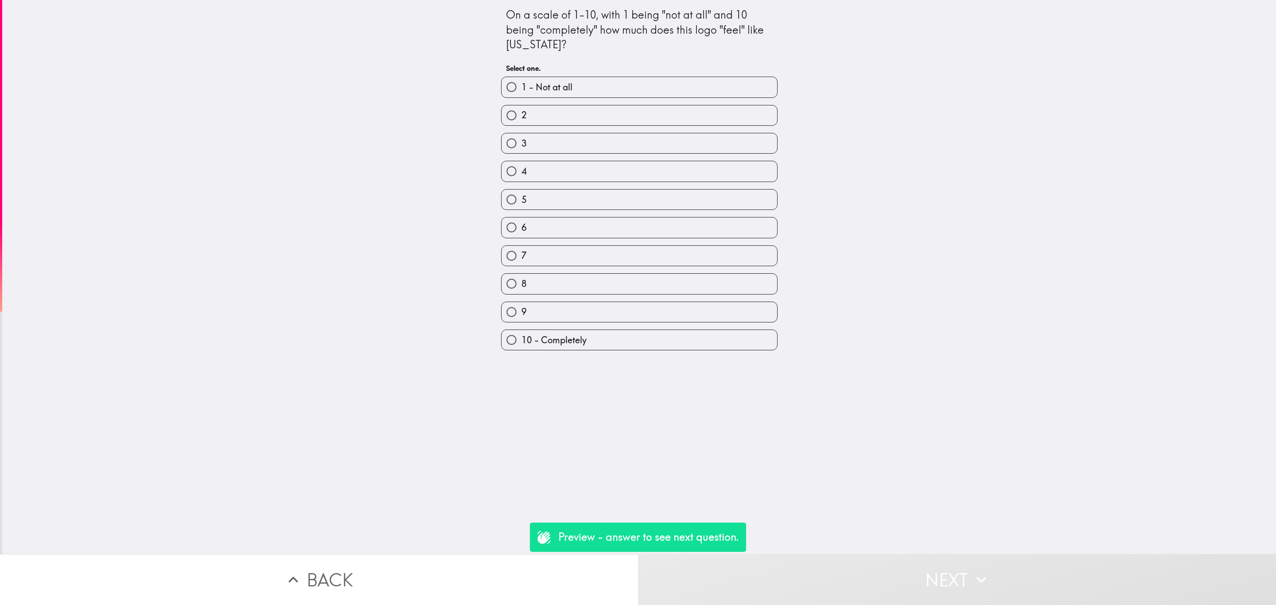
click at [731, 275] on div "8" at bounding box center [636, 280] width 284 height 28
click at [719, 322] on label "9" at bounding box center [640, 312] width 276 height 20
click at [522, 322] on input "9" at bounding box center [512, 312] width 20 height 20
radio input "true"
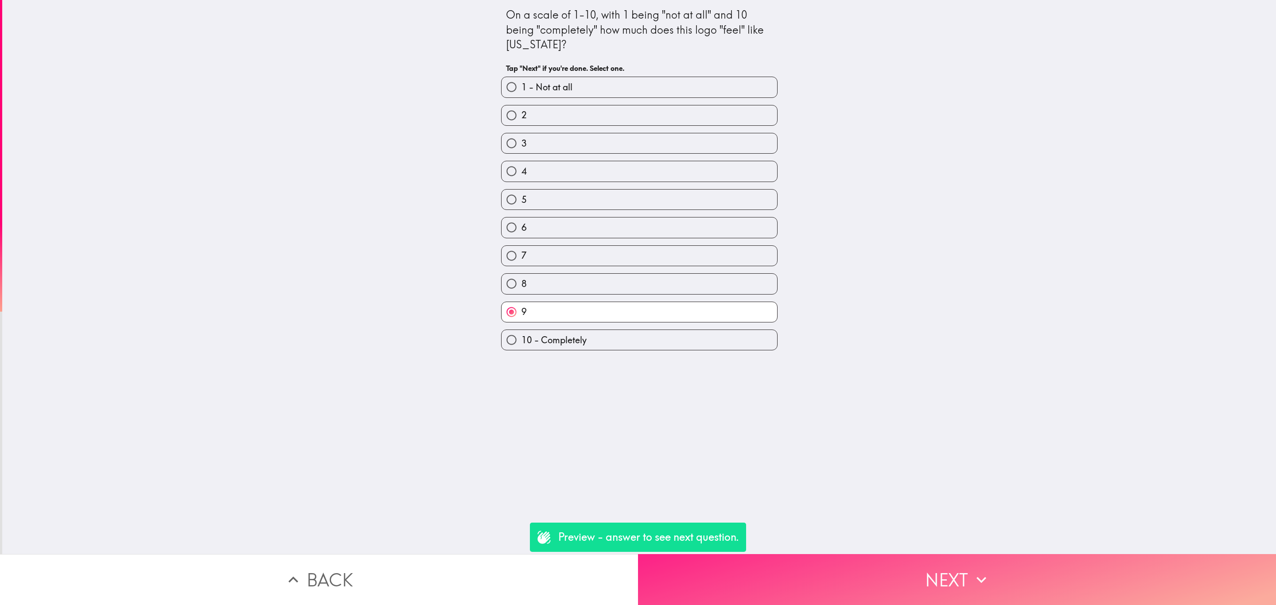
click at [914, 574] on button "Next" at bounding box center [957, 579] width 638 height 51
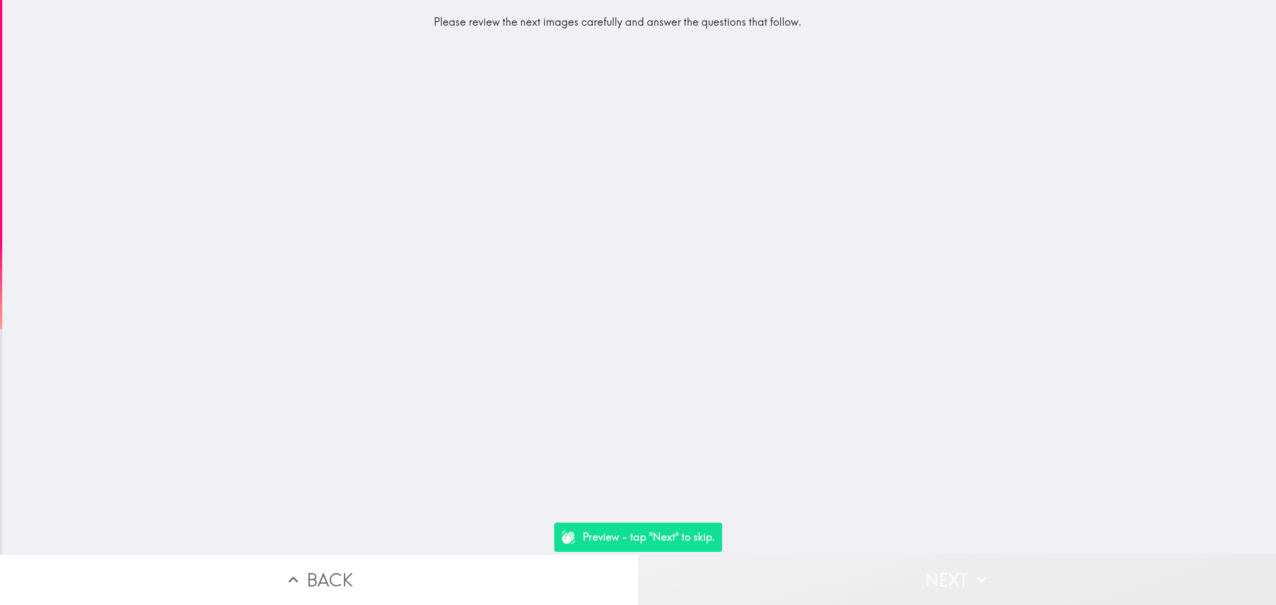
click at [905, 558] on button "Next" at bounding box center [957, 579] width 638 height 51
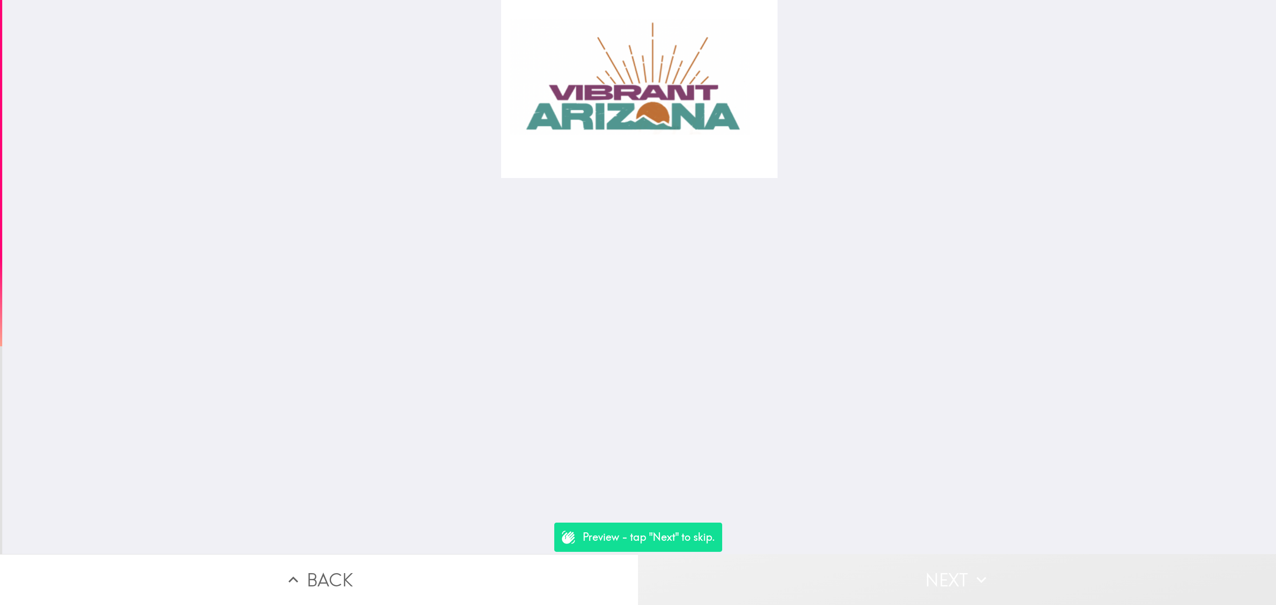
click at [906, 570] on button "Next" at bounding box center [957, 579] width 638 height 51
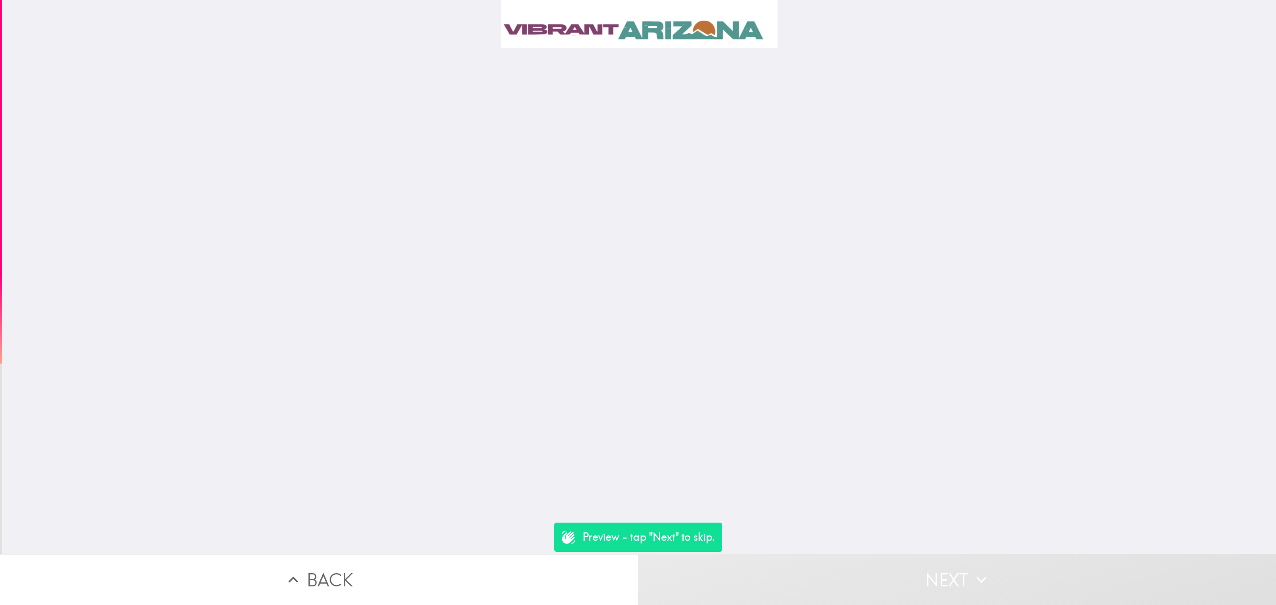
click at [906, 570] on button "Next" at bounding box center [957, 579] width 638 height 51
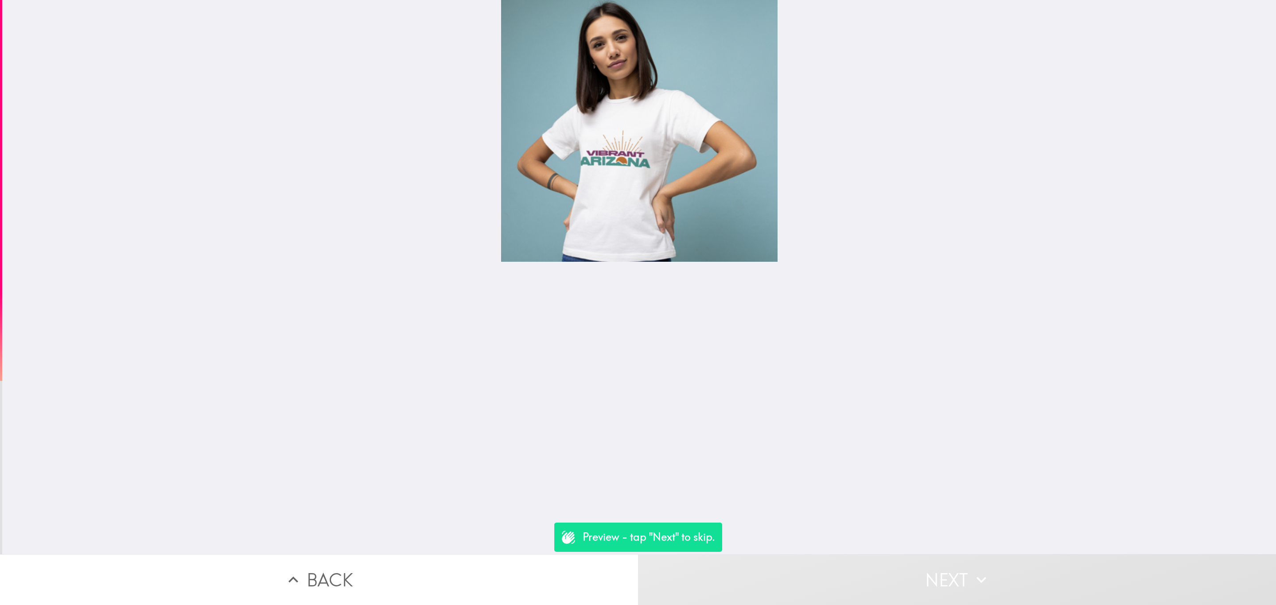
click at [906, 570] on button "Next" at bounding box center [957, 579] width 638 height 51
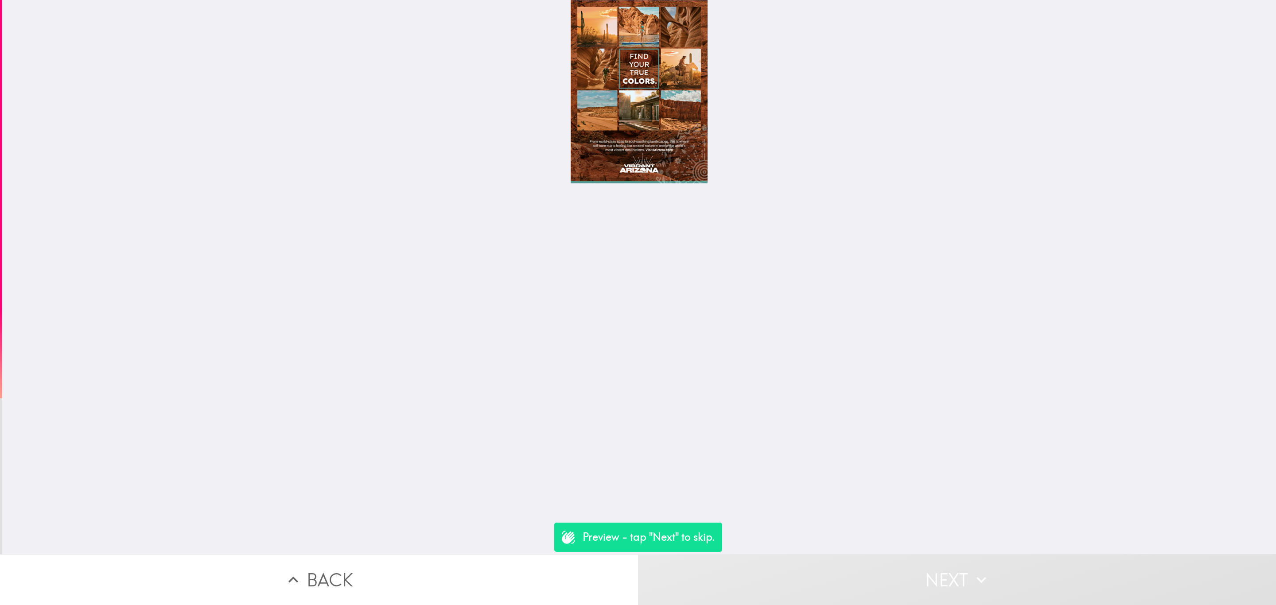
click at [906, 570] on button "Next" at bounding box center [957, 579] width 638 height 51
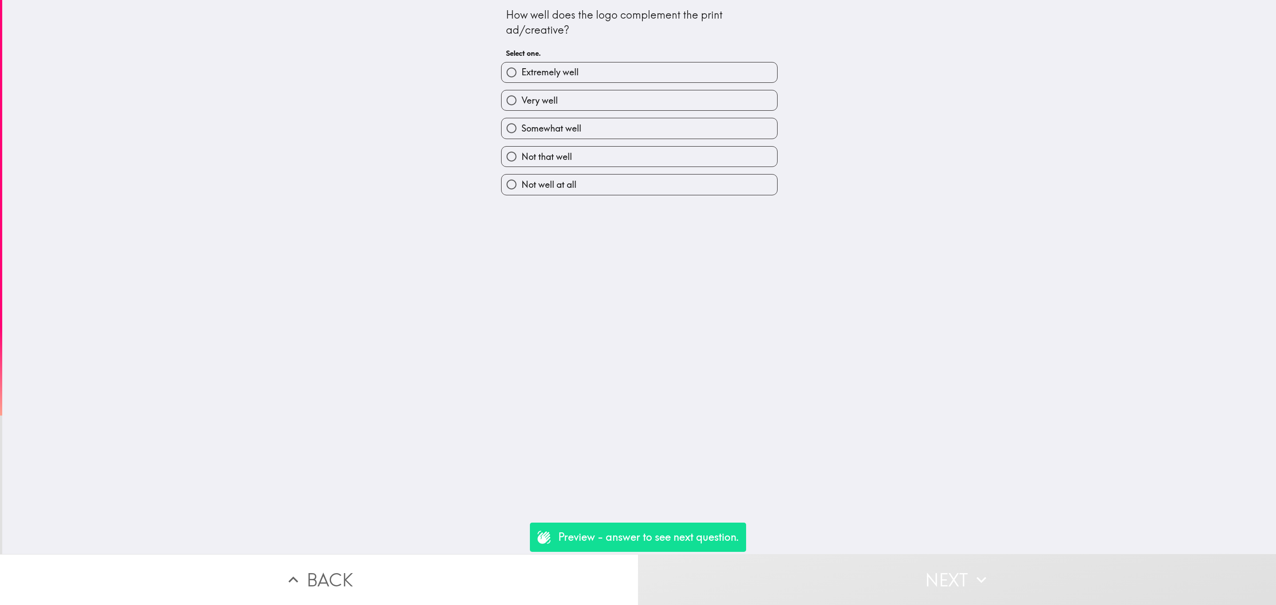
click at [906, 570] on button "Next" at bounding box center [957, 579] width 638 height 51
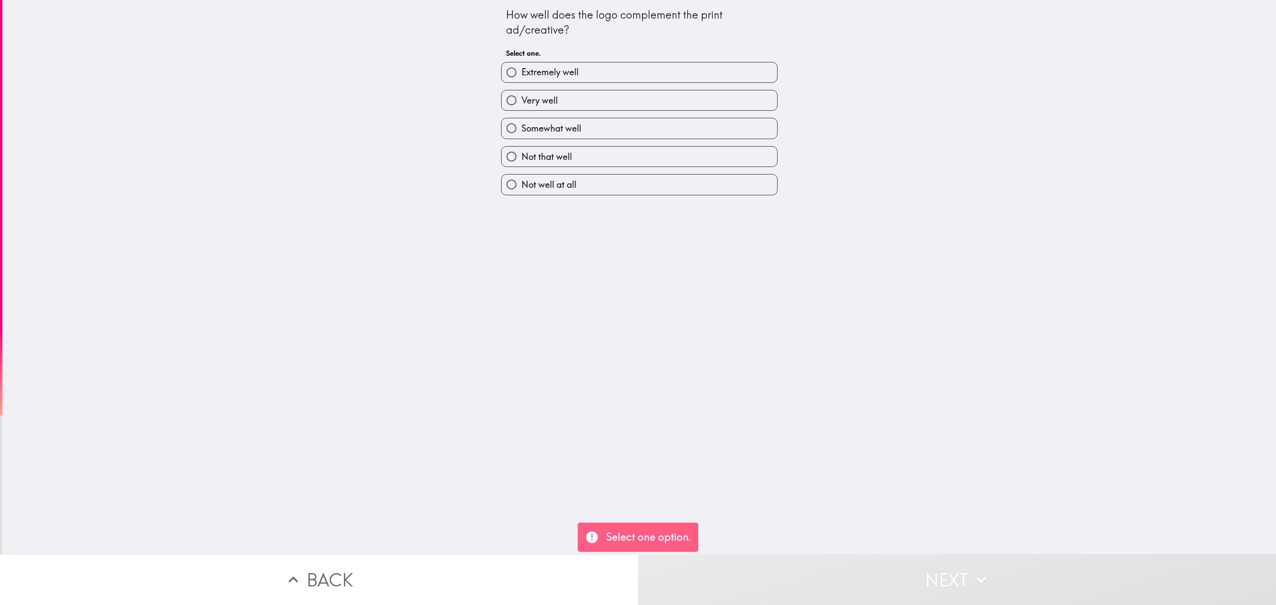
click at [668, 178] on label "Not well at all" at bounding box center [640, 185] width 276 height 20
click at [522, 178] on input "Not well at all" at bounding box center [512, 185] width 20 height 20
radio input "true"
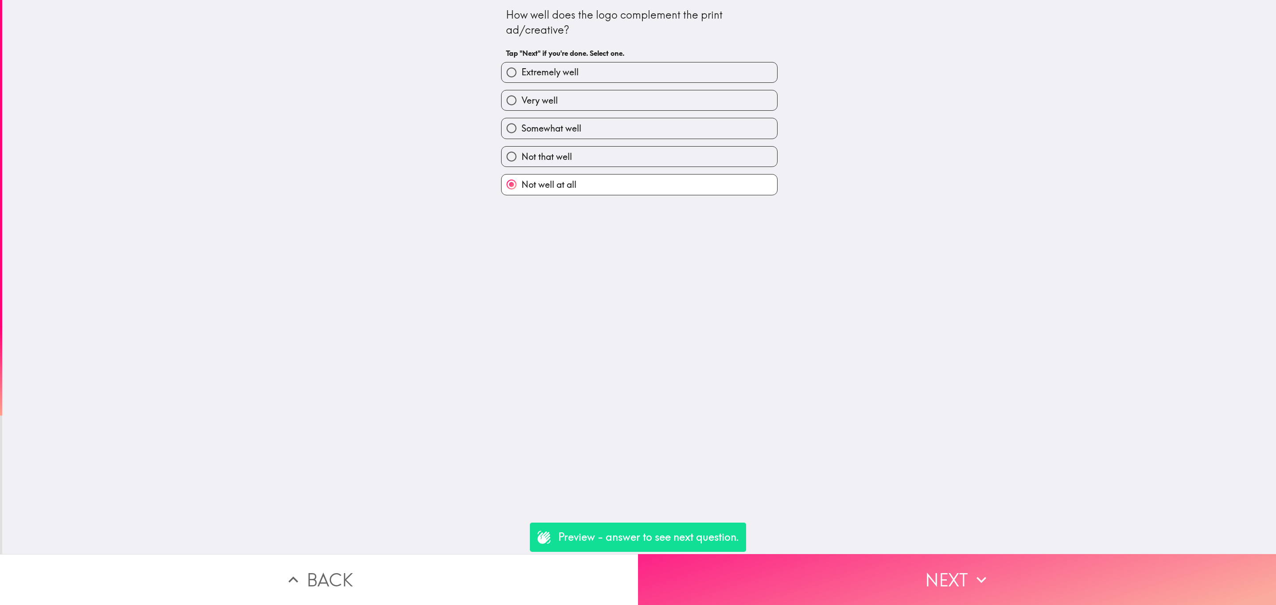
click at [880, 556] on button "Next" at bounding box center [957, 579] width 638 height 51
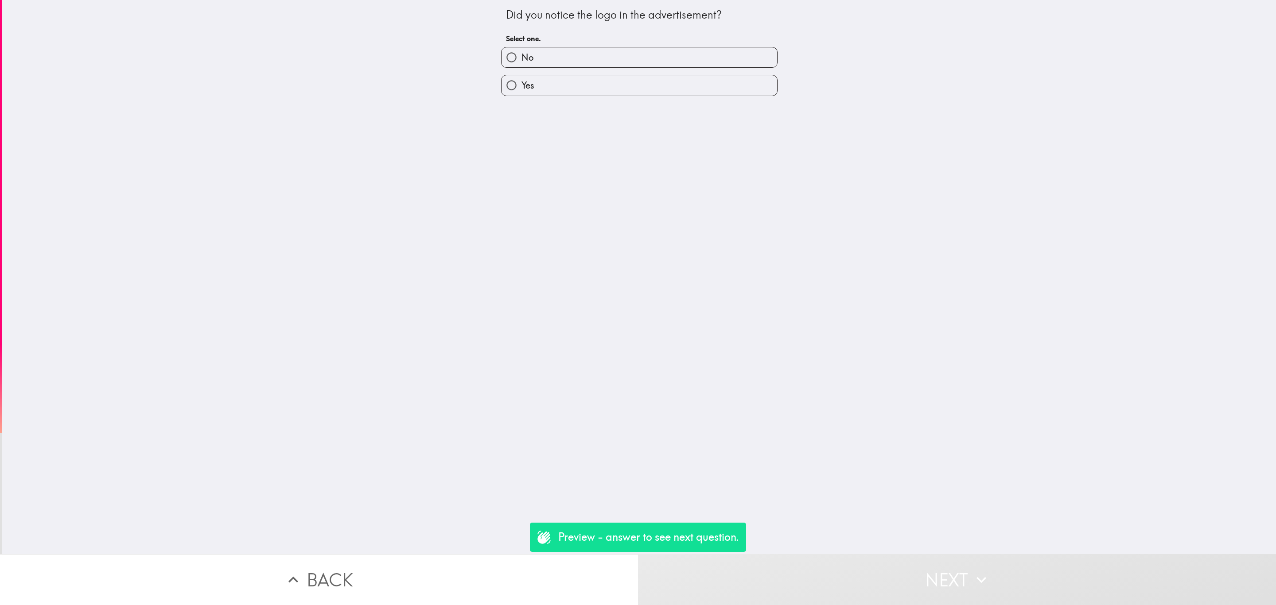
click at [569, 125] on div "Did you notice the logo in the advertisement? Select one. No Yes" at bounding box center [639, 277] width 1274 height 554
click at [568, 92] on label "Yes" at bounding box center [640, 85] width 276 height 20
click at [522, 92] on input "Yes" at bounding box center [512, 85] width 20 height 20
radio input "true"
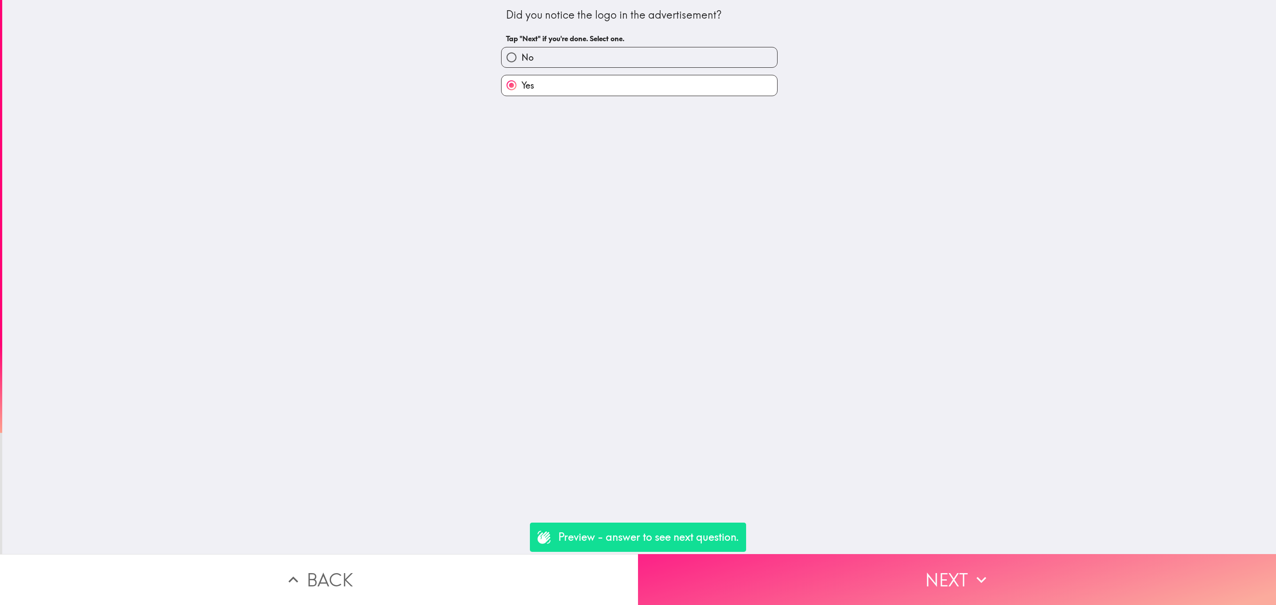
click at [846, 559] on button "Next" at bounding box center [957, 579] width 638 height 51
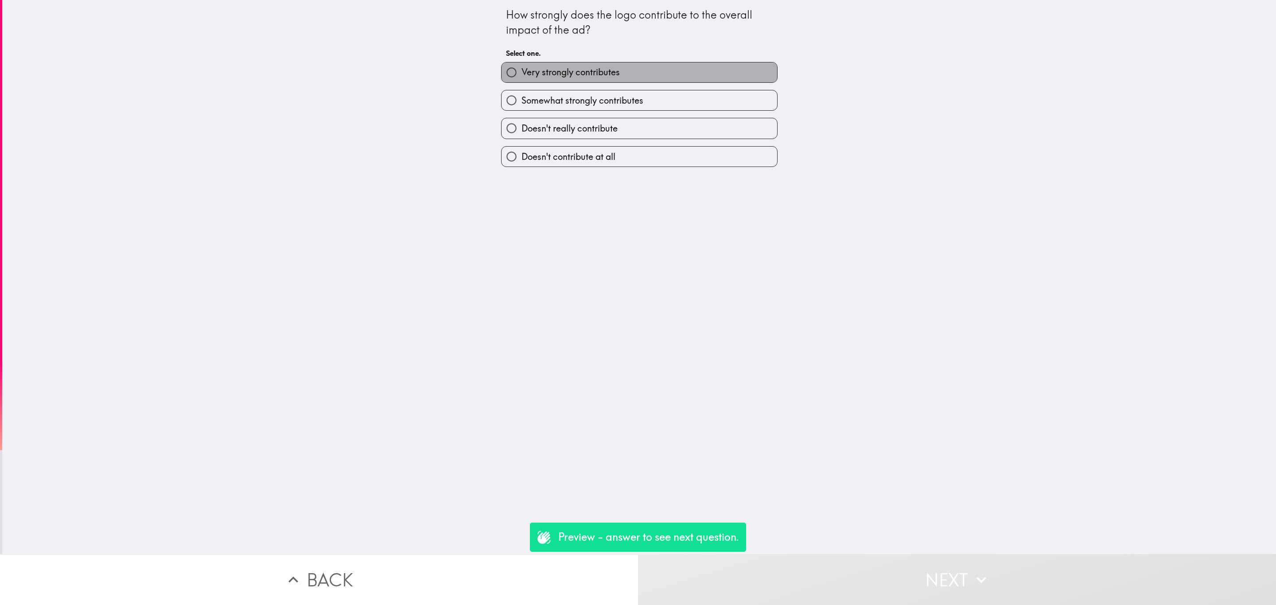
click at [584, 79] on label "Very strongly contributes" at bounding box center [640, 72] width 276 height 20
click at [522, 79] on input "Very strongly contributes" at bounding box center [512, 72] width 20 height 20
radio input "true"
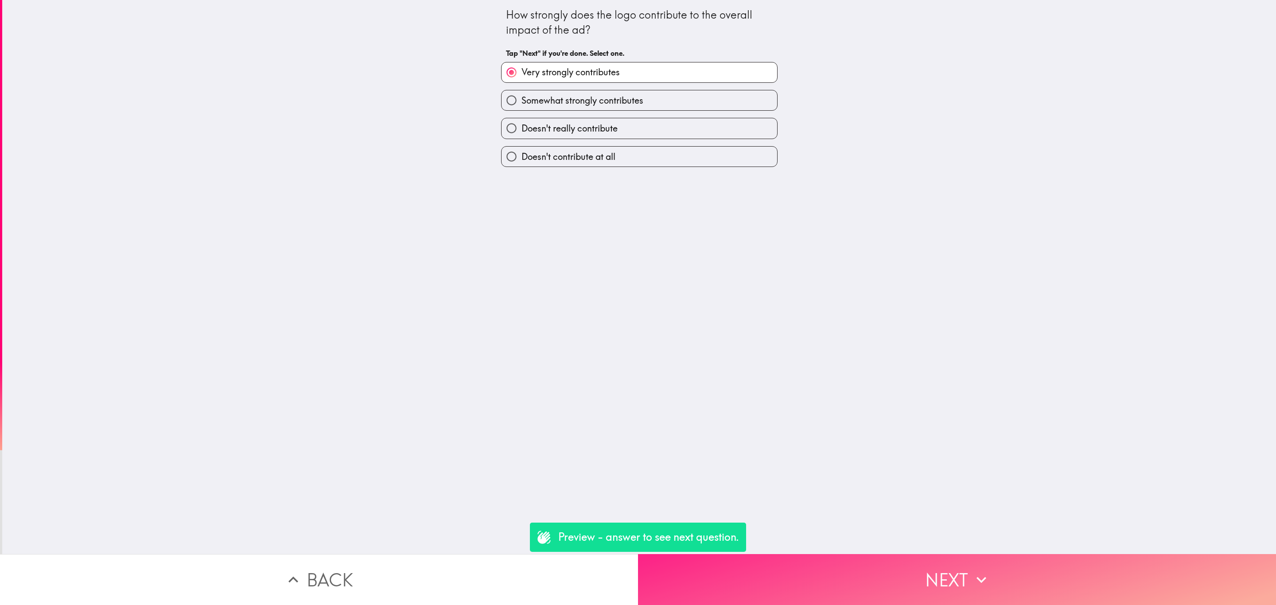
click at [896, 574] on button "Next" at bounding box center [957, 579] width 638 height 51
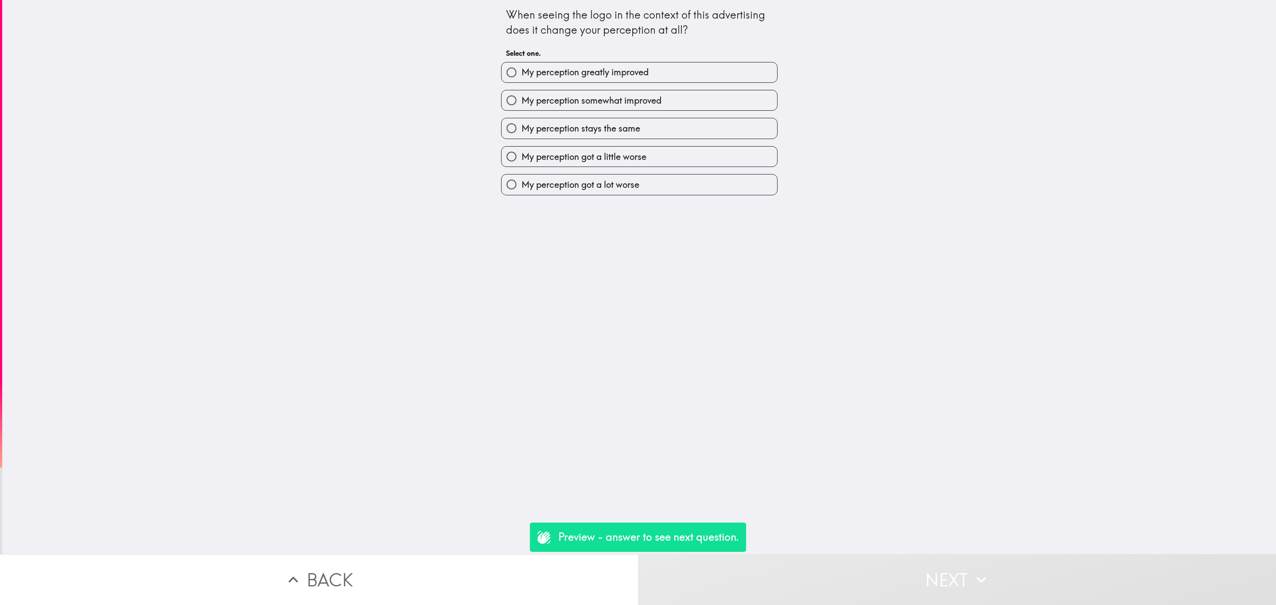
click at [601, 129] on span "My perception stays the same" at bounding box center [581, 128] width 119 height 12
click at [522, 129] on input "My perception stays the same" at bounding box center [512, 128] width 20 height 20
radio input "true"
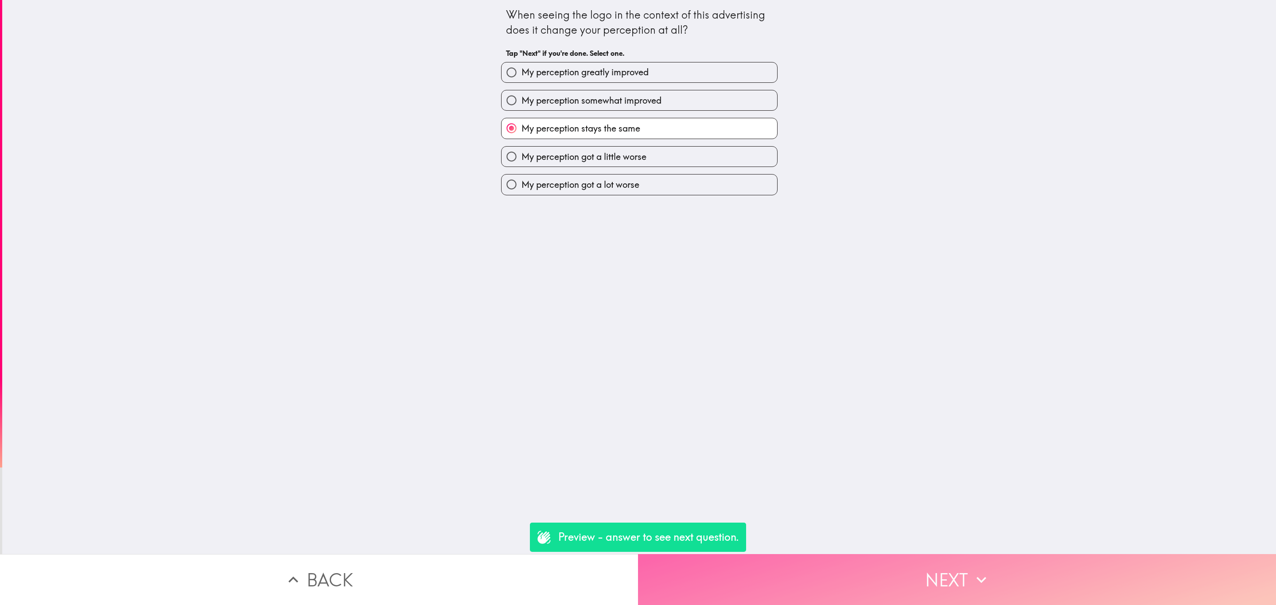
click at [909, 560] on button "Next" at bounding box center [957, 579] width 638 height 51
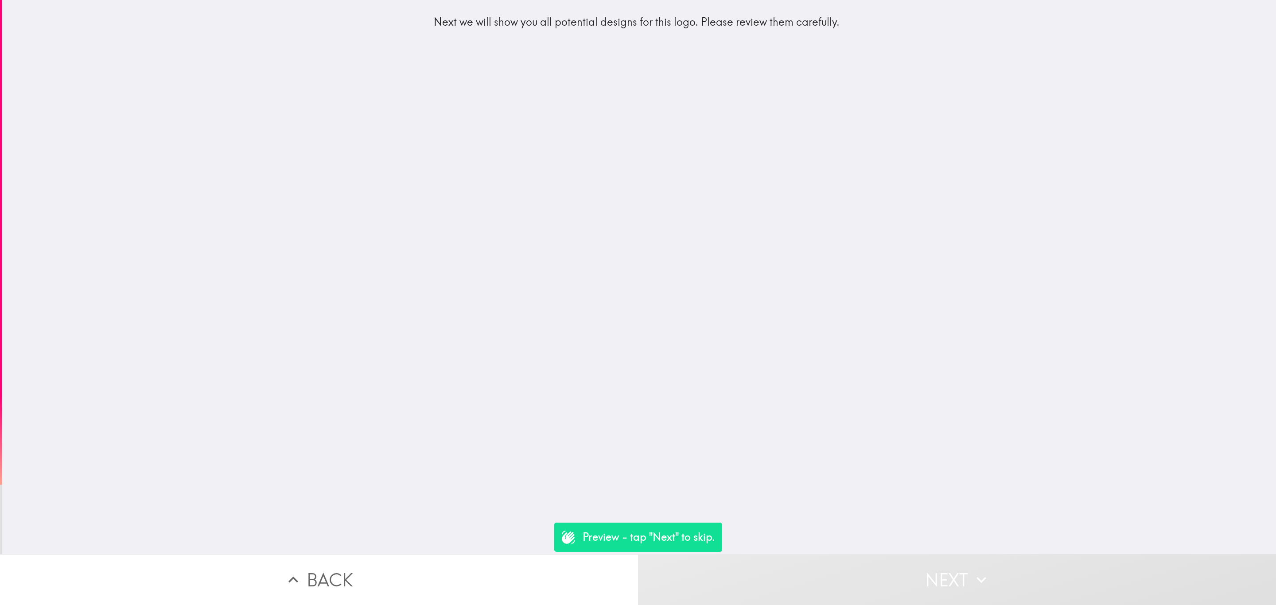
click at [935, 582] on button "Next" at bounding box center [957, 579] width 638 height 51
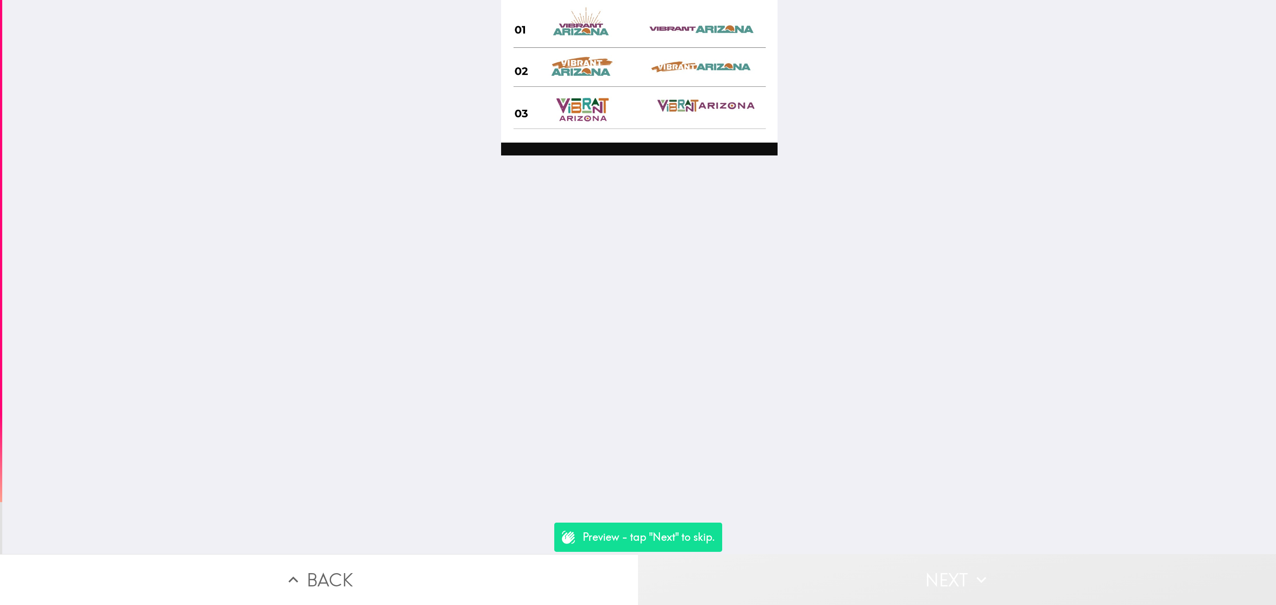
click at [935, 582] on button "Next" at bounding box center [957, 579] width 638 height 51
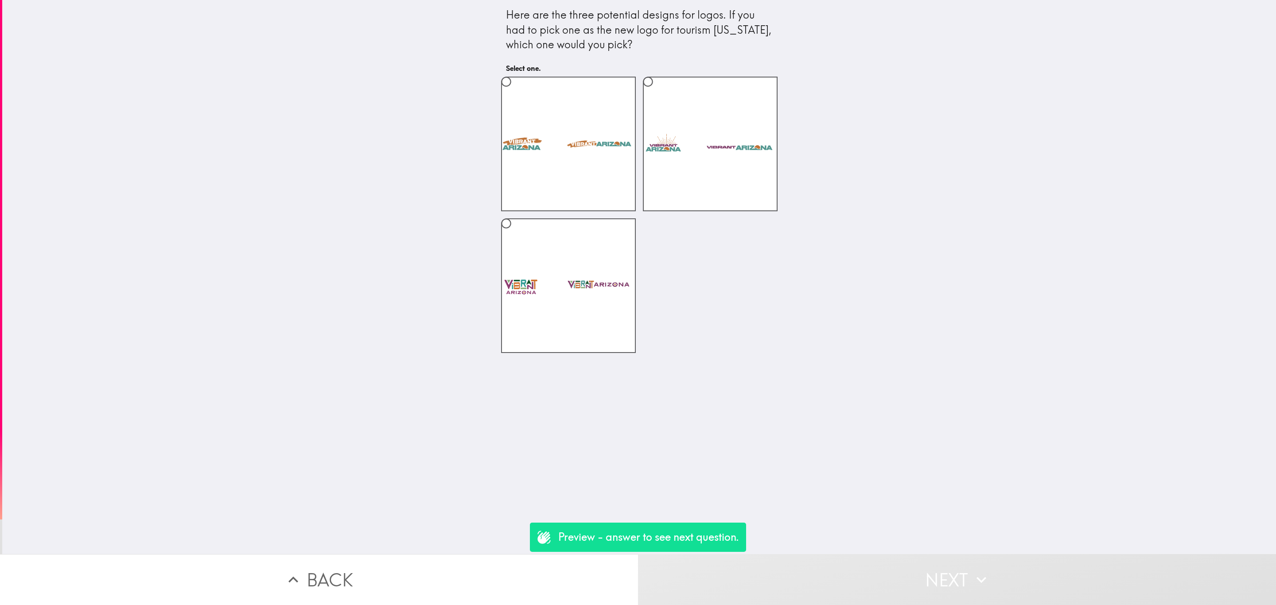
click at [935, 582] on button "Next" at bounding box center [957, 579] width 638 height 51
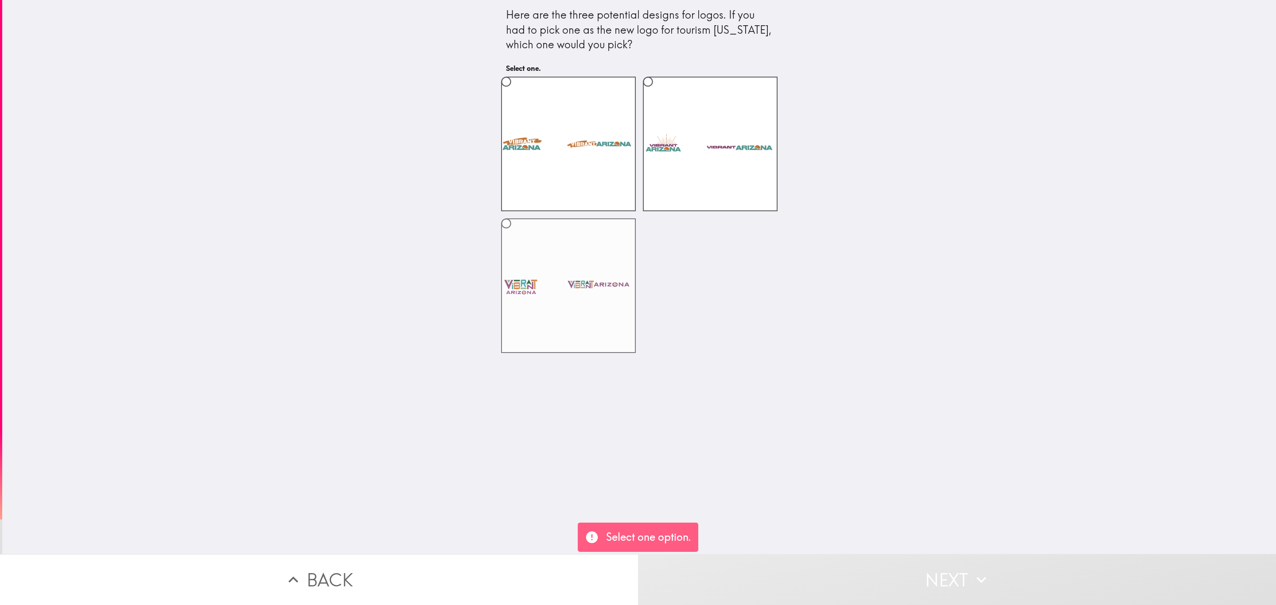
click at [523, 308] on label at bounding box center [568, 286] width 135 height 135
click at [516, 234] on input "radio" at bounding box center [506, 224] width 20 height 20
radio input "true"
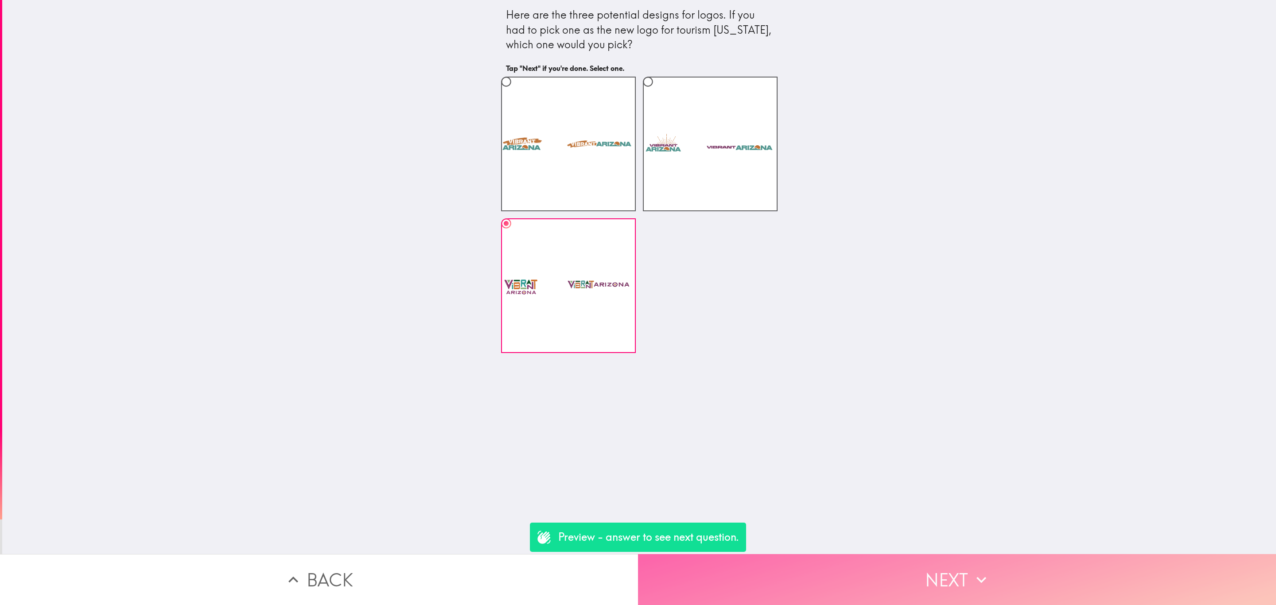
click at [909, 583] on button "Next" at bounding box center [957, 579] width 638 height 51
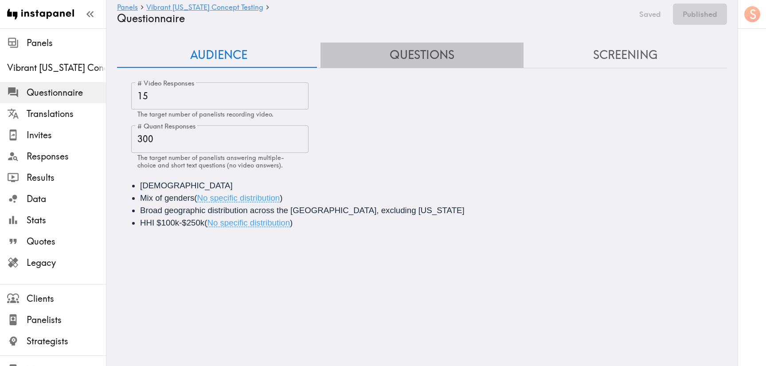
click at [429, 57] on button "Questions" at bounding box center [421, 55] width 203 height 25
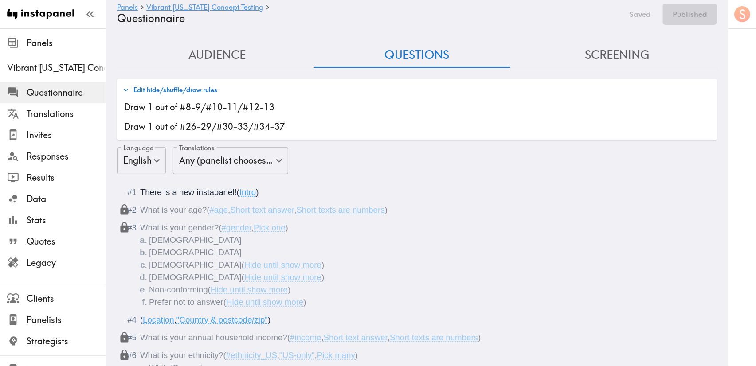
click at [389, 7] on h6 "Panels Vibrant [US_STATE] Concept Testing" at bounding box center [367, 8] width 500 height 8
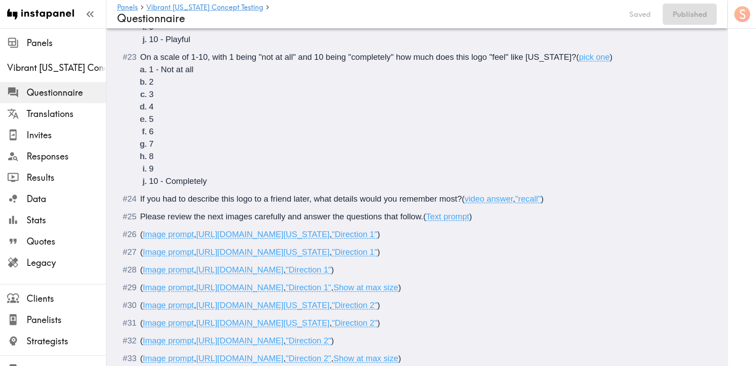
scroll to position [1486, 0]
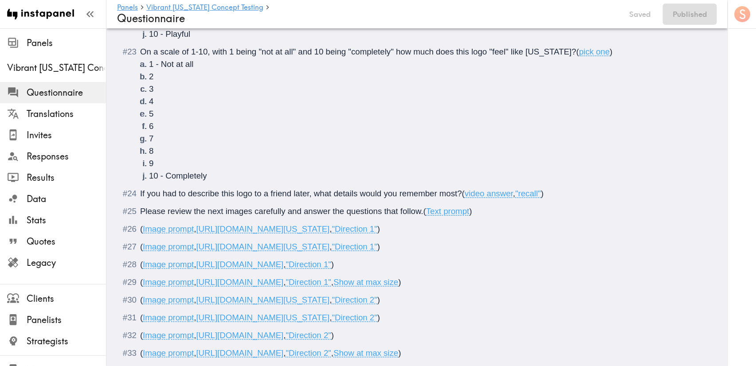
click at [505, 191] on span "video answer" at bounding box center [488, 193] width 48 height 9
click at [565, 190] on div "If you had to describe this logo to a friend later, what details would you reme…" at bounding box center [423, 193] width 566 height 12
click at [430, 191] on span "If you had to describe this logo to a friend later, what details would you reme…" at bounding box center [301, 193] width 322 height 9
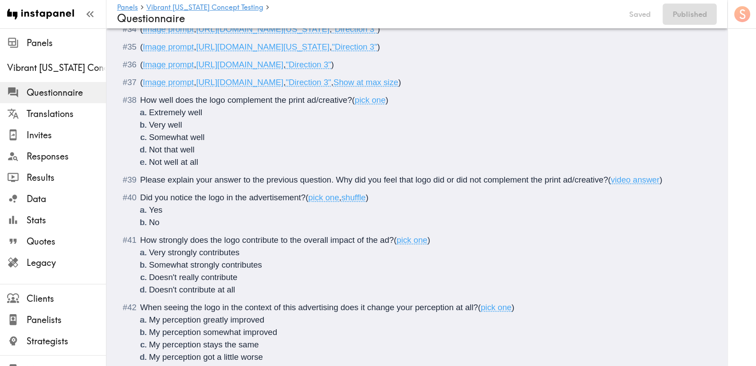
scroll to position [1885, 0]
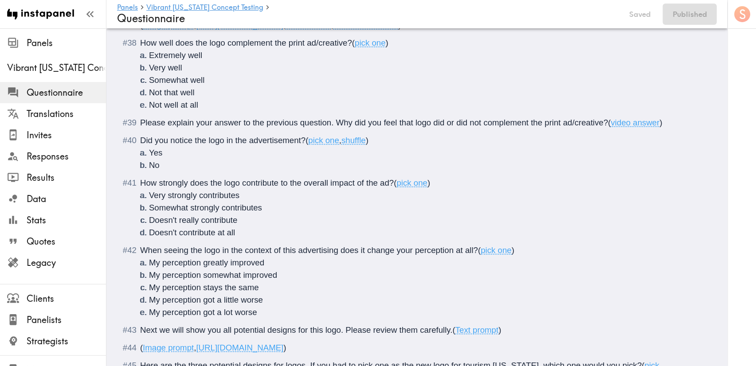
click at [509, 121] on span "Please explain your answer to the previous question. Why did you feel that logo…" at bounding box center [374, 122] width 468 height 9
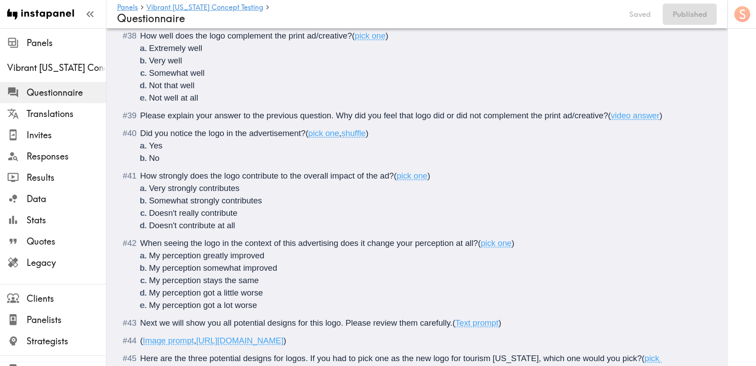
scroll to position [1998, 0]
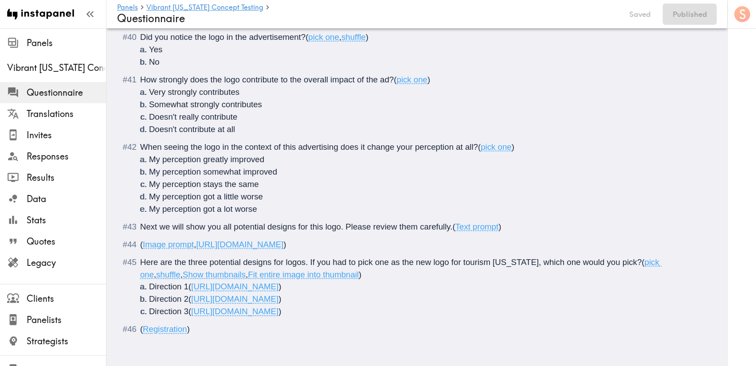
click at [585, 306] on li "Direction 3 ( [URL][DOMAIN_NAME] )" at bounding box center [427, 312] width 557 height 12
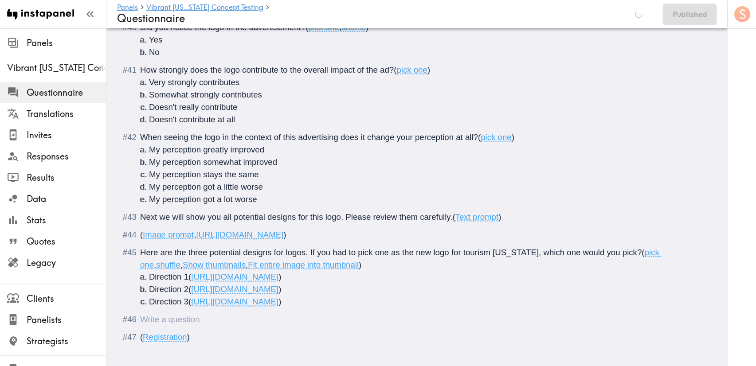
click at [140, 323] on div "Questionnaire" at bounding box center [140, 319] width 0 height 9
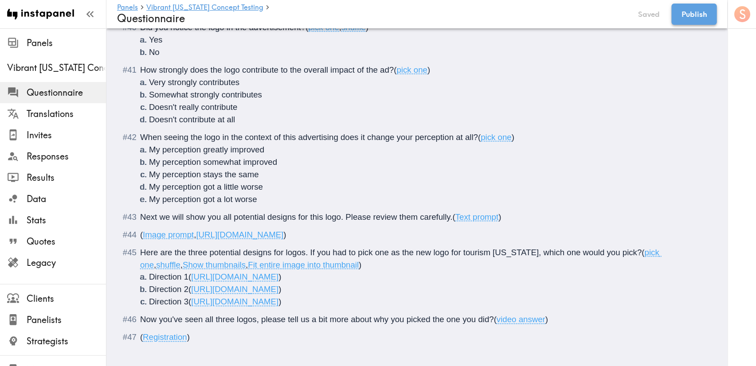
click at [700, 9] on button "Publish" at bounding box center [693, 14] width 45 height 21
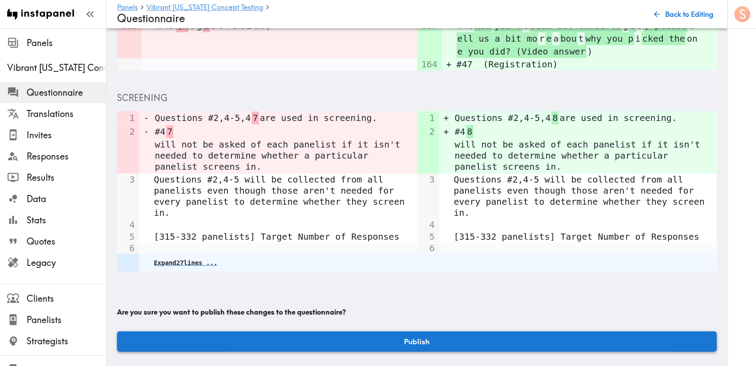
click at [410, 340] on button "Publish" at bounding box center [417, 342] width 600 height 20
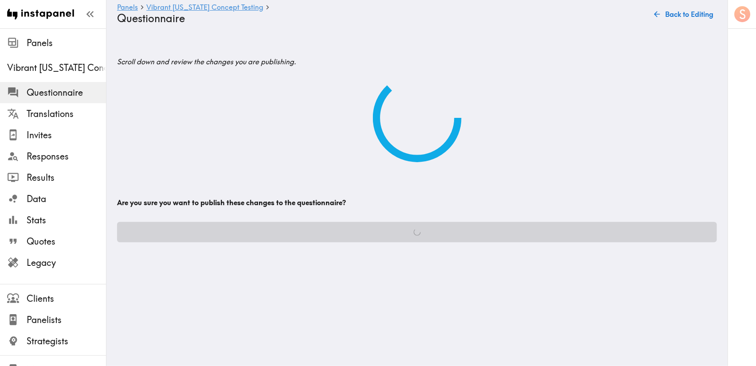
scroll to position [0, 0]
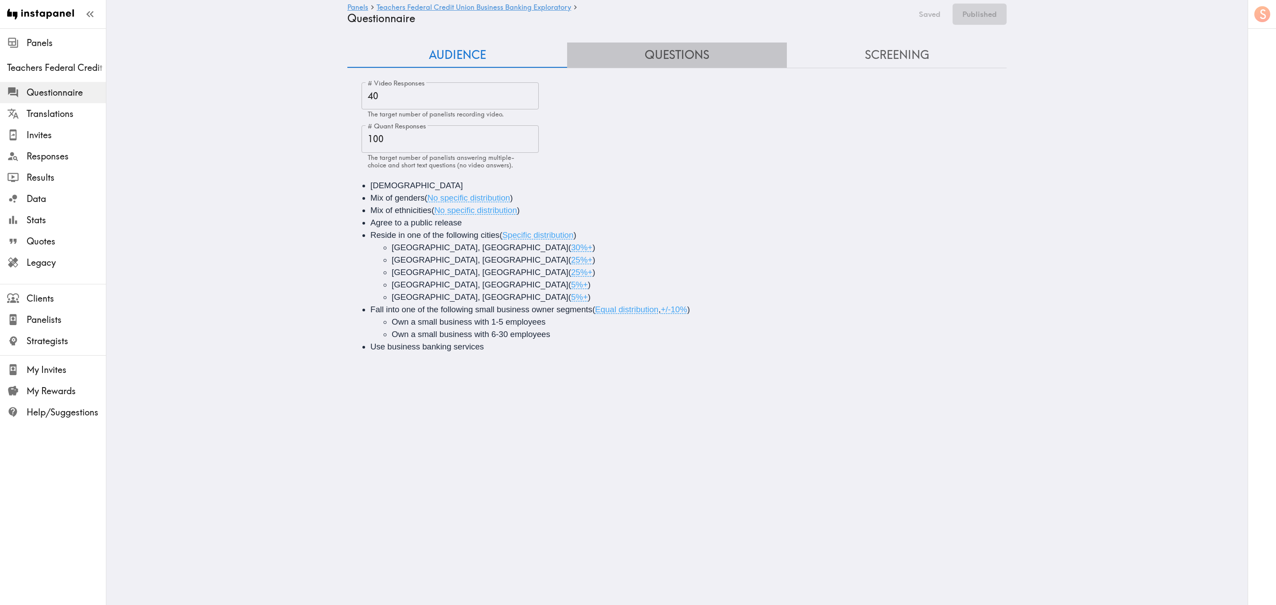
click at [693, 52] on button "Questions" at bounding box center [677, 55] width 220 height 25
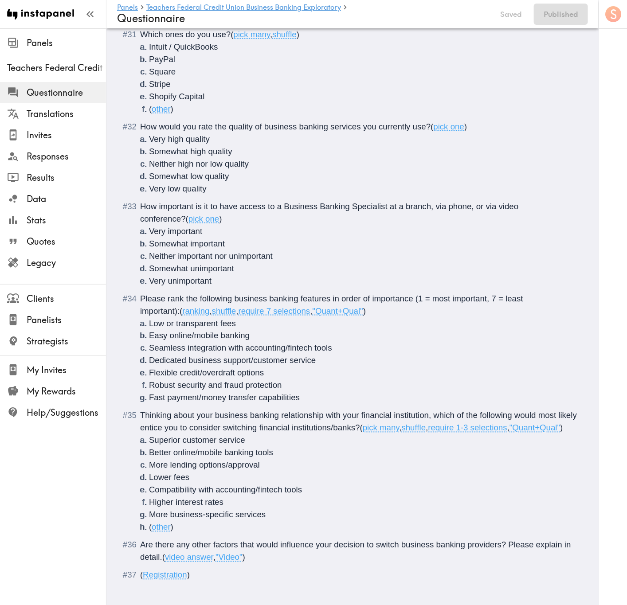
scroll to position [2842, 0]
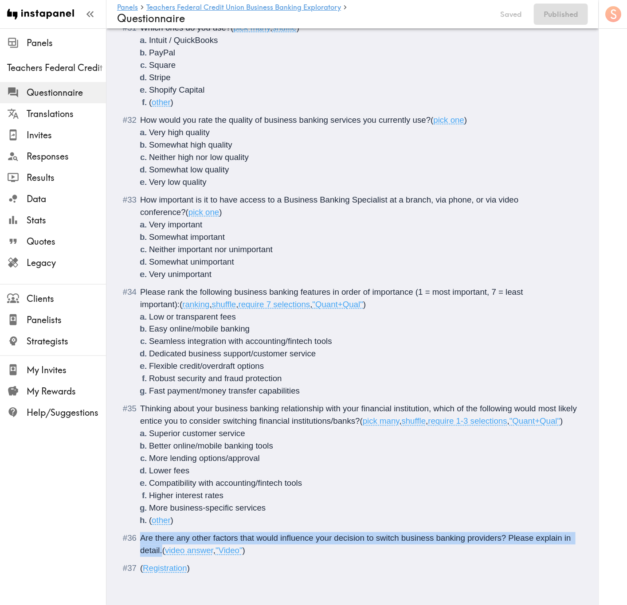
drag, startPoint x: 172, startPoint y: 541, endPoint x: 125, endPoint y: 524, distance: 49.5
click at [140, 366] on div "Are there any other factors that would influence your decision to switch busine…" at bounding box center [358, 544] width 437 height 25
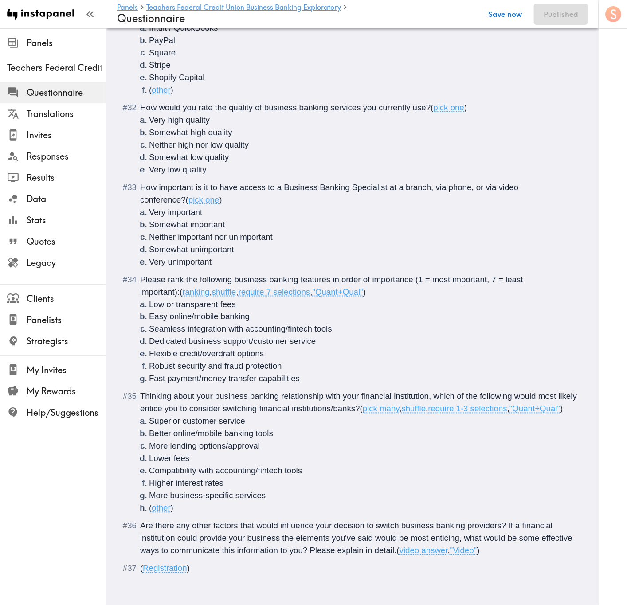
click at [514, 16] on button "Save now" at bounding box center [504, 14] width 43 height 21
click at [558, 14] on button "Publish" at bounding box center [565, 14] width 45 height 21
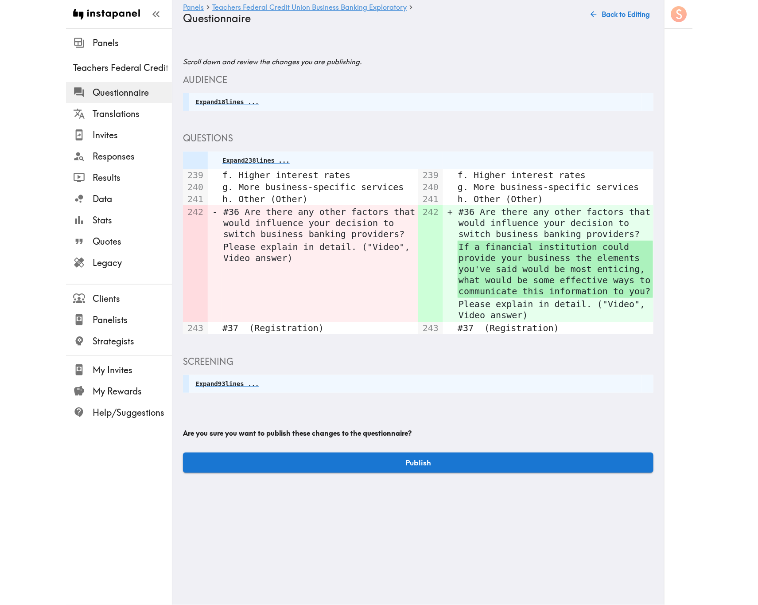
scroll to position [0, 0]
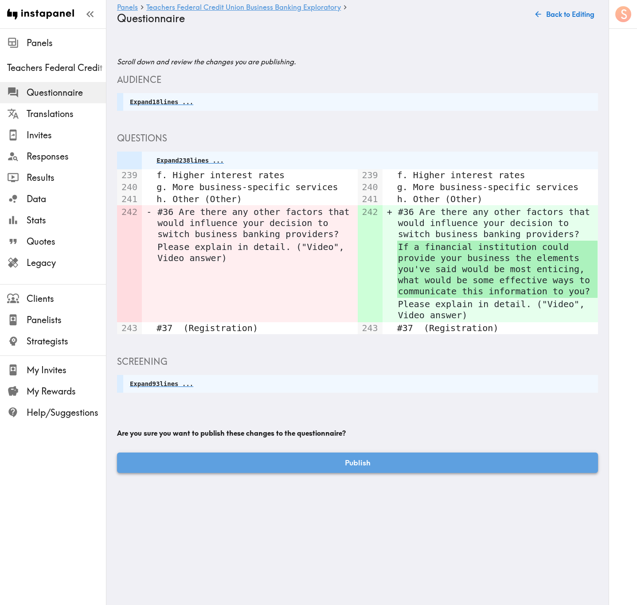
click at [413, 366] on button "Publish" at bounding box center [357, 463] width 481 height 20
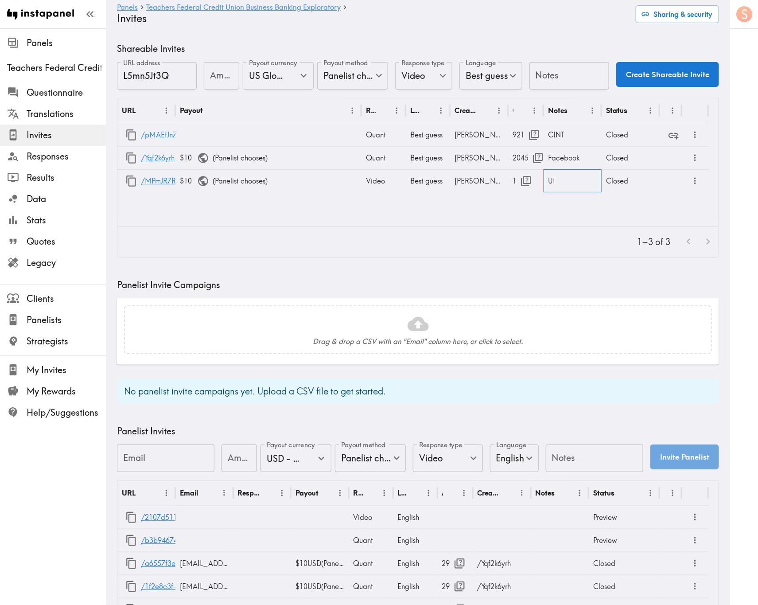
click at [557, 183] on div "UI" at bounding box center [573, 180] width 58 height 23
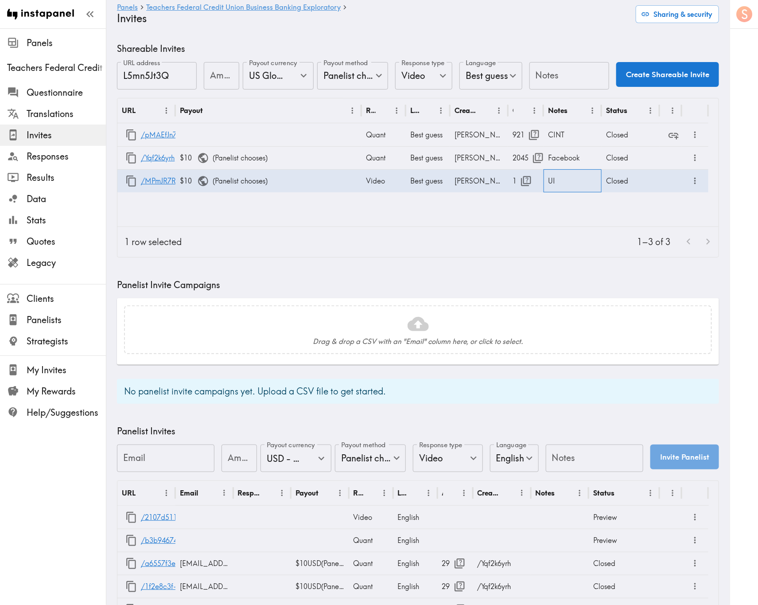
click at [557, 183] on div "UI" at bounding box center [573, 180] width 58 height 23
click at [571, 183] on input "UI" at bounding box center [573, 183] width 58 height 27
drag, startPoint x: 580, startPoint y: 185, endPoint x: 540, endPoint y: 185, distance: 39.9
click at [540, 185] on div "/MPmJR7RhU $10 ( Panelist chooses ) Video Best guess Stewart 1 UI - Quant ​ Clo…" at bounding box center [412, 180] width 591 height 23
type input "t"
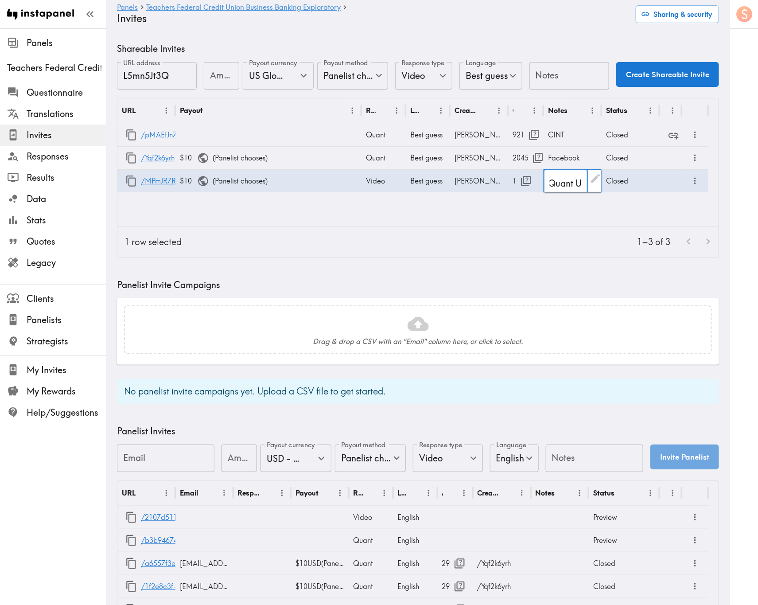
type input "Quant UI"
click at [406, 221] on div "URL Payout Response type Language Creator Opens Notes Status /pMAEfJn7J Quant B…" at bounding box center [417, 162] width 601 height 128
click at [558, 247] on div "1–3 of 3" at bounding box center [454, 242] width 530 height 30
click at [212, 72] on div "Amount Amount" at bounding box center [221, 76] width 35 height 29
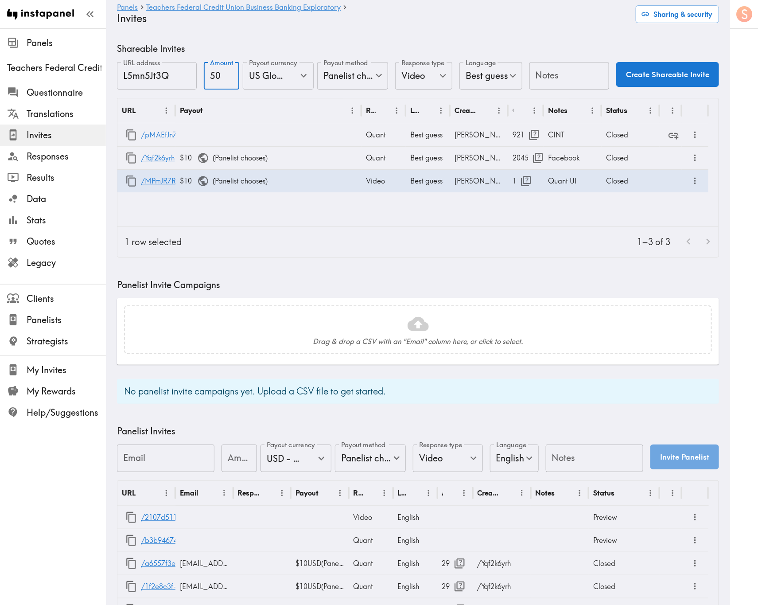
type input "50"
click at [544, 78] on input "Notes" at bounding box center [570, 75] width 80 height 27
type input "U"
type input "Video - UI"
click at [374, 185] on div "Video" at bounding box center [384, 180] width 44 height 23
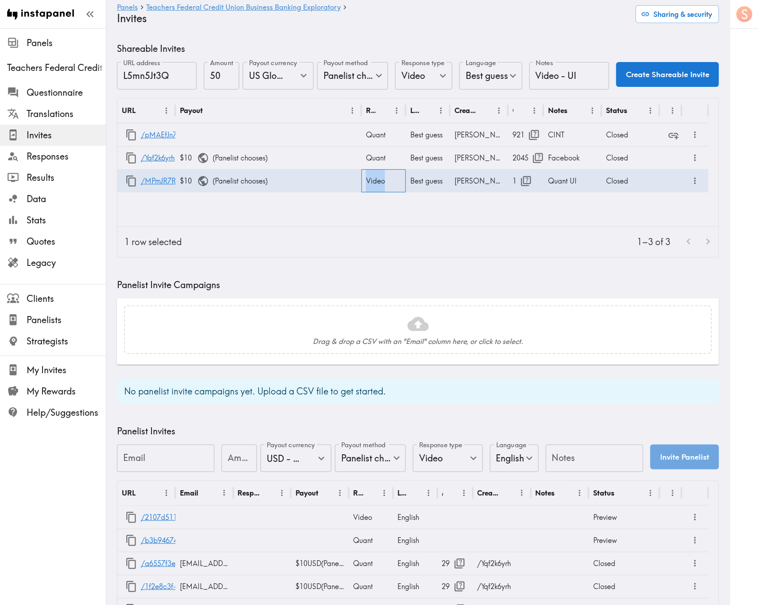
click at [374, 185] on div "Video" at bounding box center [384, 180] width 44 height 23
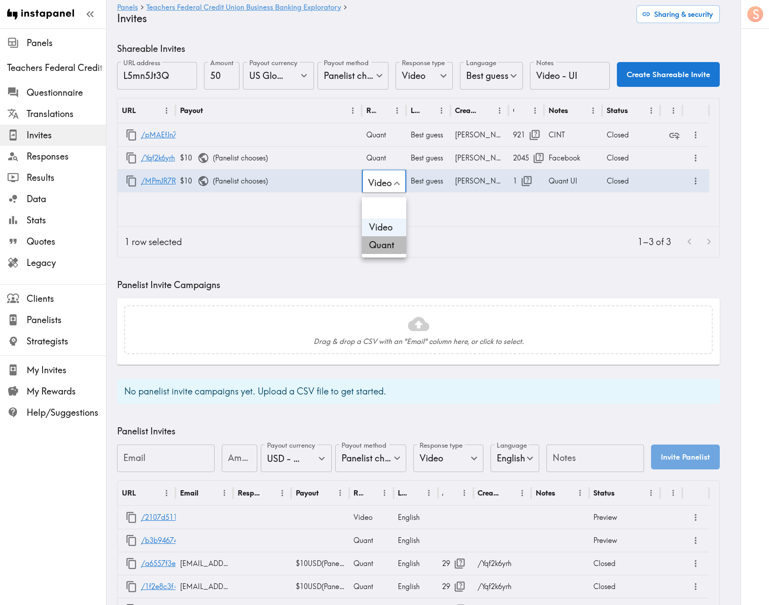
click at [391, 246] on li "Quant" at bounding box center [384, 245] width 44 height 18
type input "Quant"
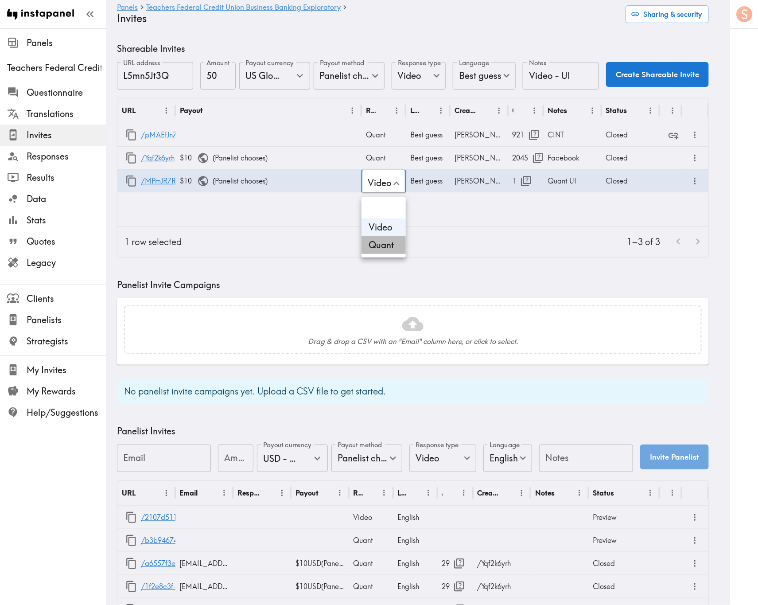
click at [524, 224] on div at bounding box center [379, 302] width 758 height 605
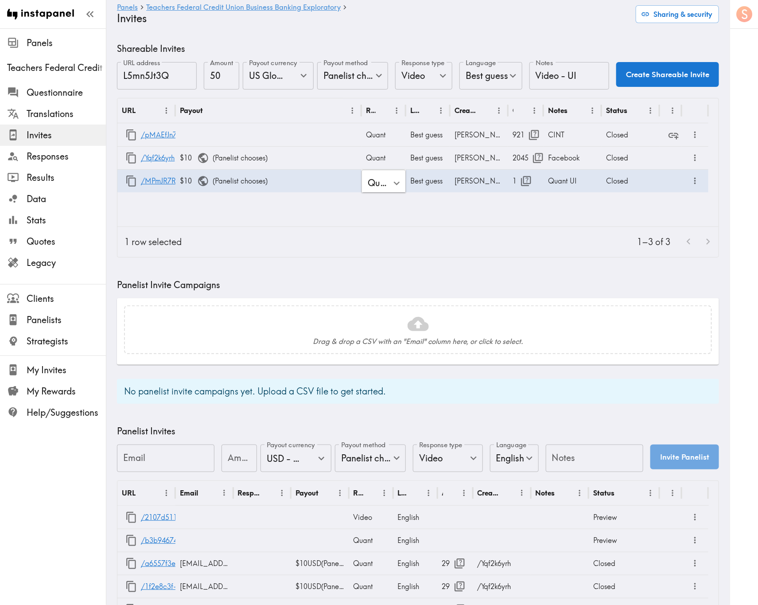
click at [498, 193] on div "URL Payout Response type Language Creator Opens Notes Status /pMAEfJn7J Quant B…" at bounding box center [417, 162] width 601 height 128
click at [651, 73] on button "Create Shareable Invite" at bounding box center [668, 74] width 103 height 25
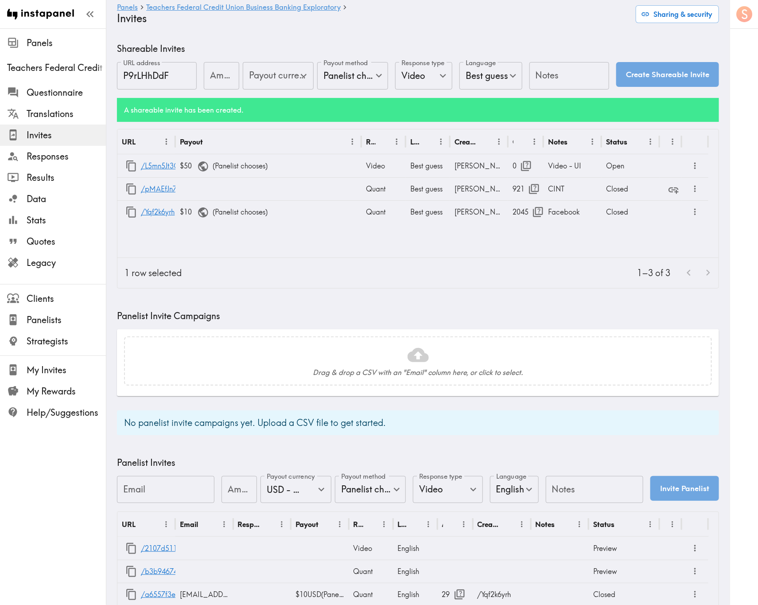
type input "US Global Equivalent - converted and cost-of-living adjusted"
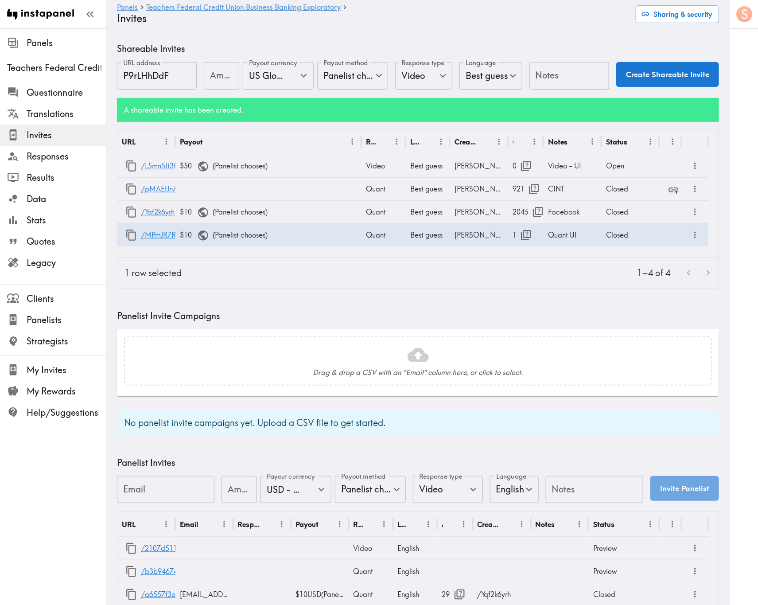
click at [446, 112] on h6 "A shareable invite has been created." at bounding box center [418, 110] width 588 height 10
click at [410, 281] on div "1–4 of 4" at bounding box center [454, 273] width 530 height 30
drag, startPoint x: 429, startPoint y: 266, endPoint x: 436, endPoint y: 261, distance: 8.2
click at [429, 265] on div "1–4 of 4" at bounding box center [454, 273] width 530 height 30
click at [539, 72] on input "Notes" at bounding box center [570, 75] width 80 height 27
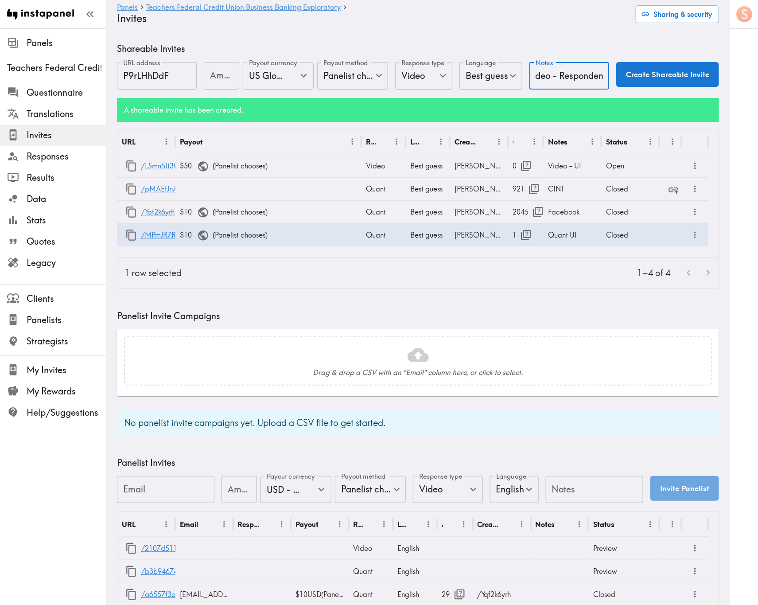
scroll to position [0, 16]
type input "Video - Respondent"
drag, startPoint x: 209, startPoint y: 84, endPoint x: 216, endPoint y: 57, distance: 27.5
click at [209, 83] on input "Amount" at bounding box center [221, 75] width 35 height 27
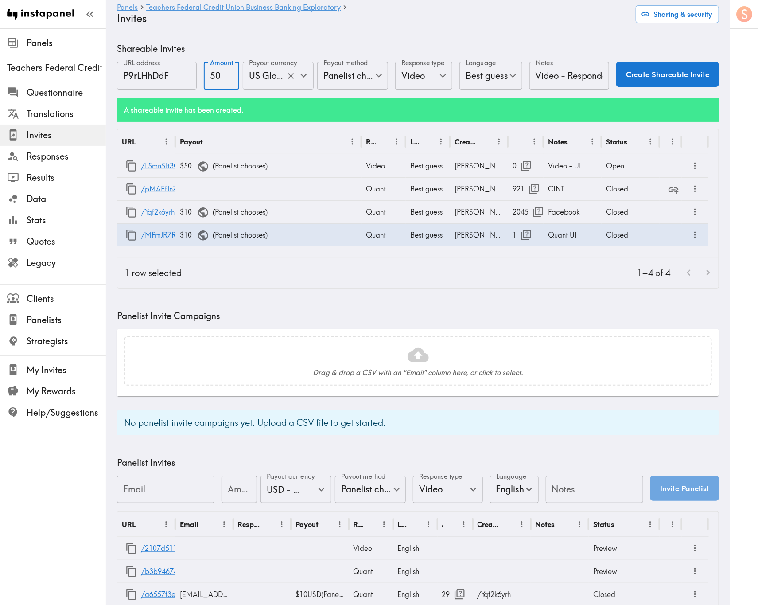
click at [286, 74] on icon "Clear" at bounding box center [291, 76] width 10 height 10
type input "50"
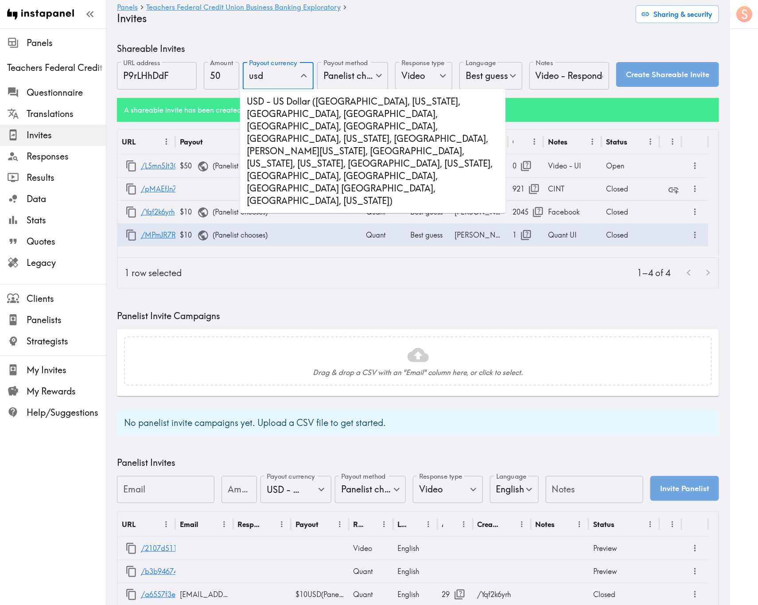
click at [370, 108] on li "USD - US Dollar (United States of America, American Samoa, Bonaire, Sint Eustat…" at bounding box center [373, 151] width 266 height 117
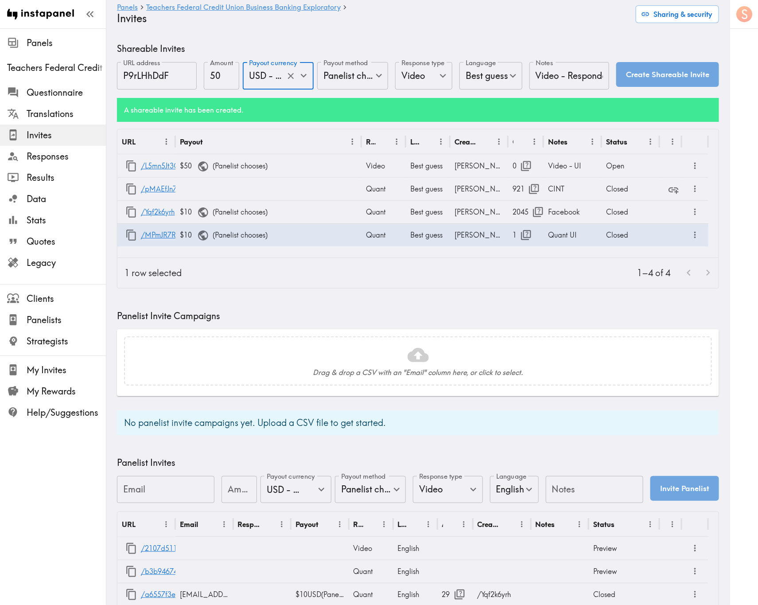
type input "USD - US Dollar (United States of America, American Samoa, Bonaire, Sint Eustat…"
click at [689, 72] on button "Create Shareable Invite" at bounding box center [668, 74] width 103 height 25
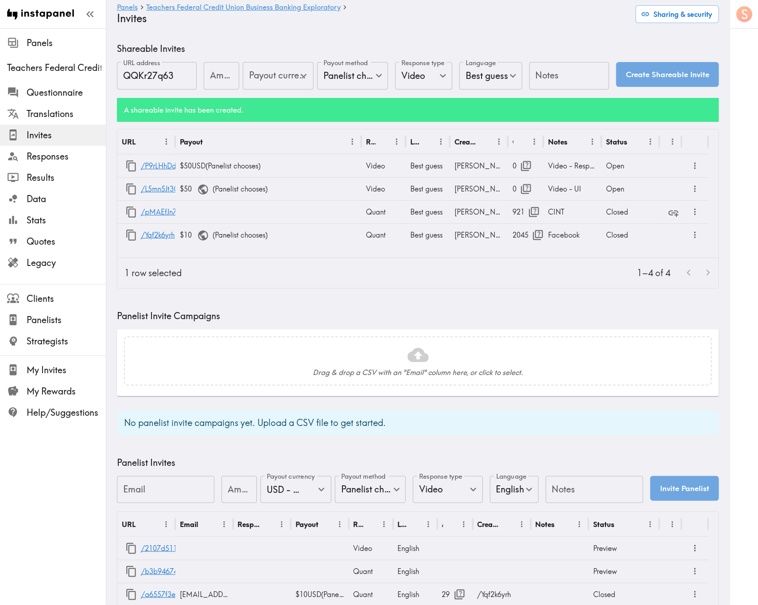
type input "US Global Equivalent - converted and cost-of-living adjusted"
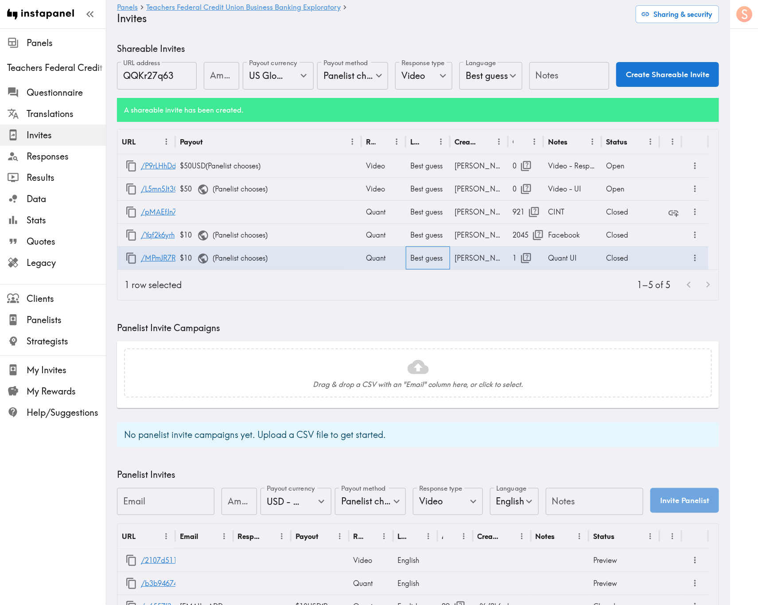
click at [430, 269] on div "Best guess" at bounding box center [428, 257] width 44 height 23
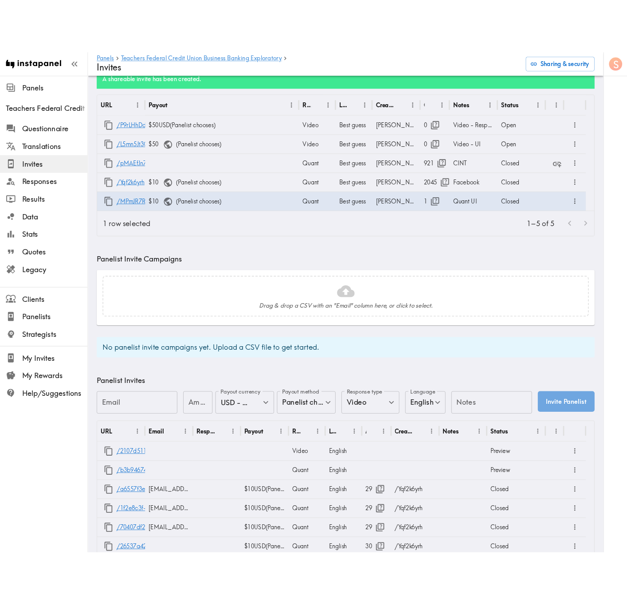
scroll to position [199, 0]
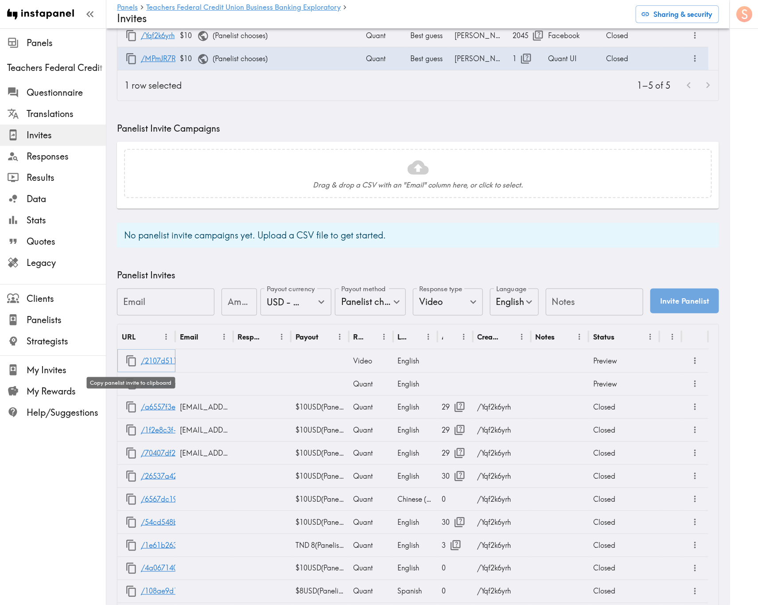
click at [128, 362] on icon "button" at bounding box center [131, 360] width 10 height 11
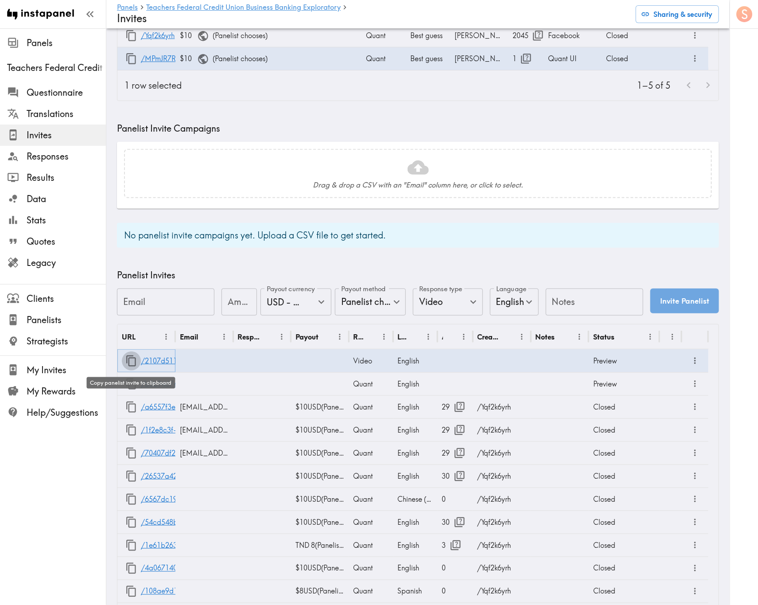
click at [127, 362] on icon "button" at bounding box center [131, 360] width 10 height 11
click at [449, 237] on div "No panelist invite campaigns yet. Upload a CSV file to get started." at bounding box center [418, 235] width 602 height 25
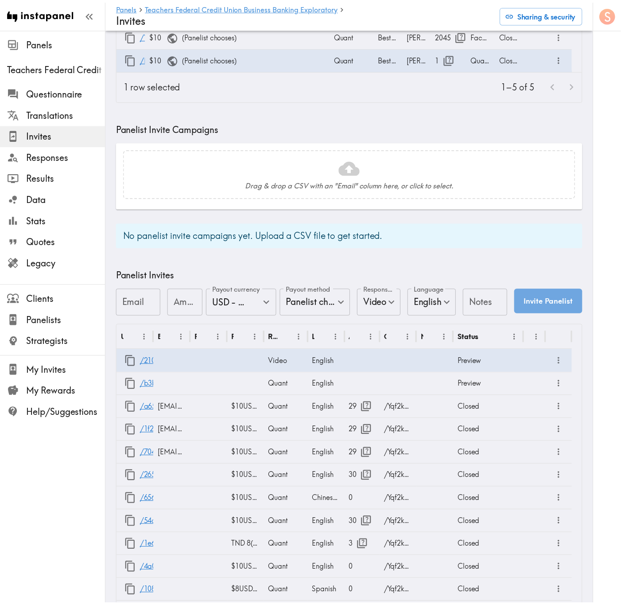
scroll to position [0, 0]
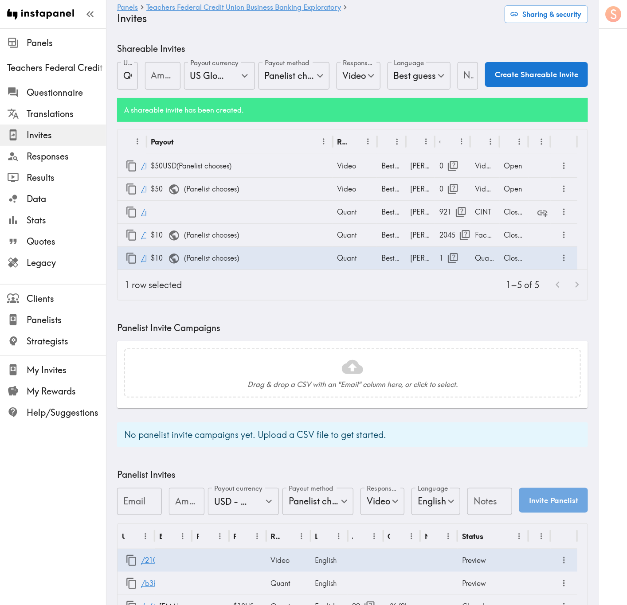
click at [359, 347] on div "Drag & drop a CSV with an "Email" column here, or click to select." at bounding box center [352, 374] width 471 height 66
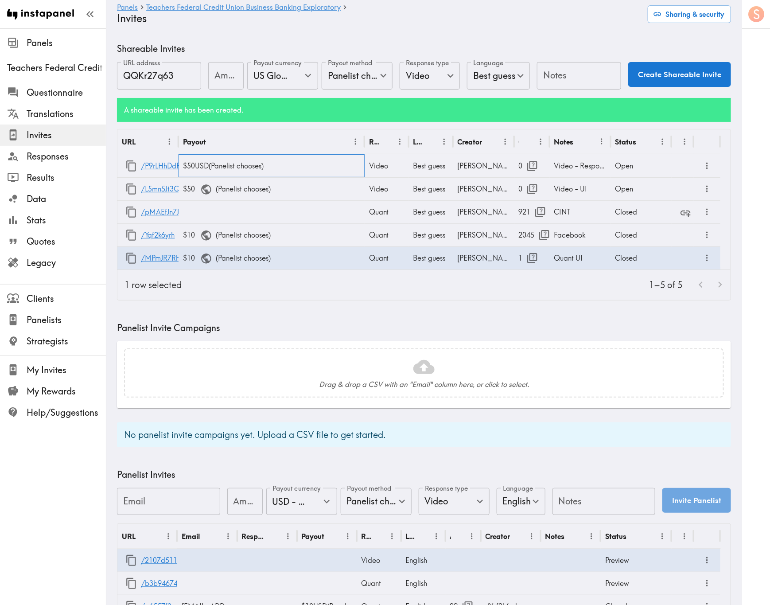
click at [250, 164] on div "$50 USD ( Panelist chooses )" at bounding box center [272, 165] width 186 height 23
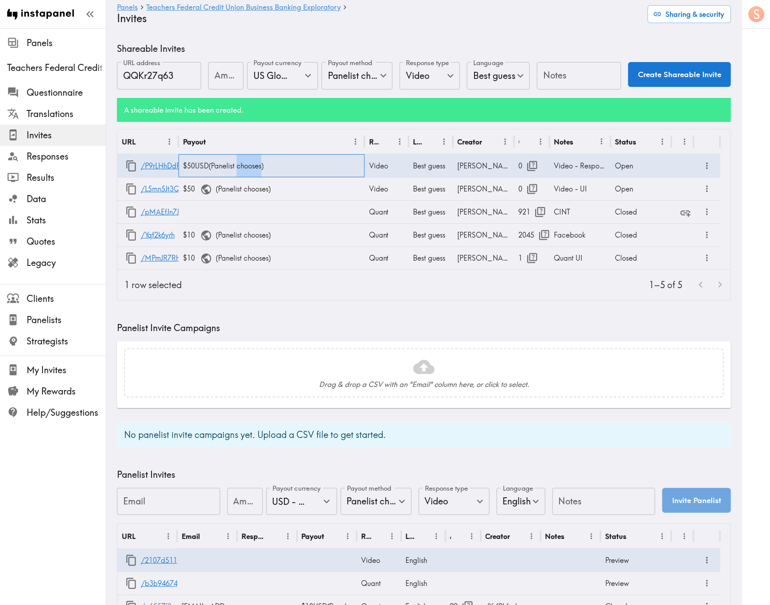
click at [250, 164] on div "$50 USD ( Panelist chooses )" at bounding box center [272, 165] width 186 height 23
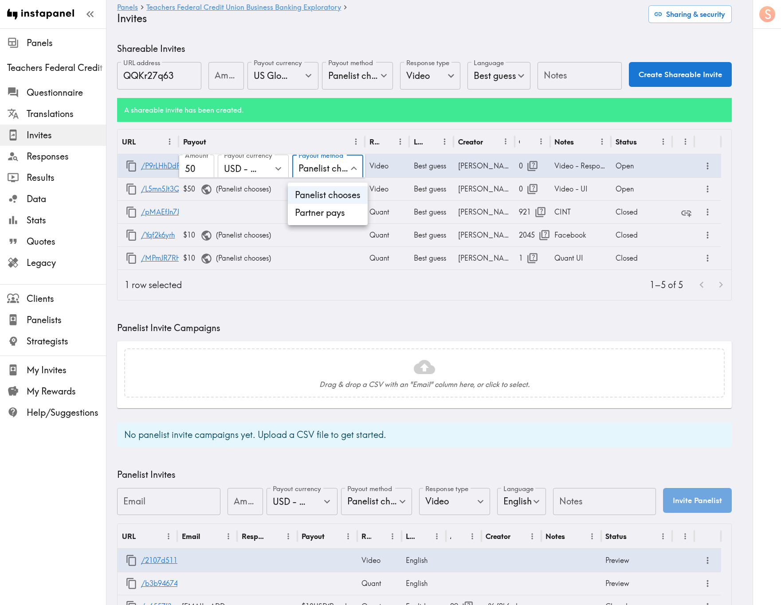
click at [326, 214] on li "Partner pays" at bounding box center [328, 213] width 80 height 18
type input "Partner pays"
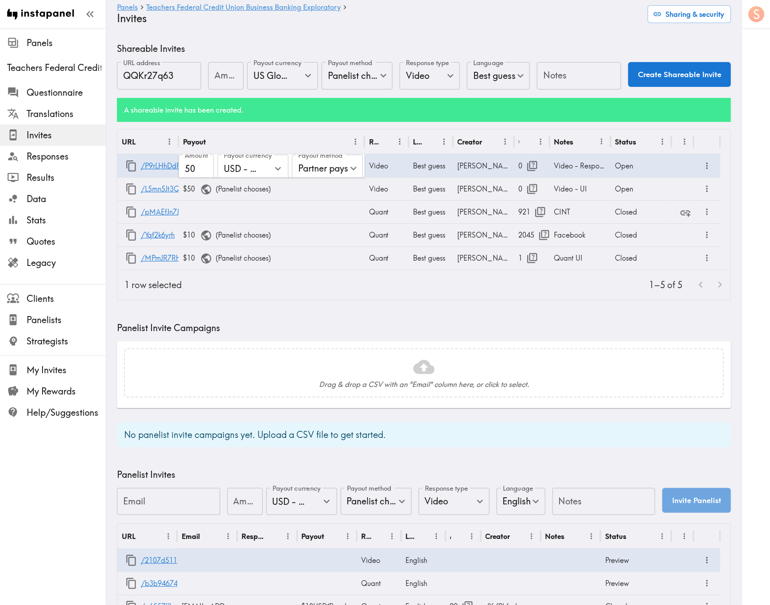
click at [134, 190] on icon "button" at bounding box center [131, 189] width 12 height 12
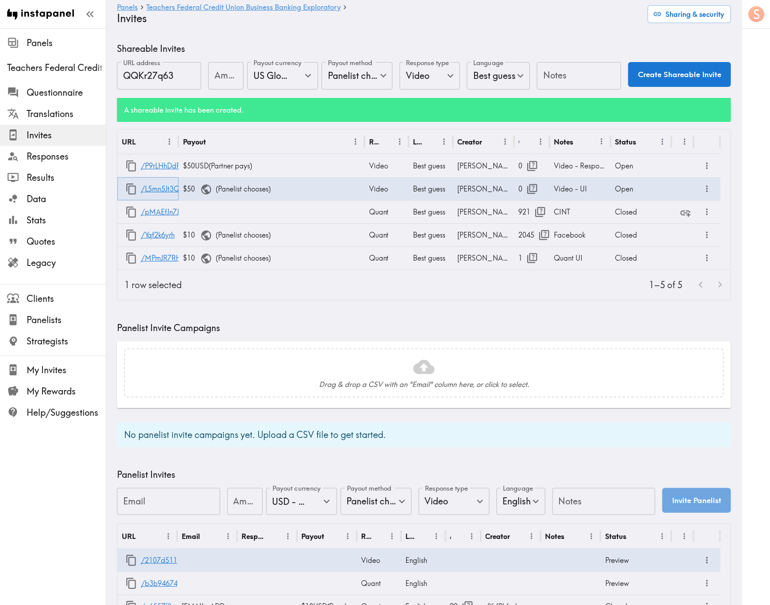
click at [132, 188] on icon "button" at bounding box center [131, 189] width 12 height 12
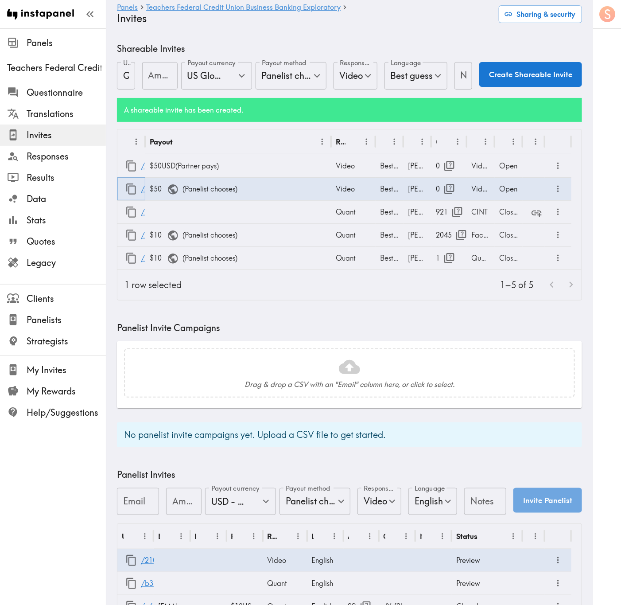
click at [133, 185] on icon "button" at bounding box center [131, 189] width 12 height 12
click at [133, 186] on icon "button" at bounding box center [131, 188] width 10 height 11
click at [133, 196] on button "button" at bounding box center [131, 189] width 19 height 19
click at [129, 161] on icon "button" at bounding box center [131, 166] width 12 height 12
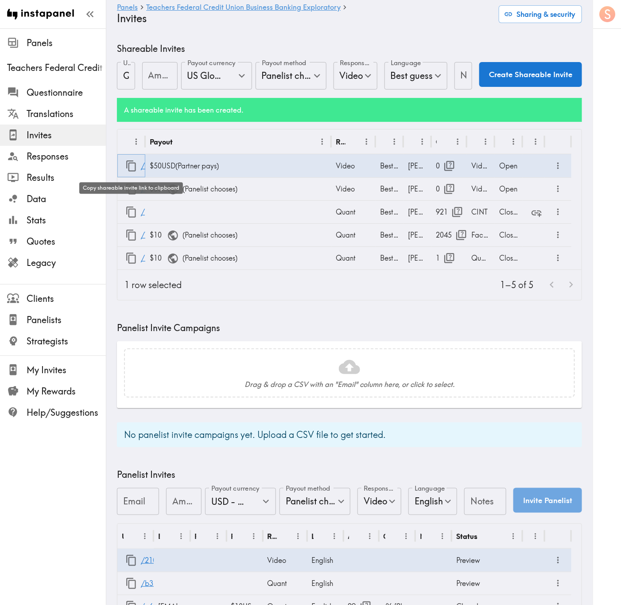
click at [131, 161] on icon "button" at bounding box center [131, 165] width 10 height 11
click at [132, 169] on icon "button" at bounding box center [131, 166] width 12 height 12
click at [132, 168] on icon "button" at bounding box center [131, 166] width 12 height 12
click at [125, 165] on icon "button" at bounding box center [131, 166] width 12 height 12
click at [132, 165] on icon "button" at bounding box center [131, 166] width 12 height 12
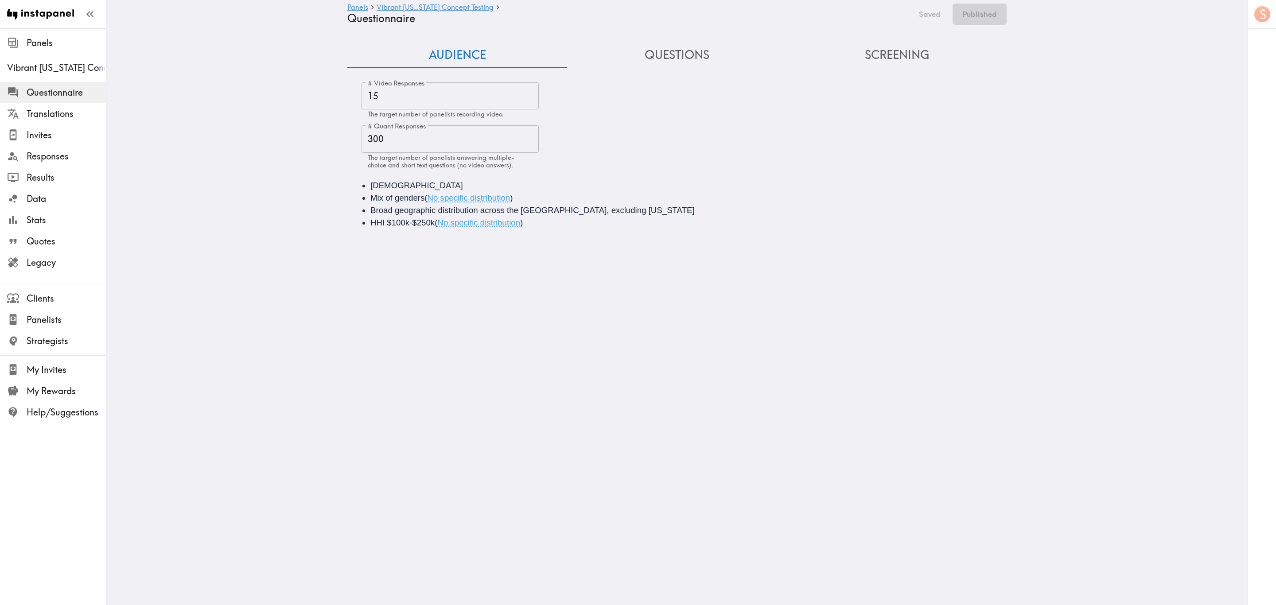
click at [677, 58] on button "Questions" at bounding box center [677, 55] width 220 height 25
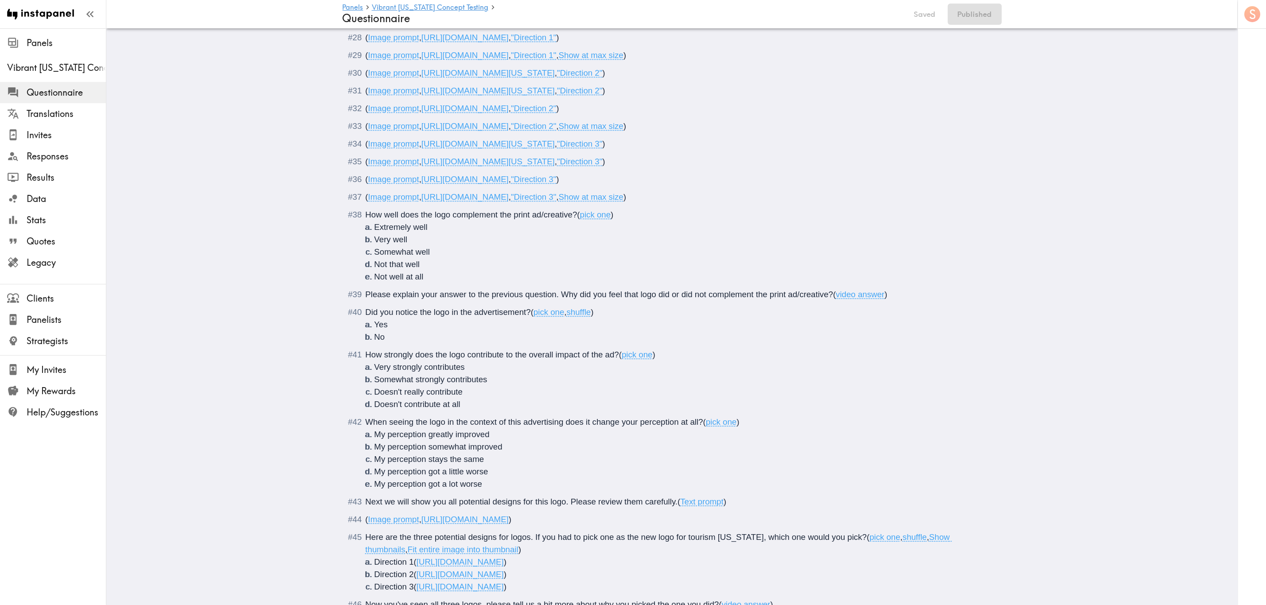
scroll to position [1777, 0]
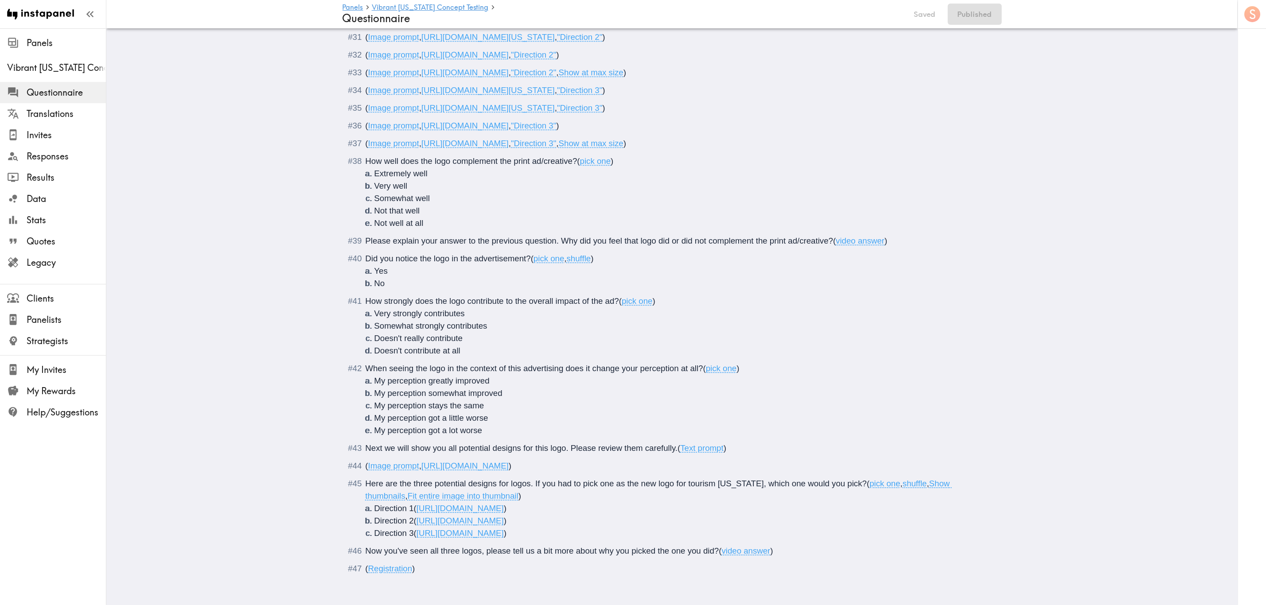
click at [511, 461] on span ")" at bounding box center [510, 465] width 3 height 9
click at [776, 236] on span "Please explain your answer to the previous question. Why did you feel that logo…" at bounding box center [600, 240] width 468 height 9
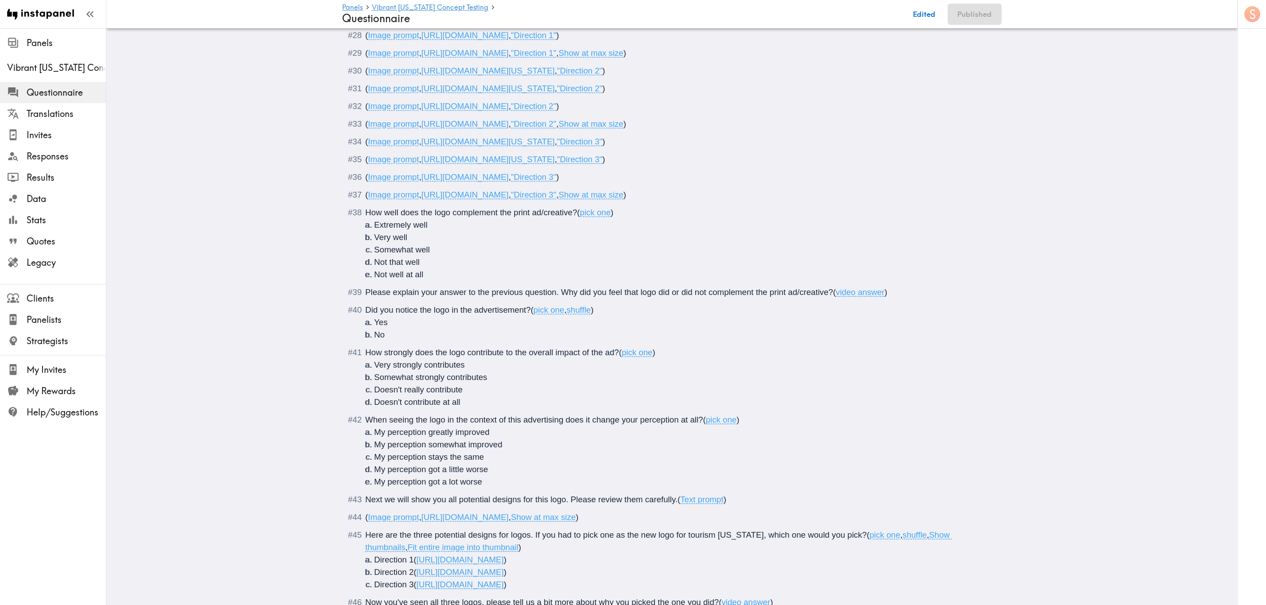
scroll to position [1644, 0]
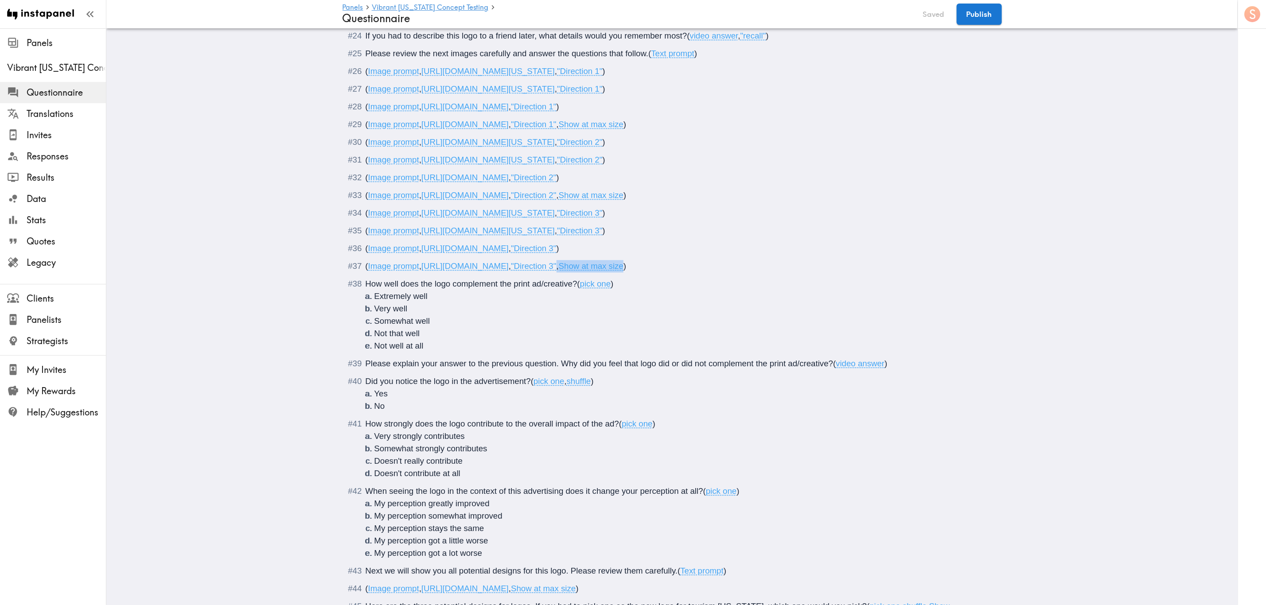
drag, startPoint x: 830, startPoint y: 268, endPoint x: 761, endPoint y: 269, distance: 69.2
click at [627, 269] on span "( Image prompt , [URL][DOMAIN_NAME] , "Direction 3" , Show at max size )" at bounding box center [496, 266] width 261 height 9
drag, startPoint x: 837, startPoint y: 196, endPoint x: 768, endPoint y: 200, distance: 69.3
click at [627, 200] on span "( Image prompt , [URL][DOMAIN_NAME] , "Direction 2" , Show at max size )" at bounding box center [496, 195] width 261 height 9
drag, startPoint x: 820, startPoint y: 125, endPoint x: 750, endPoint y: 129, distance: 69.7
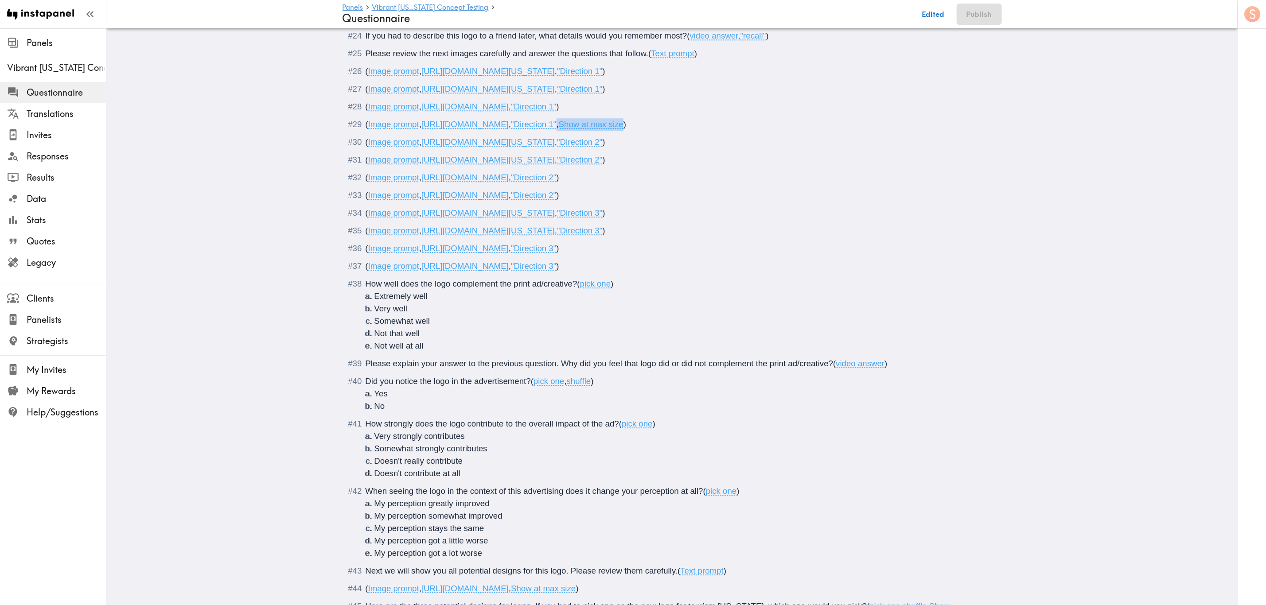
click at [627, 129] on span "( Image prompt , [URL][DOMAIN_NAME] , "Direction 1" , Show at max size )" at bounding box center [496, 124] width 261 height 9
click at [556, 271] on span ""Direction 3"" at bounding box center [533, 266] width 45 height 9
click at [559, 198] on span ")" at bounding box center [558, 195] width 3 height 9
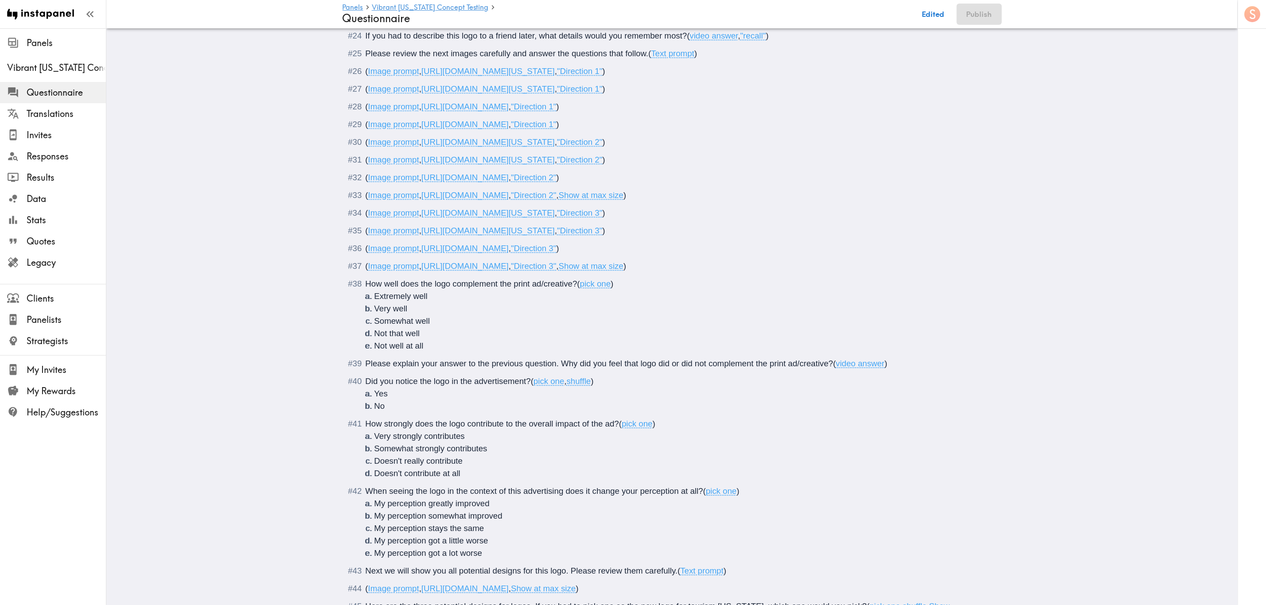
click at [559, 110] on span ")" at bounding box center [558, 106] width 3 height 9
click at [602, 92] on span ""Direction 1"" at bounding box center [579, 88] width 45 height 9
click at [752, 125] on div "( Image prompt , [URL][DOMAIN_NAME] , "Direction 1" )" at bounding box center [679, 124] width 626 height 12
click at [931, 15] on button "Save now" at bounding box center [927, 14] width 43 height 21
click at [979, 7] on button "Publish" at bounding box center [979, 14] width 45 height 21
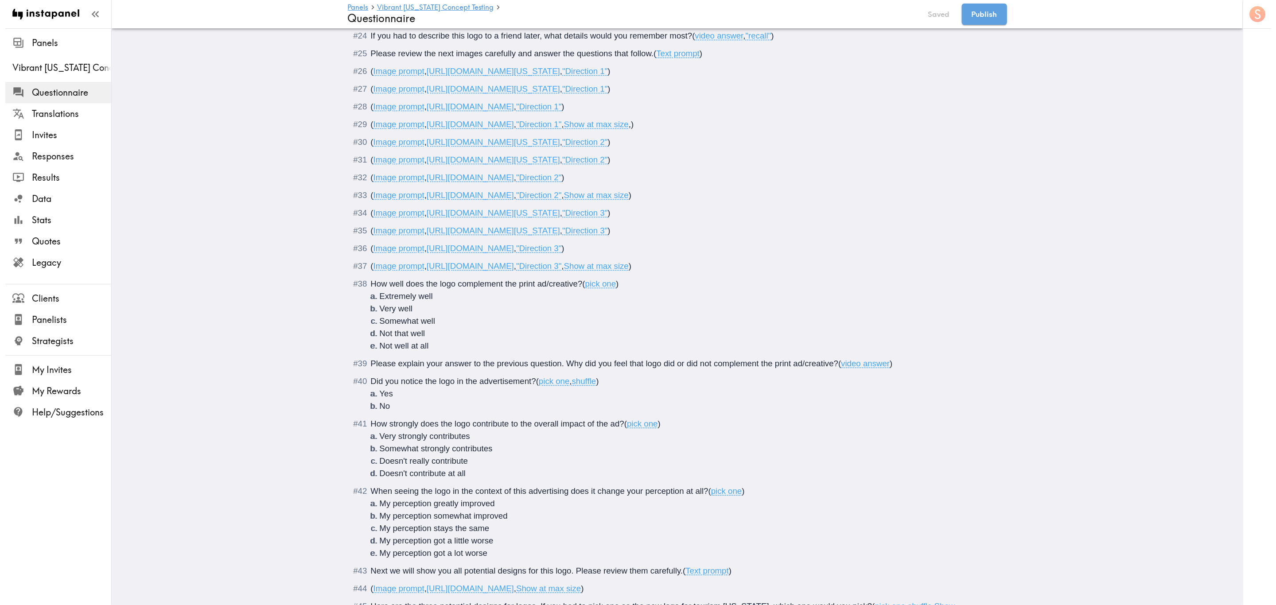
scroll to position [0, 0]
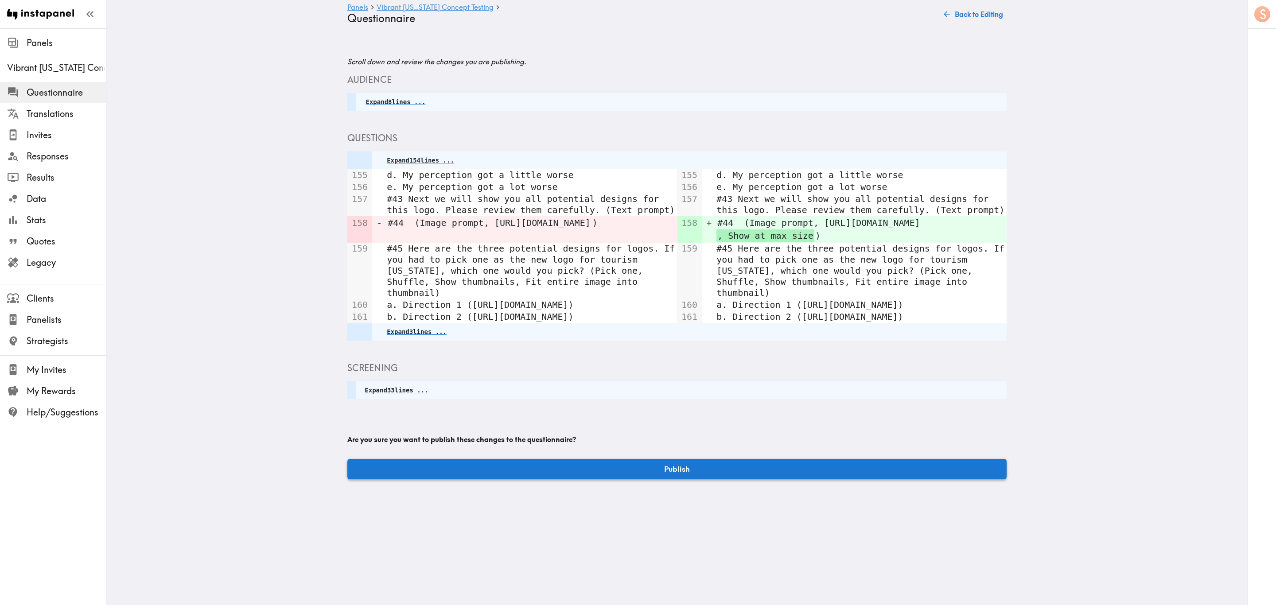
click at [765, 474] on button "Publish" at bounding box center [677, 469] width 660 height 20
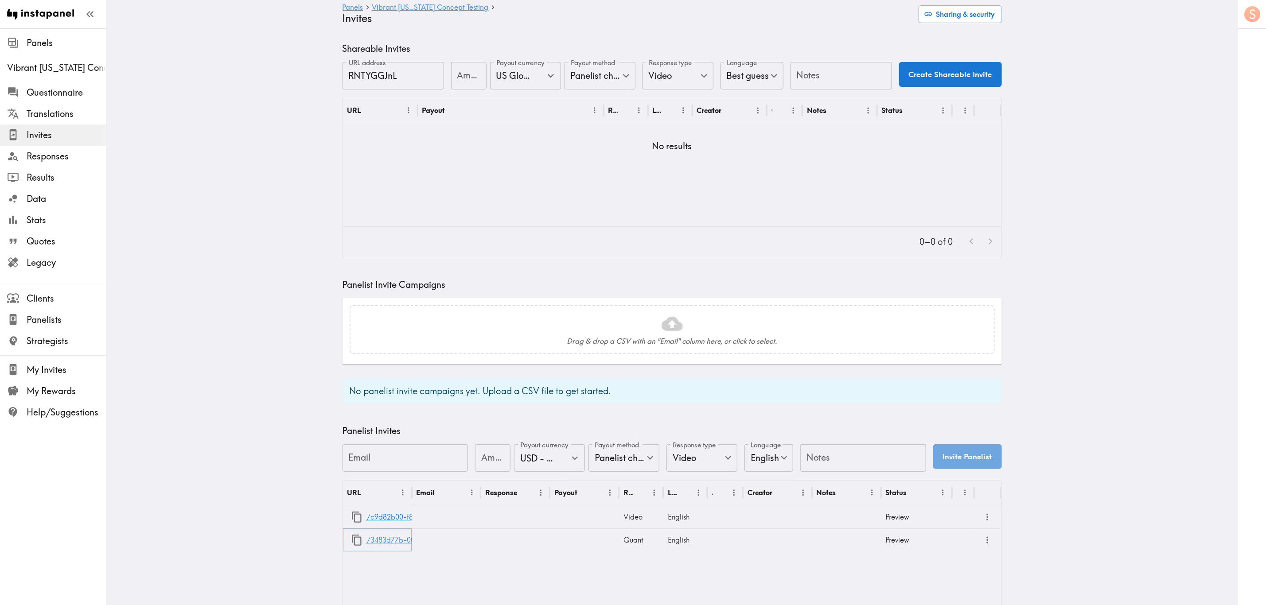
click at [367, 546] on link "/3483d77b-005c-47ab-b488-015f10095a6f" at bounding box center [439, 540] width 145 height 23
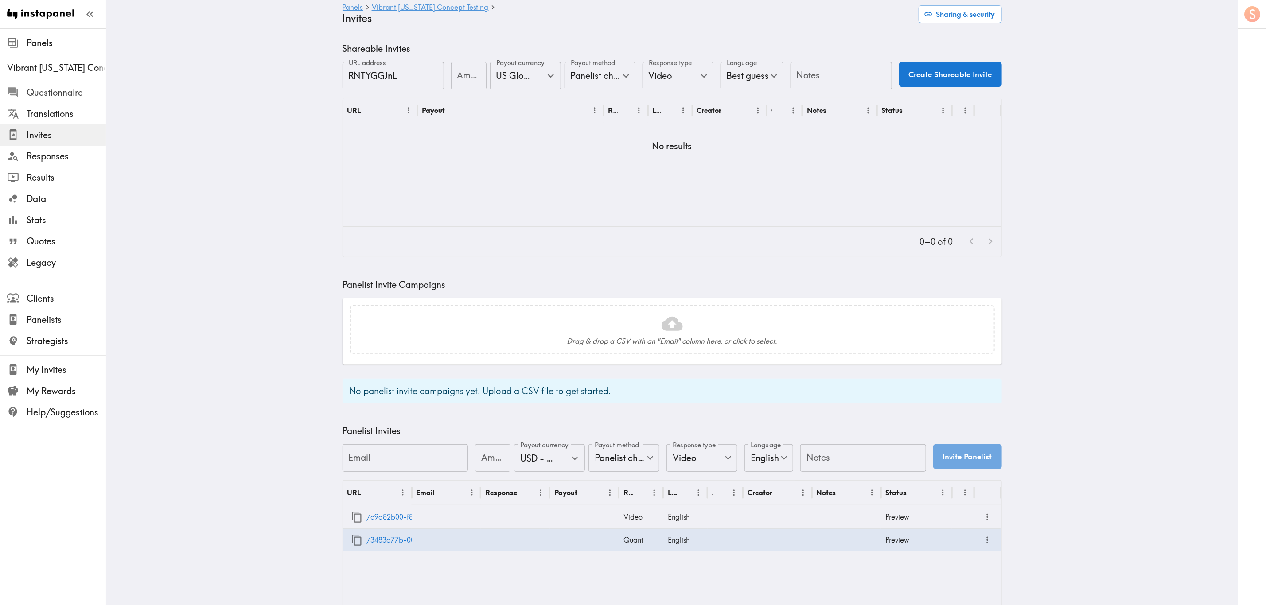
click at [87, 89] on span "Questionnaire" at bounding box center [66, 92] width 79 height 12
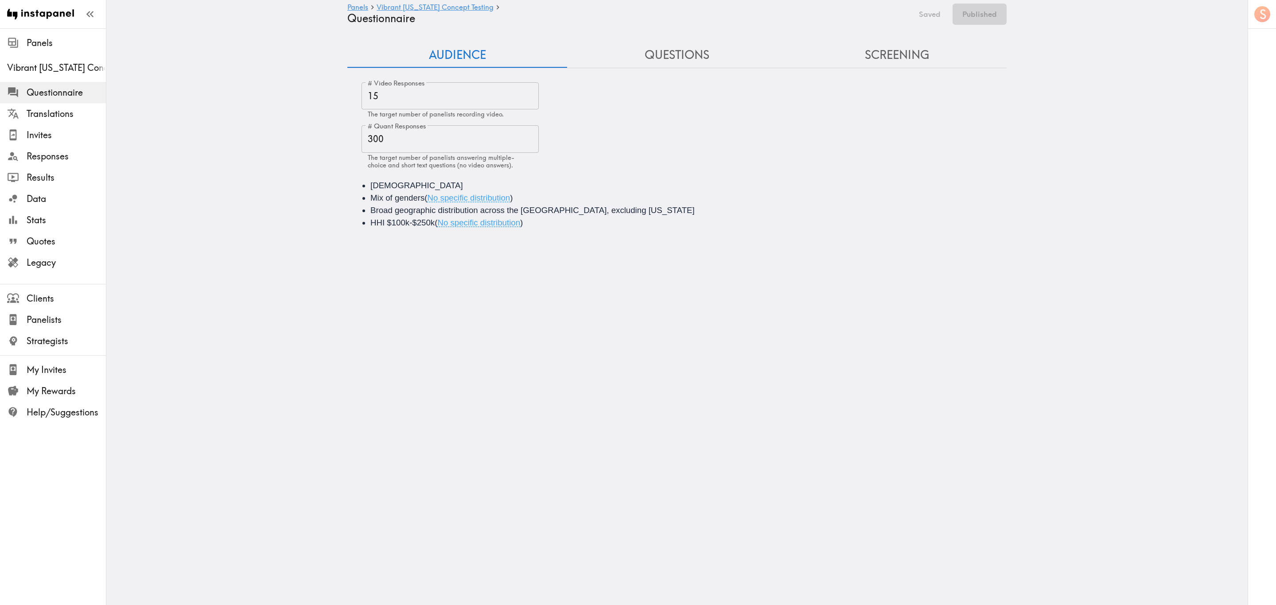
click at [697, 64] on button "Questions" at bounding box center [677, 55] width 220 height 25
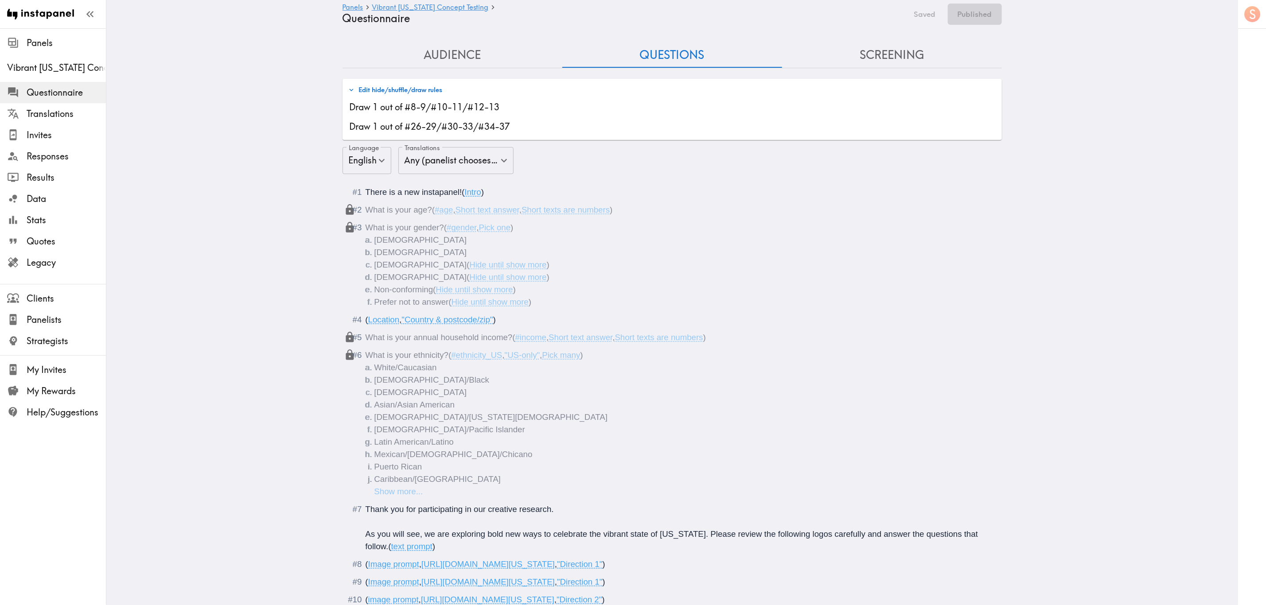
click at [428, 92] on button "Edit hide/shuffle/draw rules" at bounding box center [395, 89] width 99 height 15
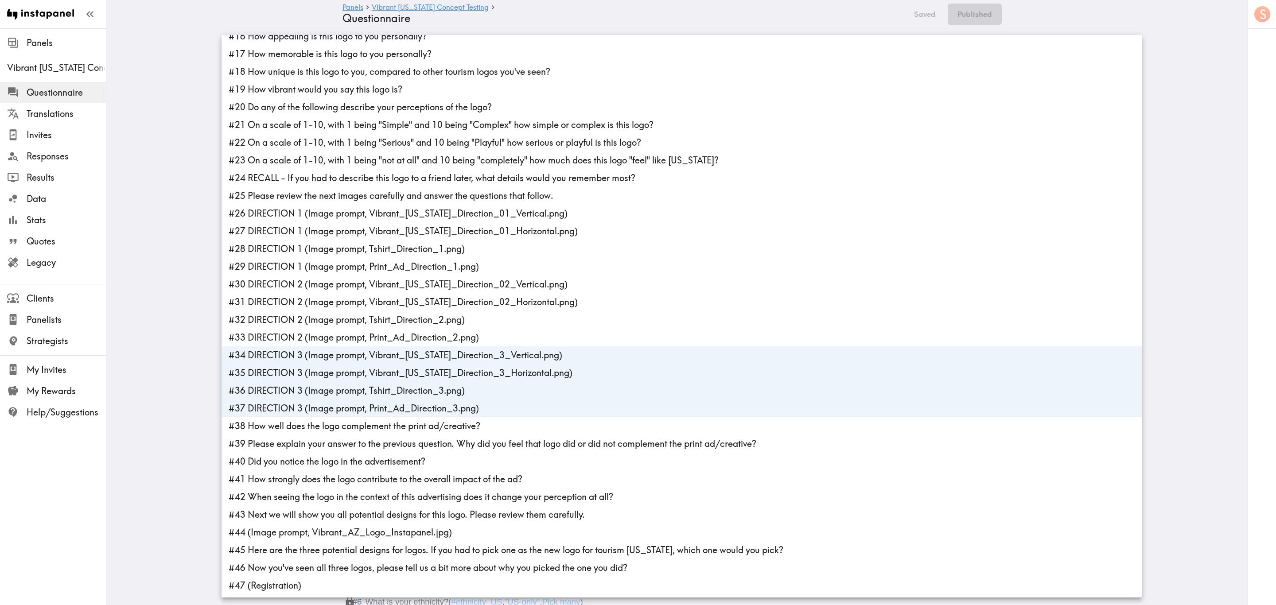
click at [378, 403] on li "#37 DIRECTION 3 (Image prompt, Print_Ad_Direction_3.png)" at bounding box center [682, 409] width 921 height 18
type input "410225d1-51de-4d9a-91a2-524591b17ff8,f5099602-79dc-45ab-914e-5130052eab64,3928f…"
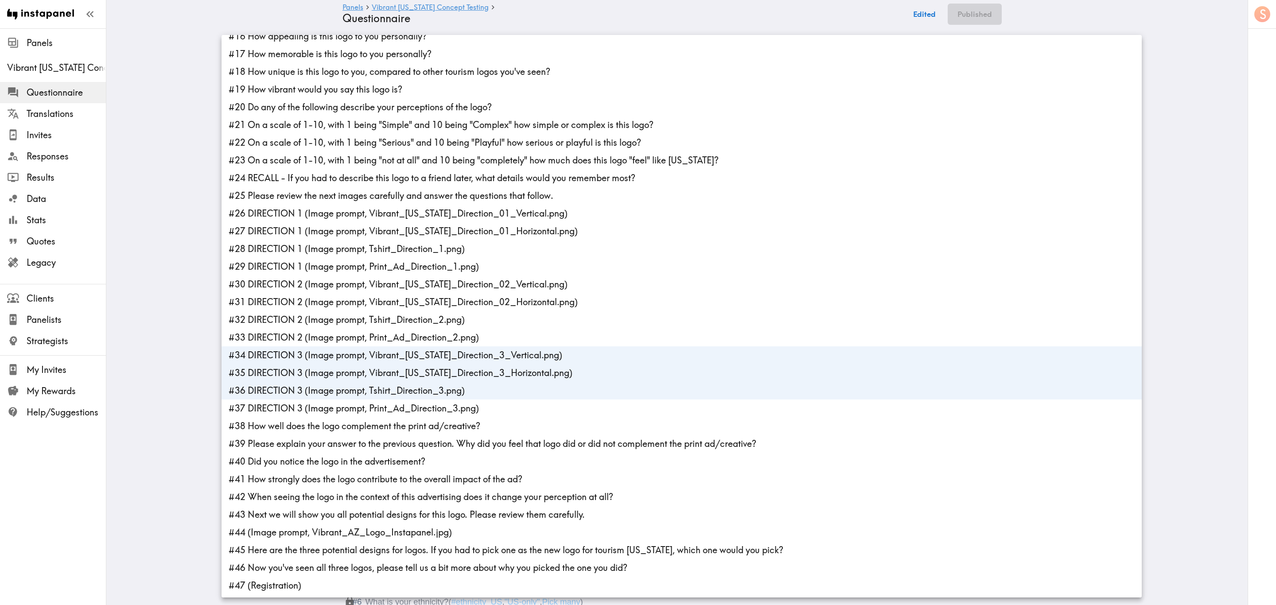
click at [140, 277] on div at bounding box center [638, 302] width 1276 height 605
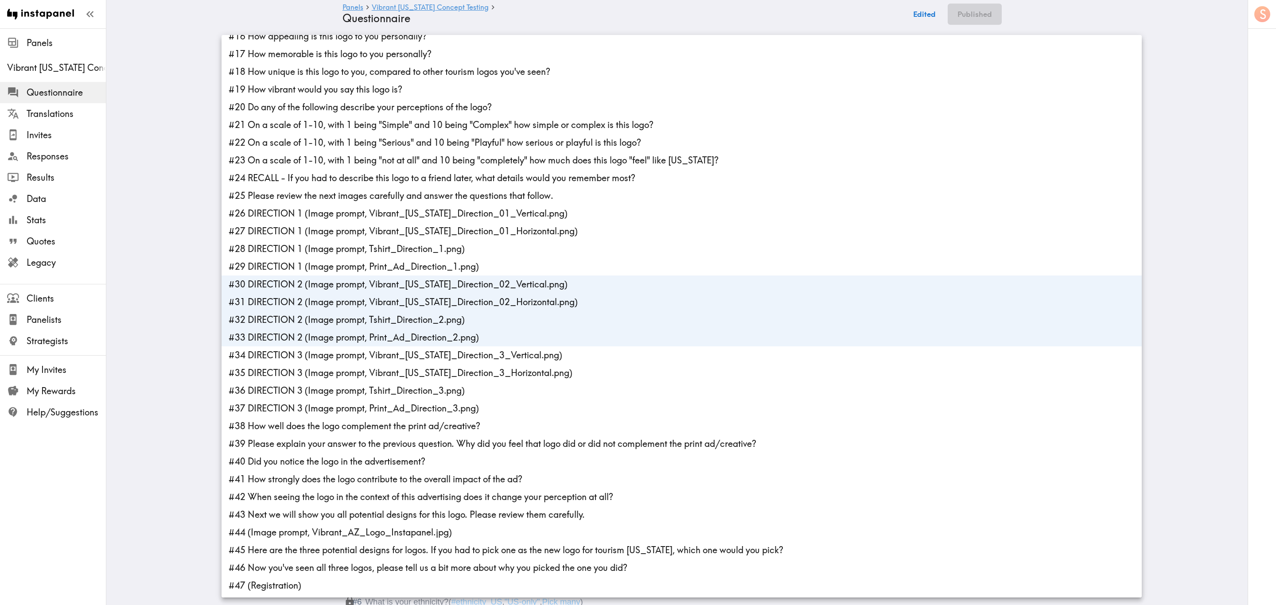
click at [391, 338] on li "#33 DIRECTION 2 (Image prompt, Print_Ad_Direction_2.png)" at bounding box center [682, 338] width 921 height 18
type input "88f30518-bc90-4751-bedf-d611d387a06f,eeefe76f-1e2b-4588-9d25-f513b8e4967c,0786d…"
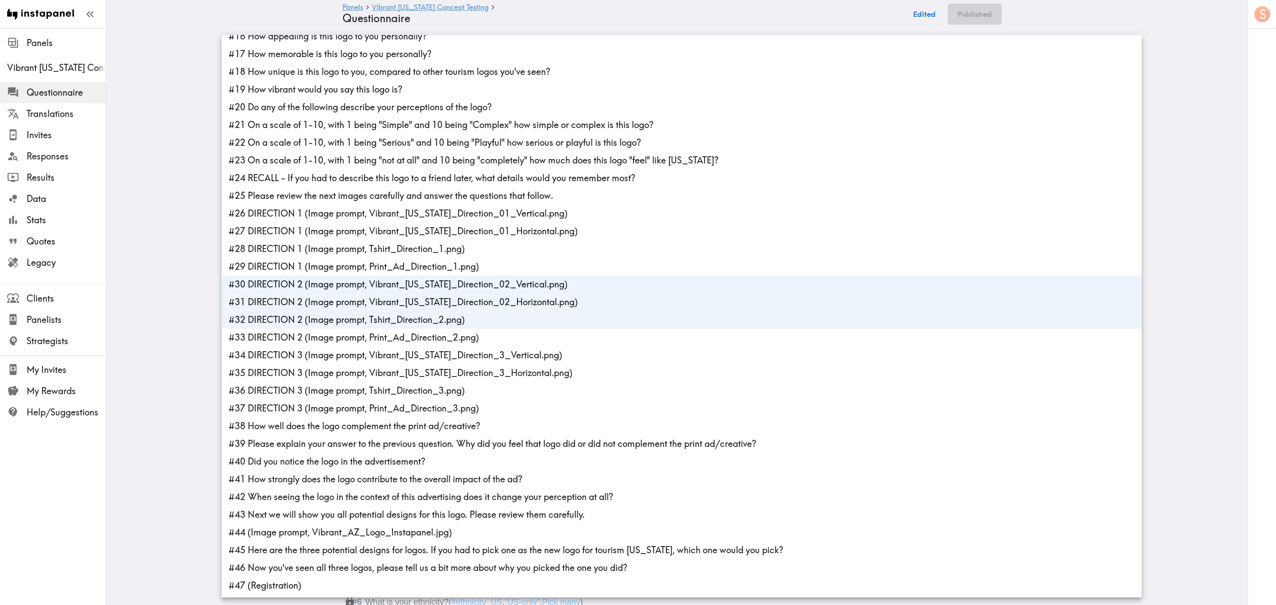
click at [157, 270] on div at bounding box center [638, 302] width 1276 height 605
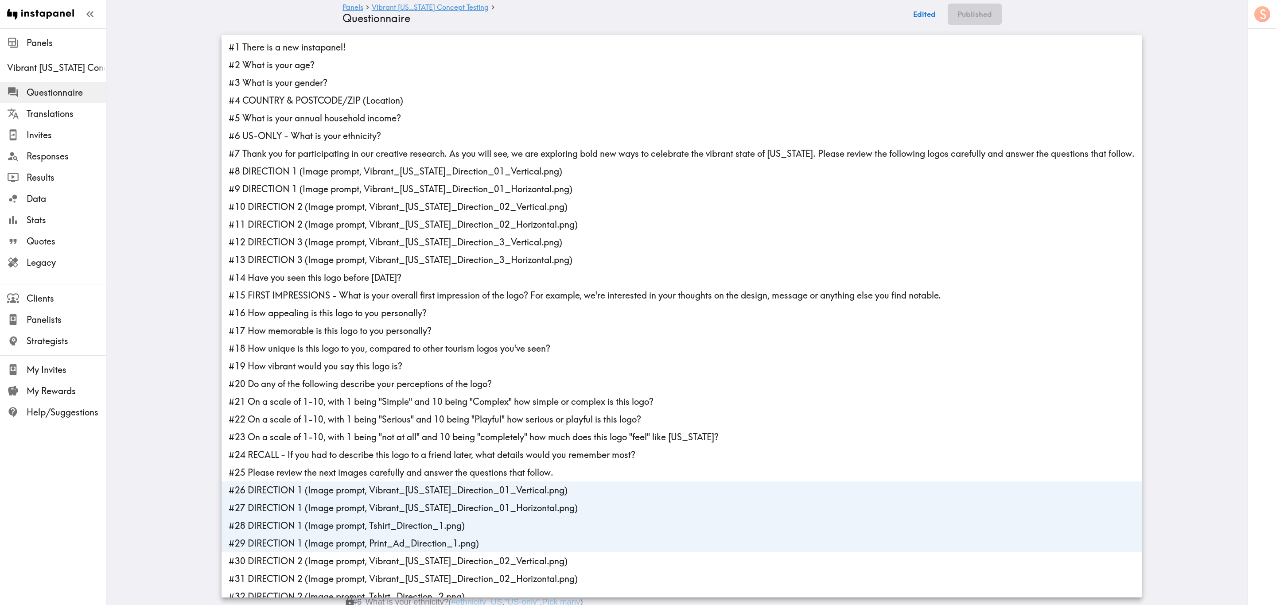
click at [387, 543] on li "#29 DIRECTION 1 (Image prompt, Print_Ad_Direction_1.png)" at bounding box center [682, 544] width 921 height 18
type input "56993bd0-12b6-4d06-8b0f-d802d013f863,15cbccfc-3982-4054-986b-fe95edd6aba6,f577b…"
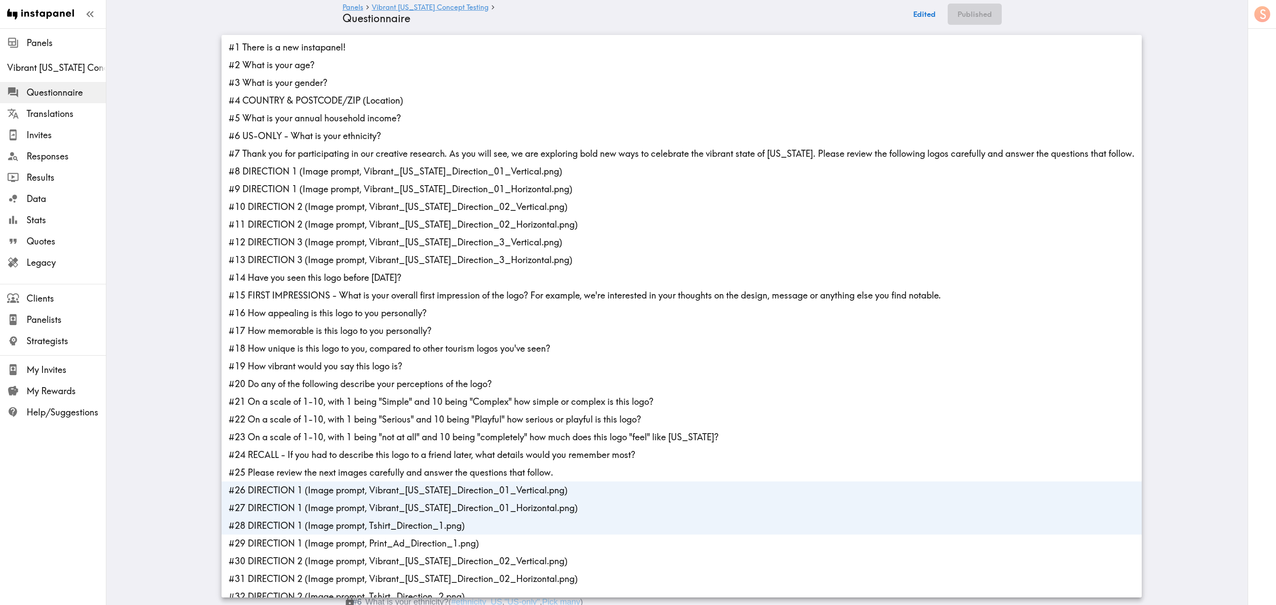
click at [182, 392] on div at bounding box center [638, 302] width 1276 height 605
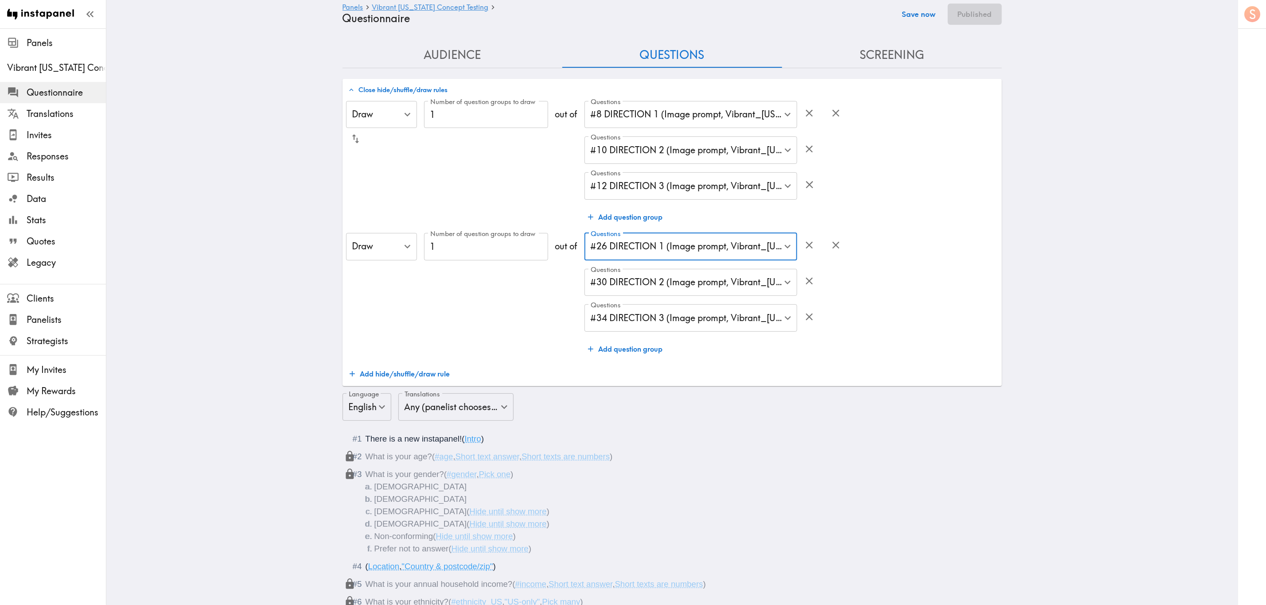
click at [915, 11] on button "Save now" at bounding box center [919, 14] width 43 height 21
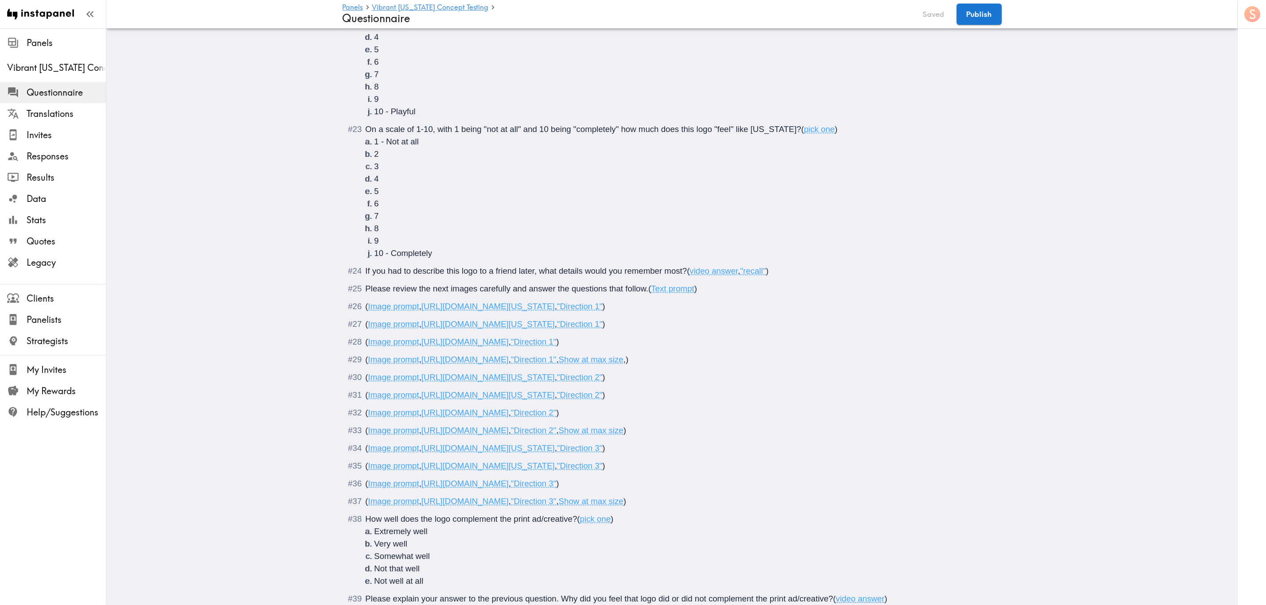
scroll to position [1662, 0]
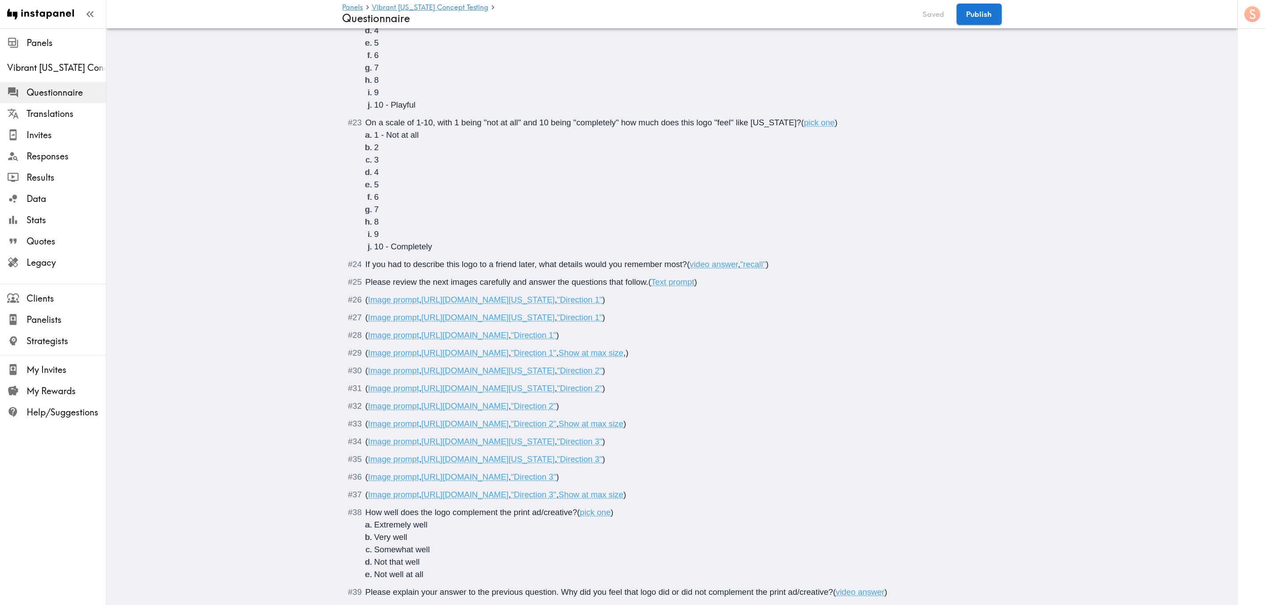
drag, startPoint x: 823, startPoint y: 350, endPoint x: 421, endPoint y: 351, distance: 402.4
click at [421, 351] on span "( Image prompt , https://prompts.instapanel.com/fLbinpZoI2gTdhR2/Print_Ad_Direc…" at bounding box center [497, 352] width 263 height 9
type input "C:\fakepath\Direction 1 print ad.png"
click at [818, 351] on div "( Image prompt , https://prompts.instapanel.com/w2QJlfyQFhBTb7Yv/Direction_1_pr…" at bounding box center [679, 353] width 626 height 12
drag, startPoint x: 843, startPoint y: 425, endPoint x: 418, endPoint y: 427, distance: 425.5
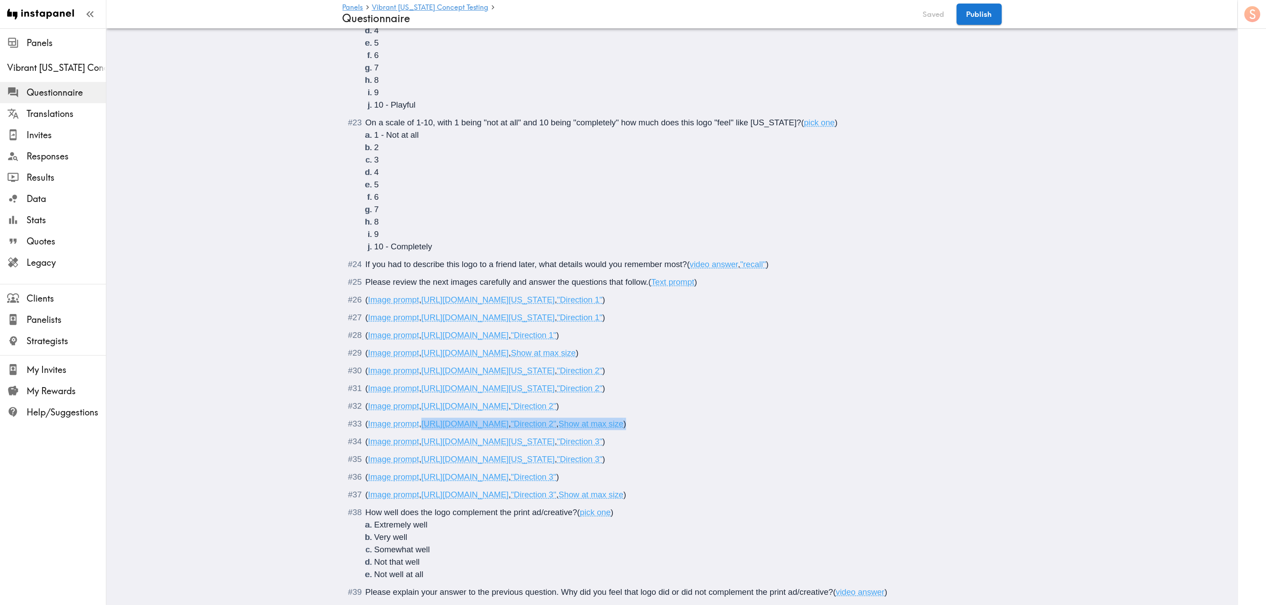
click at [418, 427] on div "( Image prompt , https://prompts.instapanel.com/SQ0TmKHGXnUJBGdx/Print_Ad_Direc…" at bounding box center [679, 424] width 626 height 12
type input "C:\fakepath\Direction 2 print ad.png"
click at [815, 419] on div "( Image prompt , https://prompts.instapanel.com/PsmOnahW93YMb0OE/Direction_2_pr…" at bounding box center [679, 424] width 626 height 12
click at [898, 458] on div "( Image prompt , https://prompts.instapanel.com/cqUKJCgWBLGab0g4/Vibrant_Arizon…" at bounding box center [679, 459] width 626 height 12
click at [576, 426] on span "Show at max size" at bounding box center [543, 423] width 65 height 9
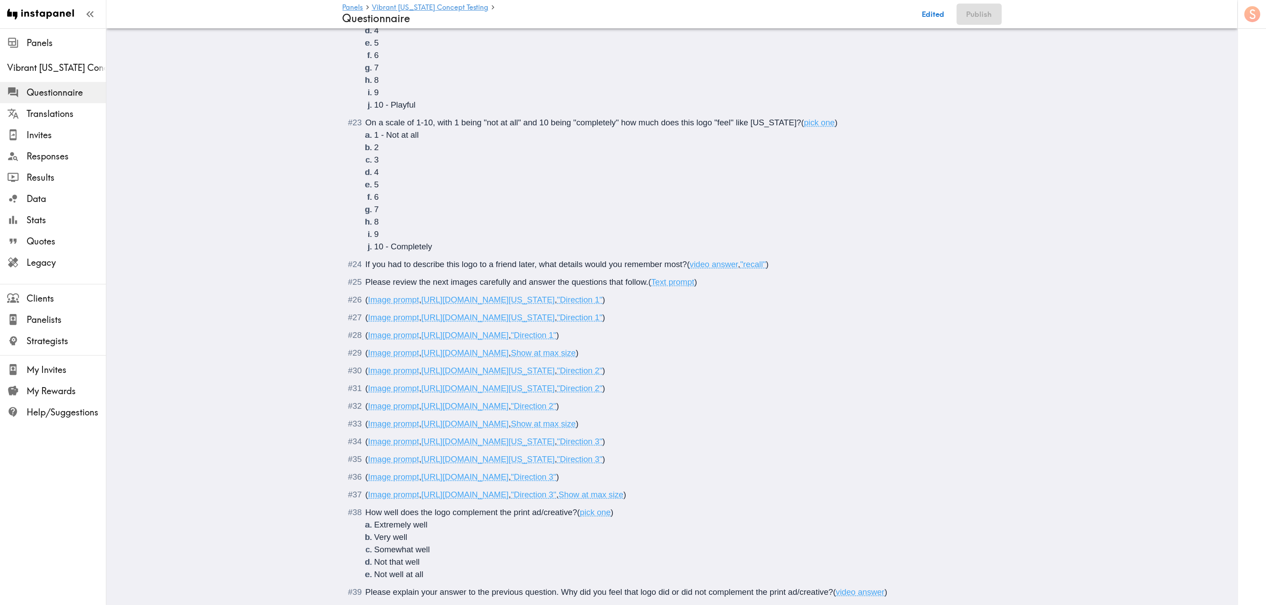
click at [578, 426] on span ")" at bounding box center [577, 423] width 3 height 9
click at [578, 354] on span ")" at bounding box center [577, 352] width 3 height 9
drag, startPoint x: 843, startPoint y: 498, endPoint x: 421, endPoint y: 494, distance: 422.4
click at [421, 494] on div "( Image prompt , https://prompts.instapanel.com/zhdYs2ZTVENy2RBw/Print_Ad_Direc…" at bounding box center [679, 495] width 626 height 12
type input "C:\fakepath\Direction 3 print ad.png"
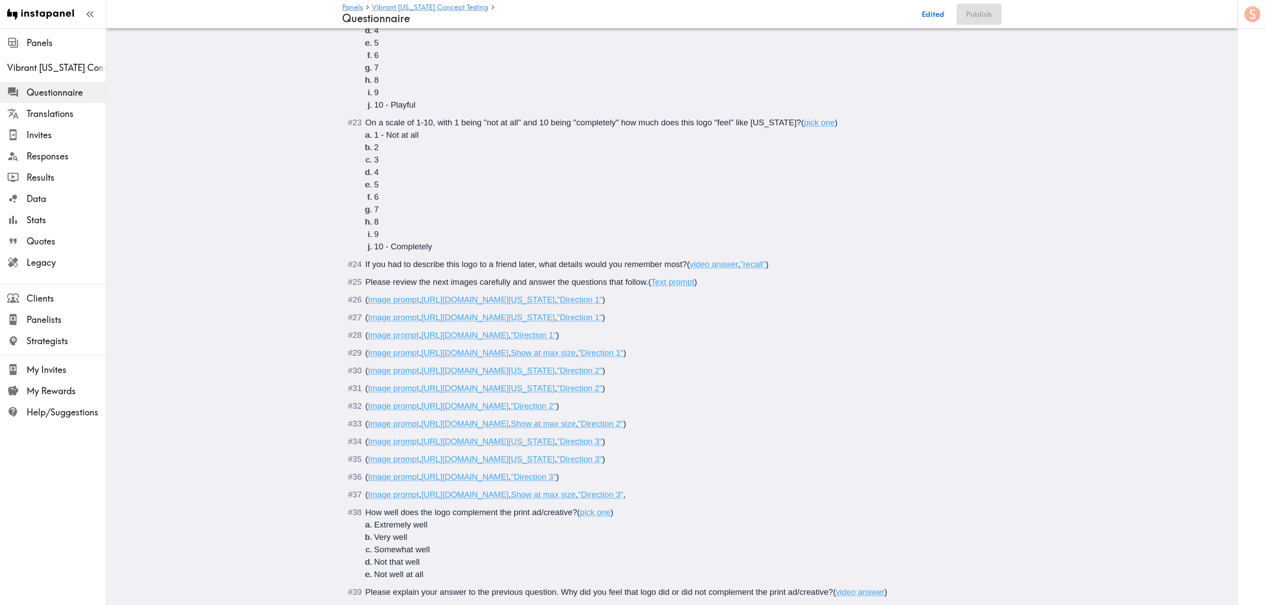
click at [878, 476] on div "( Image prompt , https://prompts.instapanel.com/HK08WQZPBaqfSoaW/Tshirt_Directi…" at bounding box center [679, 477] width 626 height 12
click at [923, 19] on button "Save now" at bounding box center [927, 14] width 43 height 21
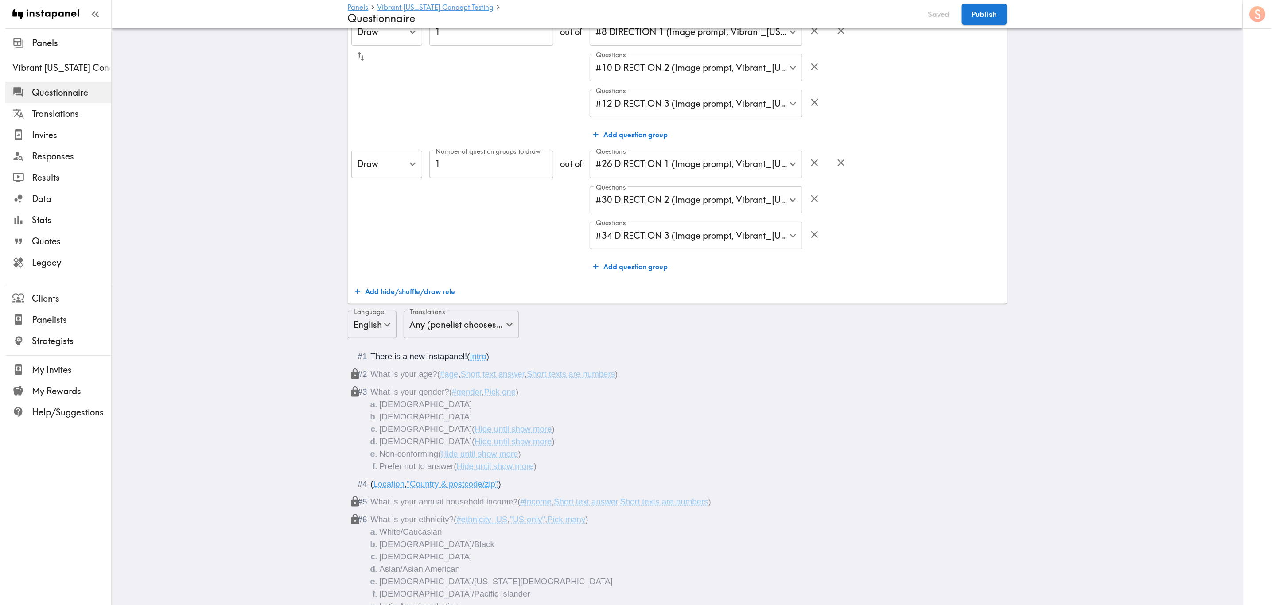
scroll to position [0, 0]
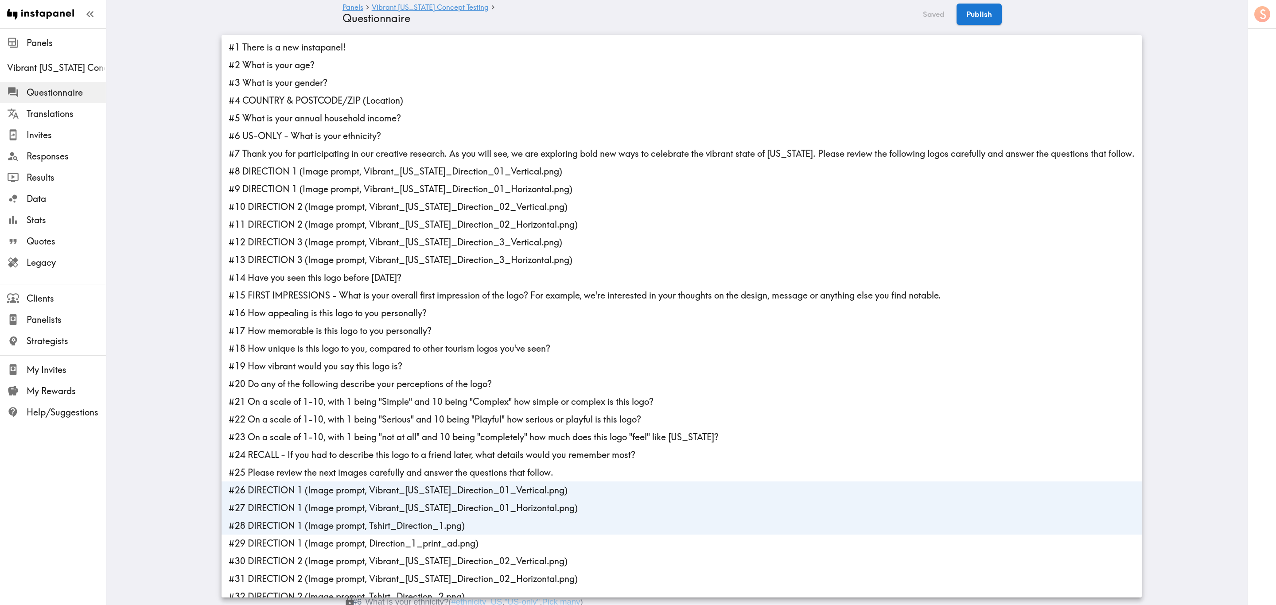
click at [469, 538] on li "#29 DIRECTION 1 (Image prompt, Direction_1_print_ad.png)" at bounding box center [682, 544] width 921 height 18
type input "56993bd0-12b6-4d06-8b0f-d802d013f863,15cbccfc-3982-4054-986b-fe95edd6aba6,f577b…"
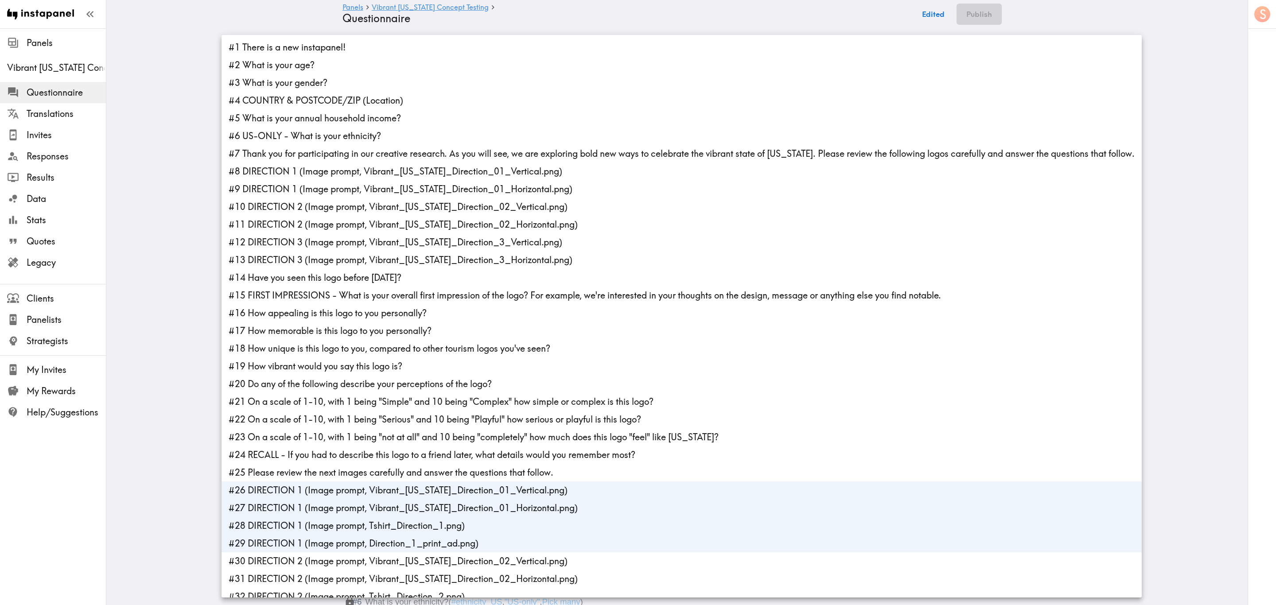
click at [165, 298] on div at bounding box center [638, 302] width 1276 height 605
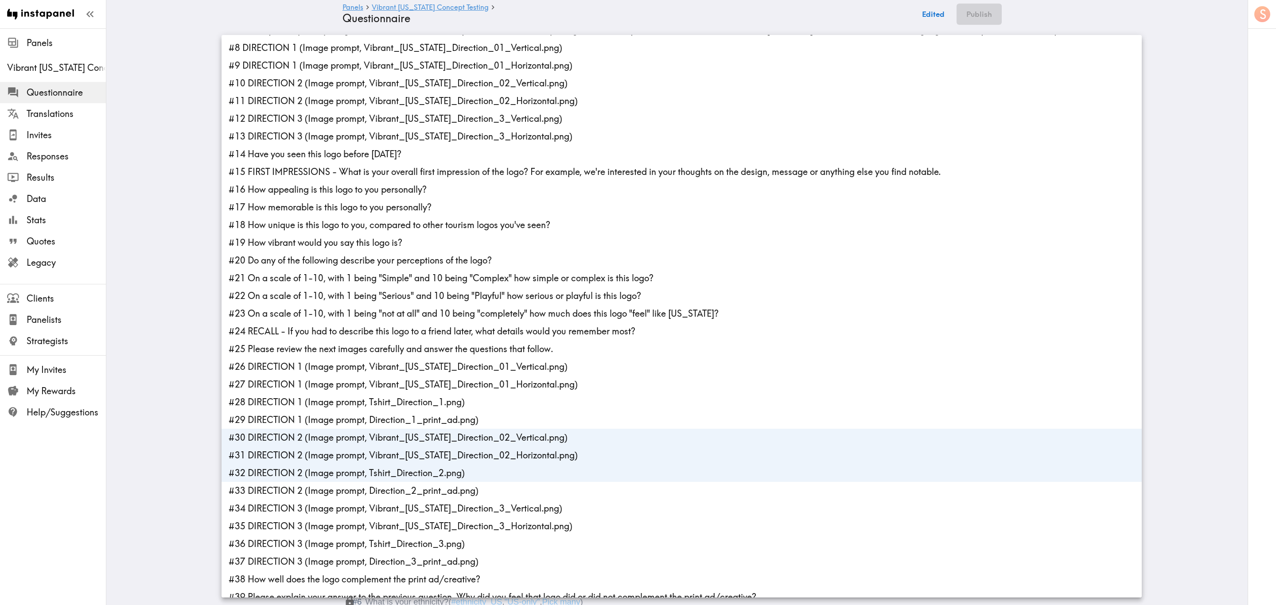
scroll to position [277, 0]
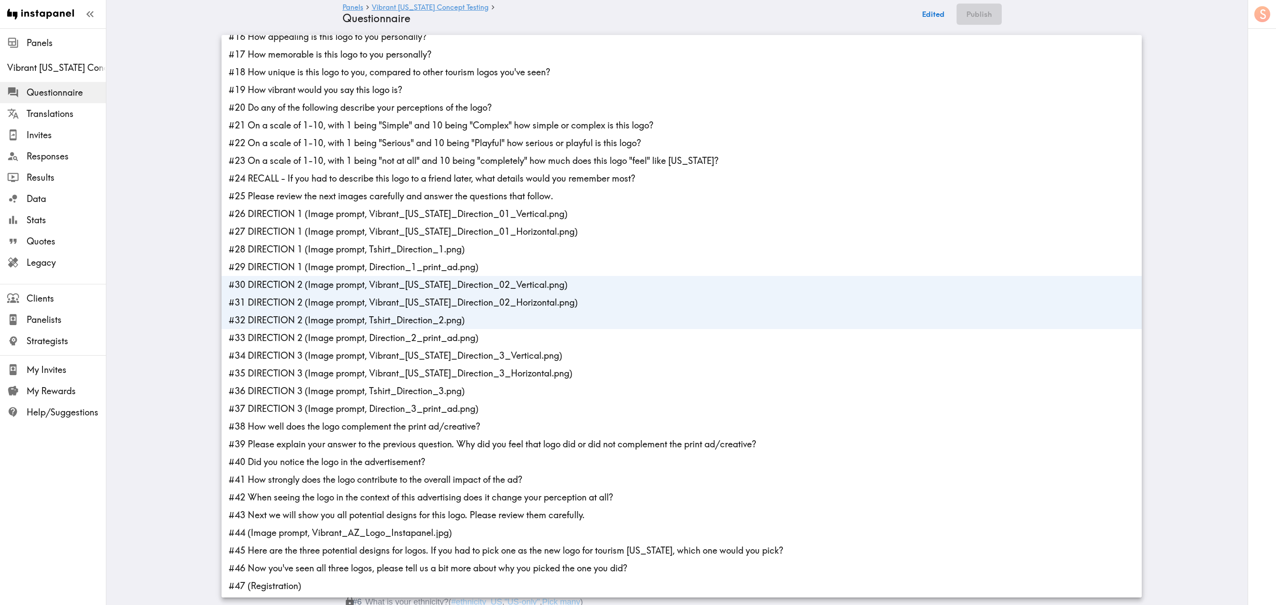
click at [413, 343] on li "#33 DIRECTION 2 (Image prompt, Direction_2_print_ad.png)" at bounding box center [682, 338] width 921 height 18
type input "88f30518-bc90-4751-bedf-d611d387a06f,eeefe76f-1e2b-4588-9d25-f513b8e4967c,0786d…"
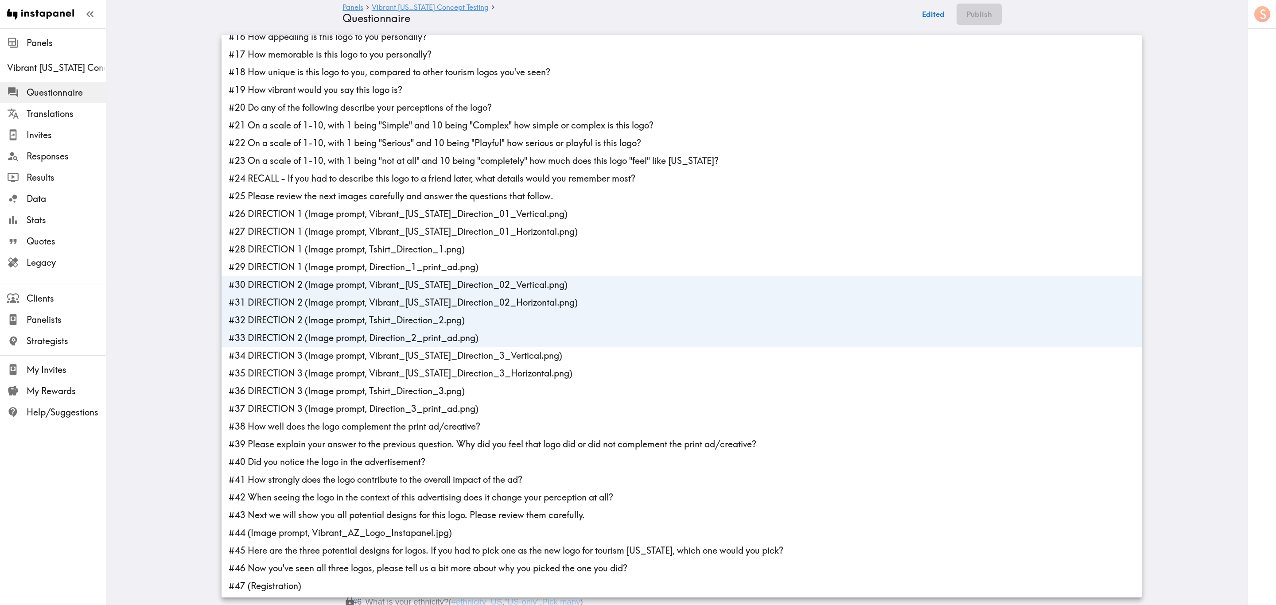
click at [176, 284] on div at bounding box center [638, 302] width 1276 height 605
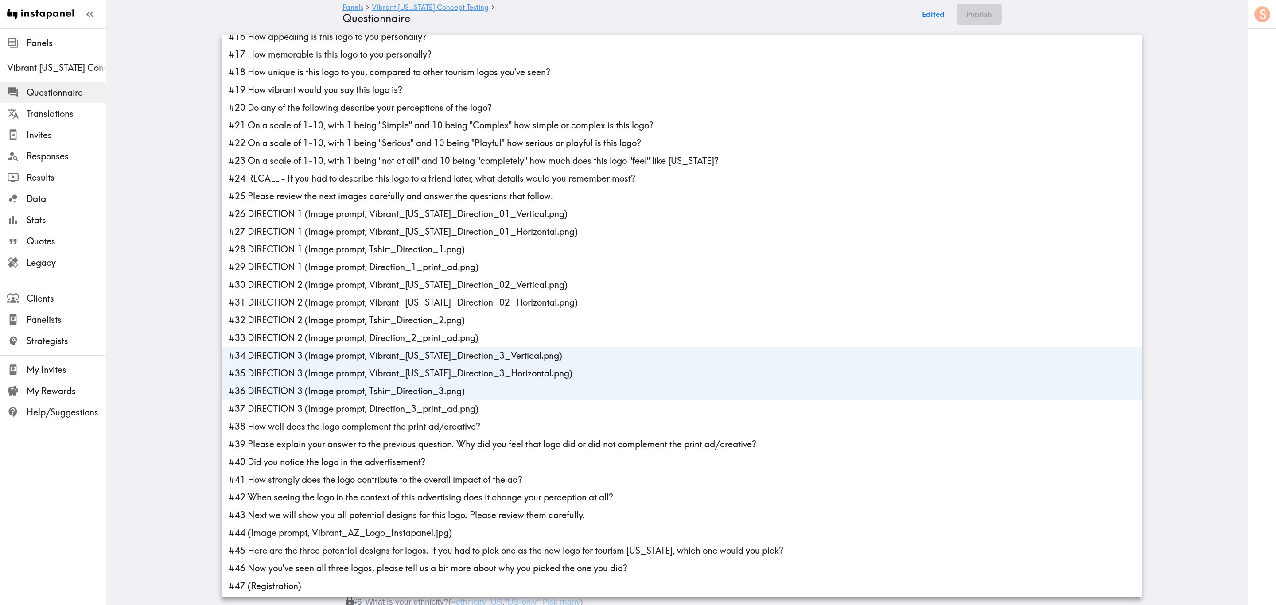
click at [441, 415] on li "#37 DIRECTION 3 (Image prompt, Direction_3_print_ad.png)" at bounding box center [682, 409] width 921 height 18
type input "410225d1-51de-4d9a-91a2-524591b17ff8,f5099602-79dc-45ab-914e-5130052eab64,3928f…"
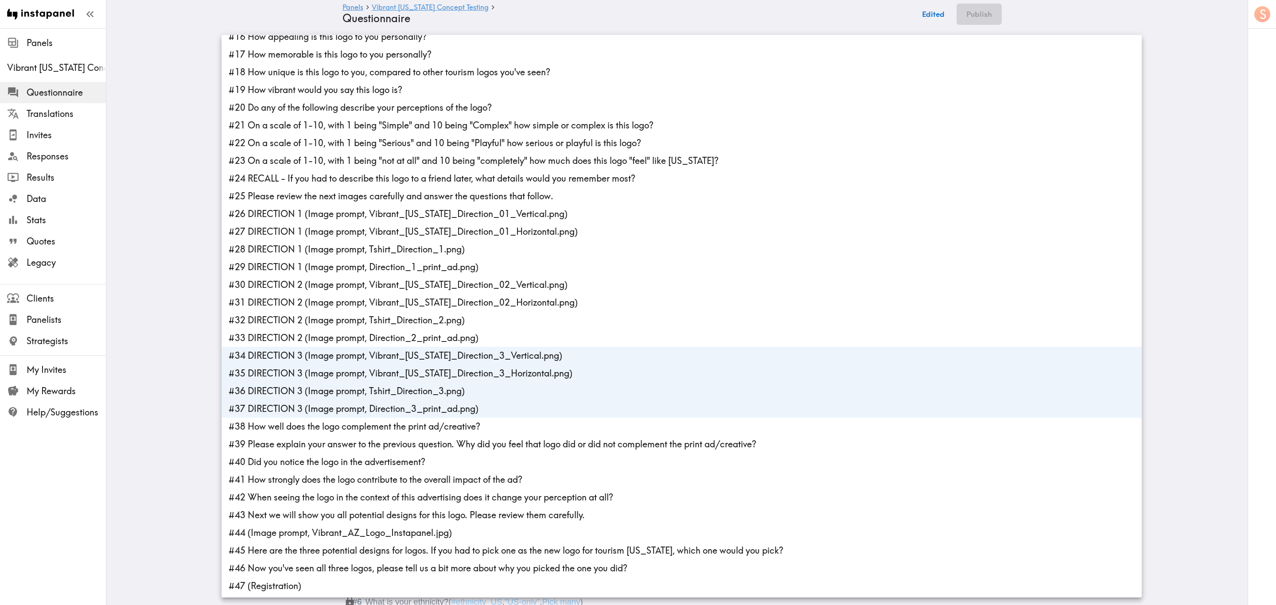
click at [156, 328] on div at bounding box center [638, 302] width 1276 height 605
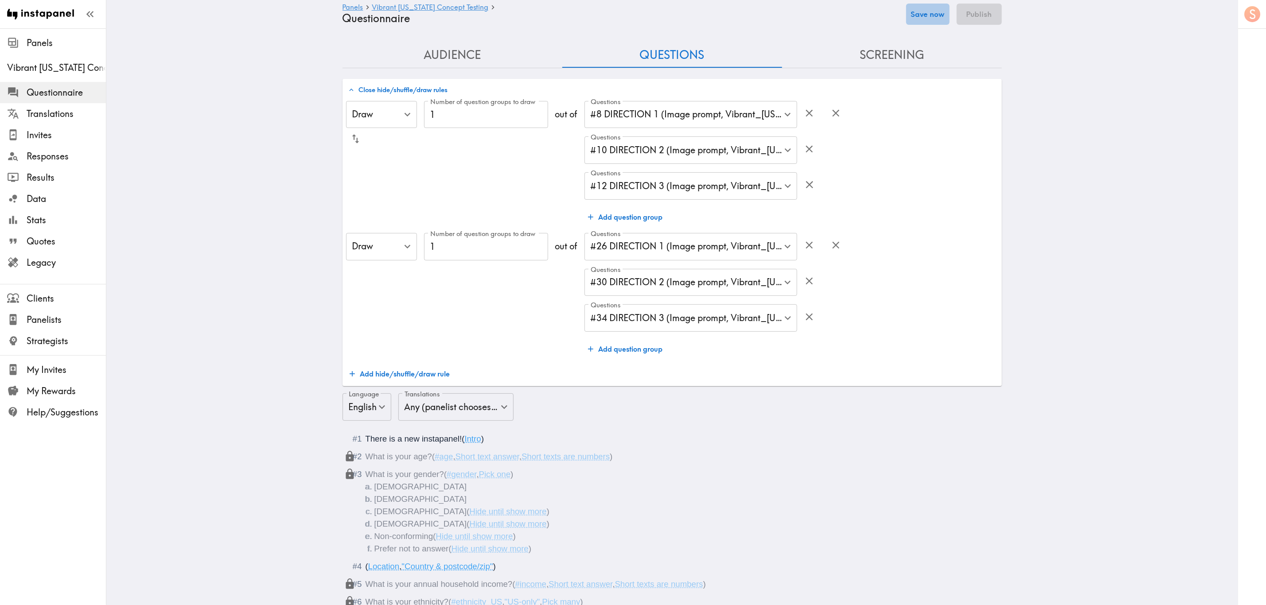
click at [941, 23] on button "Save now" at bounding box center [927, 14] width 43 height 21
click at [975, 7] on button "Publish" at bounding box center [979, 14] width 45 height 21
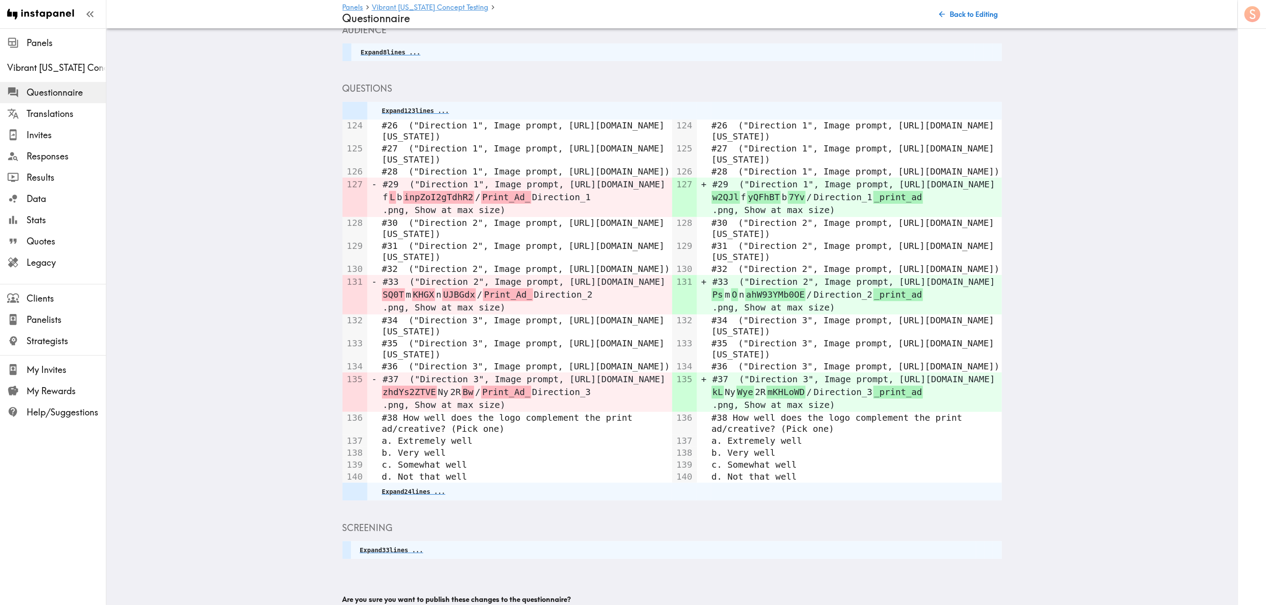
scroll to position [91, 0]
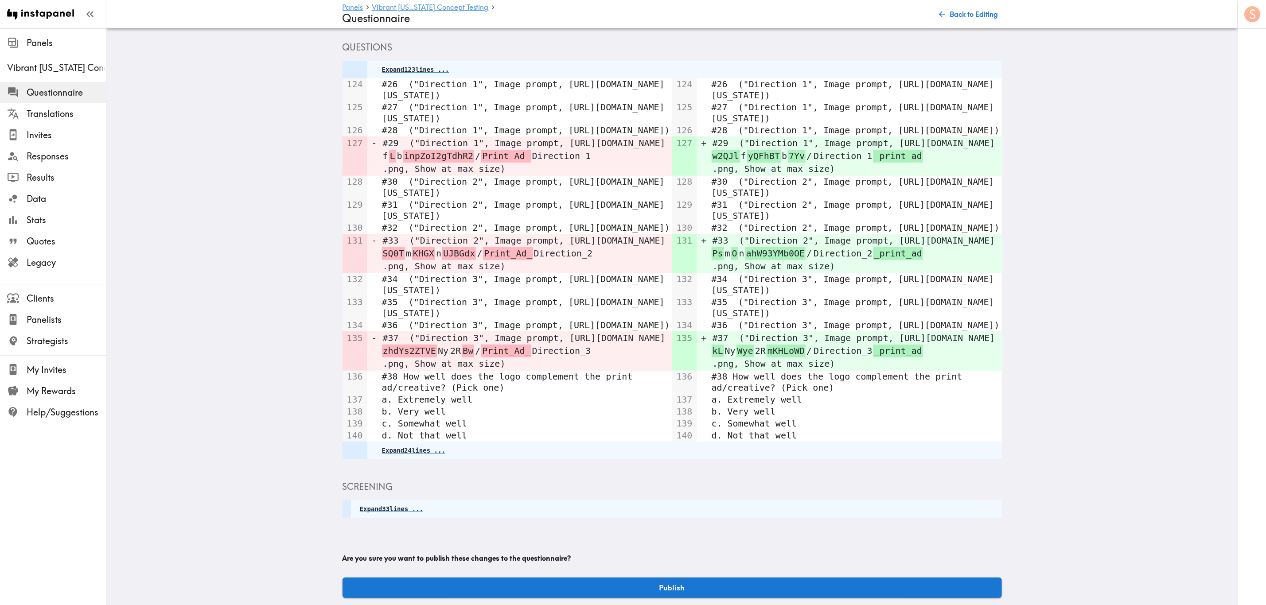
click at [673, 578] on button "Publish" at bounding box center [673, 588] width 660 height 20
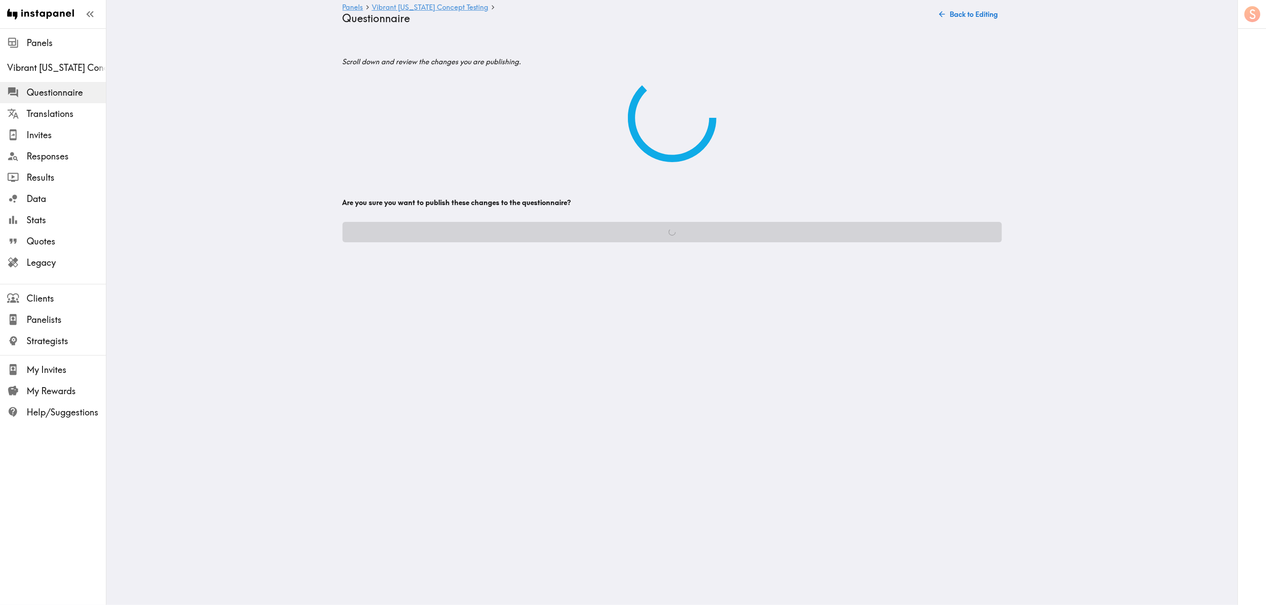
scroll to position [0, 0]
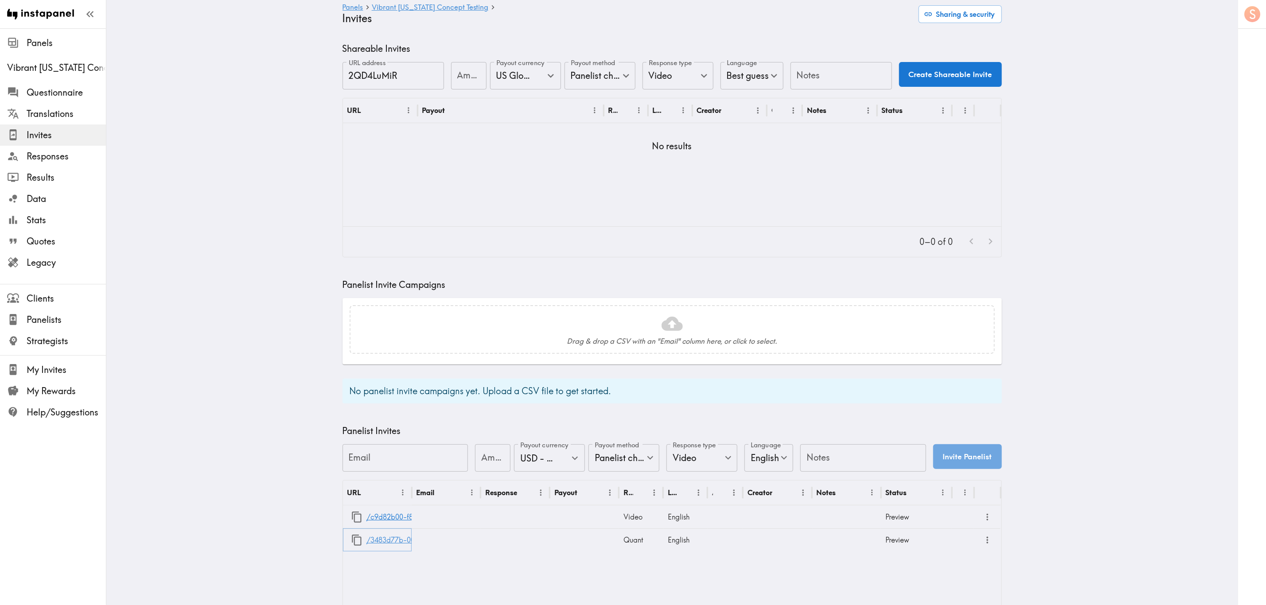
click at [402, 540] on link "/3483d77b-005c-47ab-b488-015f10095a6f" at bounding box center [439, 540] width 145 height 23
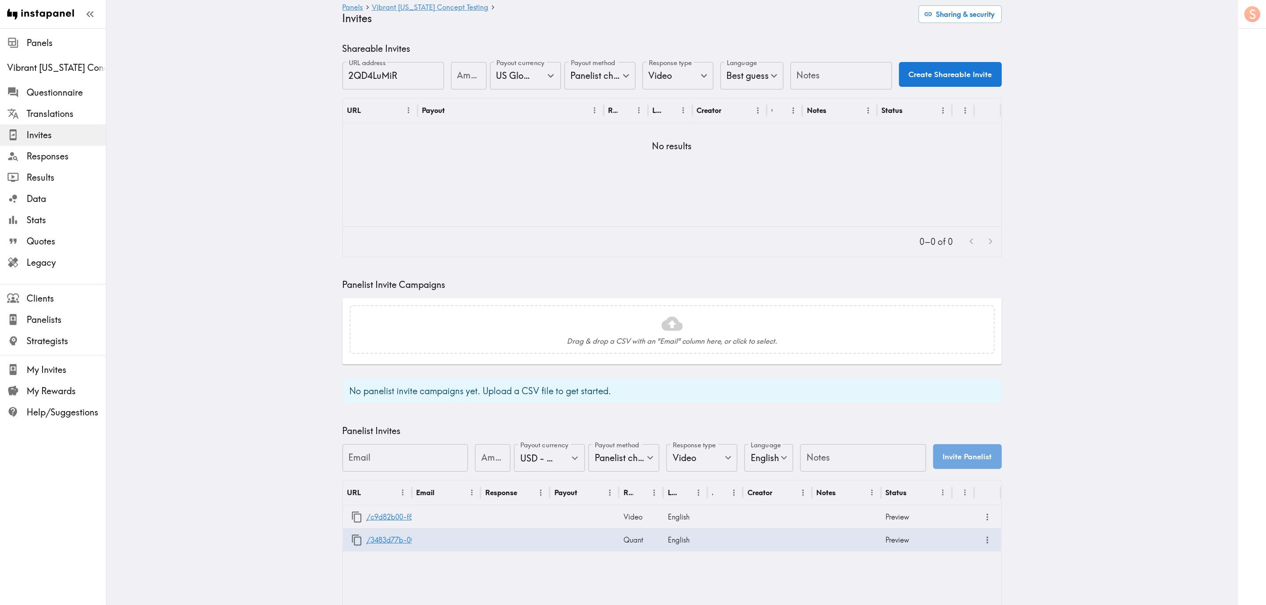
click at [616, 418] on div "Shareable Invites URL address 2QD4LuMiR URL address Amount Amount Payout curren…" at bounding box center [673, 341] width 660 height 597
click at [355, 512] on icon "button" at bounding box center [357, 517] width 12 height 12
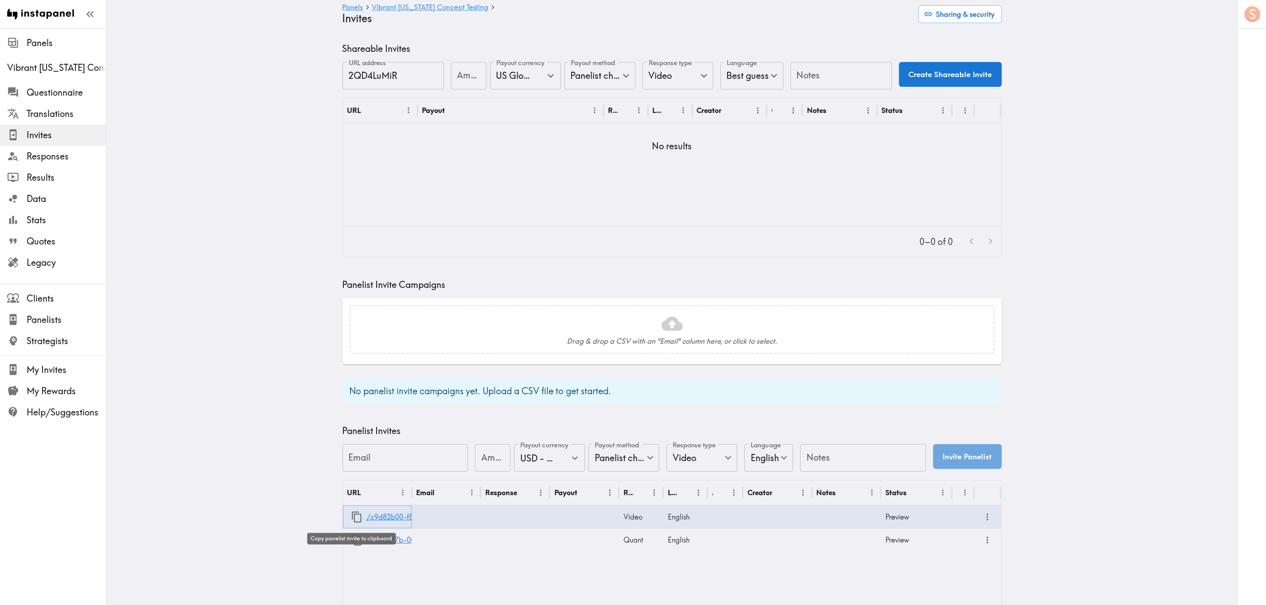
click at [352, 521] on icon "button" at bounding box center [357, 517] width 12 height 12
click at [351, 535] on icon "button" at bounding box center [357, 541] width 12 height 12
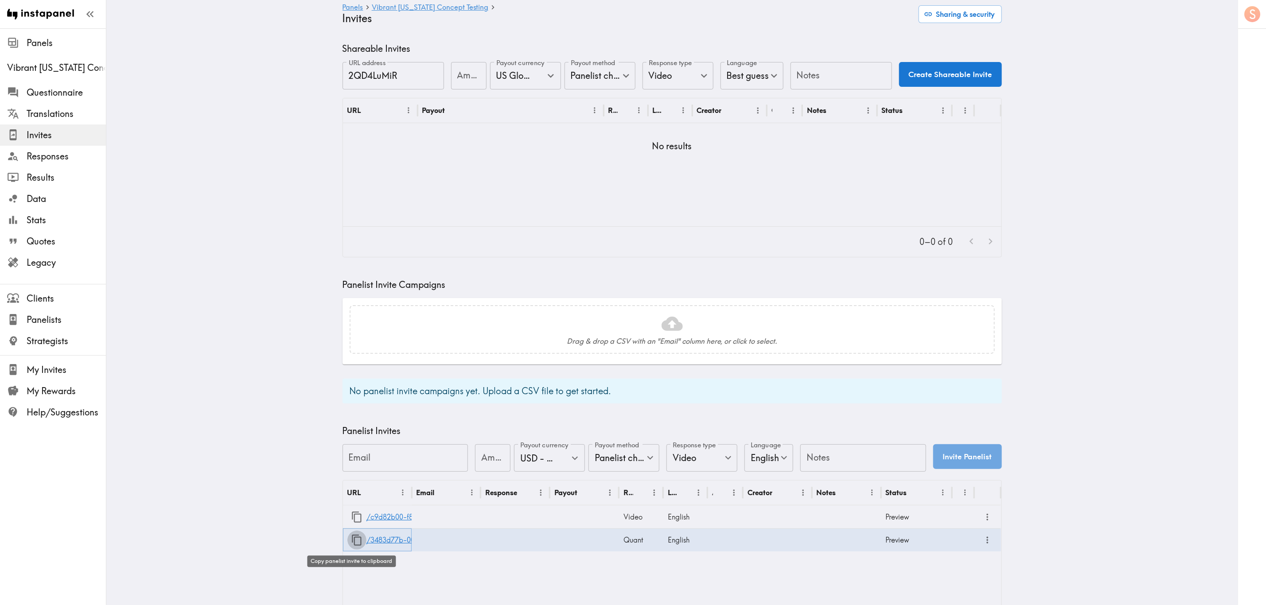
click at [351, 536] on icon "button" at bounding box center [357, 541] width 12 height 12
click at [262, 471] on main "Panels Vibrant Arizona Concept Testing Invites Sharing & security Shareable Inv…" at bounding box center [672, 341] width 1132 height 626
click at [274, 486] on main "Panels Vibrant Arizona Concept Testing Invites Sharing & security Shareable Inv…" at bounding box center [672, 341] width 1132 height 626
click at [933, 19] on button "Sharing & security" at bounding box center [960, 14] width 83 height 18
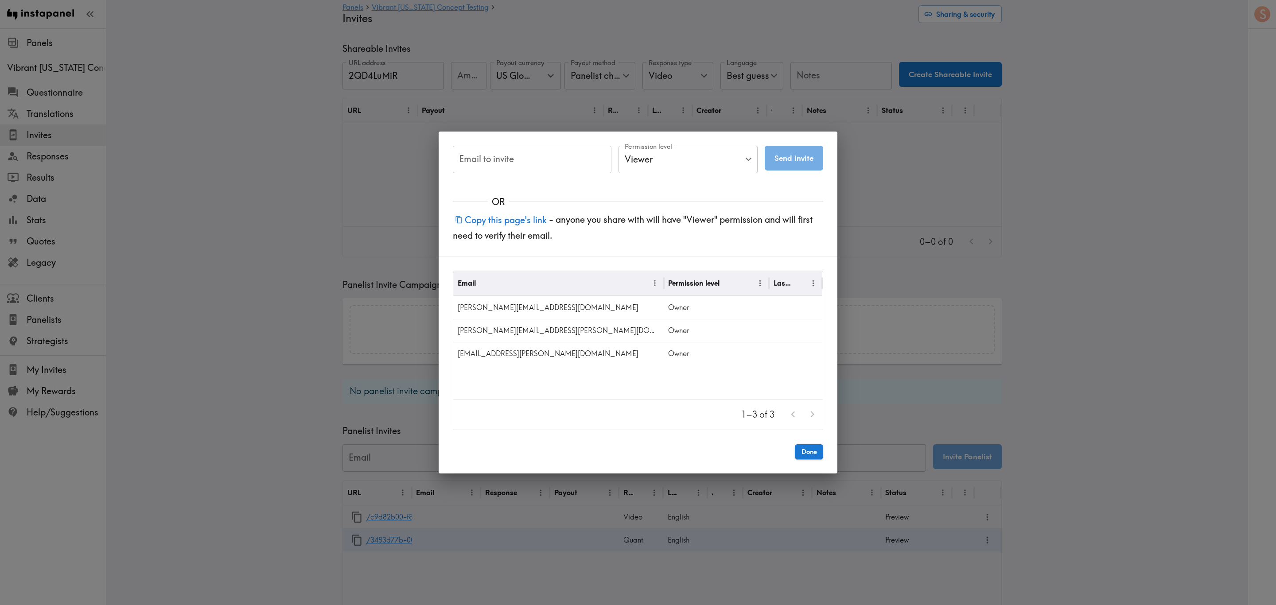
click at [935, 265] on div "Email to invite Email to invite Permission level Viewer Viewer Permission level…" at bounding box center [638, 302] width 1276 height 605
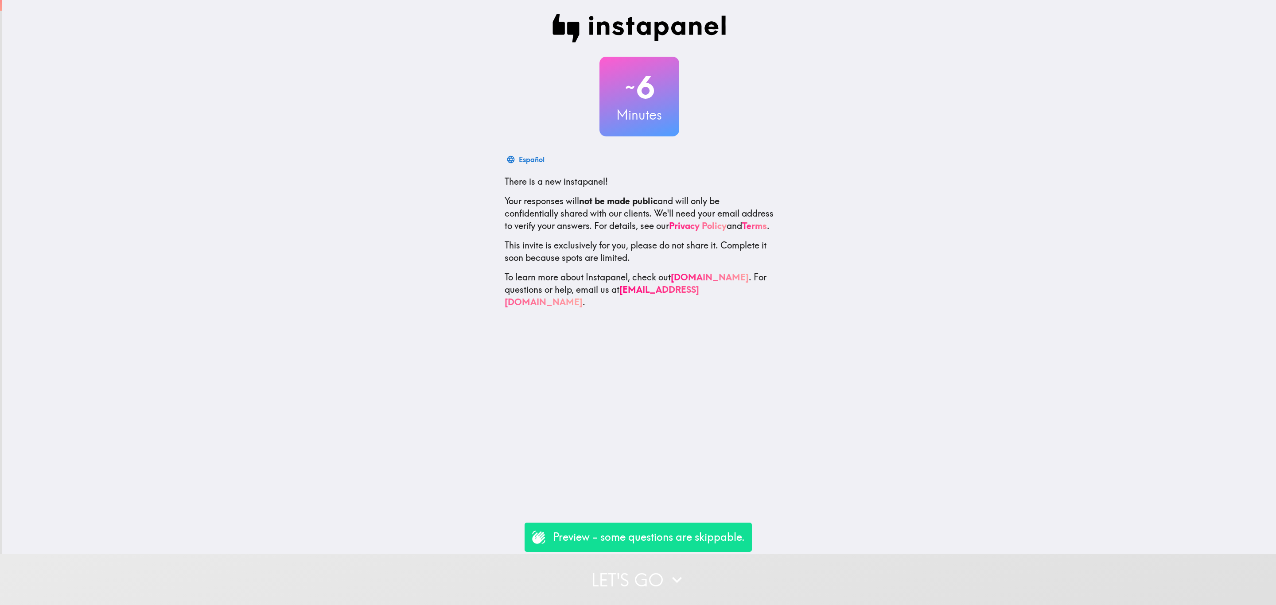
click at [585, 584] on button "Let's go" at bounding box center [638, 579] width 1276 height 51
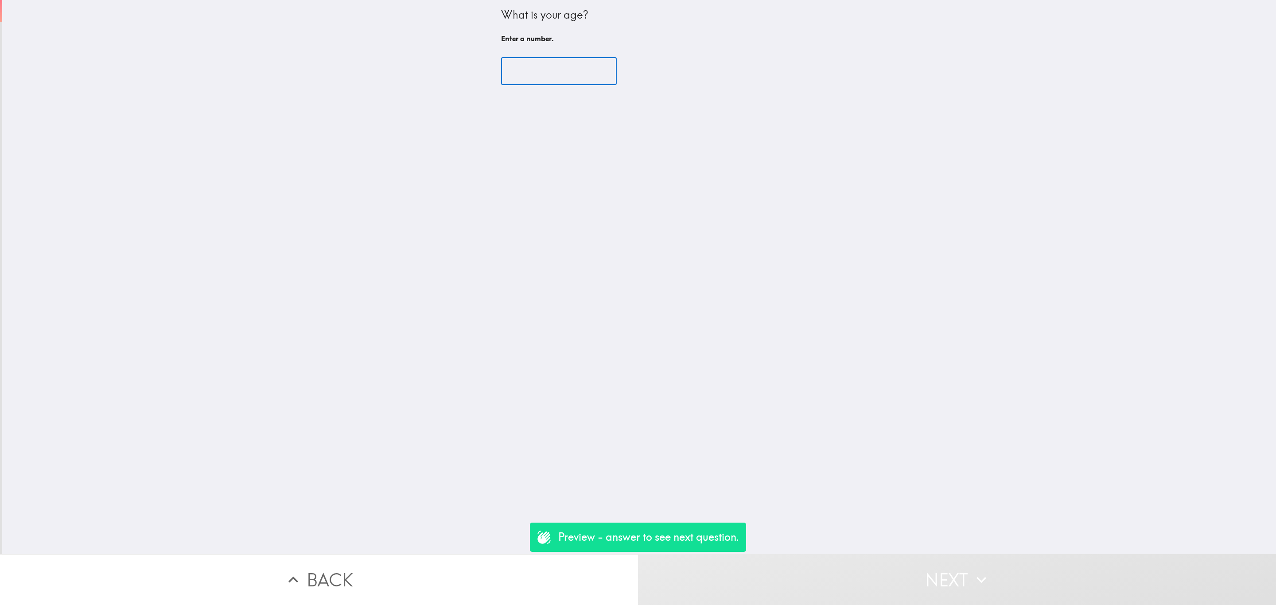
click at [504, 73] on input "number" at bounding box center [559, 71] width 116 height 27
type input "1"
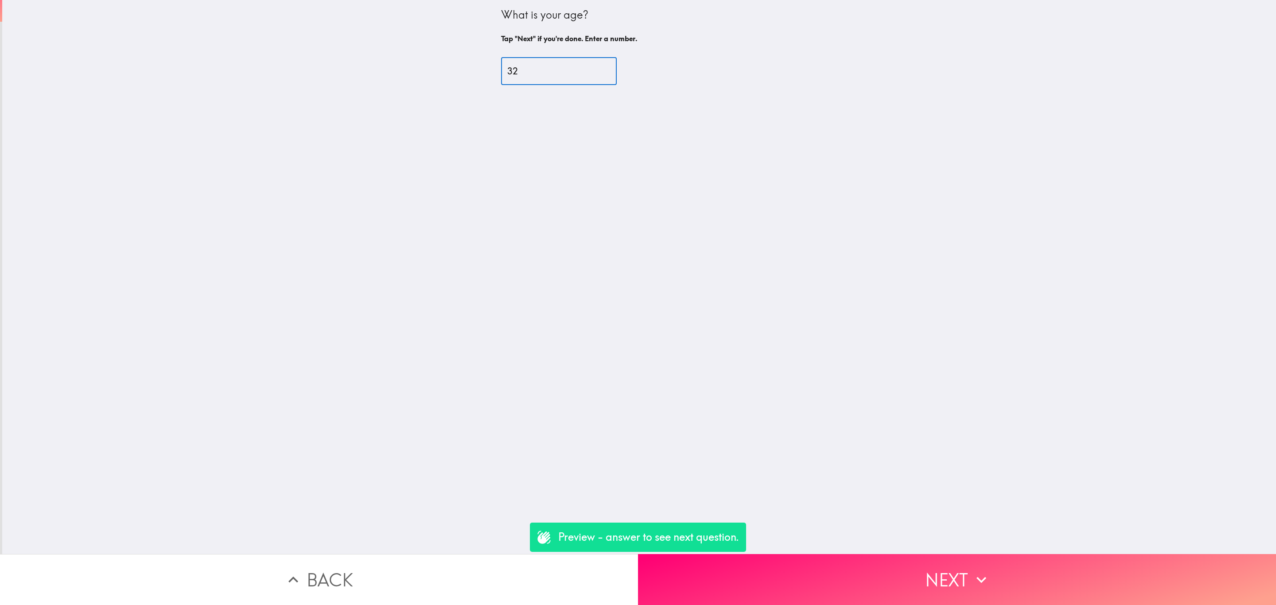
type input "32"
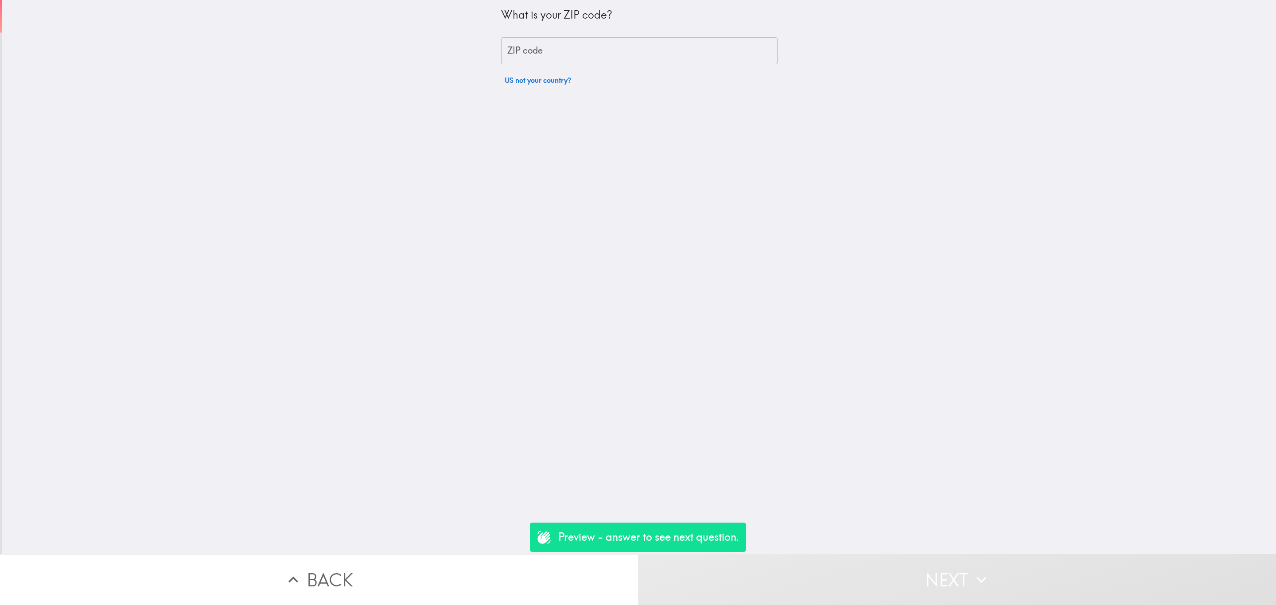
click at [513, 50] on input "ZIP code" at bounding box center [639, 50] width 277 height 27
type input "29710"
click at [565, 78] on input "number" at bounding box center [559, 71] width 116 height 27
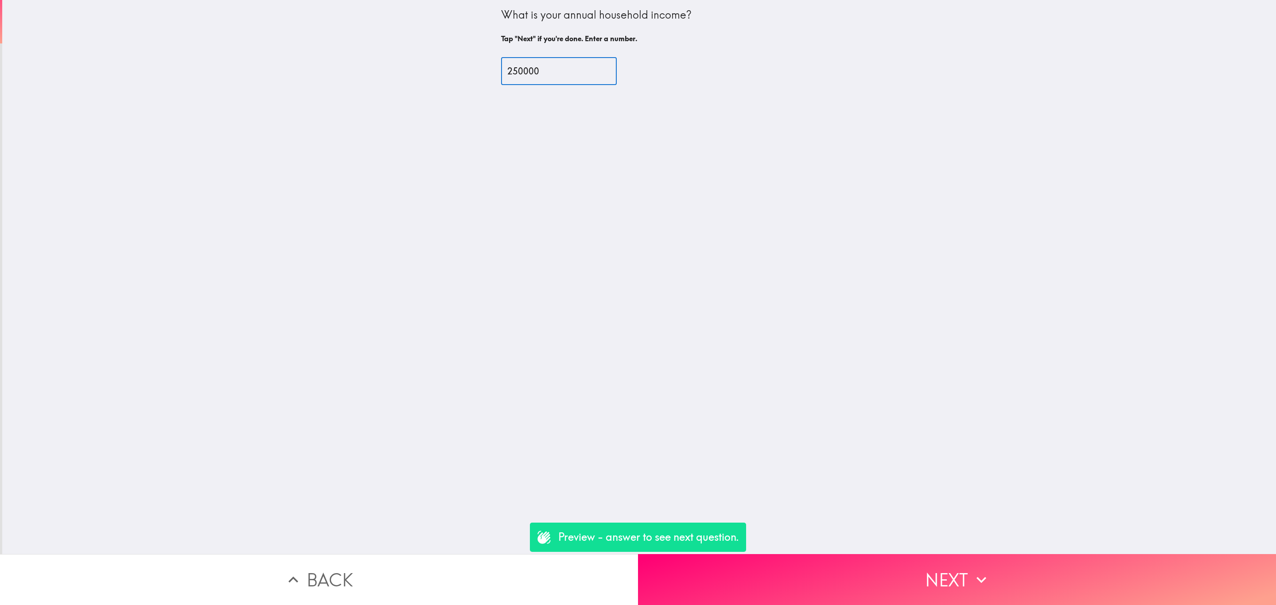
type input "250000"
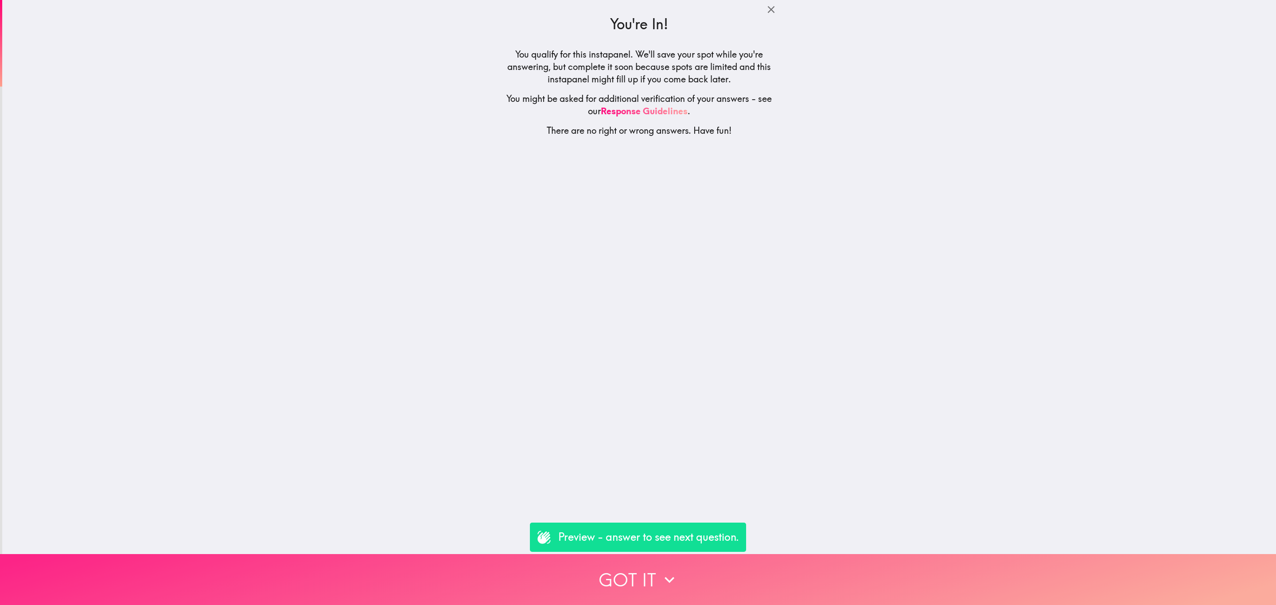
click at [730, 584] on button "Got it" at bounding box center [638, 579] width 1276 height 51
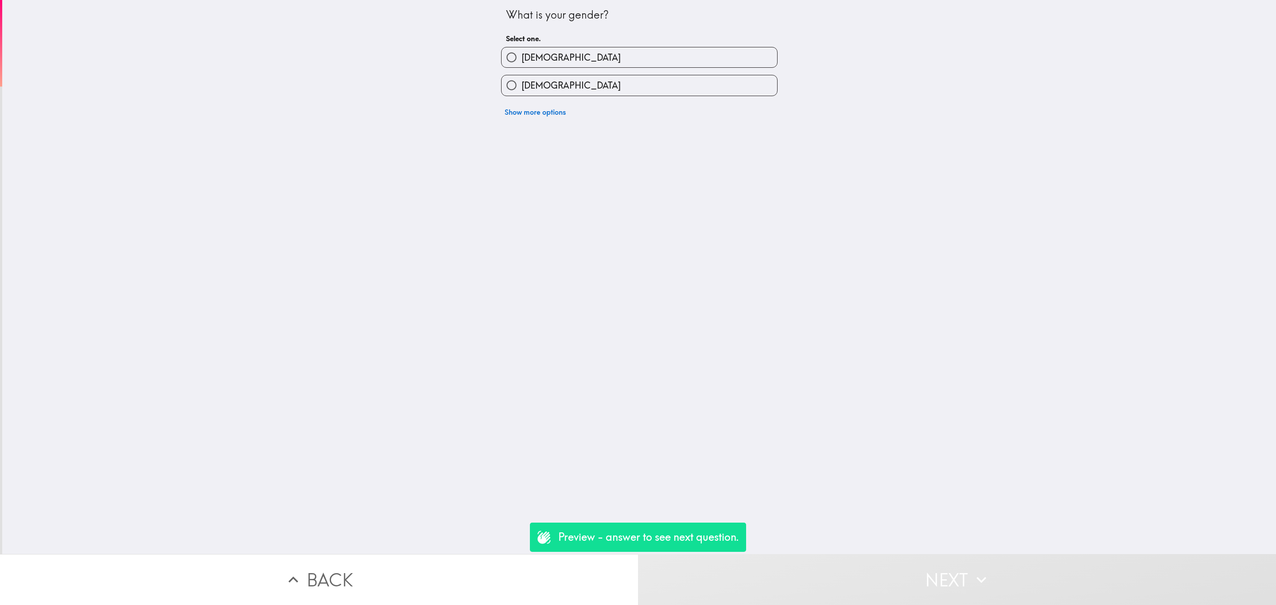
click at [628, 60] on label "[DEMOGRAPHIC_DATA]" at bounding box center [640, 57] width 276 height 20
click at [522, 60] on input "[DEMOGRAPHIC_DATA]" at bounding box center [512, 57] width 20 height 20
radio input "true"
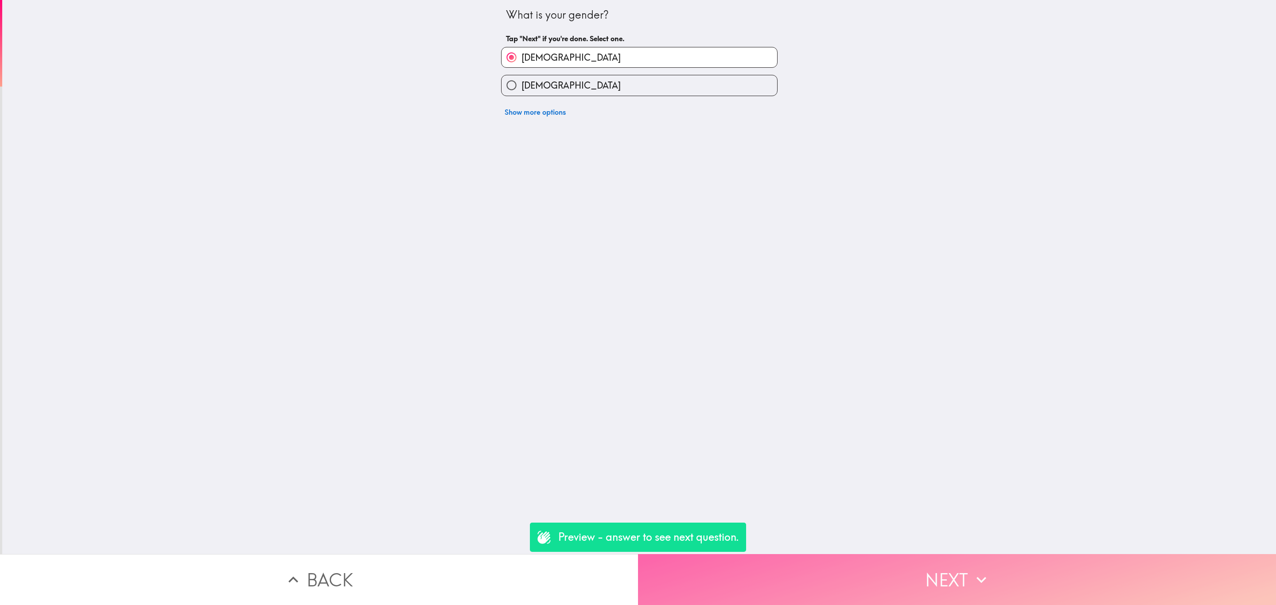
click at [855, 569] on button "Next" at bounding box center [957, 579] width 638 height 51
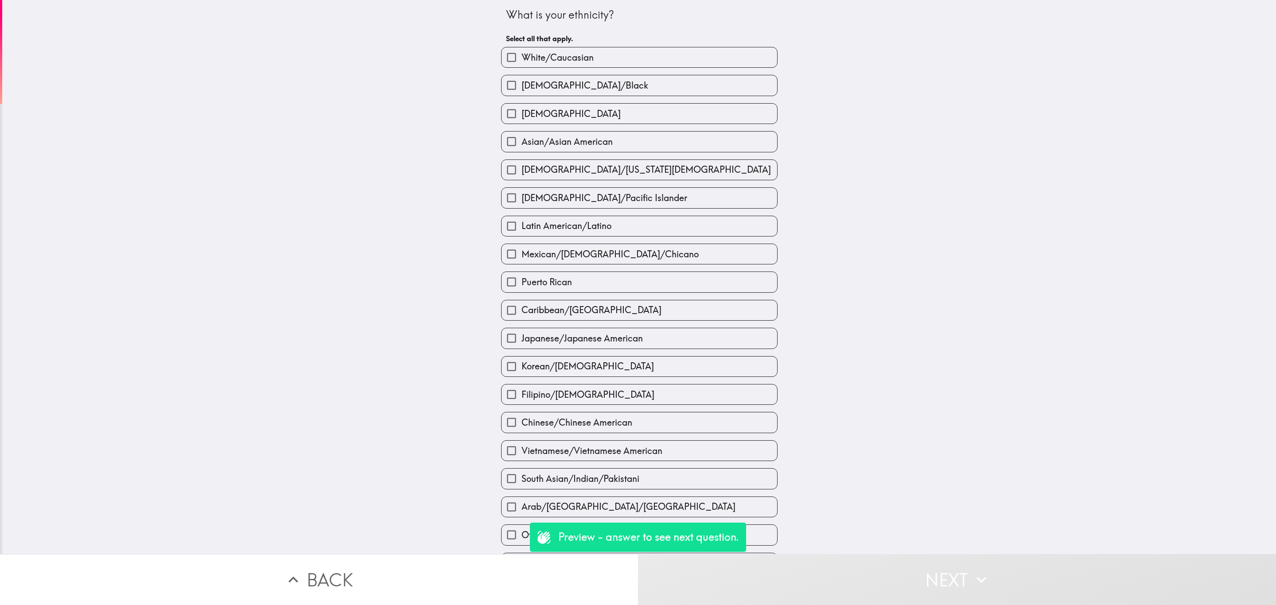
click at [726, 258] on label "Mexican/[DEMOGRAPHIC_DATA]/Chicano" at bounding box center [640, 254] width 276 height 20
click at [522, 258] on input "Mexican/[DEMOGRAPHIC_DATA]/Chicano" at bounding box center [512, 254] width 20 height 20
checkbox input "true"
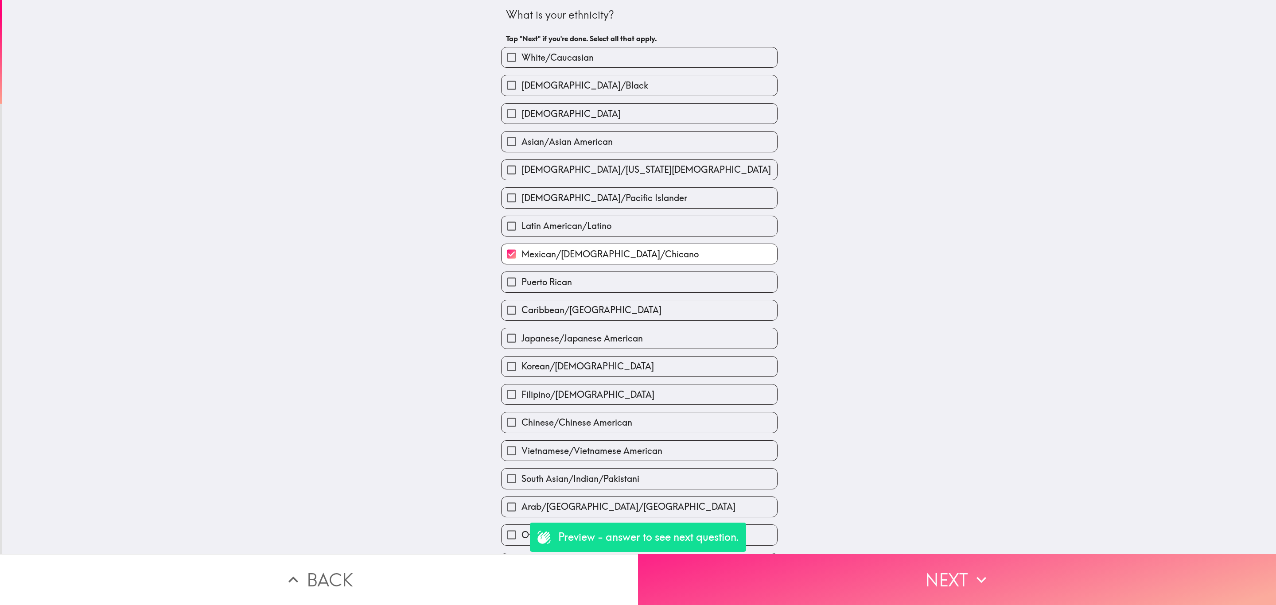
click at [892, 570] on button "Next" at bounding box center [957, 579] width 638 height 51
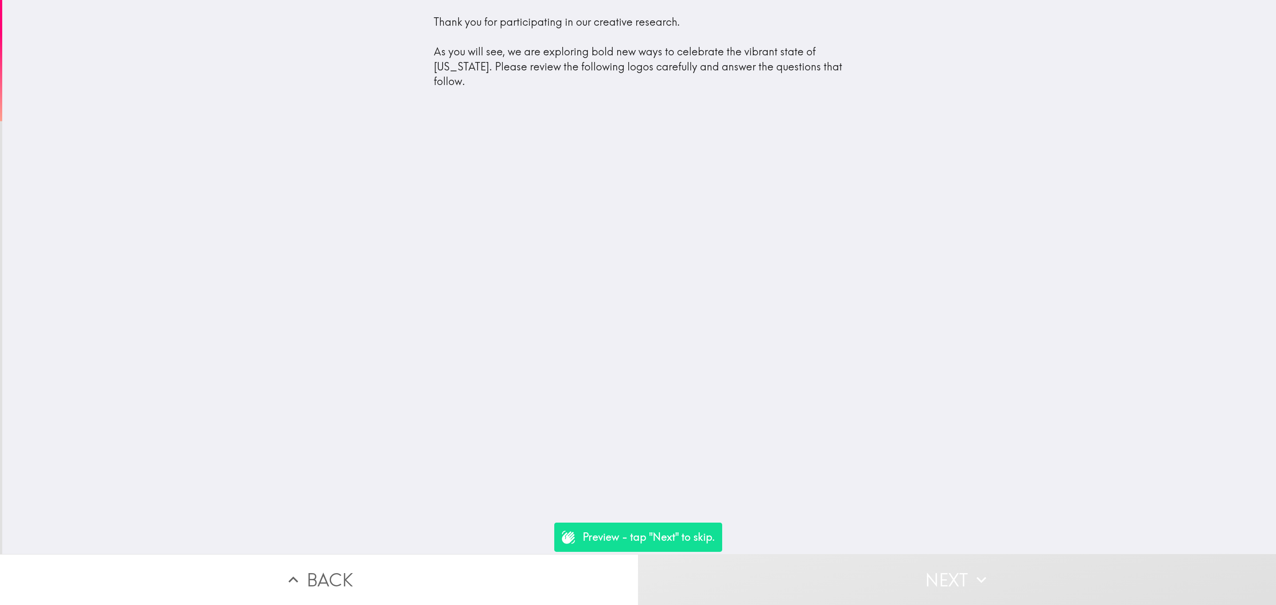
click at [636, 78] on div "Thank you for participating in our creative research. As you will see, we are e…" at bounding box center [639, 52] width 411 height 74
click at [907, 584] on button "Next" at bounding box center [957, 579] width 638 height 51
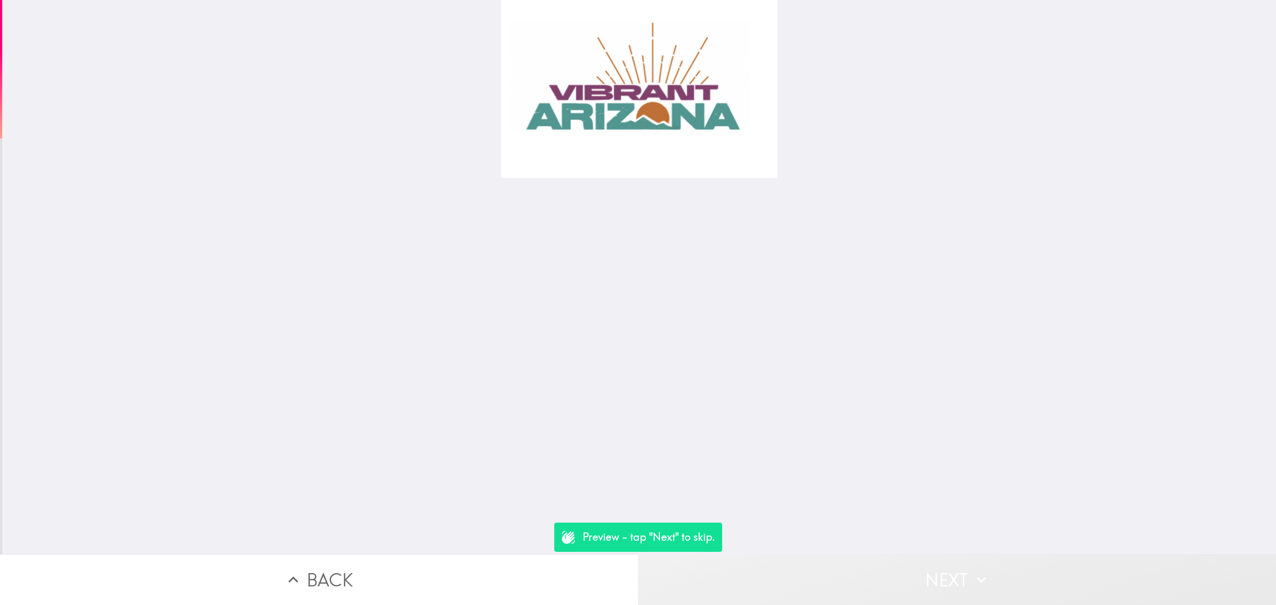
click at [908, 566] on button "Next" at bounding box center [957, 579] width 638 height 51
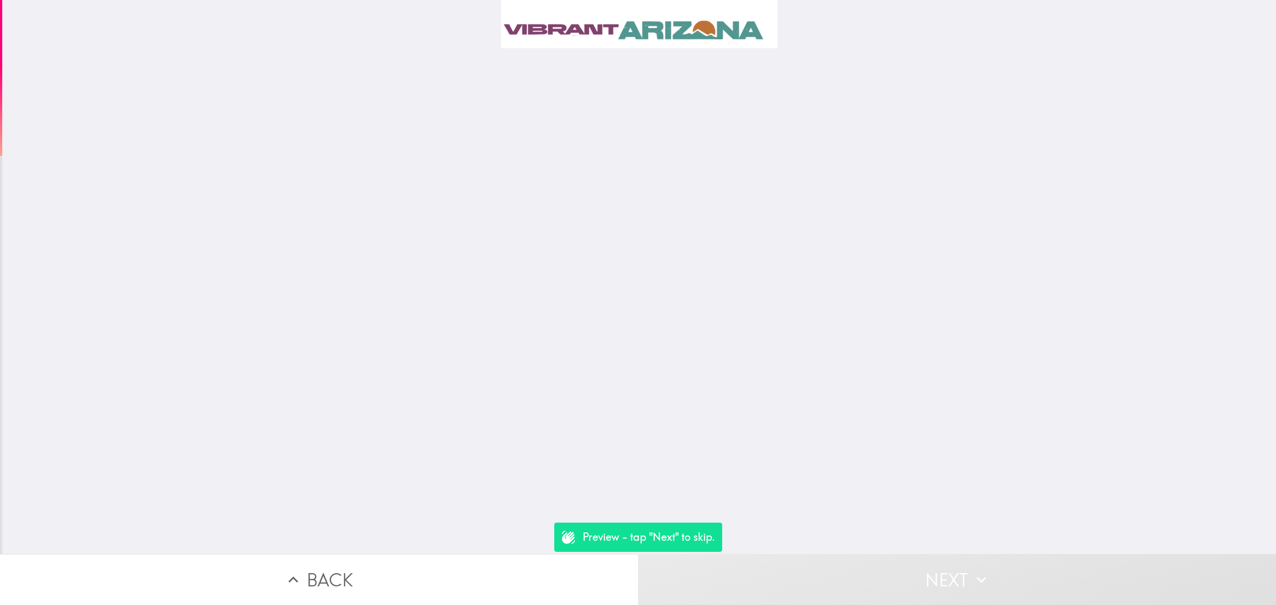
click at [908, 566] on button "Next" at bounding box center [957, 579] width 638 height 51
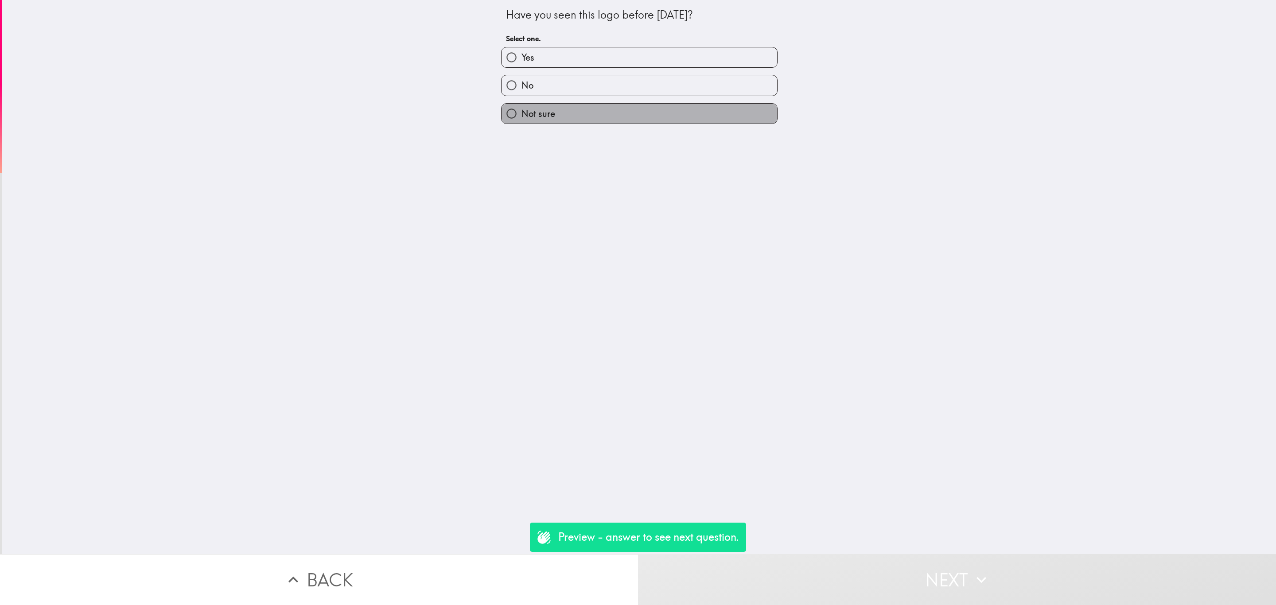
click at [647, 117] on label "Not sure" at bounding box center [640, 114] width 276 height 20
click at [522, 117] on input "Not sure" at bounding box center [512, 114] width 20 height 20
radio input "true"
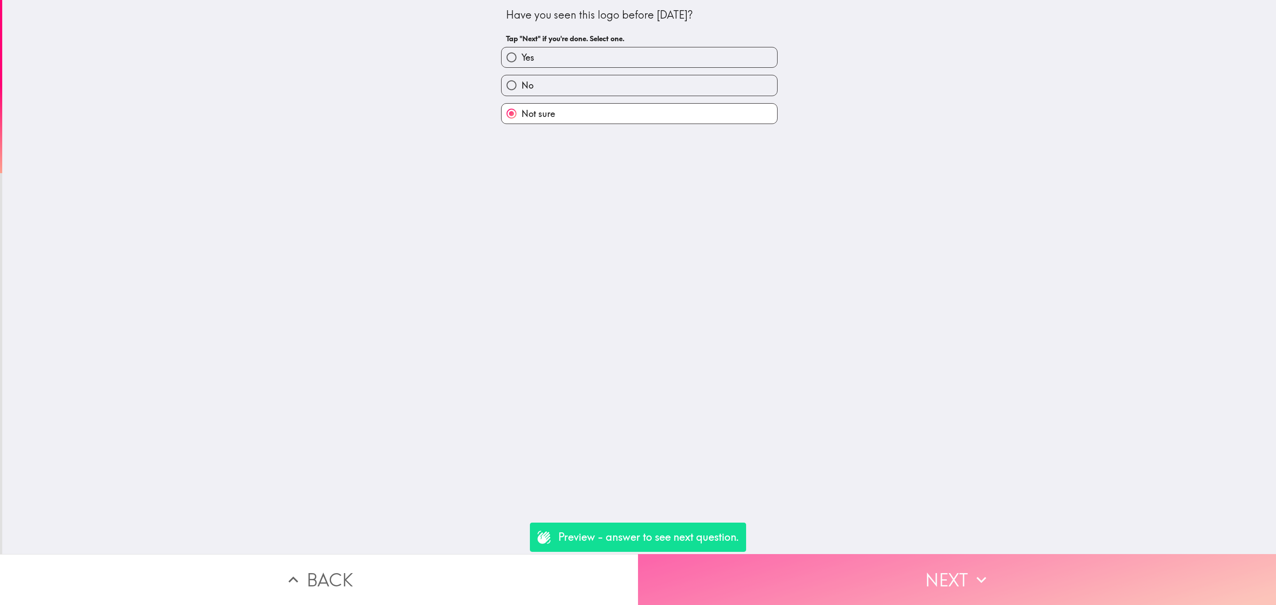
click at [859, 566] on button "Next" at bounding box center [957, 579] width 638 height 51
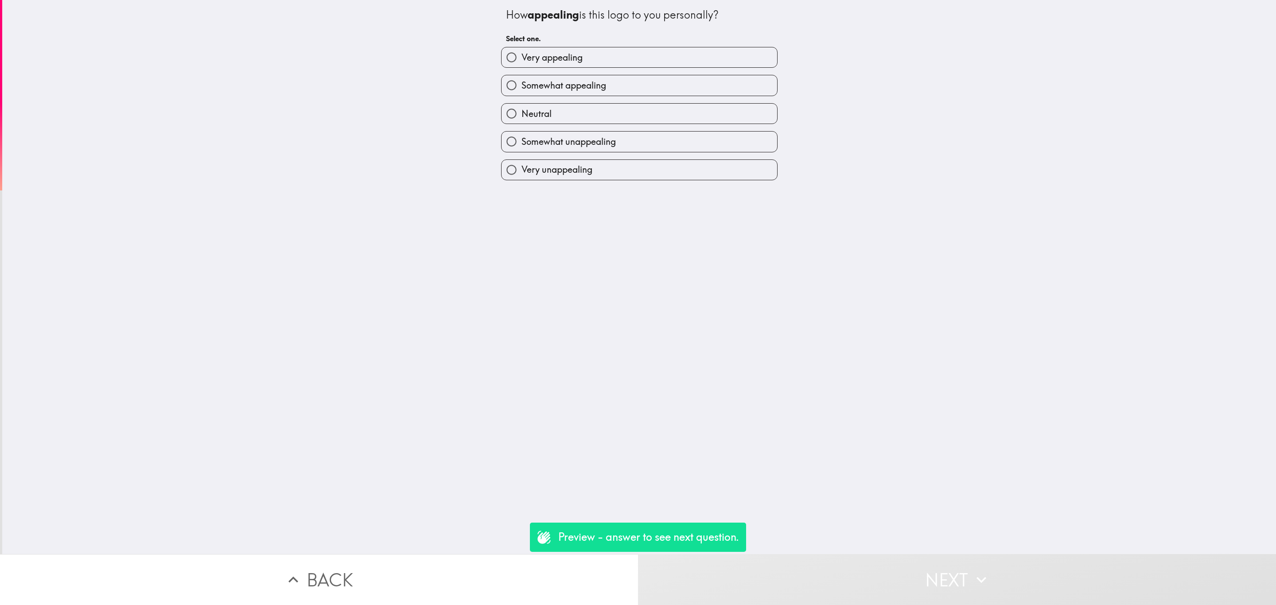
drag, startPoint x: 613, startPoint y: 93, endPoint x: 604, endPoint y: 116, distance: 24.4
click at [603, 116] on div "Very appealing Somewhat appealing Neutral Somewhat unappealing Very unappealing" at bounding box center [636, 110] width 284 height 141
click at [605, 116] on label "Neutral" at bounding box center [640, 114] width 276 height 20
click at [522, 116] on input "Neutral" at bounding box center [512, 114] width 20 height 20
radio input "true"
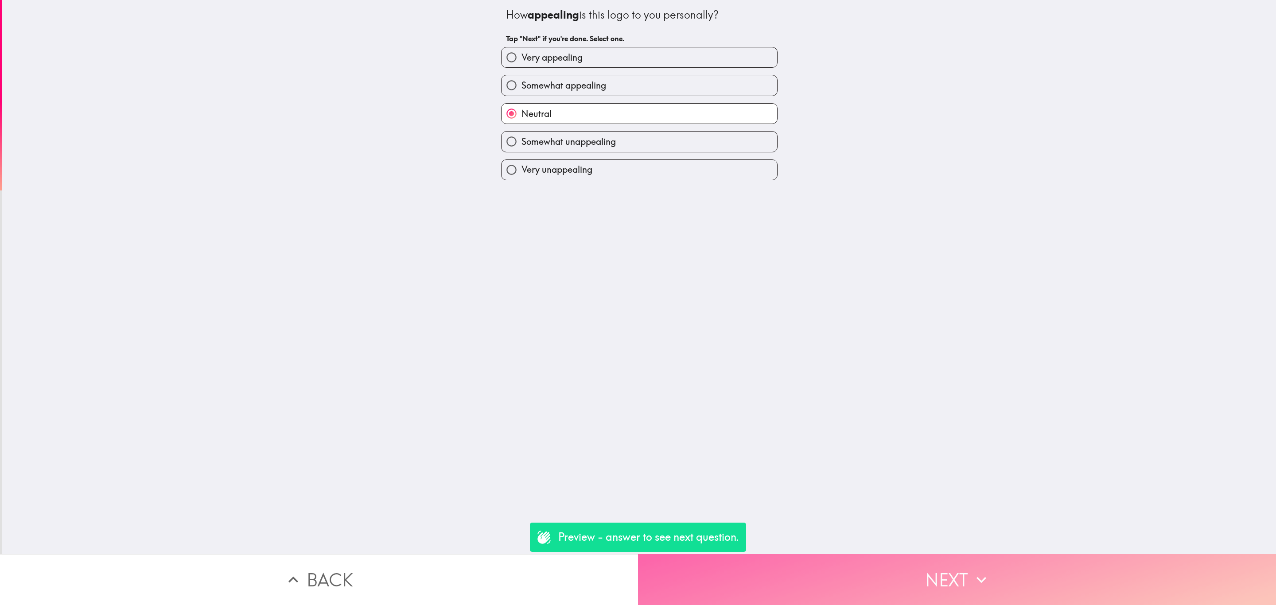
click at [903, 576] on button "Next" at bounding box center [957, 579] width 638 height 51
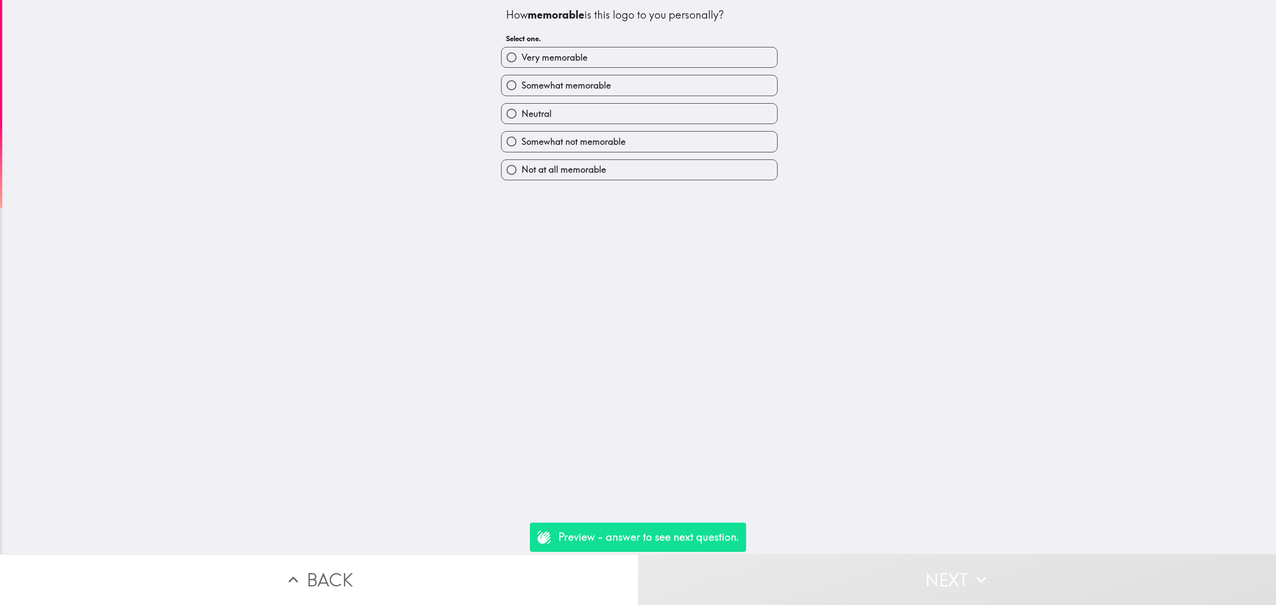
click at [615, 139] on span "Somewhat not memorable" at bounding box center [574, 142] width 104 height 12
click at [522, 139] on input "Somewhat not memorable" at bounding box center [512, 142] width 20 height 20
radio input "true"
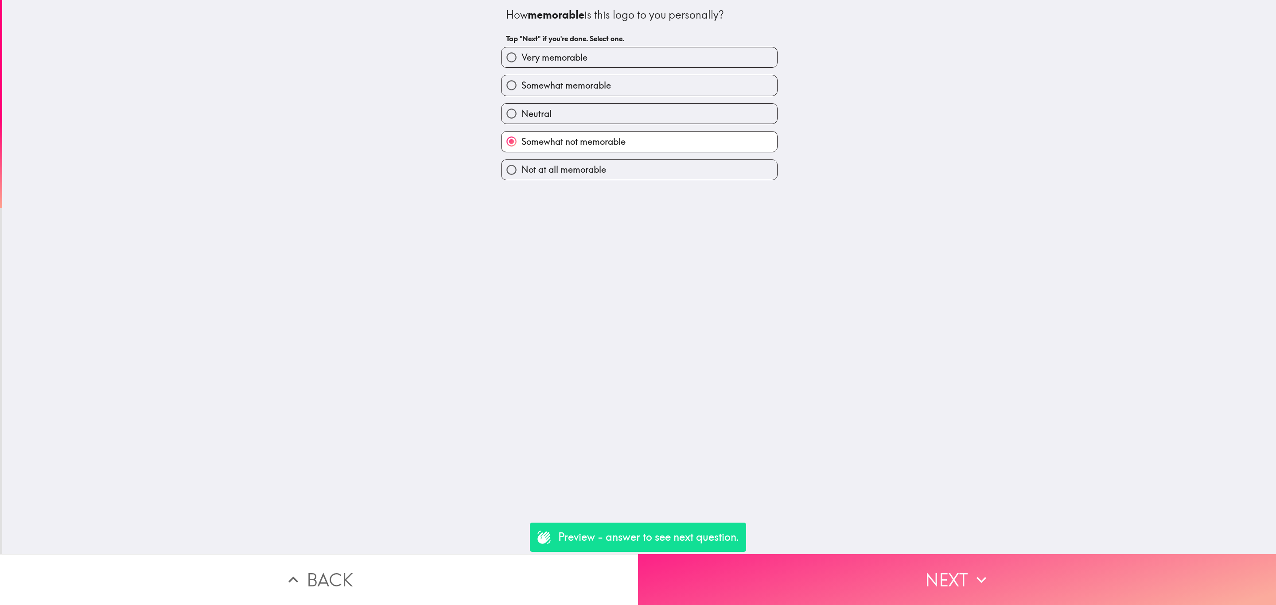
drag, startPoint x: 894, startPoint y: 536, endPoint x: 913, endPoint y: 568, distance: 36.6
click at [895, 539] on div "How memorable is this logo to you personally? Tap "Next" if you're done. Select…" at bounding box center [639, 277] width 1274 height 554
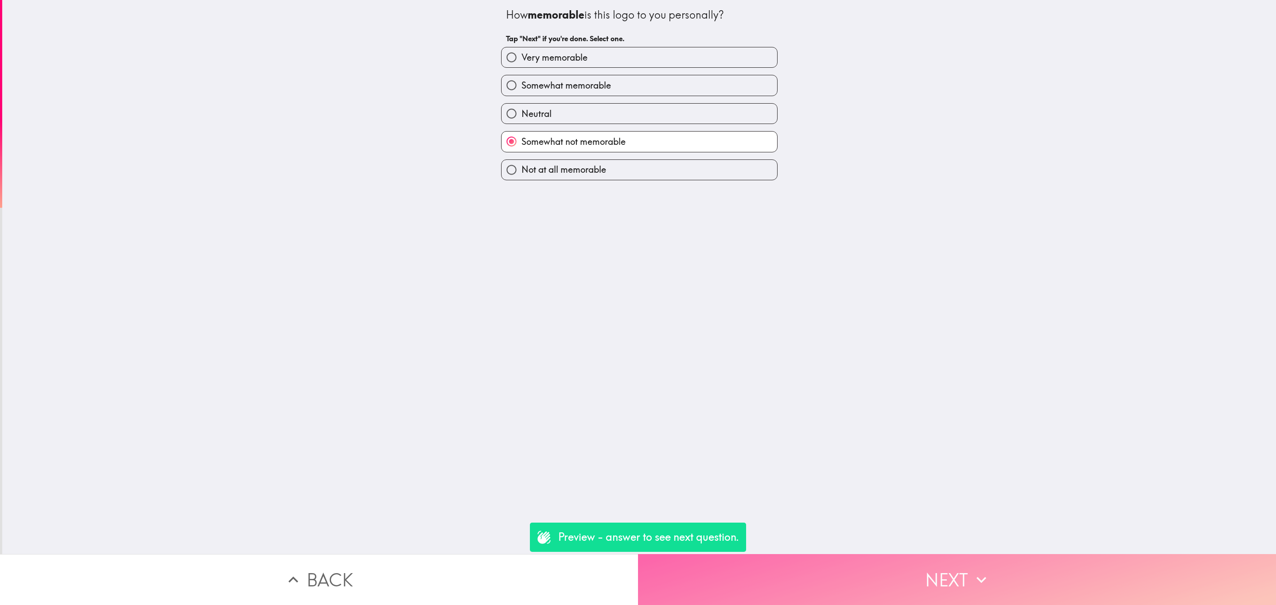
click at [915, 571] on button "Next" at bounding box center [957, 579] width 638 height 51
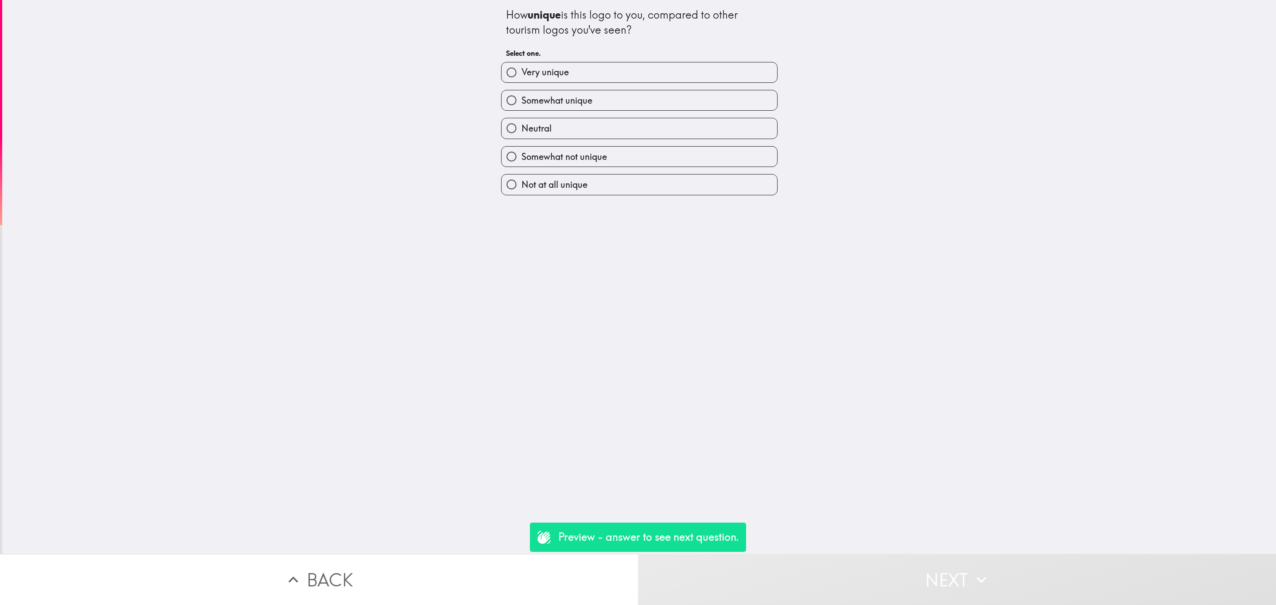
click at [684, 172] on div "Not at all unique" at bounding box center [636, 181] width 284 height 28
click at [695, 184] on label "Not at all unique" at bounding box center [640, 185] width 276 height 20
click at [522, 184] on input "Not at all unique" at bounding box center [512, 185] width 20 height 20
radio input "true"
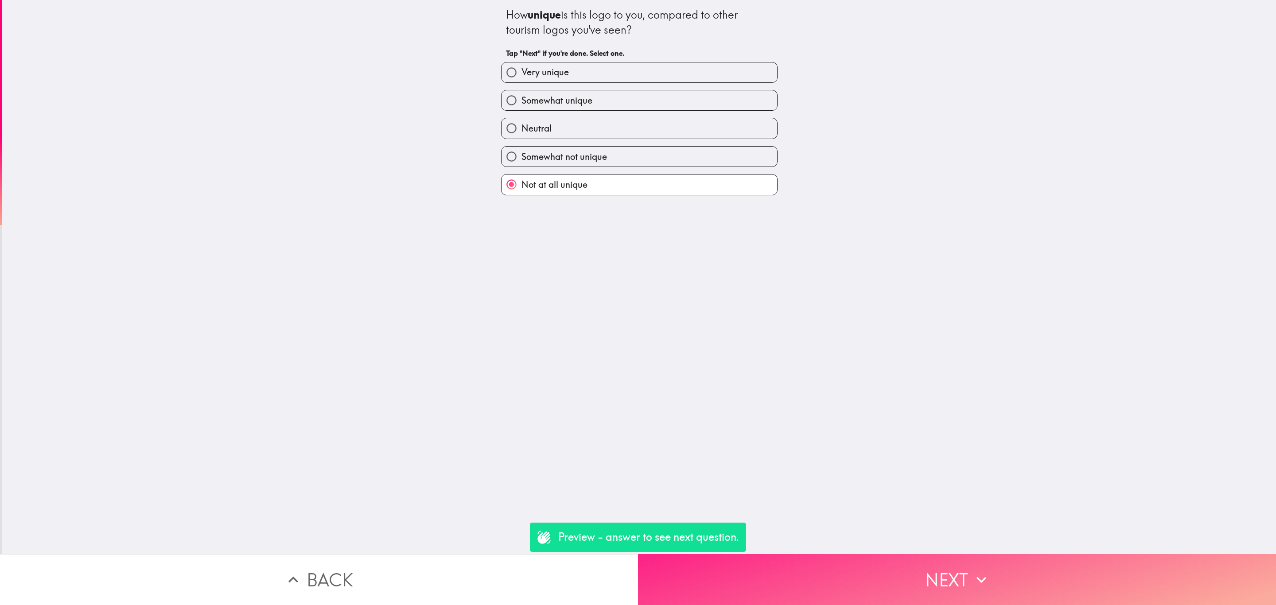
click at [882, 554] on button "Next" at bounding box center [957, 579] width 638 height 51
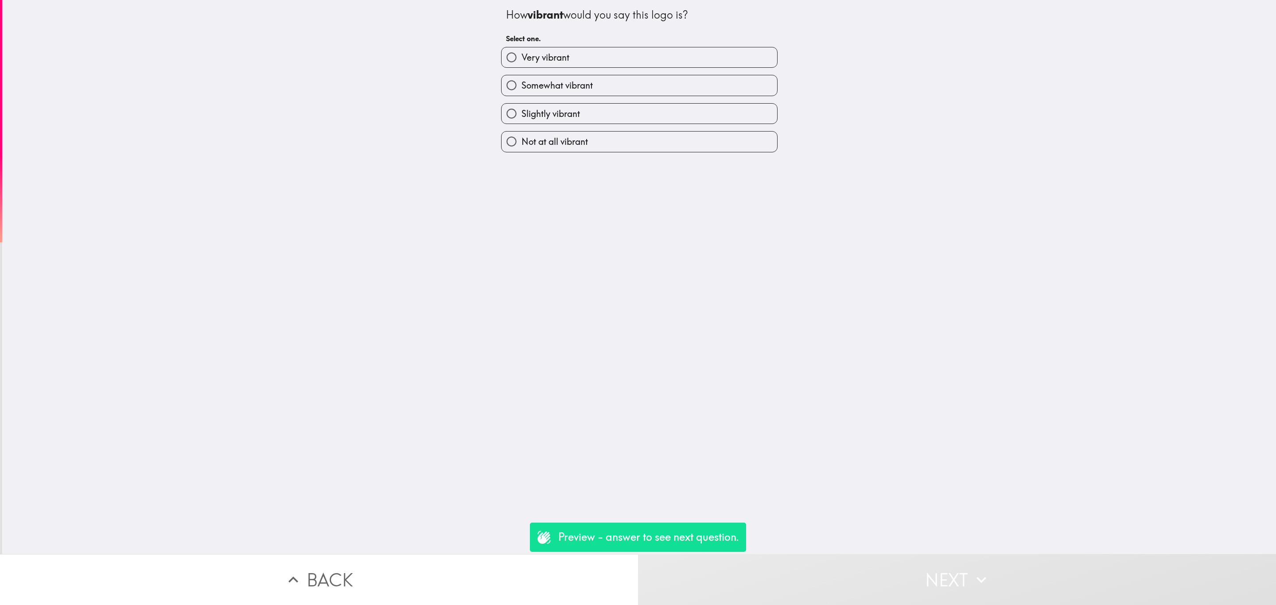
click at [613, 128] on div "Not at all vibrant" at bounding box center [636, 138] width 284 height 28
click at [683, 152] on div "Not at all vibrant" at bounding box center [639, 141] width 277 height 21
click at [687, 148] on label "Not at all vibrant" at bounding box center [640, 142] width 276 height 20
click at [522, 148] on input "Not at all vibrant" at bounding box center [512, 142] width 20 height 20
radio input "true"
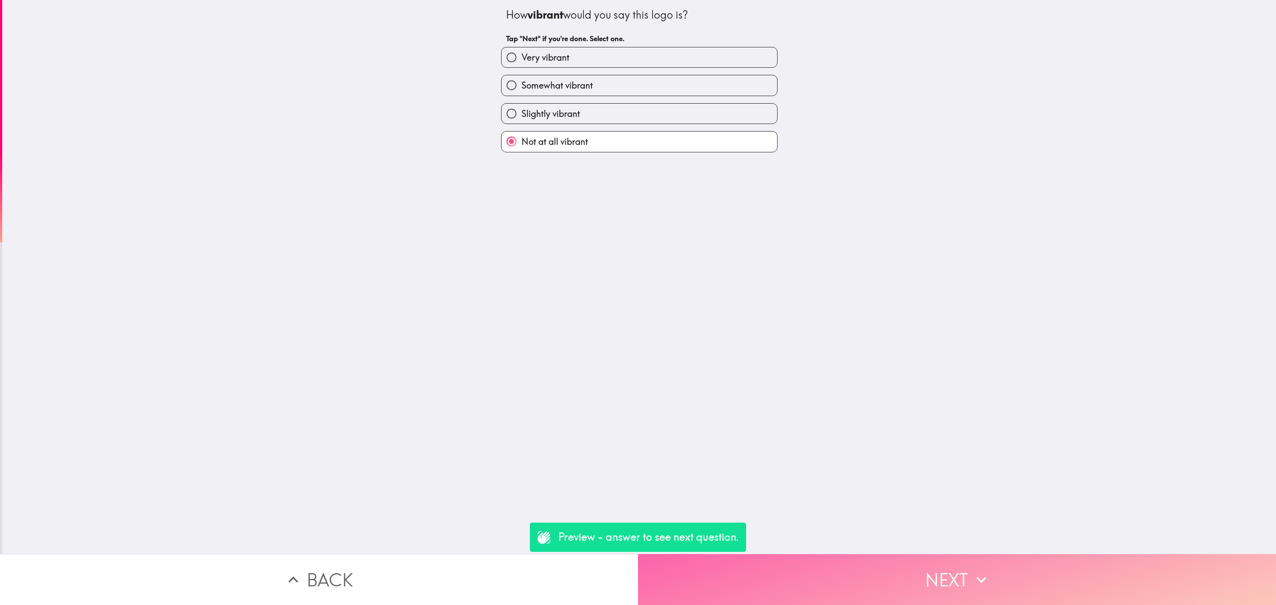
click at [937, 570] on button "Next" at bounding box center [957, 579] width 638 height 51
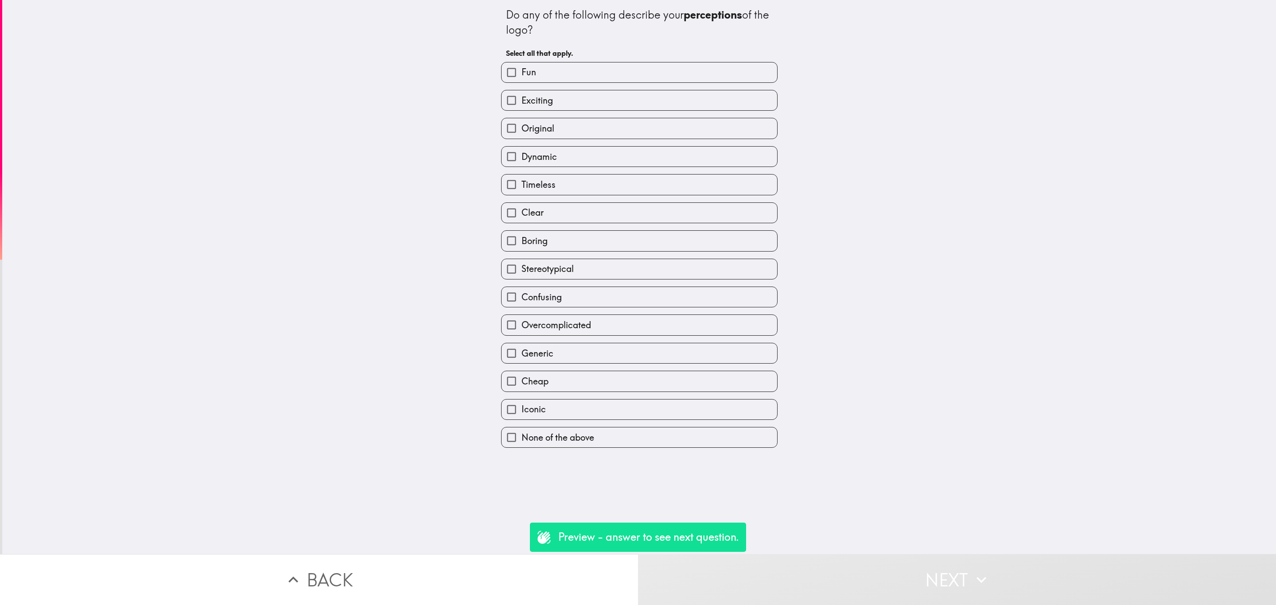
click at [551, 118] on div "Original" at bounding box center [639, 128] width 277 height 21
click at [560, 123] on label "Original" at bounding box center [640, 128] width 276 height 20
click at [522, 123] on input "Original" at bounding box center [512, 128] width 20 height 20
checkbox input "true"
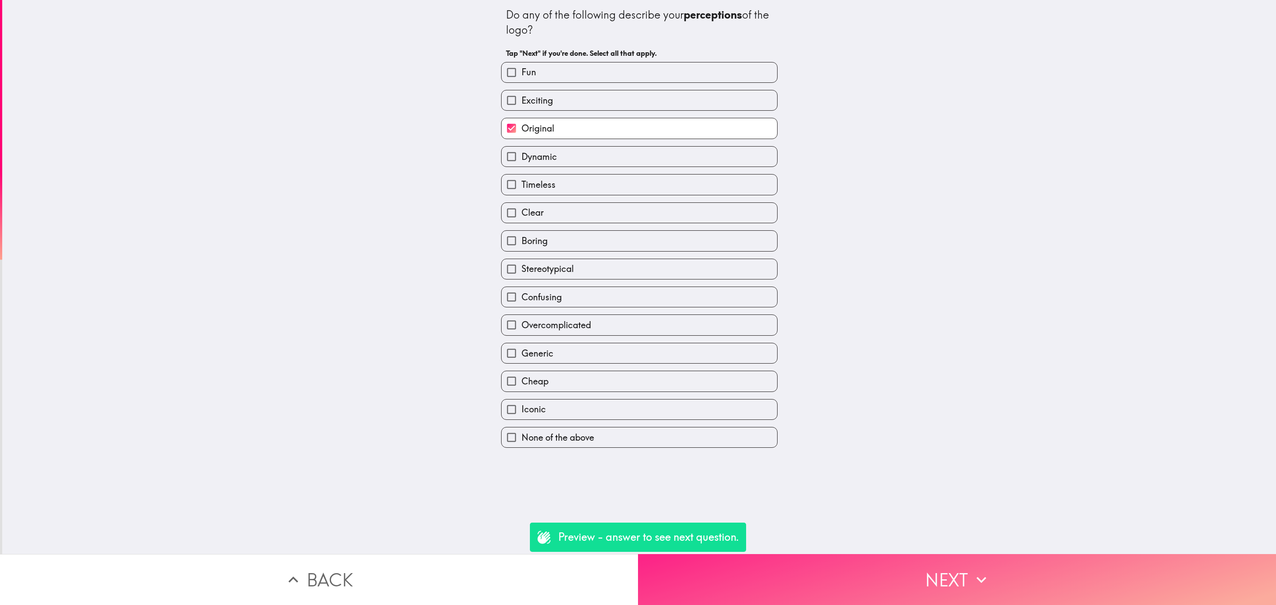
click at [906, 576] on button "Next" at bounding box center [957, 579] width 638 height 51
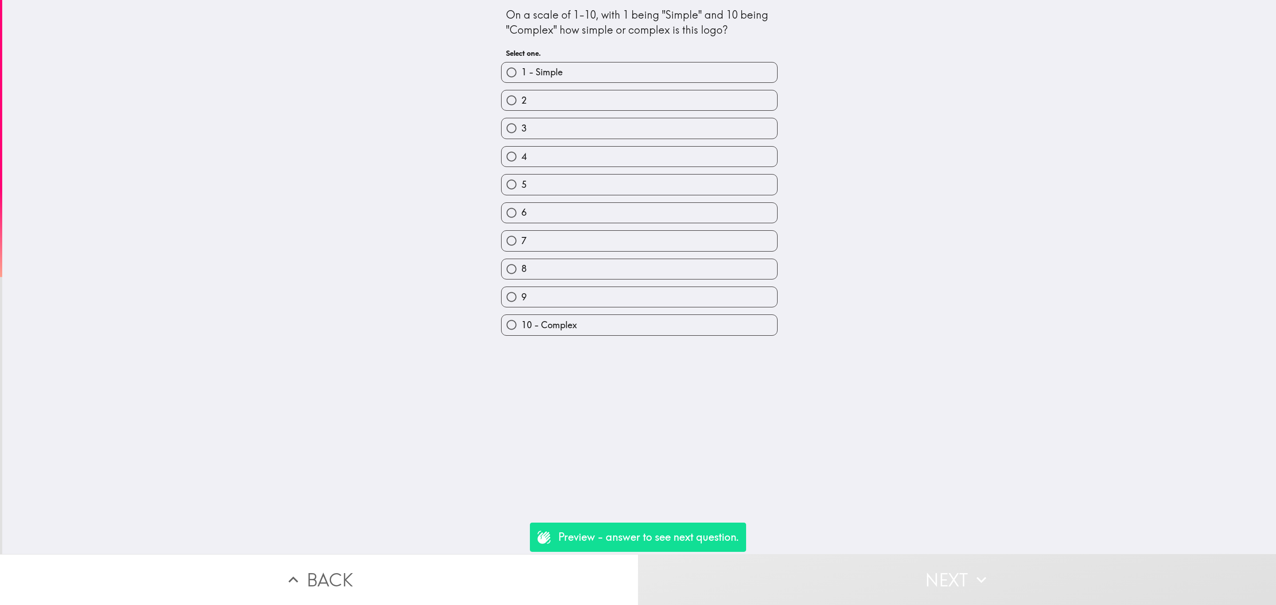
click at [614, 97] on label "2" at bounding box center [640, 100] width 276 height 20
click at [522, 97] on input "2" at bounding box center [512, 100] width 20 height 20
radio input "true"
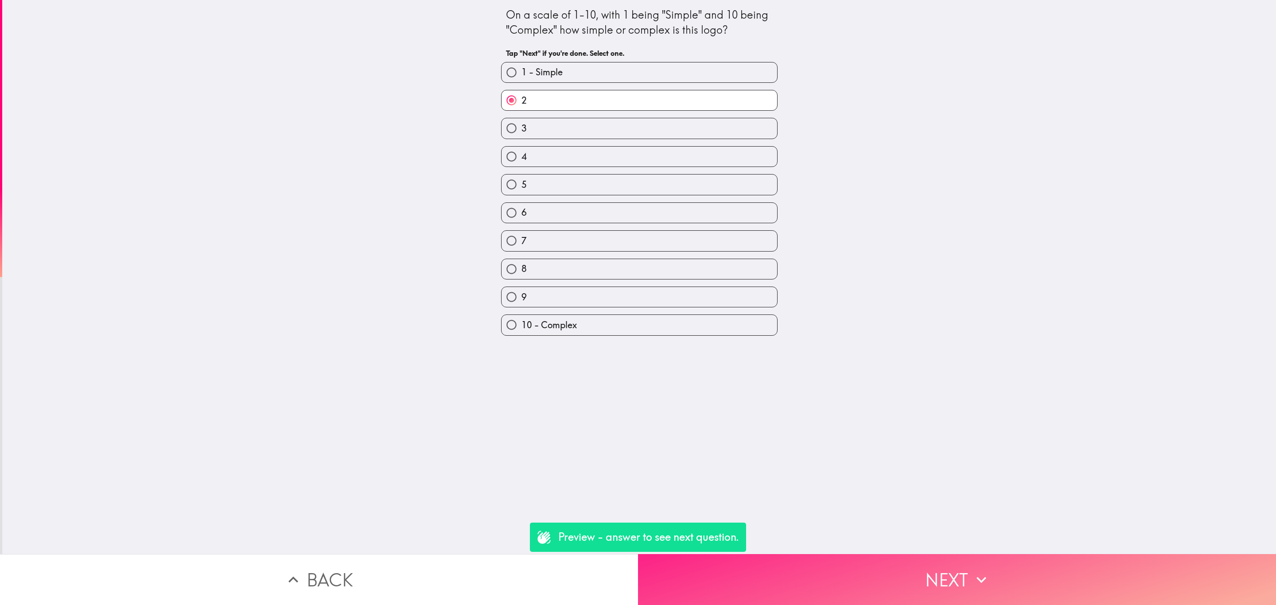
click at [930, 580] on button "Next" at bounding box center [957, 579] width 638 height 51
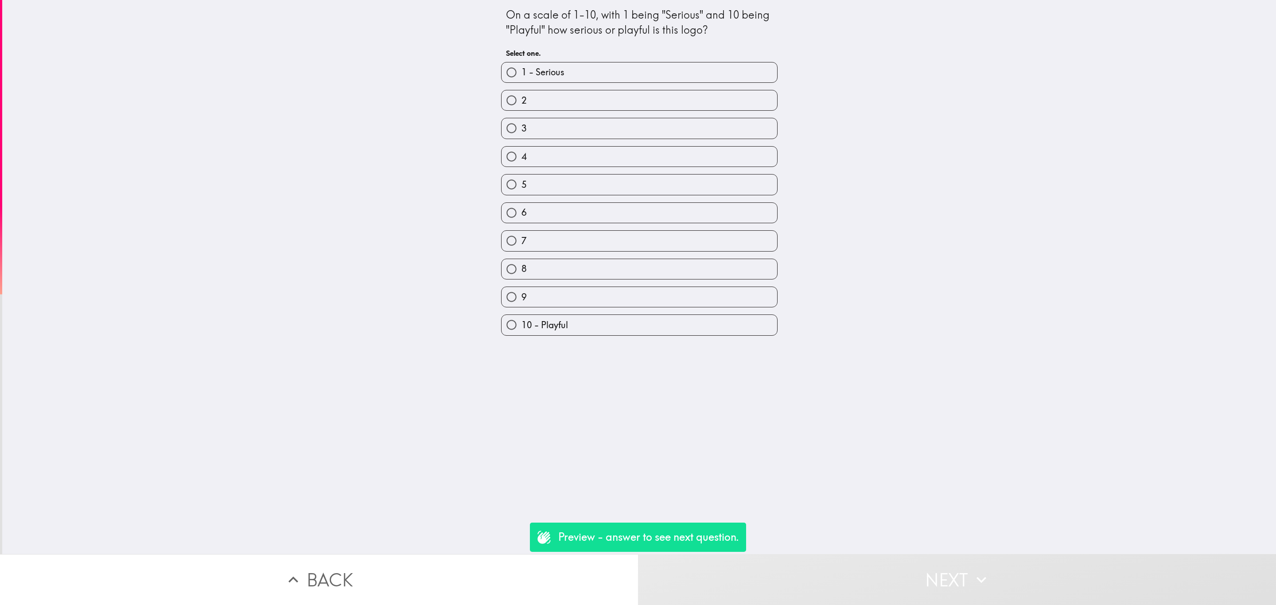
click at [666, 157] on label "4" at bounding box center [640, 157] width 276 height 20
click at [522, 157] on input "4" at bounding box center [512, 157] width 20 height 20
radio input "true"
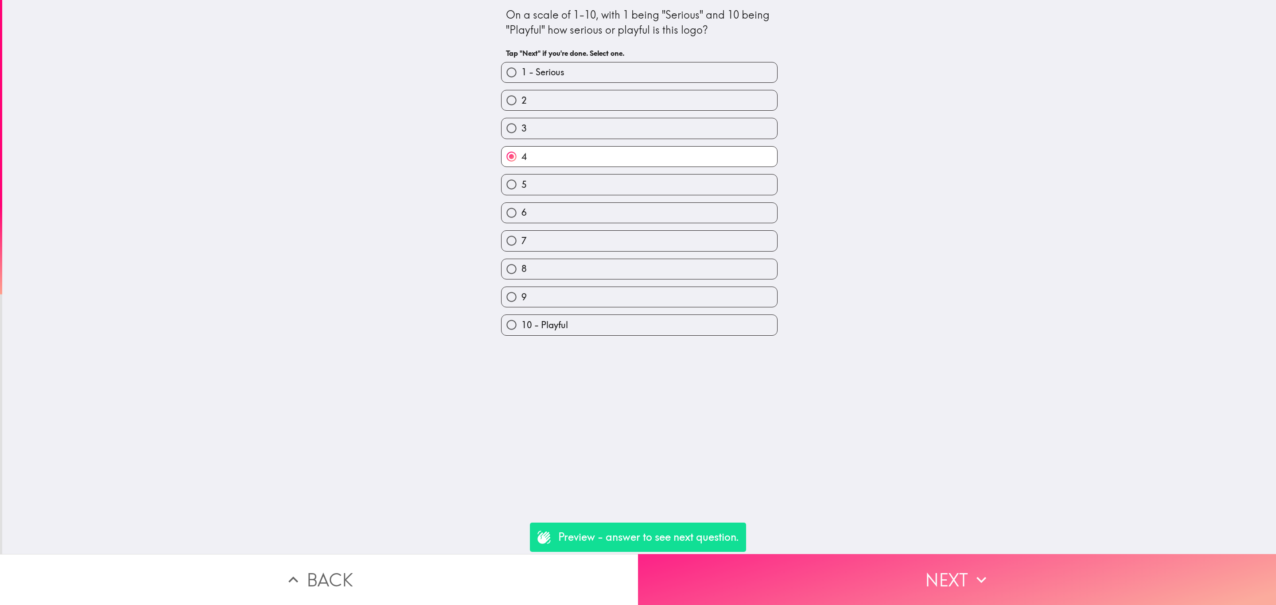
click at [985, 576] on icon "button" at bounding box center [982, 580] width 20 height 20
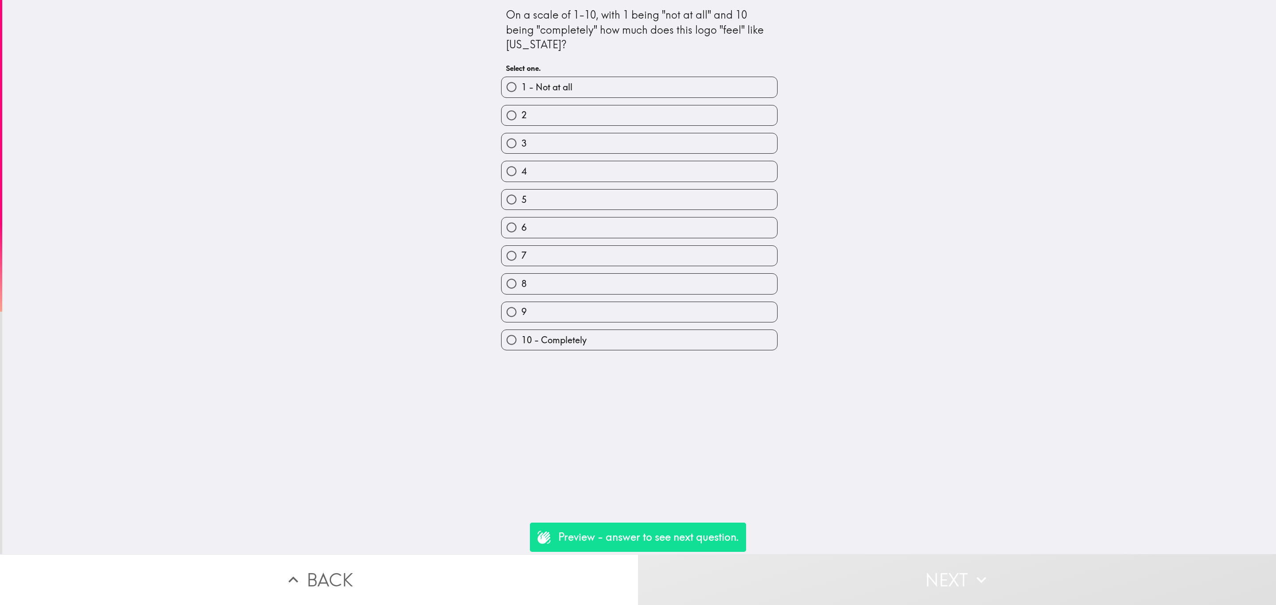
click at [636, 212] on div "6" at bounding box center [636, 224] width 284 height 28
click at [645, 233] on label "6" at bounding box center [640, 228] width 276 height 20
click at [522, 233] on input "6" at bounding box center [512, 228] width 20 height 20
radio input "true"
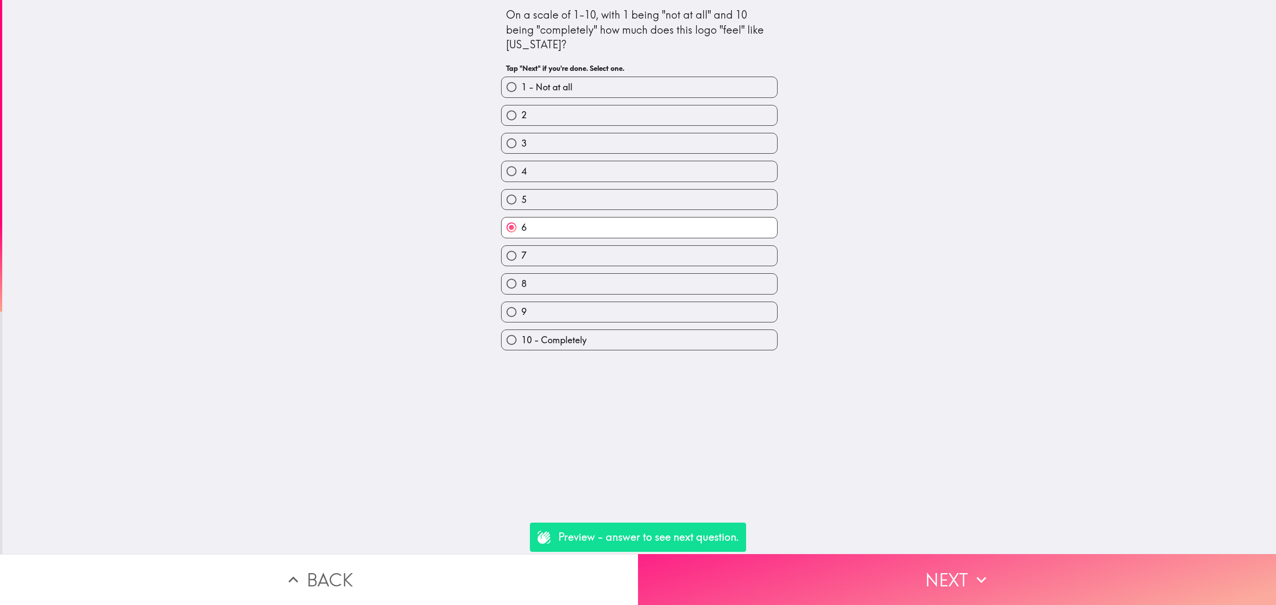
click at [867, 554] on button "Next" at bounding box center [957, 579] width 638 height 51
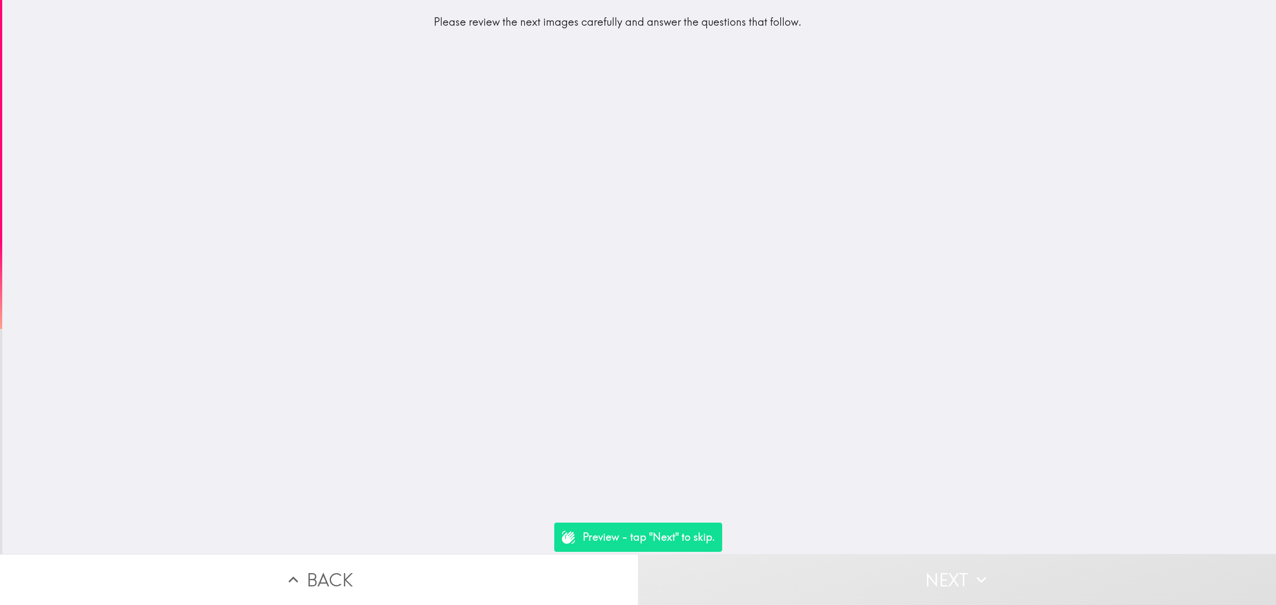
click at [864, 580] on button "Next" at bounding box center [957, 579] width 638 height 51
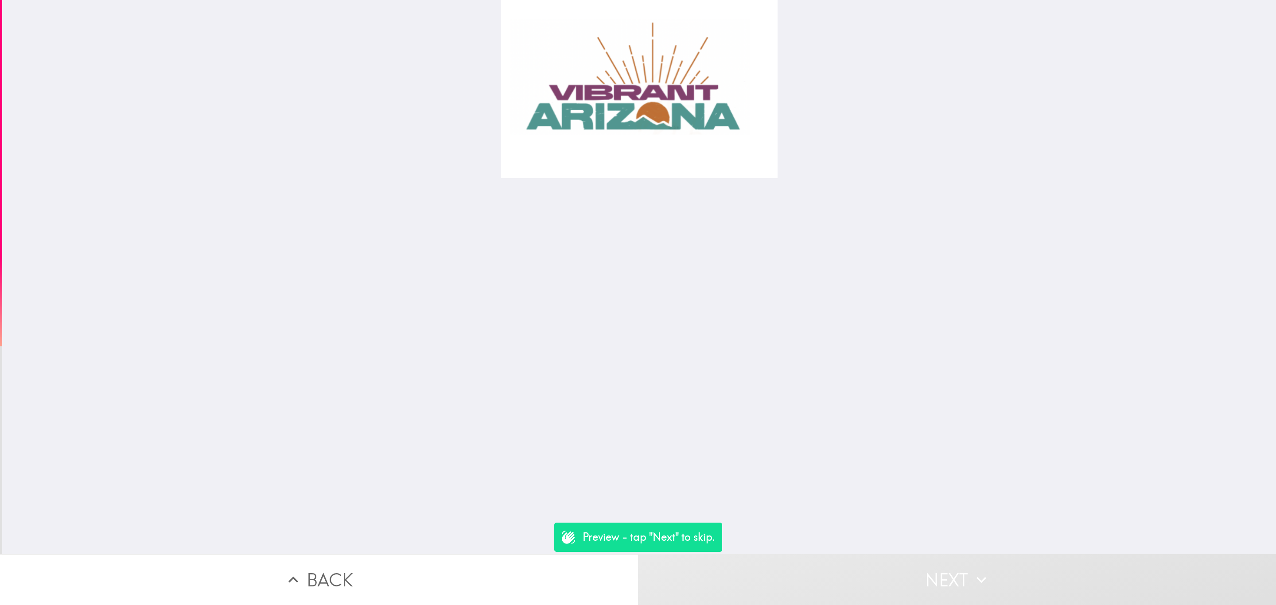
click at [864, 580] on button "Next" at bounding box center [957, 579] width 638 height 51
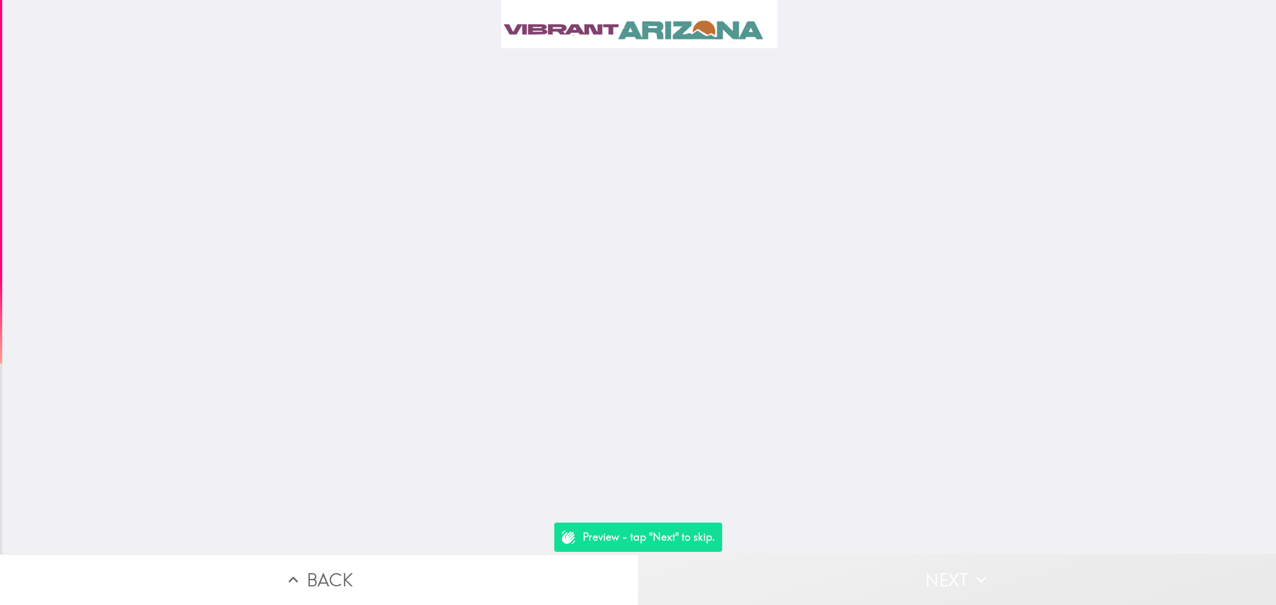
click at [864, 580] on button "Next" at bounding box center [957, 579] width 638 height 51
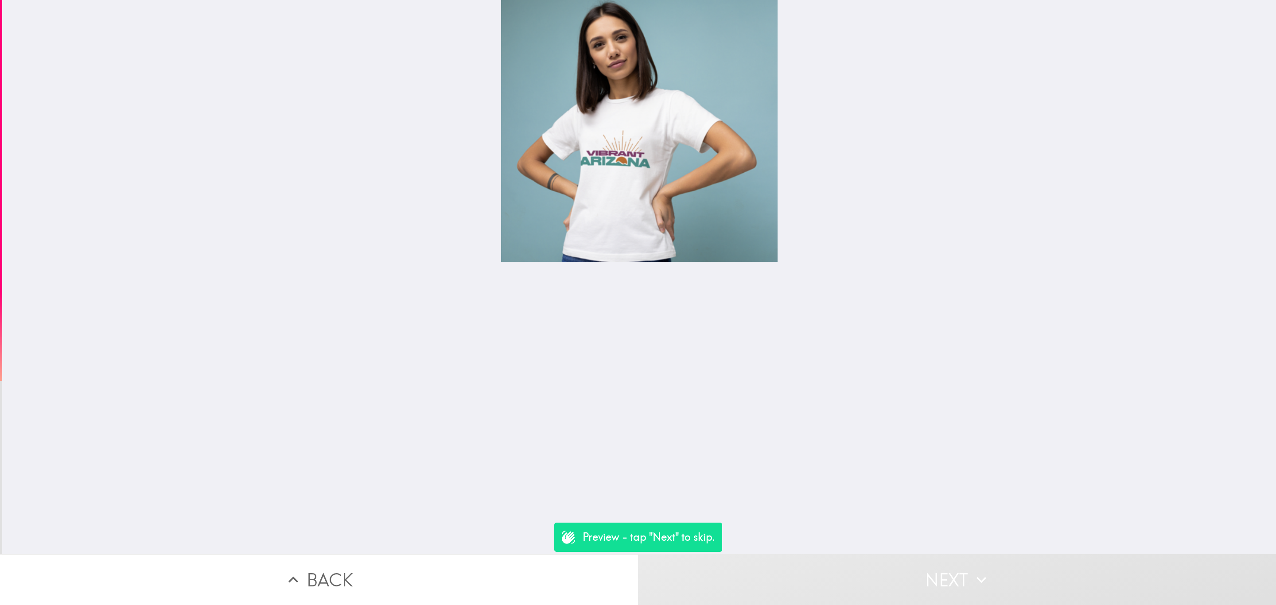
click at [864, 580] on button "Next" at bounding box center [957, 579] width 638 height 51
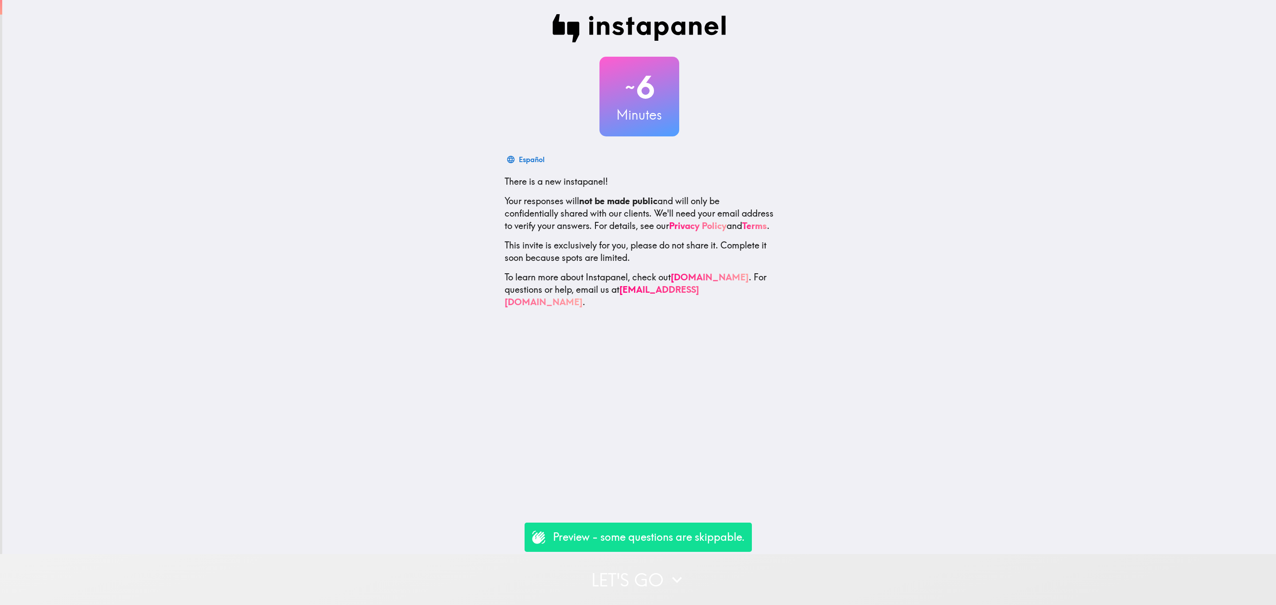
click at [653, 572] on button "Let's go" at bounding box center [638, 579] width 1276 height 51
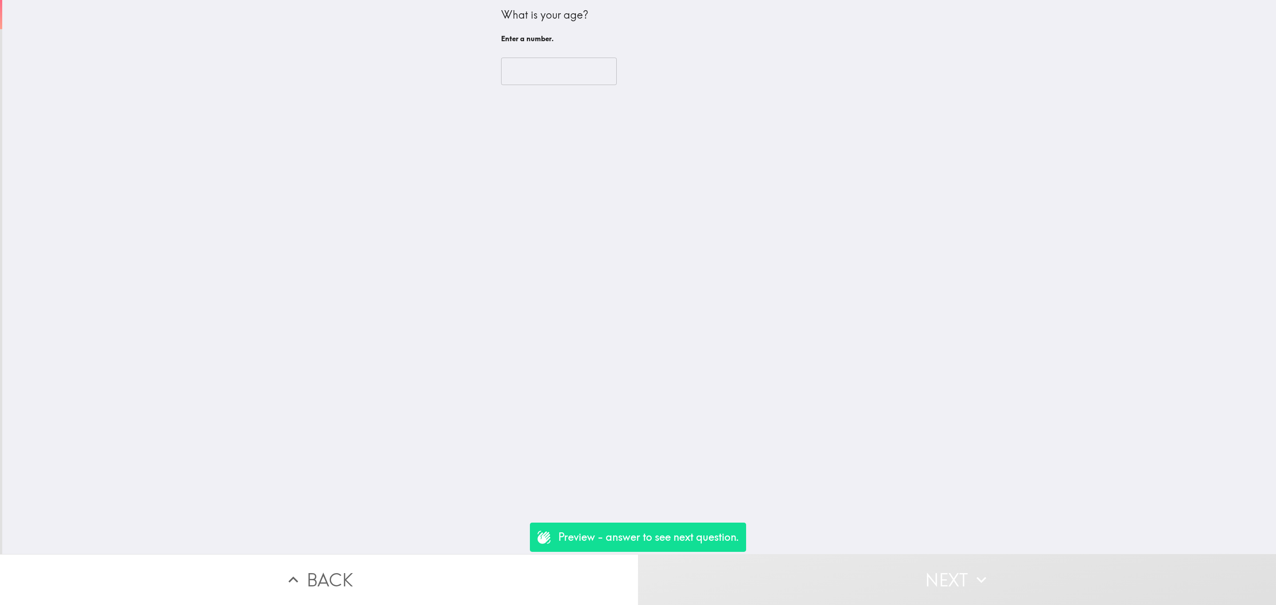
click at [527, 65] on input "number" at bounding box center [559, 71] width 116 height 27
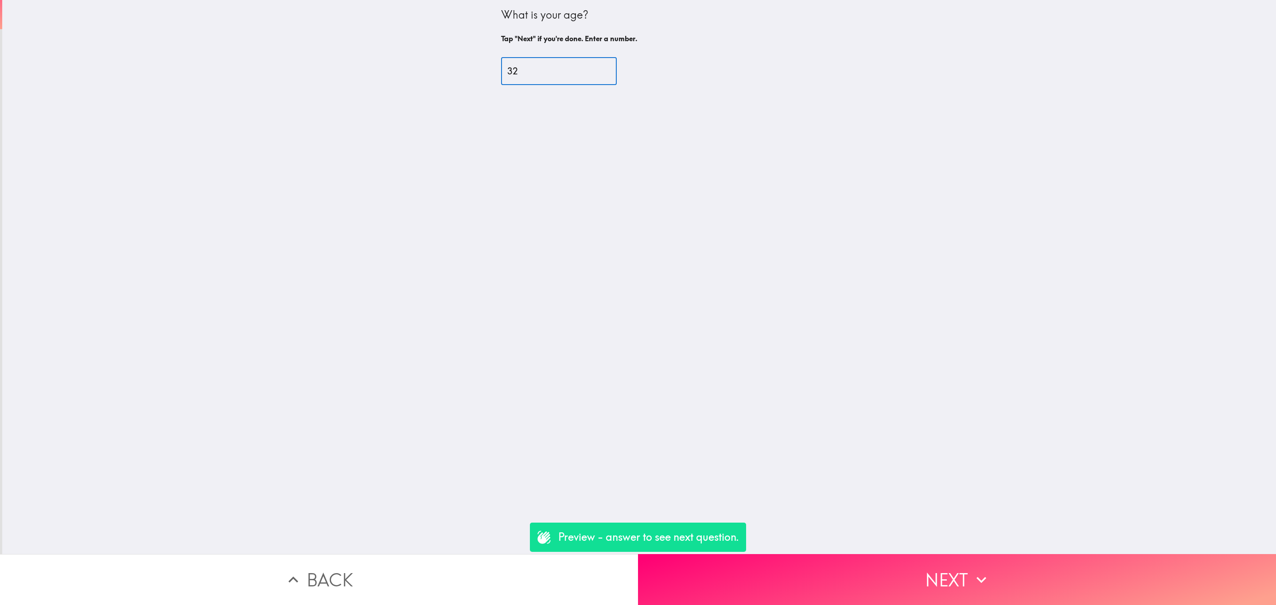
type input "32"
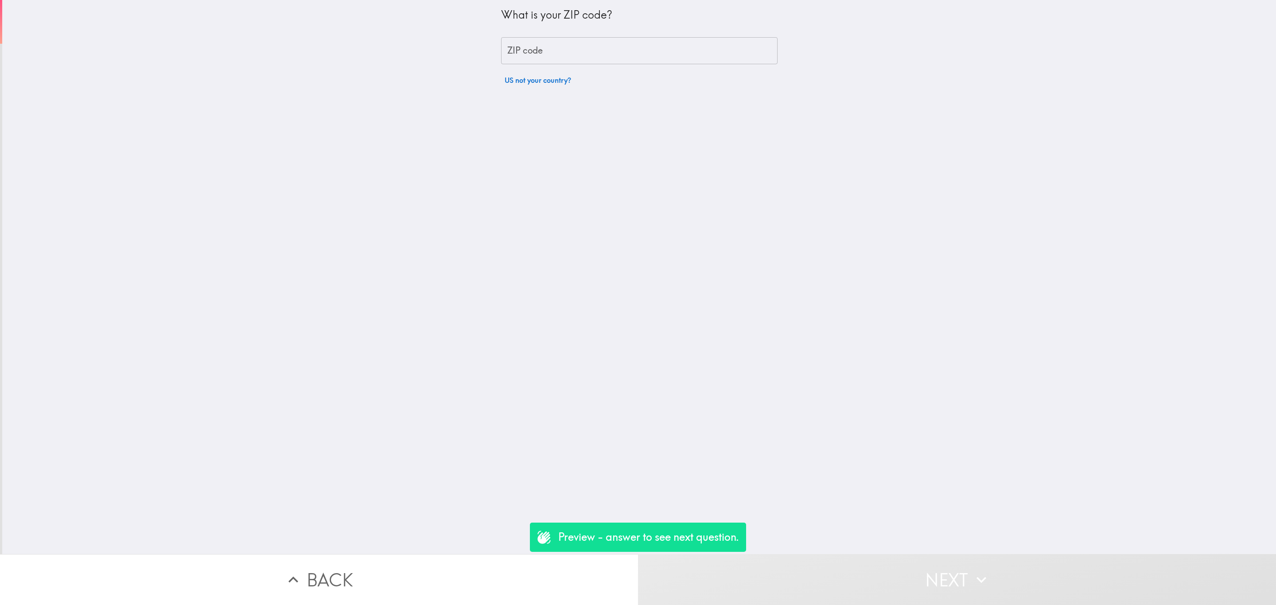
click at [533, 51] on input "ZIP code" at bounding box center [639, 50] width 277 height 27
type input "29710"
click at [536, 64] on input "number" at bounding box center [559, 71] width 116 height 27
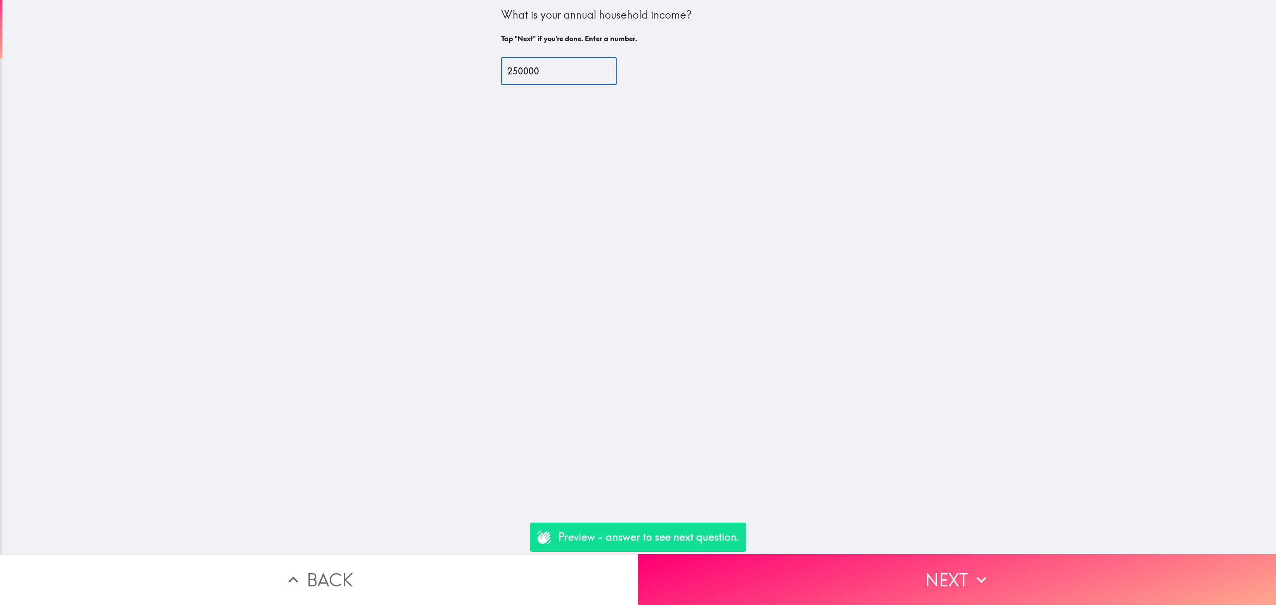
type input "250000"
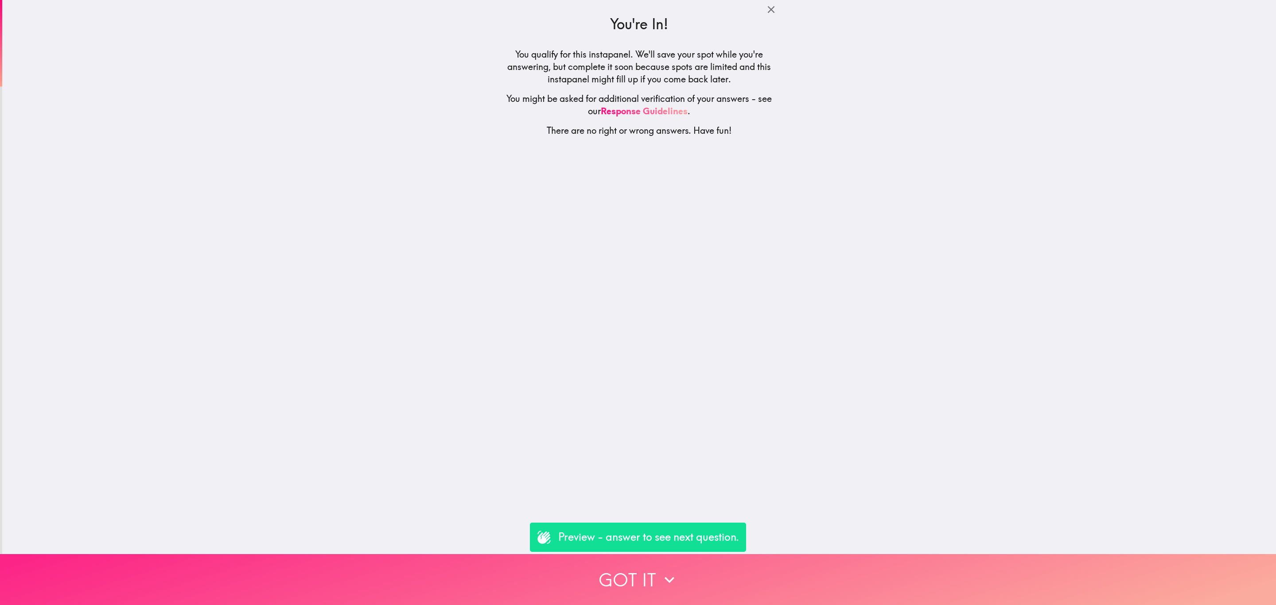
click at [703, 554] on button "Got it" at bounding box center [638, 579] width 1276 height 51
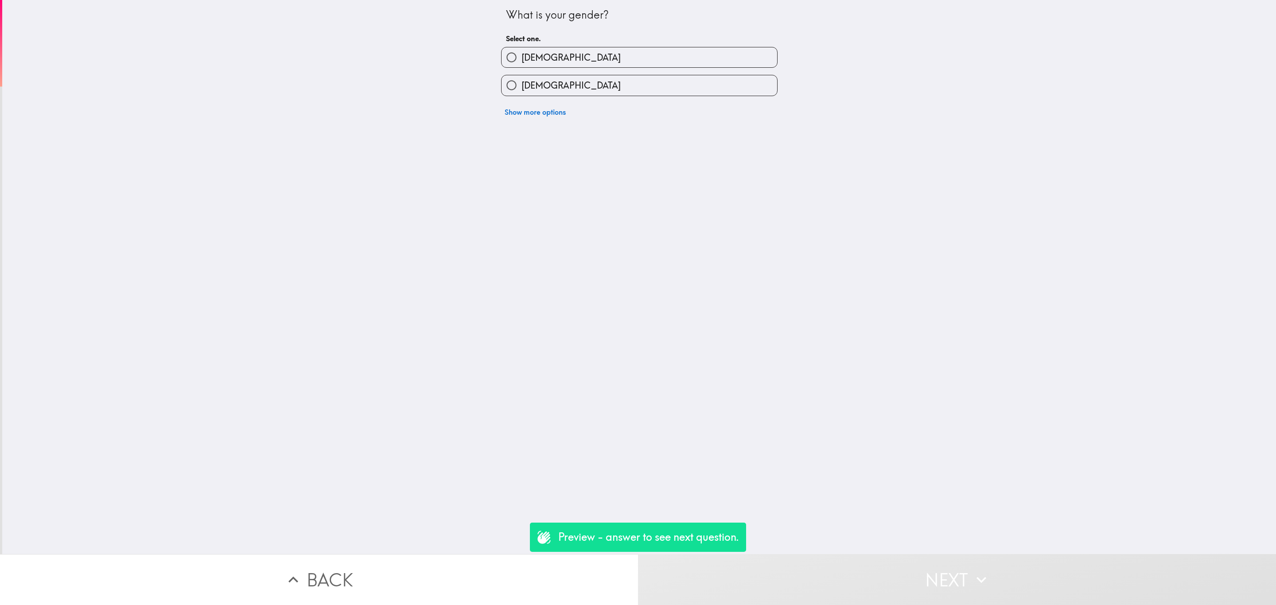
click at [657, 44] on div "Male" at bounding box center [636, 54] width 284 height 28
click at [658, 64] on label "Male" at bounding box center [640, 57] width 276 height 20
click at [522, 64] on input "Male" at bounding box center [512, 57] width 20 height 20
radio input "true"
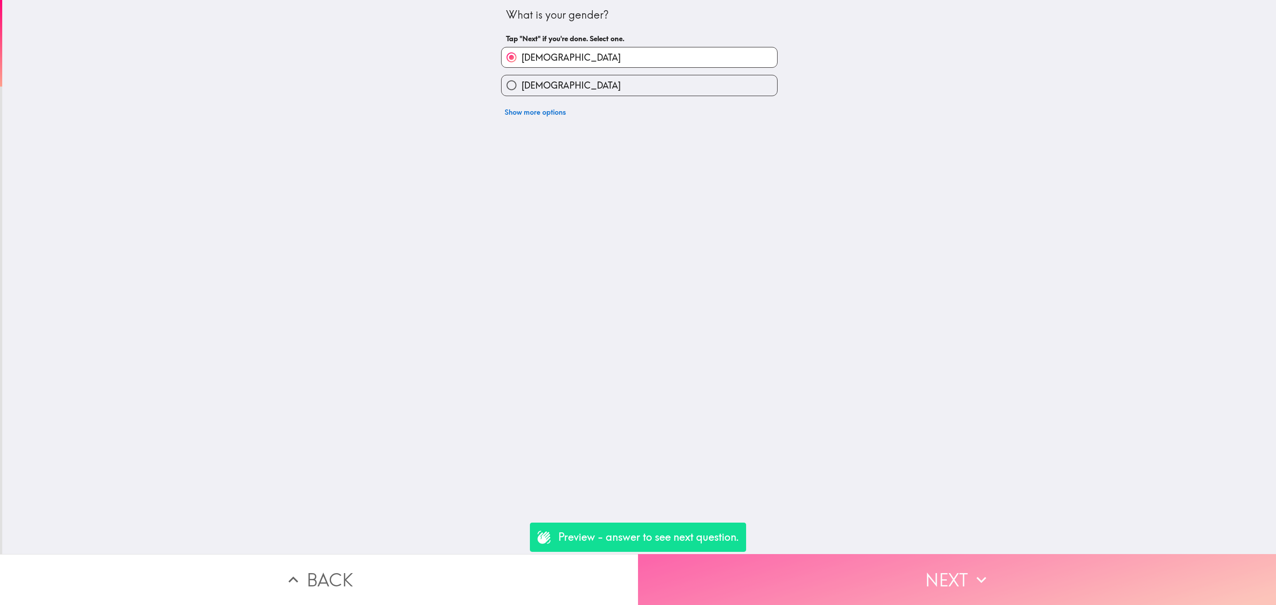
drag, startPoint x: 874, startPoint y: 554, endPoint x: 870, endPoint y: 547, distance: 7.8
click at [875, 554] on button "Next" at bounding box center [957, 579] width 638 height 51
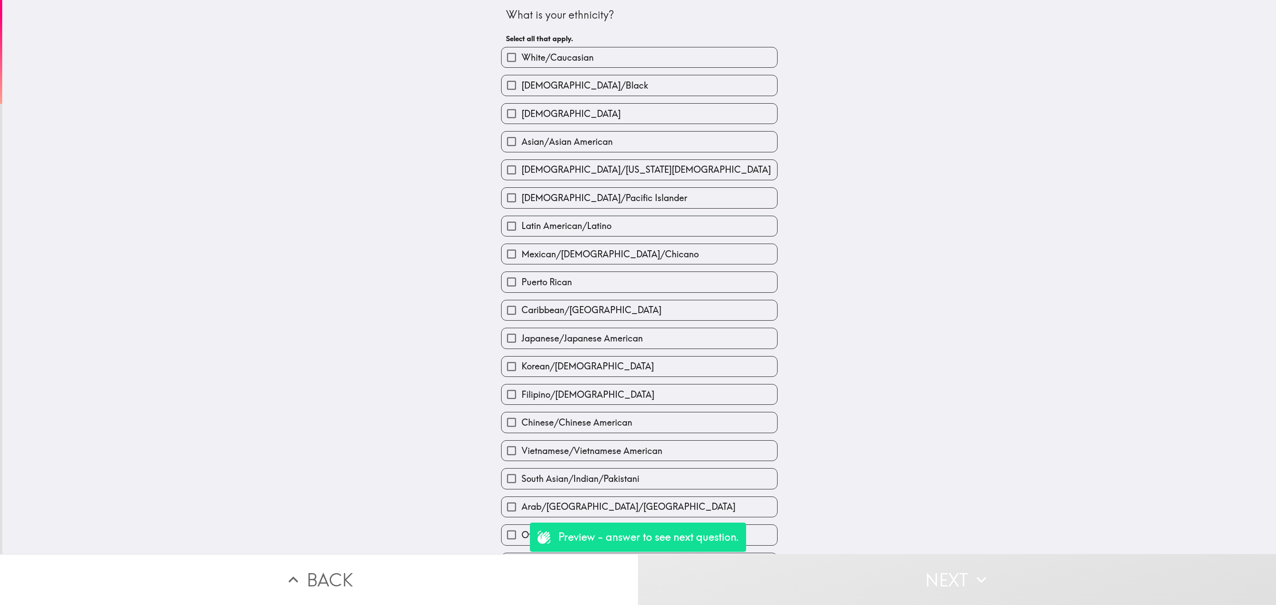
click at [574, 86] on span "African American/Black" at bounding box center [585, 85] width 127 height 12
click at [522, 86] on input "African American/Black" at bounding box center [512, 85] width 20 height 20
checkbox input "true"
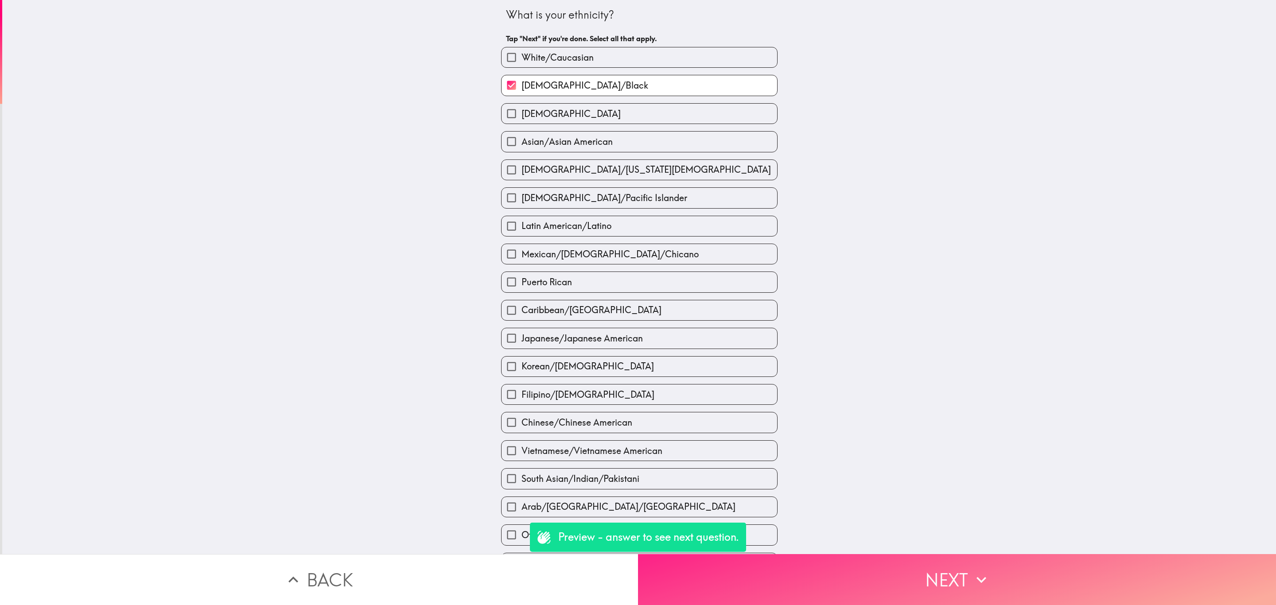
click at [911, 571] on button "Next" at bounding box center [957, 579] width 638 height 51
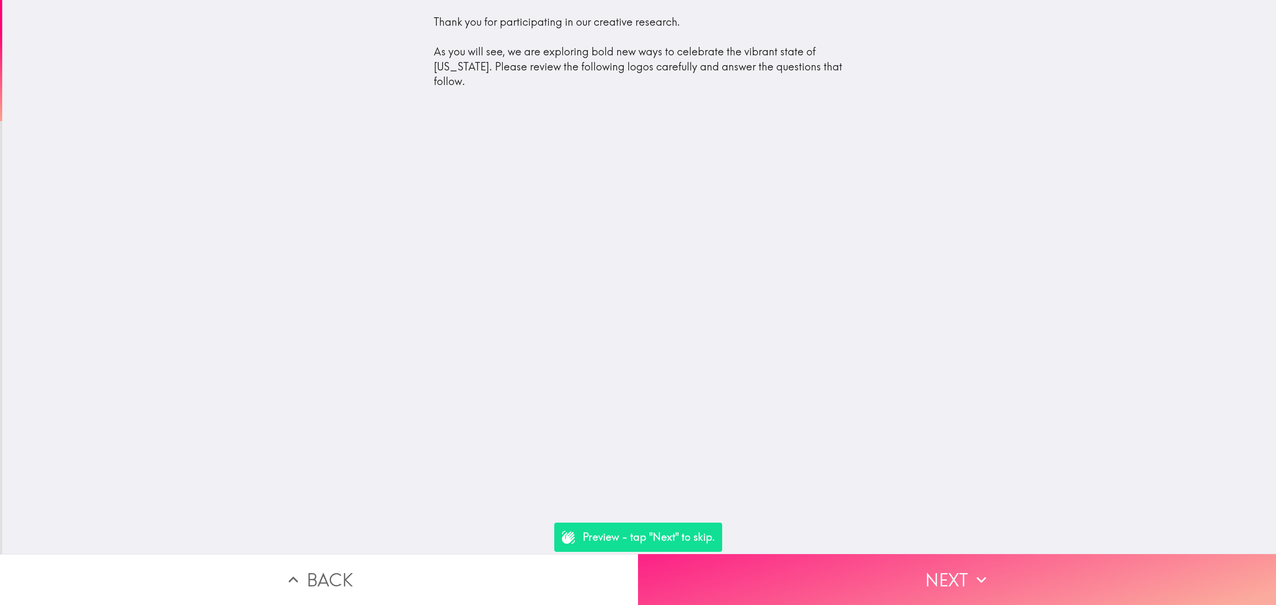
drag, startPoint x: 979, startPoint y: 561, endPoint x: 972, endPoint y: 560, distance: 6.3
click at [976, 570] on icon "button" at bounding box center [982, 580] width 20 height 20
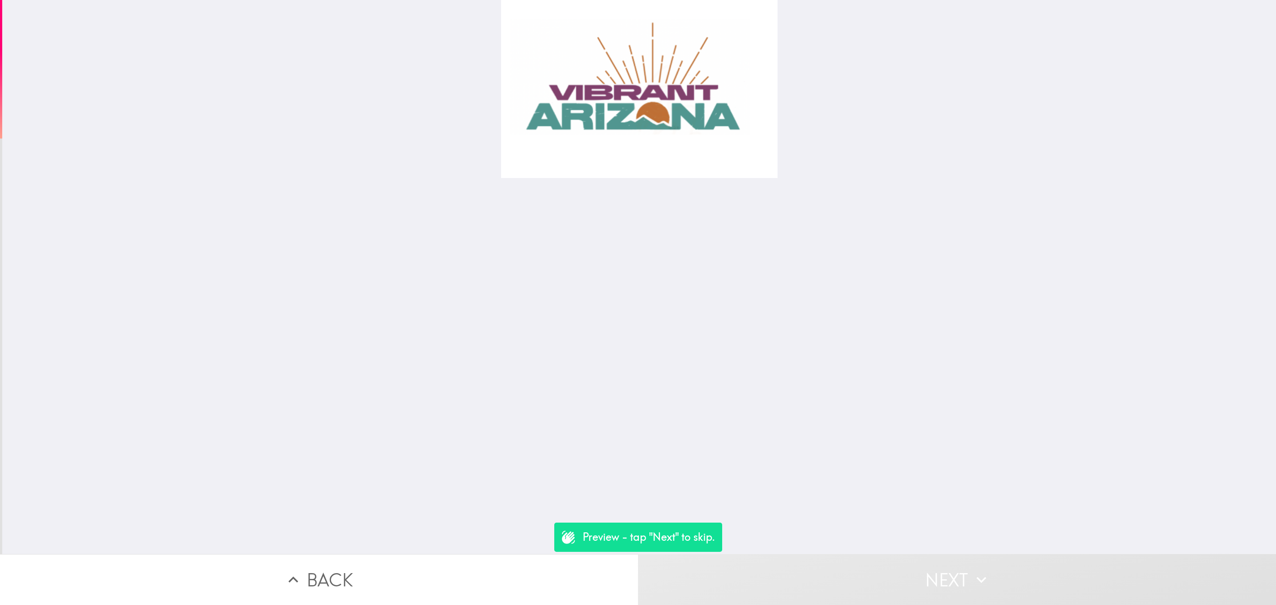
click at [914, 554] on button "Next" at bounding box center [957, 579] width 638 height 51
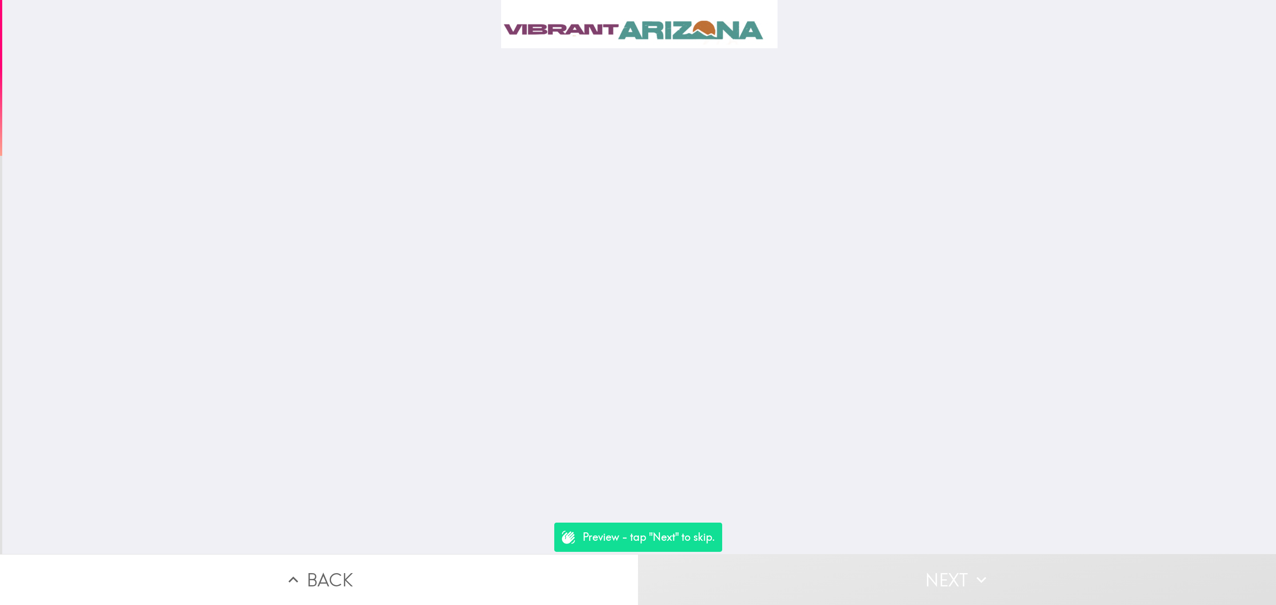
click at [917, 554] on button "Next" at bounding box center [957, 579] width 638 height 51
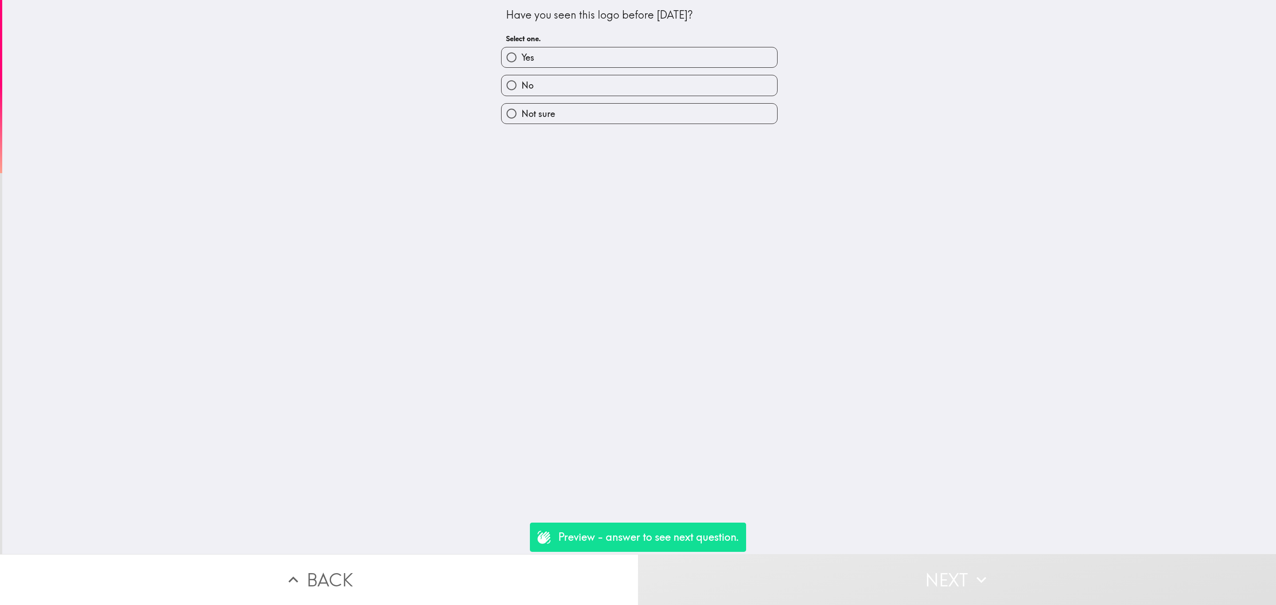
click at [674, 128] on div "Have you seen this logo before today? Select one. Yes No Not sure" at bounding box center [639, 277] width 1274 height 554
click at [675, 120] on label "Not sure" at bounding box center [640, 114] width 276 height 20
click at [522, 120] on input "Not sure" at bounding box center [512, 114] width 20 height 20
radio input "true"
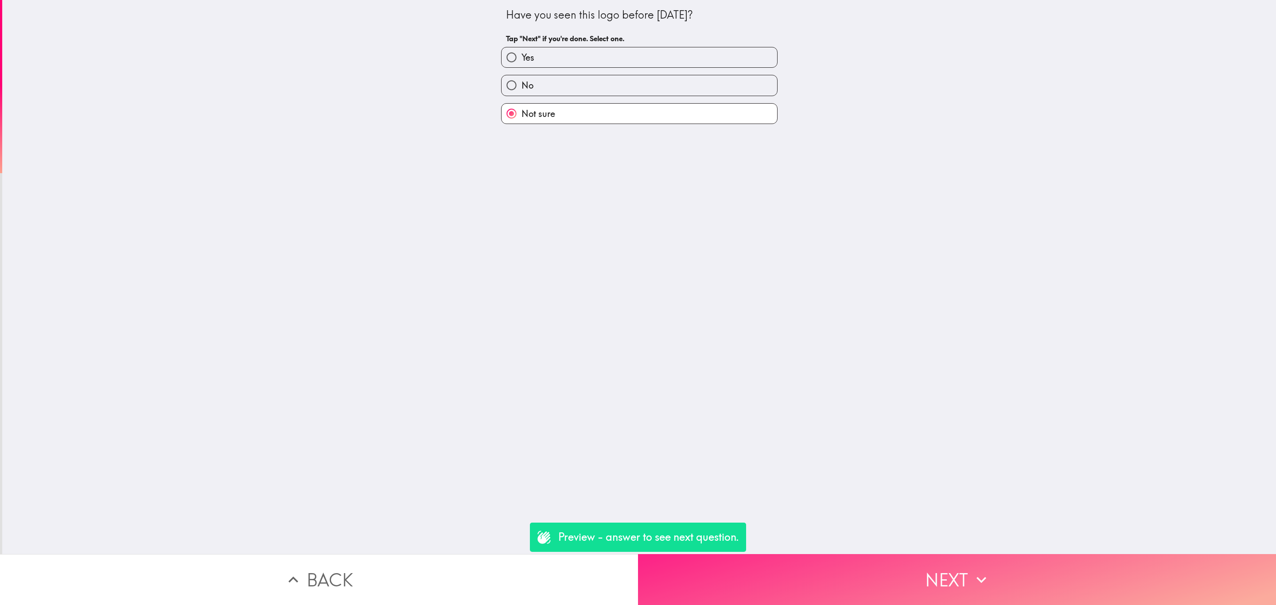
click at [965, 568] on button "Next" at bounding box center [957, 579] width 638 height 51
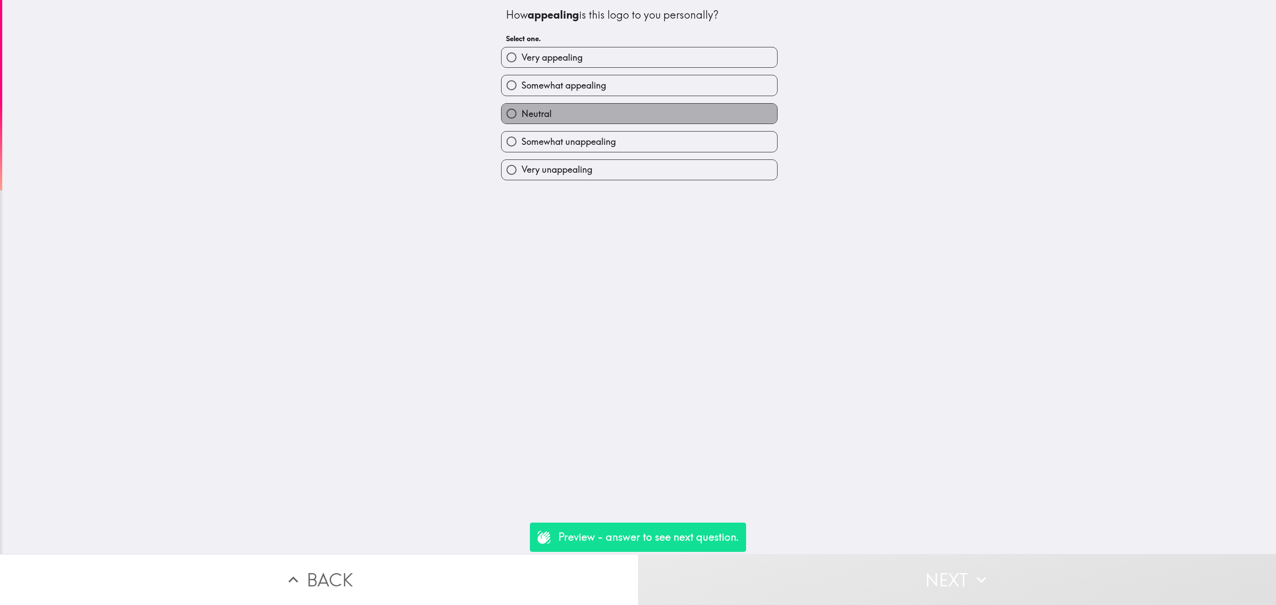
click at [641, 116] on label "Neutral" at bounding box center [640, 114] width 276 height 20
click at [522, 116] on input "Neutral" at bounding box center [512, 114] width 20 height 20
radio input "true"
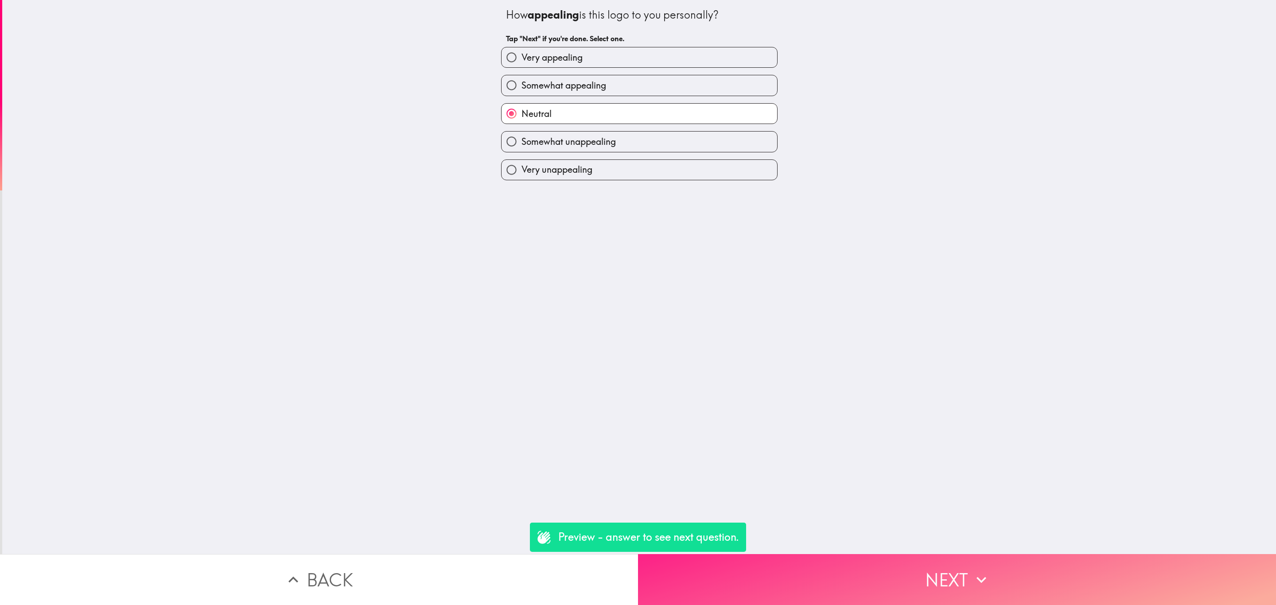
click at [972, 554] on button "Next" at bounding box center [957, 579] width 638 height 51
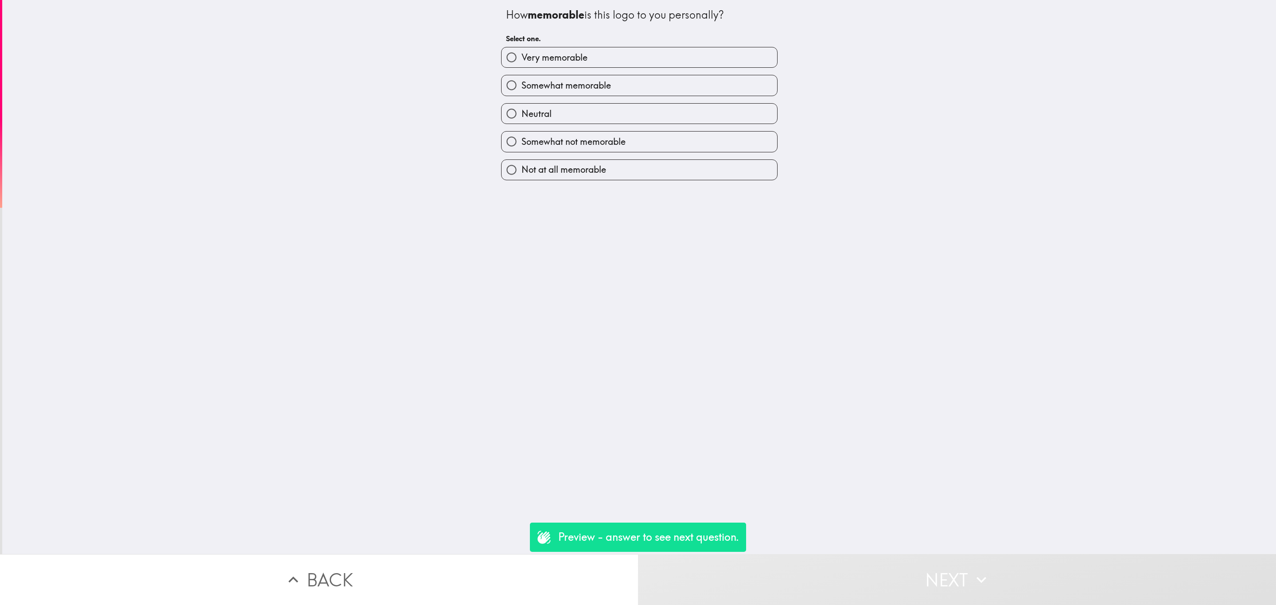
click at [677, 130] on div "Somewhat not memorable" at bounding box center [636, 138] width 284 height 28
click at [691, 149] on label "Somewhat not memorable" at bounding box center [640, 142] width 276 height 20
click at [522, 149] on input "Somewhat not memorable" at bounding box center [512, 142] width 20 height 20
radio input "true"
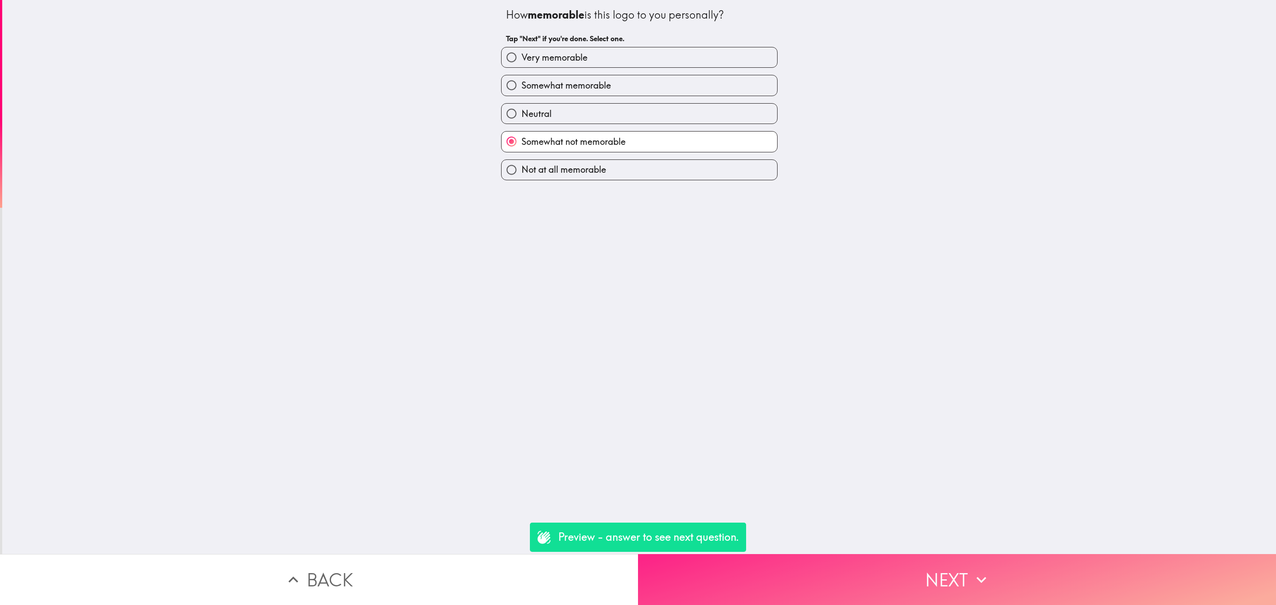
click at [950, 558] on button "Next" at bounding box center [957, 579] width 638 height 51
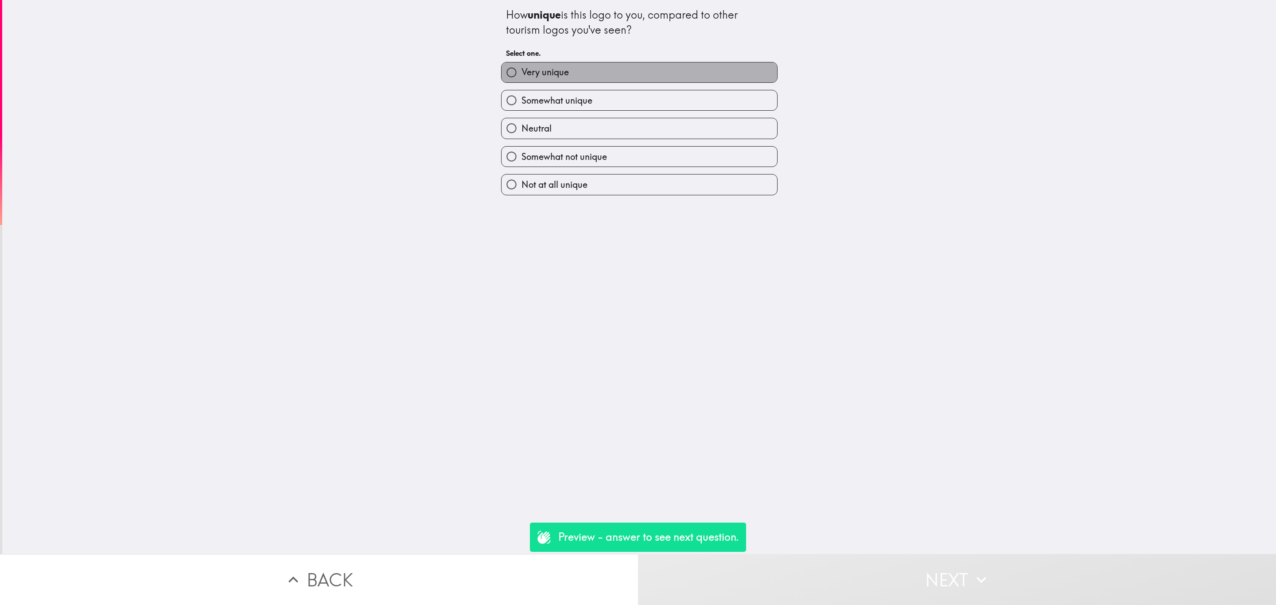
click at [560, 72] on label "Very unique" at bounding box center [640, 72] width 276 height 20
click at [522, 72] on input "Very unique" at bounding box center [512, 72] width 20 height 20
radio input "true"
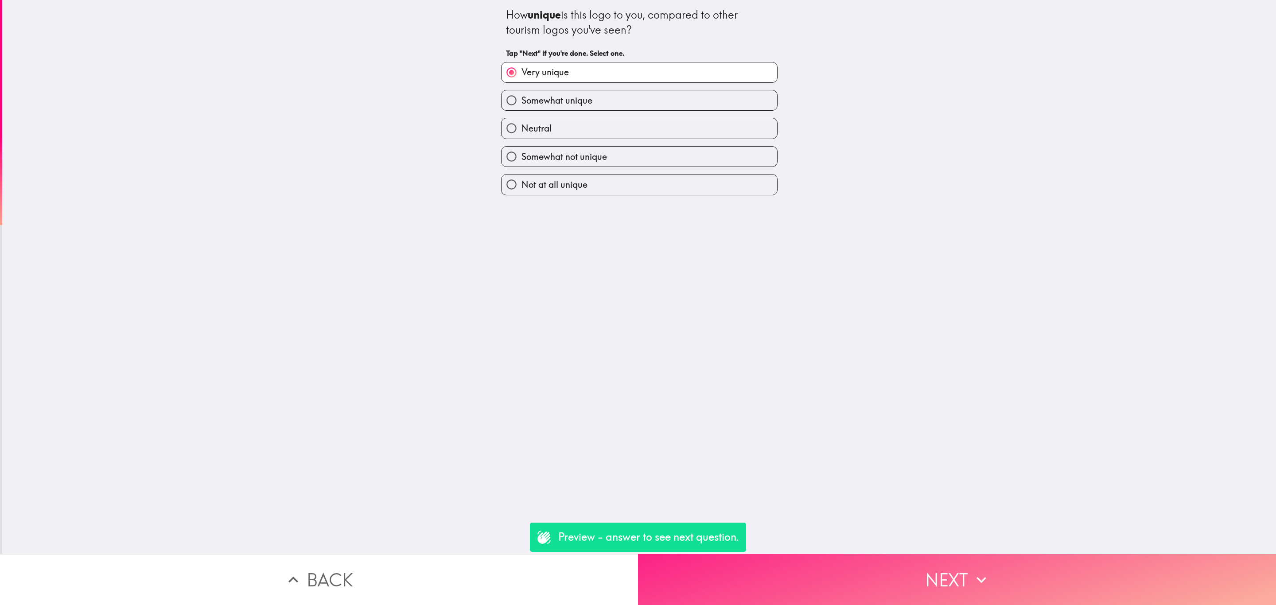
click at [994, 561] on button "Next" at bounding box center [957, 579] width 638 height 51
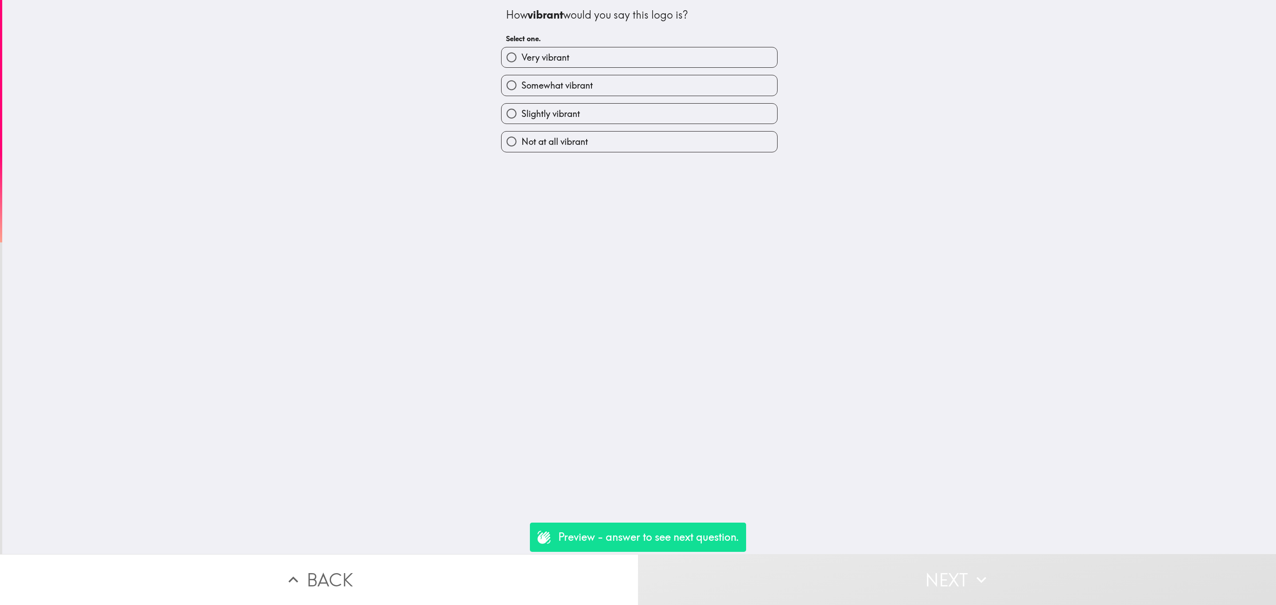
click at [580, 108] on label "Slightly vibrant" at bounding box center [640, 114] width 276 height 20
click at [522, 108] on input "Slightly vibrant" at bounding box center [512, 114] width 20 height 20
radio input "true"
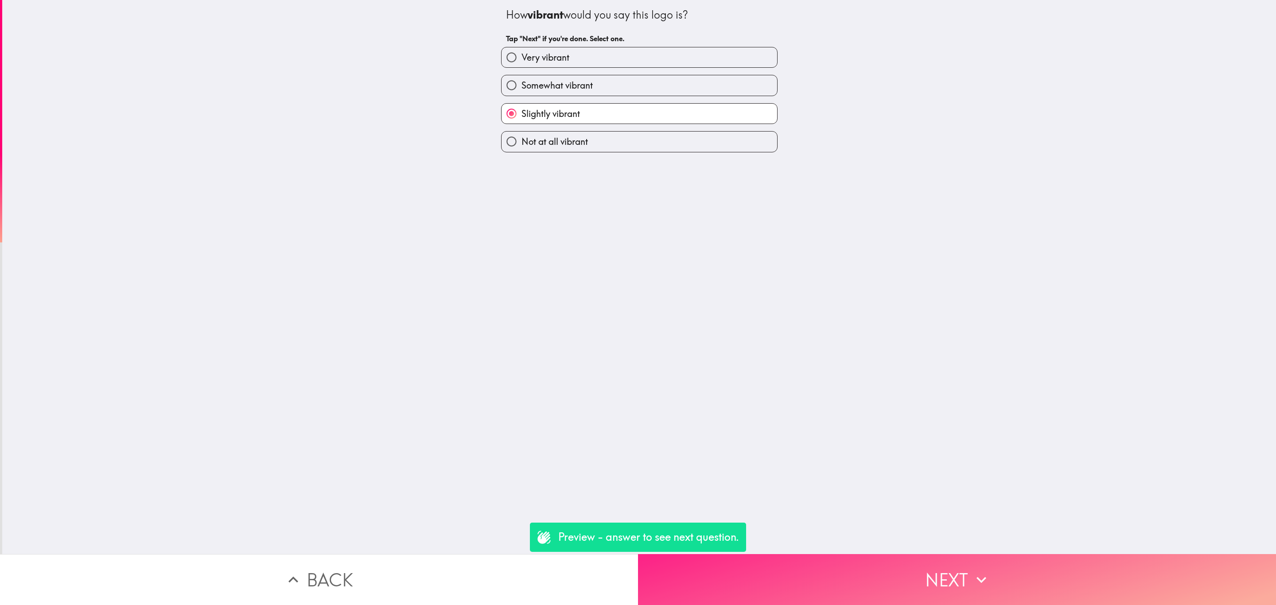
click at [943, 568] on button "Next" at bounding box center [957, 579] width 638 height 51
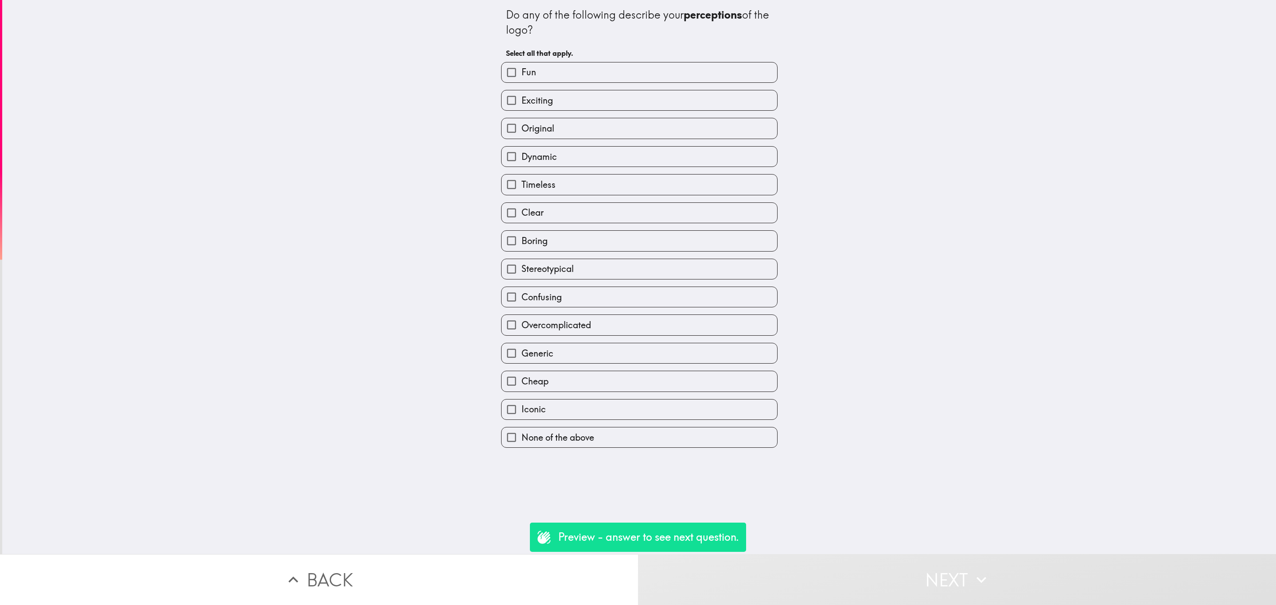
click at [584, 105] on label "Exciting" at bounding box center [640, 100] width 276 height 20
click at [522, 105] on input "Exciting" at bounding box center [512, 100] width 20 height 20
checkbox input "true"
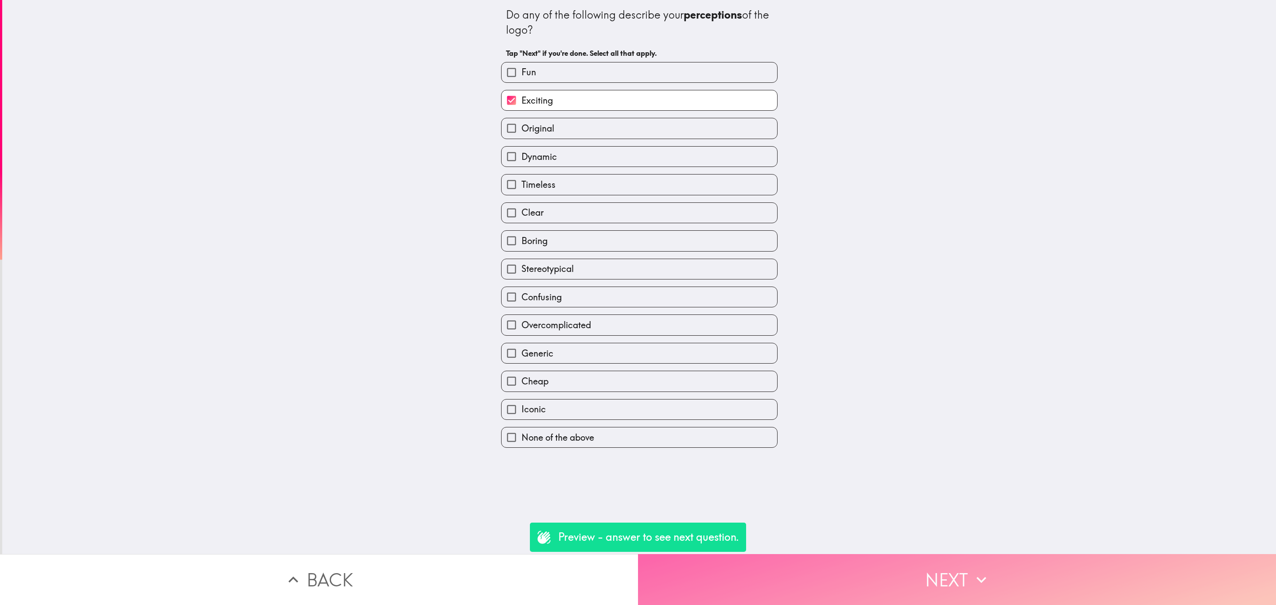
click at [935, 554] on button "Next" at bounding box center [957, 579] width 638 height 51
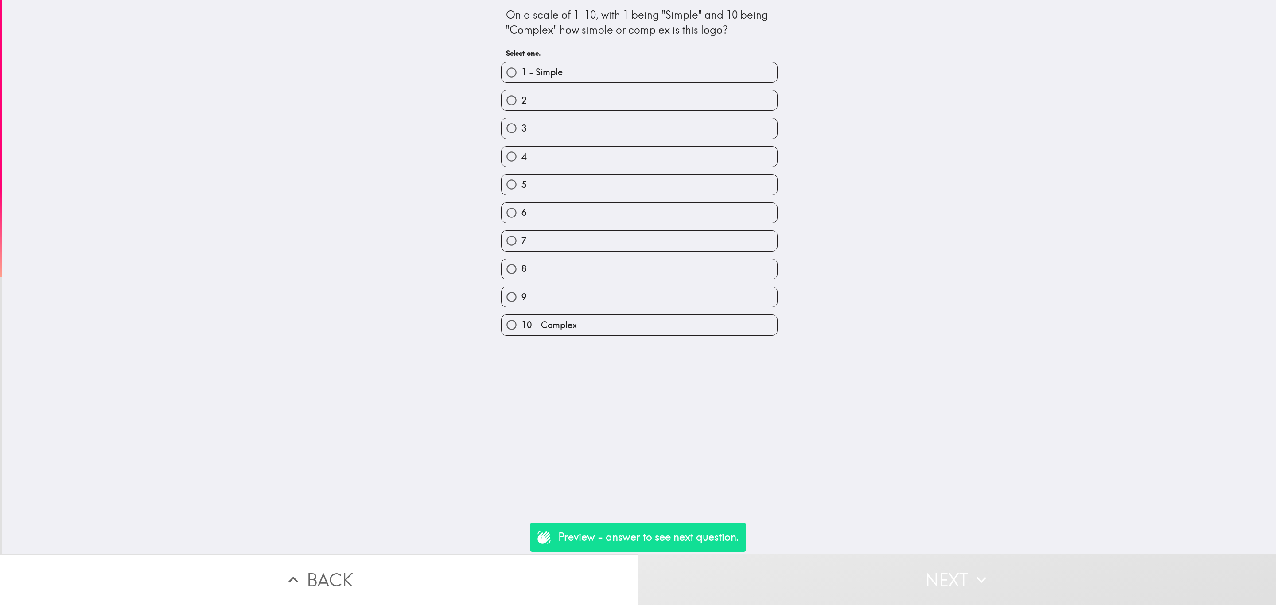
click at [581, 131] on label "3" at bounding box center [640, 128] width 276 height 20
click at [522, 131] on input "3" at bounding box center [512, 128] width 20 height 20
radio input "true"
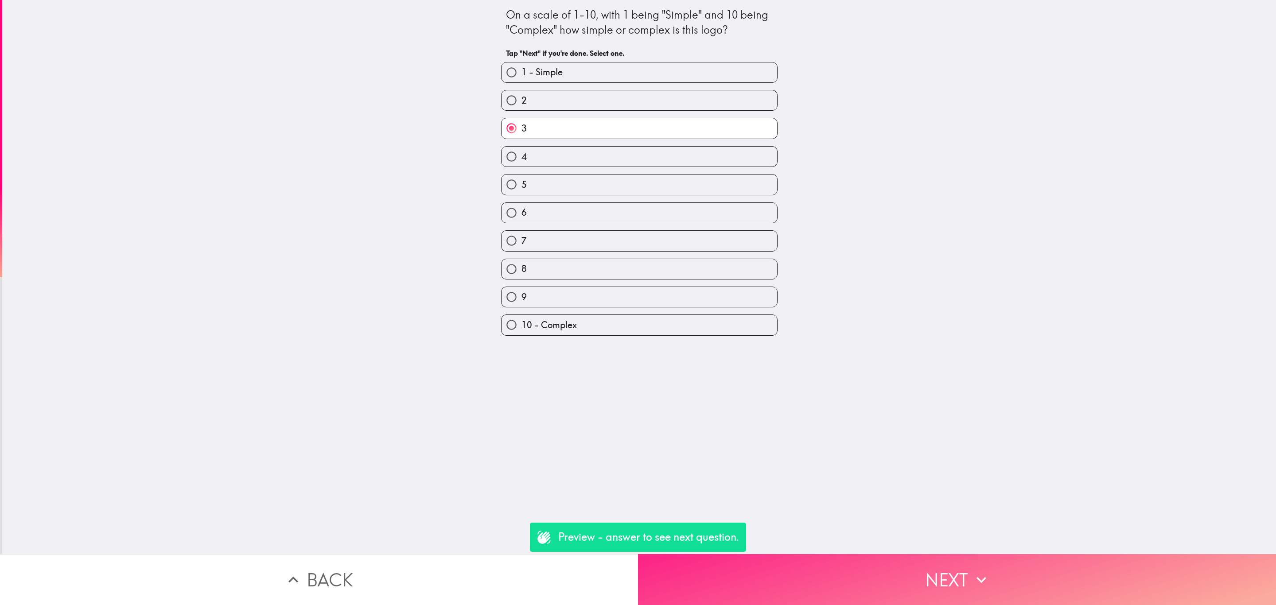
click at [942, 554] on button "Next" at bounding box center [957, 579] width 638 height 51
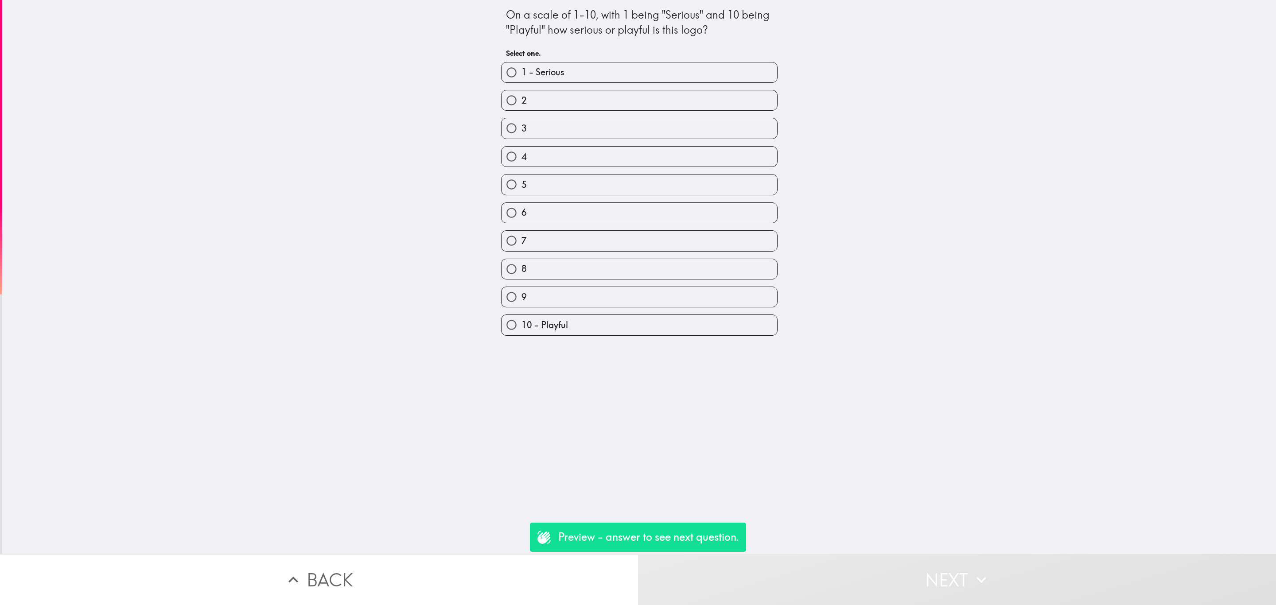
click at [609, 132] on label "3" at bounding box center [640, 128] width 276 height 20
click at [522, 132] on input "3" at bounding box center [512, 128] width 20 height 20
radio input "true"
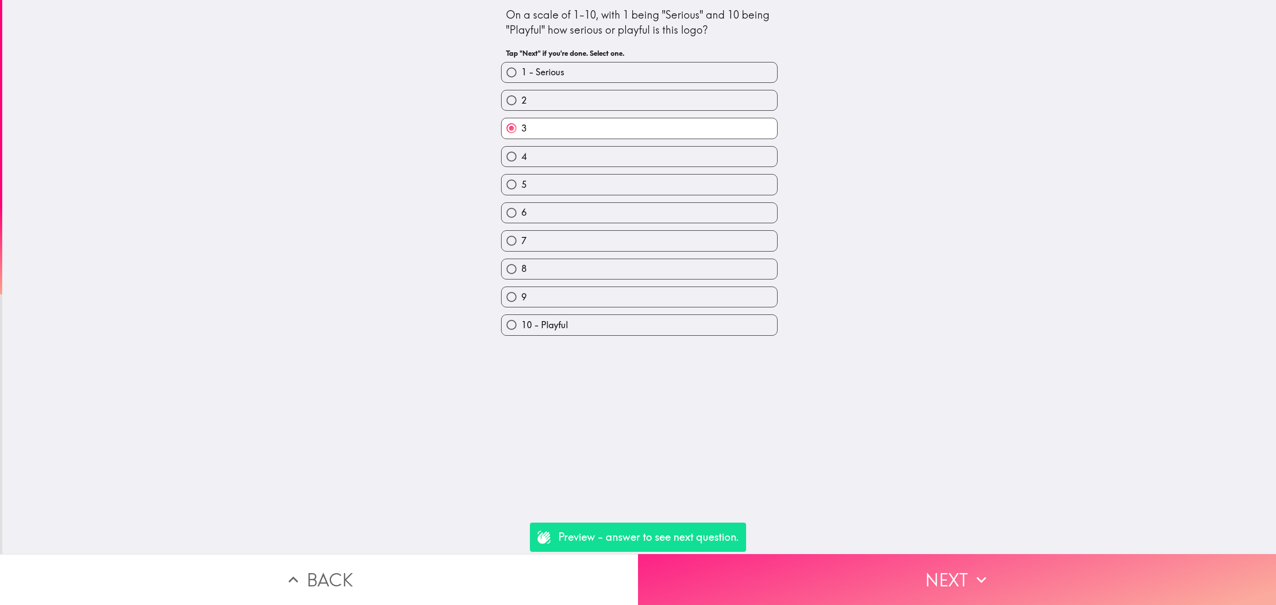
click at [933, 568] on button "Next" at bounding box center [957, 579] width 638 height 51
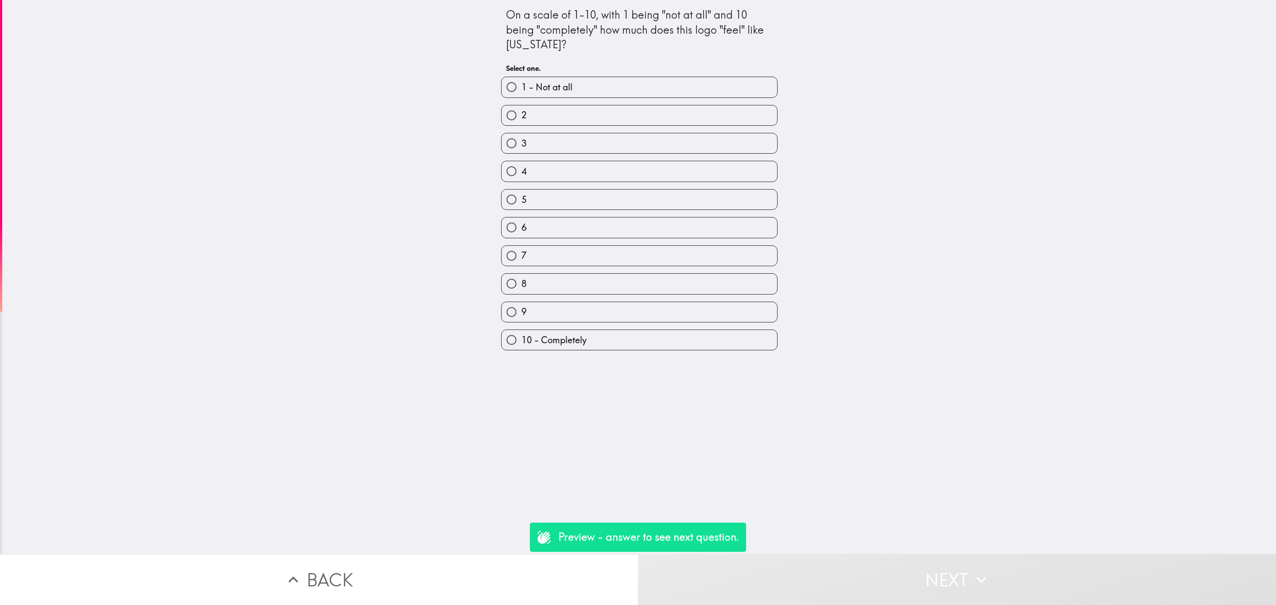
click at [598, 209] on label "5" at bounding box center [640, 200] width 276 height 20
click at [522, 209] on input "5" at bounding box center [512, 200] width 20 height 20
radio input "true"
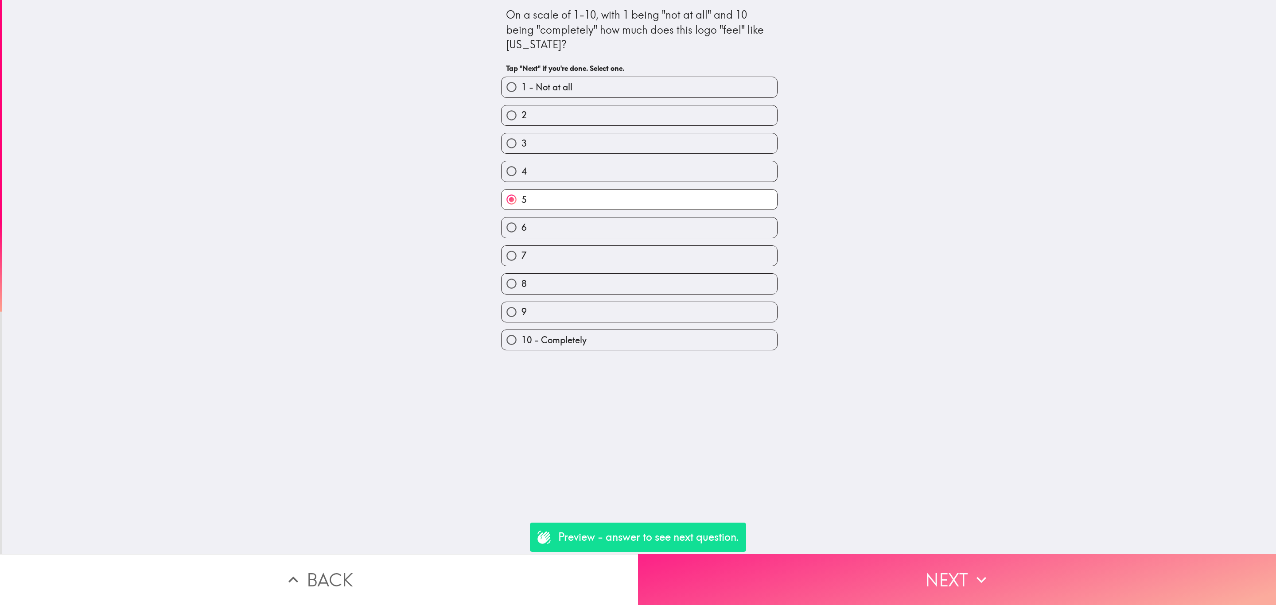
click at [873, 561] on button "Next" at bounding box center [957, 579] width 638 height 51
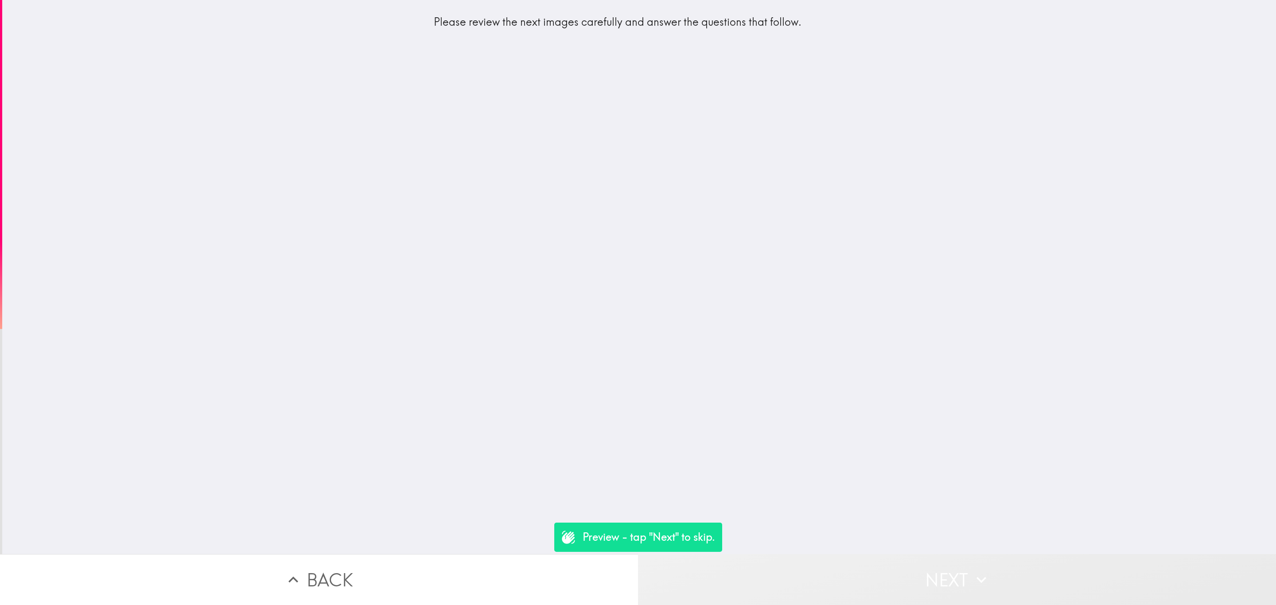
click at [940, 572] on button "Next" at bounding box center [957, 579] width 638 height 51
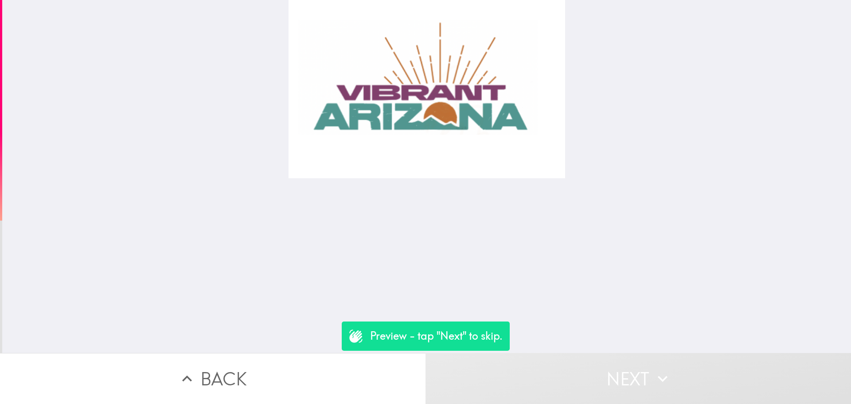
drag, startPoint x: 1276, startPoint y: 0, endPoint x: 671, endPoint y: 255, distance: 656.1
click at [664, 226] on div at bounding box center [426, 176] width 849 height 353
click at [691, 382] on button "Next" at bounding box center [637, 378] width 425 height 51
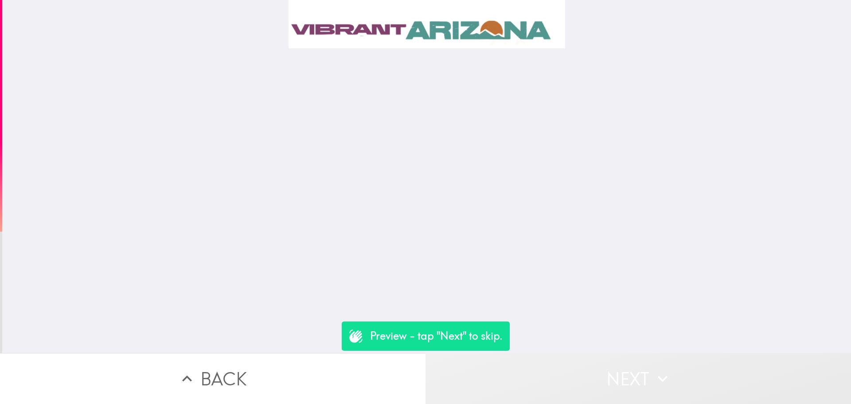
click at [691, 382] on button "Next" at bounding box center [637, 378] width 425 height 51
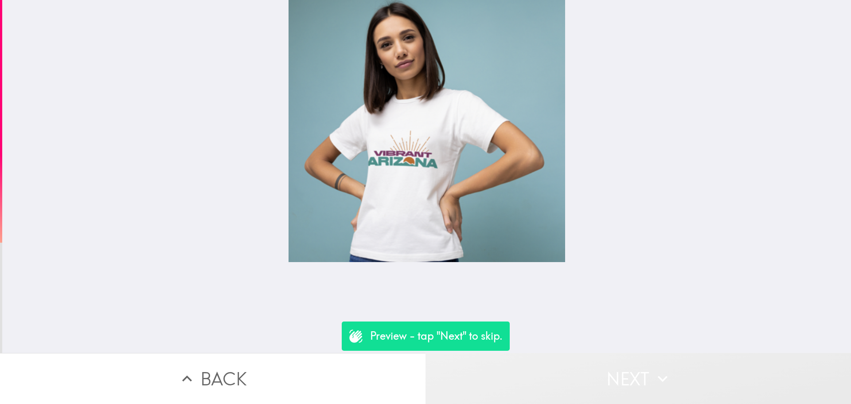
click at [691, 382] on button "Next" at bounding box center [637, 378] width 425 height 51
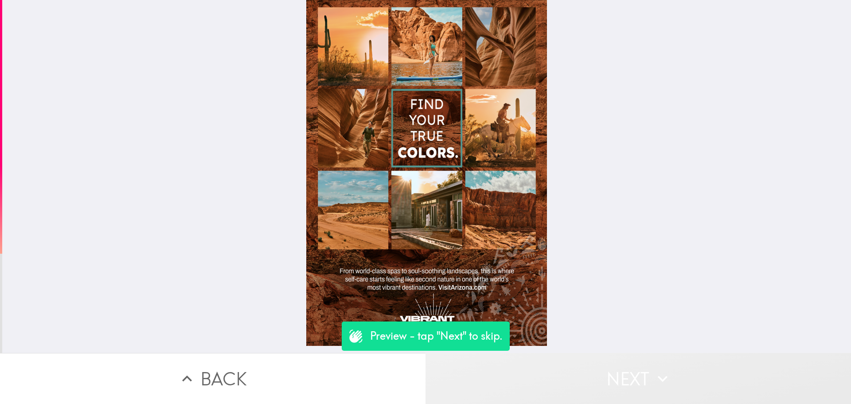
click at [580, 369] on button "Next" at bounding box center [637, 378] width 425 height 51
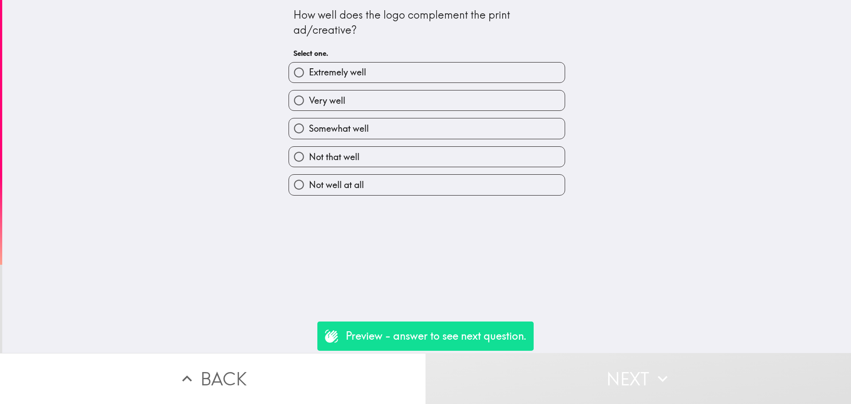
click at [379, 162] on label "Not that well" at bounding box center [427, 157] width 276 height 20
click at [309, 162] on input "Not that well" at bounding box center [299, 157] width 20 height 20
radio input "true"
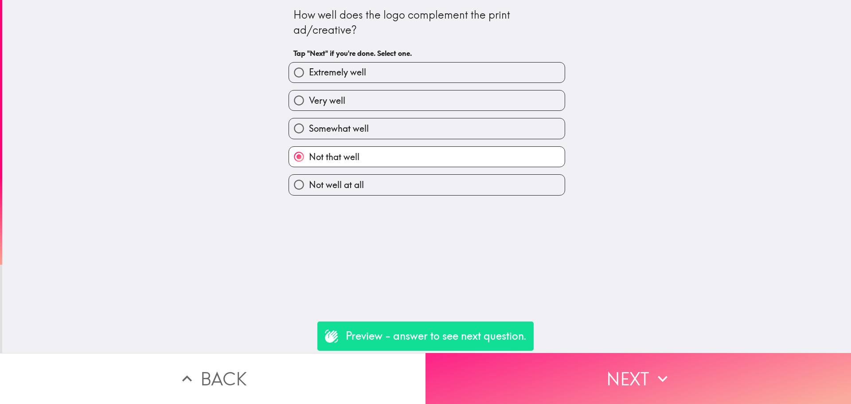
click at [617, 379] on button "Next" at bounding box center [637, 378] width 425 height 51
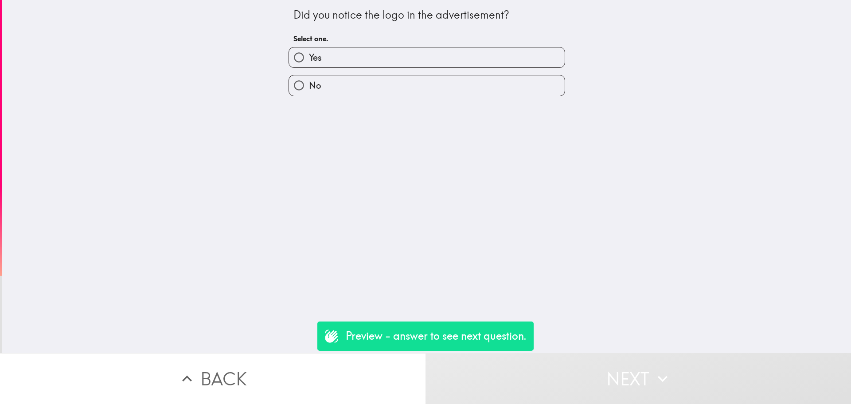
click at [398, 96] on div "No" at bounding box center [427, 85] width 277 height 21
click at [399, 87] on label "No" at bounding box center [427, 85] width 276 height 20
click at [309, 87] on input "No" at bounding box center [299, 85] width 20 height 20
radio input "true"
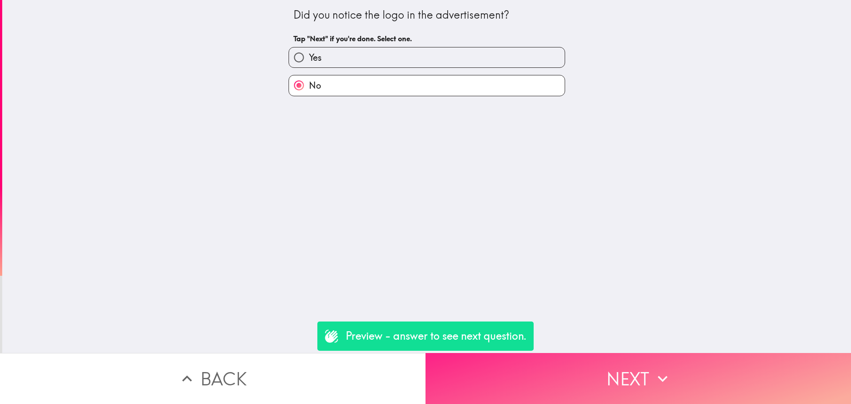
click at [607, 392] on button "Next" at bounding box center [637, 378] width 425 height 51
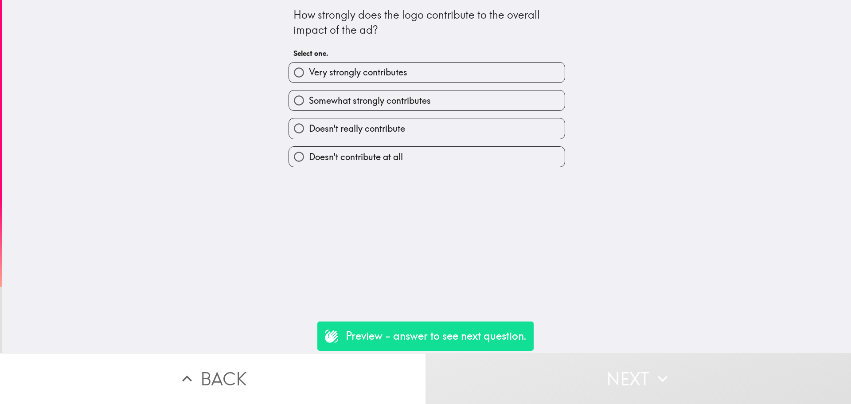
click at [393, 88] on div "Somewhat strongly contributes" at bounding box center [423, 97] width 284 height 28
click at [452, 120] on label "Doesn't really contribute" at bounding box center [427, 128] width 276 height 20
click at [309, 120] on input "Doesn't really contribute" at bounding box center [299, 128] width 20 height 20
radio input "true"
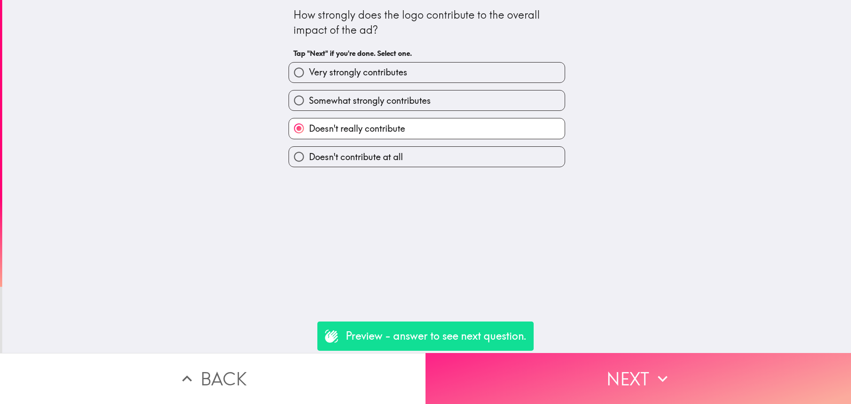
click at [621, 364] on button "Next" at bounding box center [637, 378] width 425 height 51
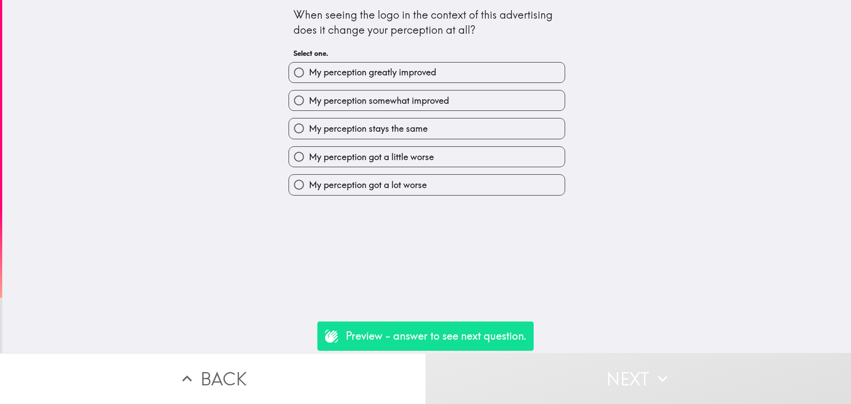
click at [621, 364] on button "Next" at bounding box center [637, 378] width 425 height 51
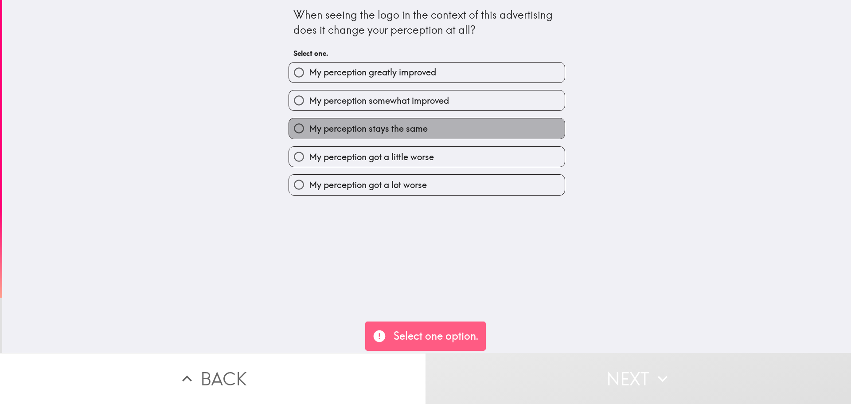
click at [457, 128] on label "My perception stays the same" at bounding box center [427, 128] width 276 height 20
click at [309, 128] on input "My perception stays the same" at bounding box center [299, 128] width 20 height 20
radio input "true"
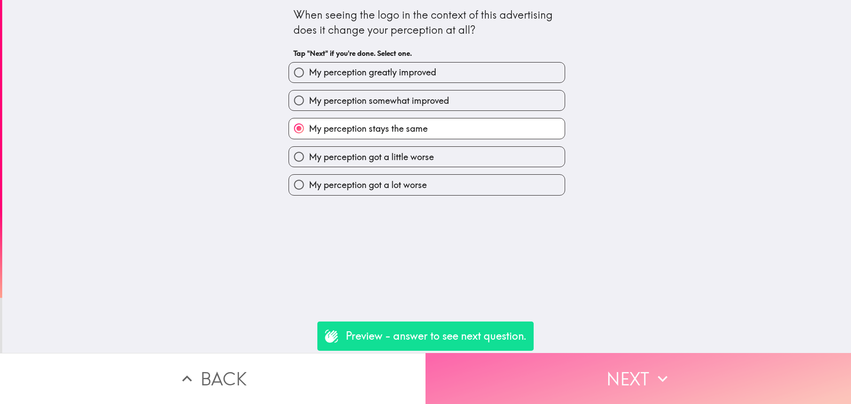
click at [604, 378] on button "Next" at bounding box center [637, 378] width 425 height 51
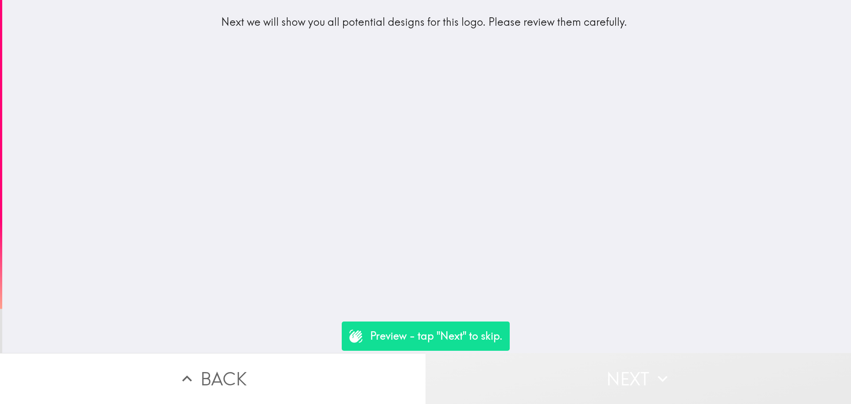
click at [605, 376] on button "Next" at bounding box center [637, 378] width 425 height 51
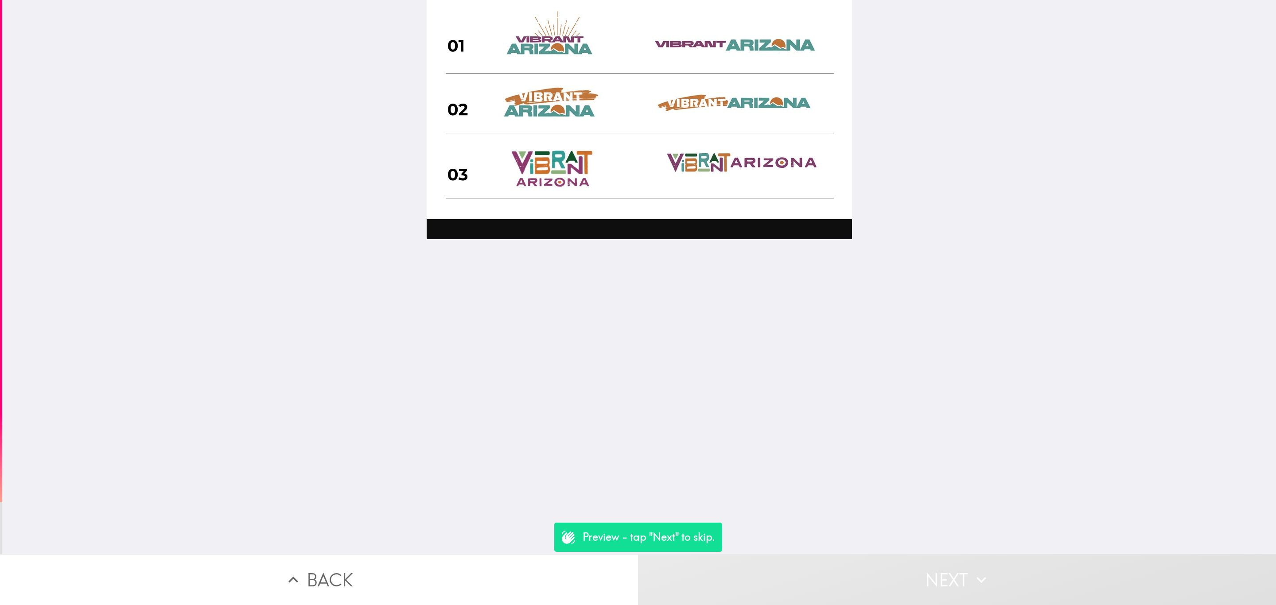
drag, startPoint x: 816, startPoint y: 0, endPoint x: 780, endPoint y: 254, distance: 256.6
click at [780, 254] on div at bounding box center [639, 277] width 1274 height 554
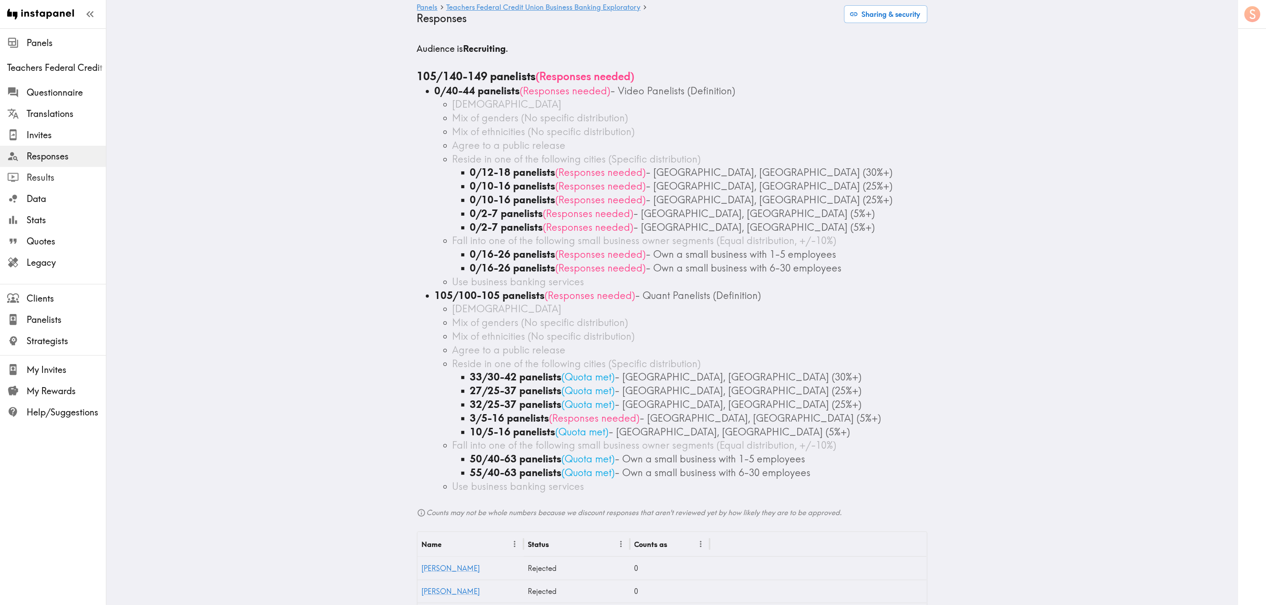
drag, startPoint x: 70, startPoint y: 177, endPoint x: 96, endPoint y: 169, distance: 26.5
click at [70, 177] on span "Results" at bounding box center [66, 178] width 79 height 12
